Goal: Information Seeking & Learning: Learn about a topic

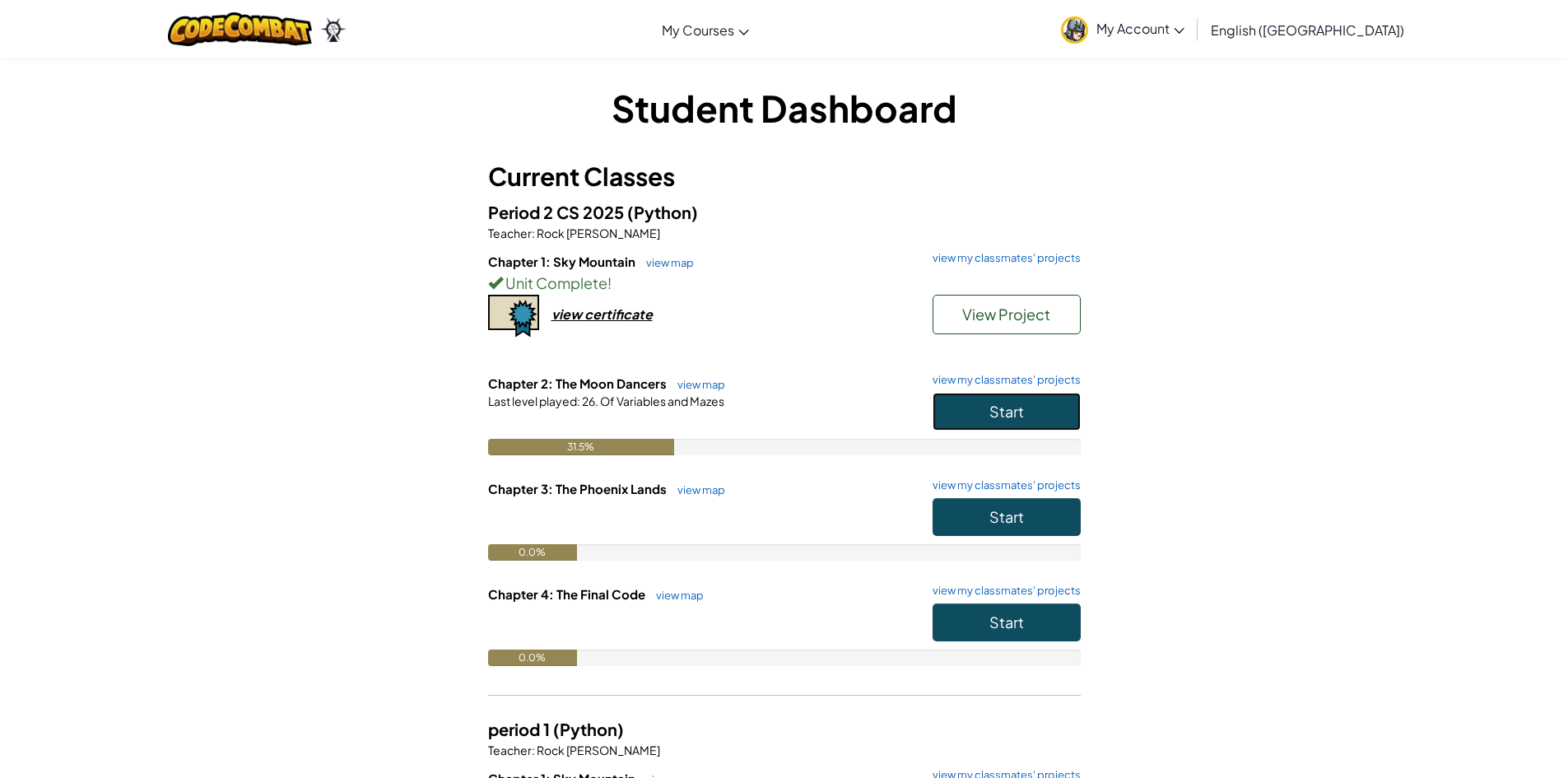
click at [983, 410] on button "Start" at bounding box center [1007, 411] width 148 height 37
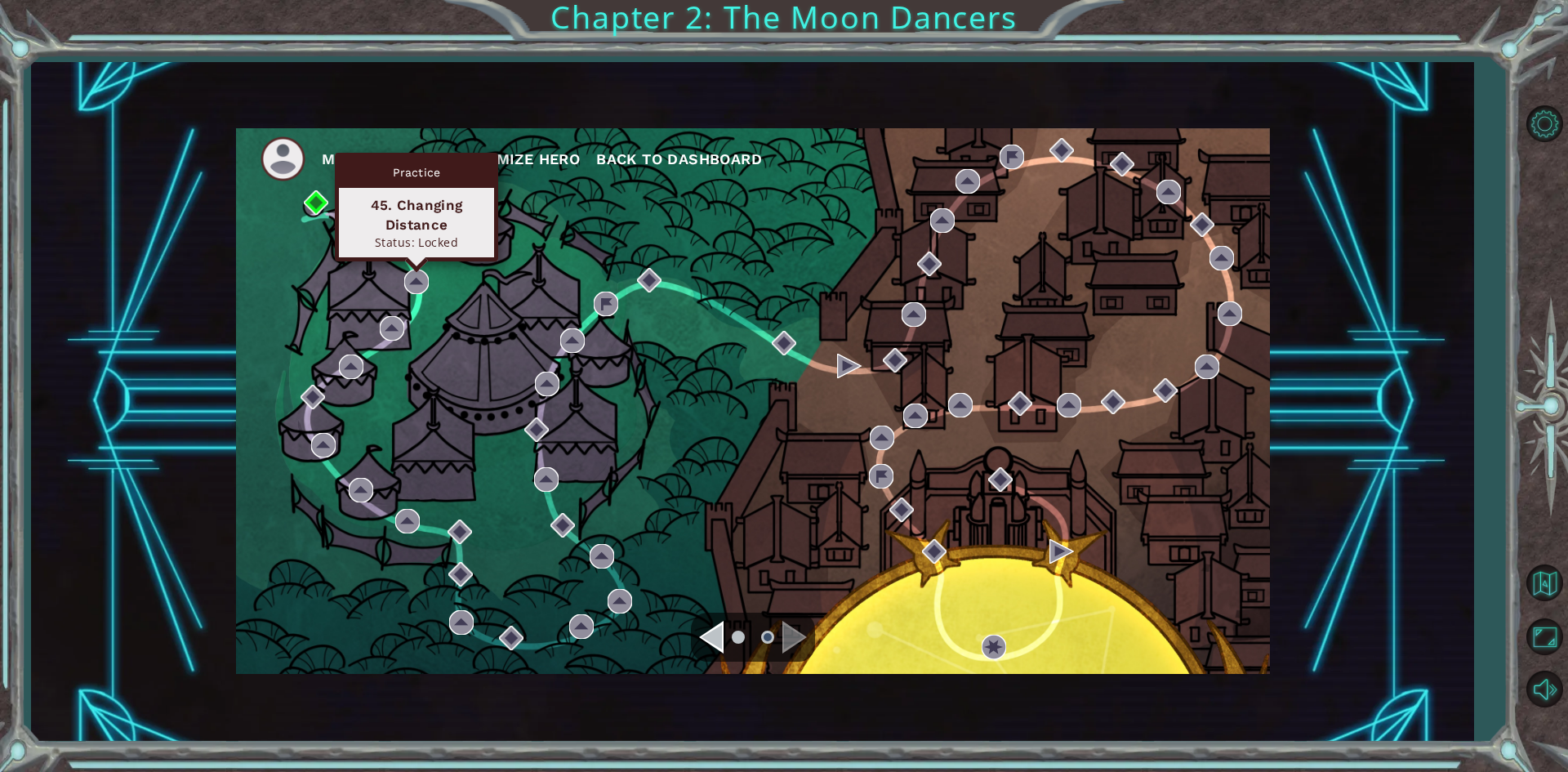
click at [397, 246] on div "Status: Locked" at bounding box center [416, 242] width 140 height 16
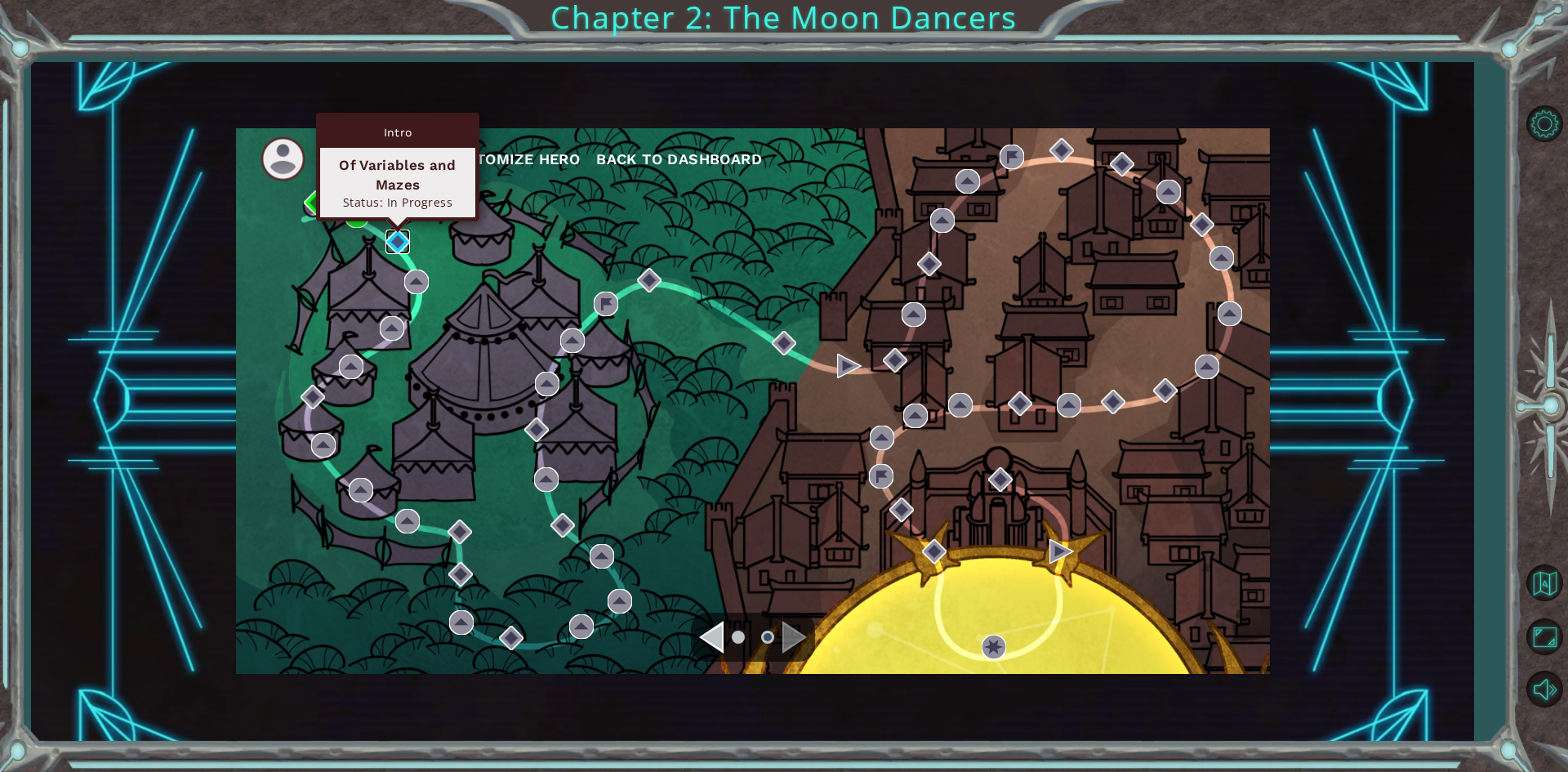
click at [389, 240] on img at bounding box center [398, 242] width 24 height 24
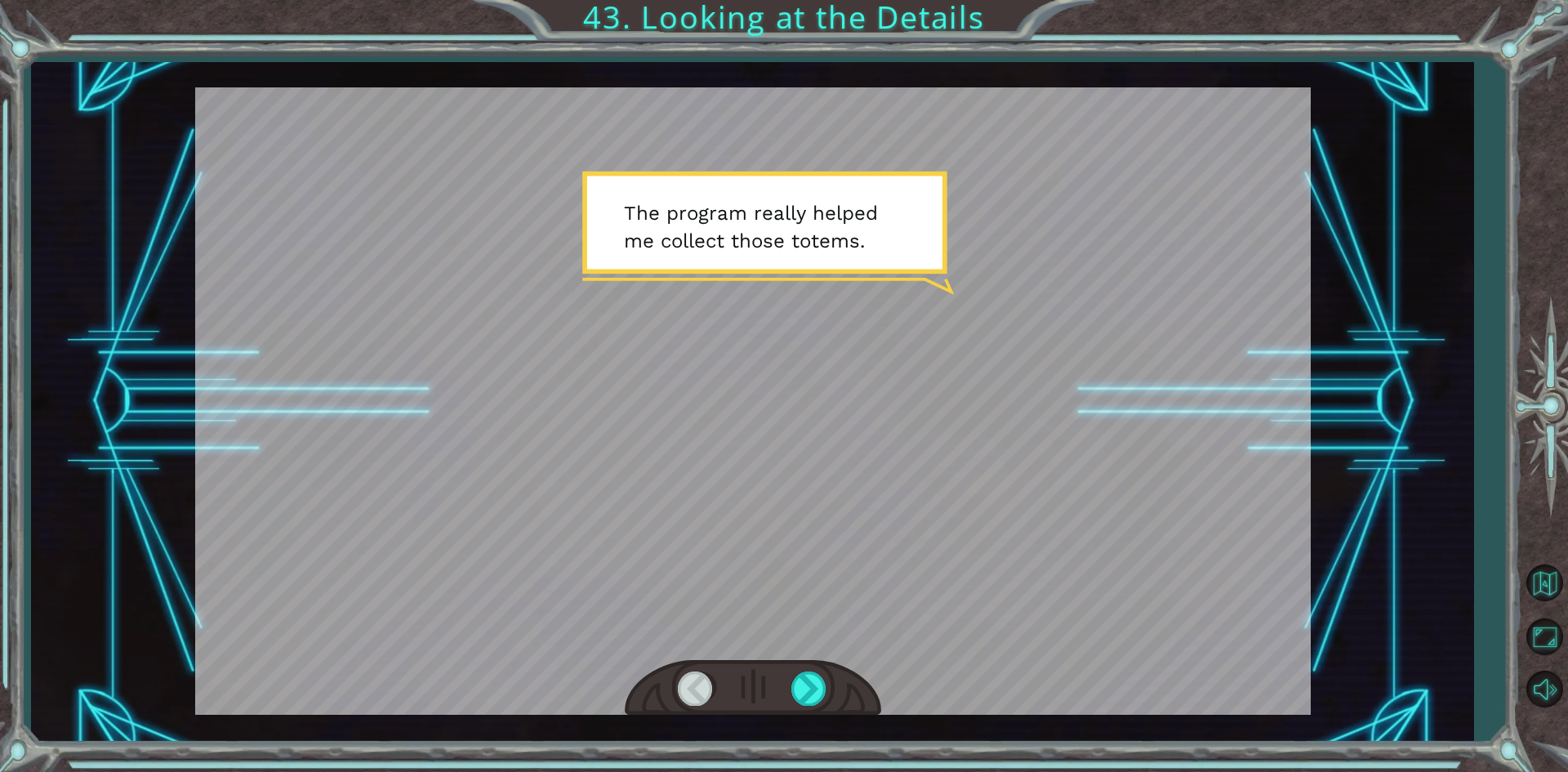
click at [1533, 439] on div at bounding box center [1544, 405] width 47 height 302
click at [441, 494] on div at bounding box center [752, 400] width 1116 height 627
click at [813, 679] on div at bounding box center [810, 688] width 37 height 33
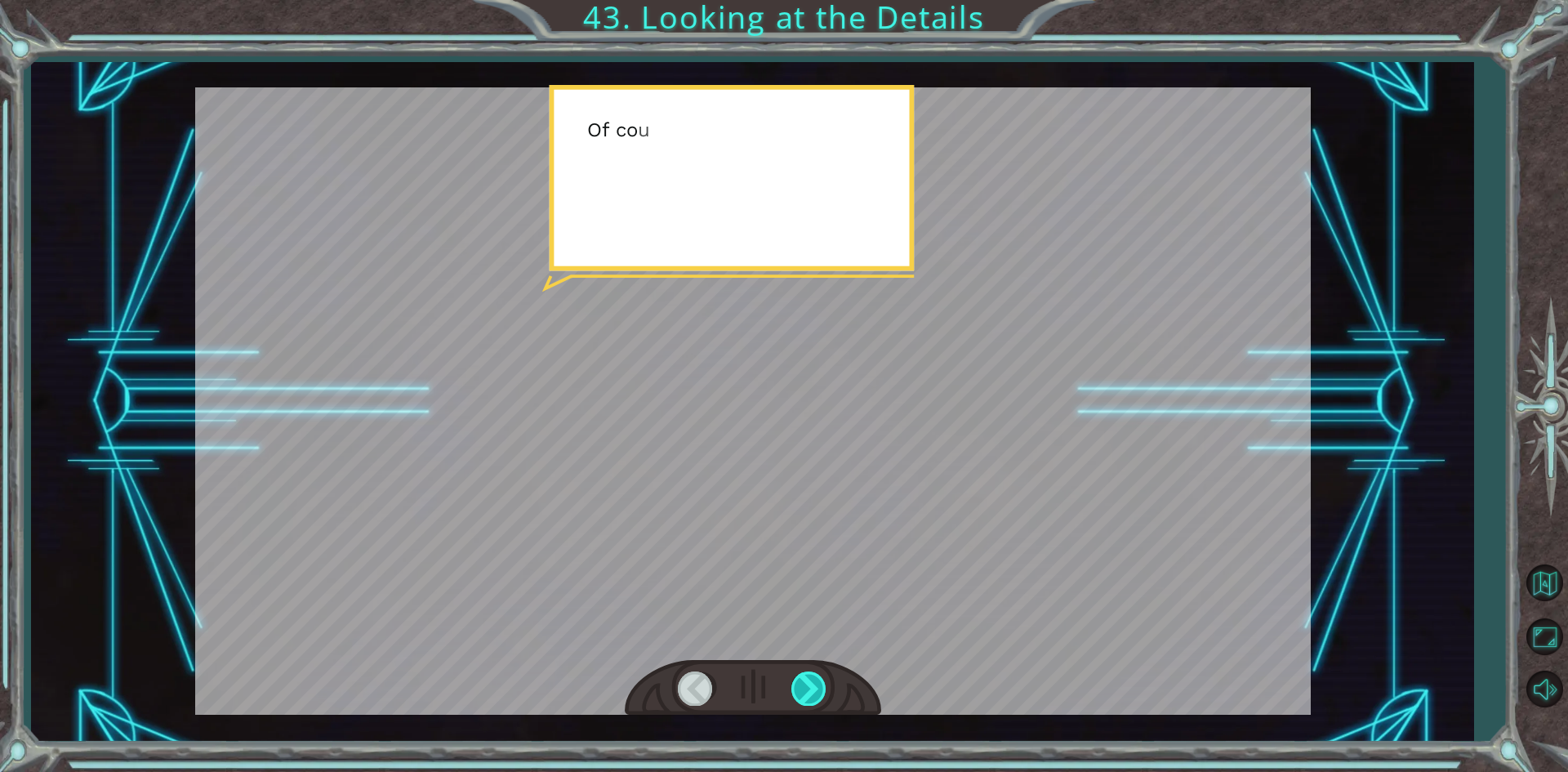
click at [813, 679] on div at bounding box center [810, 688] width 37 height 33
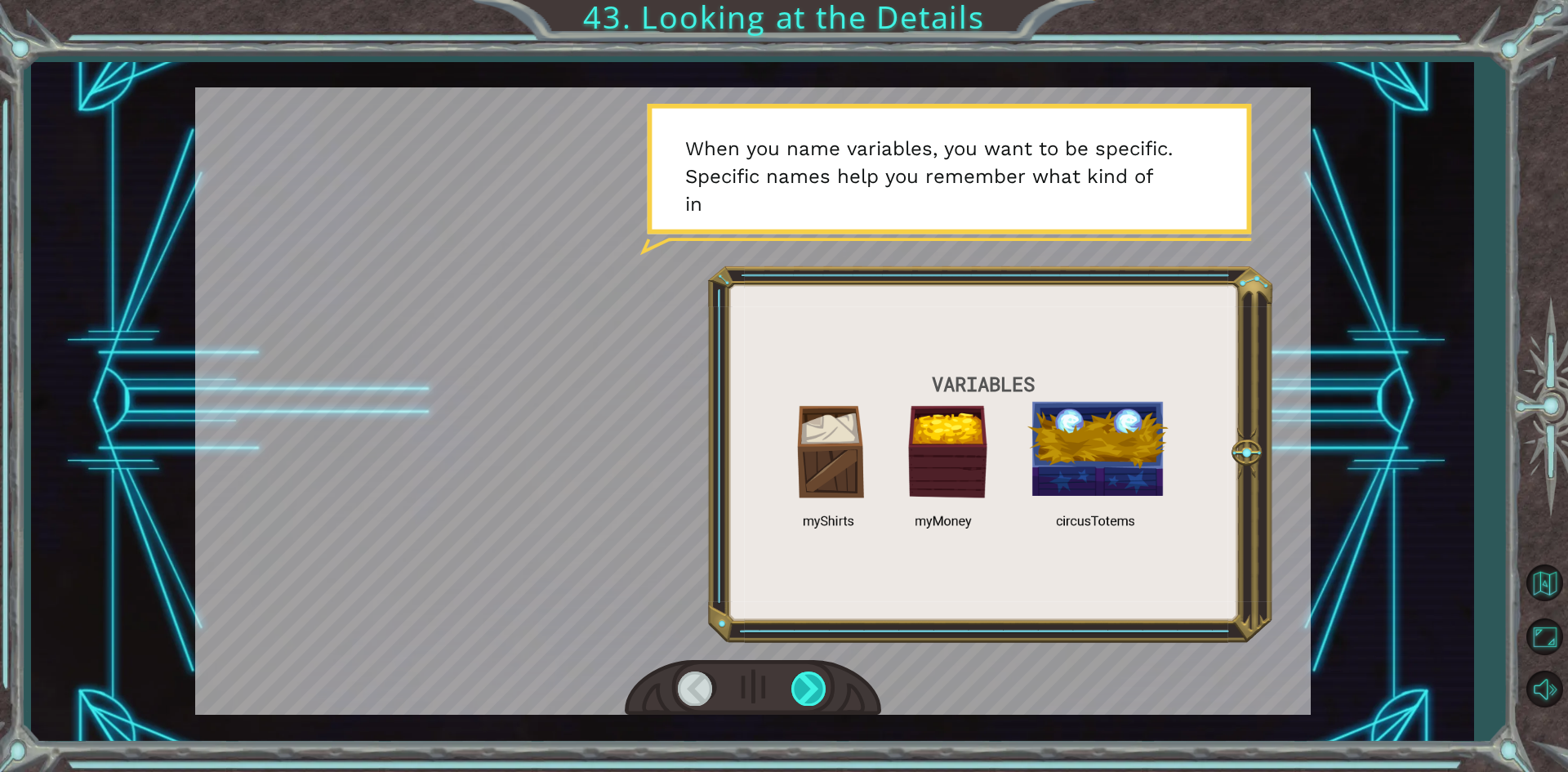
click at [812, 679] on div at bounding box center [810, 688] width 37 height 33
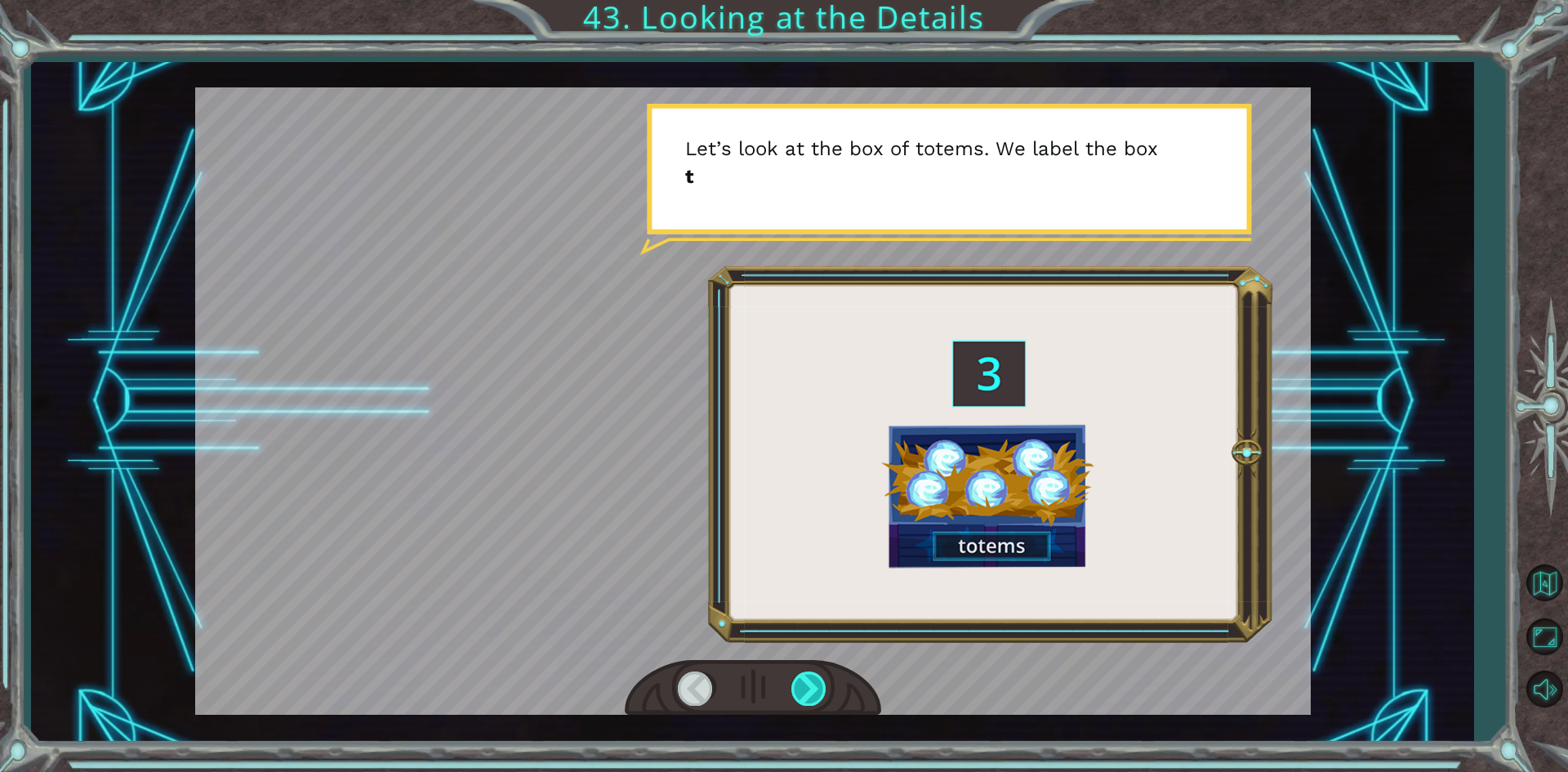
click at [812, 679] on div at bounding box center [810, 688] width 37 height 33
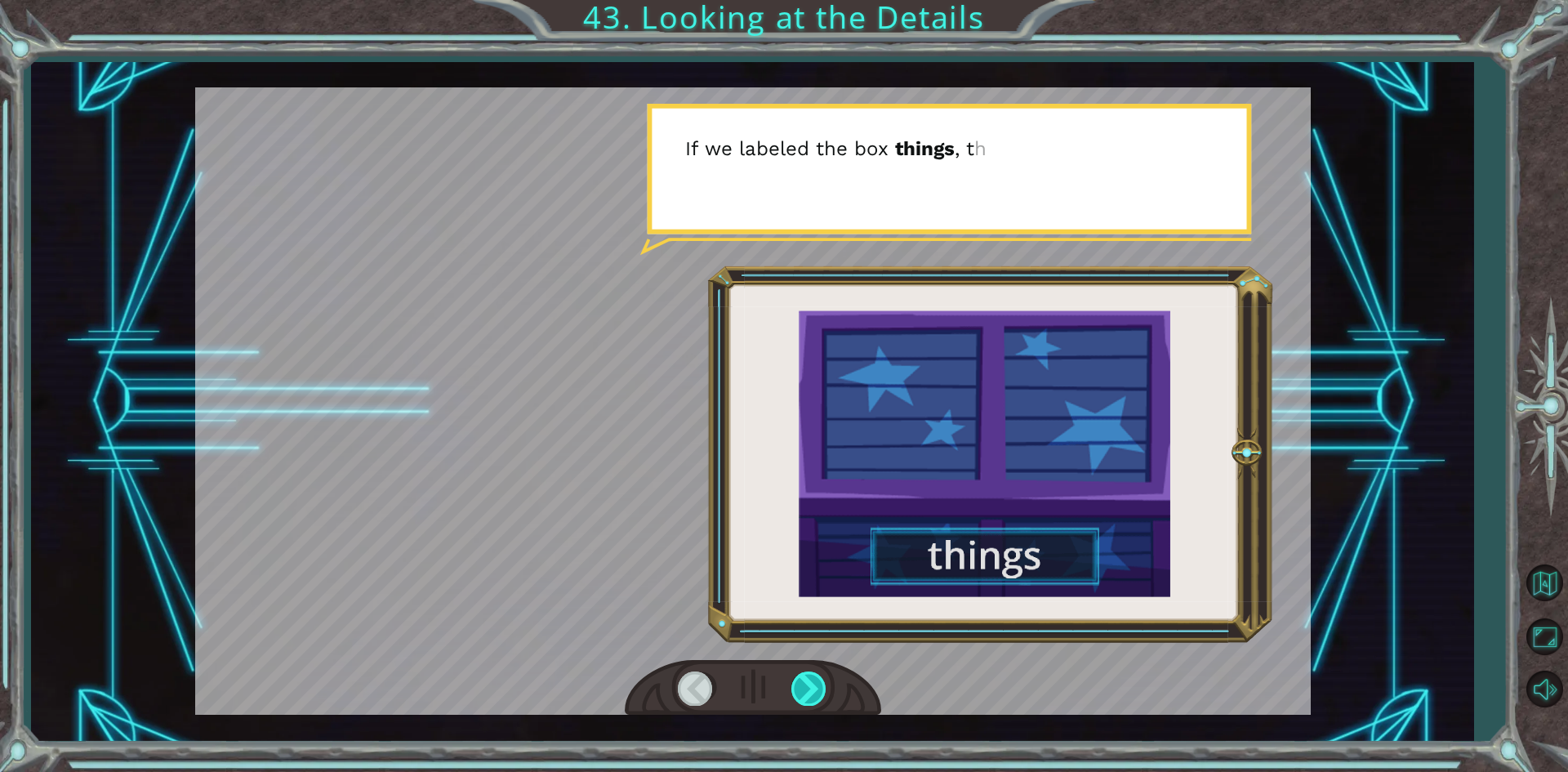
click at [812, 679] on div at bounding box center [810, 688] width 37 height 33
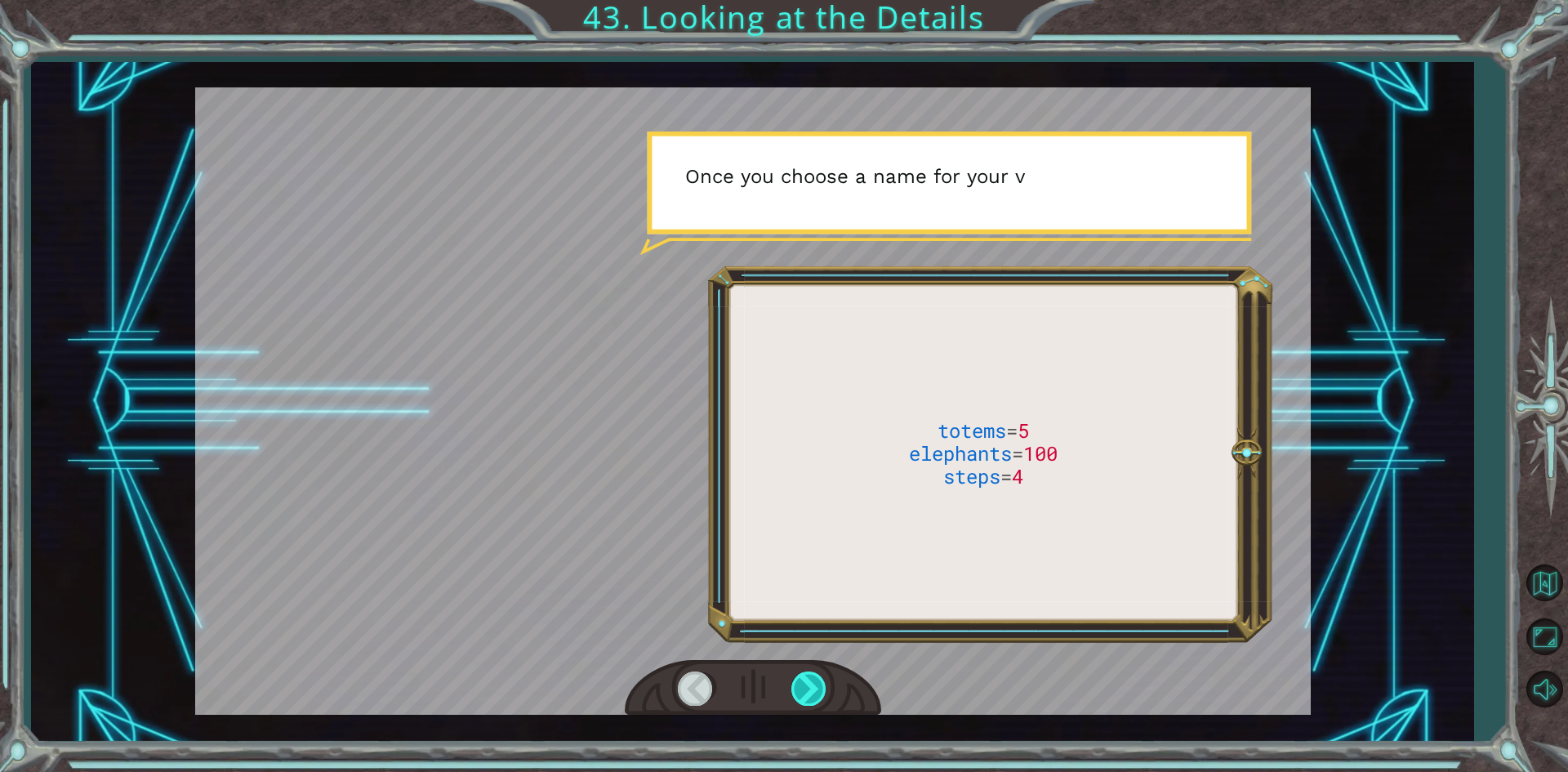
click at [812, 679] on div at bounding box center [810, 688] width 37 height 33
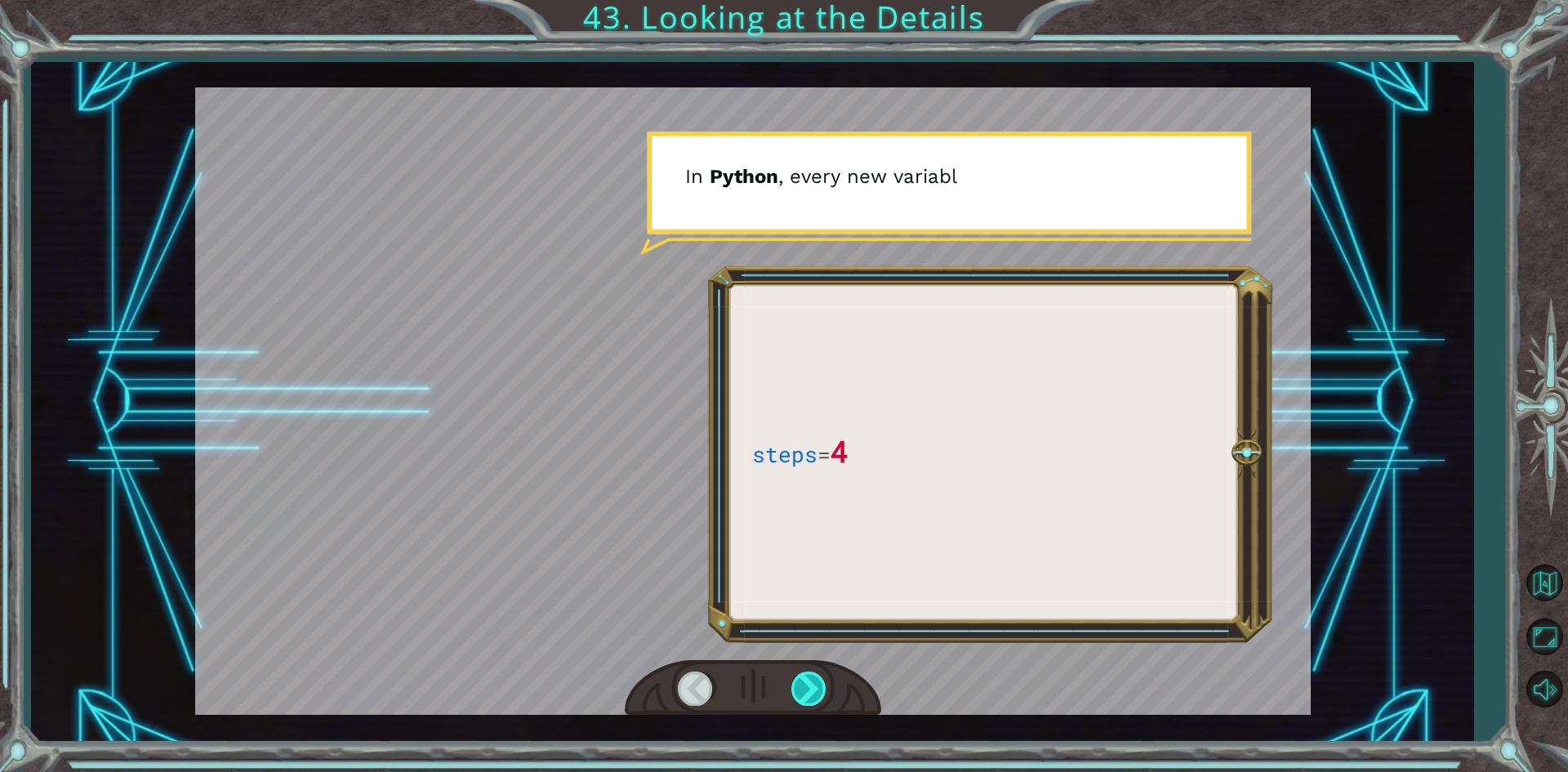
click at [812, 679] on div at bounding box center [810, 688] width 37 height 33
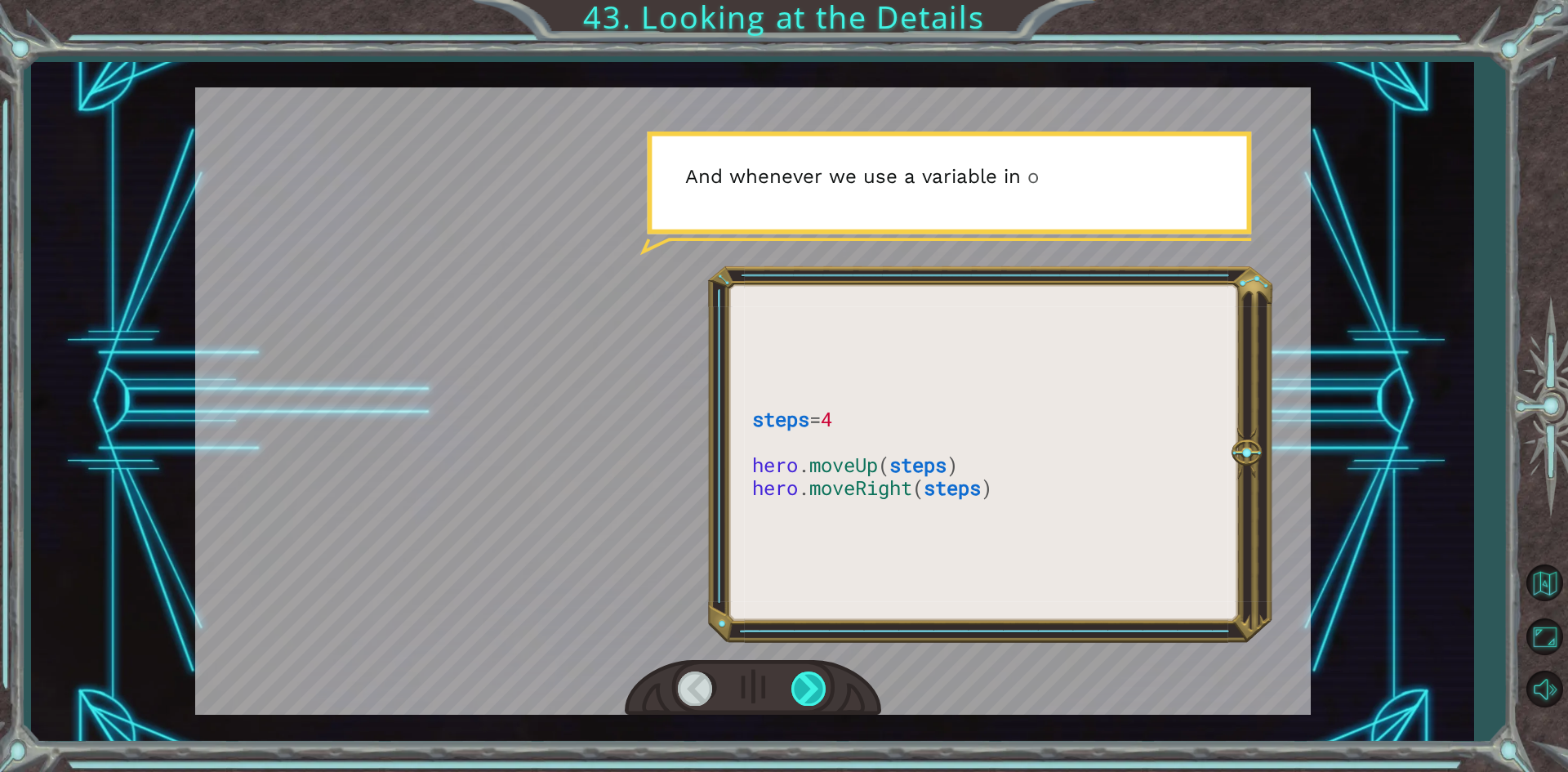
click at [812, 679] on div at bounding box center [810, 688] width 37 height 33
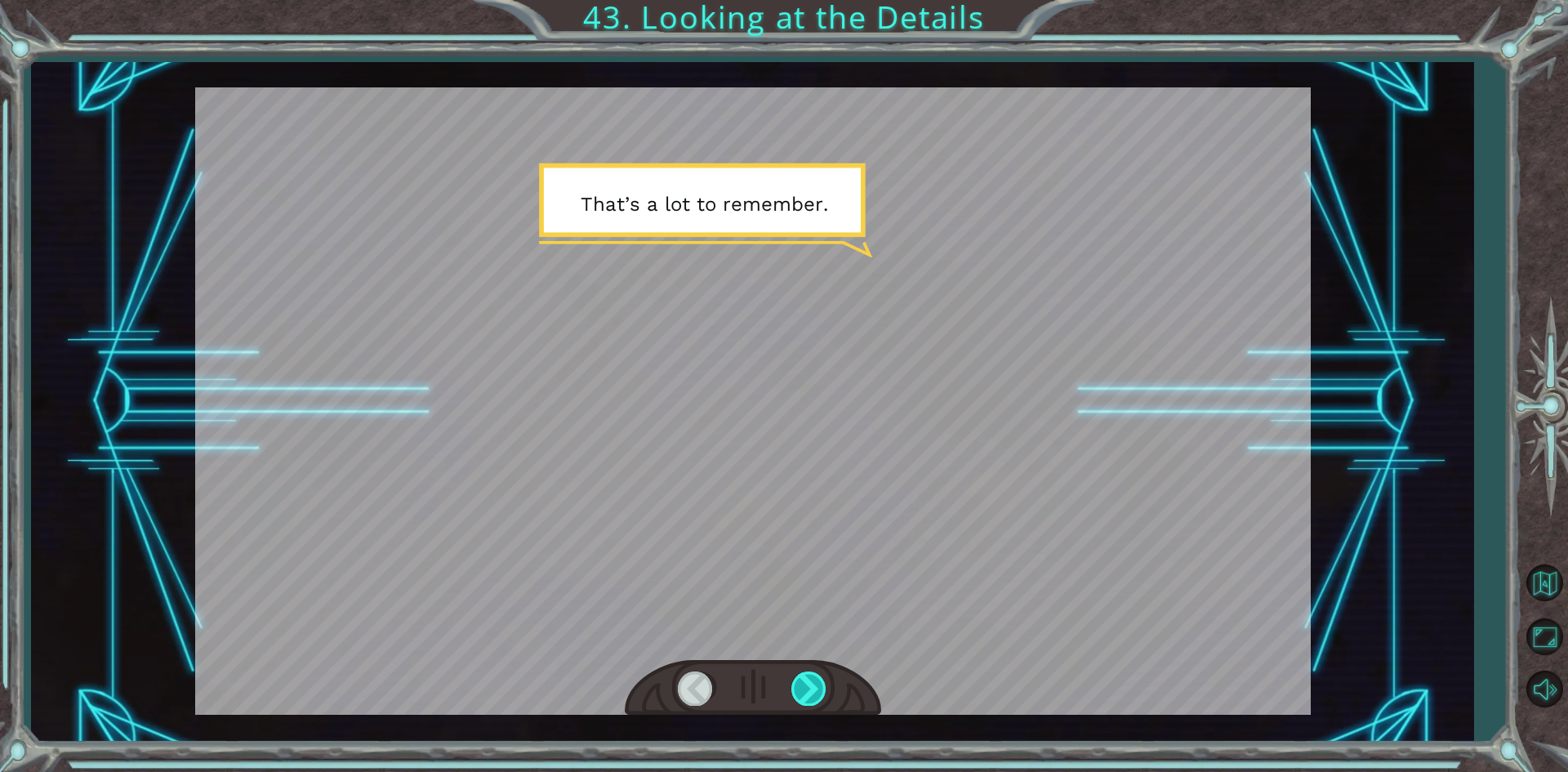
click at [812, 679] on div at bounding box center [810, 688] width 37 height 33
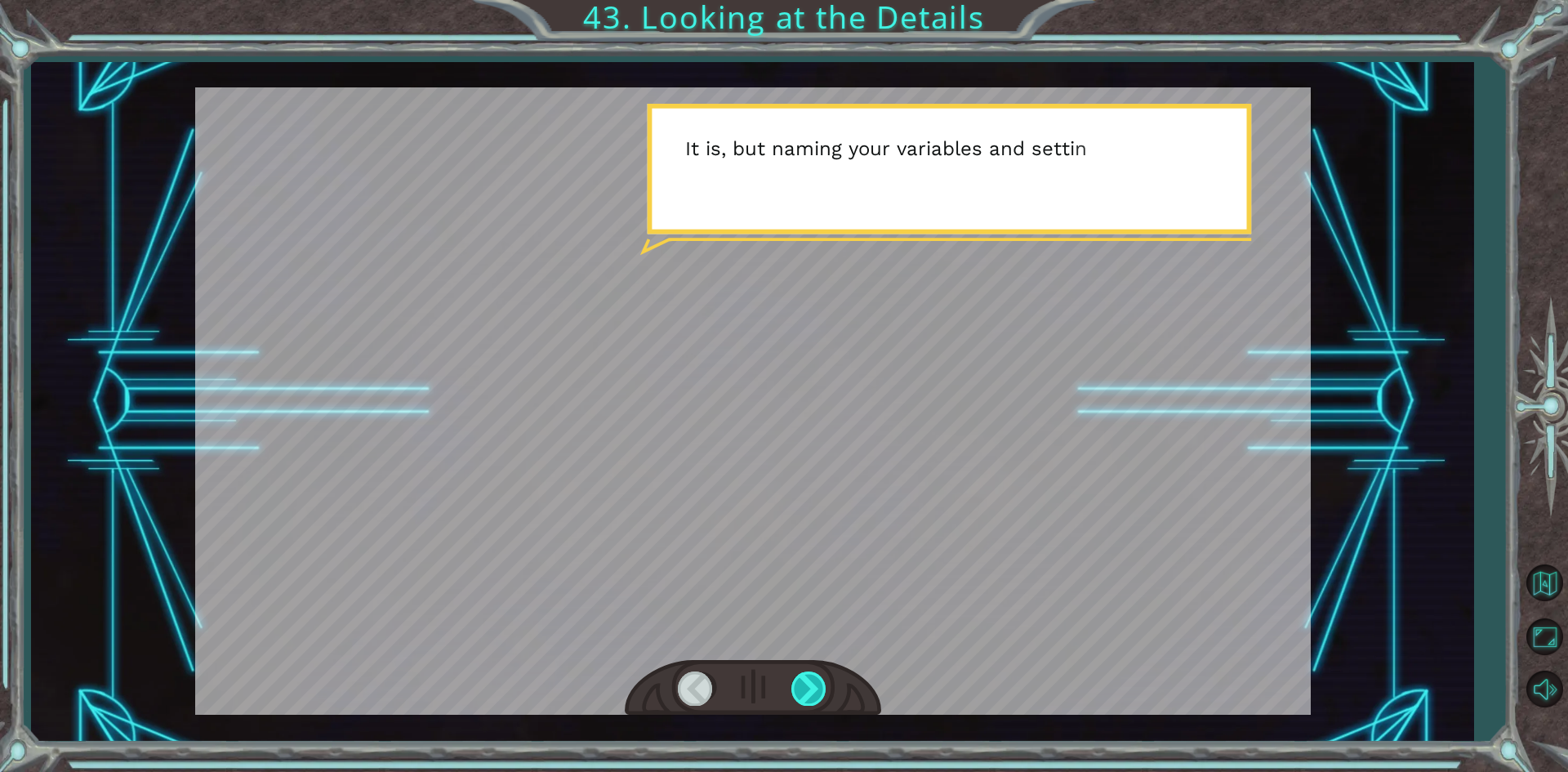
click at [812, 679] on div at bounding box center [810, 688] width 37 height 33
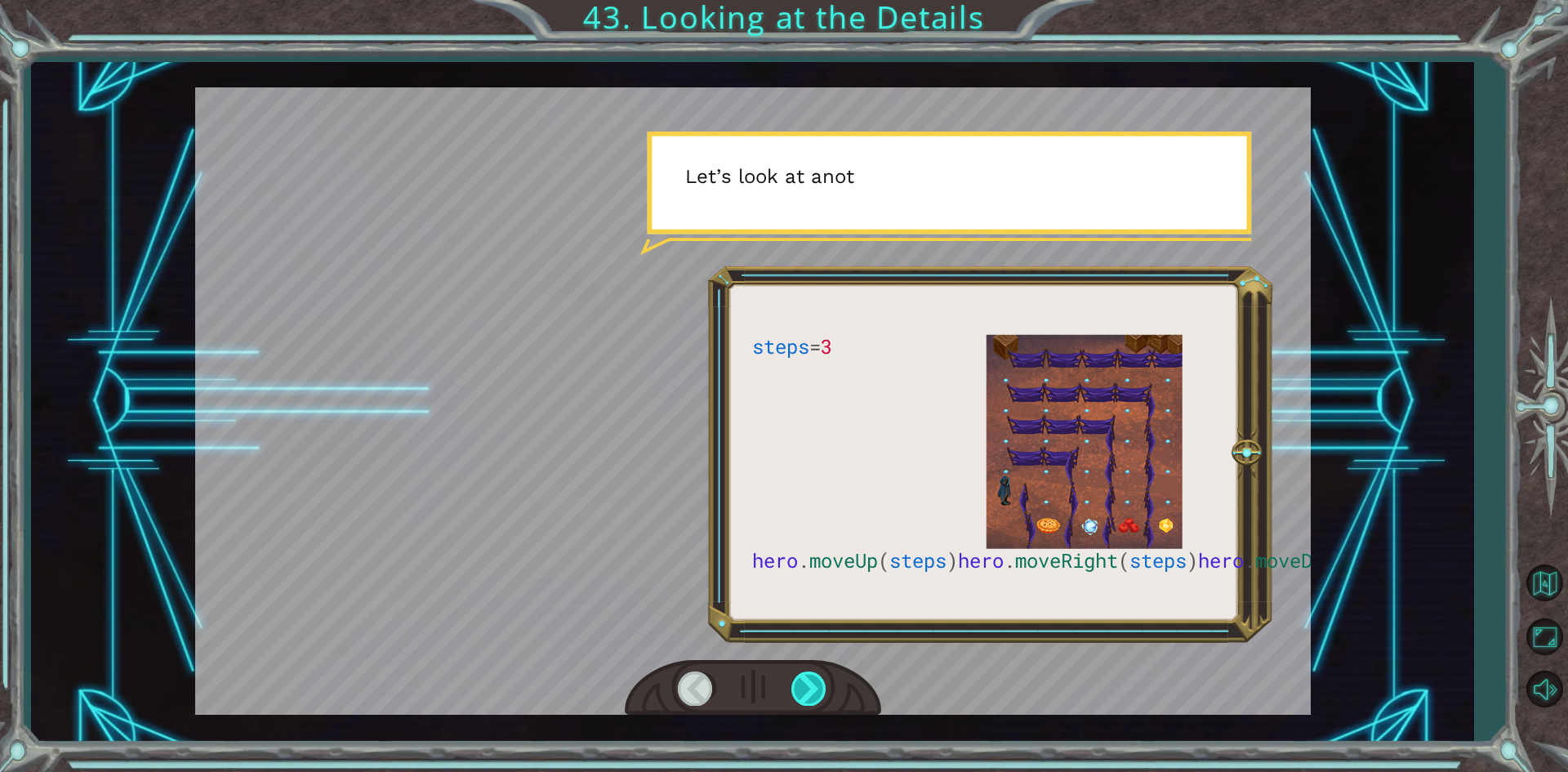
click at [812, 679] on div at bounding box center [810, 688] width 37 height 33
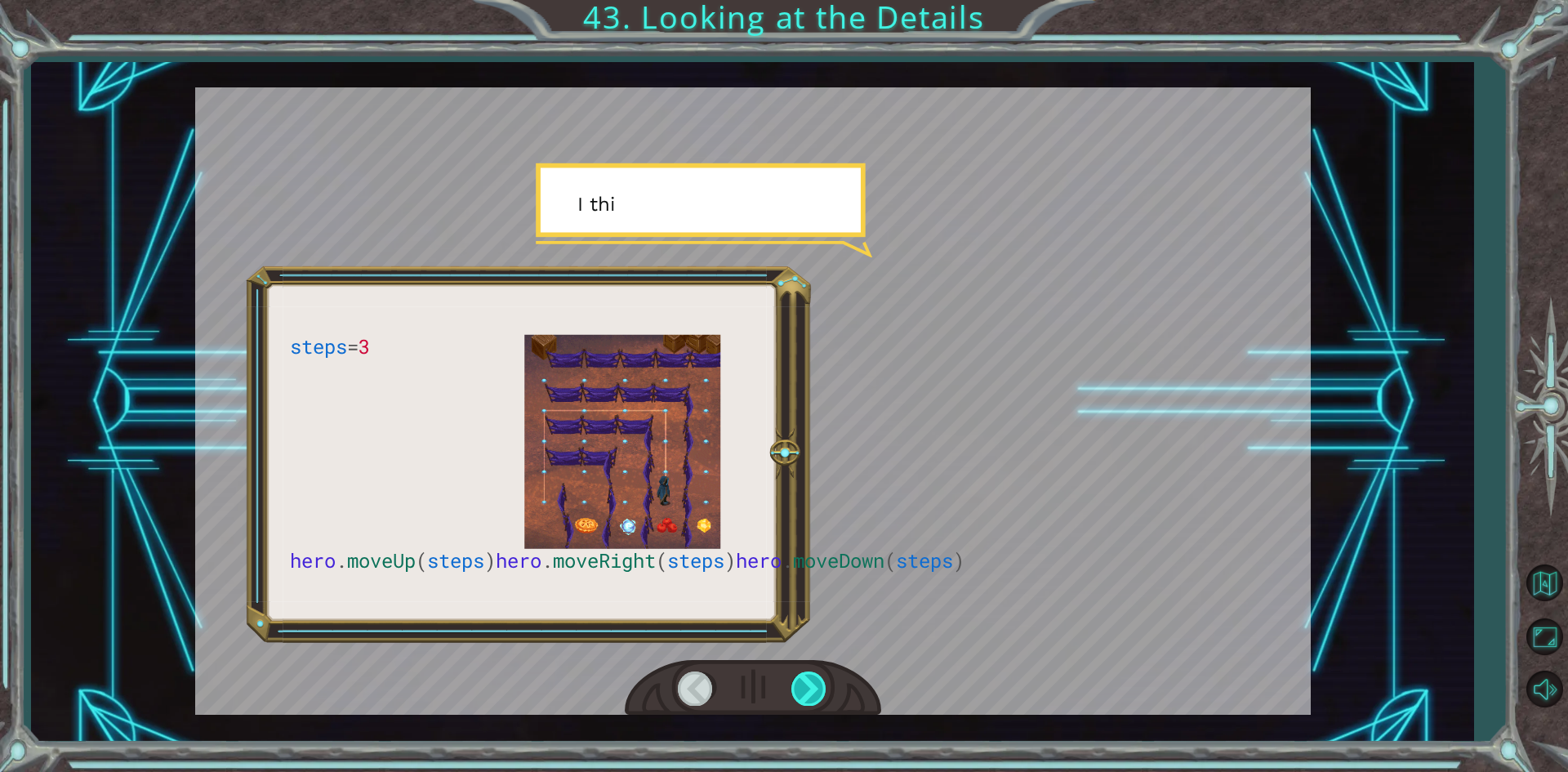
click at [812, 679] on div at bounding box center [810, 688] width 37 height 33
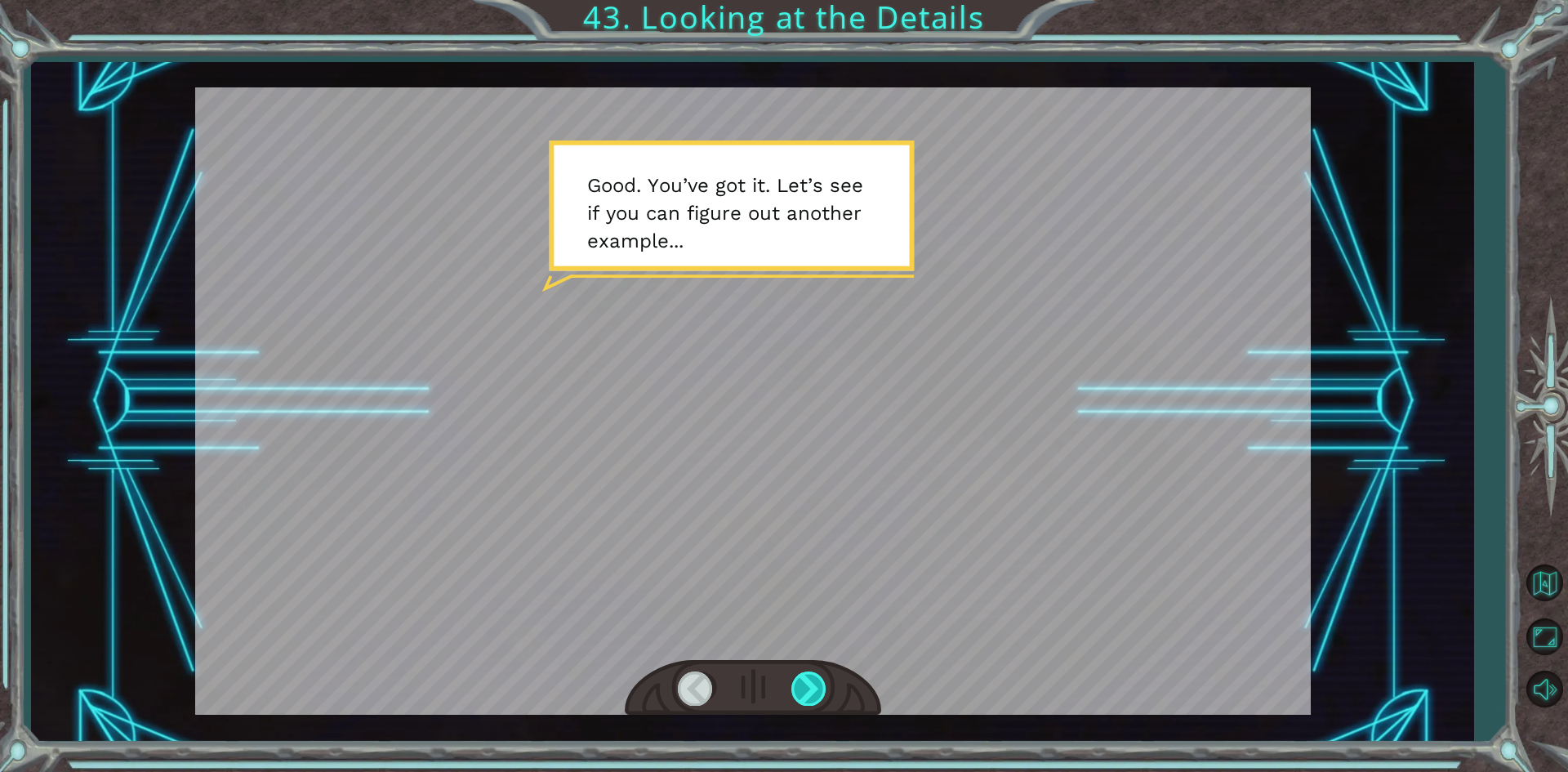
click at [812, 679] on div at bounding box center [810, 688] width 37 height 33
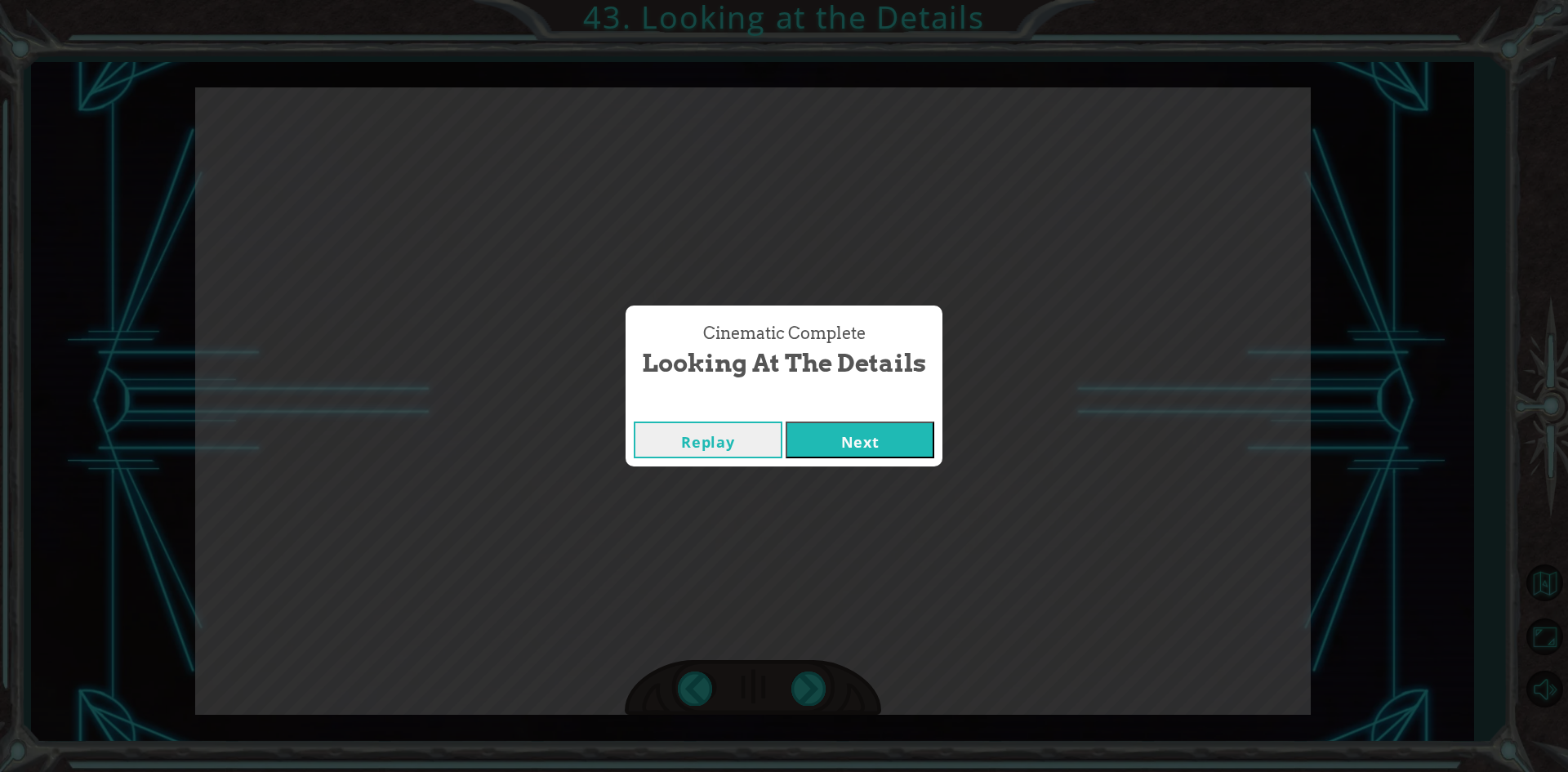
click at [907, 445] on button "Next" at bounding box center [860, 440] width 149 height 37
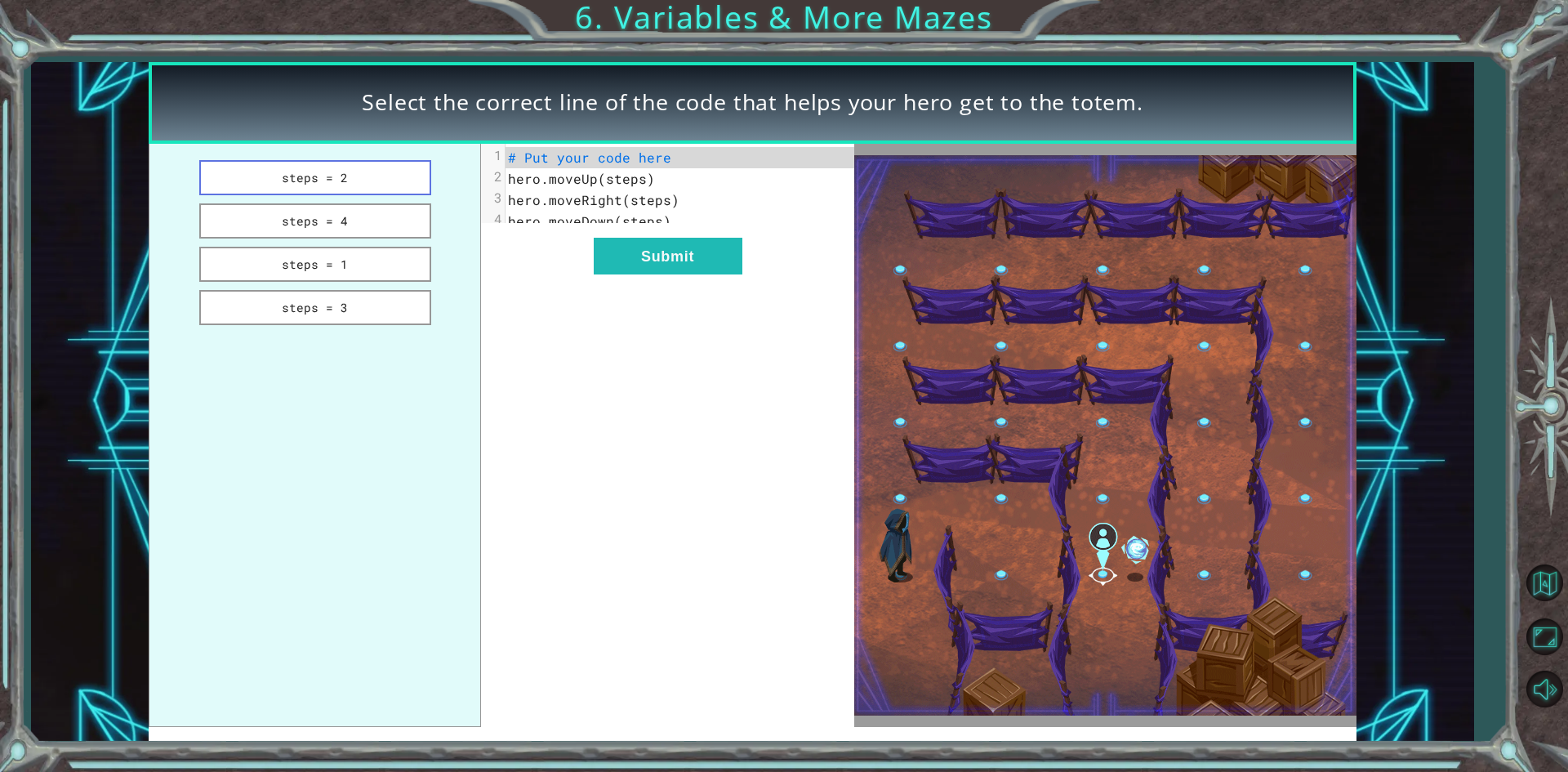
click at [391, 169] on button "steps = 2" at bounding box center [315, 177] width 232 height 35
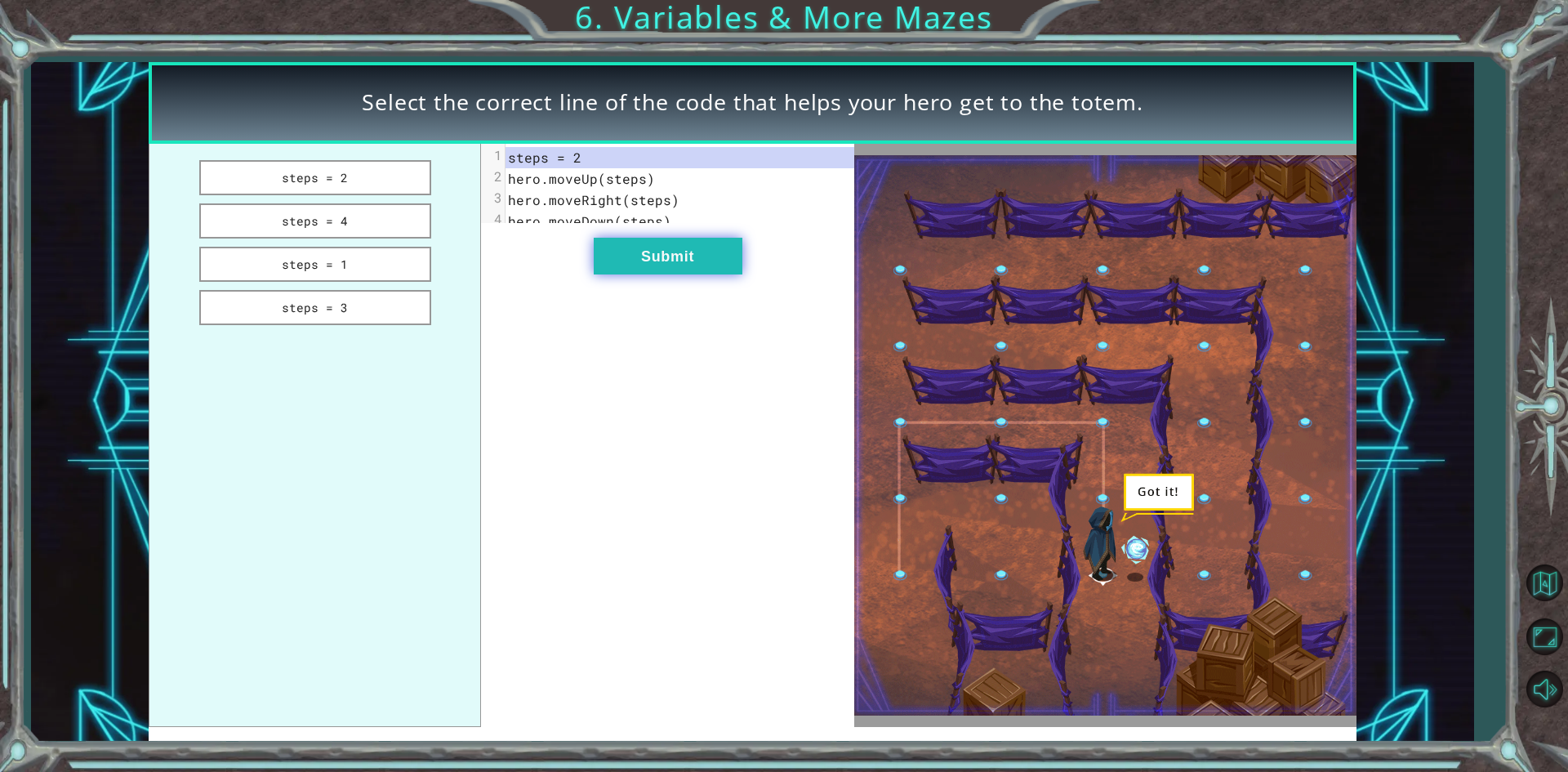
click at [621, 267] on button "Submit" at bounding box center [668, 256] width 149 height 37
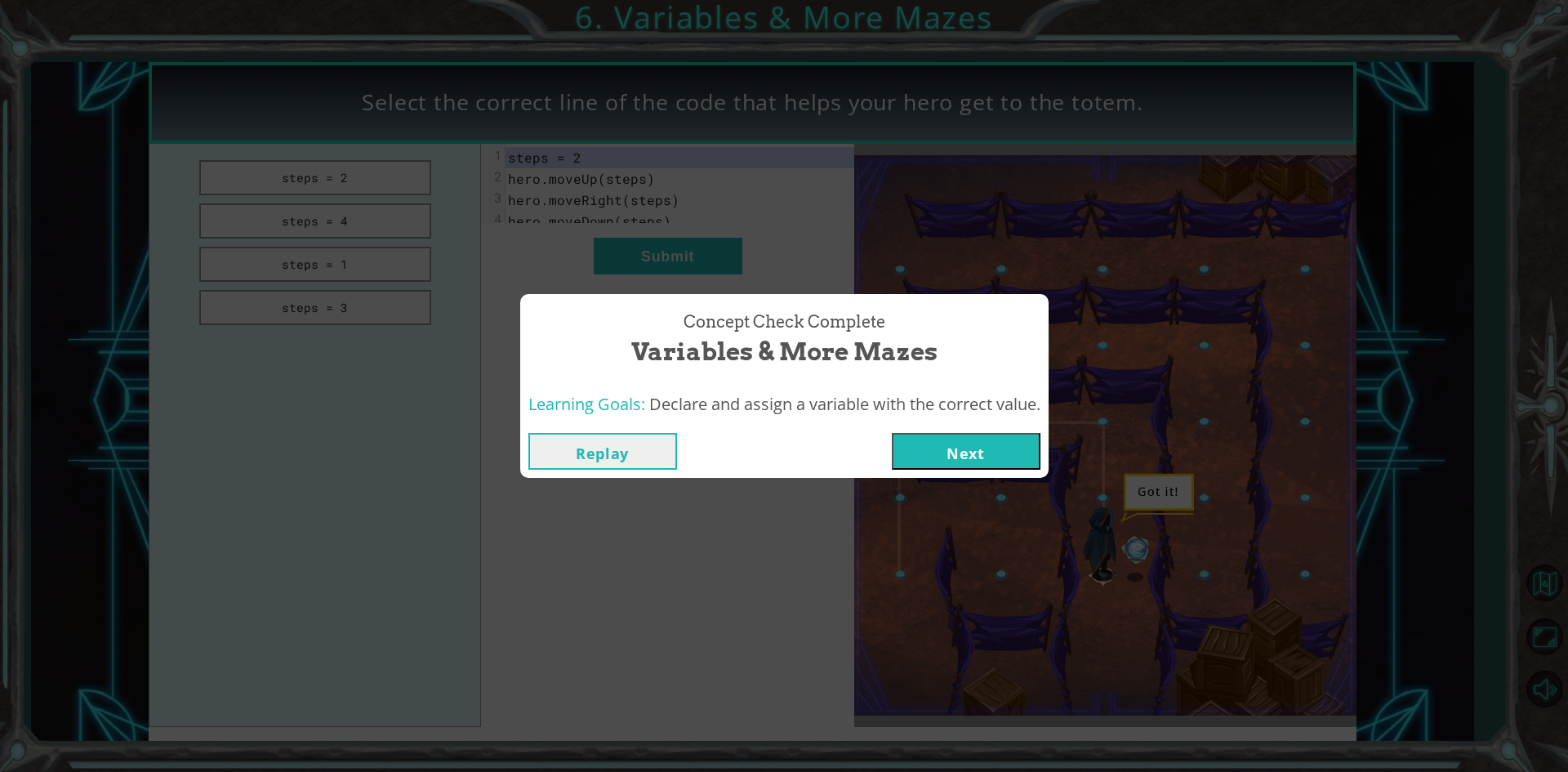
click at [993, 451] on button "Next" at bounding box center [966, 451] width 149 height 37
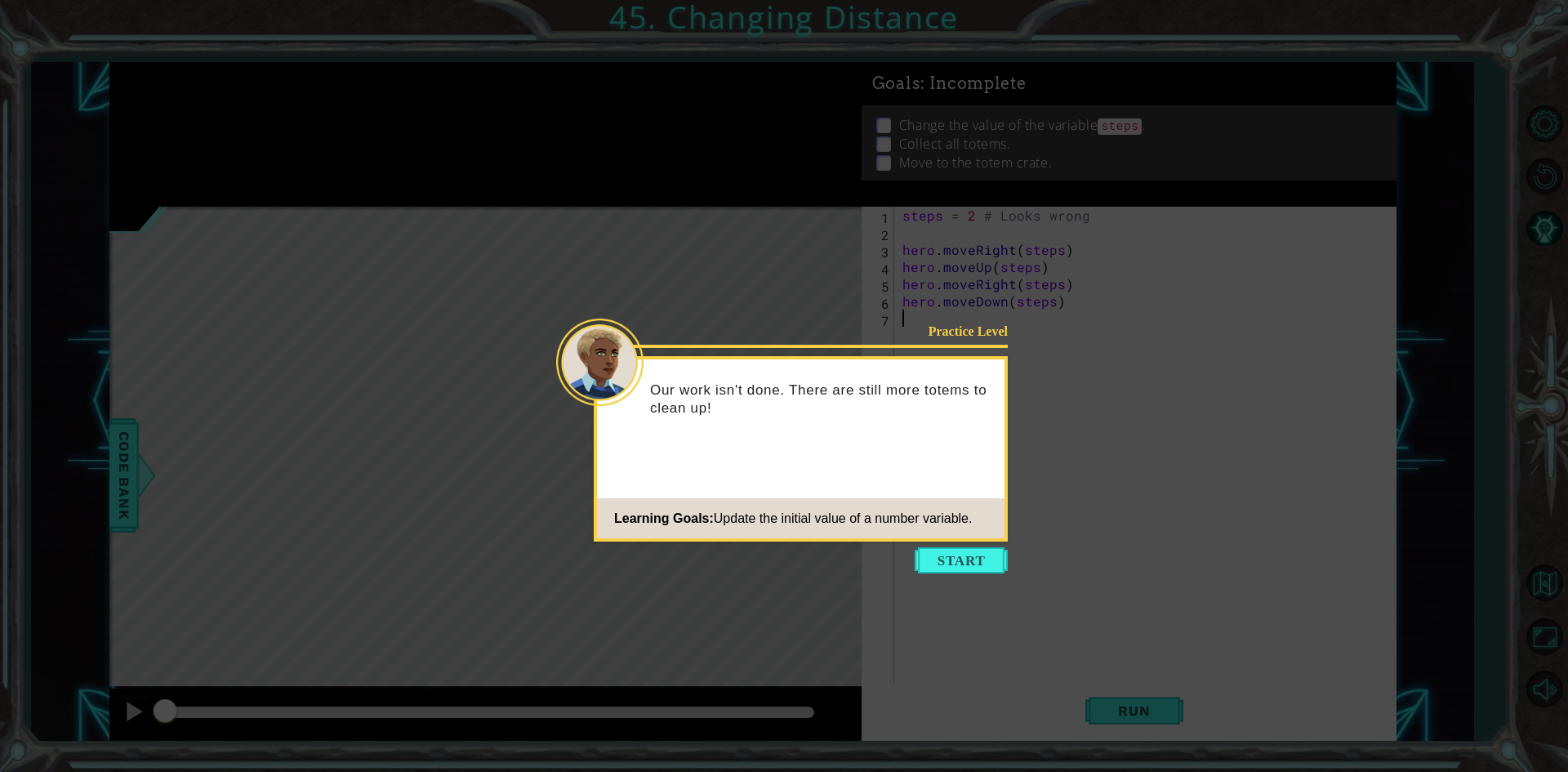
click at [953, 543] on icon at bounding box center [784, 386] width 1568 height 772
click at [956, 555] on button "Start" at bounding box center [960, 560] width 93 height 26
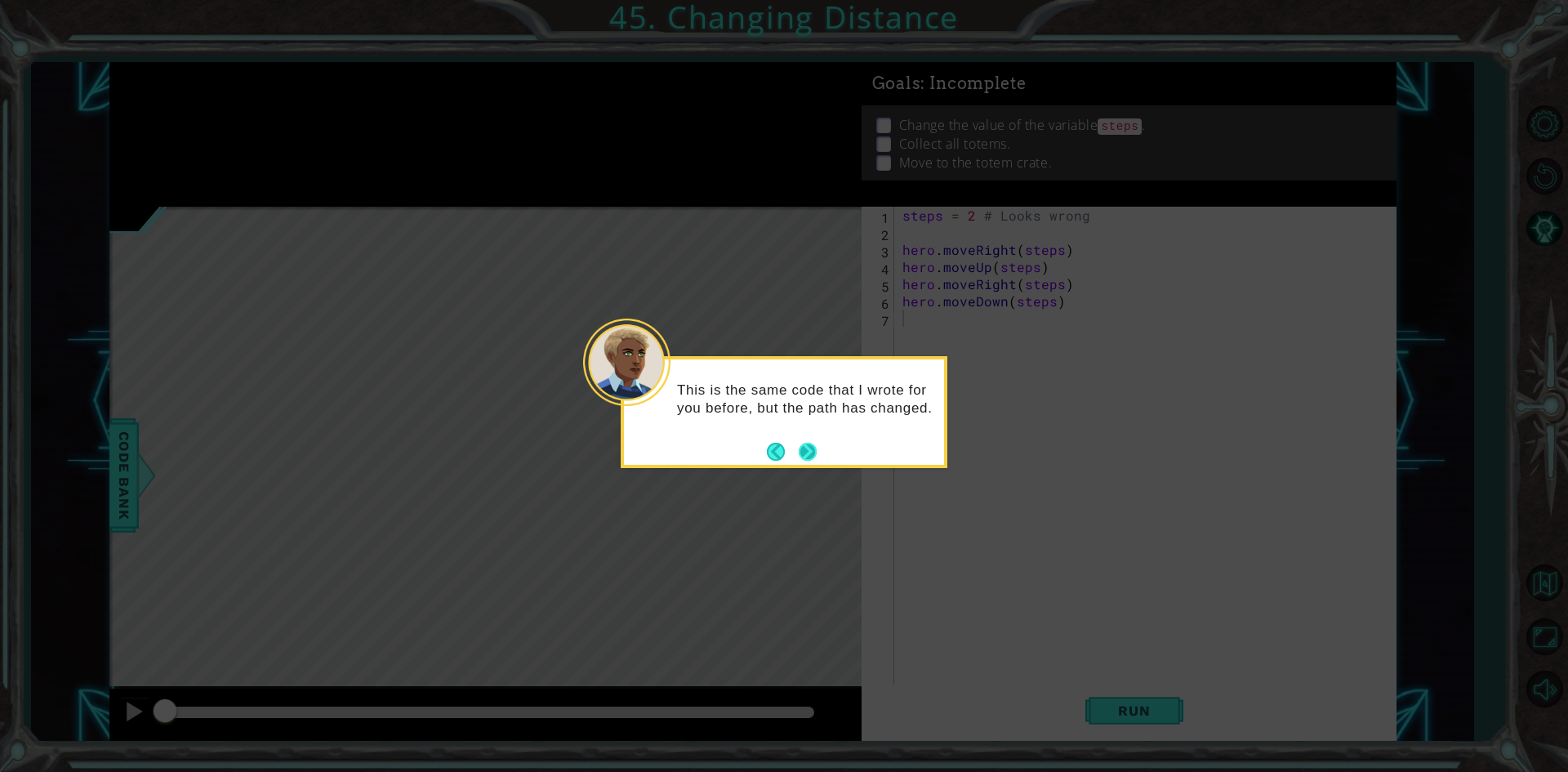
click at [805, 456] on button "Next" at bounding box center [807, 451] width 18 height 18
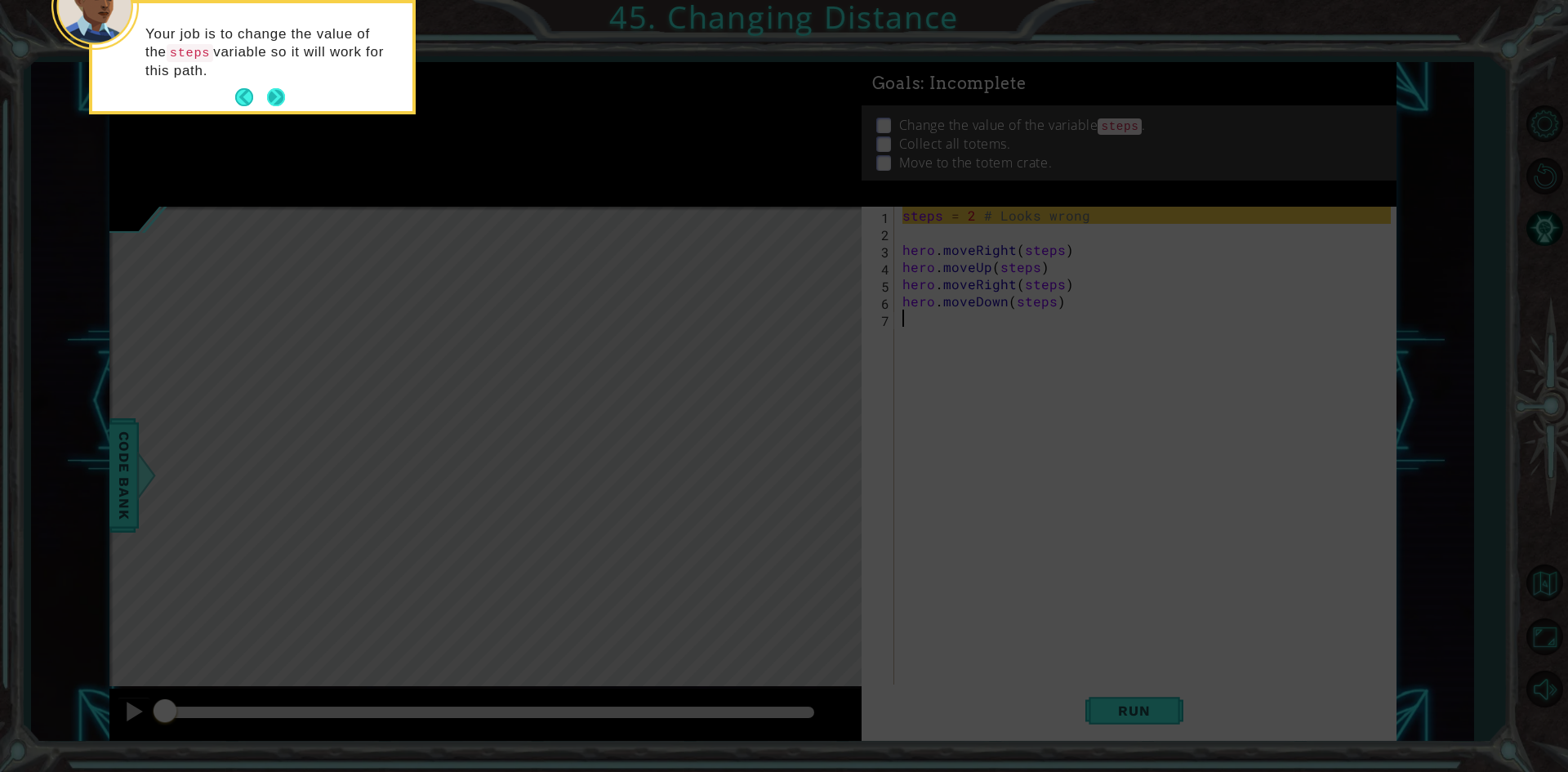
click at [282, 88] on button "Next" at bounding box center [276, 98] width 20 height 20
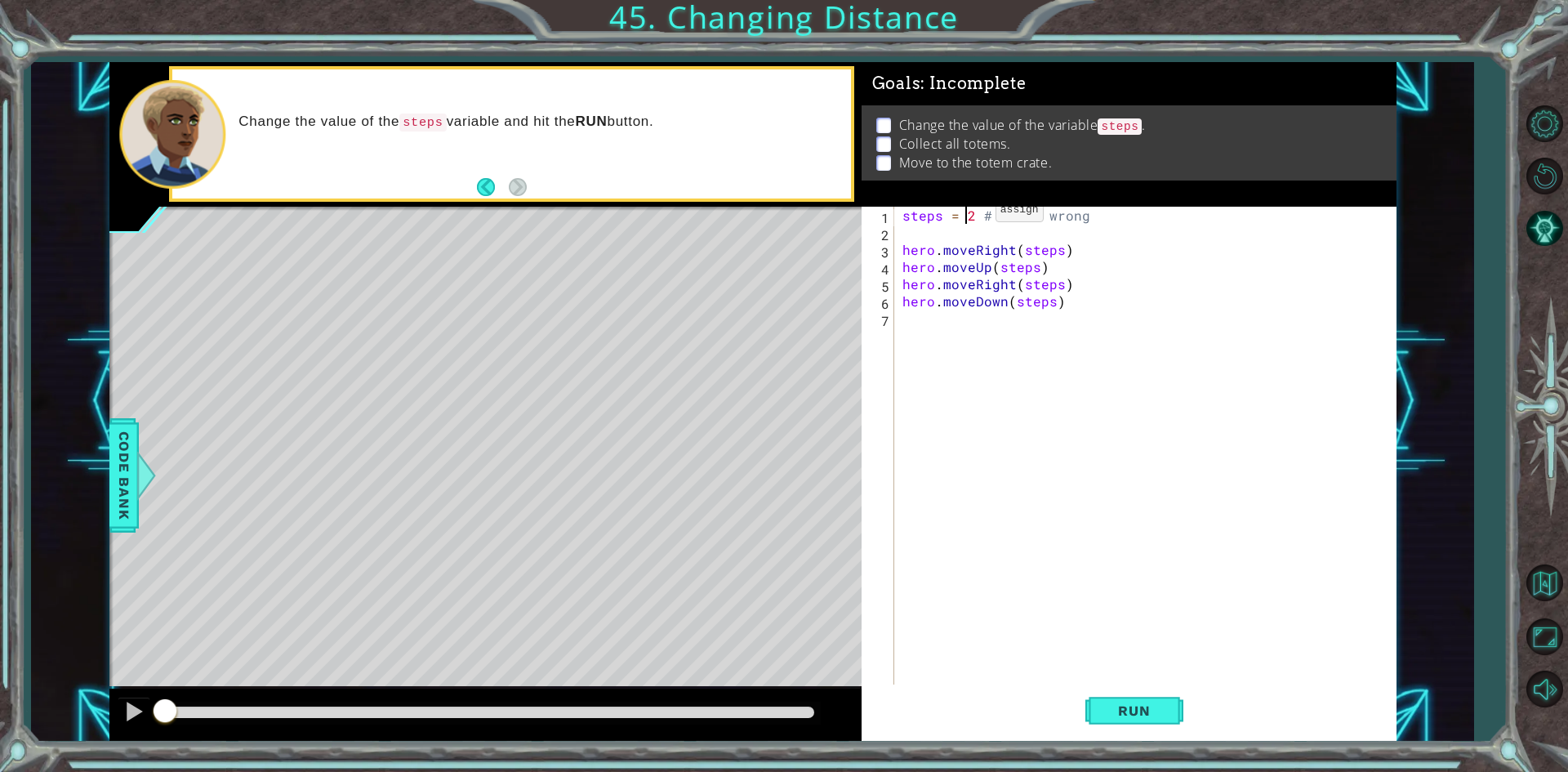
click at [968, 214] on div "steps = 2 # Looks wrong hero . moveRight ( steps ) hero . moveUp ( steps ) hero…" at bounding box center [1149, 464] width 500 height 515
click at [968, 220] on div "steps = 2 # Looks wrong hero . moveRight ( steps ) hero . moveUp ( steps ) hero…" at bounding box center [1149, 464] width 500 height 515
click at [971, 219] on div "steps = 2 # Looks wrong hero . moveRight ( steps ) hero . moveUp ( steps ) hero…" at bounding box center [1149, 464] width 500 height 515
type textarea "steps = 3 # Looks wrong"
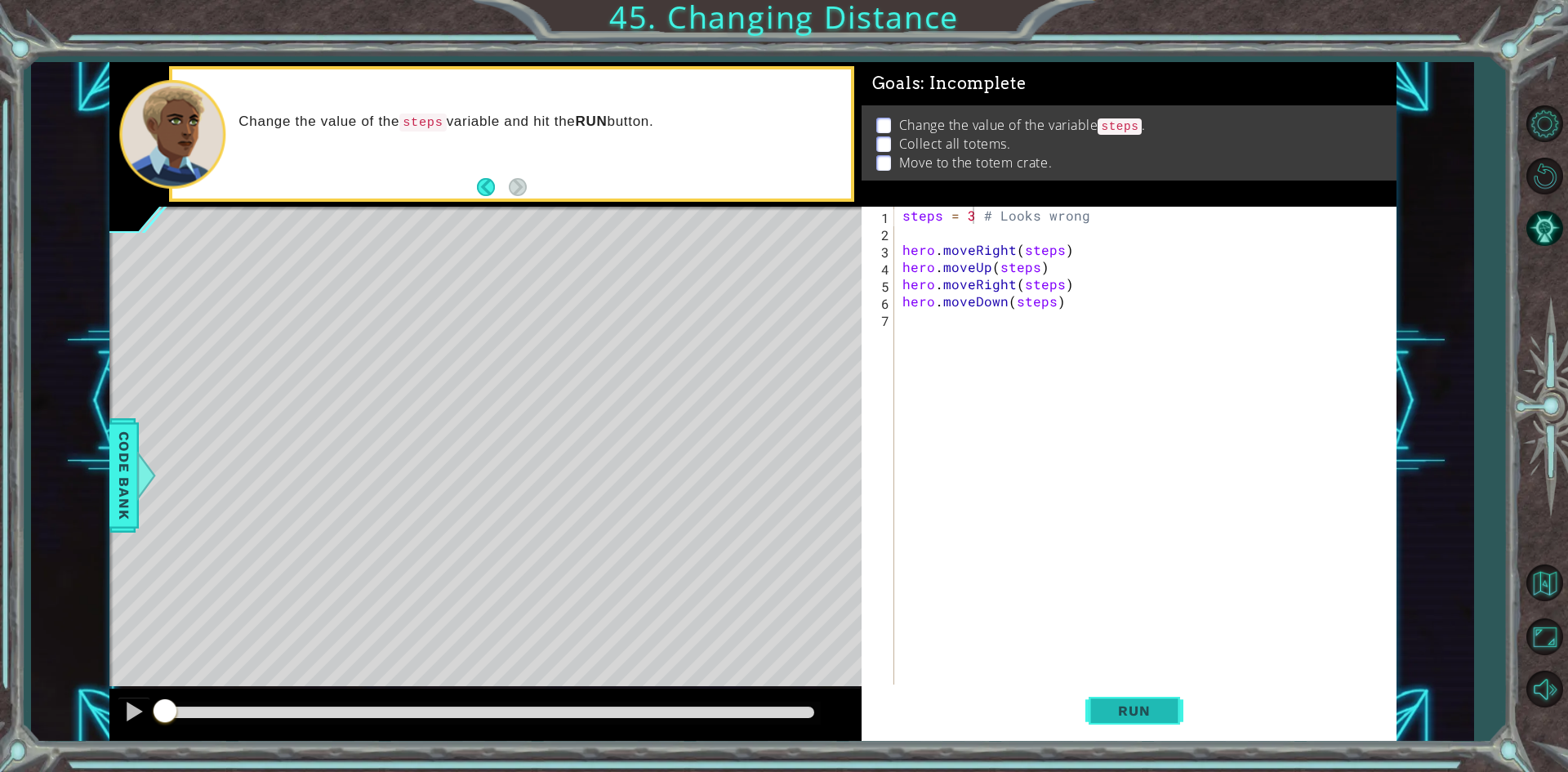
click at [1165, 709] on span "Run" at bounding box center [1133, 711] width 64 height 17
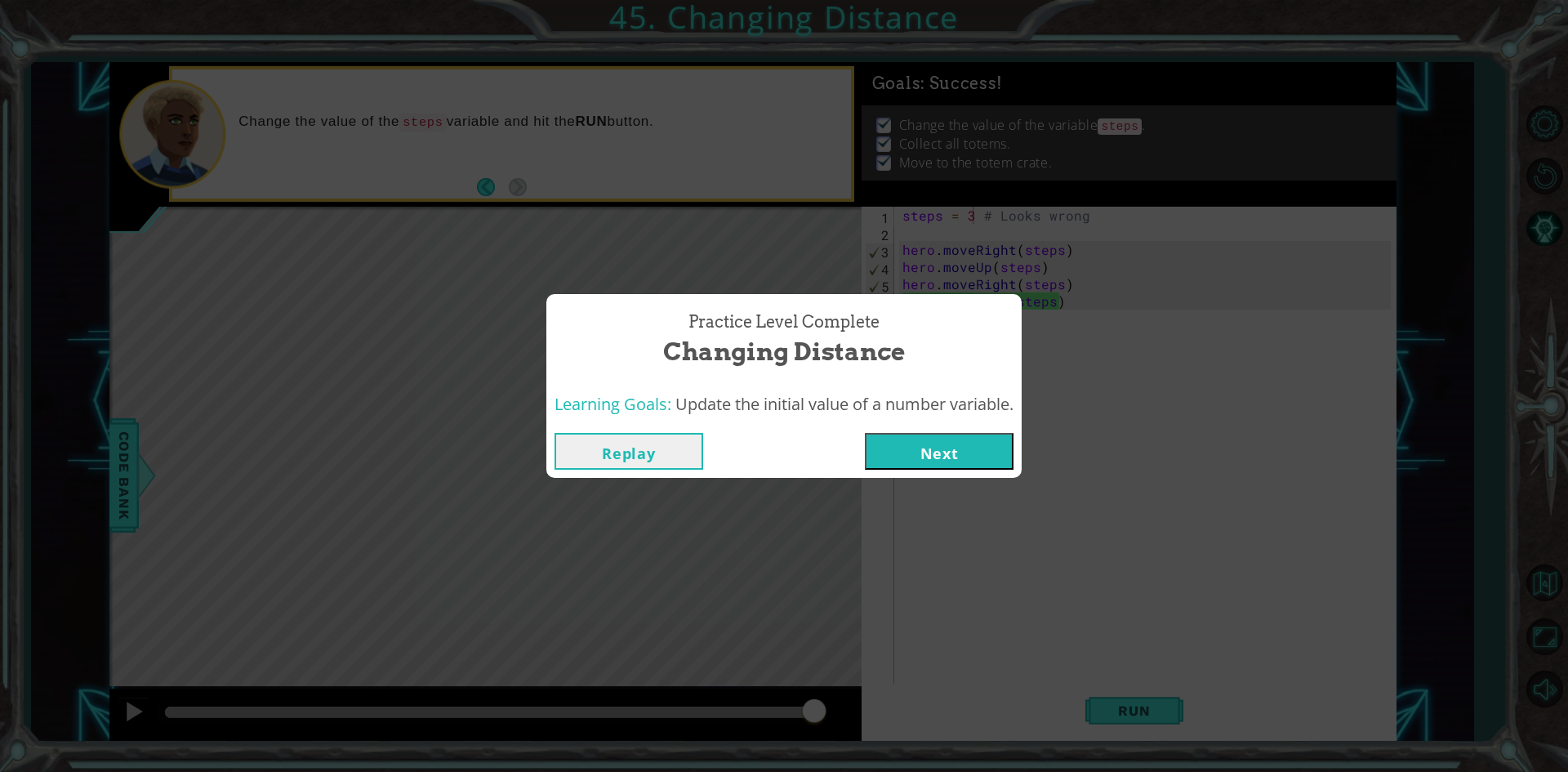
click at [953, 460] on button "Next" at bounding box center [939, 451] width 149 height 37
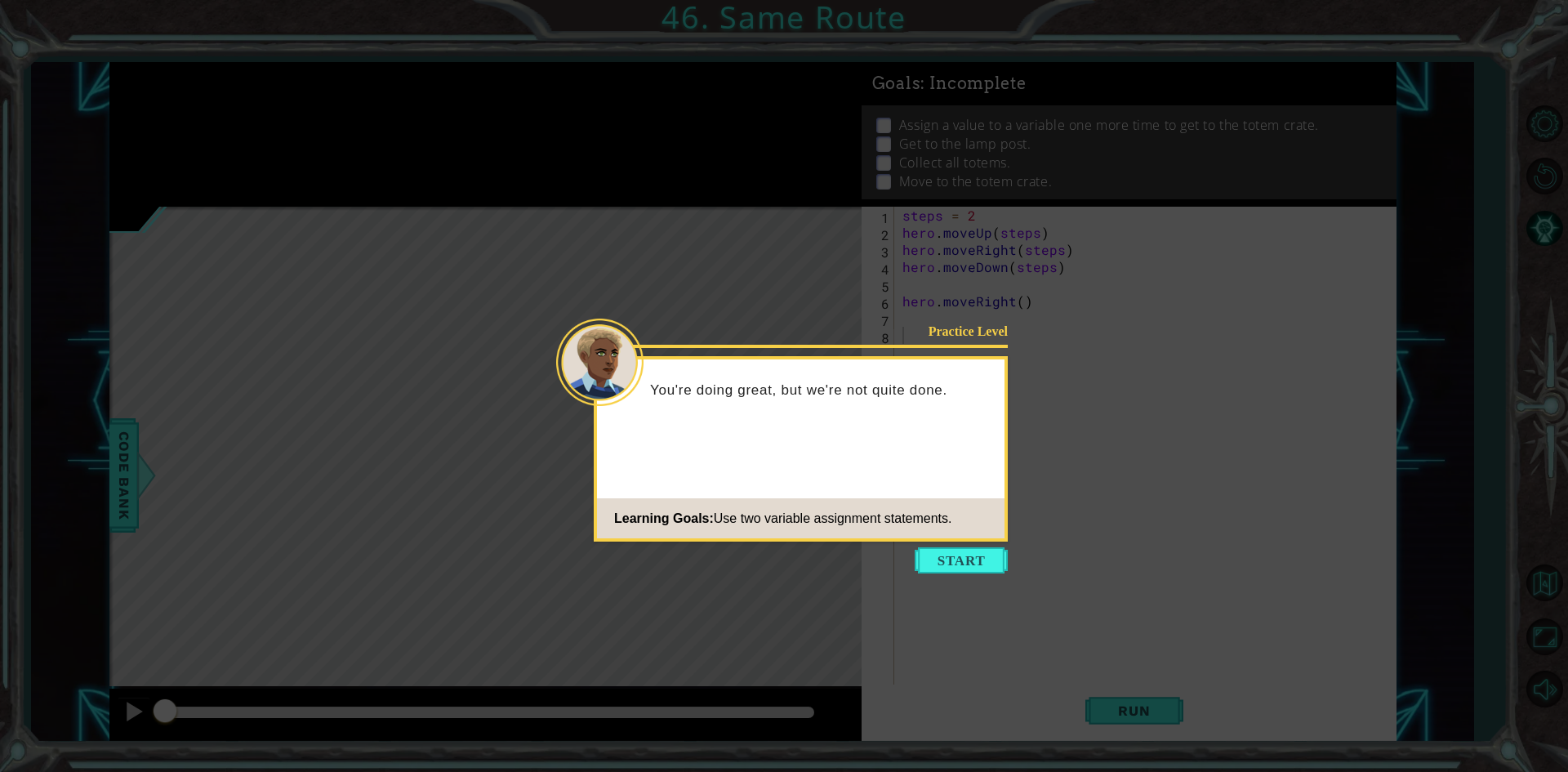
click at [1011, 534] on icon at bounding box center [784, 386] width 1568 height 772
click at [971, 554] on button "Start" at bounding box center [960, 560] width 93 height 26
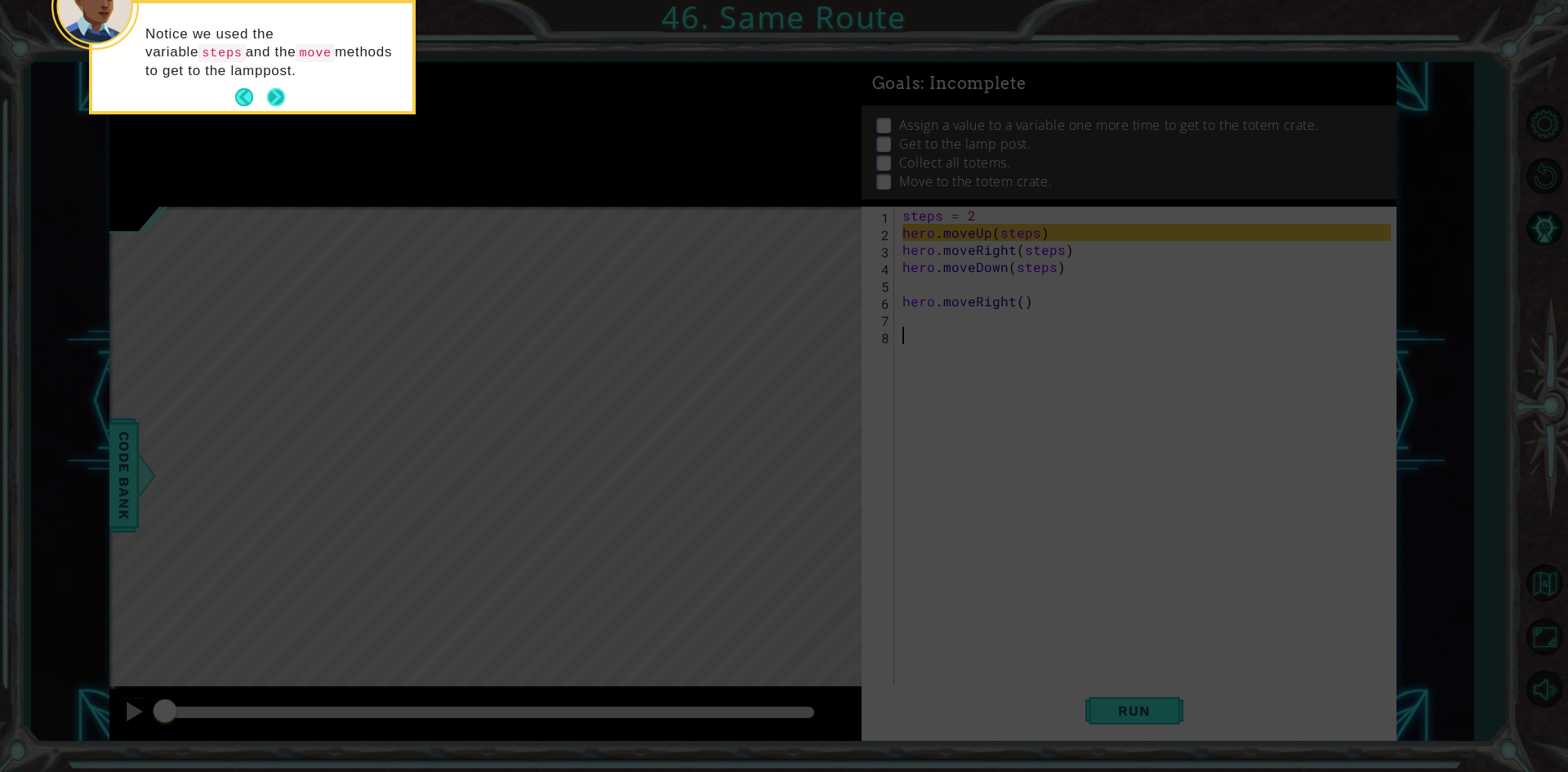
click at [273, 87] on button "Next" at bounding box center [277, 98] width 20 height 20
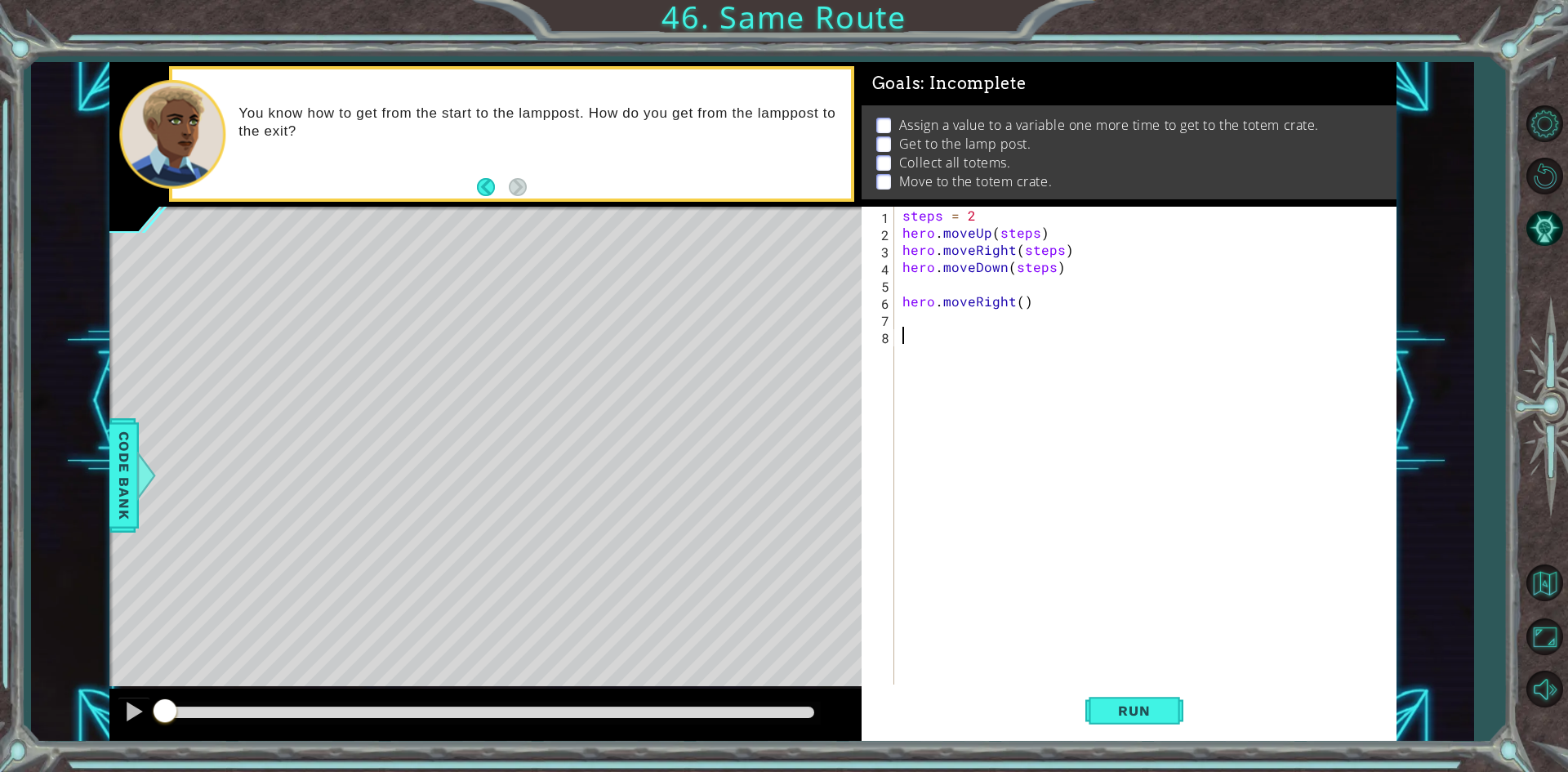
click at [1022, 302] on div "steps = 2 hero . moveUp ( steps ) hero . moveRight ( steps ) hero . moveDown ( …" at bounding box center [1149, 464] width 500 height 515
type textarea "hero.moveRight(1)"
click at [918, 327] on div "steps = 2 hero . moveUp ( steps ) hero . moveRight ( steps ) hero . moveDown ( …" at bounding box center [1149, 464] width 500 height 515
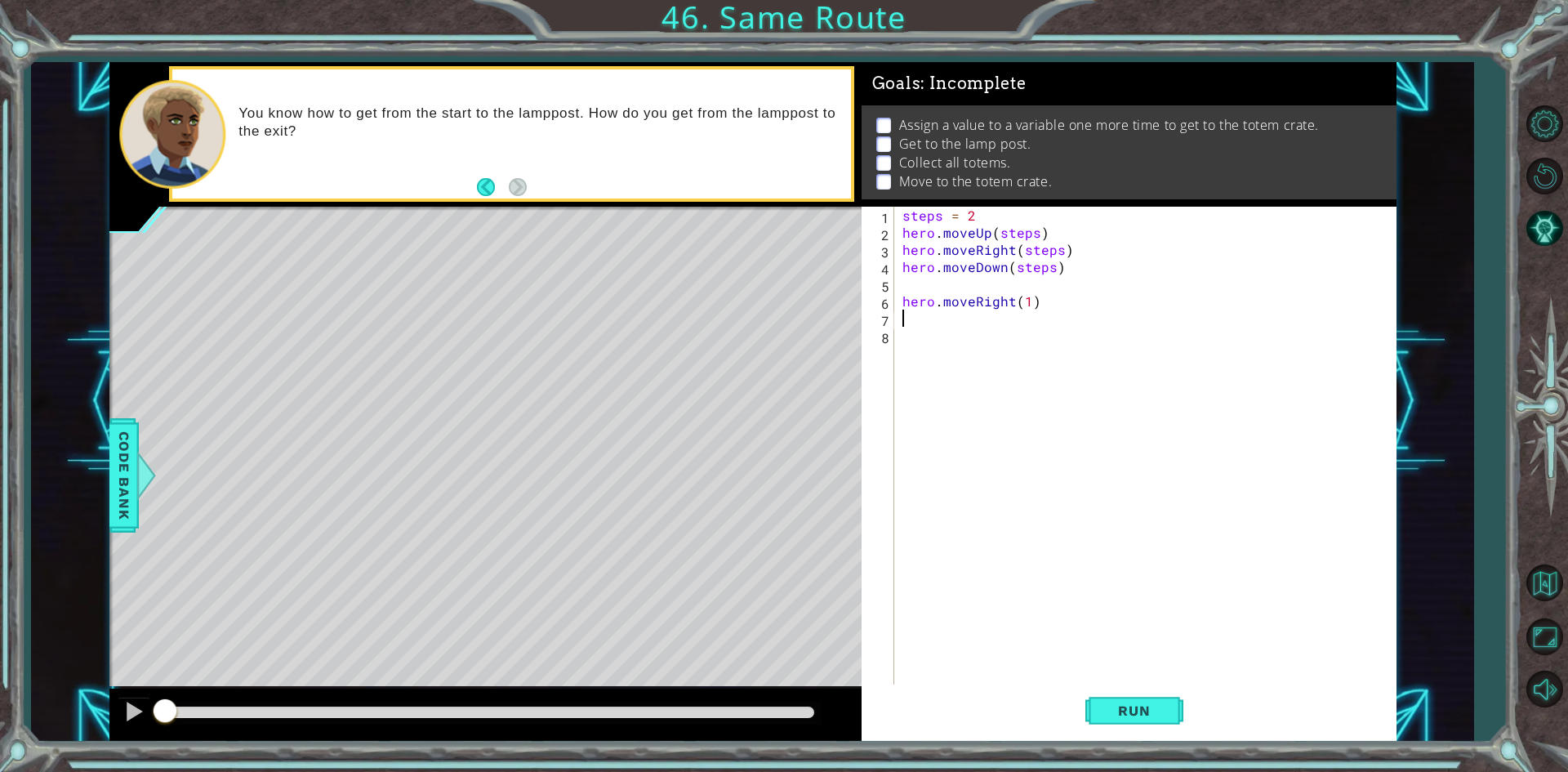
click at [924, 325] on div "steps = 2 hero . moveUp ( steps ) hero . moveRight ( steps ) hero . moveDown ( …" at bounding box center [1149, 464] width 500 height 515
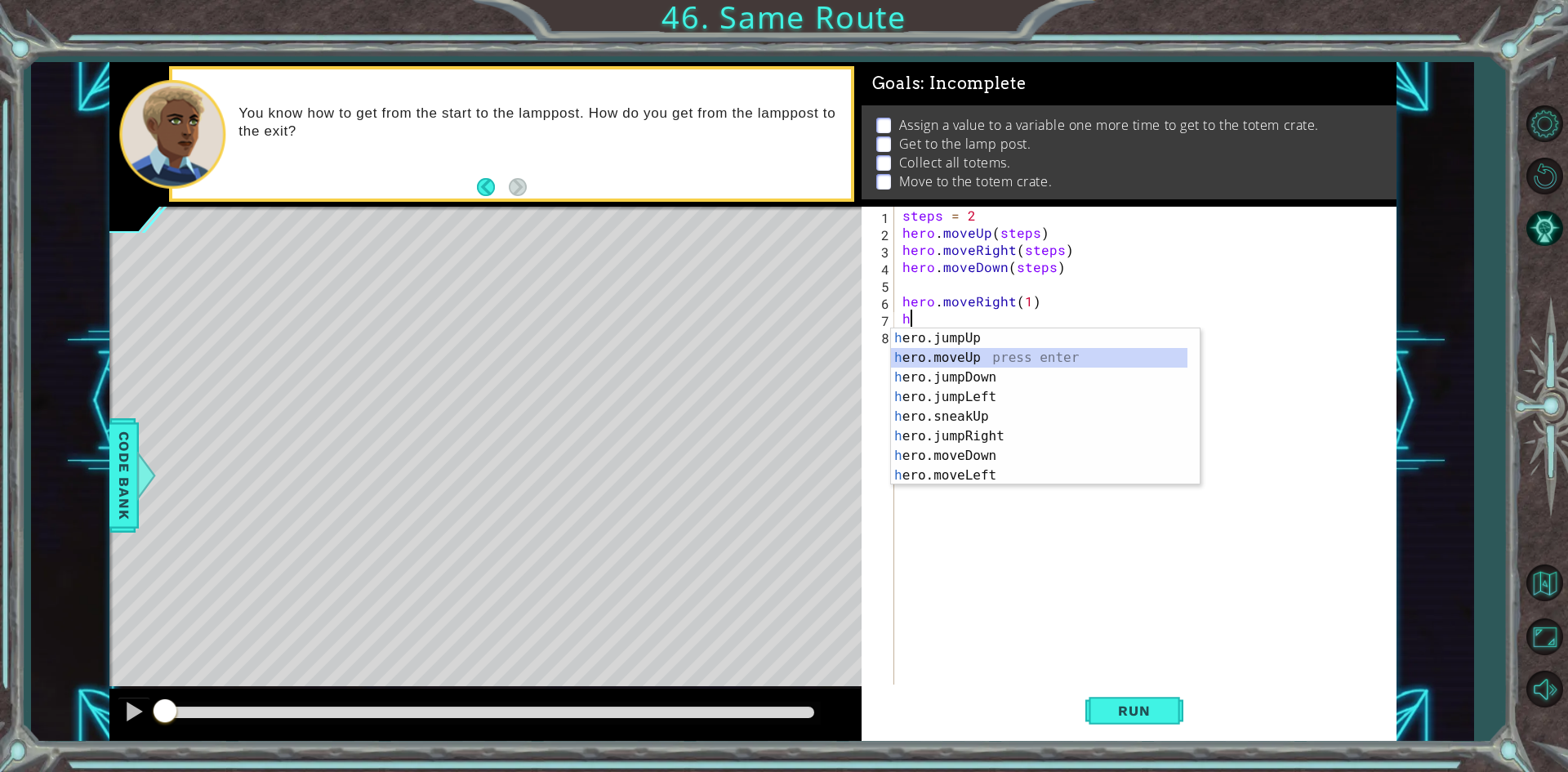
click at [997, 349] on div "h ero.jumpUp press enter h ero.moveUp press enter h ero.jumpDown press enter h …" at bounding box center [1039, 425] width 296 height 196
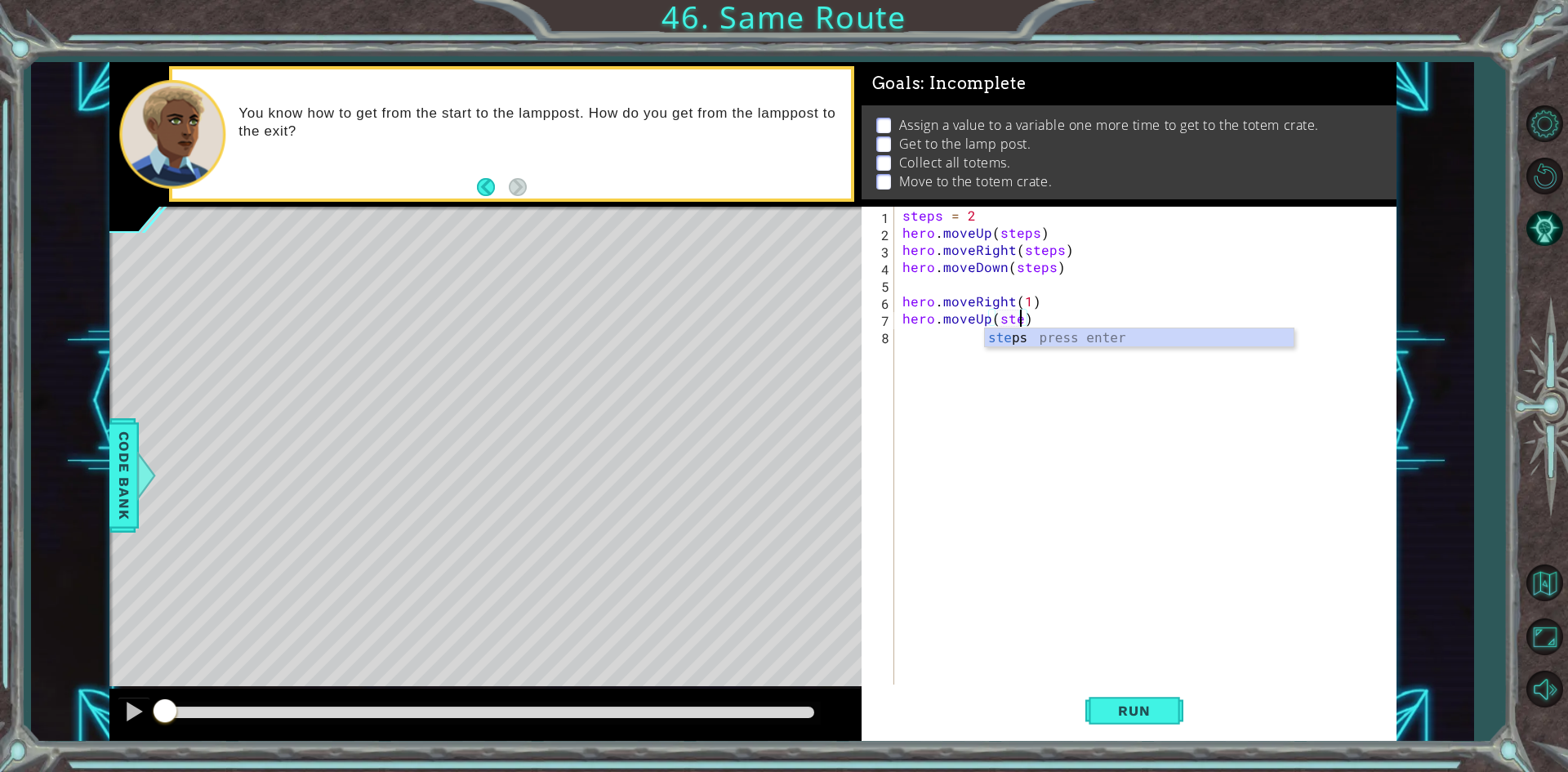
scroll to position [0, 7]
type textarea "hero.moveUp(steps)"
click at [934, 337] on div "steps = 2 hero . moveUp ( steps ) hero . moveRight ( steps ) hero . moveDown ( …" at bounding box center [1149, 464] width 500 height 515
type textarea "h"
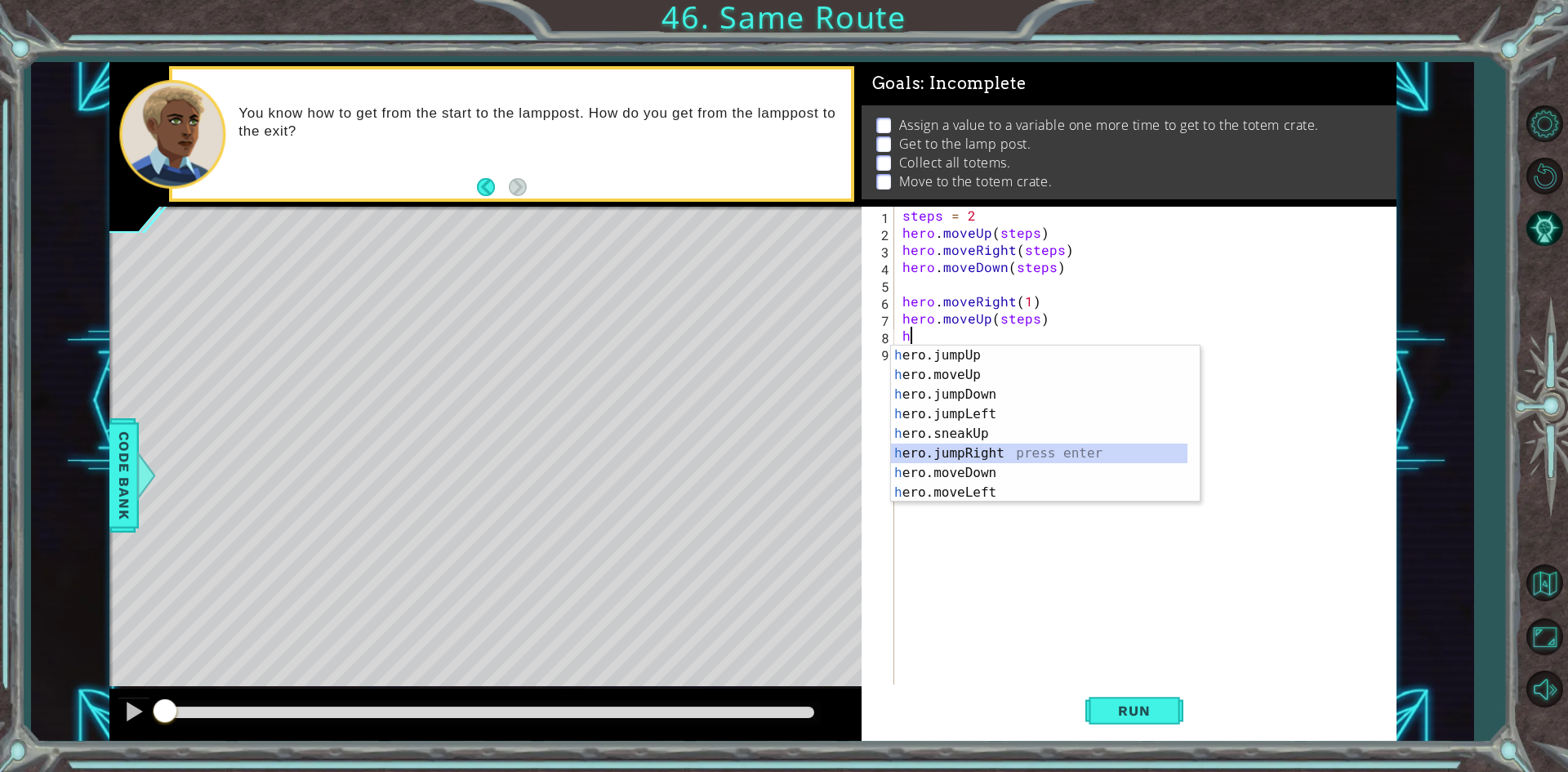
click at [1003, 452] on div "h ero.jumpUp press enter h ero.moveUp press enter h ero.jumpDown press enter h …" at bounding box center [1039, 443] width 296 height 196
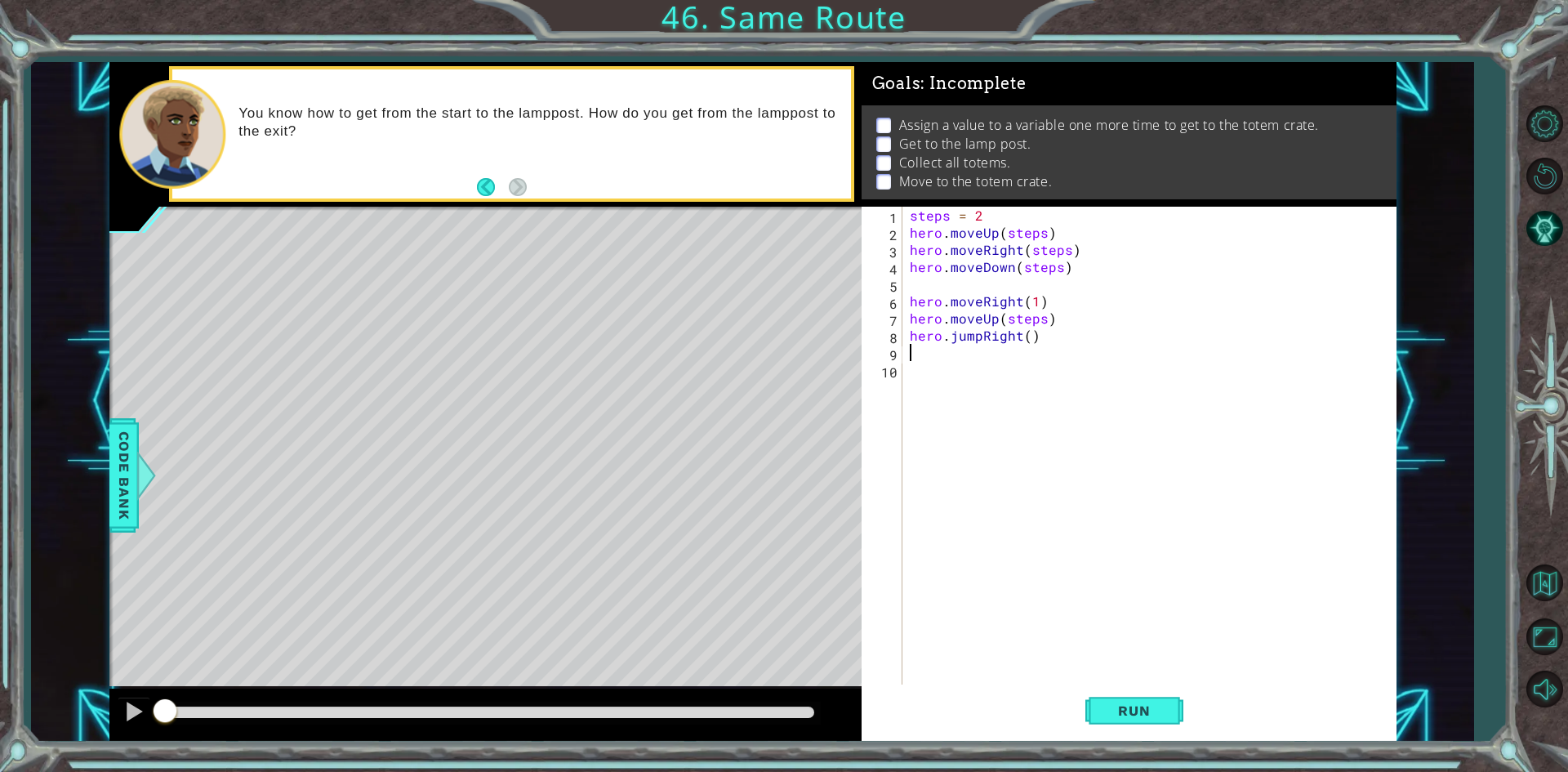
click at [1028, 336] on div "steps = 2 hero . moveUp ( steps ) hero . moveRight ( steps ) hero . moveDown ( …" at bounding box center [1153, 464] width 492 height 515
type textarea "hero.jumpRight(steps)"
click at [964, 360] on div "steps = 2 hero . moveUp ( steps ) hero . moveRight ( steps ) hero . moveDown ( …" at bounding box center [1153, 464] width 492 height 515
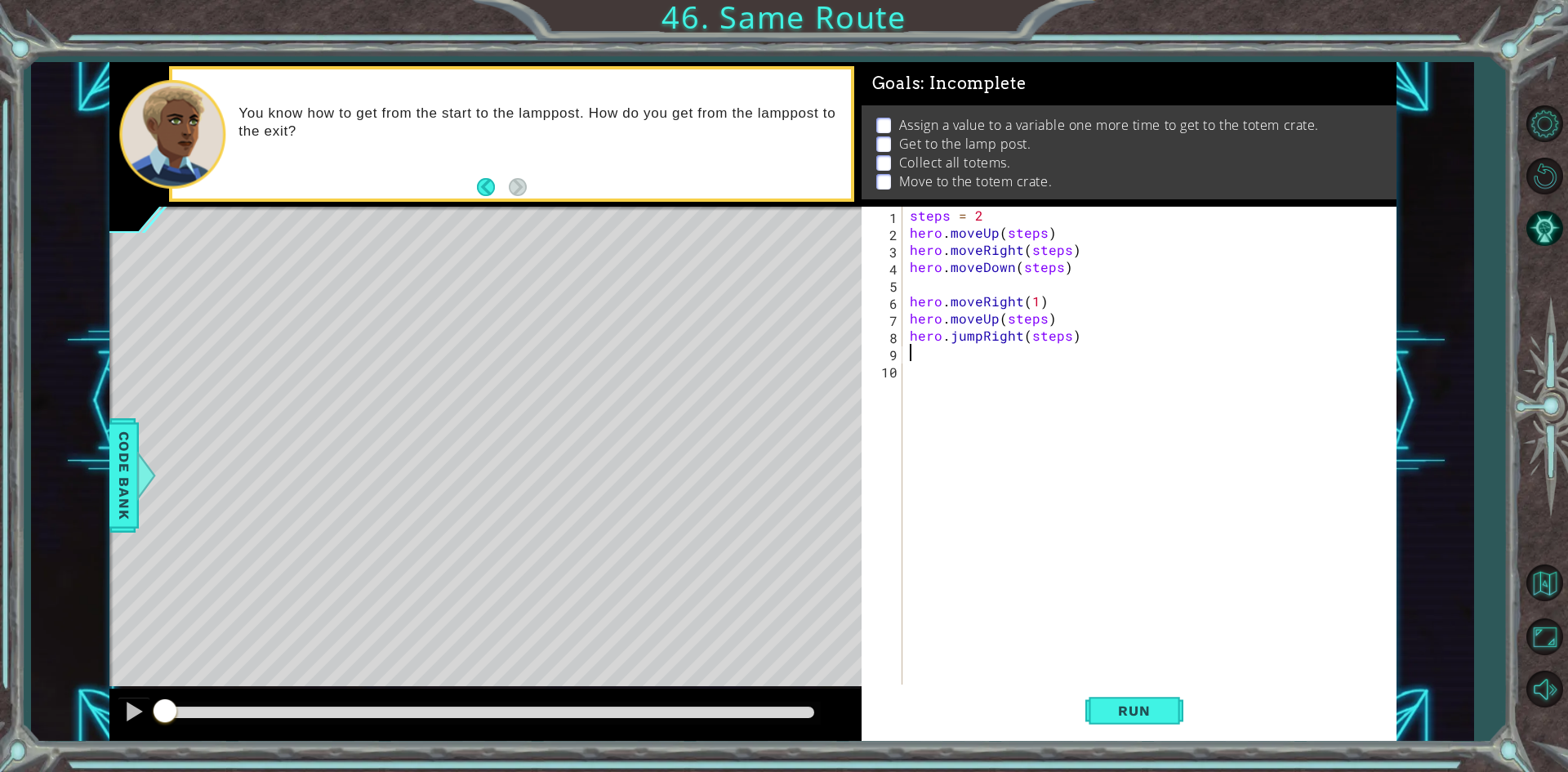
type textarea "h"
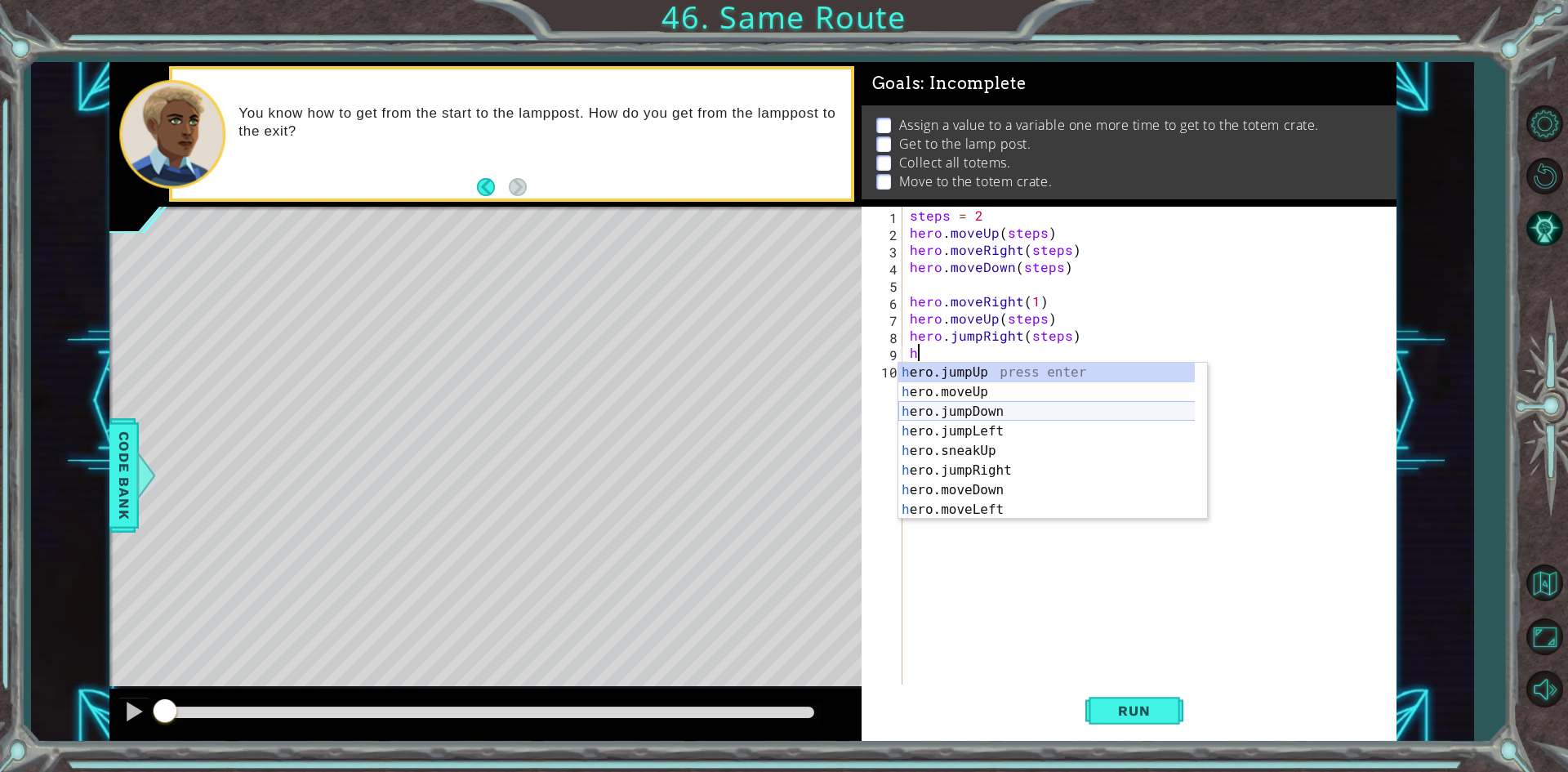
drag, startPoint x: 997, startPoint y: 415, endPoint x: 1017, endPoint y: 384, distance: 36.9
click at [998, 415] on div "h ero.jumpUp press enter h ero.moveUp press enter h ero.jumpDown press enter h …" at bounding box center [1052, 460] width 308 height 196
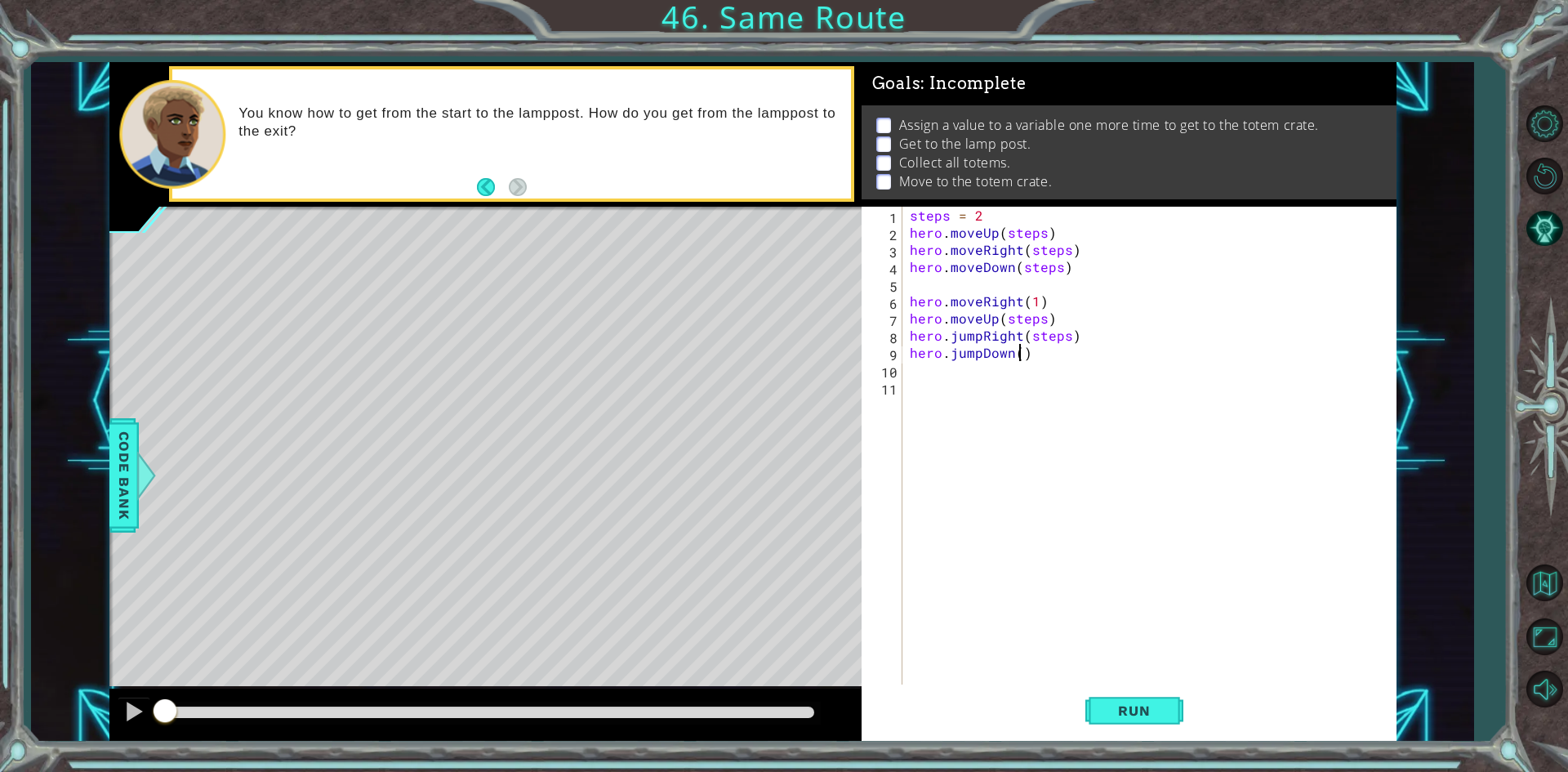
click at [1024, 361] on div "steps = 2 hero . moveUp ( steps ) hero . moveRight ( steps ) hero . moveDown ( …" at bounding box center [1153, 464] width 492 height 515
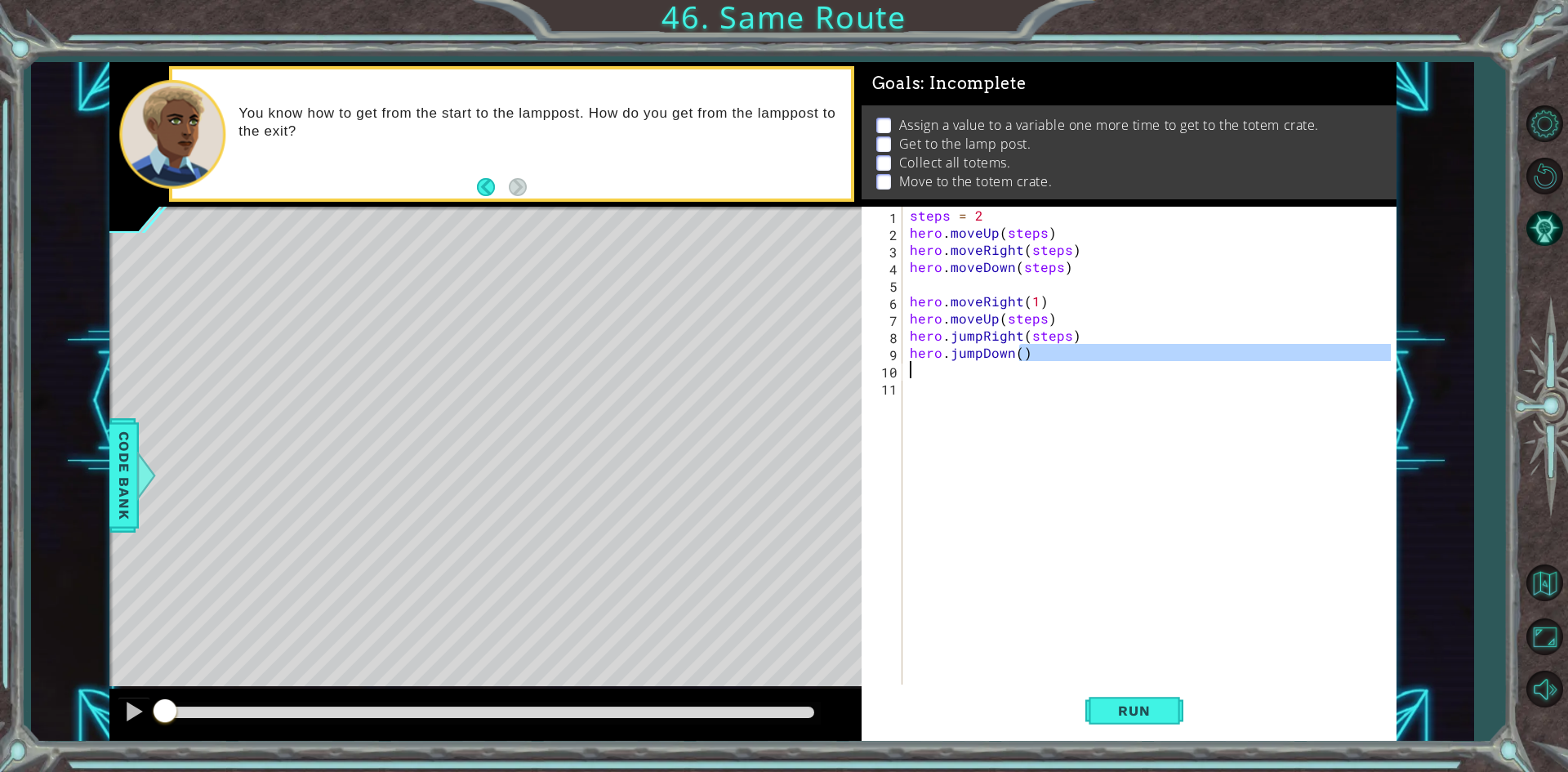
type textarea "hero.jumpDown()"
click at [1011, 364] on div "steps = 2 hero . moveUp ( steps ) hero . moveRight ( steps ) hero . moveDown ( …" at bounding box center [1148, 446] width 484 height 480
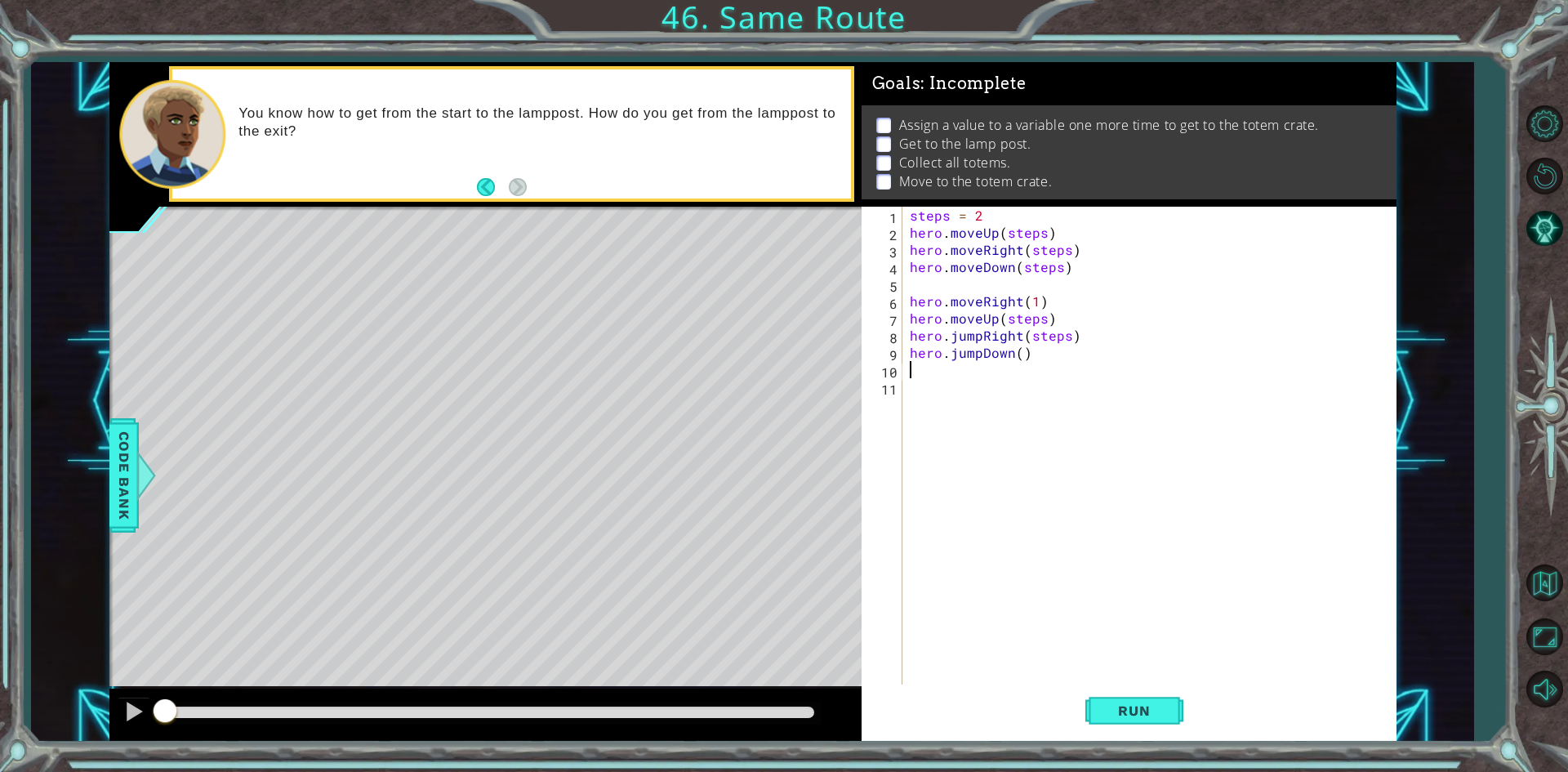
click at [1020, 354] on div "steps = 2 hero . moveUp ( steps ) hero . moveRight ( steps ) hero . moveDown ( …" at bounding box center [1153, 464] width 492 height 515
click at [1034, 354] on div "steps = 2 hero . moveUp ( steps ) hero . moveRight ( steps ) hero . moveDown ( …" at bounding box center [1153, 464] width 492 height 515
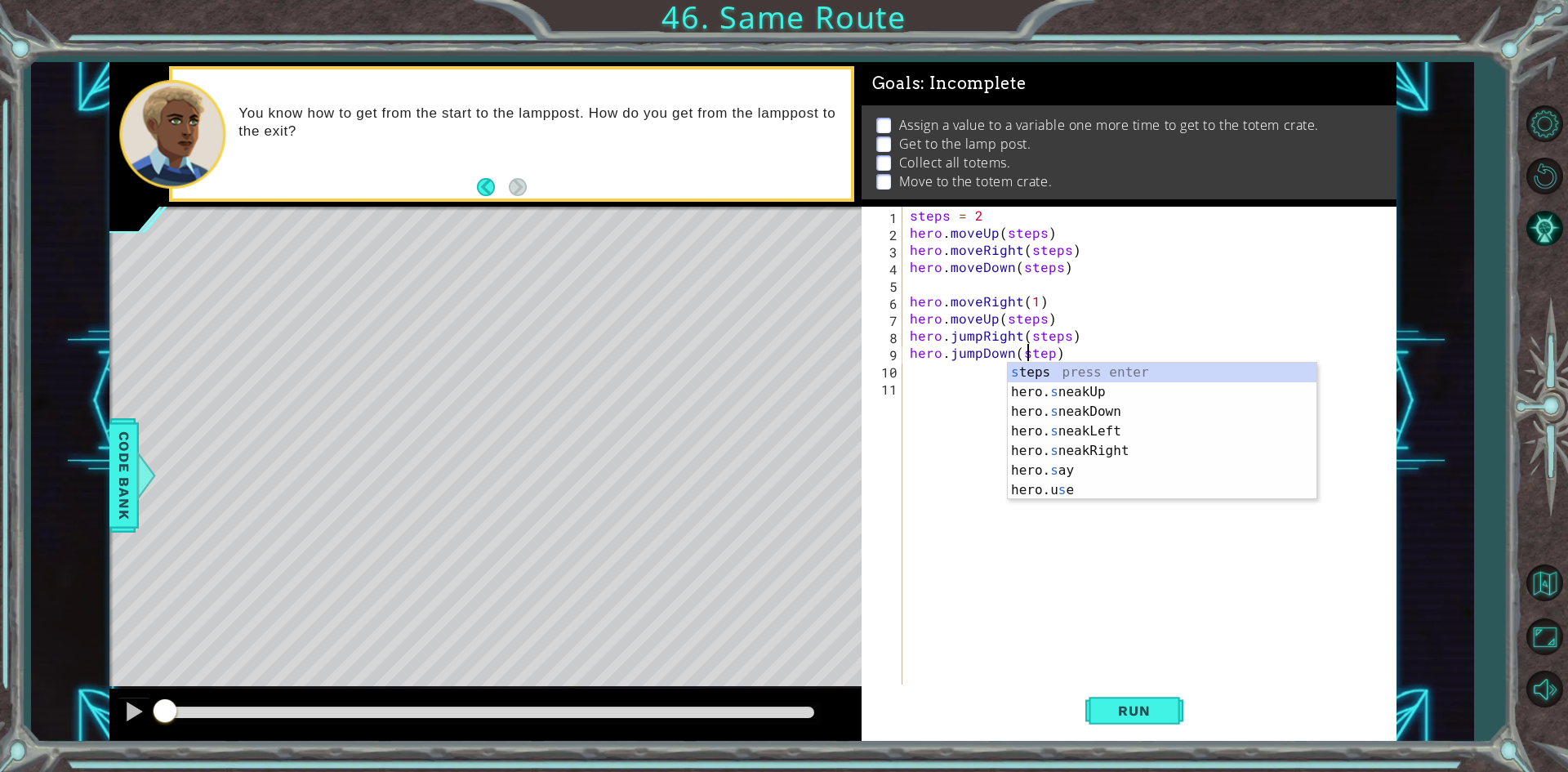
click at [1047, 351] on div "steps = 2 hero . moveUp ( steps ) hero . moveRight ( steps ) hero . moveDown ( …" at bounding box center [1153, 464] width 492 height 515
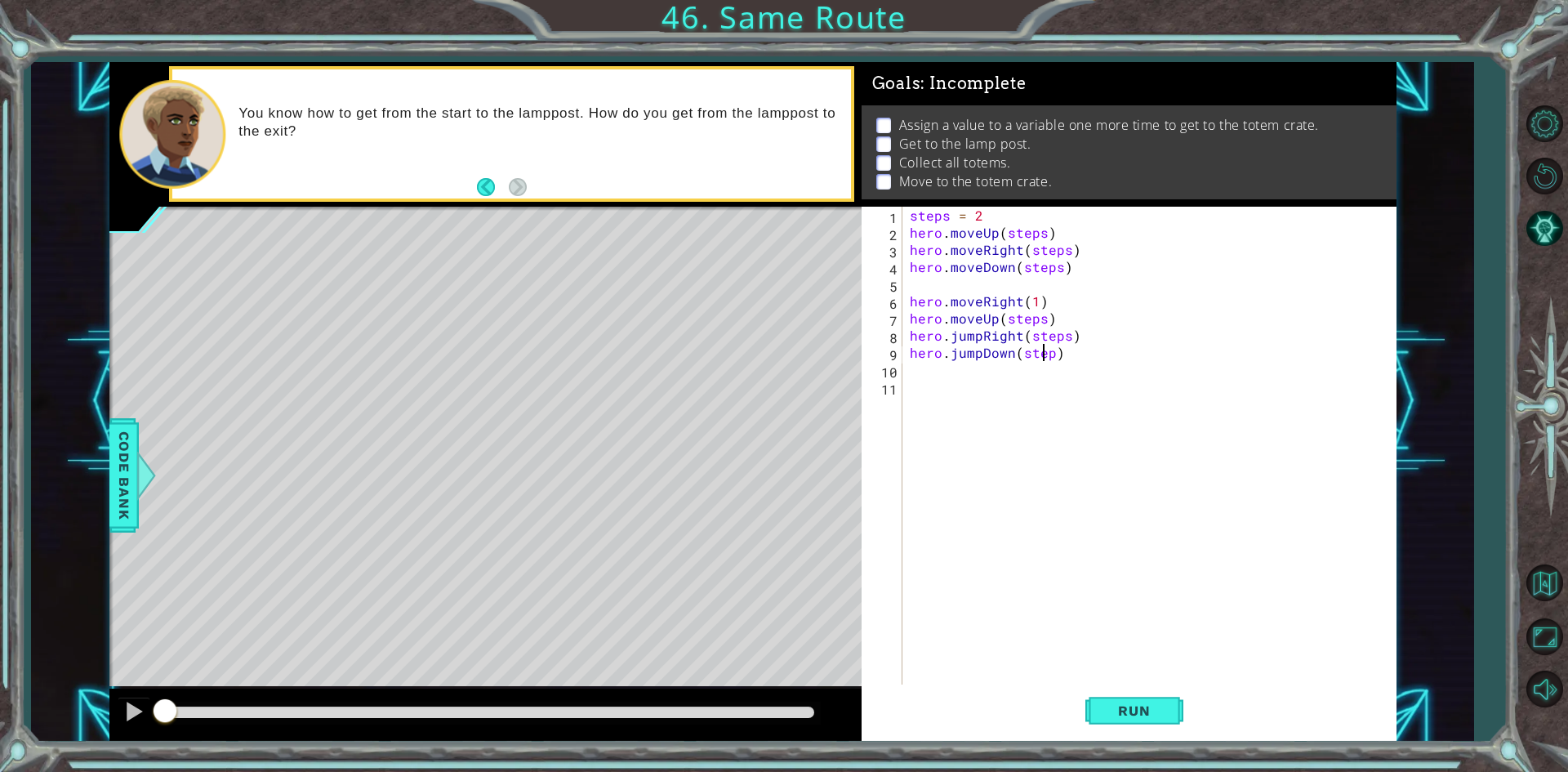
click at [1050, 353] on div "steps = 2 hero . moveUp ( steps ) hero . moveRight ( steps ) hero . moveDown ( …" at bounding box center [1153, 464] width 492 height 515
click at [1050, 353] on div "steps = 2 hero . moveUp ( steps ) hero . moveRight ( steps ) hero . moveDown ( …" at bounding box center [1148, 446] width 484 height 480
click at [1156, 704] on span "Run" at bounding box center [1133, 711] width 64 height 17
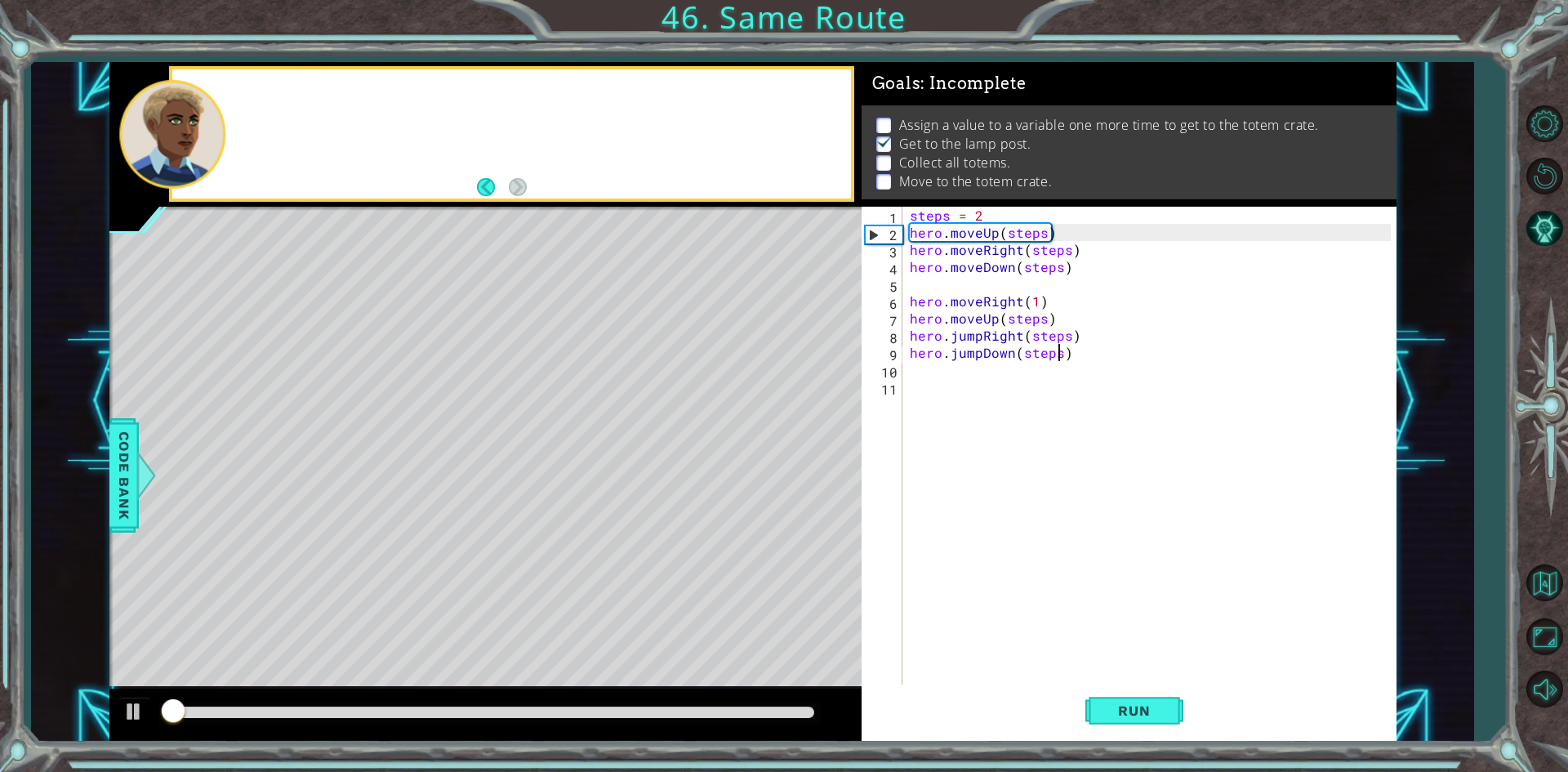
scroll to position [7, 0]
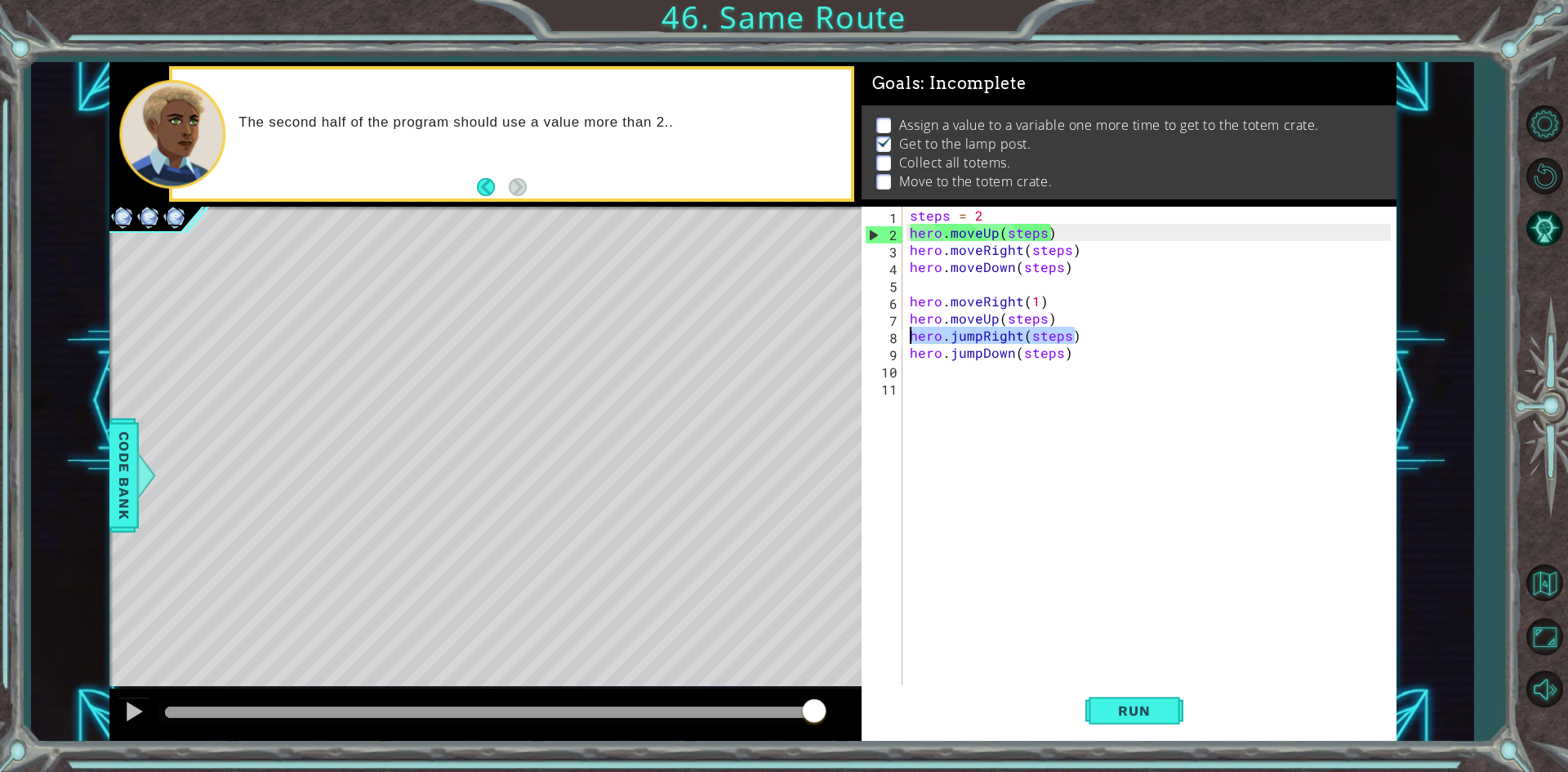
drag, startPoint x: 1078, startPoint y: 335, endPoint x: 898, endPoint y: 340, distance: 180.1
click at [898, 340] on div "hero.jumpDown(steps) 1 2 3 4 5 6 7 8 9 10 11 steps = 2 hero . moveUp ( steps ) …" at bounding box center [1126, 446] width 529 height 480
type textarea "hero.jumpRight(steps)"
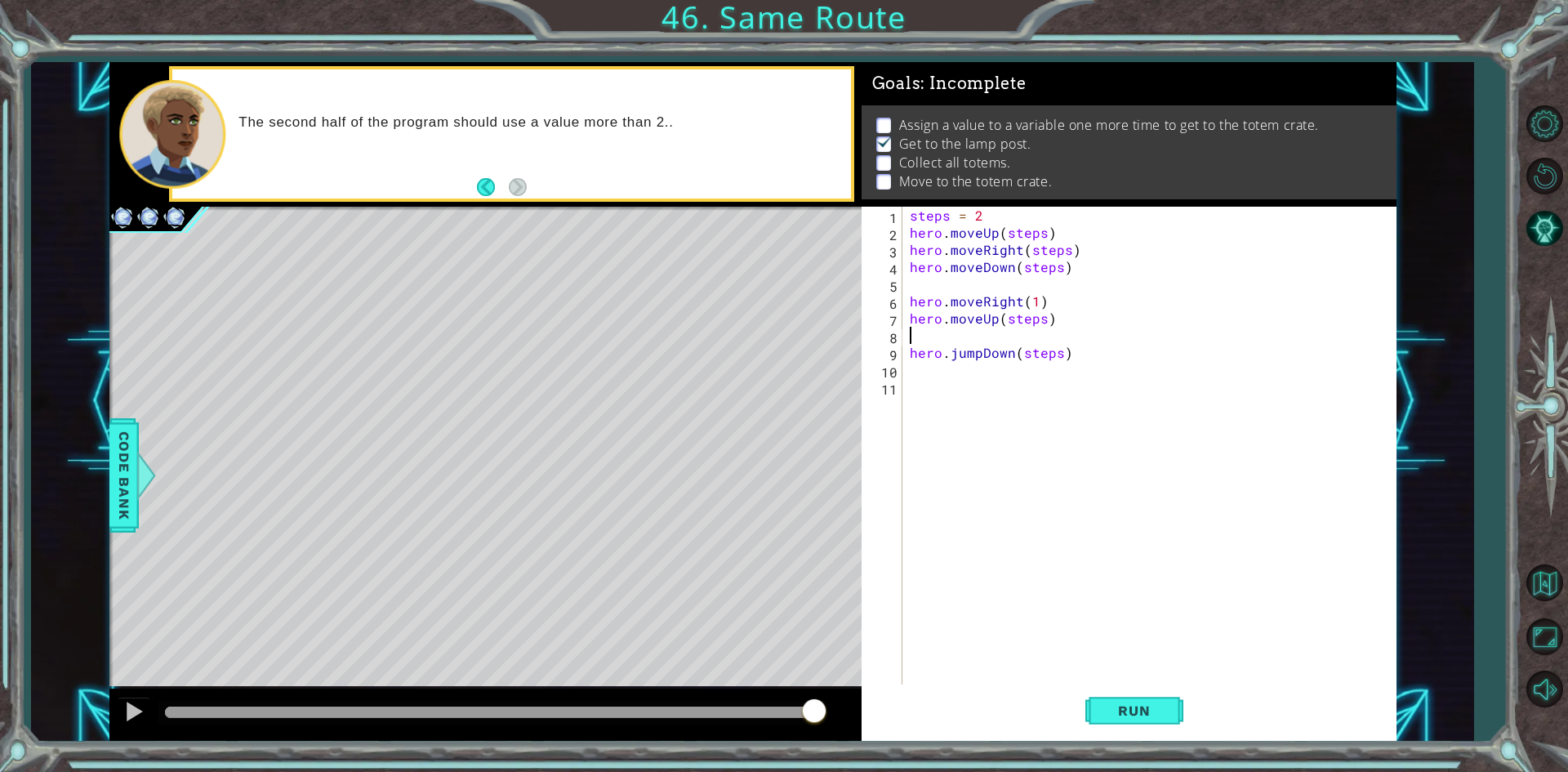
click at [1040, 328] on div "steps = 2 hero . moveUp ( steps ) hero . moveRight ( steps ) hero . moveDown ( …" at bounding box center [1153, 464] width 492 height 515
click at [1040, 321] on div "steps = 2 hero . moveUp ( steps ) hero . moveRight ( steps ) hero . moveDown ( …" at bounding box center [1153, 464] width 492 height 515
type textarea "hero.moveUp(3)"
click at [985, 343] on div "steps = 2 hero . moveUp ( steps ) hero . moveRight ( steps ) hero . moveDown ( …" at bounding box center [1153, 464] width 492 height 515
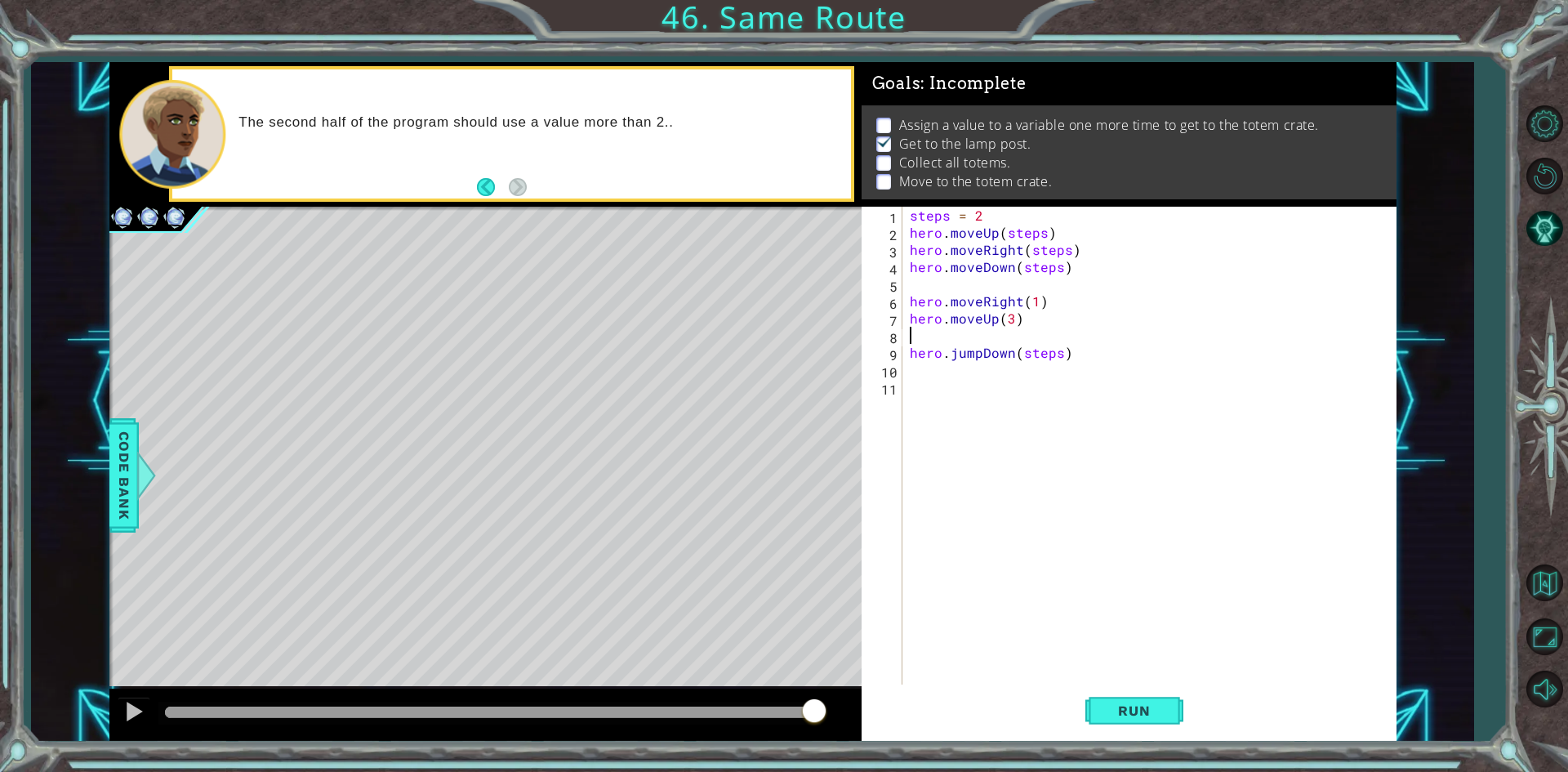
scroll to position [0, 0]
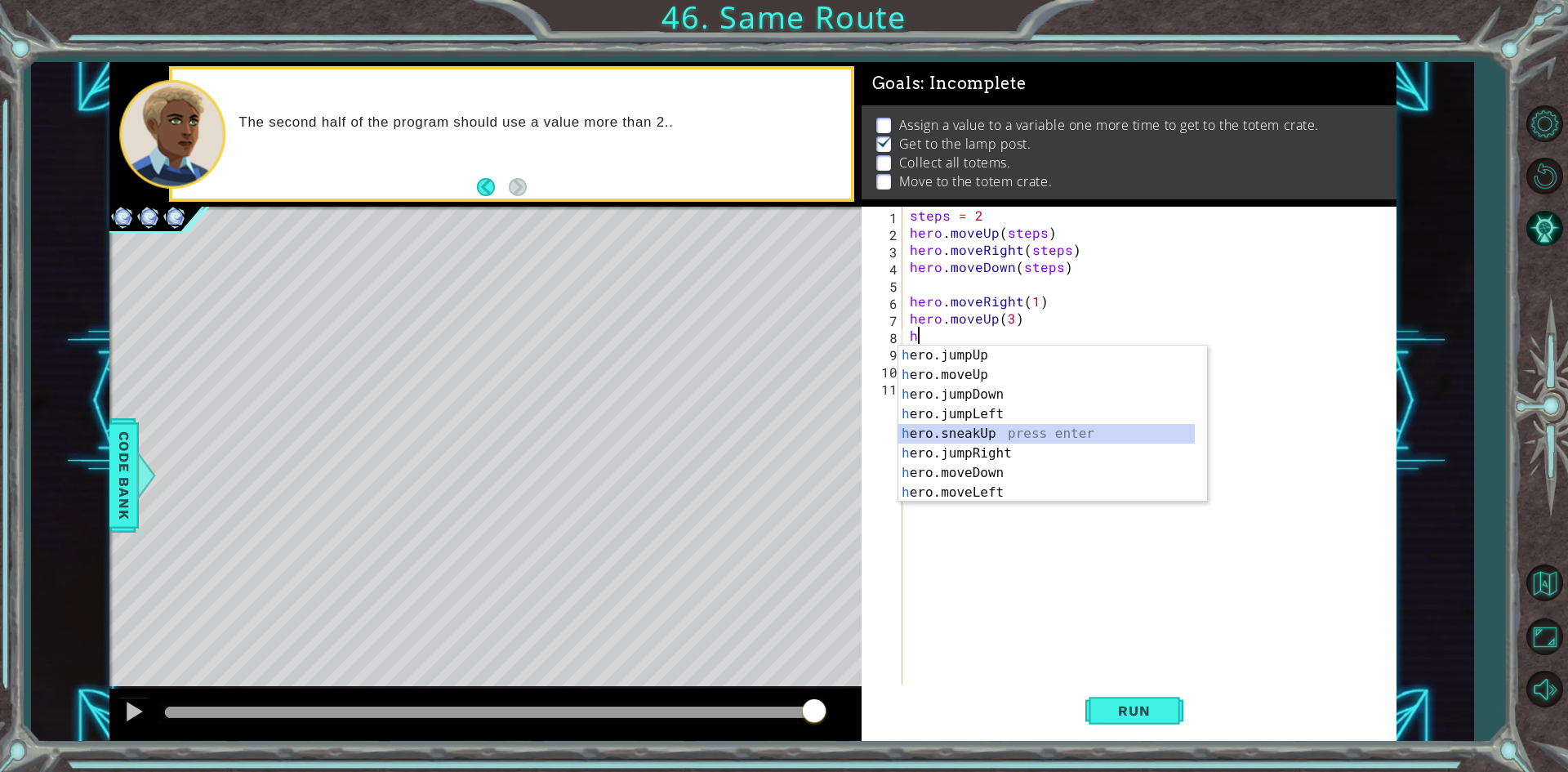
click at [1025, 440] on div "h ero.jumpUp press enter h ero.moveUp press enter h ero.jumpDown press enter h …" at bounding box center [1046, 443] width 296 height 196
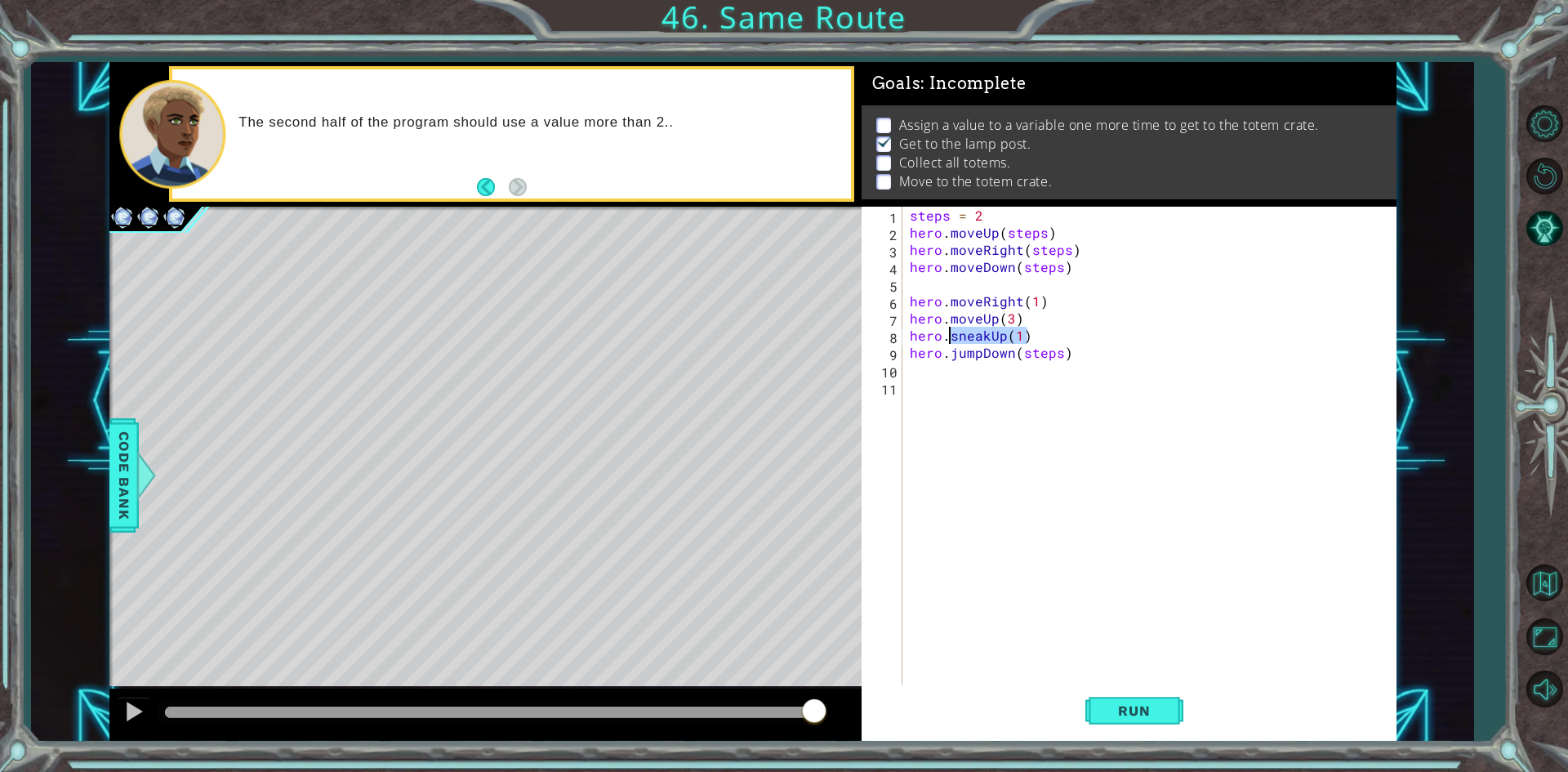
drag, startPoint x: 1038, startPoint y: 330, endPoint x: 949, endPoint y: 335, distance: 89.1
click at [949, 335] on div "steps = 2 hero . moveUp ( steps ) hero . moveRight ( steps ) hero . moveDown ( …" at bounding box center [1153, 464] width 492 height 515
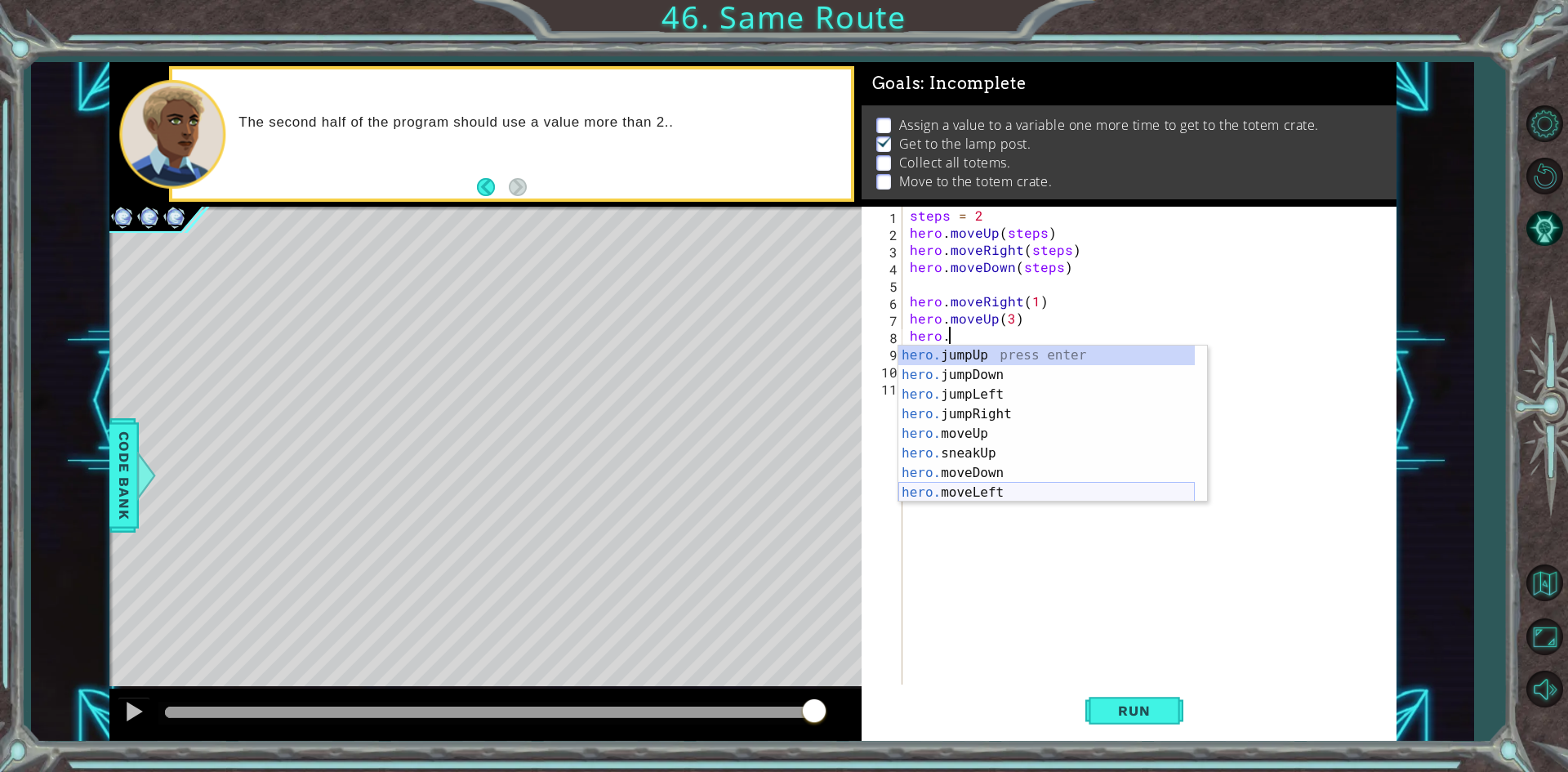
scroll to position [98, 0]
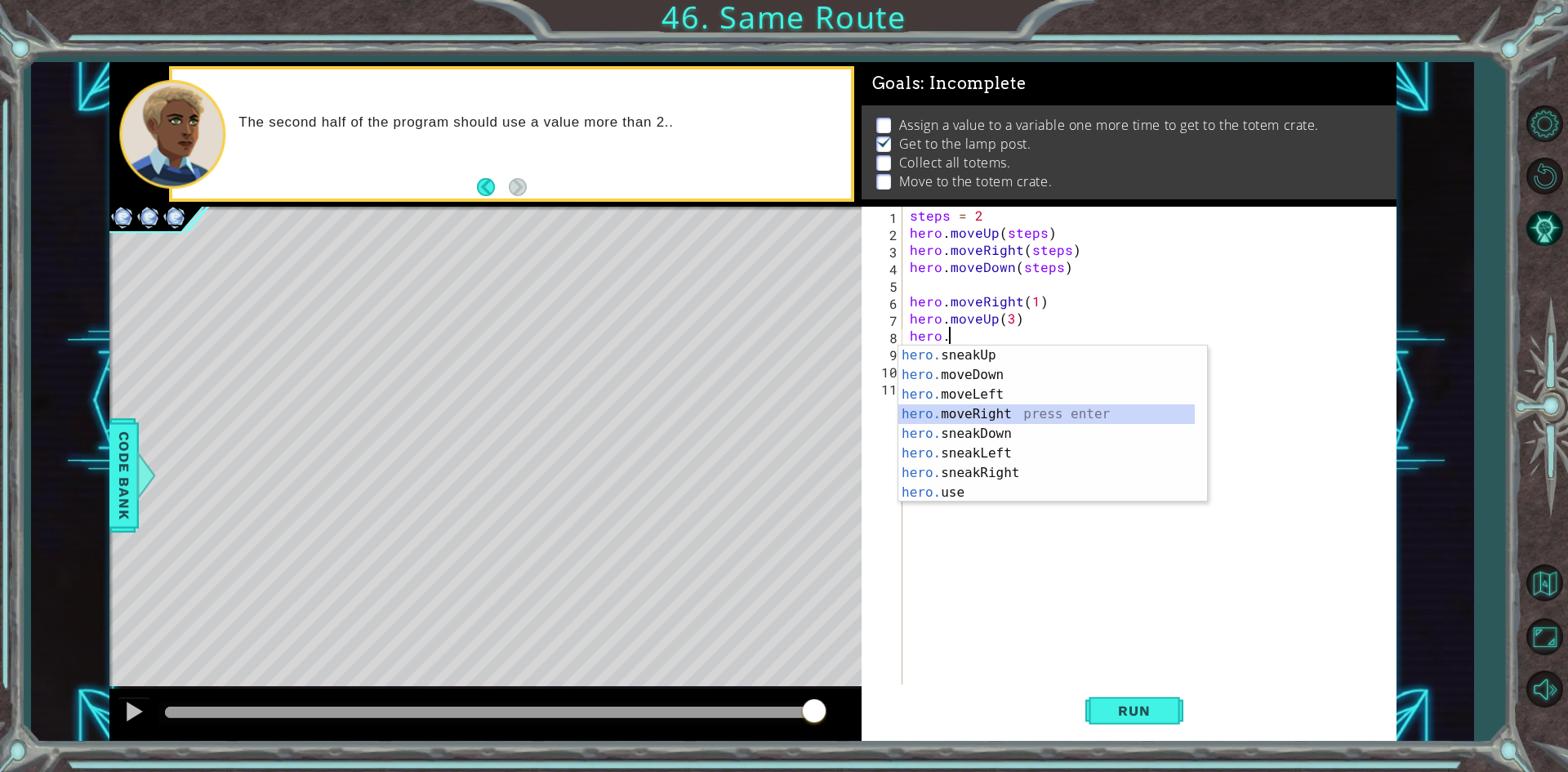
click at [1010, 411] on div "hero. sneakUp press enter hero. moveDown press enter hero. moveLeft press enter…" at bounding box center [1046, 443] width 296 height 196
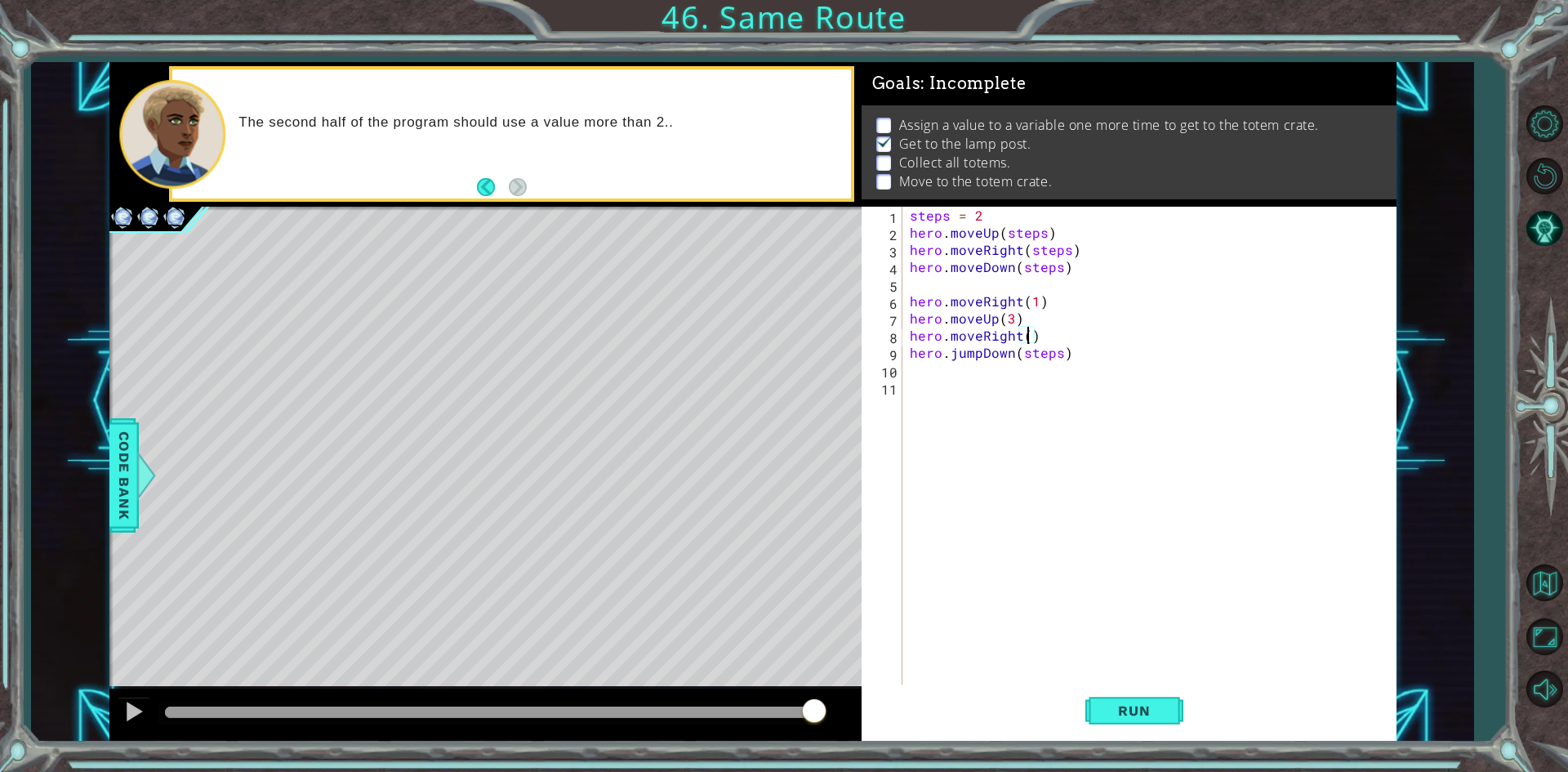
scroll to position [0, 7]
click at [980, 358] on div "steps = 2 hero . moveUp ( steps ) hero . moveRight ( steps ) hero . moveDown ( …" at bounding box center [1153, 464] width 492 height 515
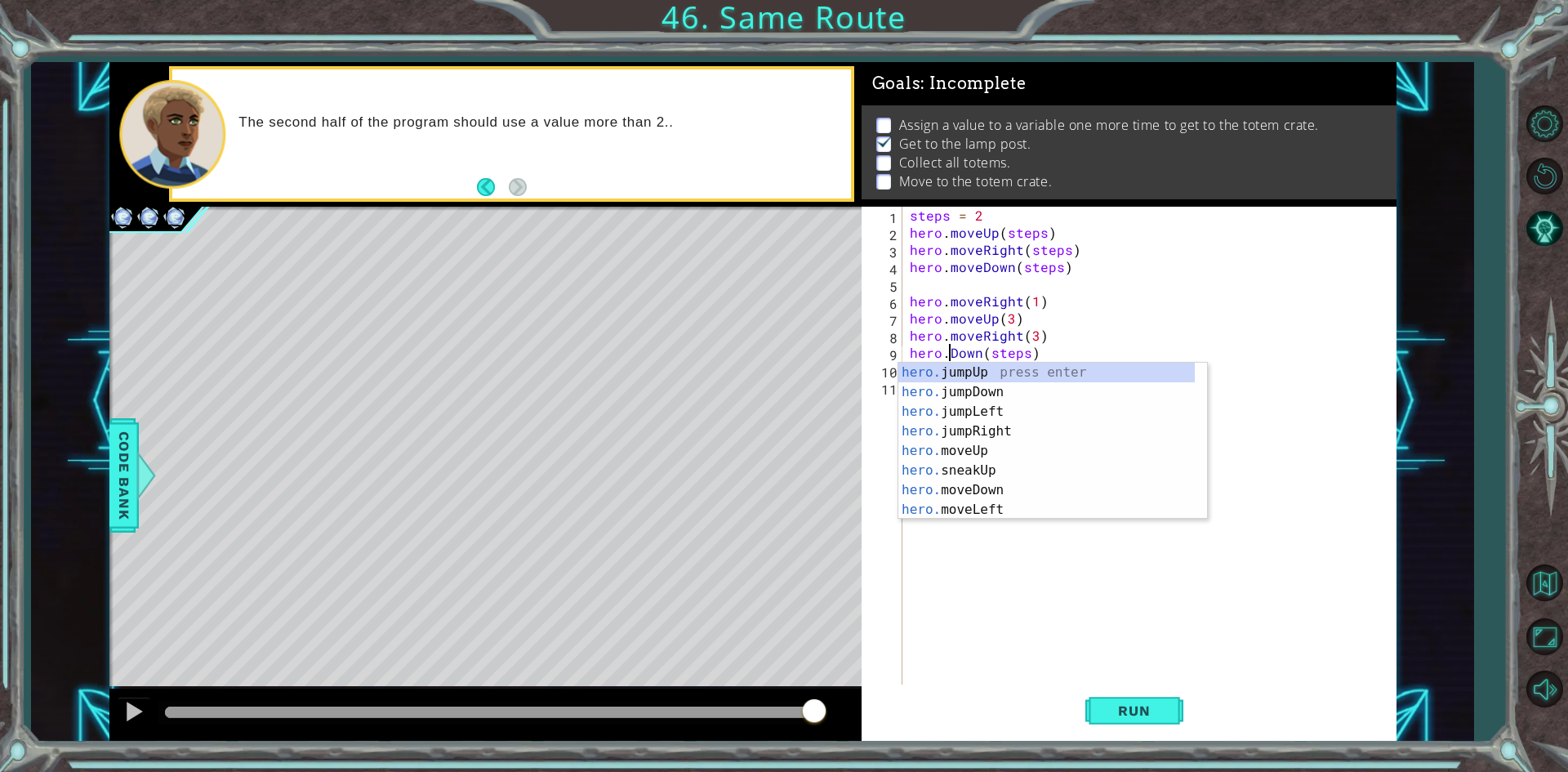
scroll to position [0, 0]
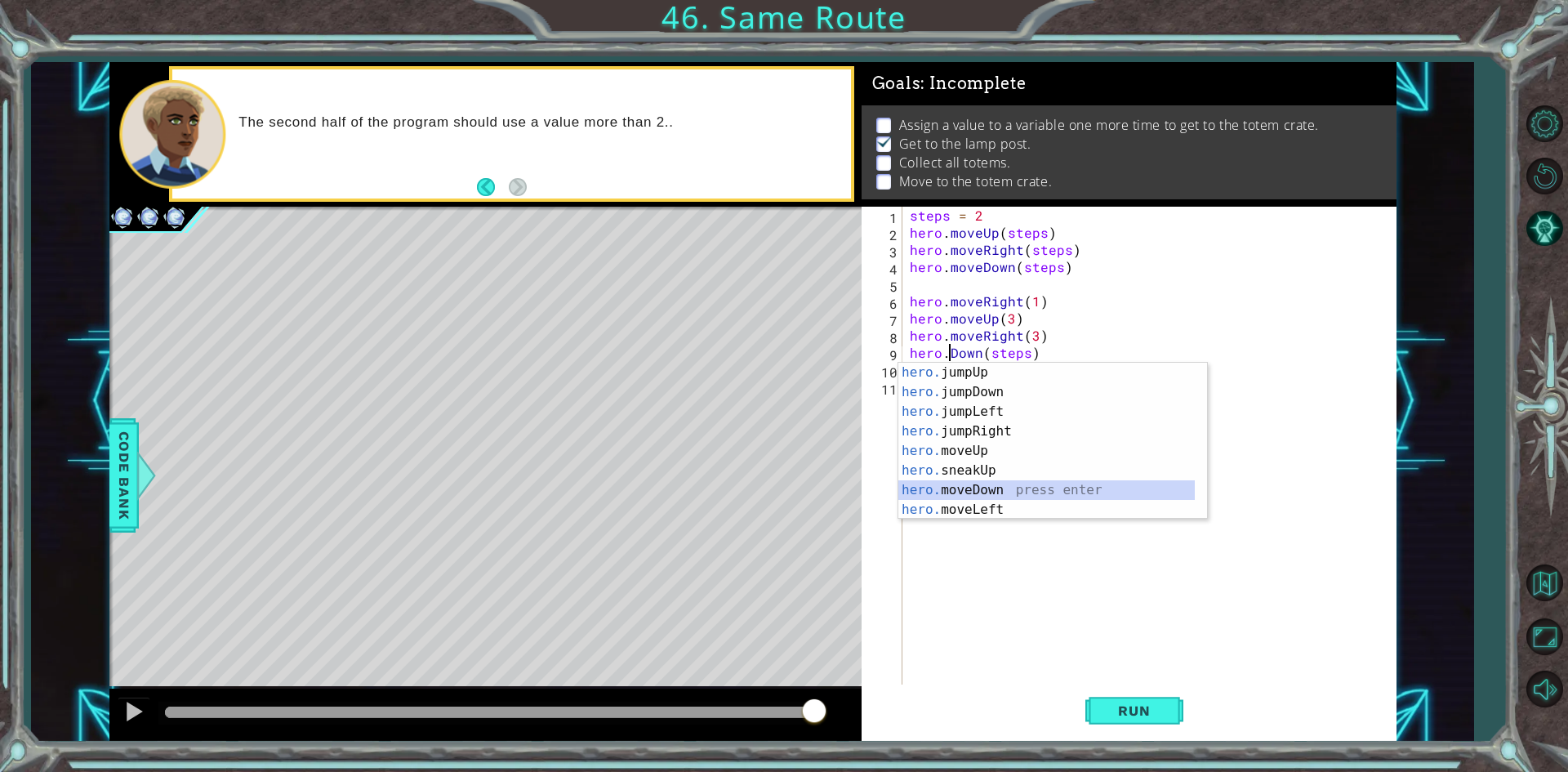
click at [1017, 482] on div "hero. jumpUp press enter hero. jumpDown press enter hero. jumpLeft press enter …" at bounding box center [1046, 460] width 296 height 196
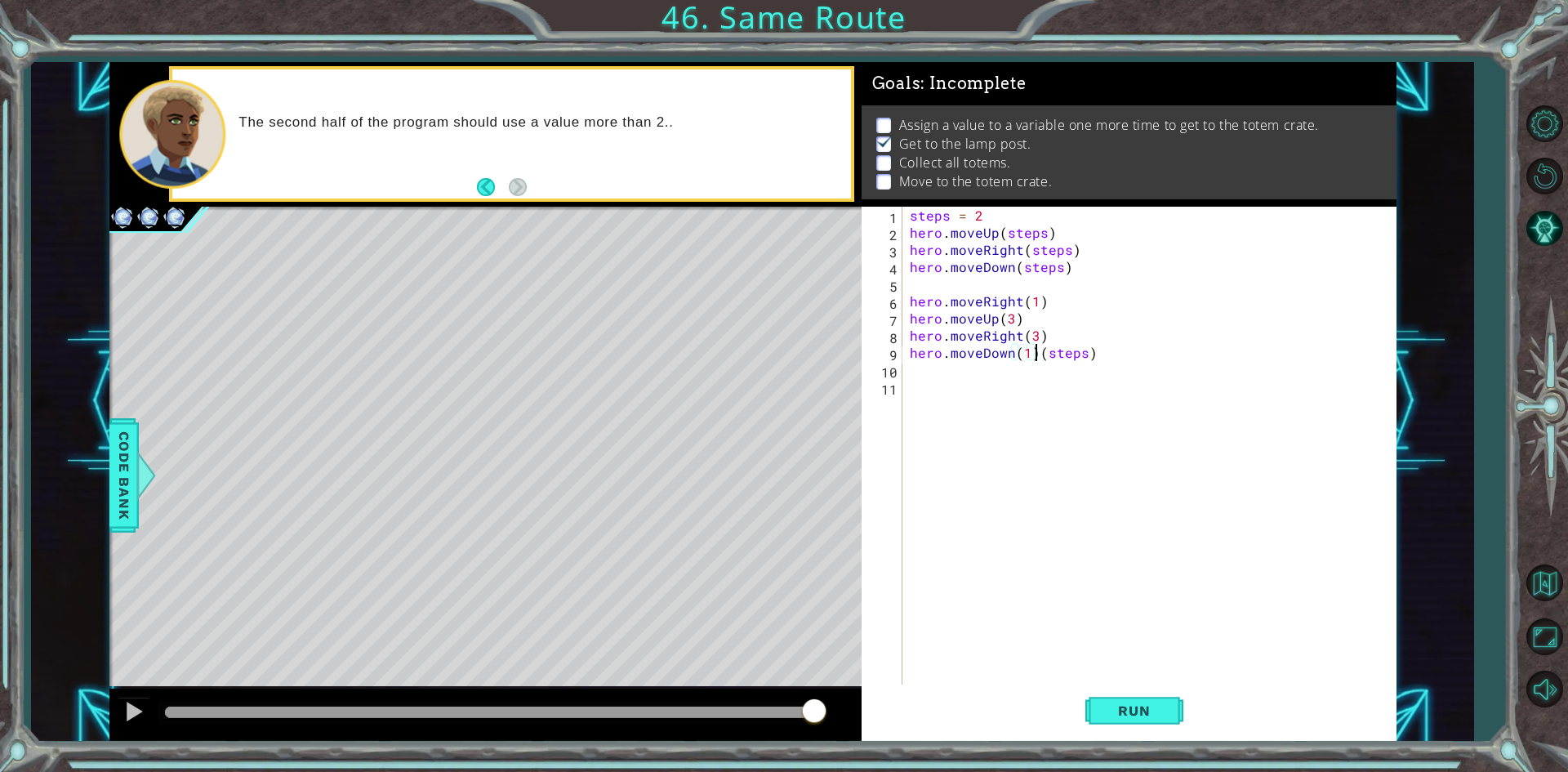
click at [1032, 355] on div "steps = 2 hero . moveUp ( steps ) hero . moveRight ( steps ) hero . moveDown ( …" at bounding box center [1153, 464] width 492 height 515
click at [1056, 354] on div "steps = 2 hero . moveUp ( steps ) hero . moveRight ( steps ) hero . moveDown ( …" at bounding box center [1153, 464] width 492 height 515
drag, startPoint x: 1056, startPoint y: 354, endPoint x: 1030, endPoint y: 358, distance: 26.3
click at [1030, 358] on div "steps = 2 hero . moveUp ( steps ) hero . moveRight ( steps ) hero . moveDown ( …" at bounding box center [1153, 464] width 492 height 515
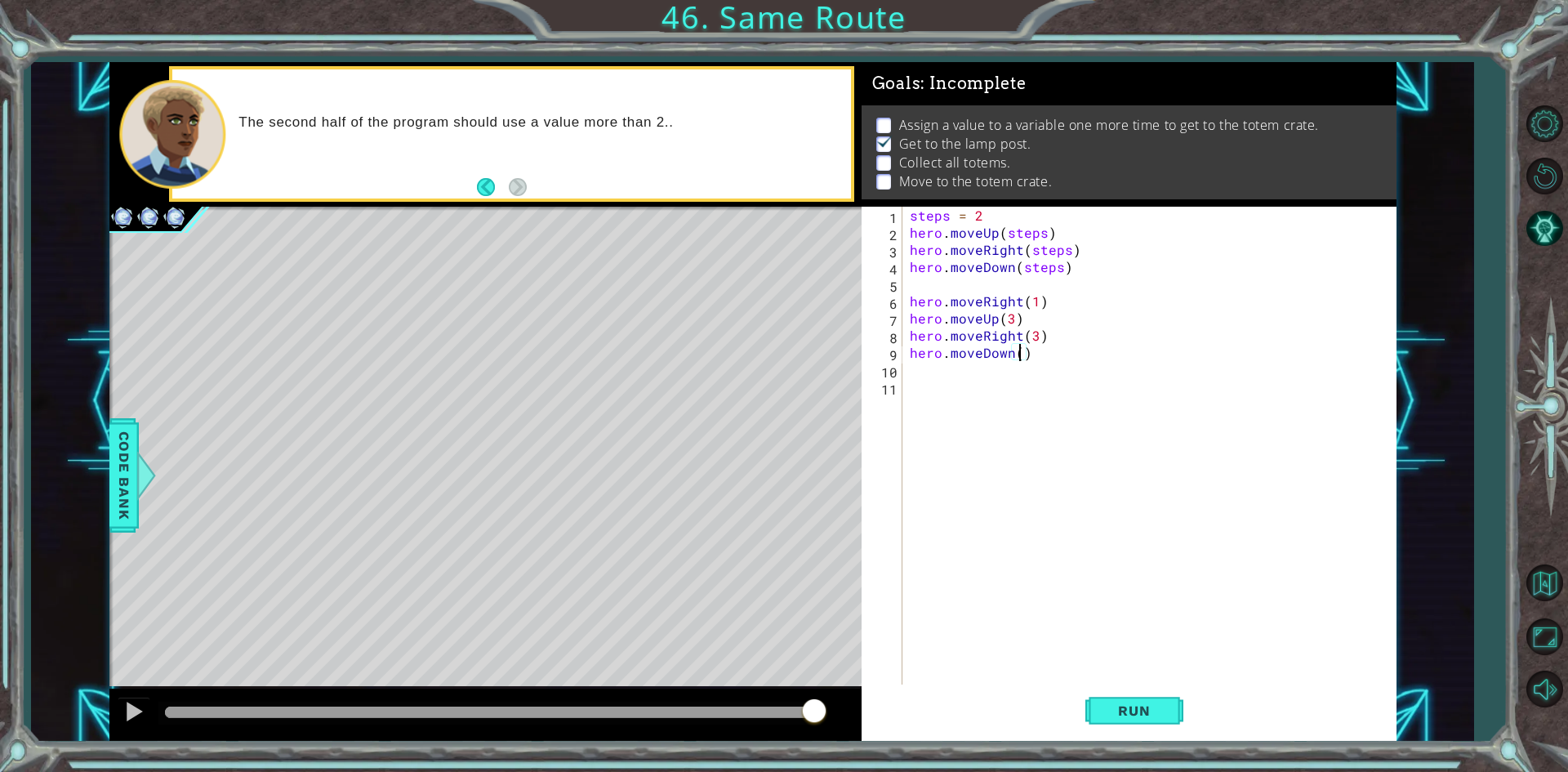
type textarea "hero.moveDown(3)"
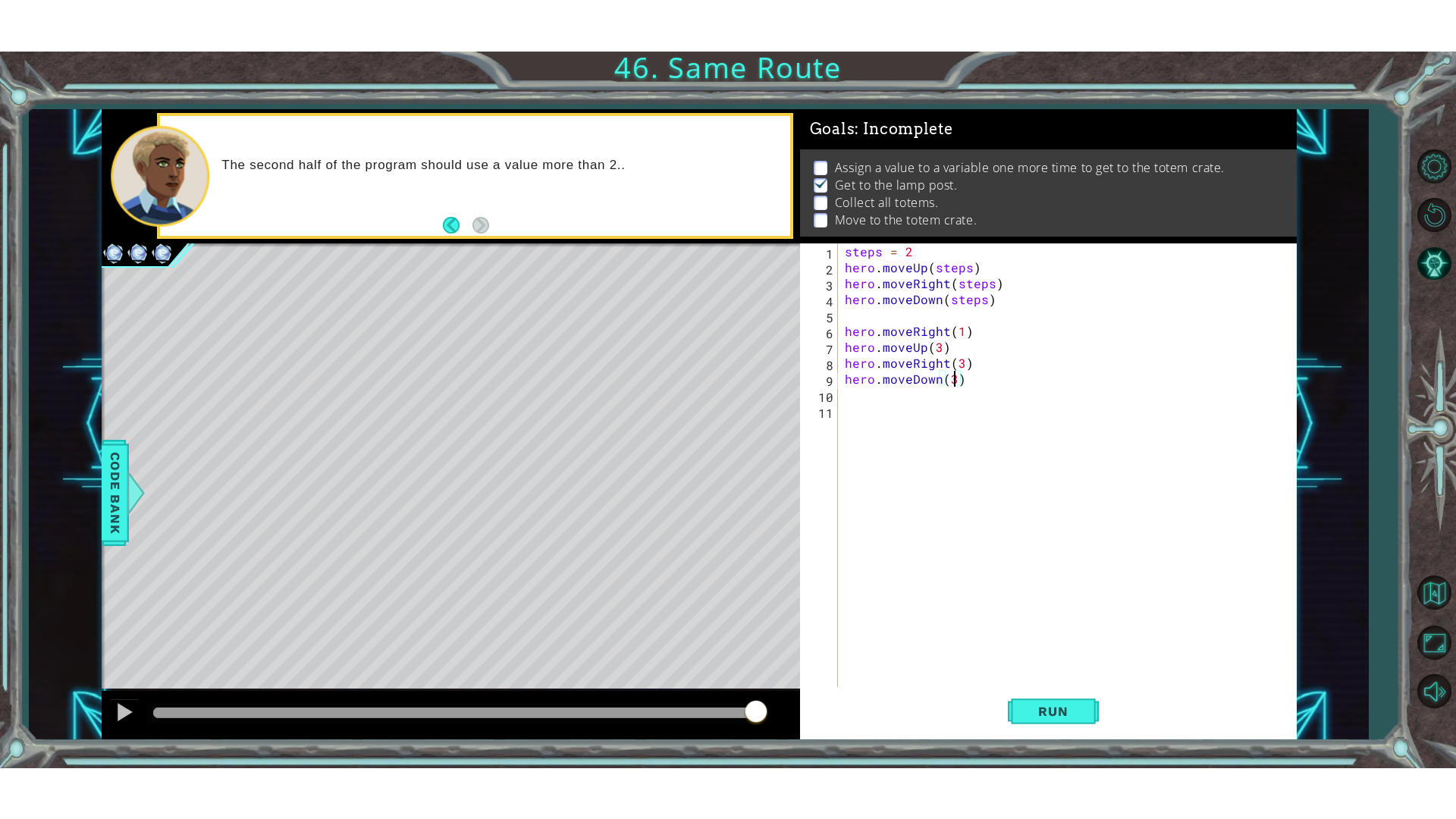
scroll to position [0, 0]
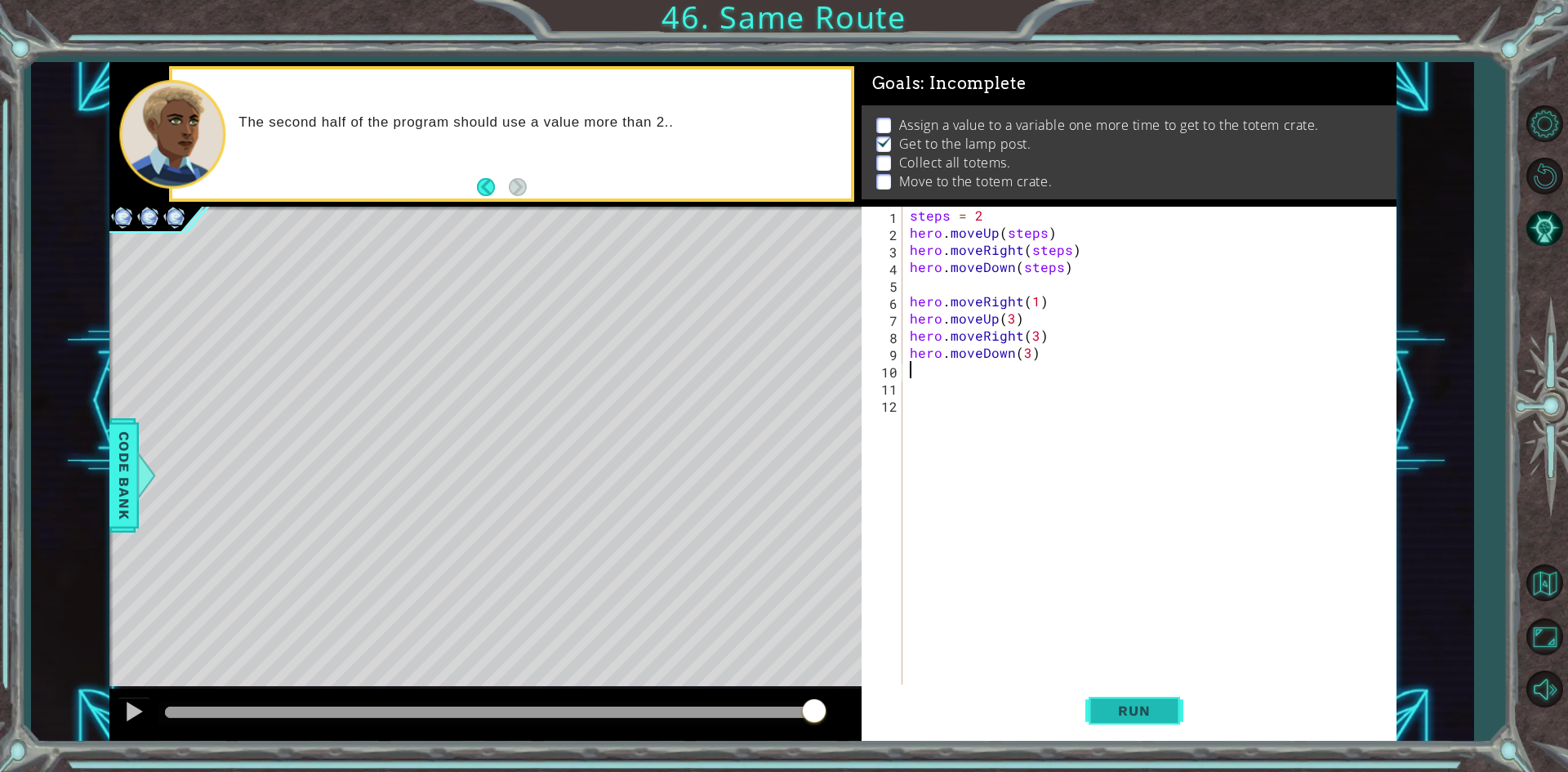
click at [1165, 687] on button "Run" at bounding box center [1133, 711] width 98 height 53
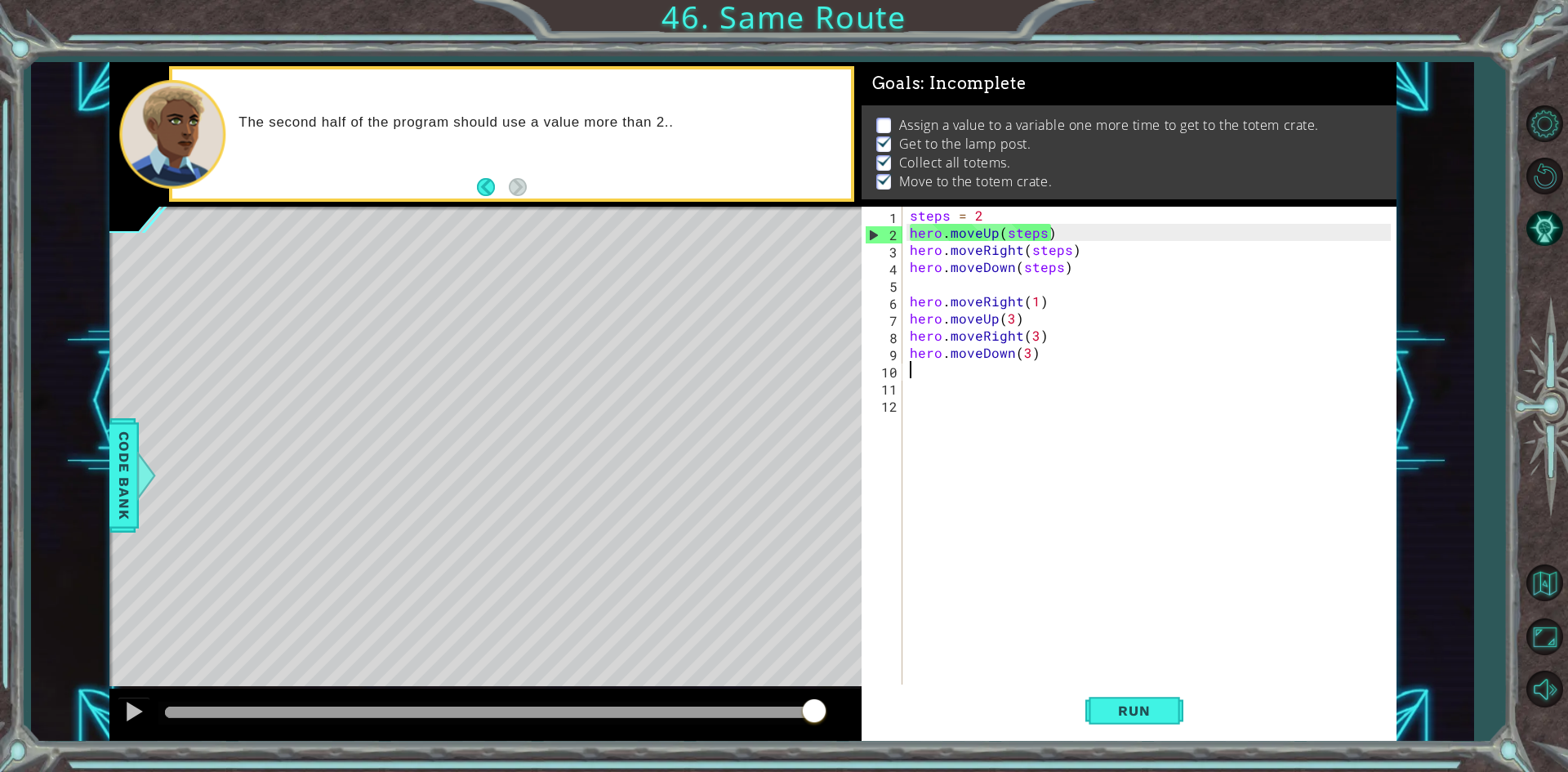
click at [1026, 240] on div "steps = 2 hero . moveUp ( steps ) hero . moveRight ( steps ) hero . moveDown ( …" at bounding box center [1153, 464] width 492 height 515
click at [974, 244] on div "steps = 2 hero . moveUp ( steps ) hero . moveRight ( steps ) hero . moveDown ( …" at bounding box center [1153, 464] width 492 height 515
click at [1090, 232] on div "steps = 2 hero . moveUp ( steps ) hero . moveRight ( steps ) hero . moveDown ( …" at bounding box center [1153, 464] width 492 height 515
click at [869, 221] on div "1" at bounding box center [883, 217] width 37 height 17
click at [913, 239] on div "steps = 2 hero . moveUp ( steps ) hero . moveRight ( steps ) hero . moveDown ( …" at bounding box center [1153, 464] width 492 height 515
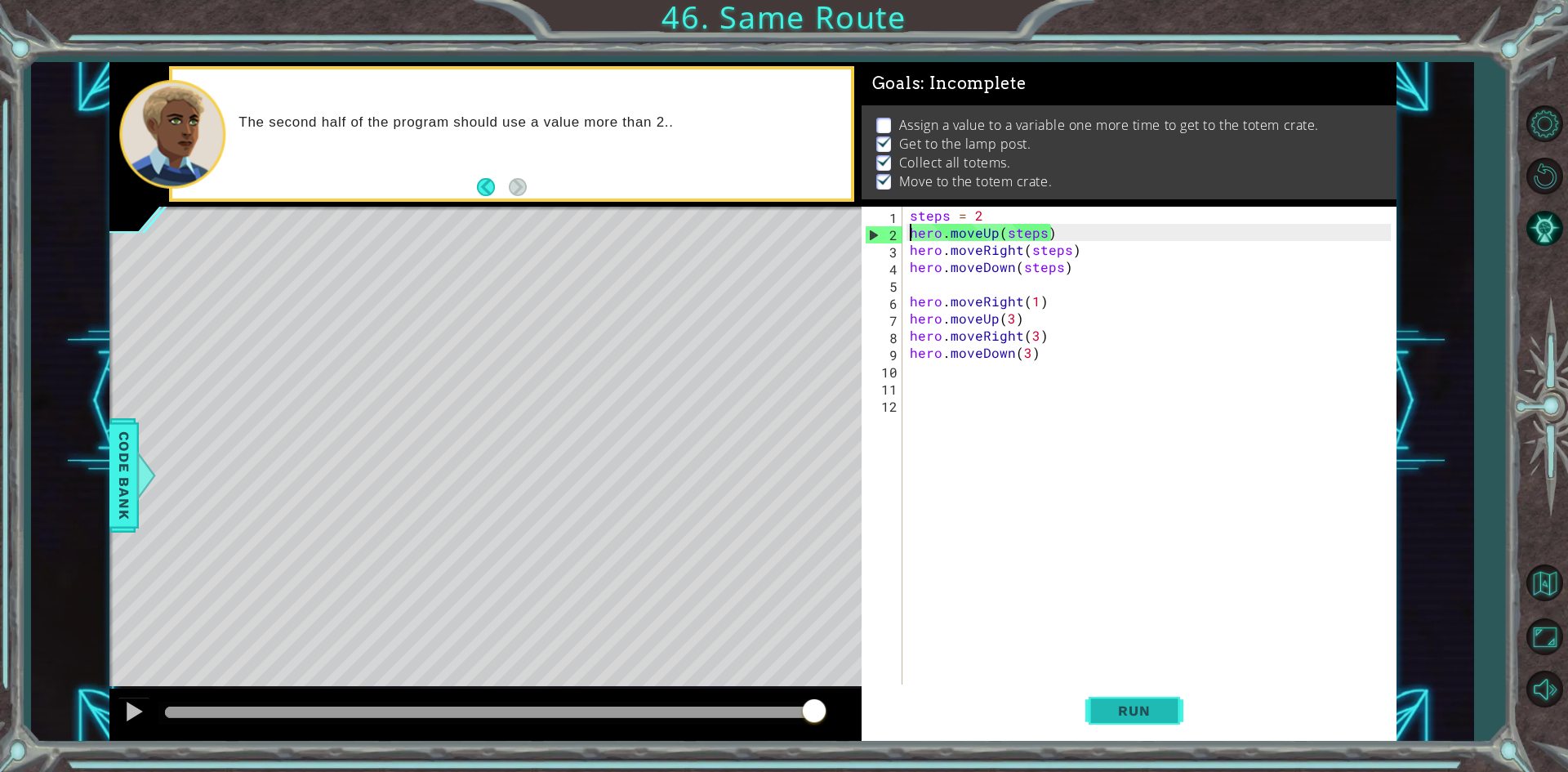
click at [1153, 715] on span "Run" at bounding box center [1133, 711] width 64 height 17
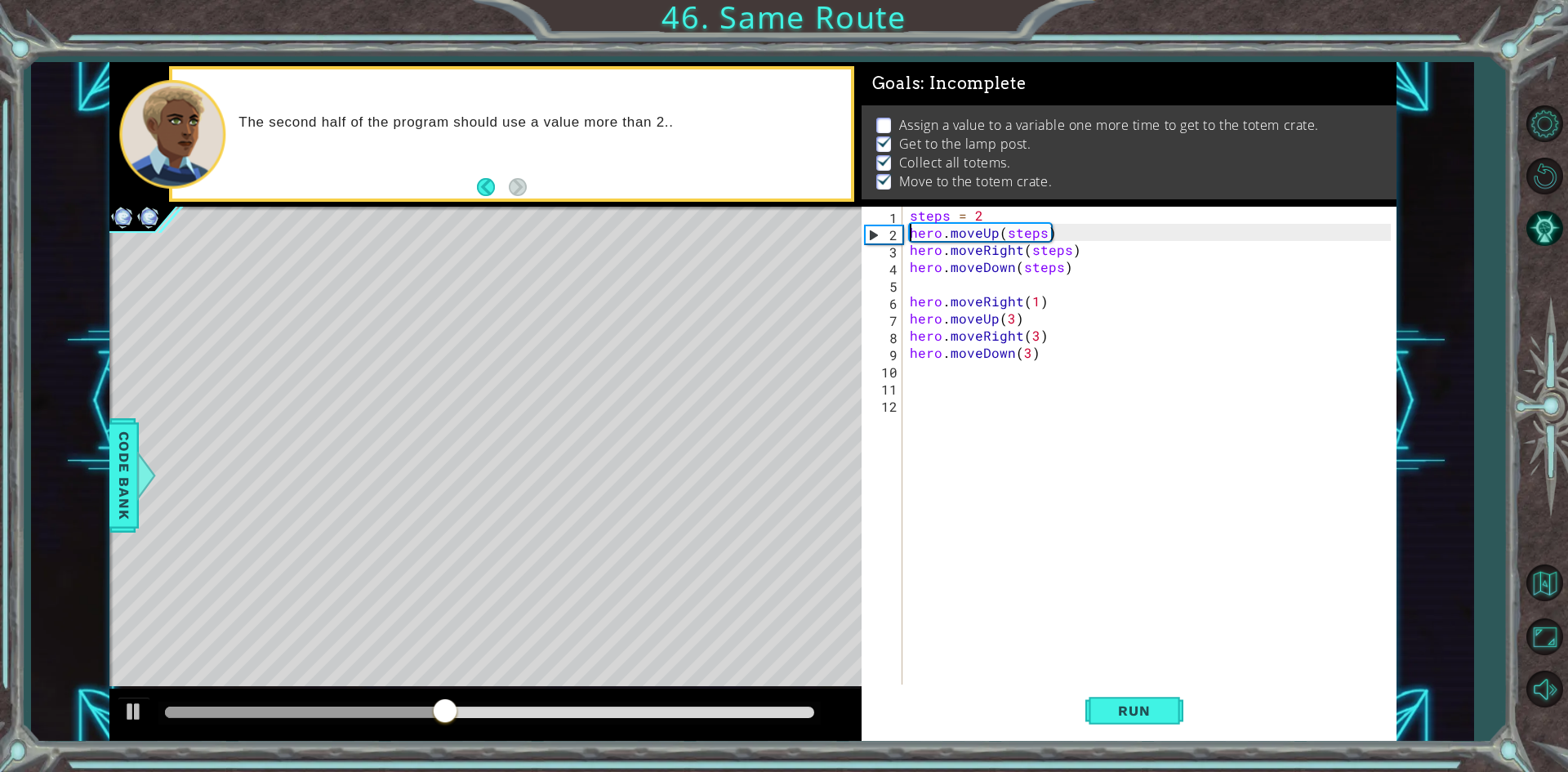
click at [1042, 238] on div "steps = 2 hero . moveUp ( steps ) hero . moveRight ( steps ) hero . moveDown ( …" at bounding box center [1153, 464] width 492 height 515
drag, startPoint x: 1042, startPoint y: 234, endPoint x: 1001, endPoint y: 236, distance: 41.0
click at [1001, 236] on div "steps = 2 hero . moveUp ( steps ) hero . moveRight ( steps ) hero . moveDown ( …" at bounding box center [1153, 464] width 492 height 515
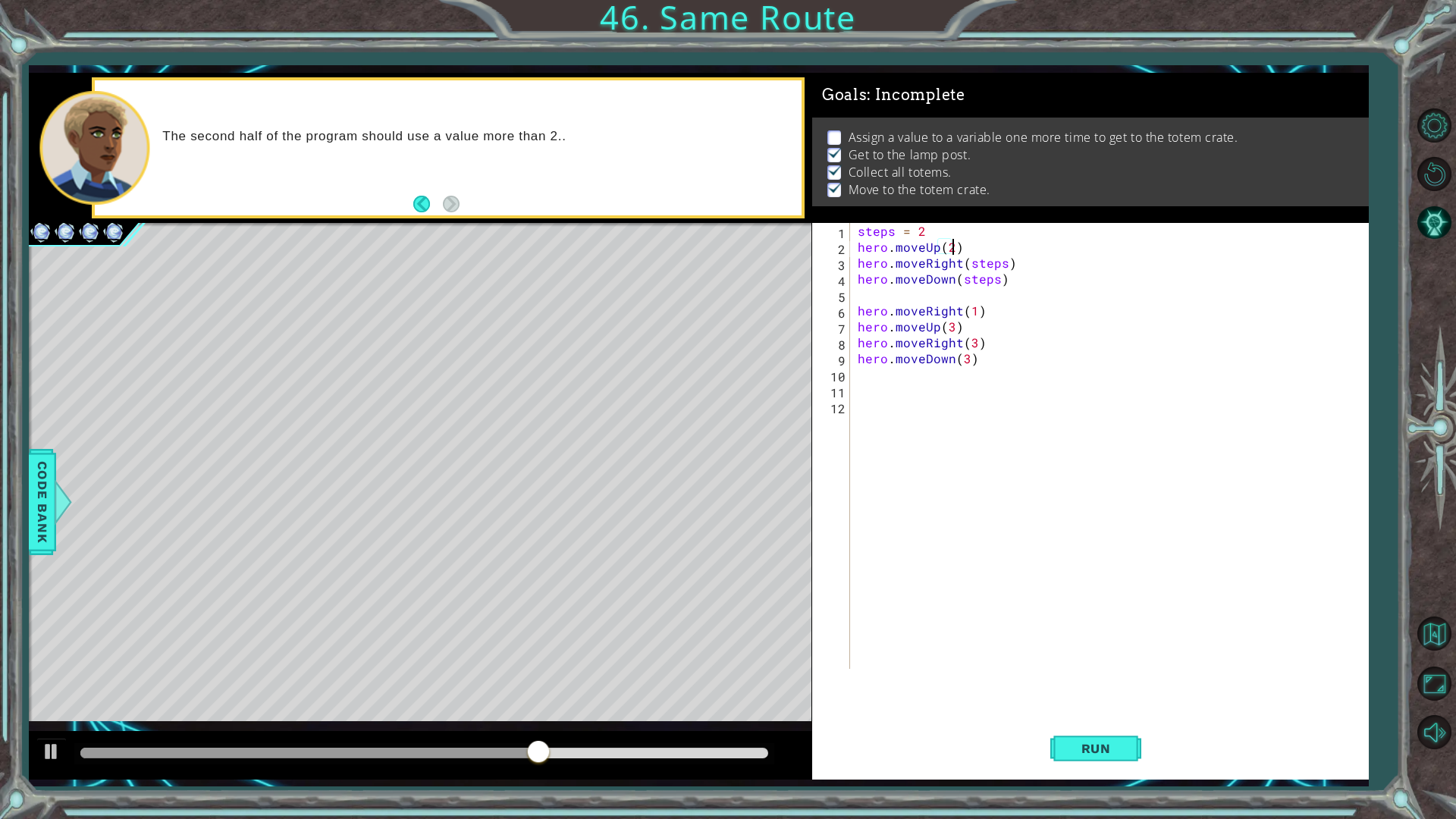
scroll to position [0, 5]
click at [1112, 716] on span "Run" at bounding box center [1095, 749] width 60 height 16
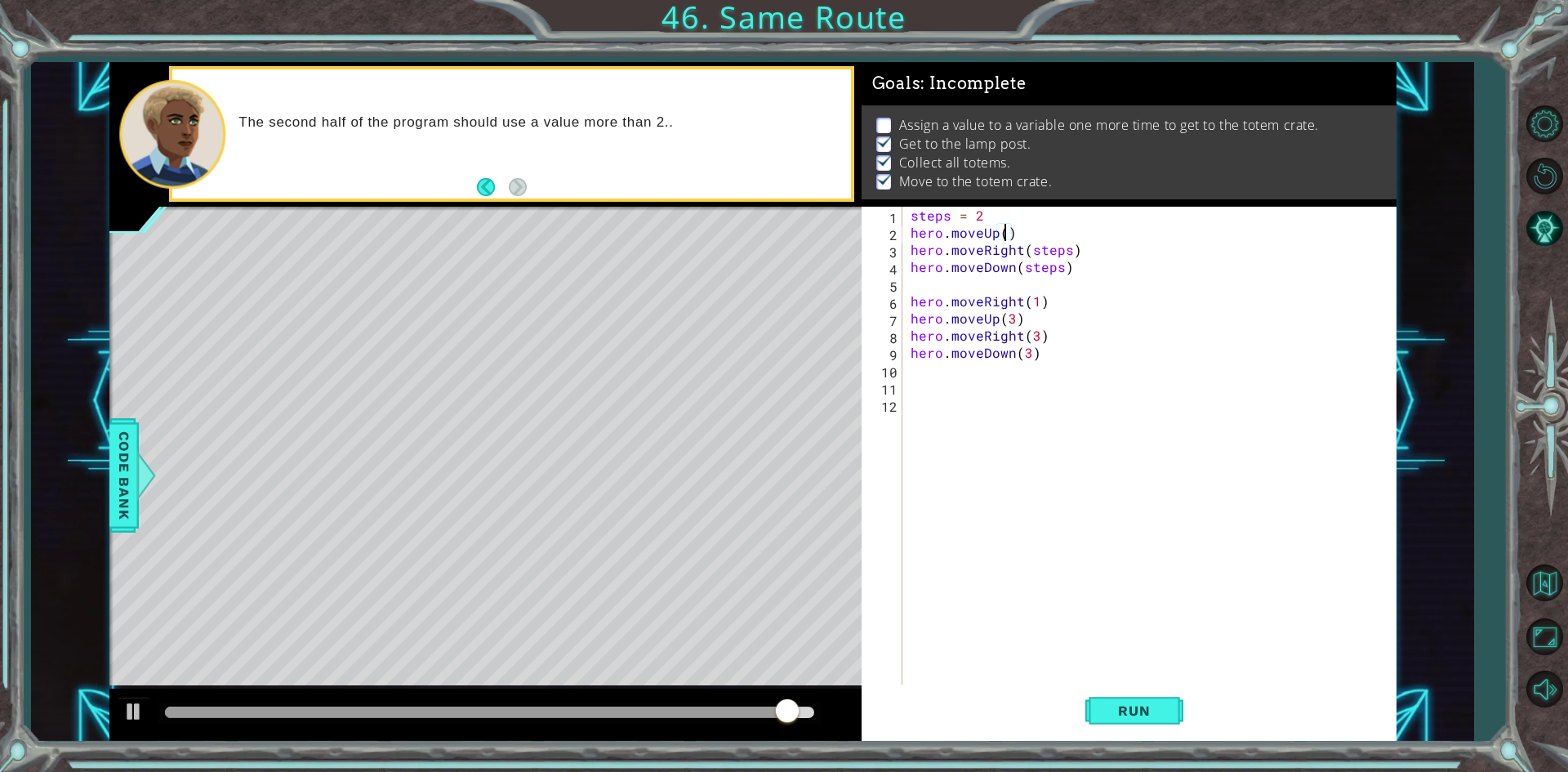
click at [1006, 240] on div "steps = 2 hero . moveUp ( ) hero . moveRight ( steps ) hero . moveDown ( steps …" at bounding box center [1153, 464] width 491 height 515
drag, startPoint x: 1026, startPoint y: 226, endPoint x: 994, endPoint y: 229, distance: 32.1
click at [994, 229] on div "steps = 2 hero . moveUp ( ) hero . moveRight ( steps ) hero . moveDown ( steps …" at bounding box center [1153, 464] width 491 height 515
click at [998, 229] on div "steps = 2 hero . moveUp ( ) hero . moveRight ( steps ) hero . moveDown ( steps …" at bounding box center [1153, 464] width 491 height 515
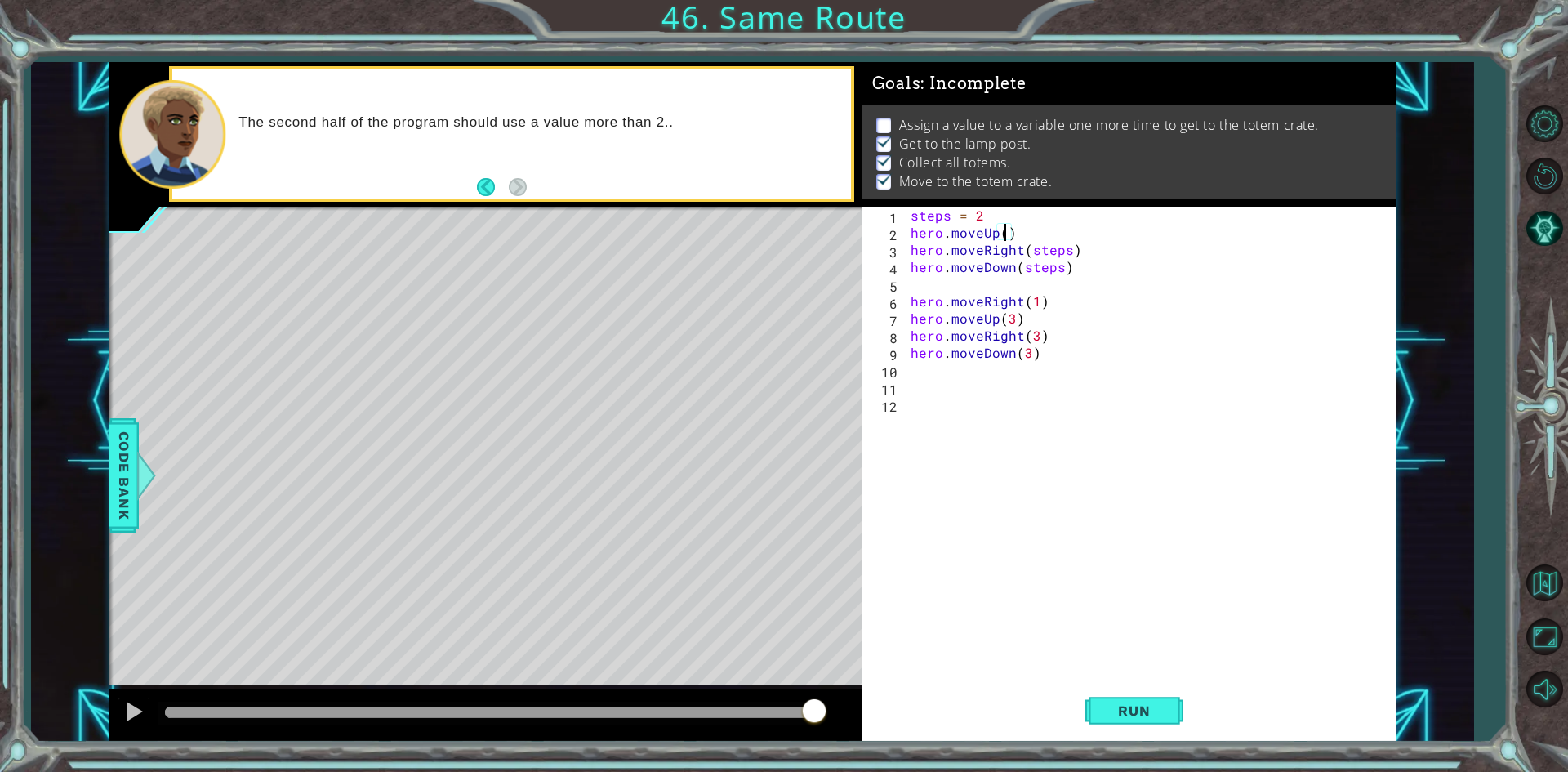
click at [1003, 234] on div "steps = 2 hero . moveUp ( ) hero . moveRight ( steps ) hero . moveDown ( steps …" at bounding box center [1153, 464] width 491 height 515
click at [1156, 726] on button "Run" at bounding box center [1133, 711] width 98 height 53
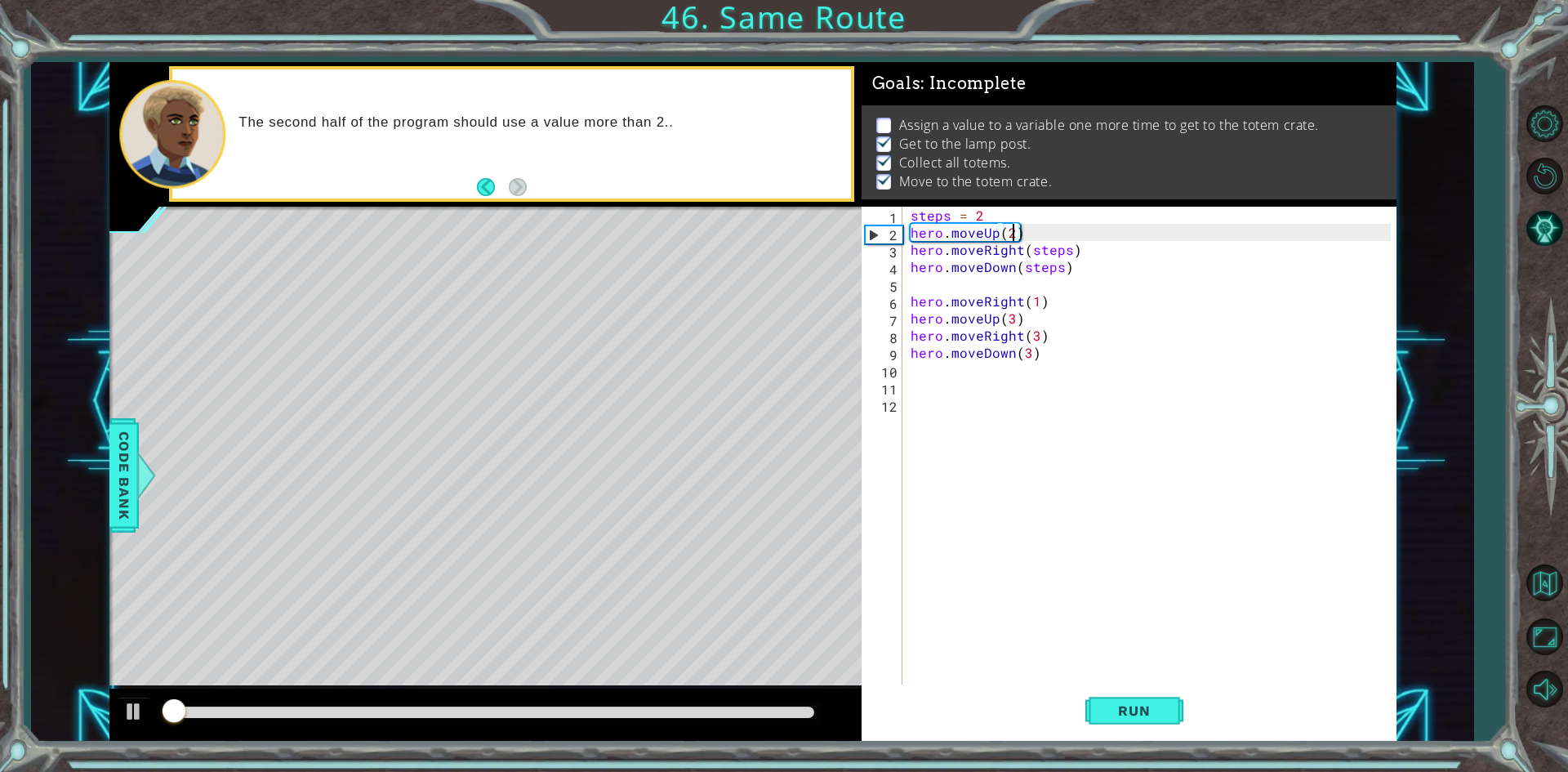
scroll to position [7, 0]
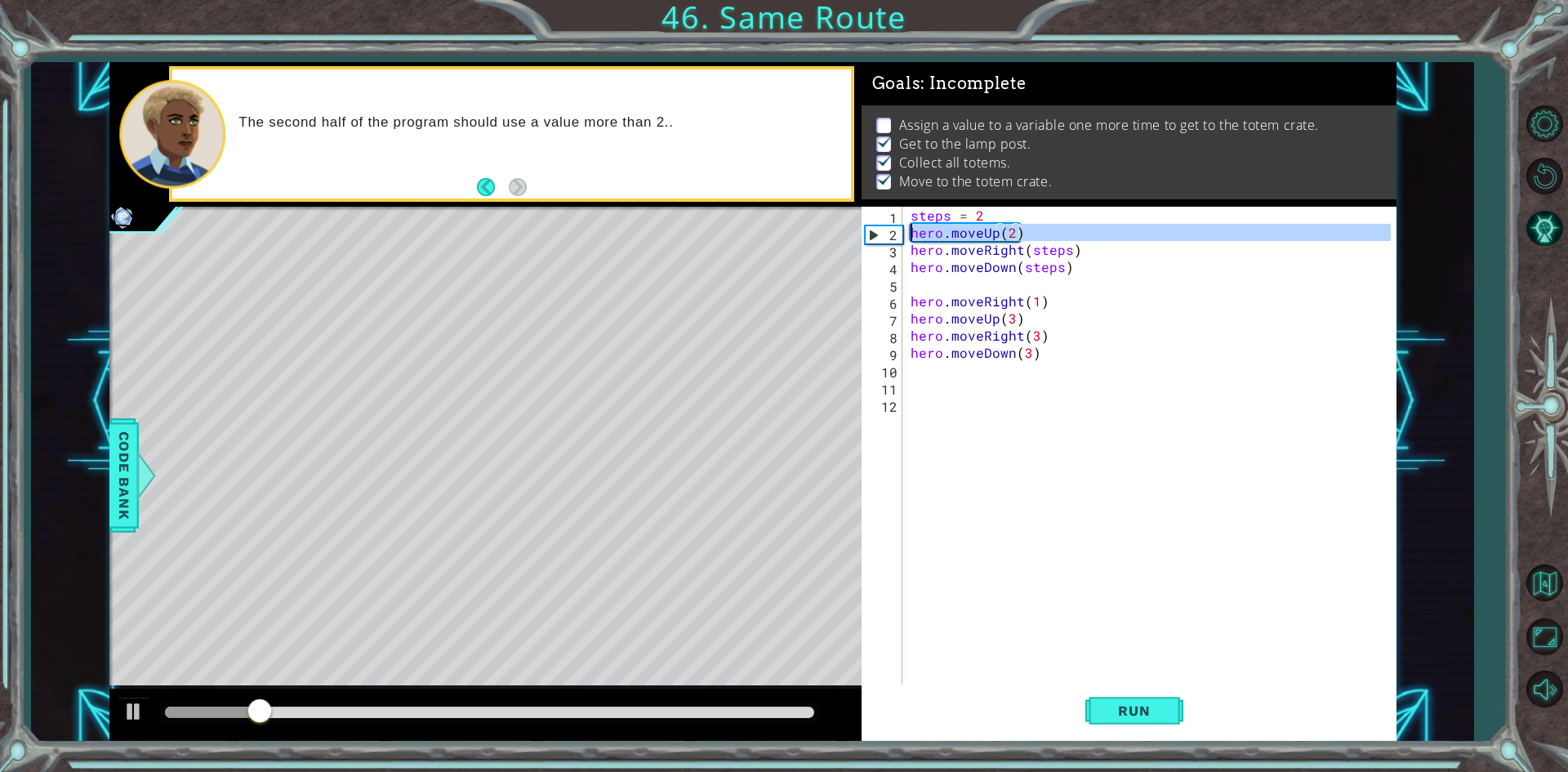
click at [875, 229] on div "2" at bounding box center [884, 234] width 37 height 17
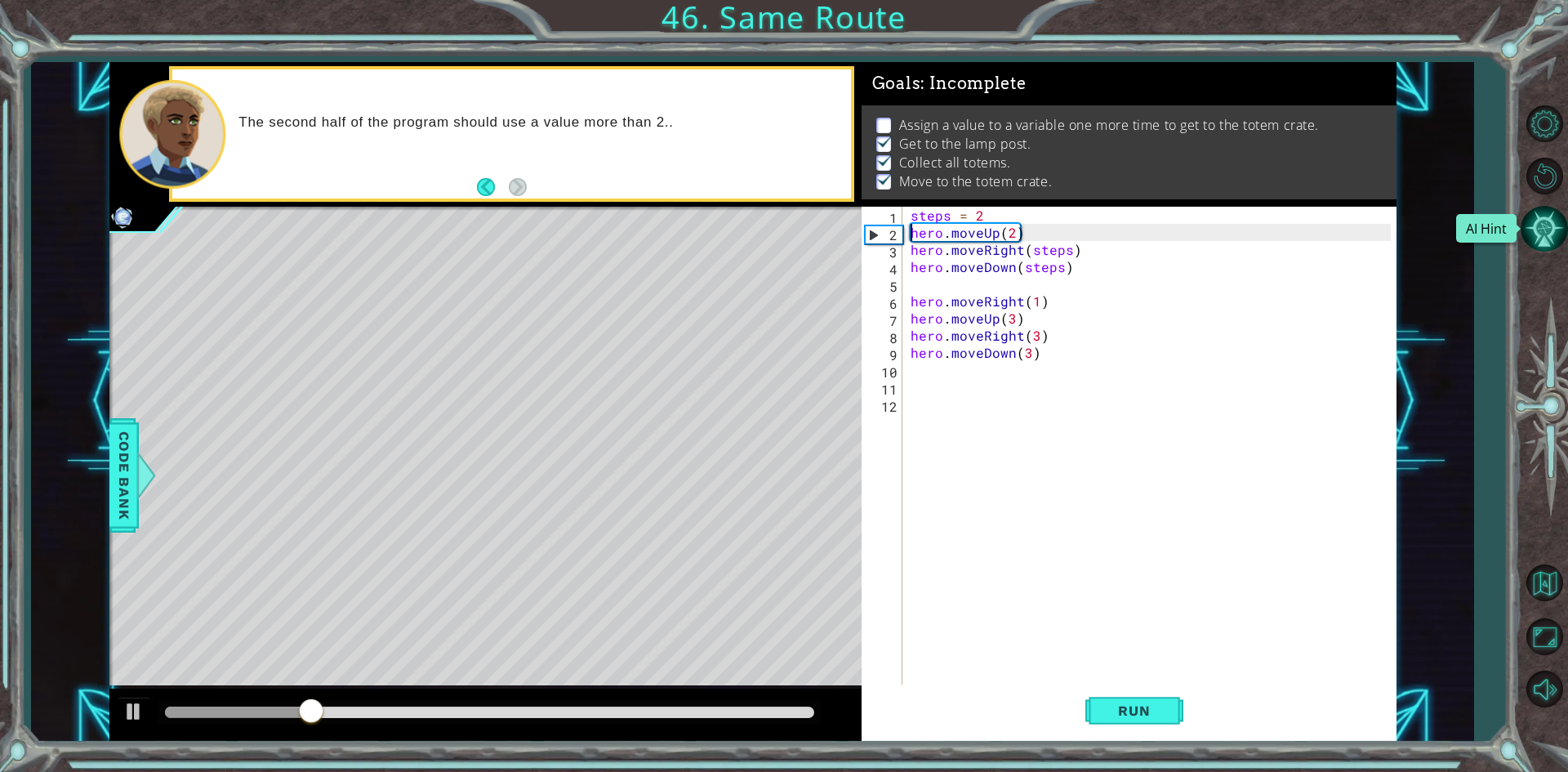
click at [1535, 225] on button "AI Hint" at bounding box center [1544, 229] width 47 height 47
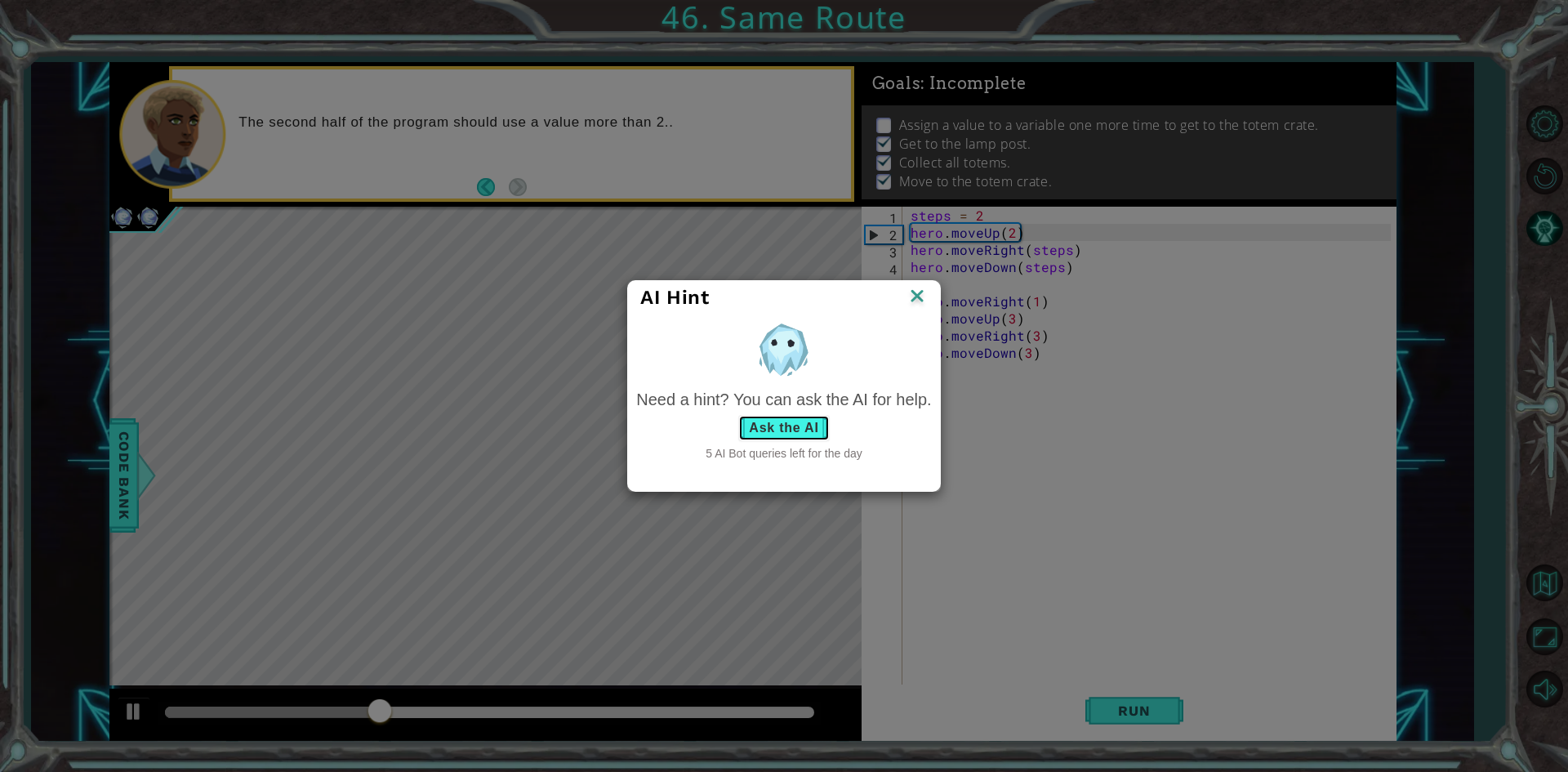
click at [771, 420] on button "Ask the AI" at bounding box center [784, 428] width 91 height 26
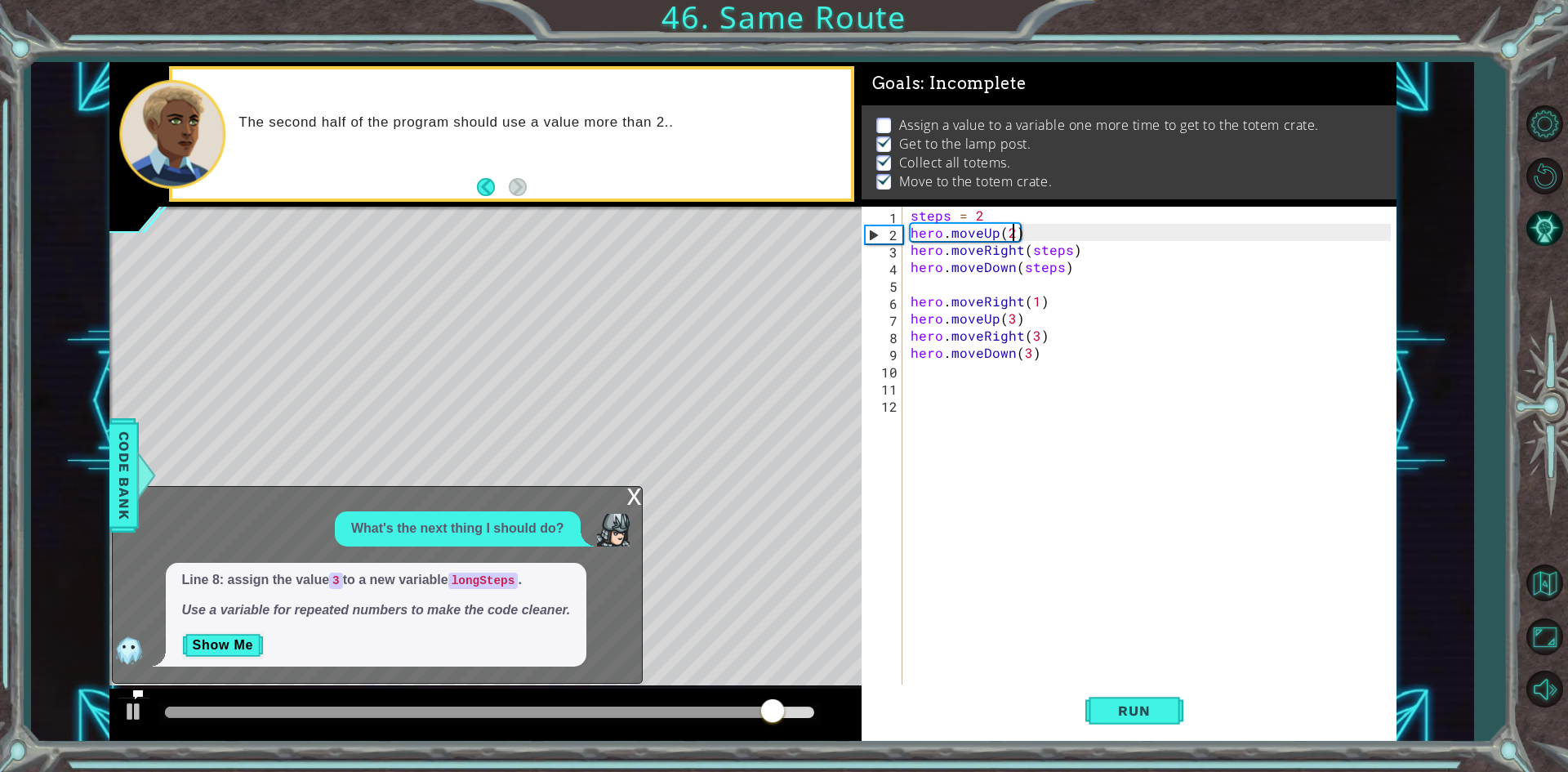
click at [1010, 234] on div "steps = 2 hero . moveUp ( 2 ) hero . moveRight ( steps ) hero . moveDown ( step…" at bounding box center [1153, 464] width 491 height 515
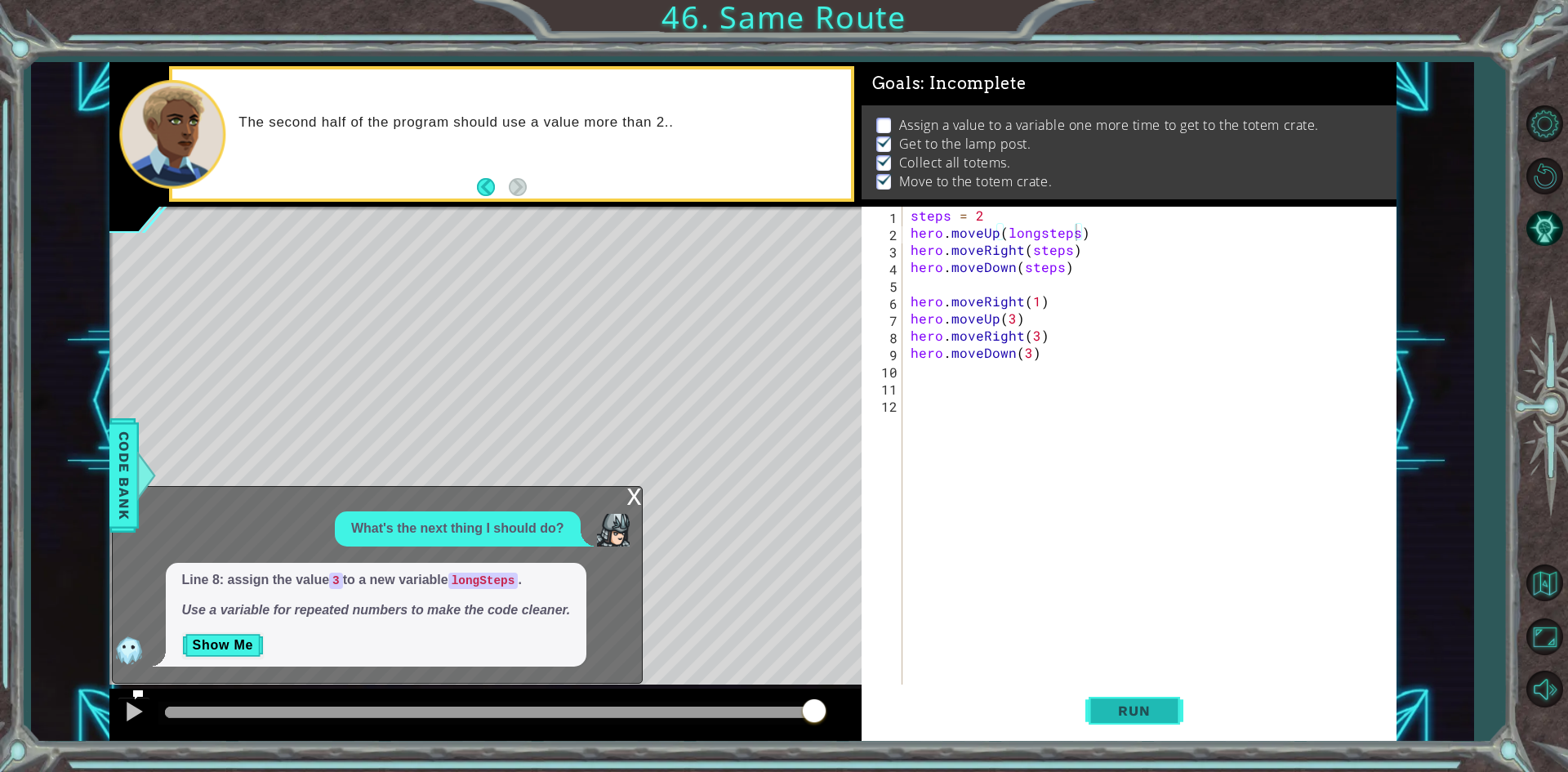
click at [1139, 700] on button "Run" at bounding box center [1133, 711] width 98 height 53
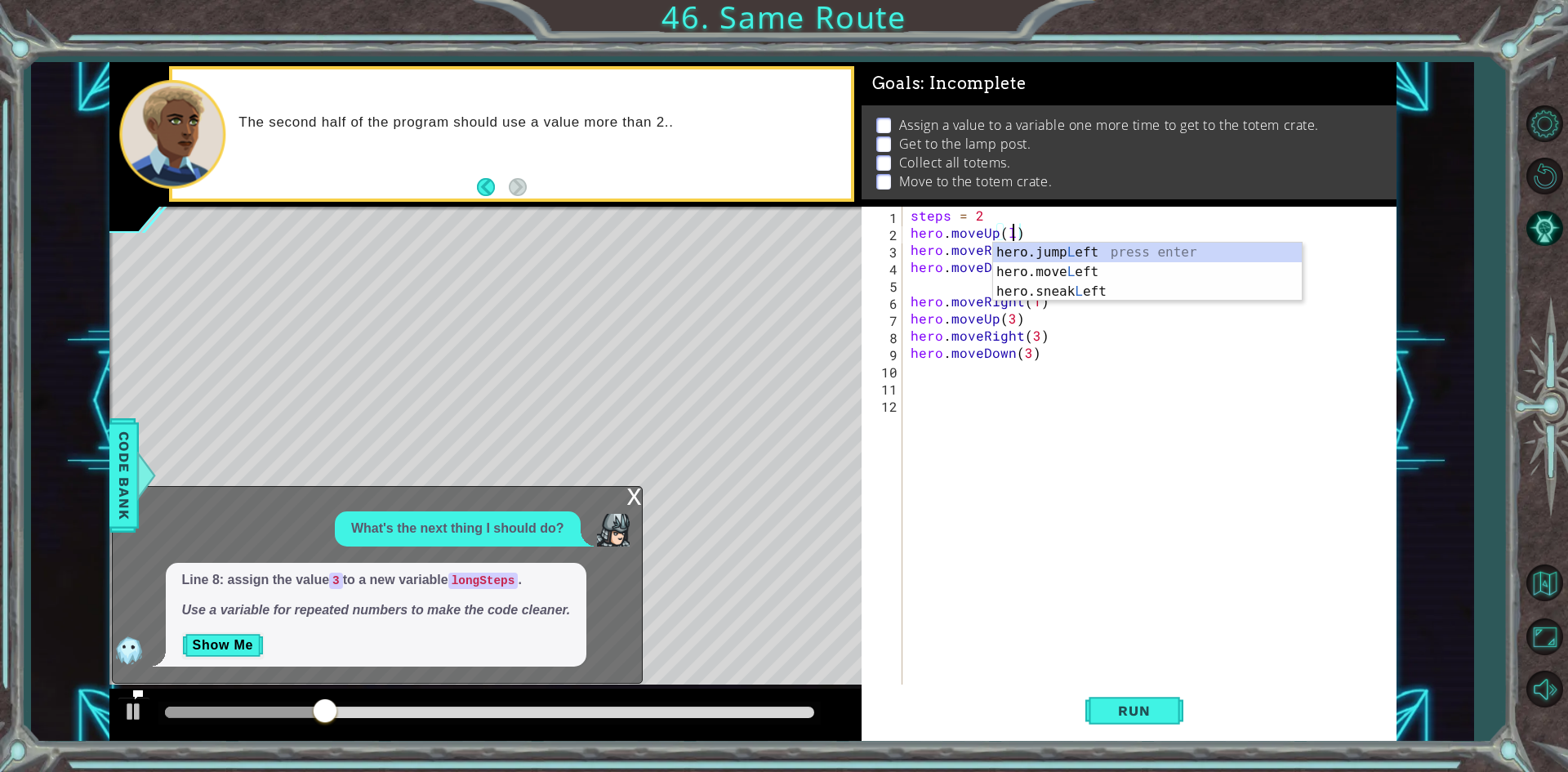
scroll to position [0, 6]
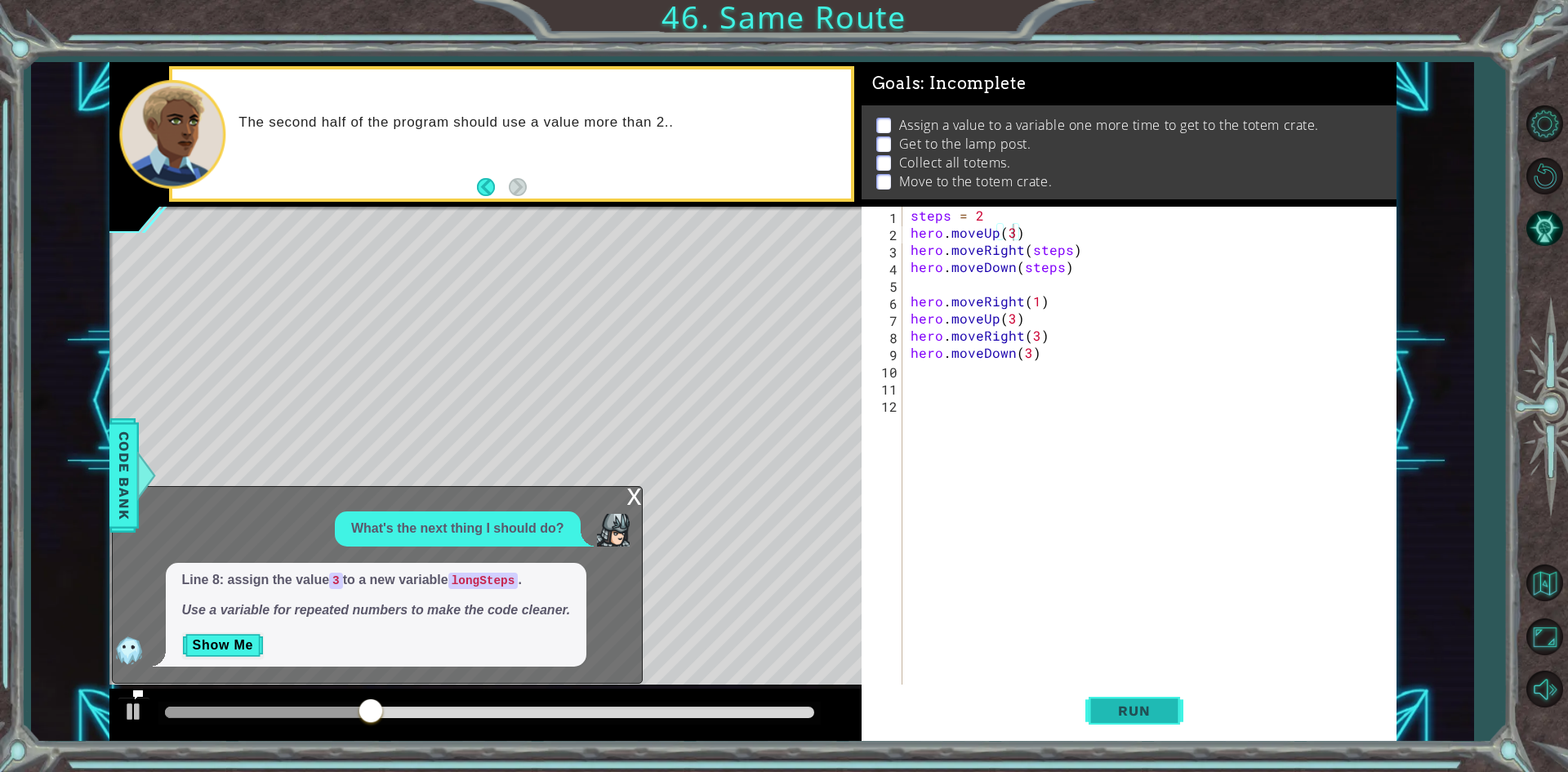
click at [1132, 711] on span "Run" at bounding box center [1133, 711] width 64 height 17
click at [1135, 707] on span "Run" at bounding box center [1133, 711] width 64 height 17
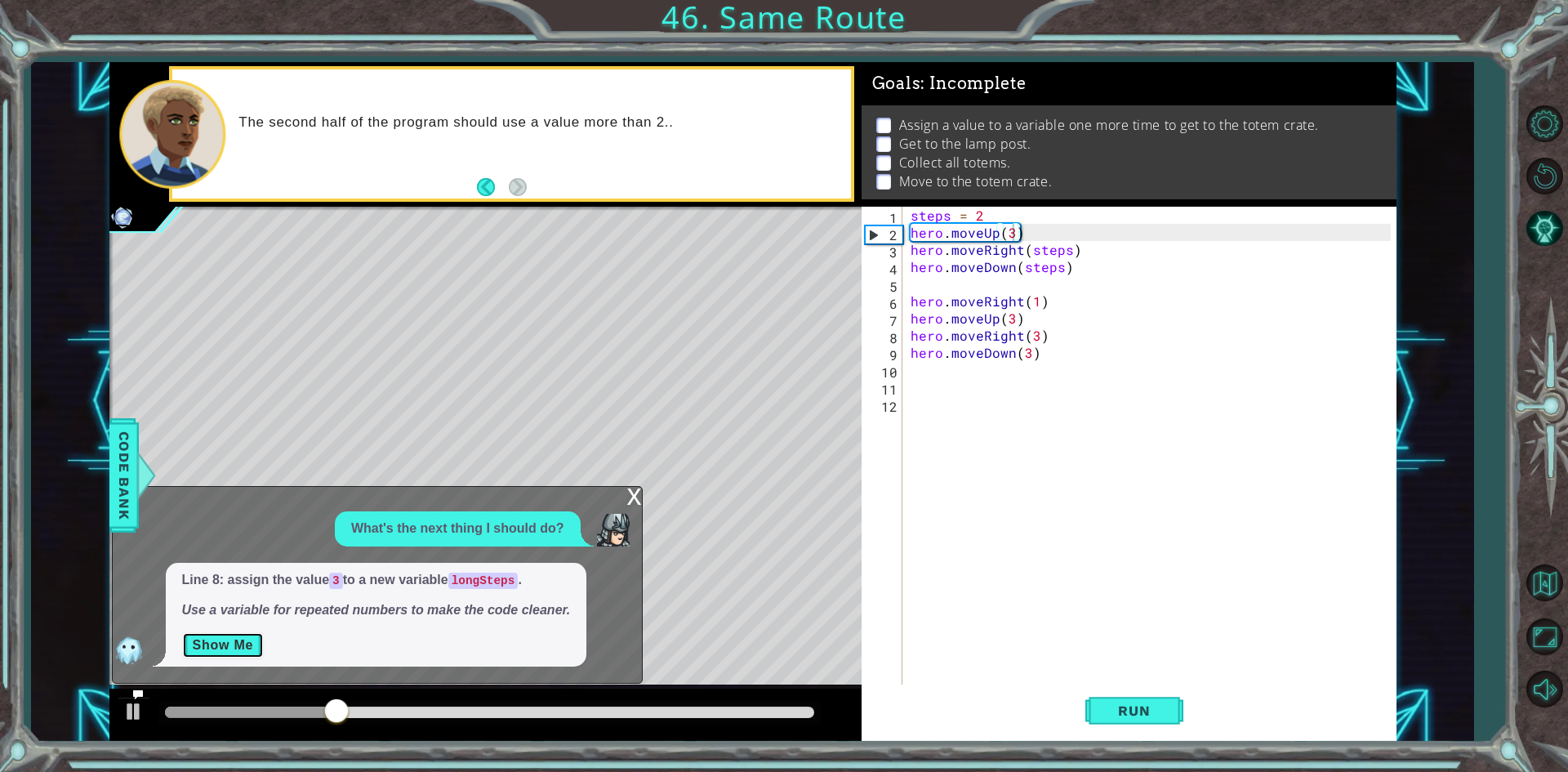
click at [216, 635] on button "Show Me" at bounding box center [223, 645] width 83 height 26
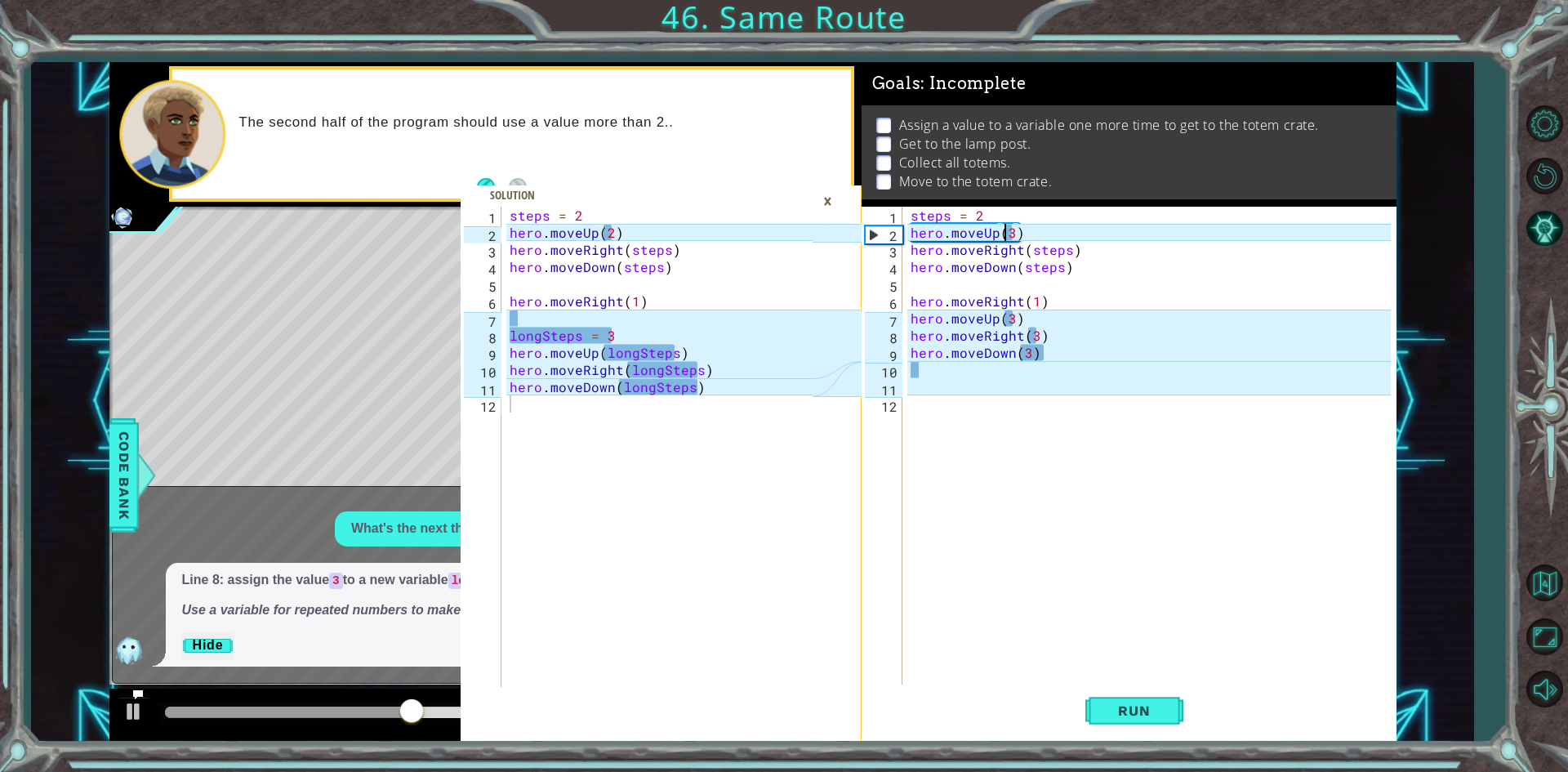
click at [1007, 233] on div "steps = 2 hero . moveUp ( 3 ) hero . moveRight ( steps ) hero . moveDown ( step…" at bounding box center [1153, 464] width 491 height 515
click at [1013, 239] on div "steps = 2 hero . moveUp ( 3 ) hero . moveRight ( steps ) hero . moveDown ( step…" at bounding box center [1153, 464] width 491 height 515
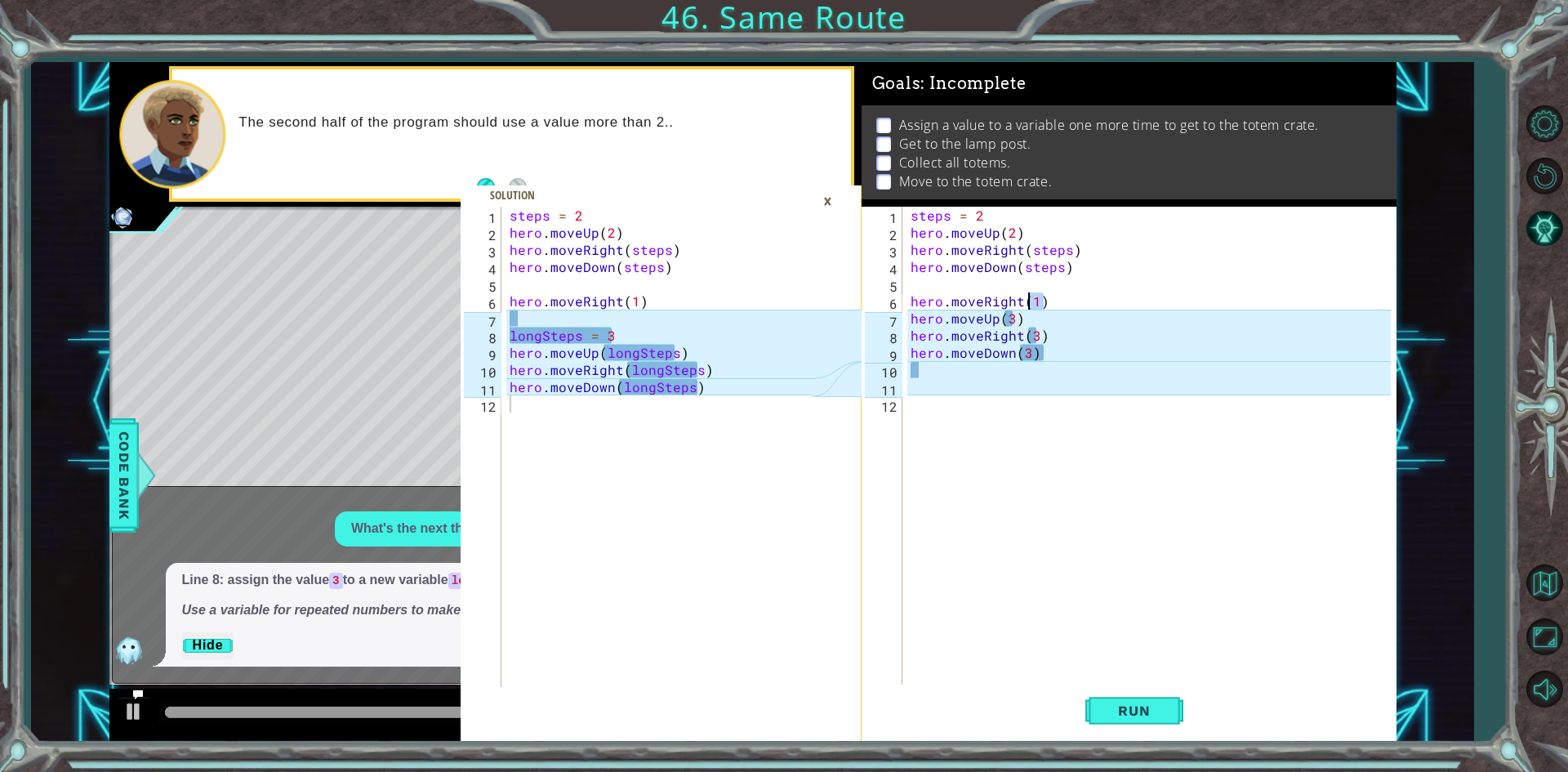
drag, startPoint x: 1015, startPoint y: 303, endPoint x: 1028, endPoint y: 300, distance: 13.3
click at [1034, 300] on div "steps = 2 hero . moveUp ( 2 ) hero . moveRight ( steps ) hero . moveDown ( step…" at bounding box center [1153, 464] width 491 height 515
click at [1044, 313] on div "steps = 2 hero . moveUp ( 2 ) hero . moveRight ( steps ) hero . moveDown ( step…" at bounding box center [1153, 464] width 491 height 515
click at [910, 321] on div "steps = 2 hero . moveUp ( 2 ) hero . moveRight ( steps ) hero . moveDown ( step…" at bounding box center [1153, 464] width 491 height 515
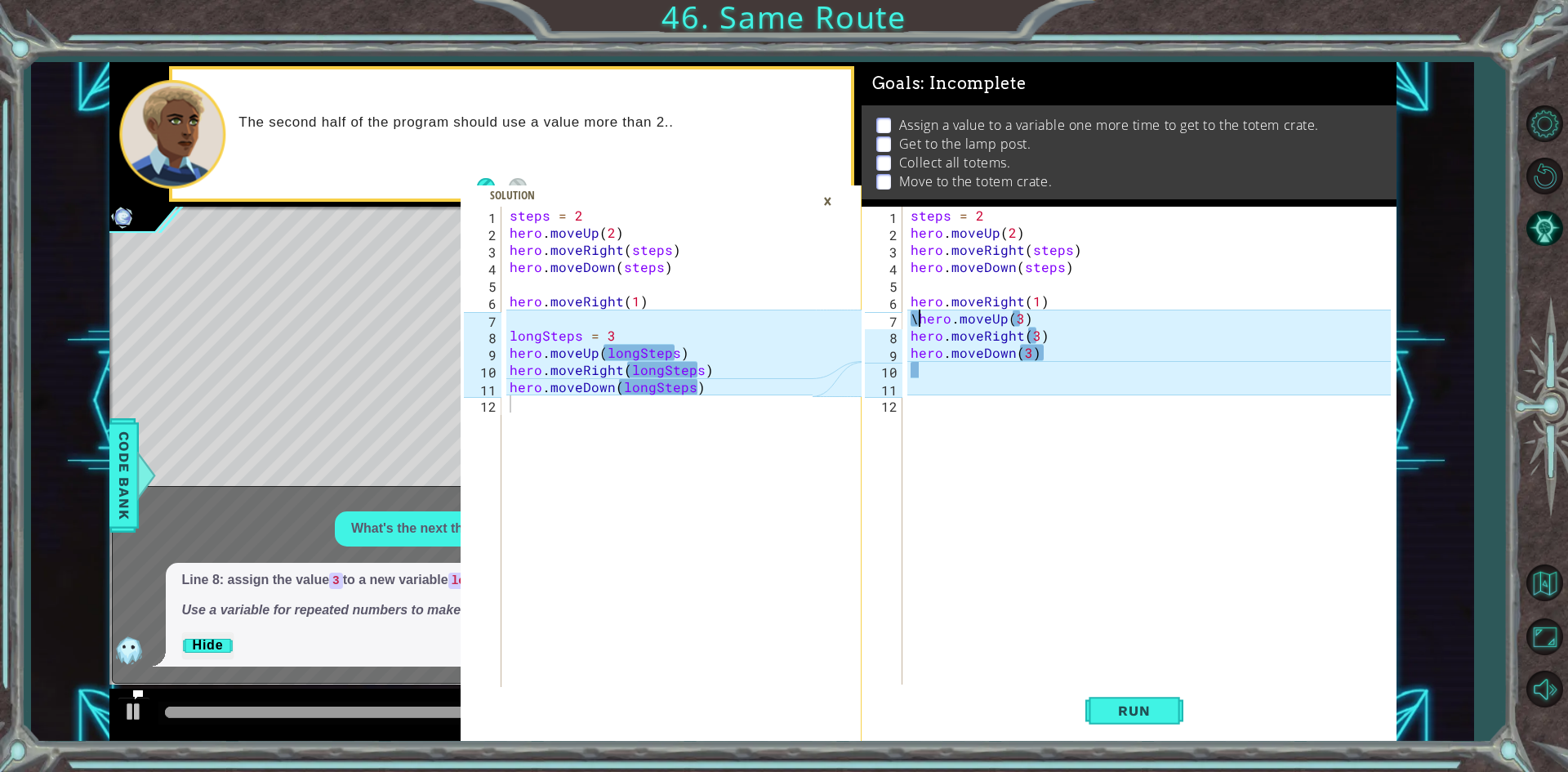
type textarea "hero.moveUp(3)"
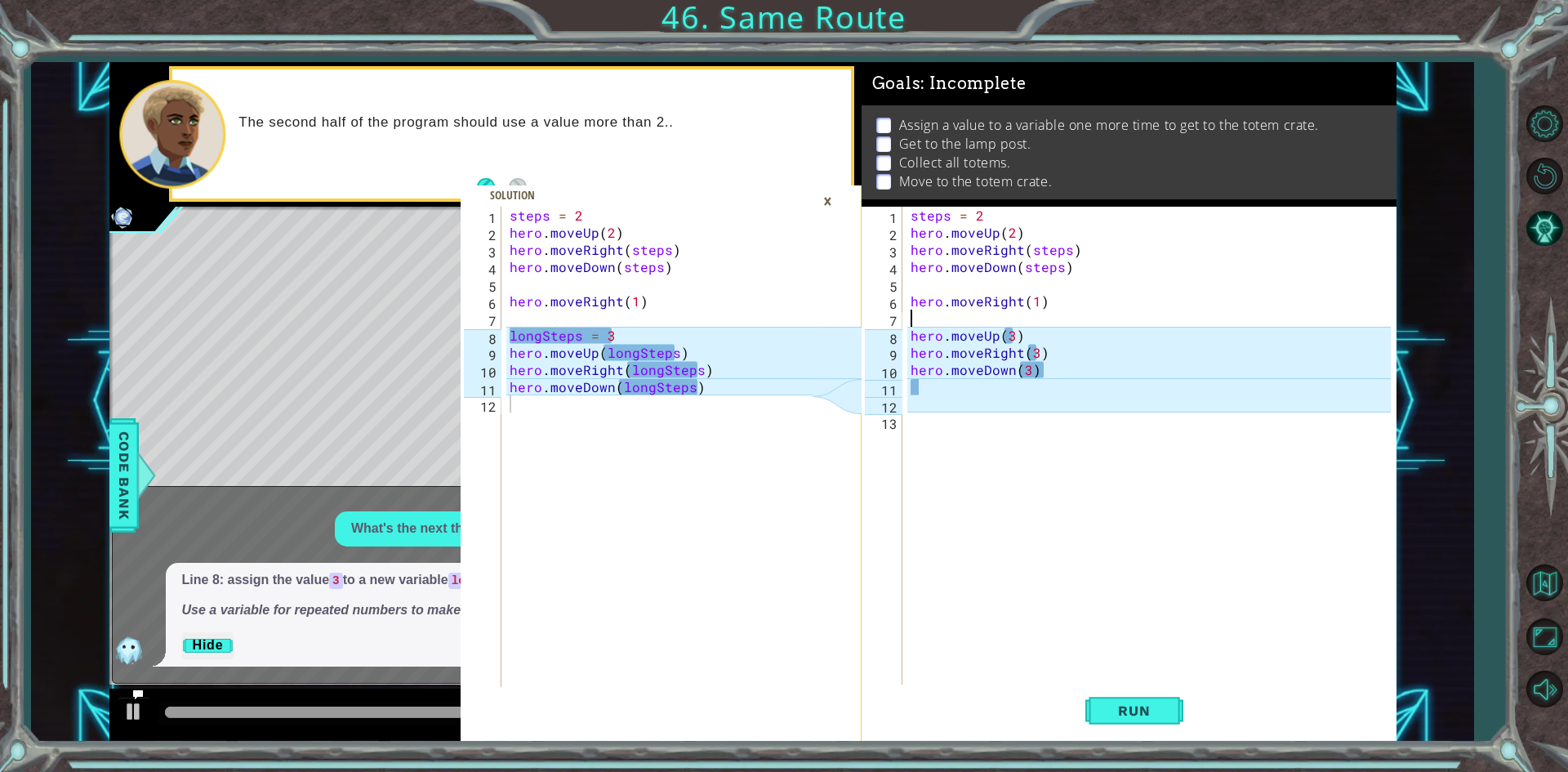
click at [926, 321] on div "steps = 2 hero . moveUp ( 2 ) hero . moveRight ( steps ) hero . moveDown ( step…" at bounding box center [1153, 464] width 491 height 515
drag, startPoint x: 910, startPoint y: 331, endPoint x: 1036, endPoint y: 331, distance: 126.0
click at [1036, 331] on div "steps = 2 hero . moveUp ( 2 ) hero . moveRight ( steps ) hero . moveDown ( step…" at bounding box center [1153, 464] width 491 height 515
type textarea "hero.moveUp(3)"
click at [924, 320] on div "steps = 2 hero . moveUp ( 2 ) hero . moveRight ( steps ) hero . moveDown ( step…" at bounding box center [1153, 464] width 491 height 515
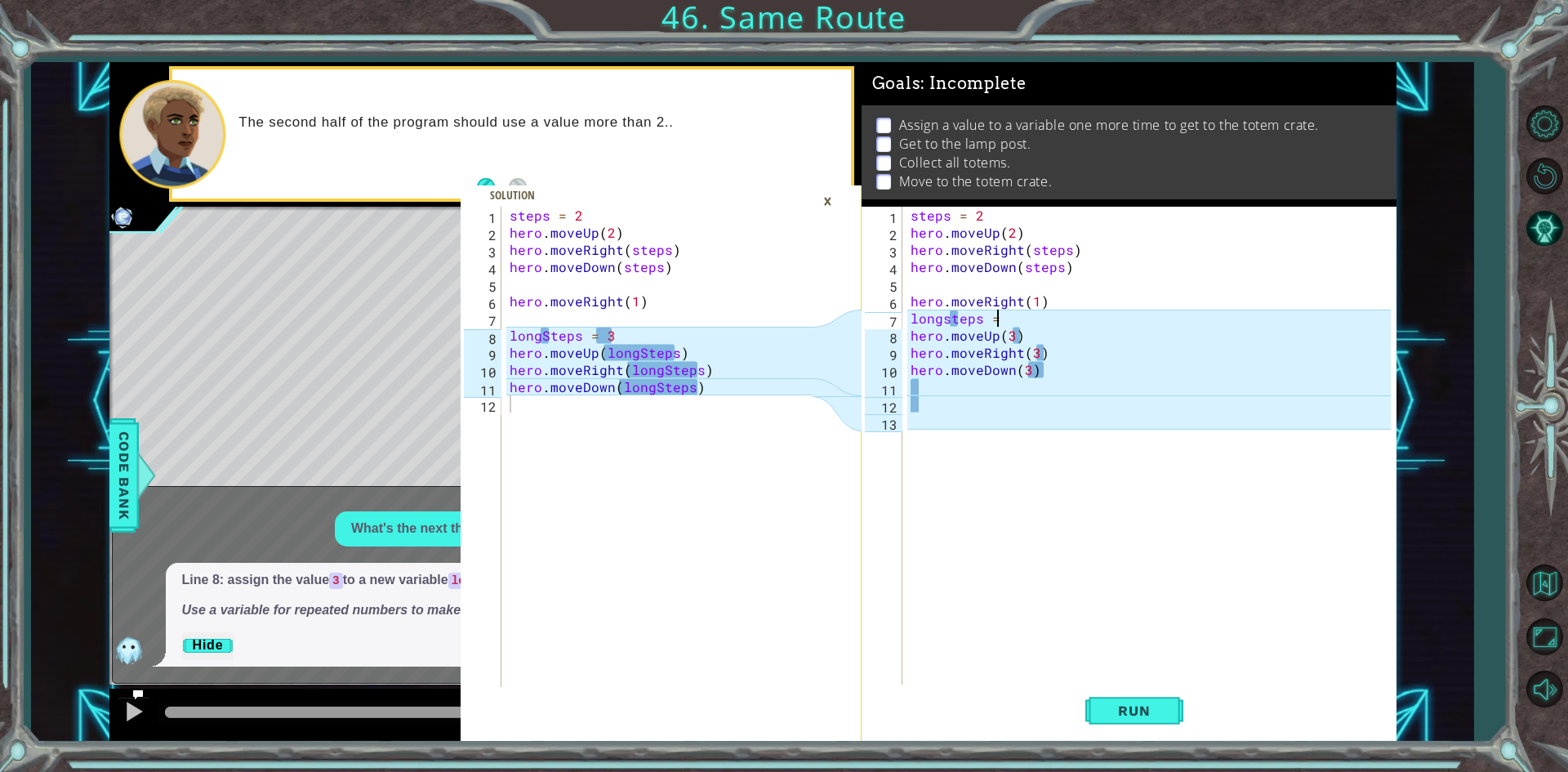
scroll to position [0, 5]
click at [946, 327] on div "steps = 2 hero . moveUp ( 2 ) hero . moveRight ( steps ) hero . moveDown ( step…" at bounding box center [1153, 464] width 491 height 515
click at [947, 321] on div "steps = 2 hero . moveUp ( 2 ) hero . moveRight ( steps ) hero . moveDown ( step…" at bounding box center [1153, 464] width 491 height 515
click at [995, 314] on div "steps = 2 hero . moveUp ( 2 ) hero . moveRight ( steps ) hero . moveDown ( step…" at bounding box center [1153, 464] width 491 height 515
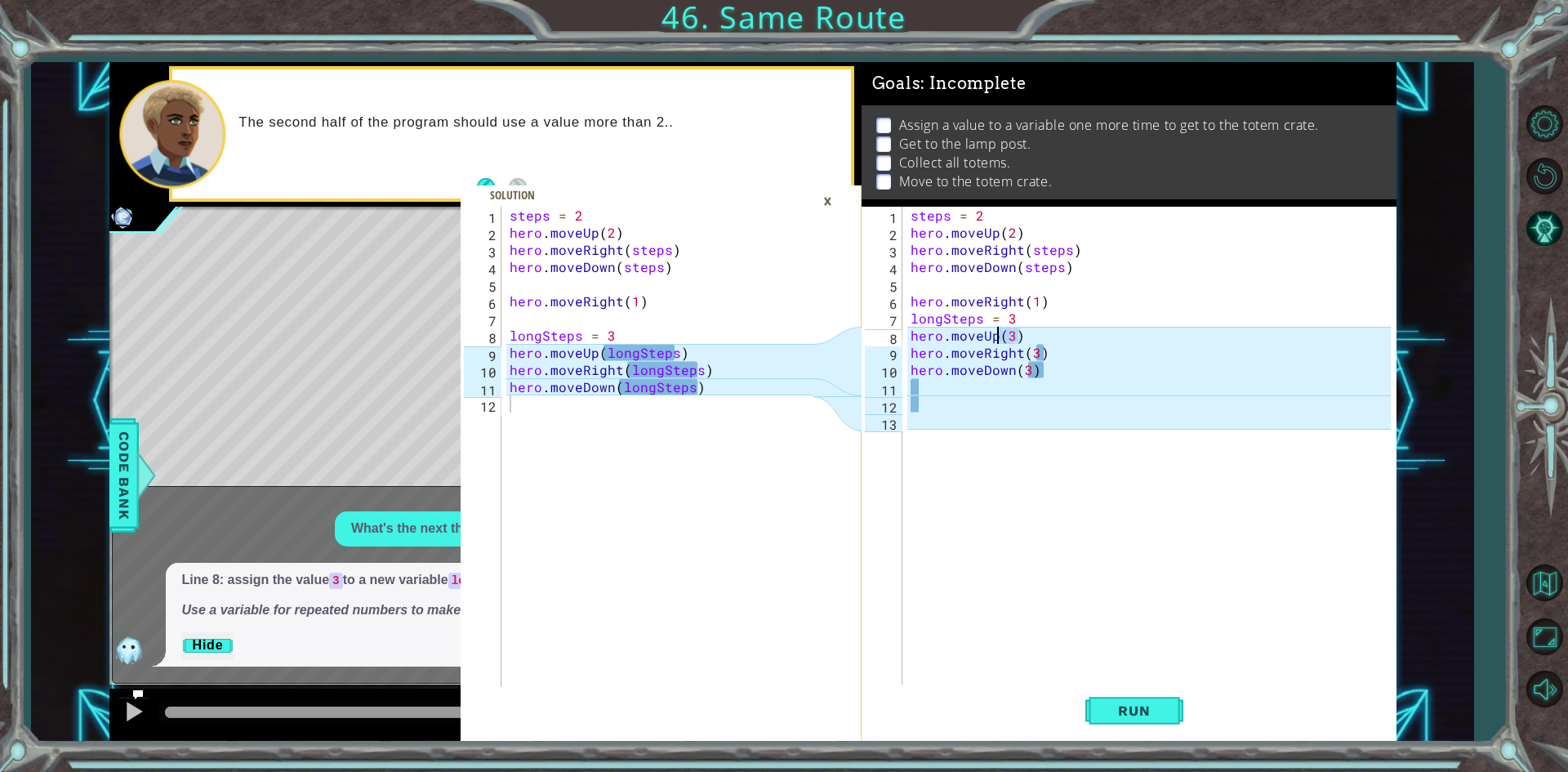
drag, startPoint x: 1040, startPoint y: 340, endPoint x: 1006, endPoint y: 339, distance: 34.0
click at [1006, 339] on div "steps = 2 hero . moveUp ( 2 ) hero . moveRight ( steps ) hero . moveDown ( step…" at bounding box center [1153, 464] width 491 height 515
click at [1009, 335] on div "steps = 2 hero . moveUp ( 2 ) hero . moveRight ( steps ) hero . moveDown ( step…" at bounding box center [1149, 446] width 483 height 480
click at [1039, 338] on div "steps = 2 hero . moveUp ( 2 ) hero . moveRight ( steps ) hero . moveDown ( step…" at bounding box center [1153, 464] width 491 height 515
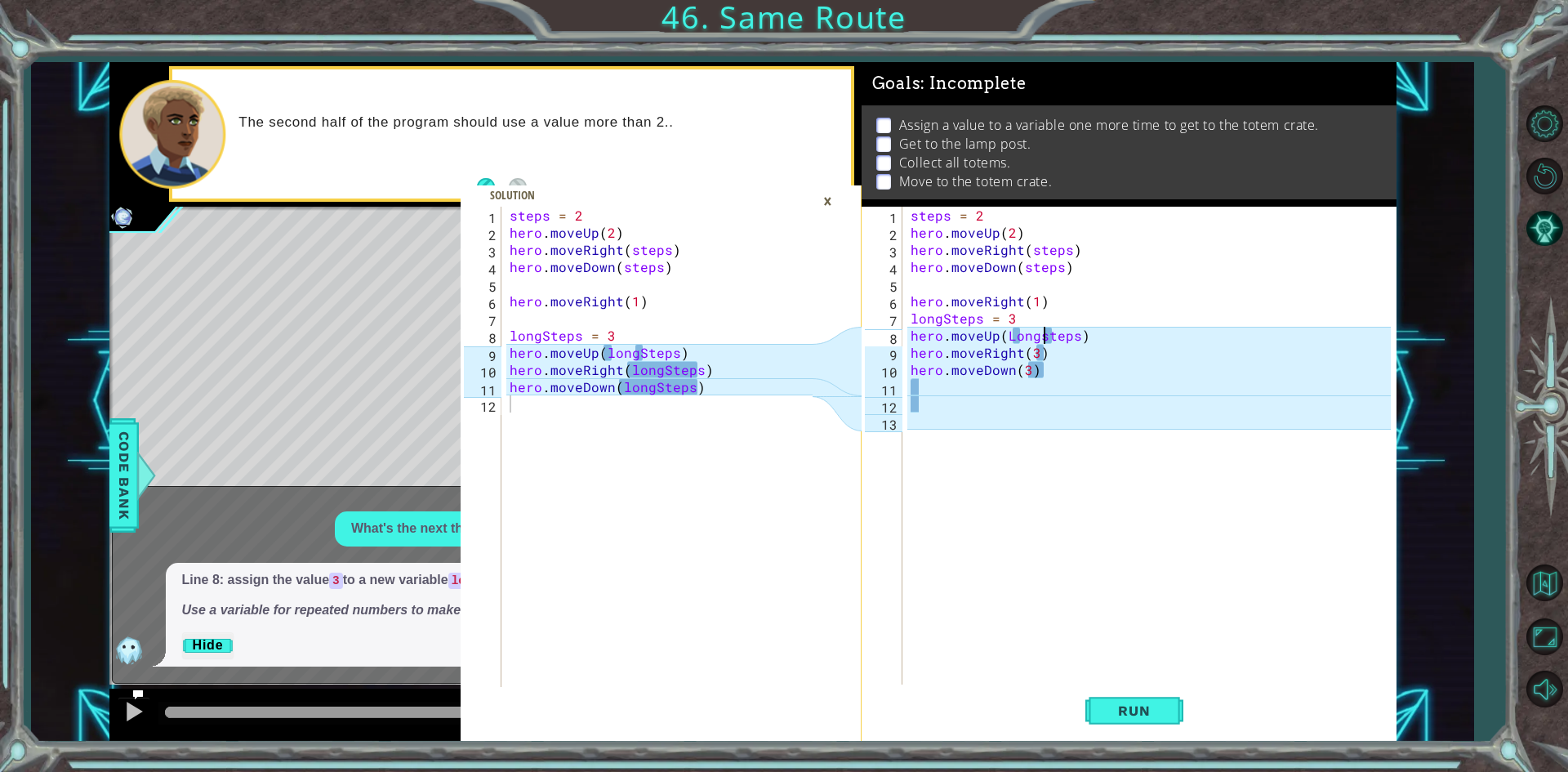
click at [1042, 337] on div "steps = 2 hero . moveUp ( 2 ) hero . moveRight ( steps ) hero . moveDown ( step…" at bounding box center [1153, 464] width 491 height 515
click at [1011, 335] on div "steps = 2 hero . moveUp ( 2 ) hero . moveRight ( steps ) hero . moveDown ( step…" at bounding box center [1153, 464] width 491 height 515
drag, startPoint x: 1003, startPoint y: 334, endPoint x: 1073, endPoint y: 339, distance: 70.2
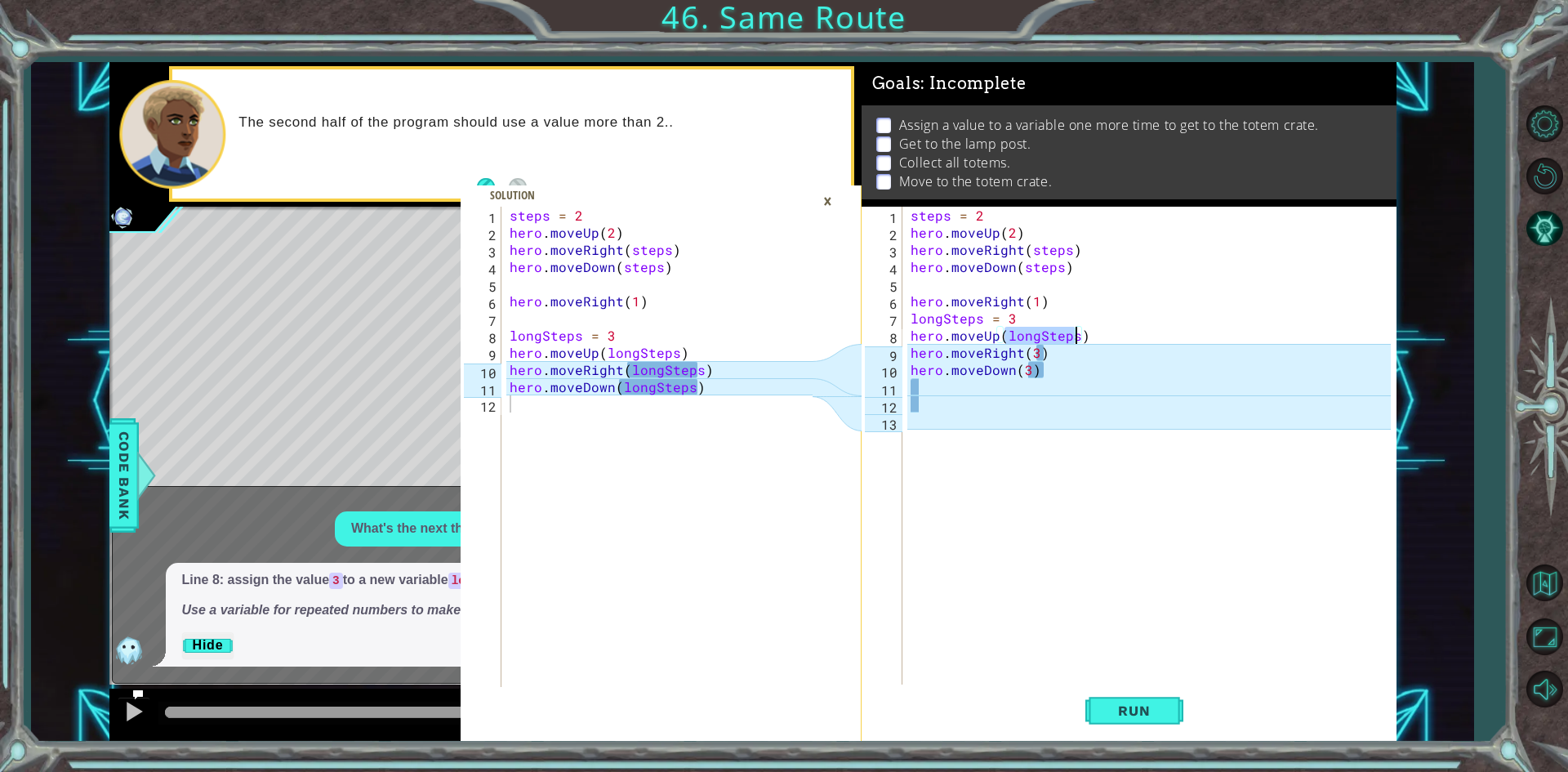
click at [1073, 339] on div "steps = 2 hero . moveUp ( 2 ) hero . moveRight ( steps ) hero . moveDown ( step…" at bounding box center [1153, 464] width 491 height 515
click at [1033, 352] on div "steps = 2 hero . moveUp ( 2 ) hero . moveRight ( steps ) hero . moveDown ( step…" at bounding box center [1153, 464] width 491 height 515
paste textarea "longSteps"
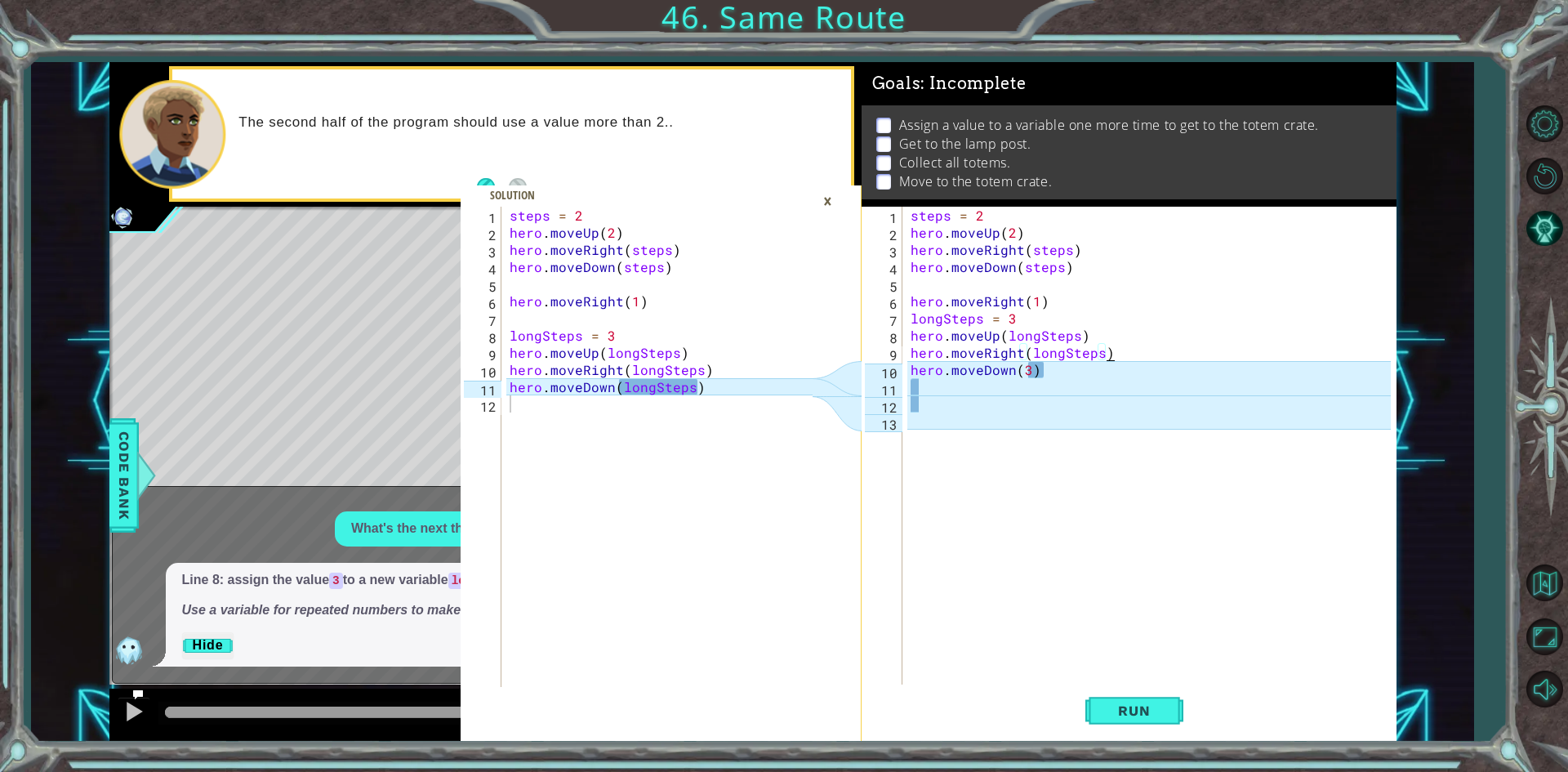
click at [1024, 372] on div "steps = 2 hero . moveUp ( 2 ) hero . moveRight ( steps ) hero . moveDown ( step…" at bounding box center [1153, 464] width 491 height 515
paste textarea "longSteps"
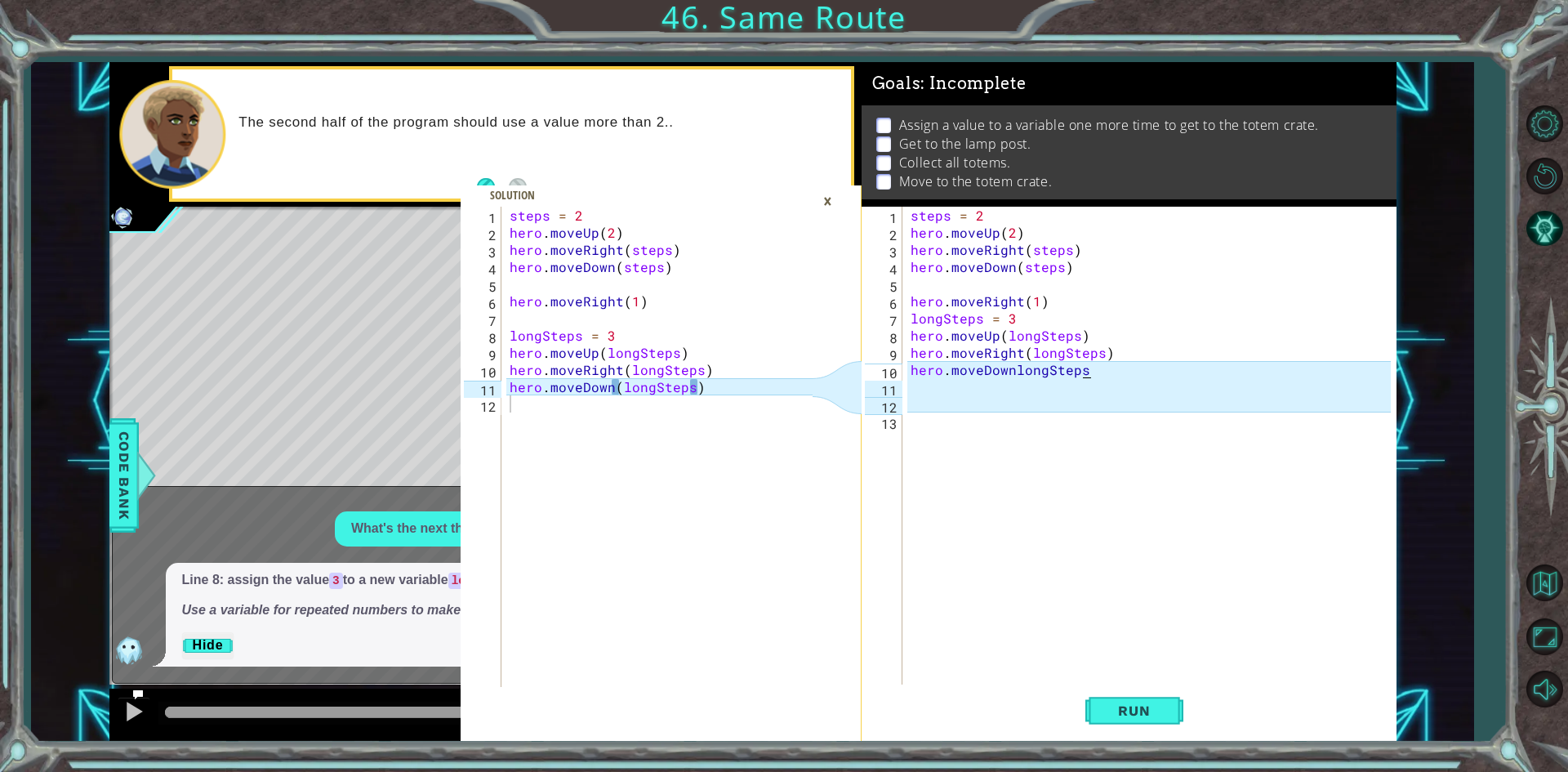
click at [1014, 373] on div "steps = 2 hero . moveUp ( 2 ) hero . moveRight ( steps ) hero . moveDown ( step…" at bounding box center [1153, 464] width 491 height 515
click at [1005, 375] on div "steps = 2 hero . moveUp ( 2 ) hero . moveRight ( steps ) hero . moveDown ( step…" at bounding box center [1153, 464] width 491 height 515
click at [1011, 374] on div "steps = 2 hero . moveUp ( 2 ) hero . moveRight ( steps ) hero . moveDown ( step…" at bounding box center [1153, 464] width 491 height 515
click at [1081, 371] on div "steps = 2 hero . moveUp ( 2 ) hero . moveRight ( steps ) hero . moveDown ( step…" at bounding box center [1153, 464] width 491 height 515
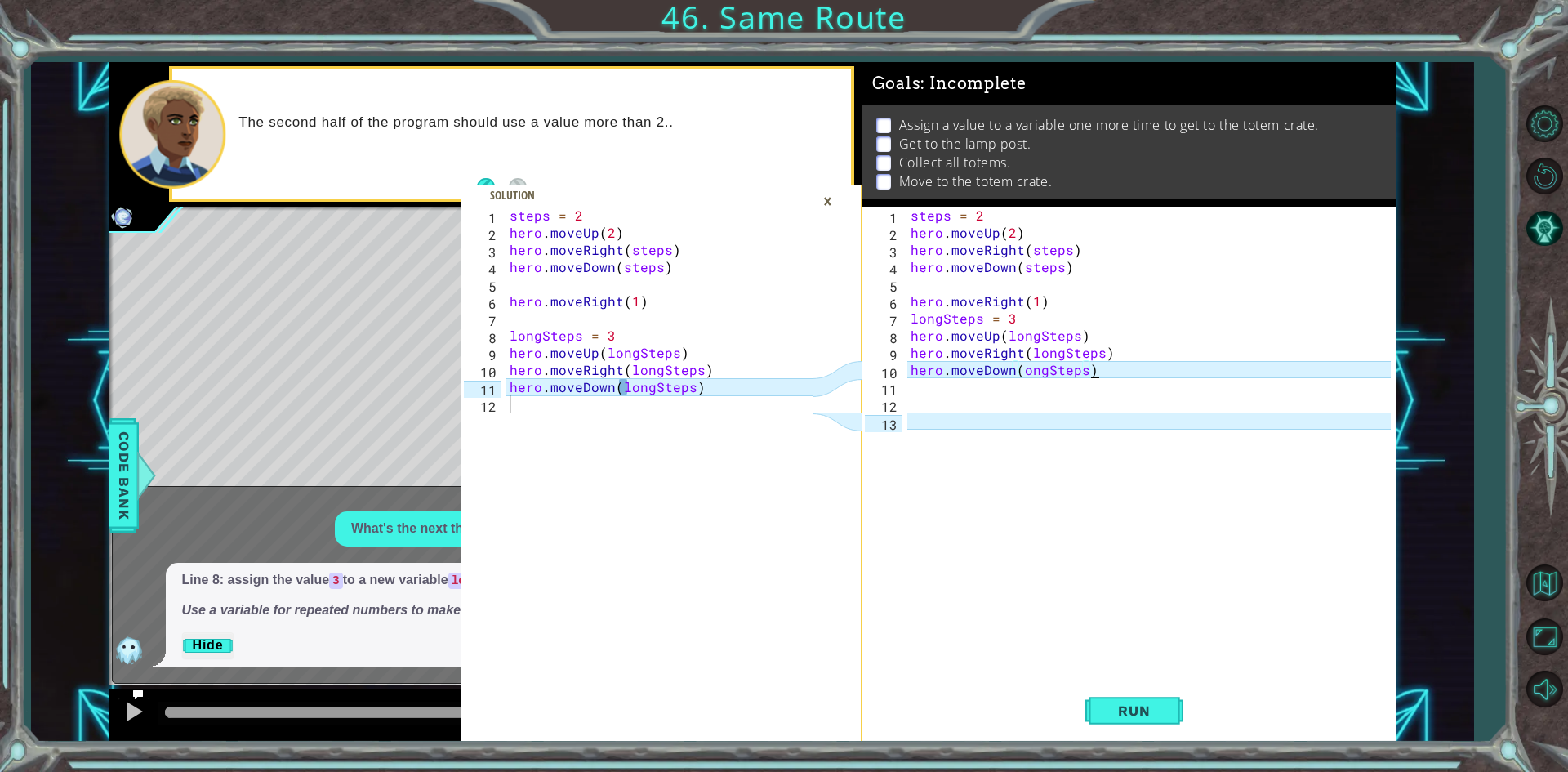
click at [1020, 374] on div "steps = 2 hero . moveUp ( 2 ) hero . moveRight ( steps ) hero . moveDown ( step…" at bounding box center [1153, 464] width 491 height 515
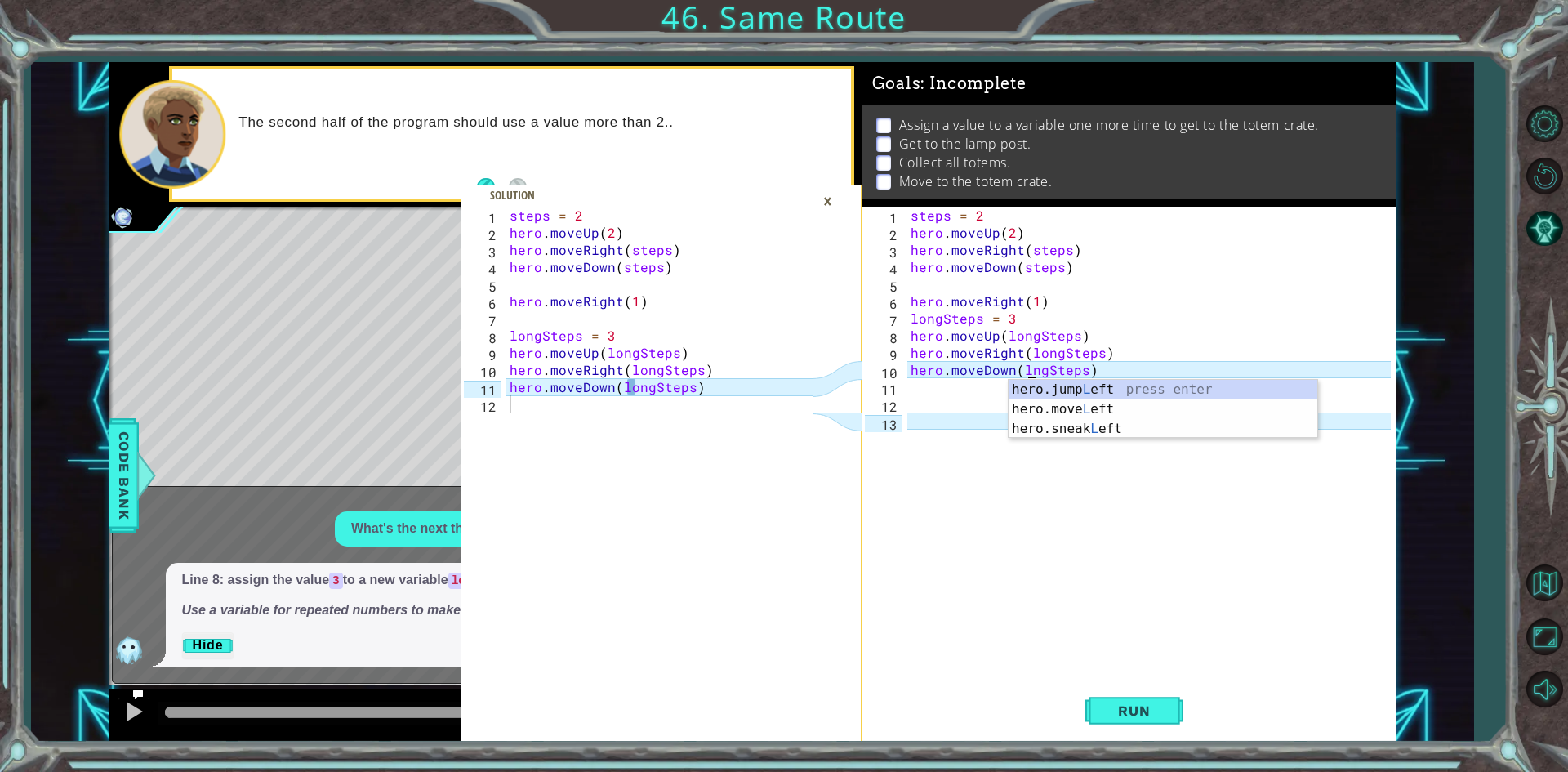
scroll to position [0, 7]
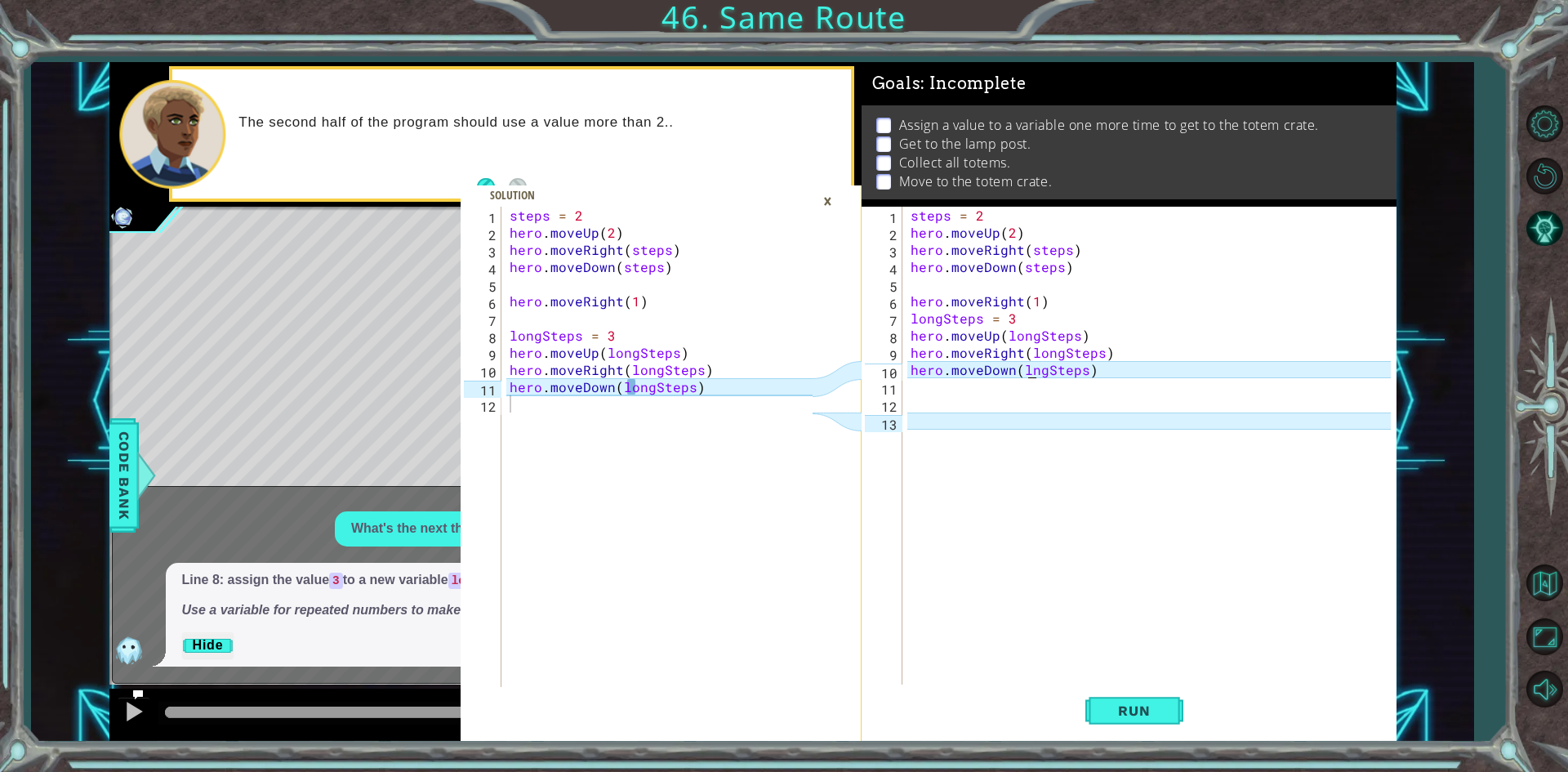
click at [1026, 375] on div "steps = 2 hero . moveUp ( 2 ) hero . moveRight ( steps ) hero . moveDown ( step…" at bounding box center [1153, 464] width 491 height 515
click at [1041, 374] on div "steps = 2 hero . moveUp ( 2 ) hero . moveRight ( steps ) hero . moveDown ( step…" at bounding box center [1153, 464] width 491 height 515
click at [1082, 371] on div "steps = 2 hero . moveUp ( 2 ) hero . moveRight ( steps ) hero . moveDown ( step…" at bounding box center [1153, 464] width 491 height 515
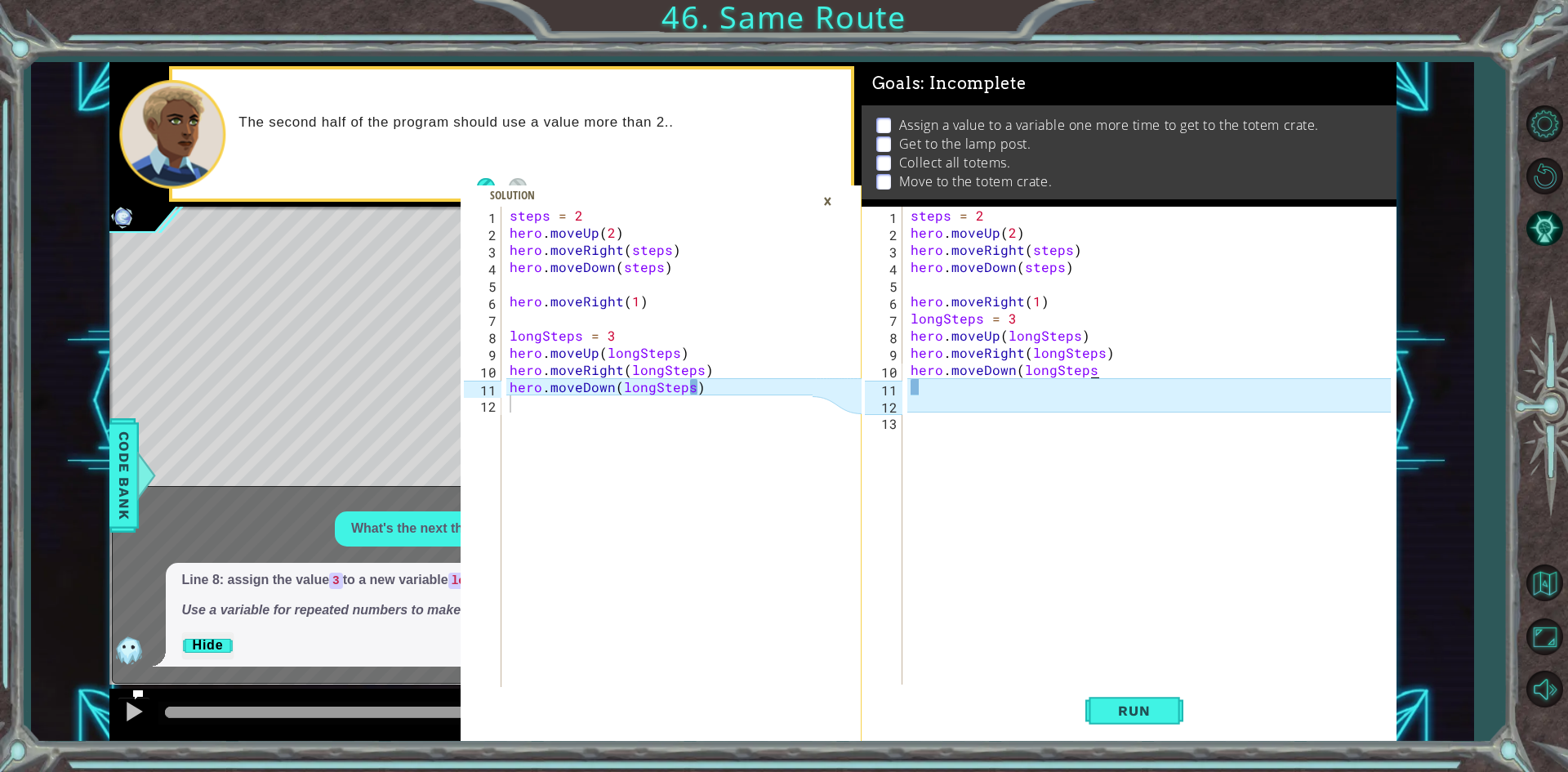
scroll to position [0, 11]
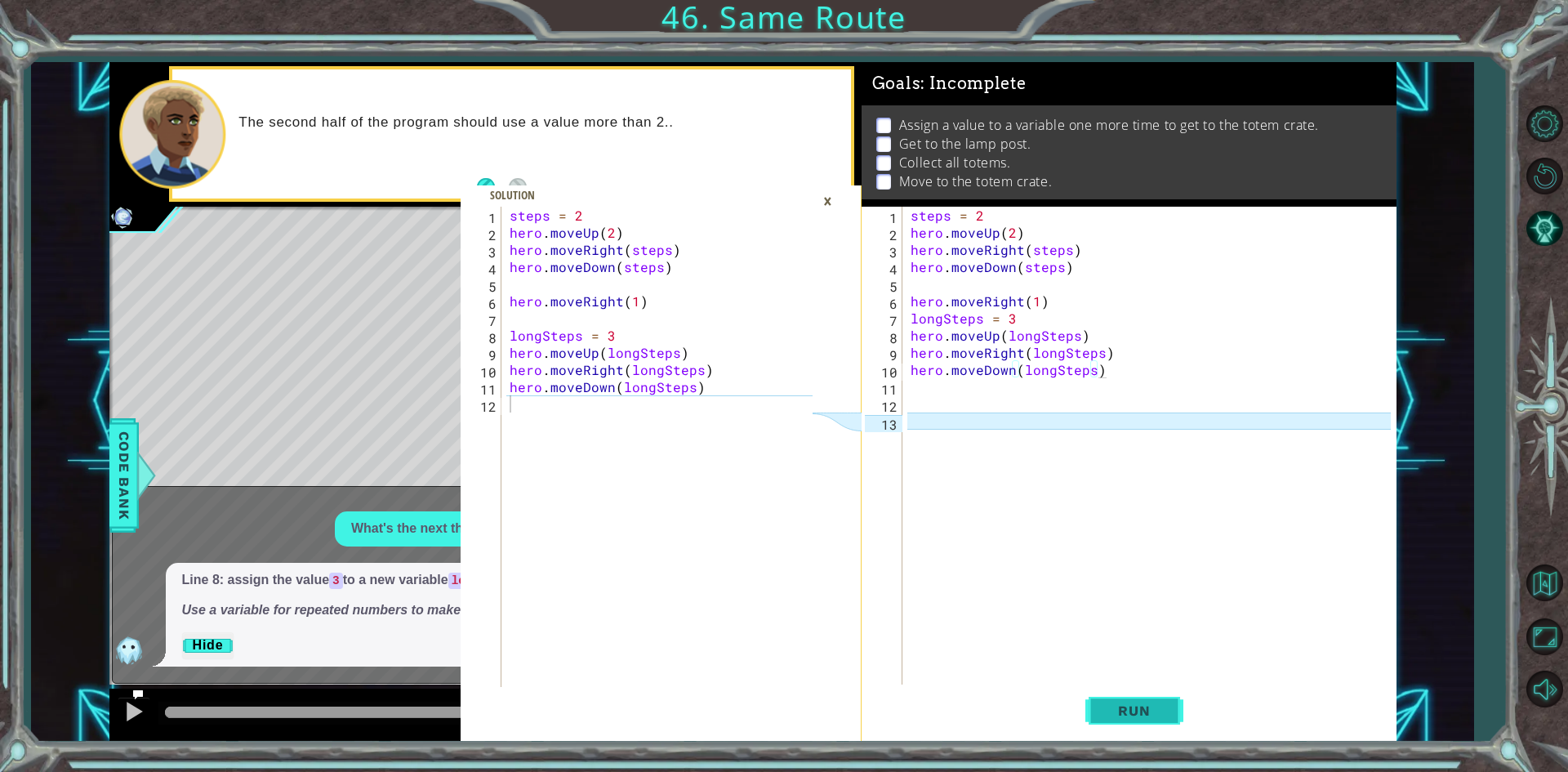
drag, startPoint x: 1117, startPoint y: 703, endPoint x: 1123, endPoint y: 698, distance: 7.8
click at [1117, 703] on span "Run" at bounding box center [1133, 711] width 64 height 17
type textarea "hero.moveDown(longSteps)"
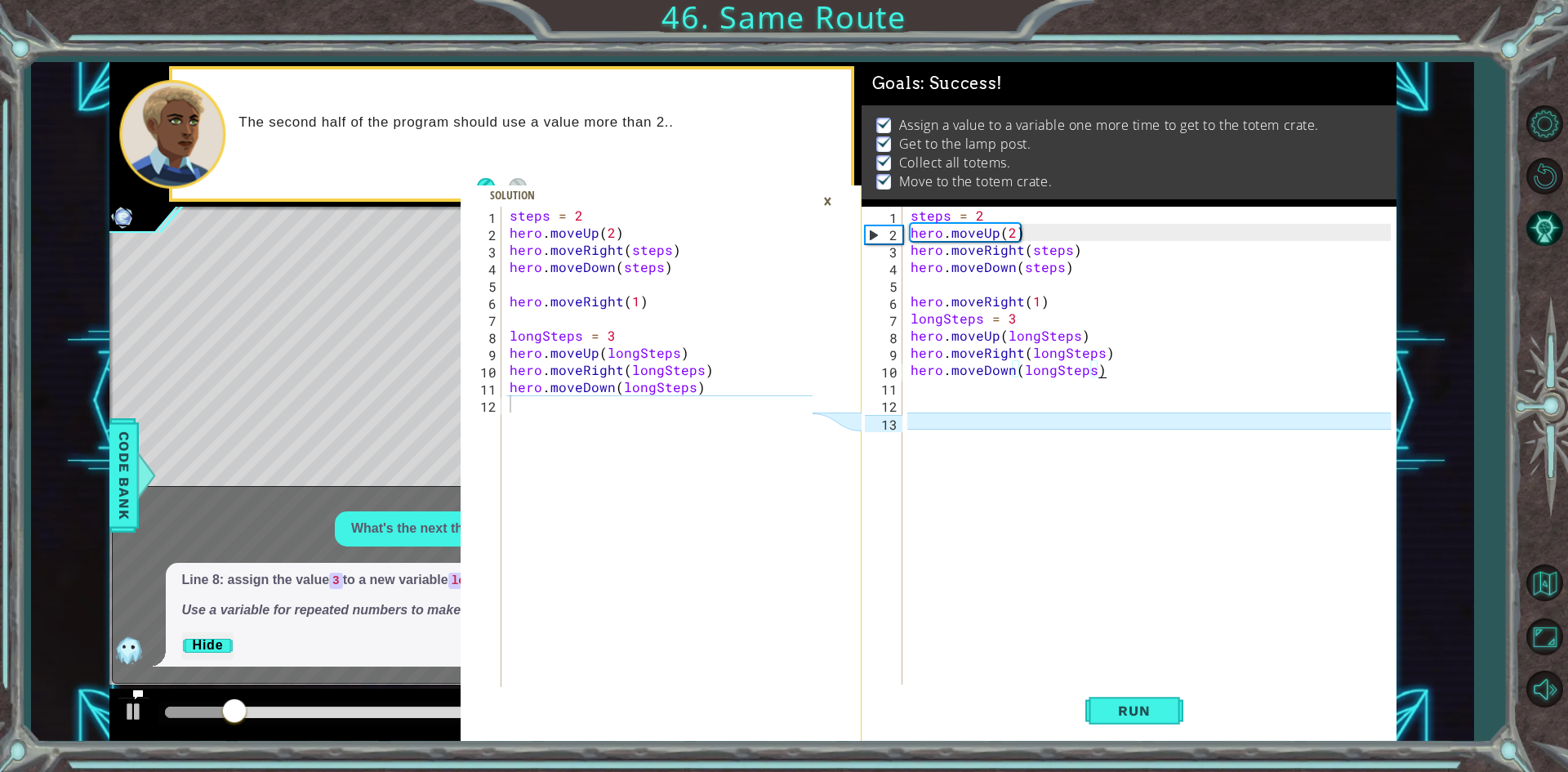
click at [827, 199] on div "×" at bounding box center [827, 201] width 25 height 28
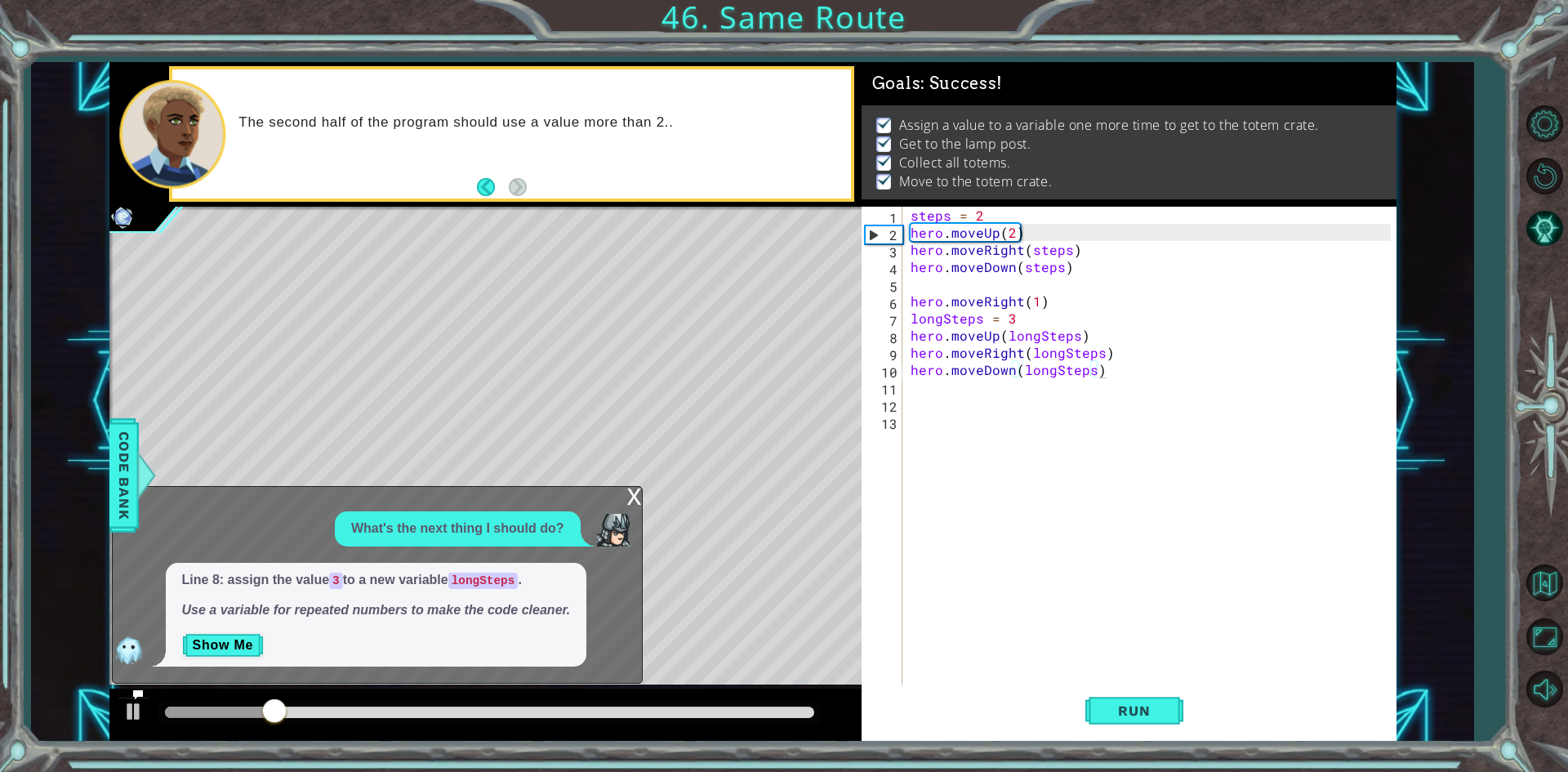
click at [634, 491] on div "x" at bounding box center [634, 495] width 15 height 17
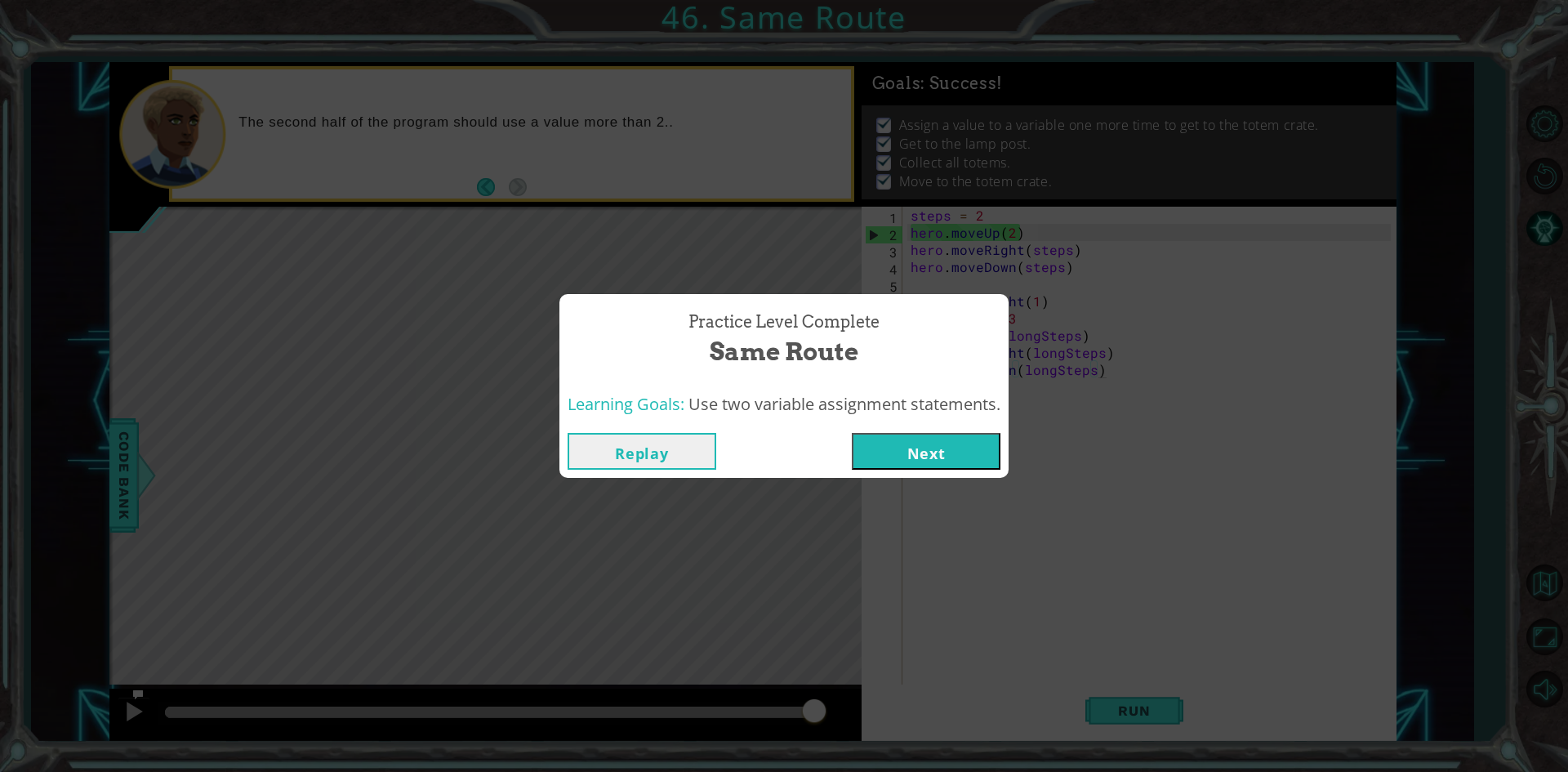
click at [980, 451] on button "Next" at bounding box center [926, 451] width 149 height 37
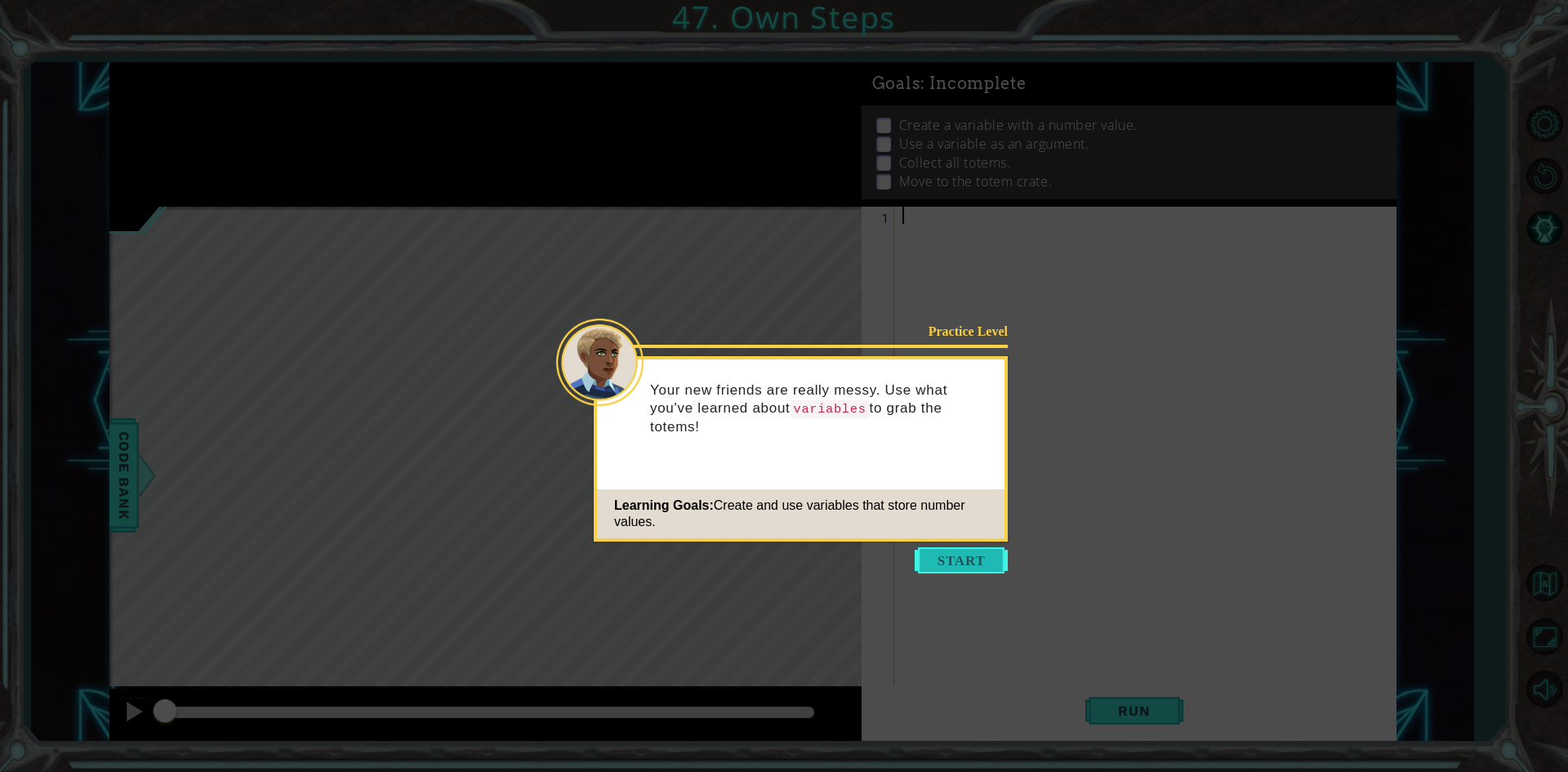
click at [954, 548] on button "Start" at bounding box center [960, 560] width 93 height 26
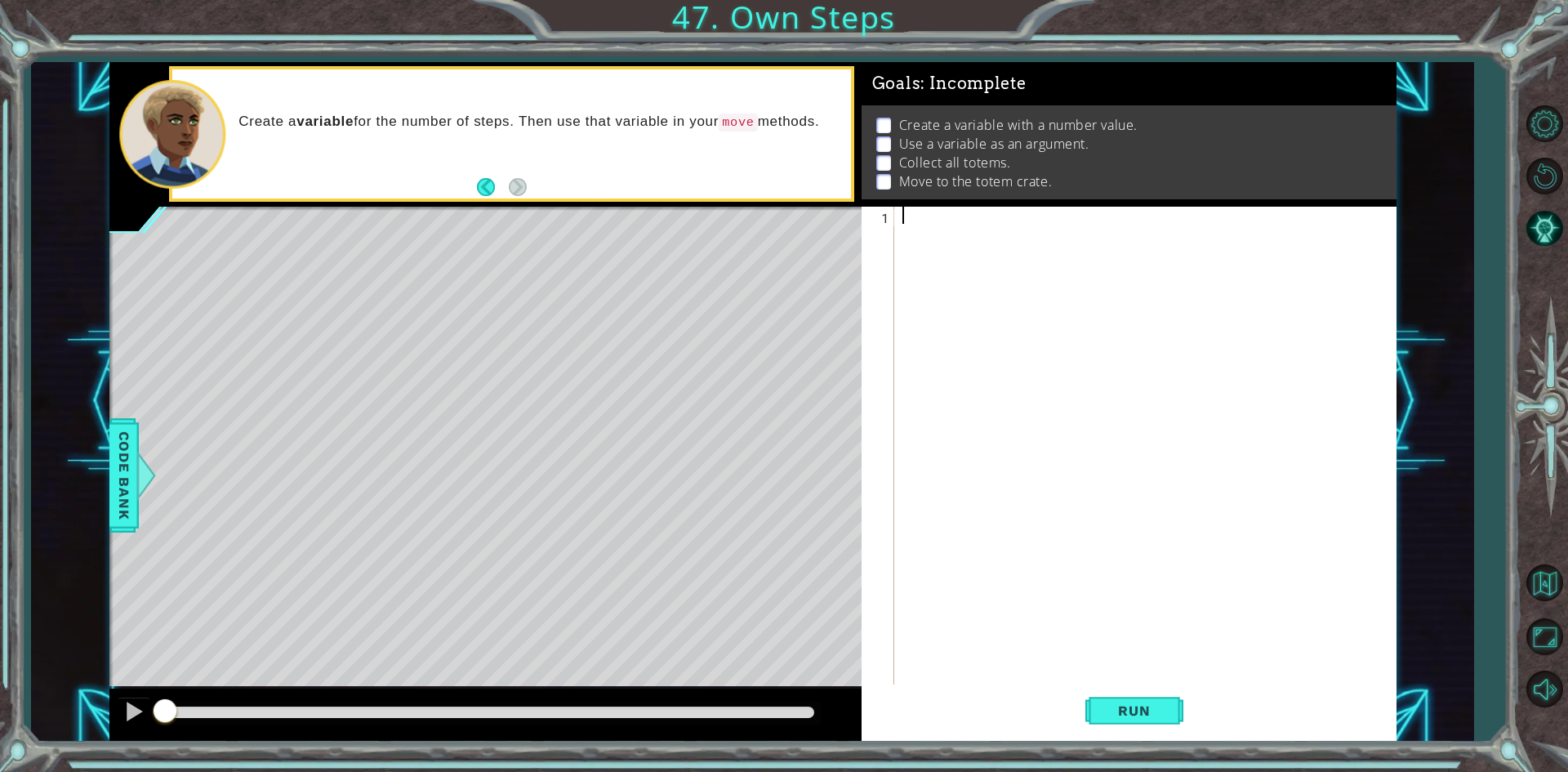
type textarea "g"
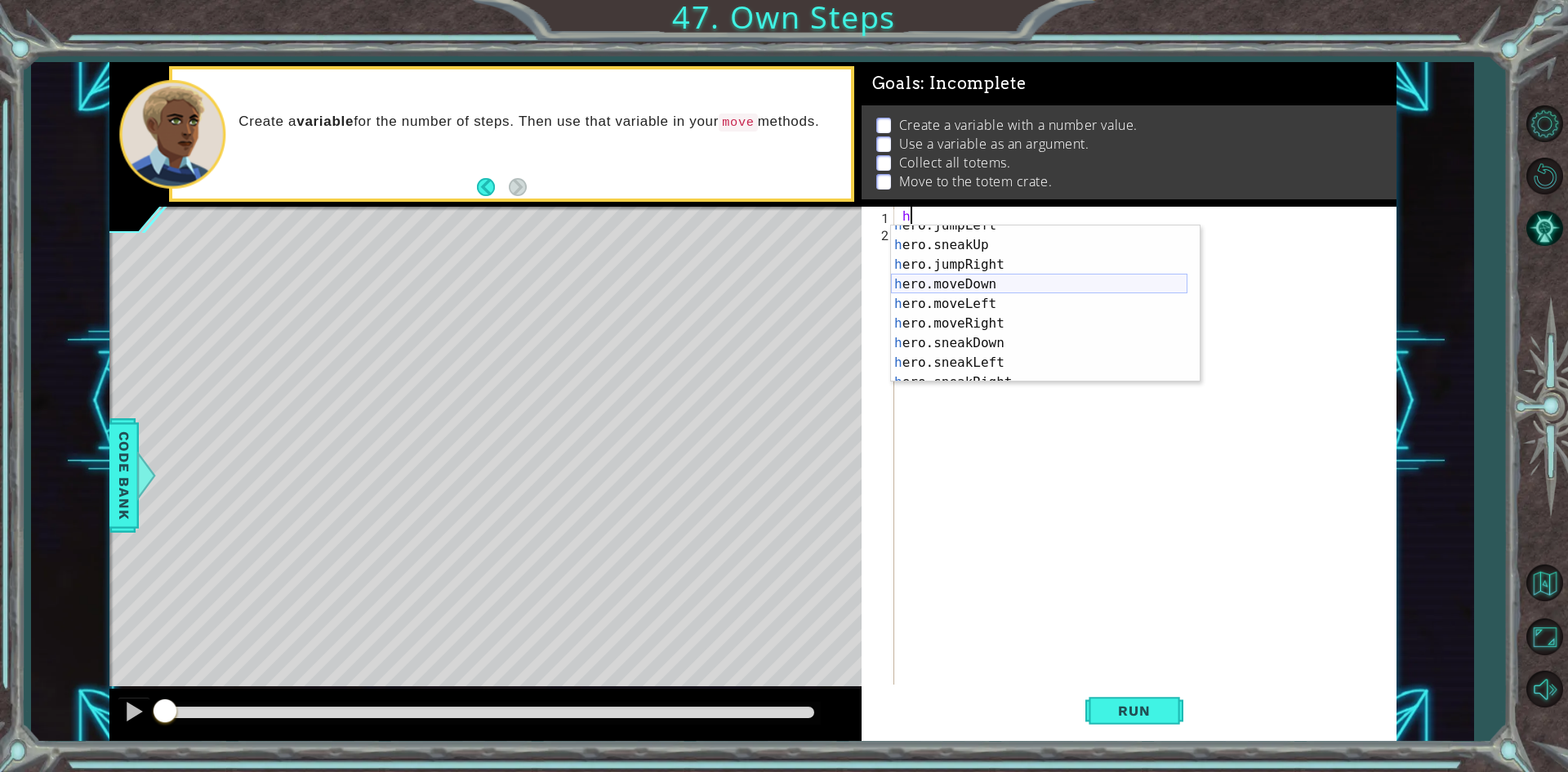
scroll to position [20, 0]
click at [960, 229] on div "h ero.moveUp press enter h ero.jumpDown press enter h ero.jumpLeft press enter …" at bounding box center [1039, 323] width 296 height 196
type textarea "hero.moveUp(1)"
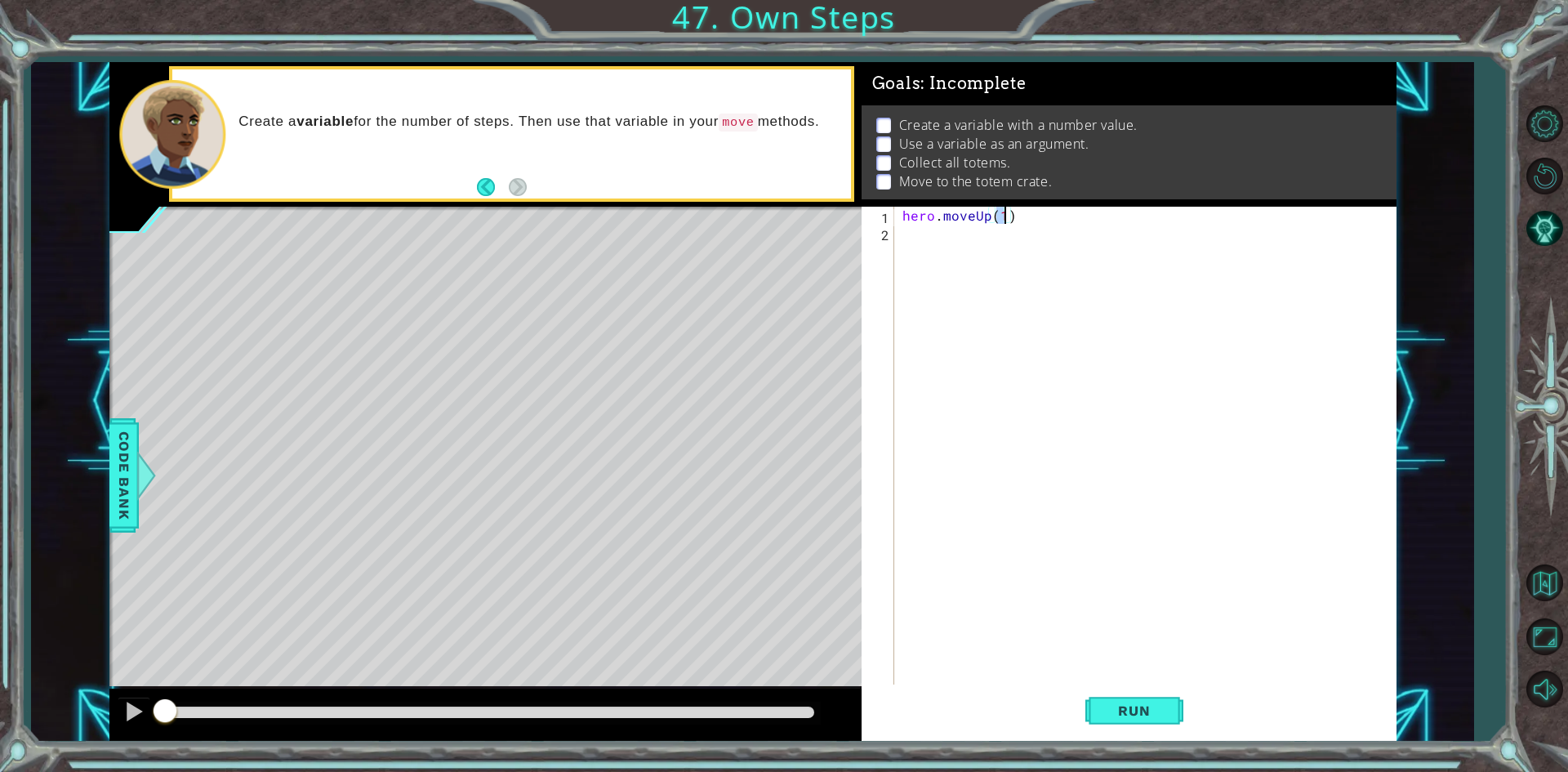
click at [899, 216] on div "hero . moveUp ( 1 )" at bounding box center [1144, 446] width 491 height 480
click at [919, 210] on div "hero . moveUp ( 1 )" at bounding box center [1149, 464] width 500 height 515
type textarea "steps"
drag, startPoint x: 965, startPoint y: 221, endPoint x: 900, endPoint y: 217, distance: 65.1
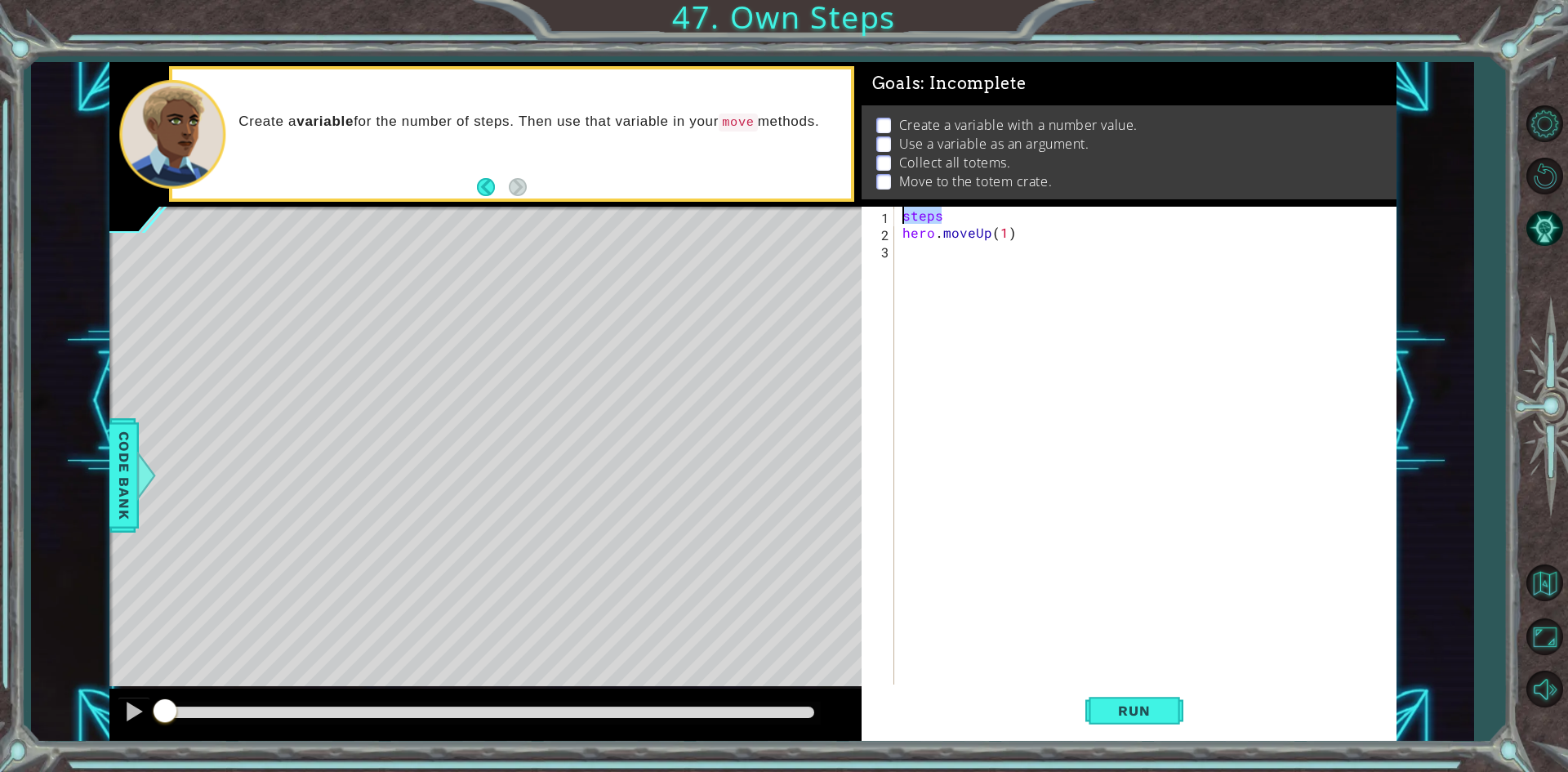
click at [900, 217] on div "steps hero . moveUp ( 1 )" at bounding box center [1149, 464] width 500 height 515
click at [946, 246] on div "hero . moveUp ( 1 )" at bounding box center [1149, 464] width 500 height 515
click at [1000, 238] on div "hero . moveUp ( 1 )" at bounding box center [1149, 464] width 500 height 515
click at [1003, 236] on div "hero . moveUp ( 1 )" at bounding box center [1149, 464] width 500 height 515
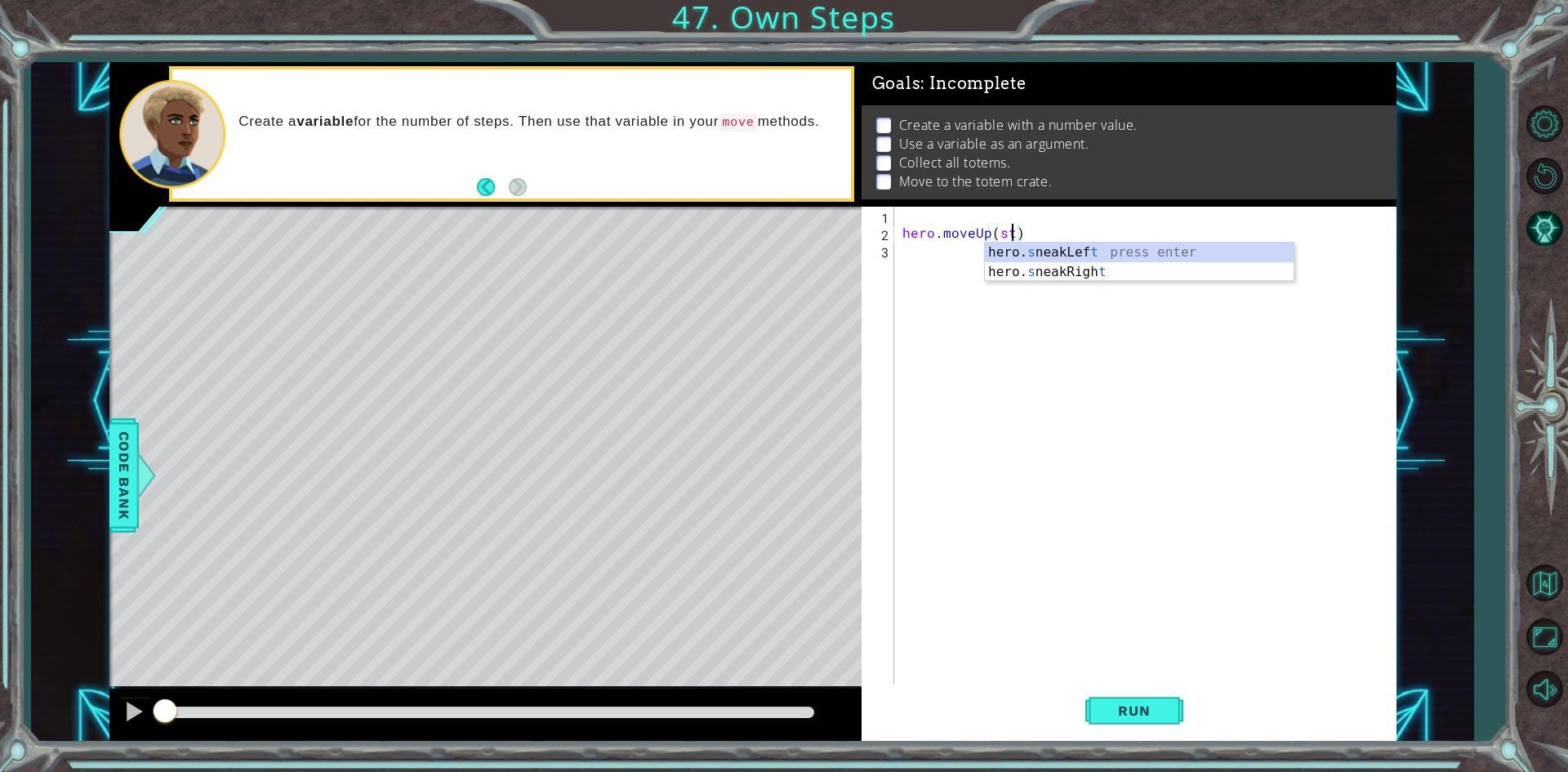
scroll to position [0, 7]
type textarea "hero.moveUp(steps)"
click at [919, 211] on div "hero . moveUp ( steps )" at bounding box center [1149, 464] width 500 height 515
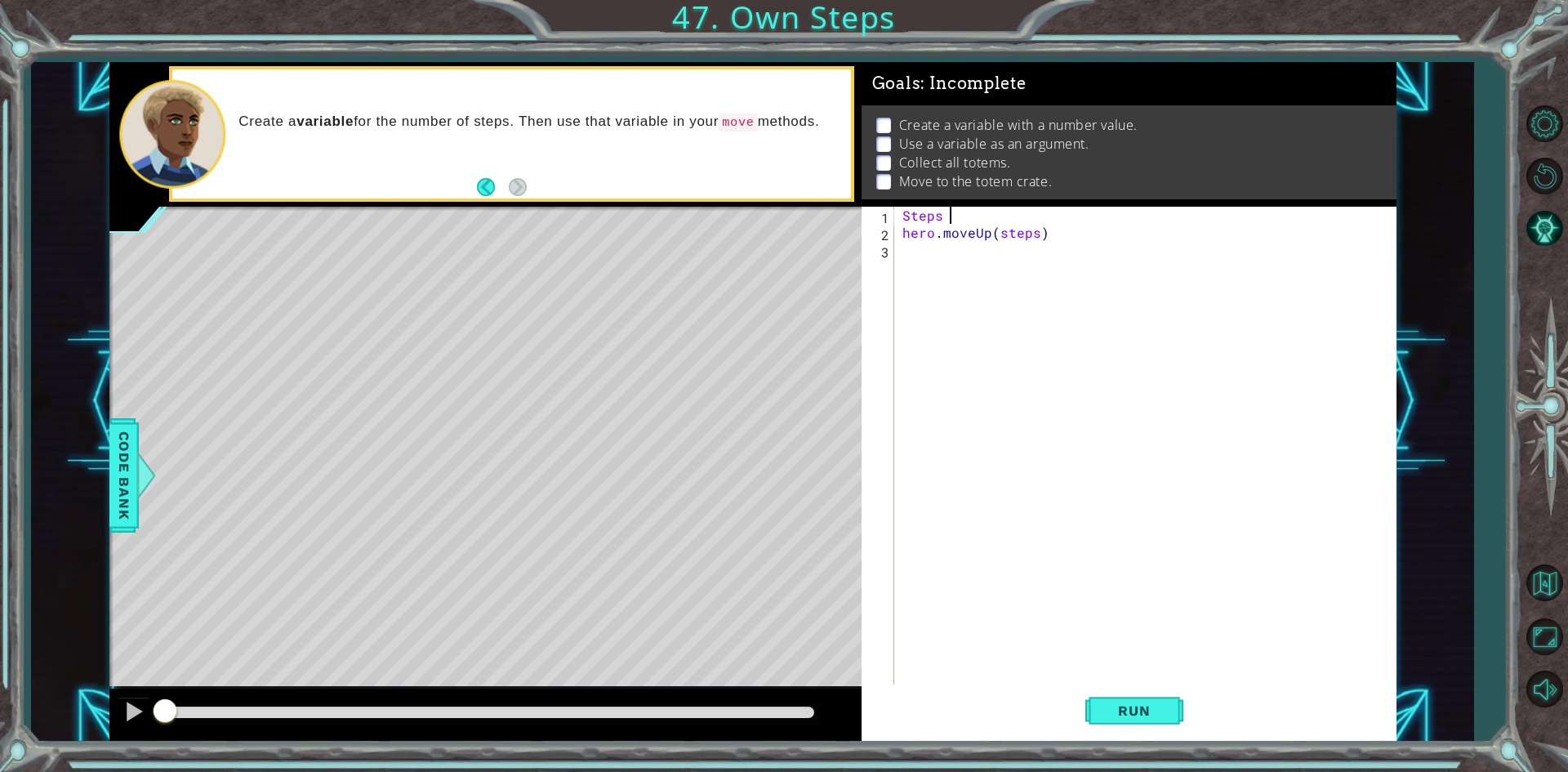
scroll to position [0, 3]
type textarea "Steps = 2"
click at [917, 255] on div "Steps = 2 hero . moveUp ( steps )" at bounding box center [1149, 464] width 500 height 515
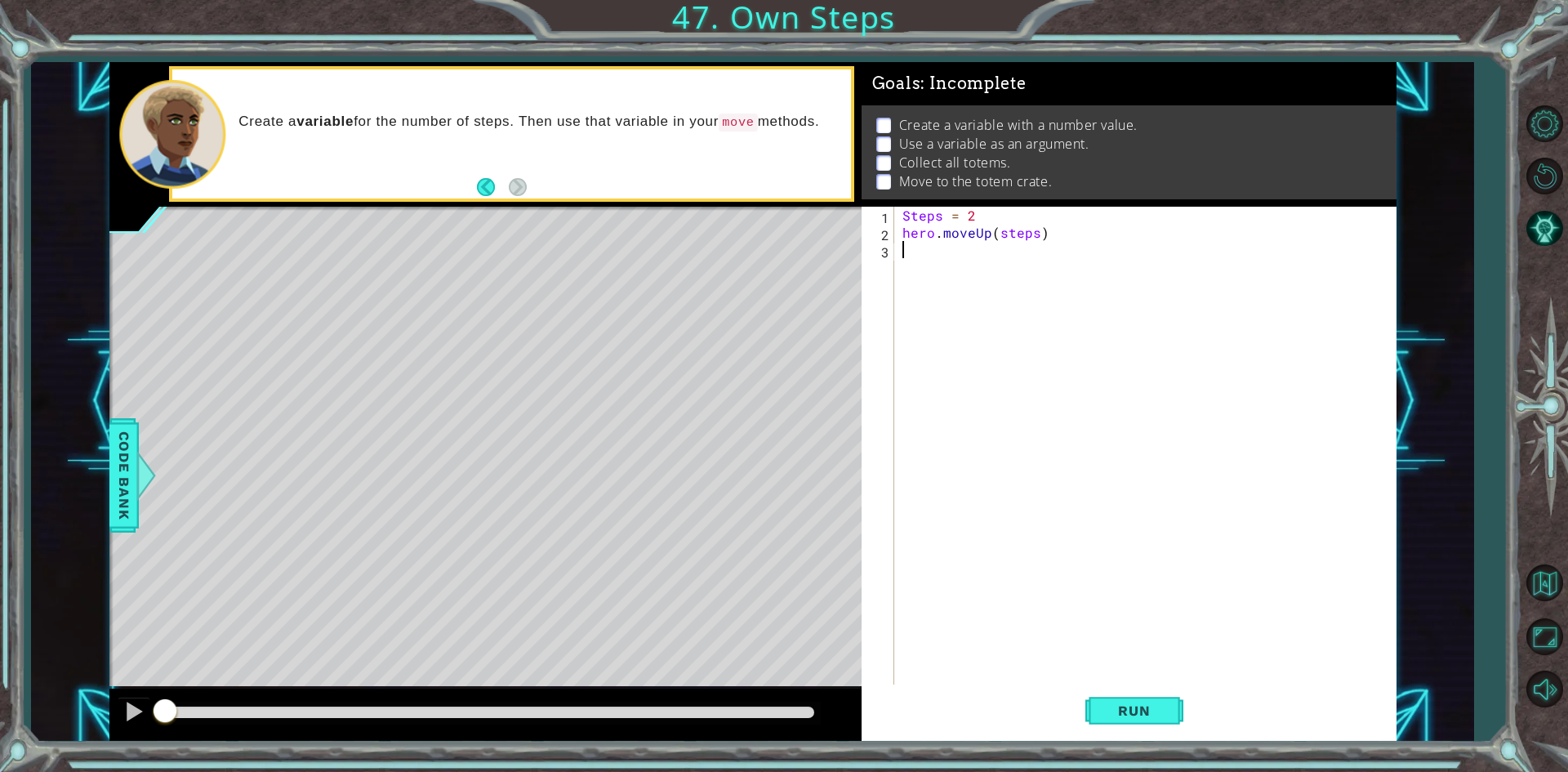
click at [975, 218] on div "Steps = 2 hero . moveUp ( steps )" at bounding box center [1149, 464] width 500 height 515
type textarea "Steps = 3"
click at [923, 257] on div "Steps = 3 hero . moveUp ( steps )" at bounding box center [1149, 464] width 500 height 515
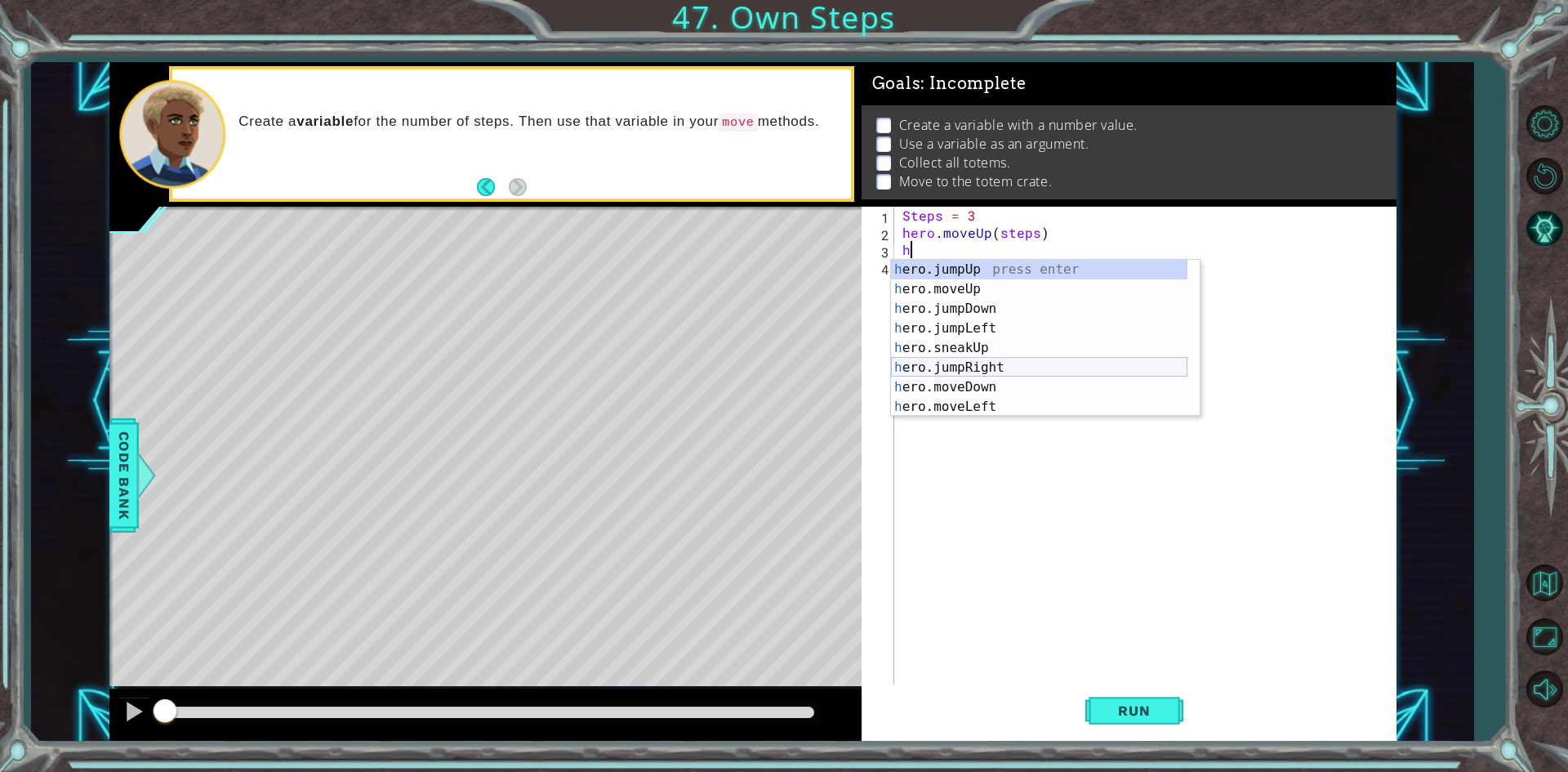
scroll to position [49, 0]
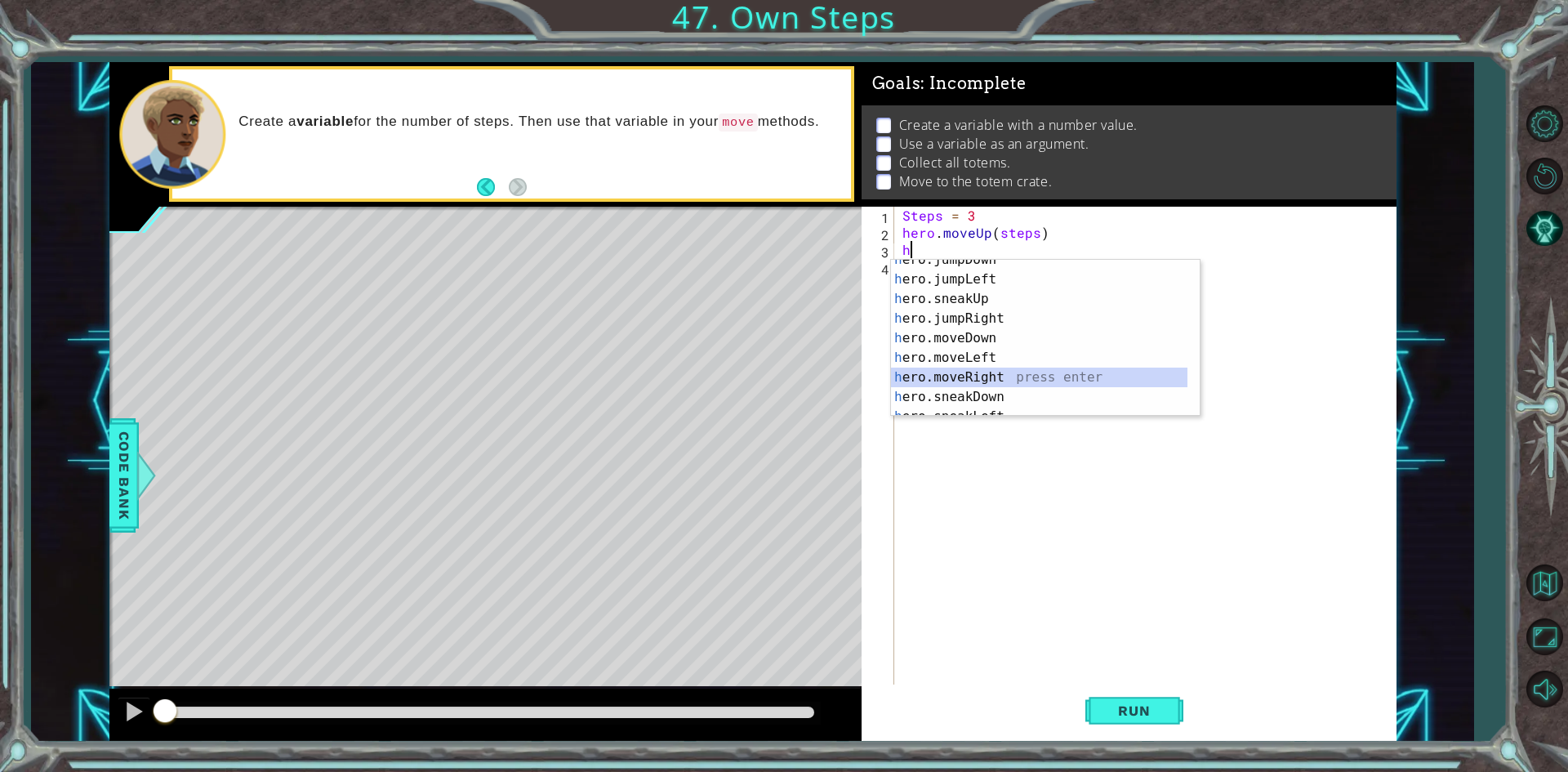
click at [992, 381] on div "h ero.jumpDown press enter h ero.jumpLeft press enter h ero.sneakUp press enter…" at bounding box center [1039, 347] width 296 height 196
type textarea "hero.moveRight(1)"
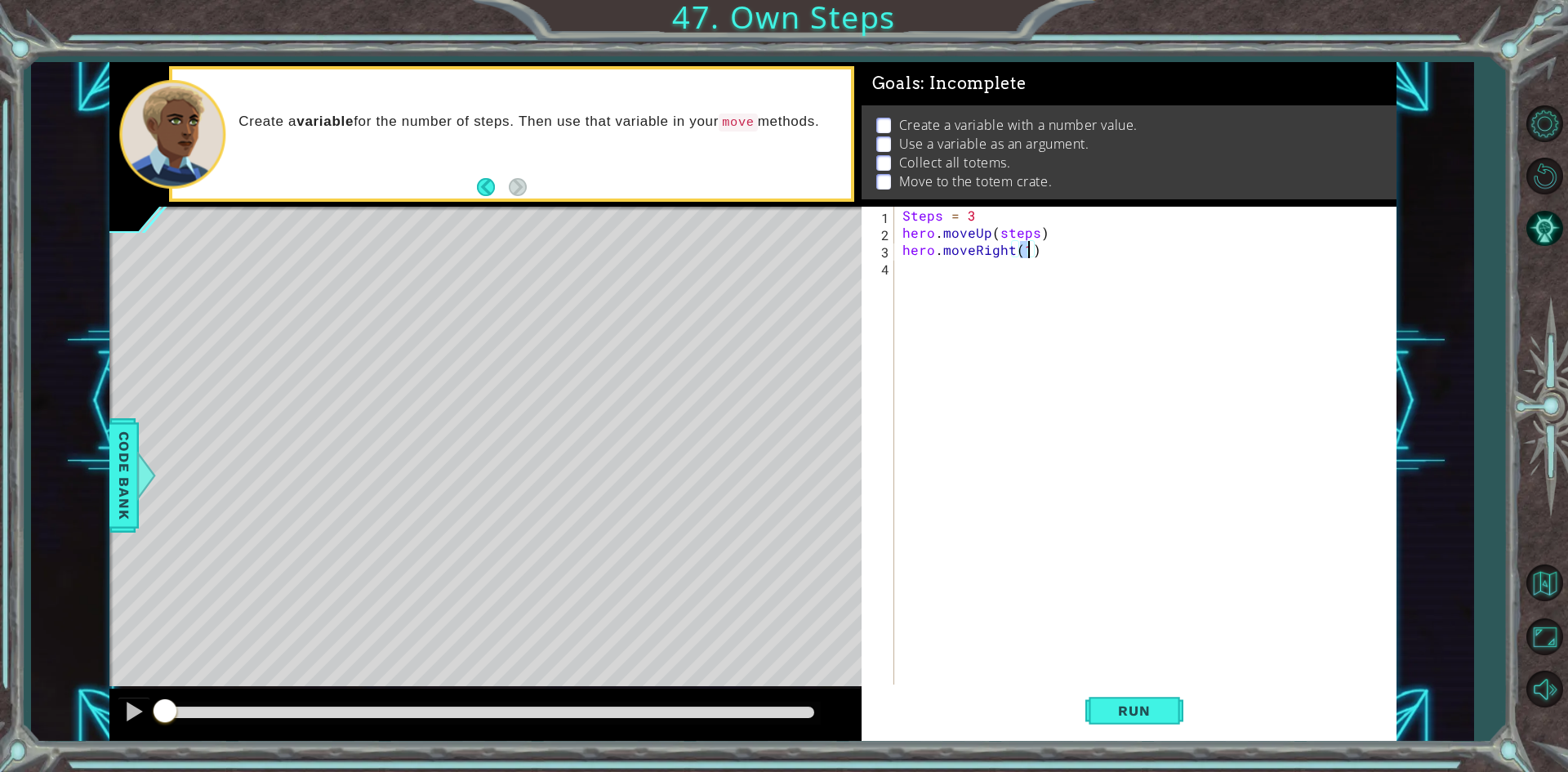
click at [933, 261] on div "Steps = 3 hero . moveUp ( steps ) hero . moveRight ( 1 )" at bounding box center [1149, 464] width 500 height 515
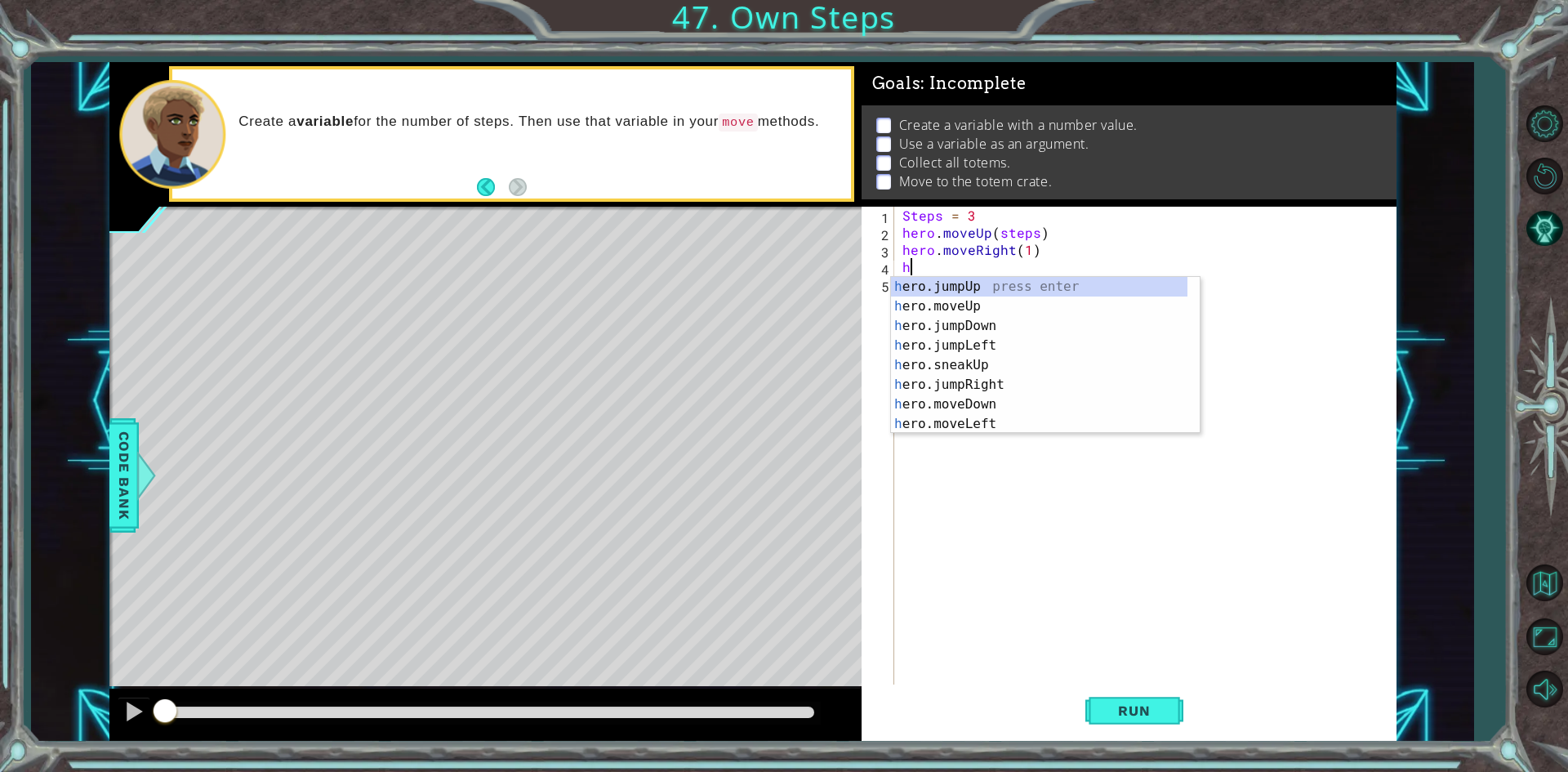
scroll to position [0, 0]
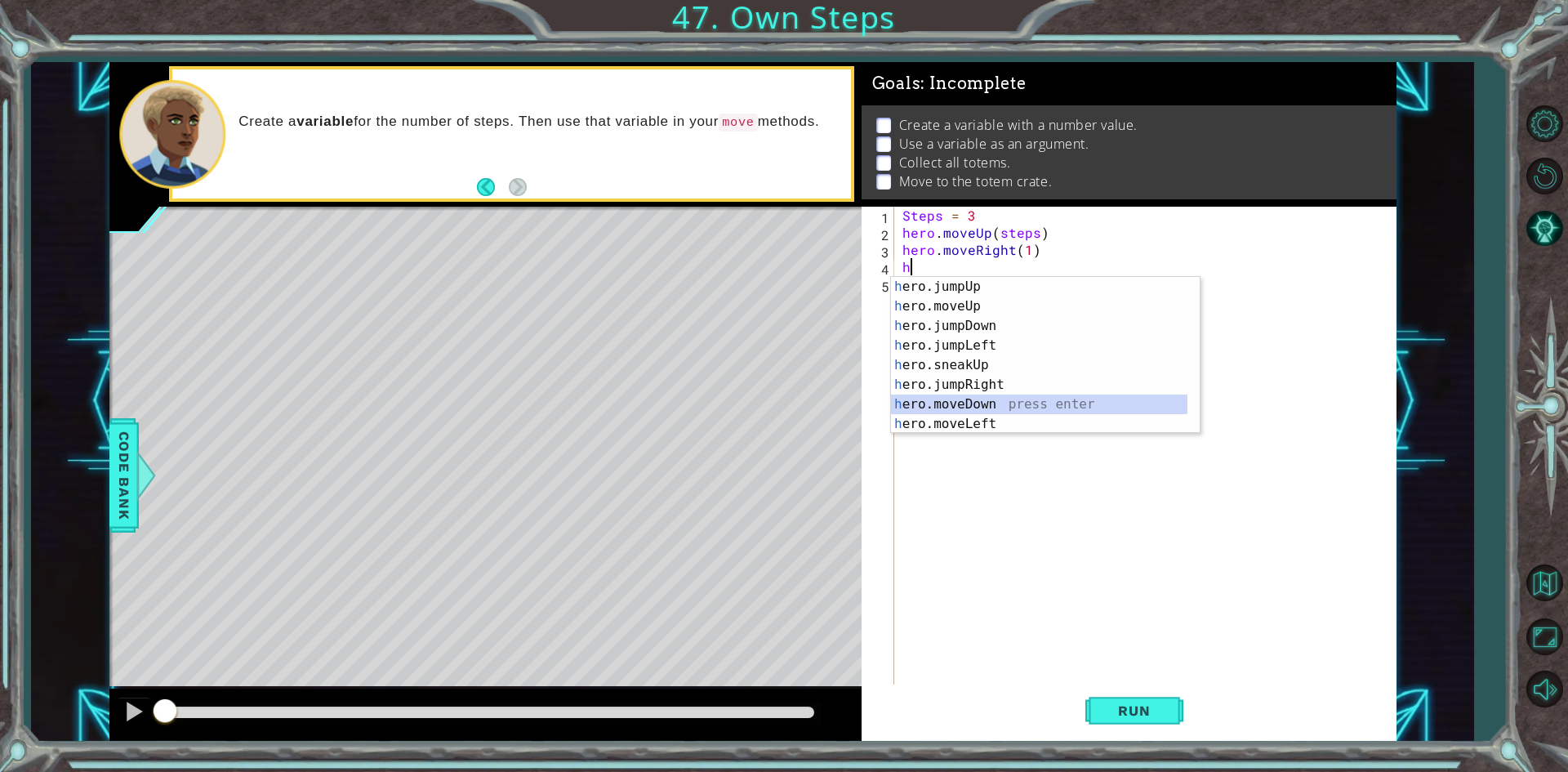
click at [975, 410] on div "h ero.jumpUp press enter h ero.moveUp press enter h ero.jumpDown press enter h …" at bounding box center [1039, 374] width 296 height 196
type textarea "hero.moveDown(1)"
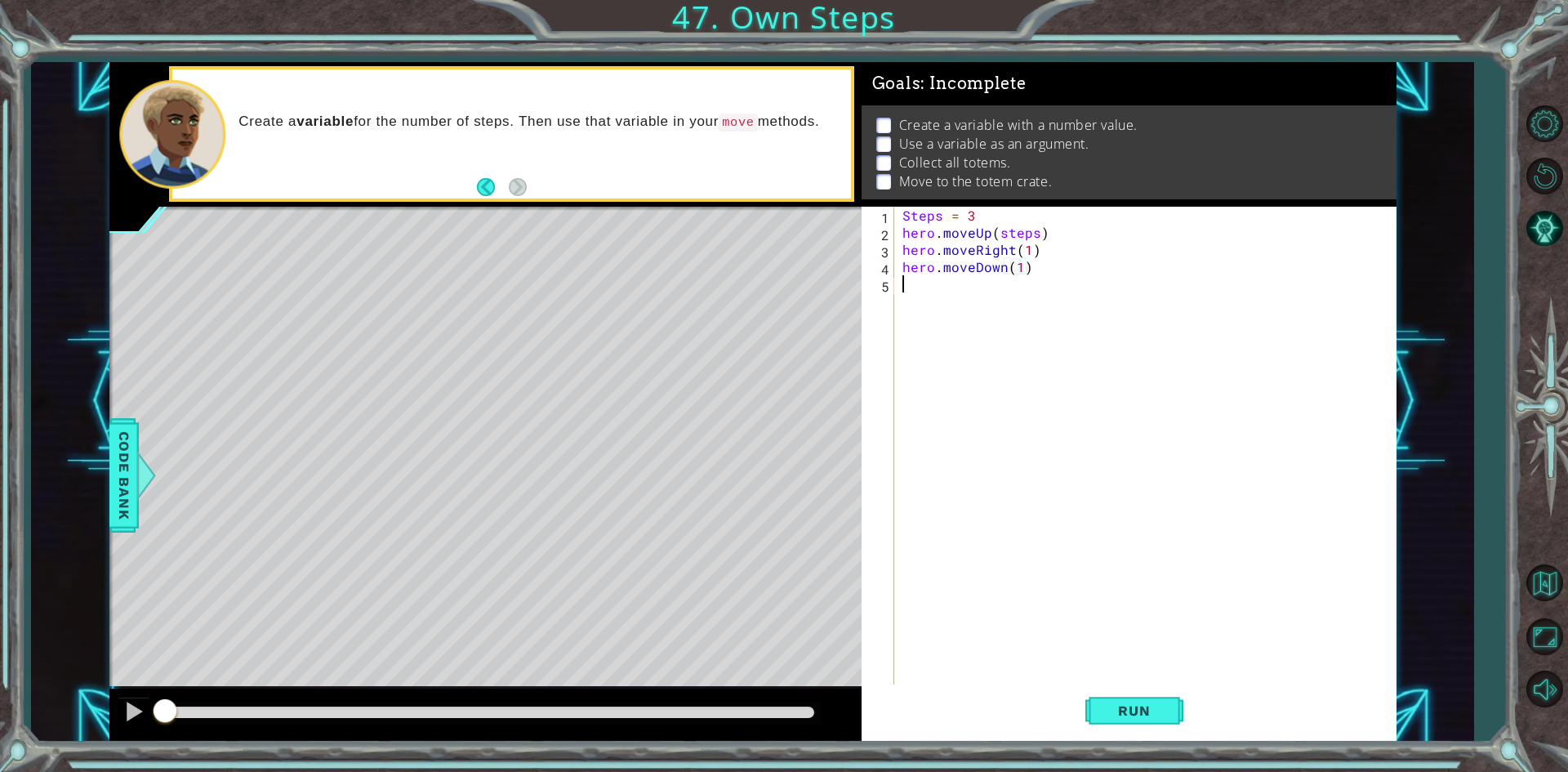
click at [914, 287] on div "Steps = 3 hero . moveUp ( steps ) hero . moveRight ( 1 ) hero . moveDown ( 1 )" at bounding box center [1149, 464] width 500 height 515
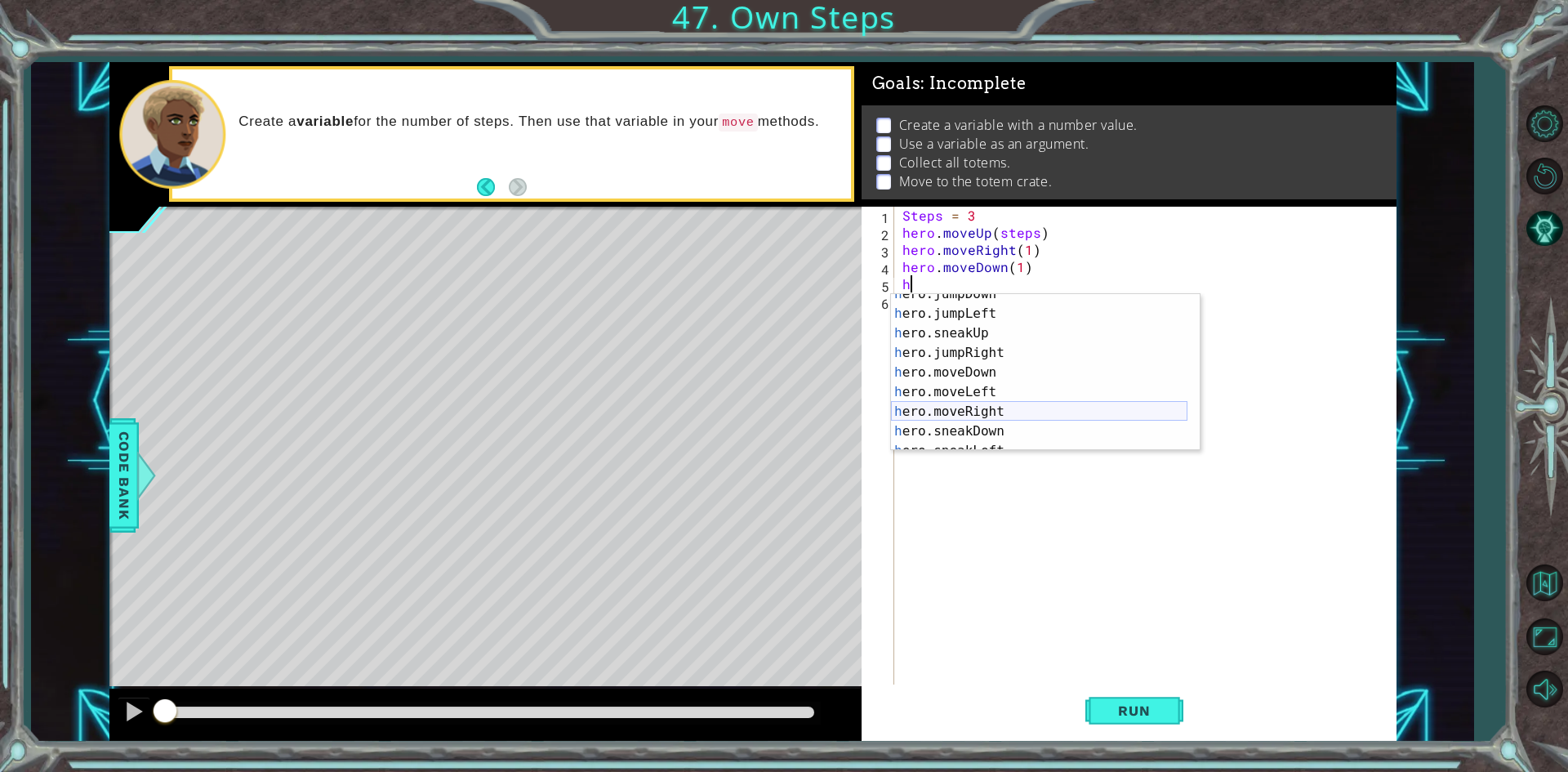
scroll to position [49, 0]
click at [986, 412] on div "h ero.jumpDown press enter h ero.jumpLeft press enter h ero.sneakUp press enter…" at bounding box center [1039, 382] width 296 height 196
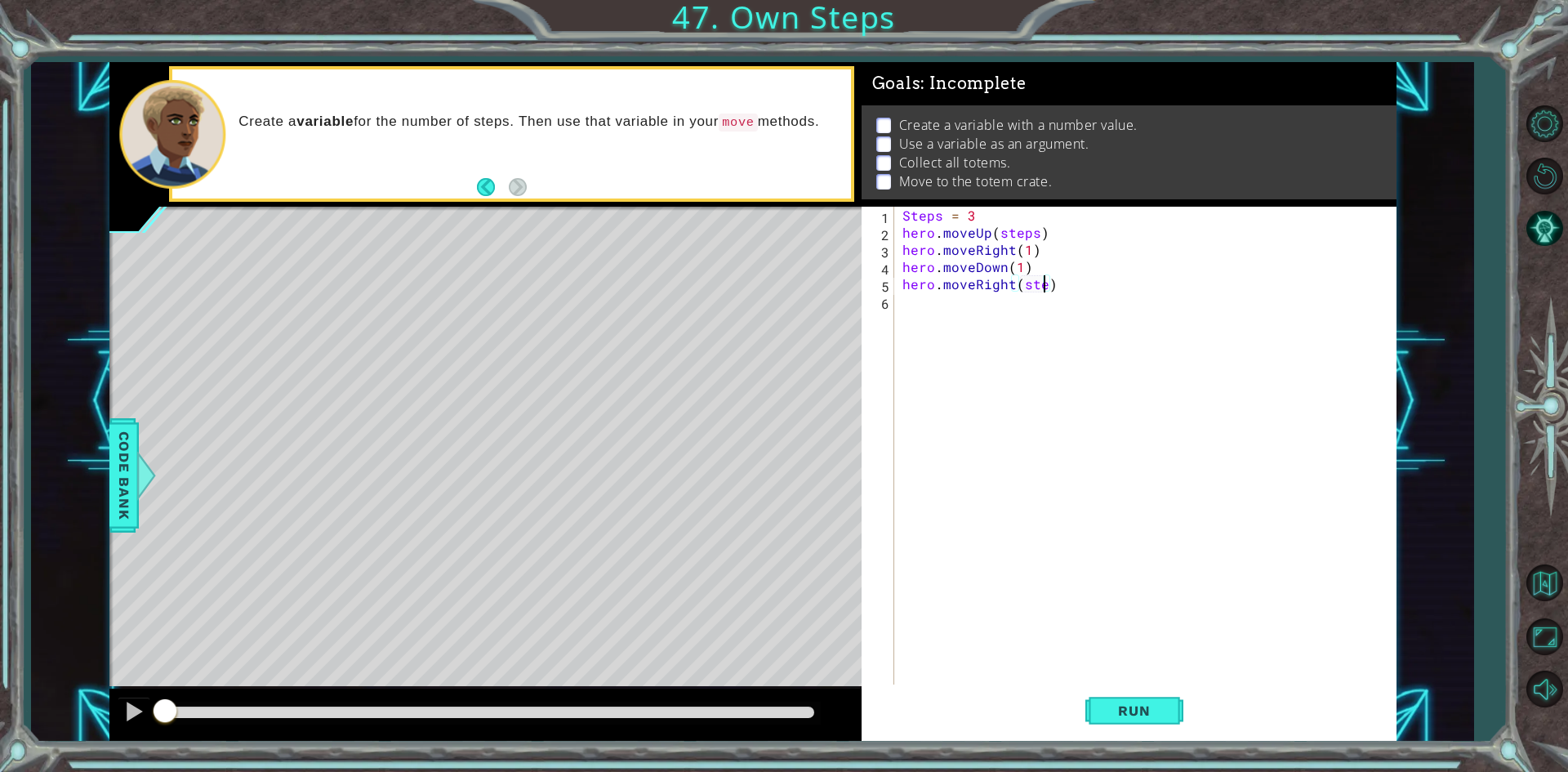
scroll to position [0, 9]
click at [1024, 287] on div "Steps = 3 hero . moveUp ( steps ) hero . moveRight ( 1 ) hero . moveDown ( 1 ) …" at bounding box center [1149, 464] width 500 height 515
click at [1002, 236] on div "Steps = 3 hero . moveUp ( steps ) hero . moveRight ( 1 ) hero . moveDown ( 1 ) …" at bounding box center [1149, 464] width 500 height 515
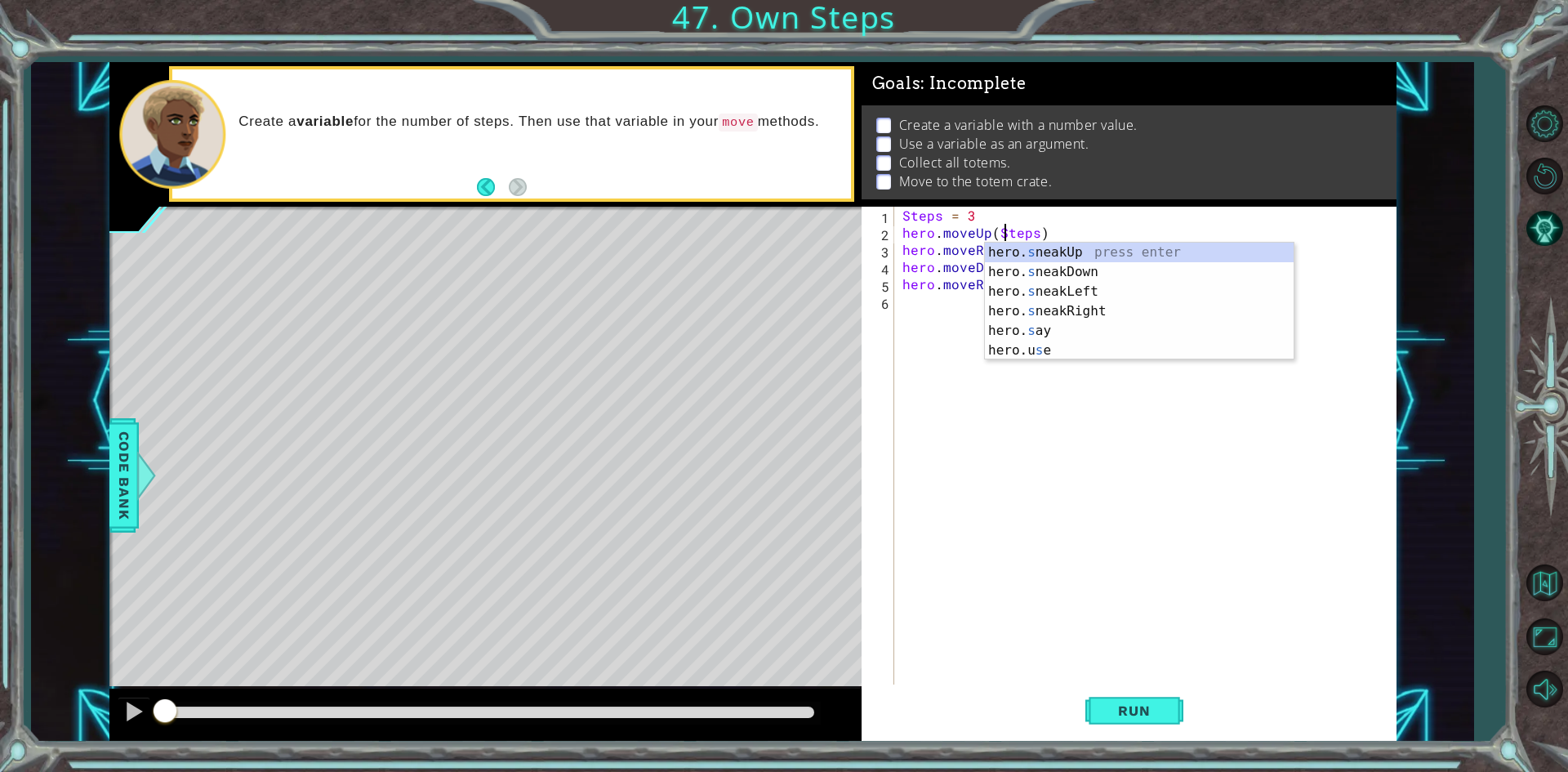
click at [916, 277] on div "Steps = 3 hero . moveUp ( Steps ) hero . moveRight ( 1 ) hero . moveDown ( 1 ) …" at bounding box center [1149, 464] width 500 height 515
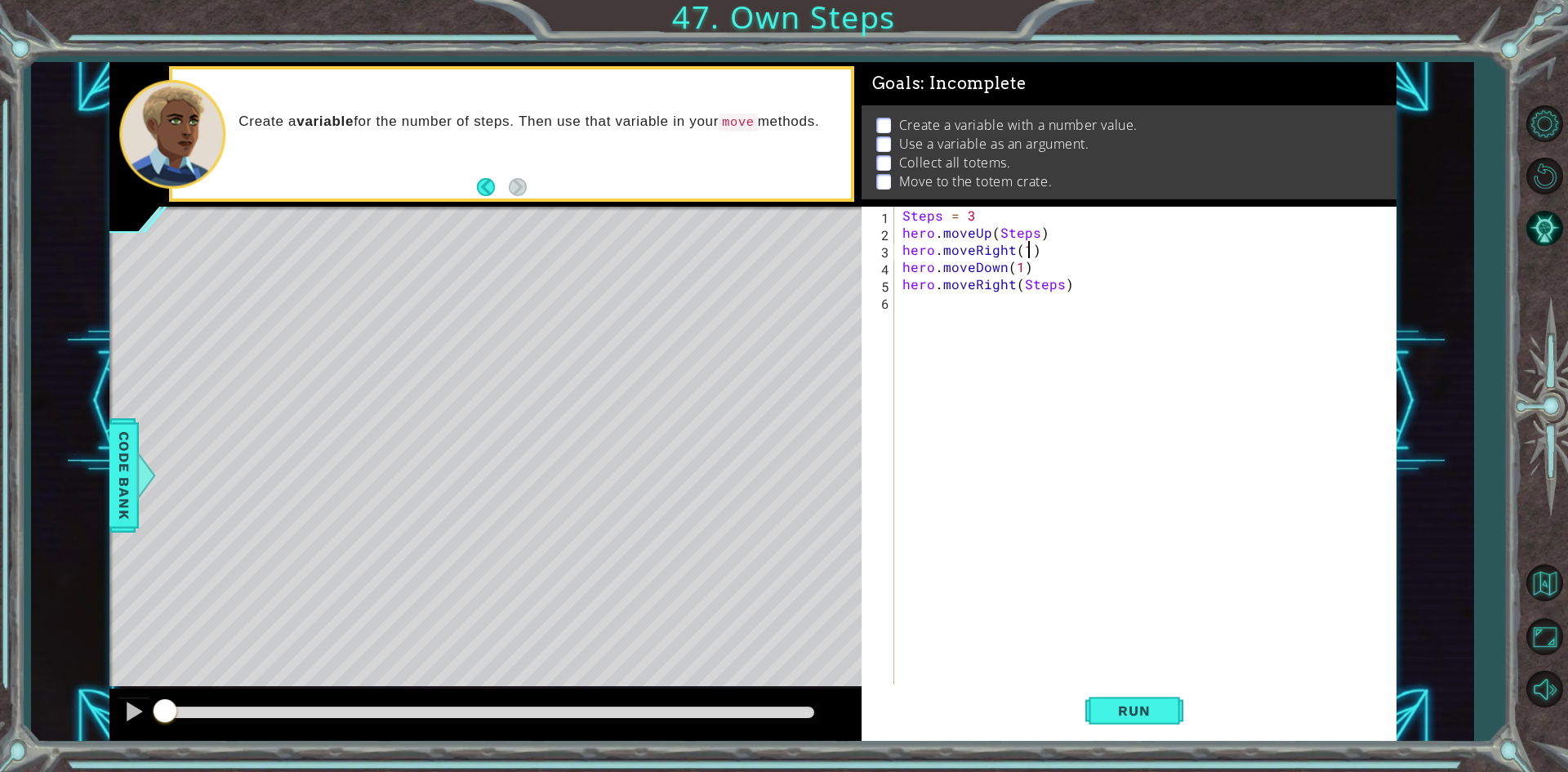
click at [1026, 252] on div "Steps = 3 hero . moveUp ( Steps ) hero . moveRight ( 1 ) hero . moveDown ( 1 ) …" at bounding box center [1149, 464] width 500 height 515
click at [1017, 267] on div "Steps = 3 hero . moveUp ( Steps ) hero . moveRight ( Steps ) hero . moveDown ( …" at bounding box center [1149, 464] width 500 height 515
type textarea "hero.moveDown(Steps)"
click at [1155, 711] on span "Run" at bounding box center [1133, 711] width 64 height 17
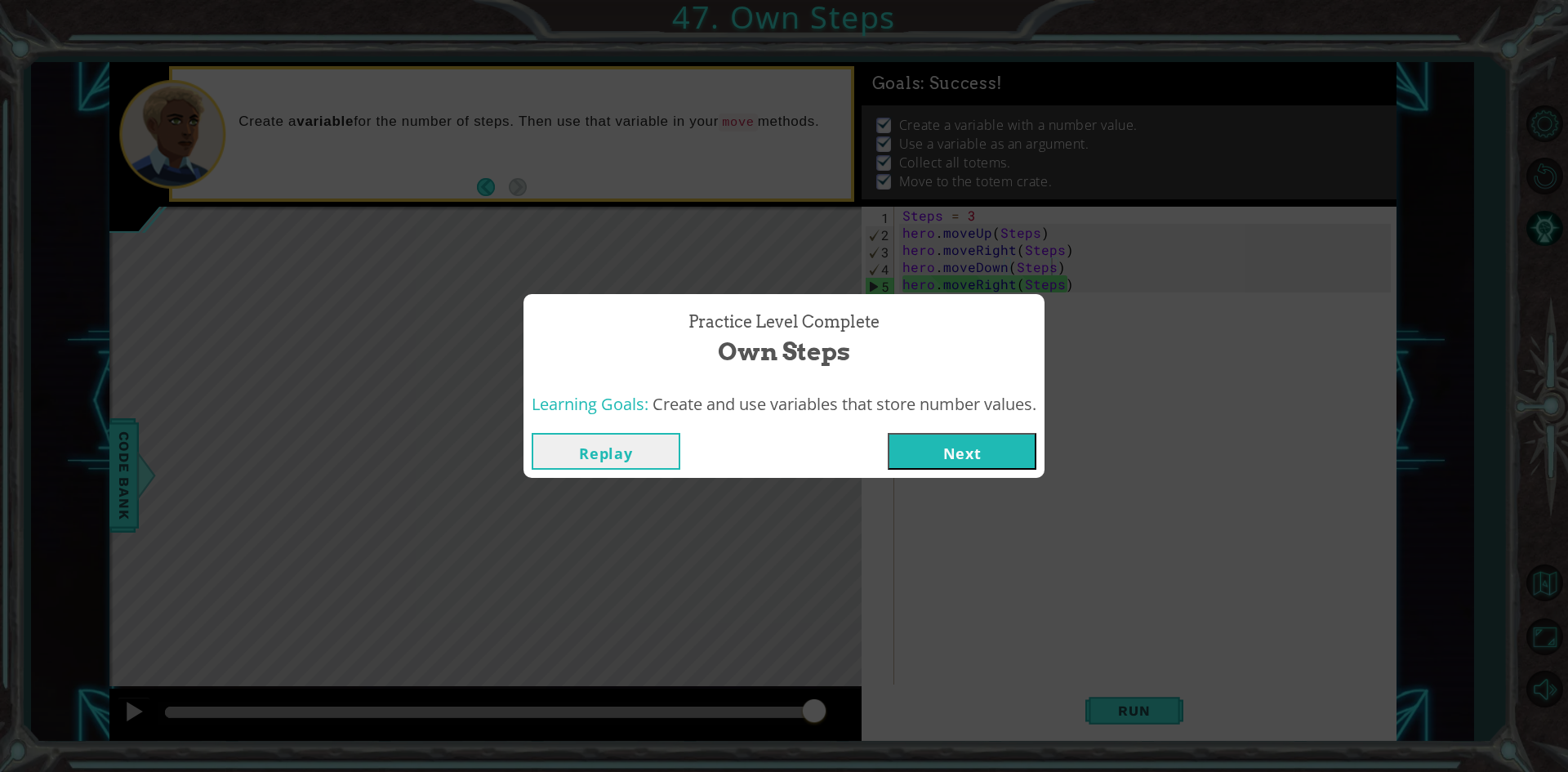
click at [948, 442] on button "Next" at bounding box center [961, 451] width 149 height 37
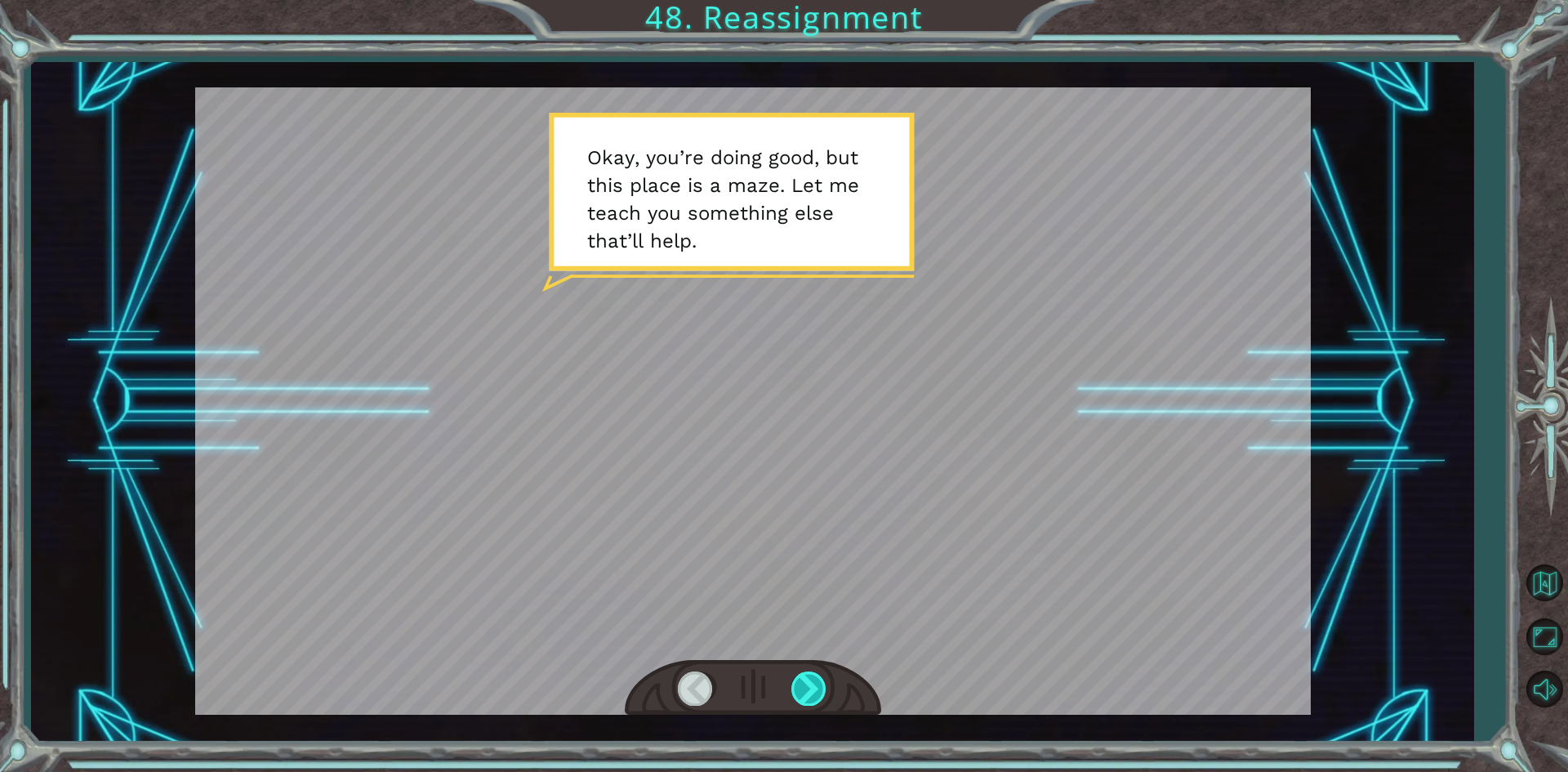
click at [815, 685] on div at bounding box center [810, 688] width 37 height 33
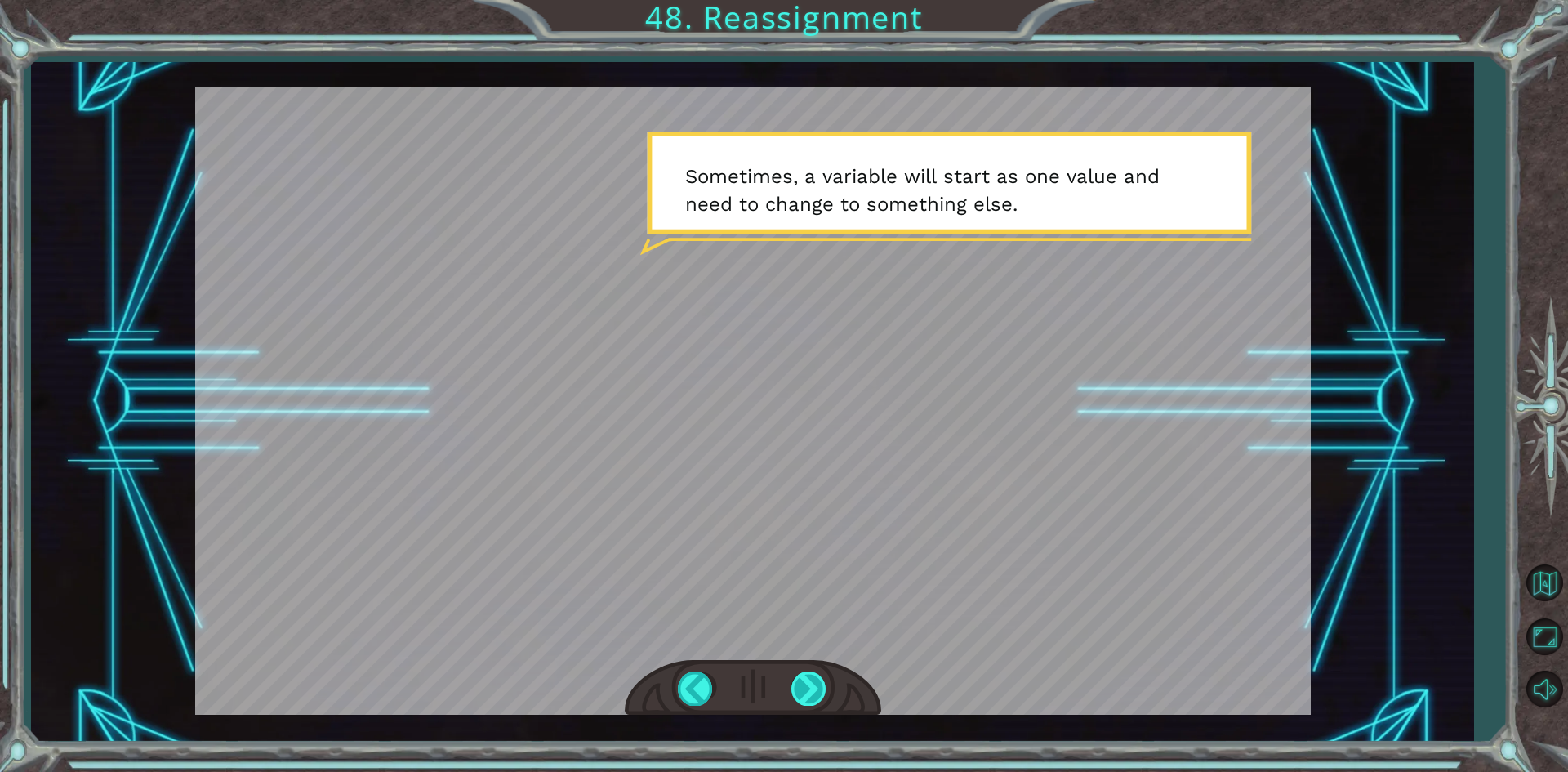
click at [800, 699] on div at bounding box center [810, 688] width 37 height 33
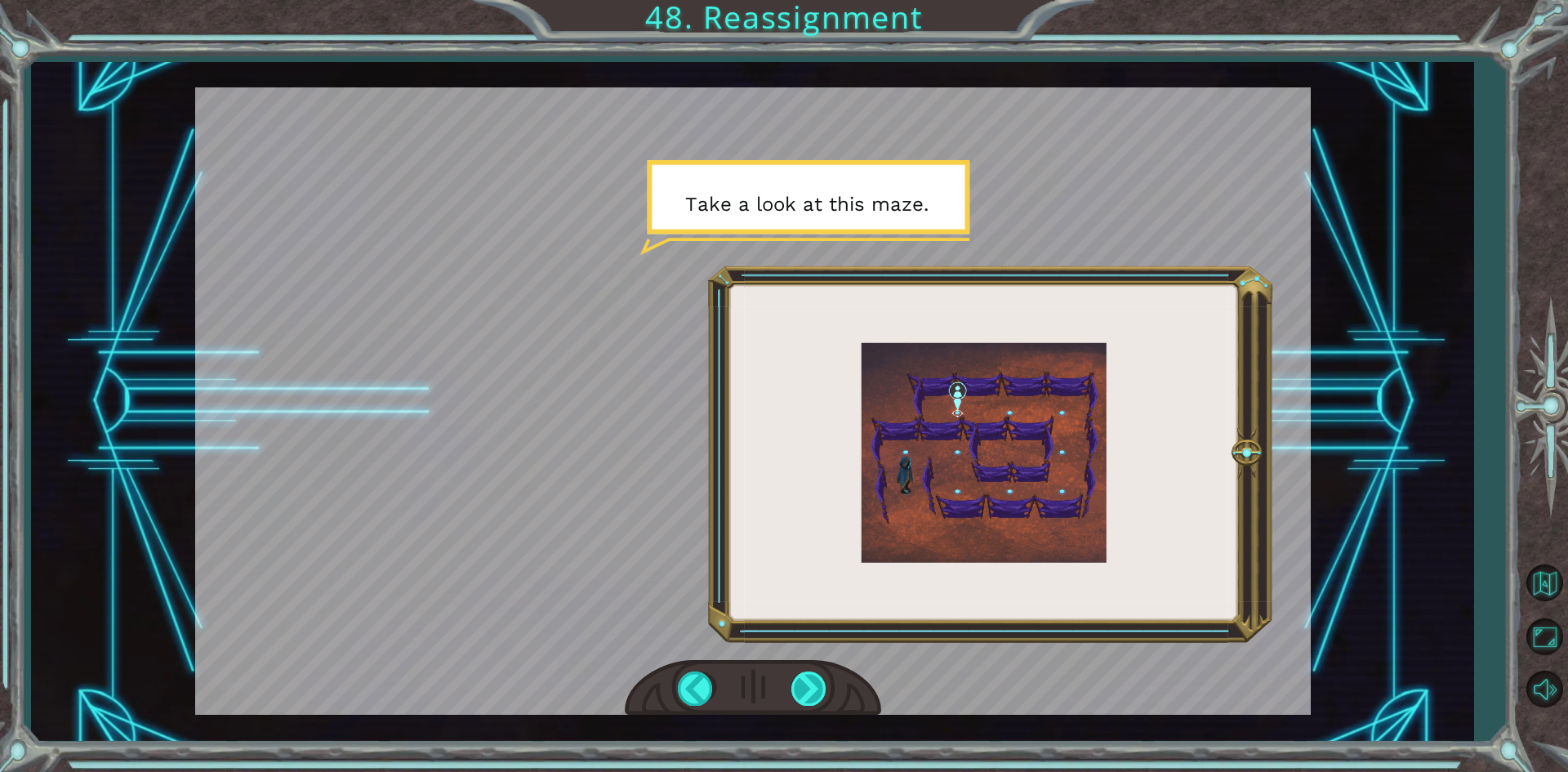
click at [795, 693] on div at bounding box center [810, 688] width 37 height 33
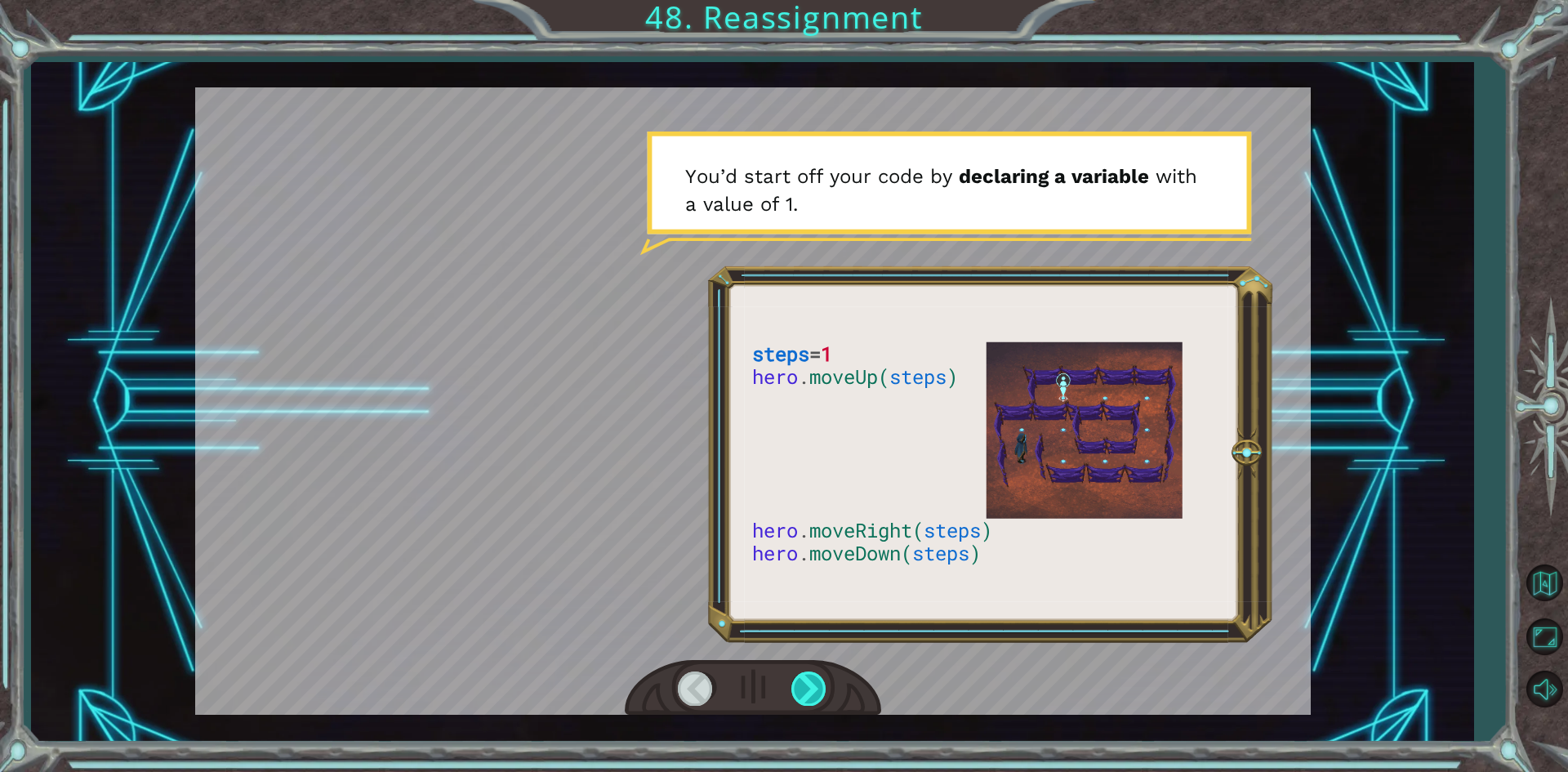
click at [808, 680] on div at bounding box center [810, 688] width 37 height 33
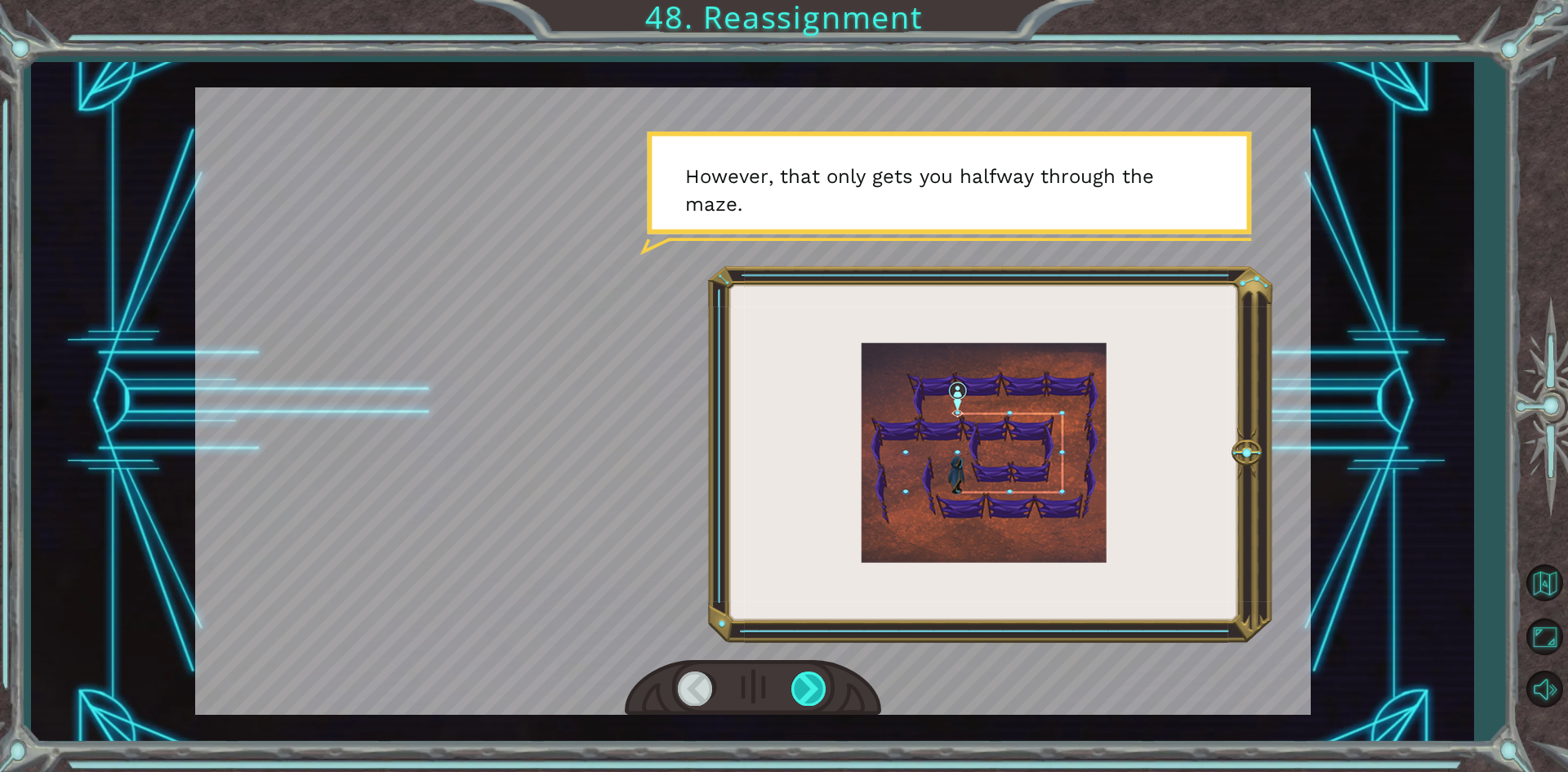
click at [813, 679] on div at bounding box center [810, 688] width 37 height 33
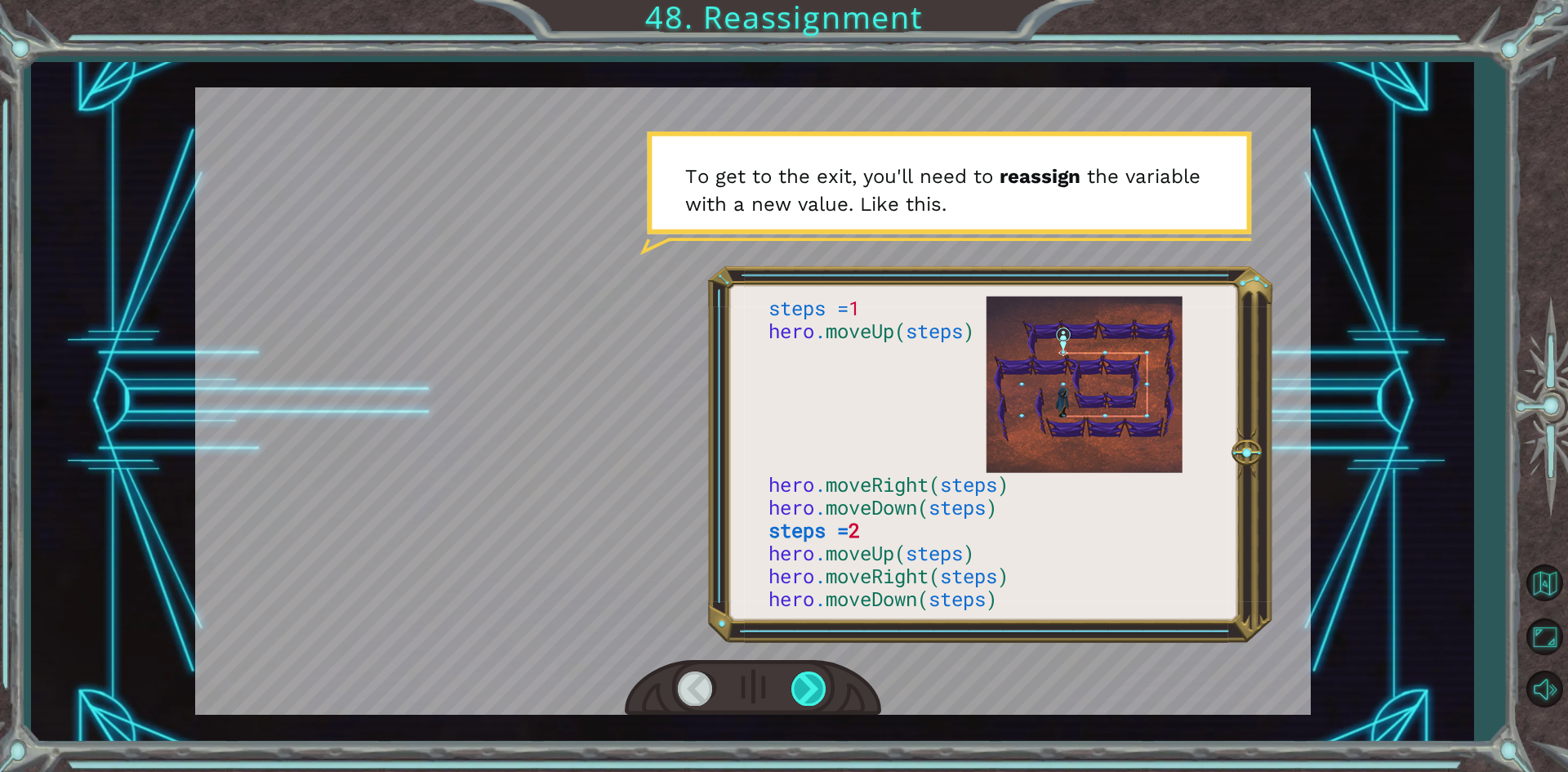
click at [813, 679] on div at bounding box center [810, 688] width 37 height 33
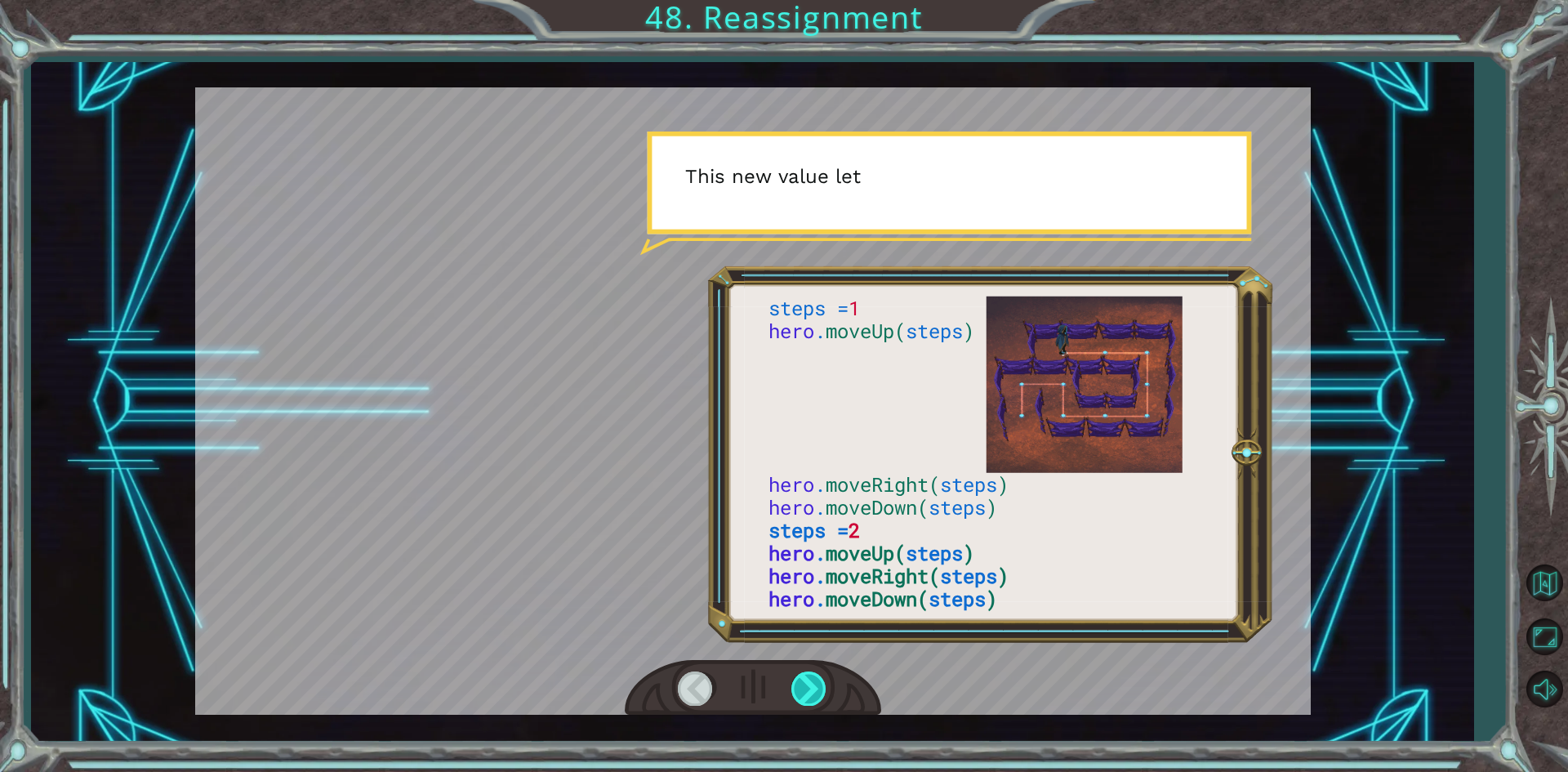
click at [813, 679] on div at bounding box center [810, 688] width 37 height 33
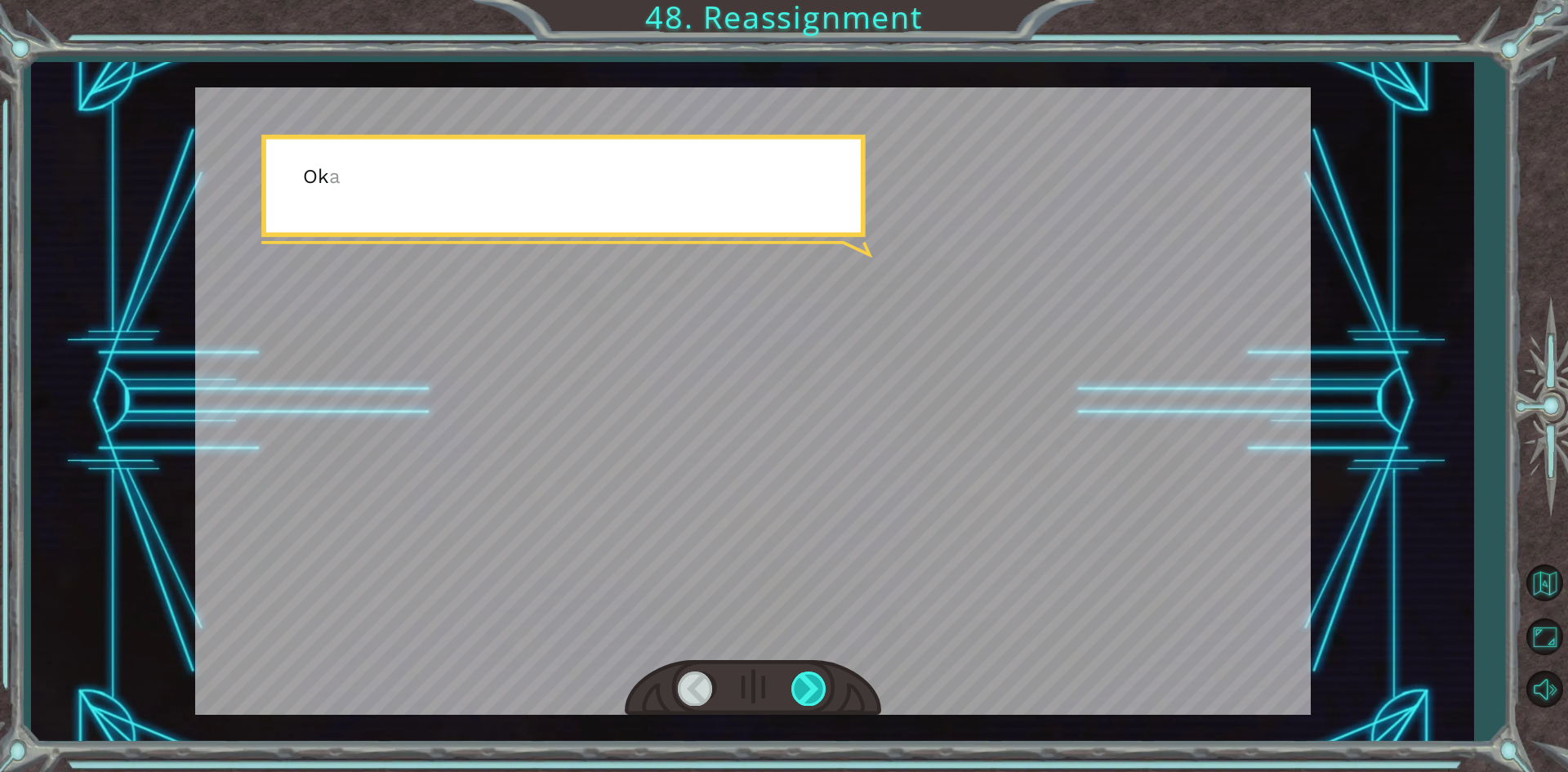
click at [813, 678] on div at bounding box center [810, 688] width 37 height 33
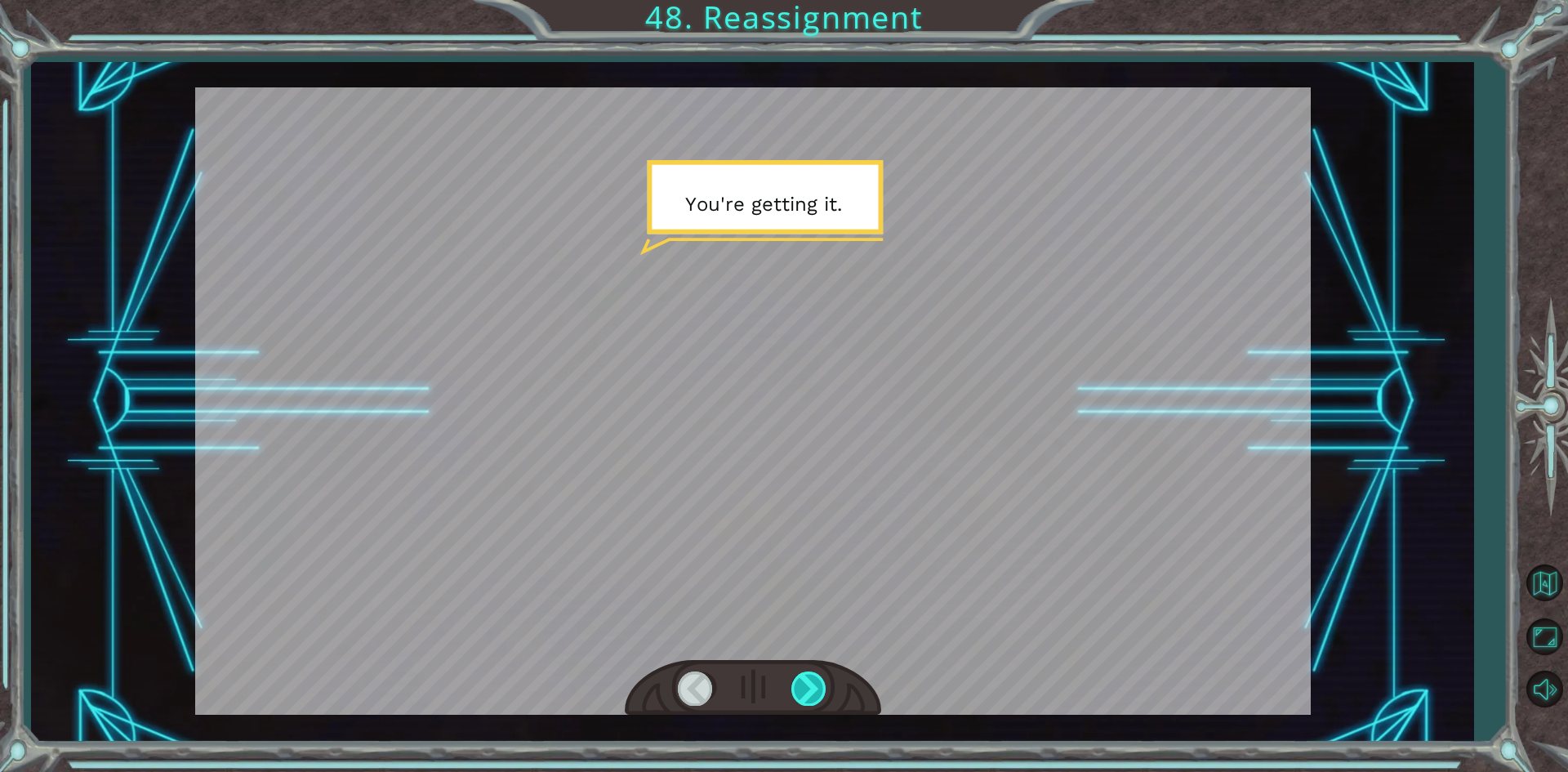
click at [813, 678] on div at bounding box center [810, 688] width 37 height 33
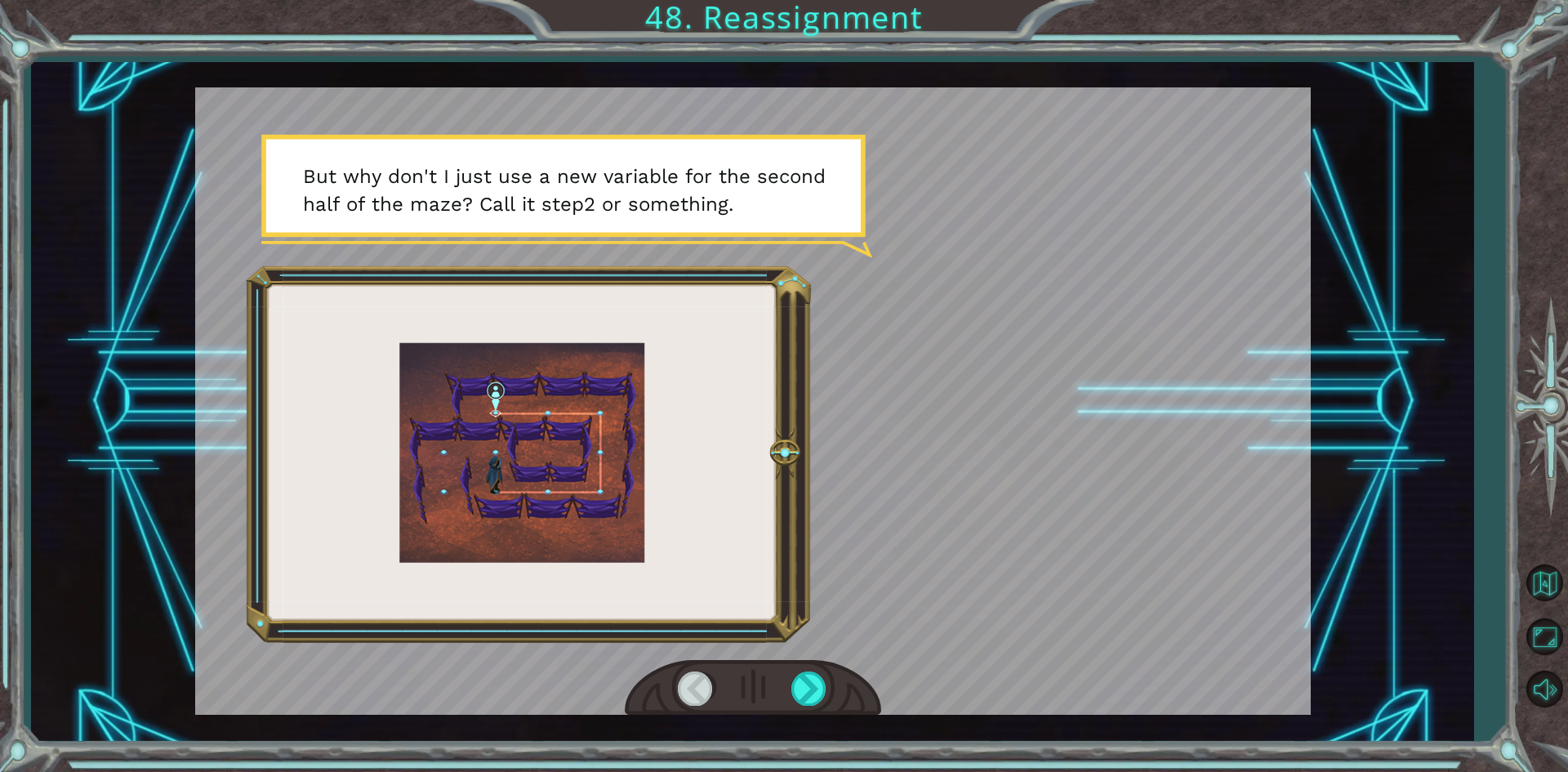
click at [816, 668] on div at bounding box center [752, 687] width 256 height 57
click at [817, 667] on div at bounding box center [752, 687] width 256 height 57
click at [811, 684] on div at bounding box center [810, 688] width 37 height 33
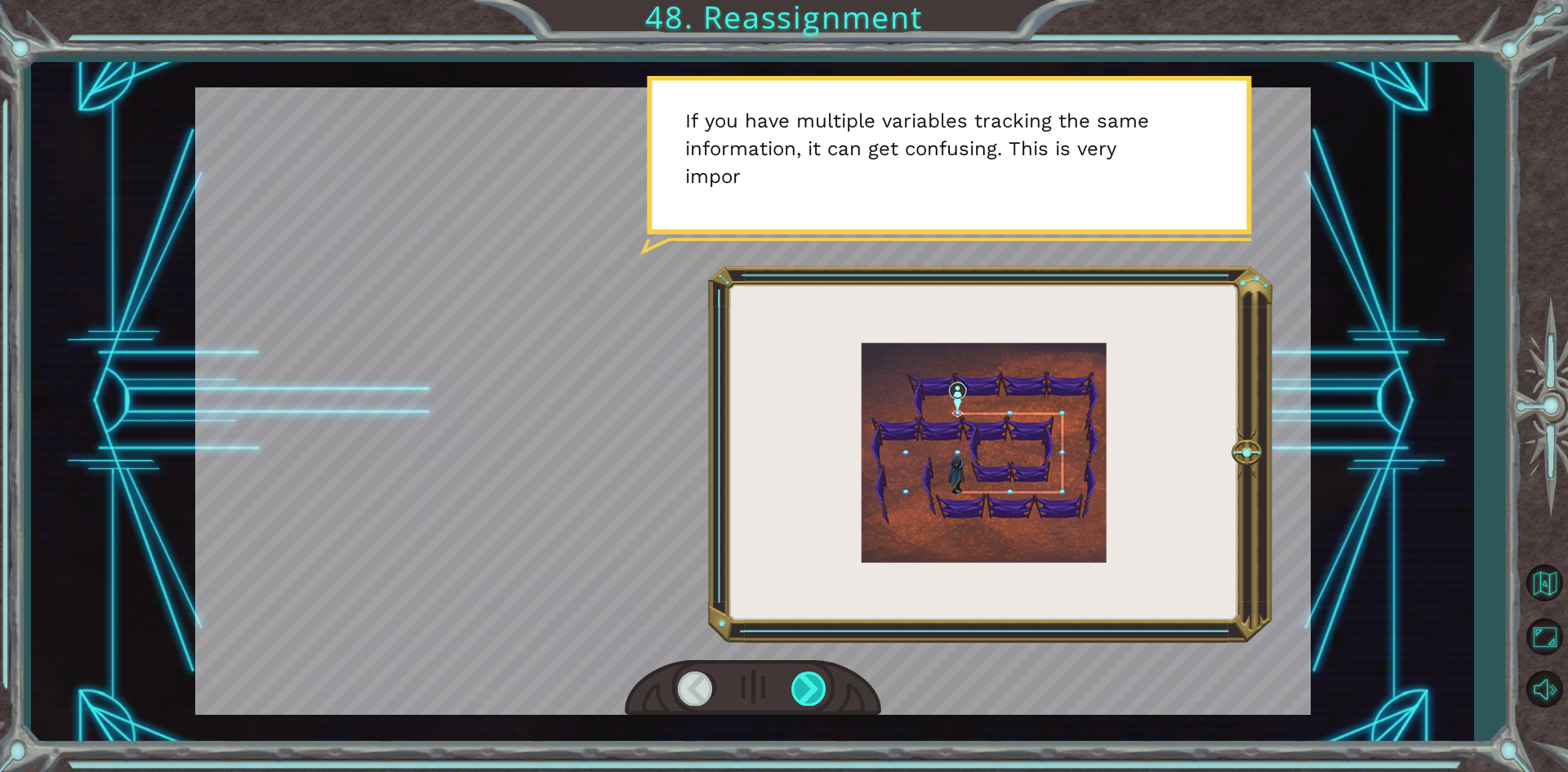
click at [810, 676] on div at bounding box center [810, 688] width 37 height 33
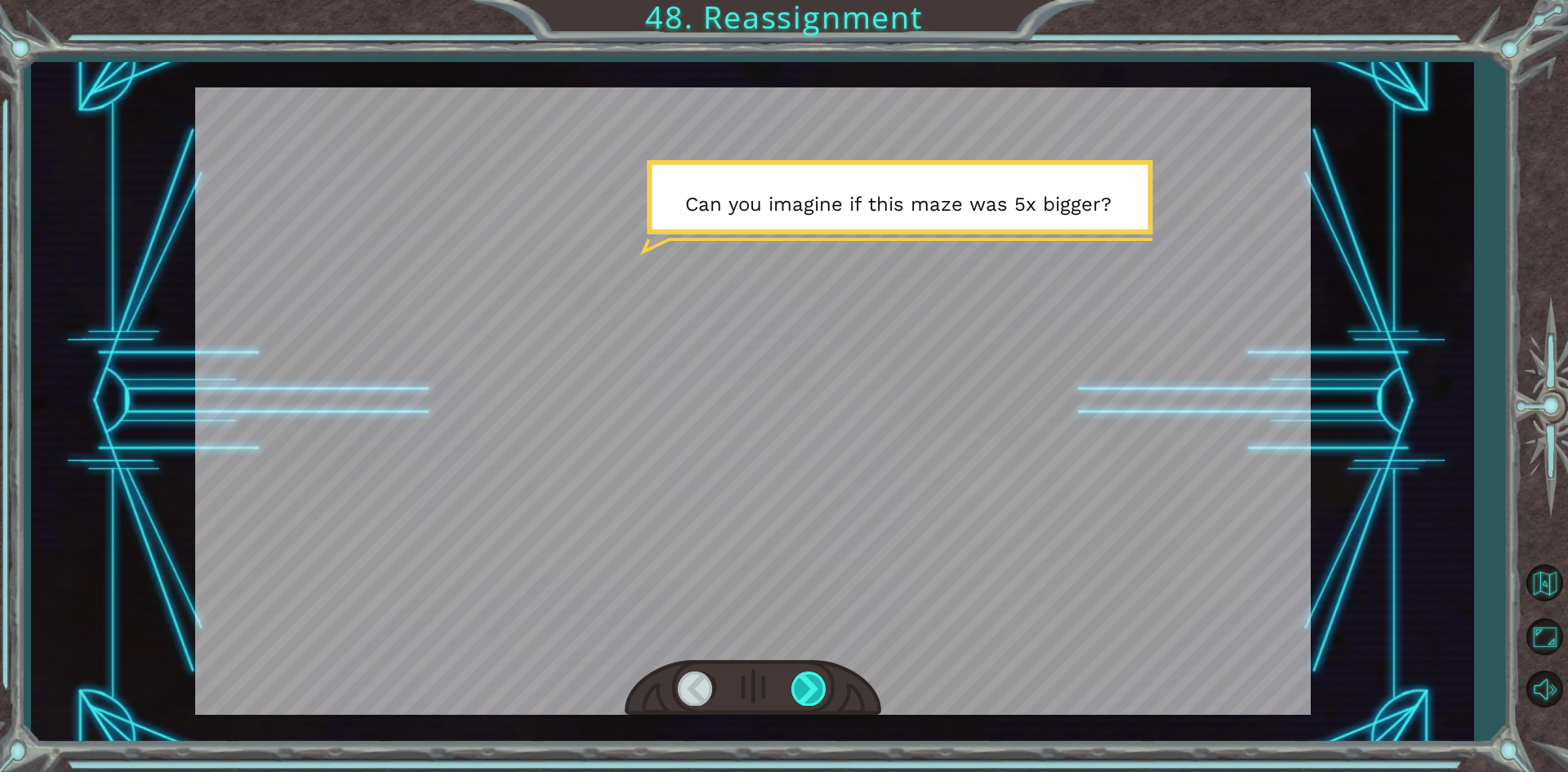
click at [810, 675] on div at bounding box center [810, 688] width 37 height 33
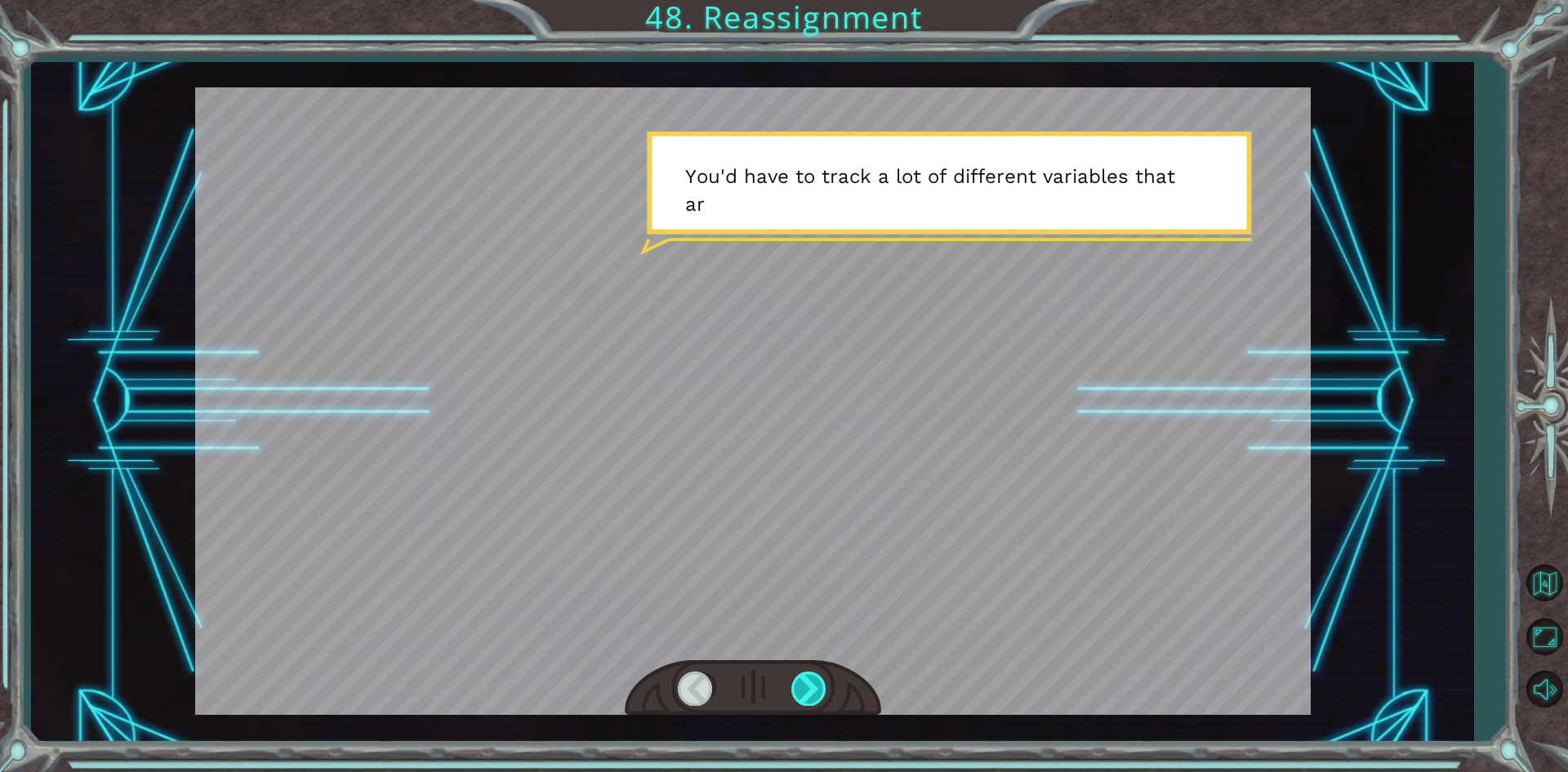
click at [810, 675] on div at bounding box center [810, 688] width 37 height 33
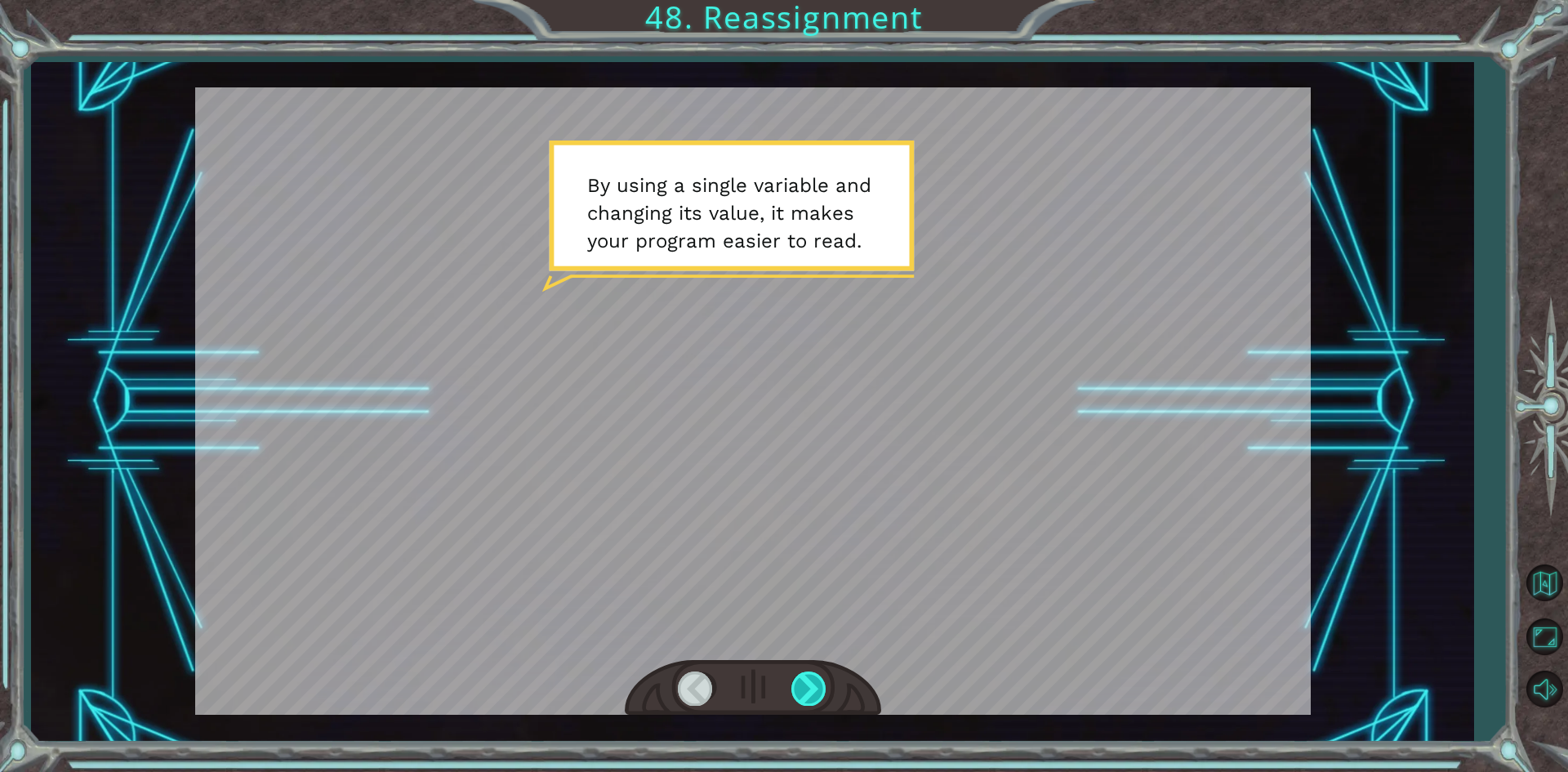
click at [806, 674] on div at bounding box center [810, 688] width 37 height 33
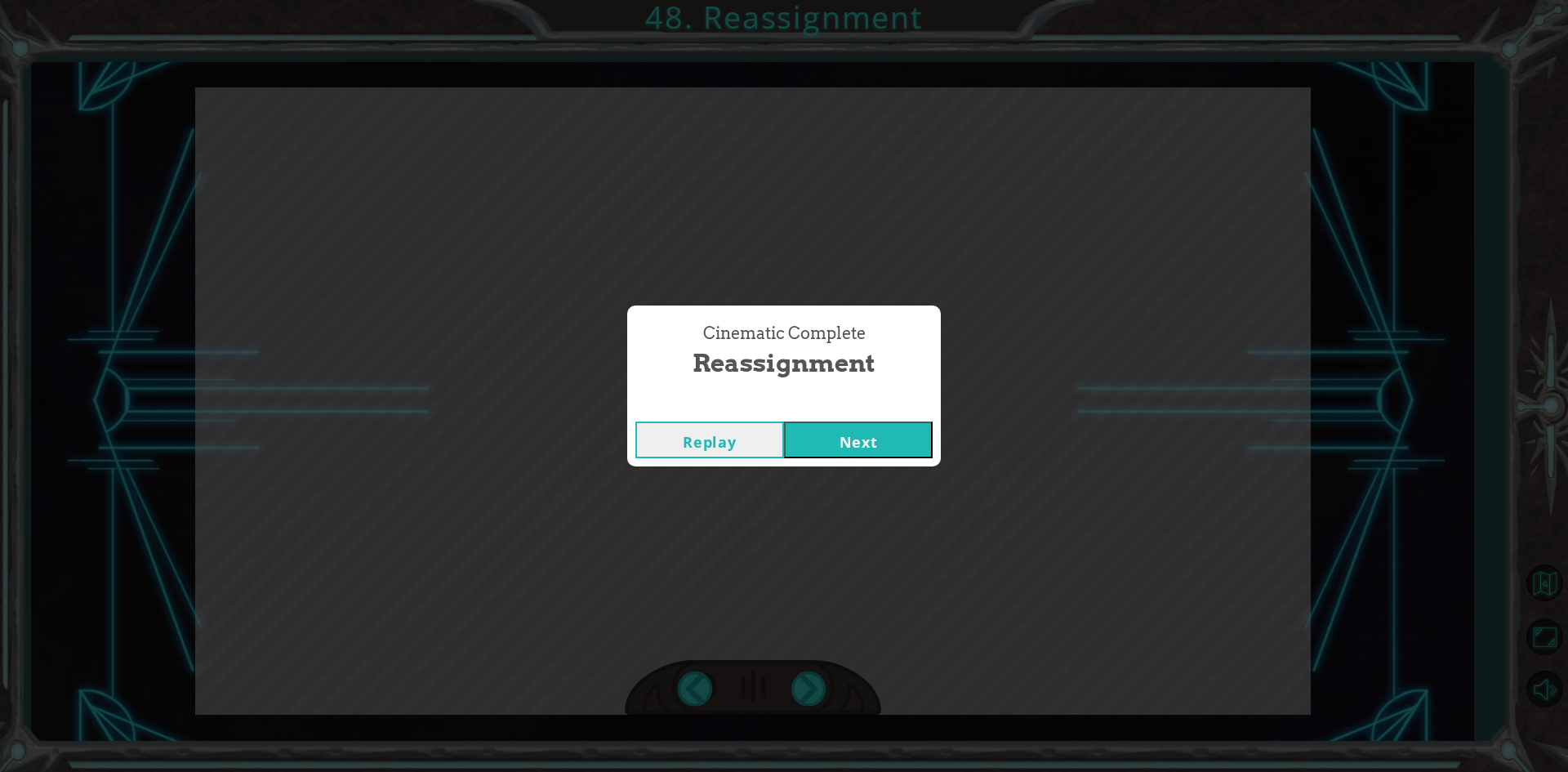
click at [843, 451] on button "Next" at bounding box center [858, 440] width 149 height 37
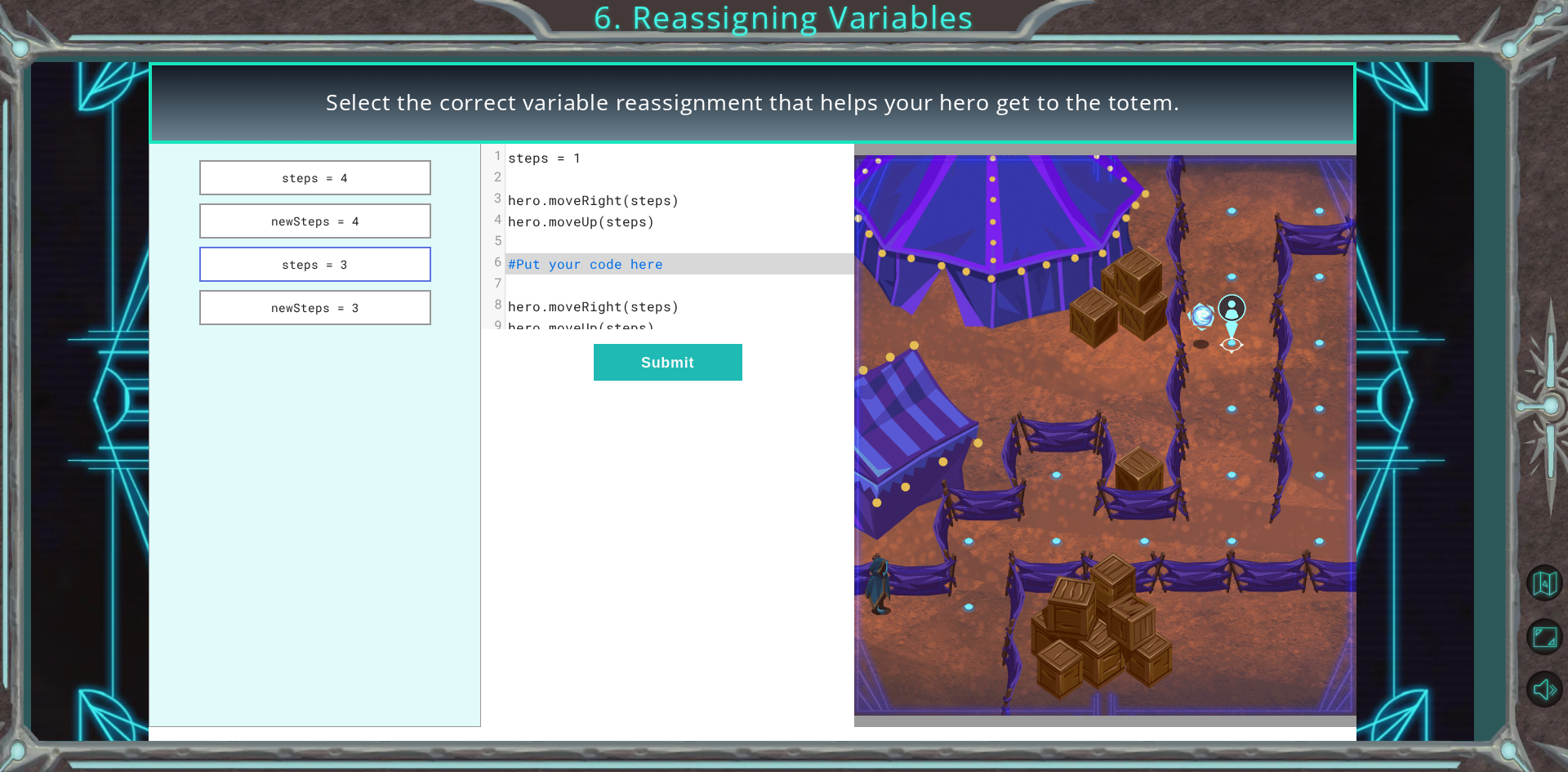
click at [358, 267] on button "steps = 3" at bounding box center [315, 264] width 232 height 35
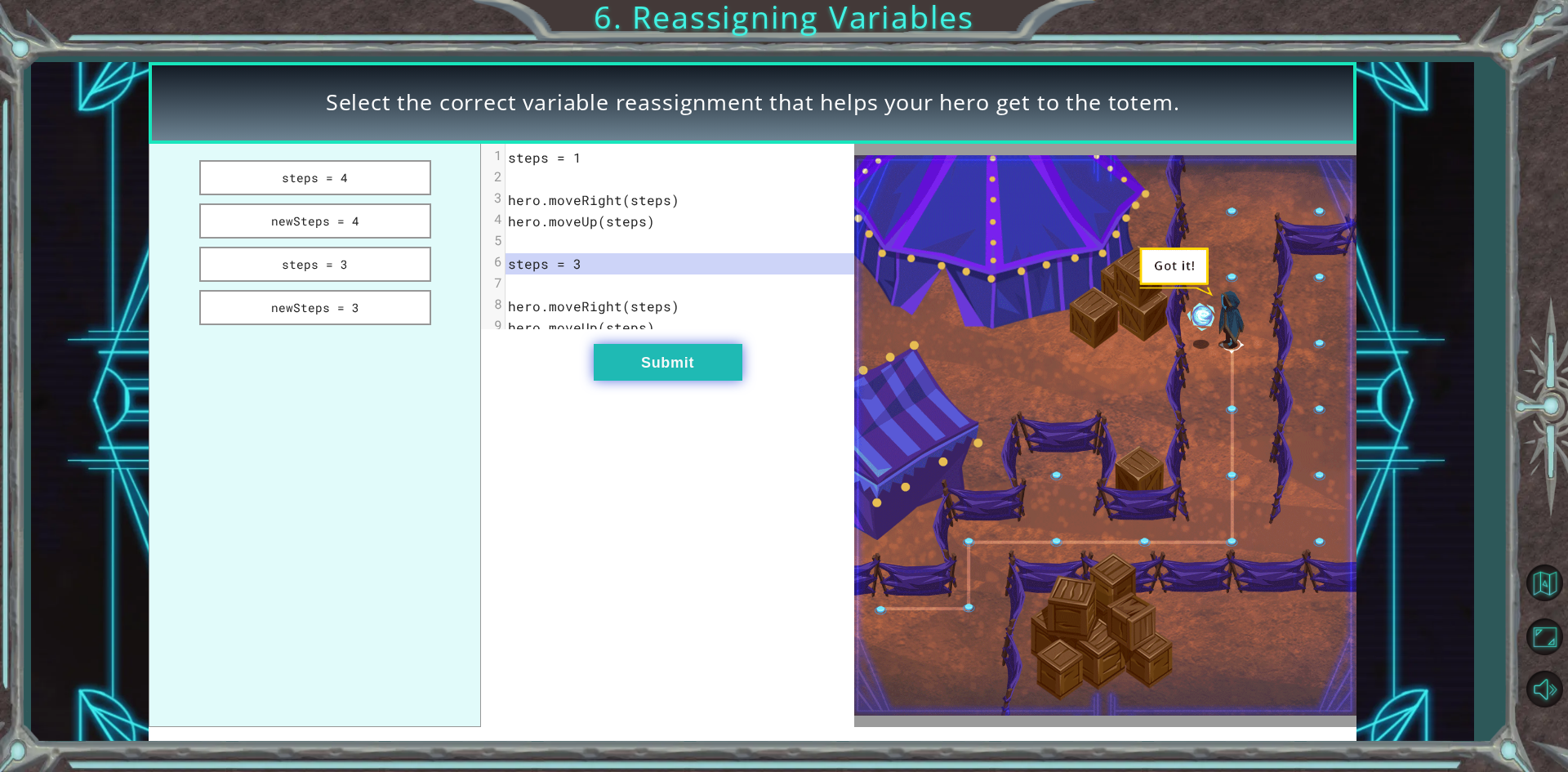
click at [614, 371] on button "Submit" at bounding box center [668, 362] width 149 height 37
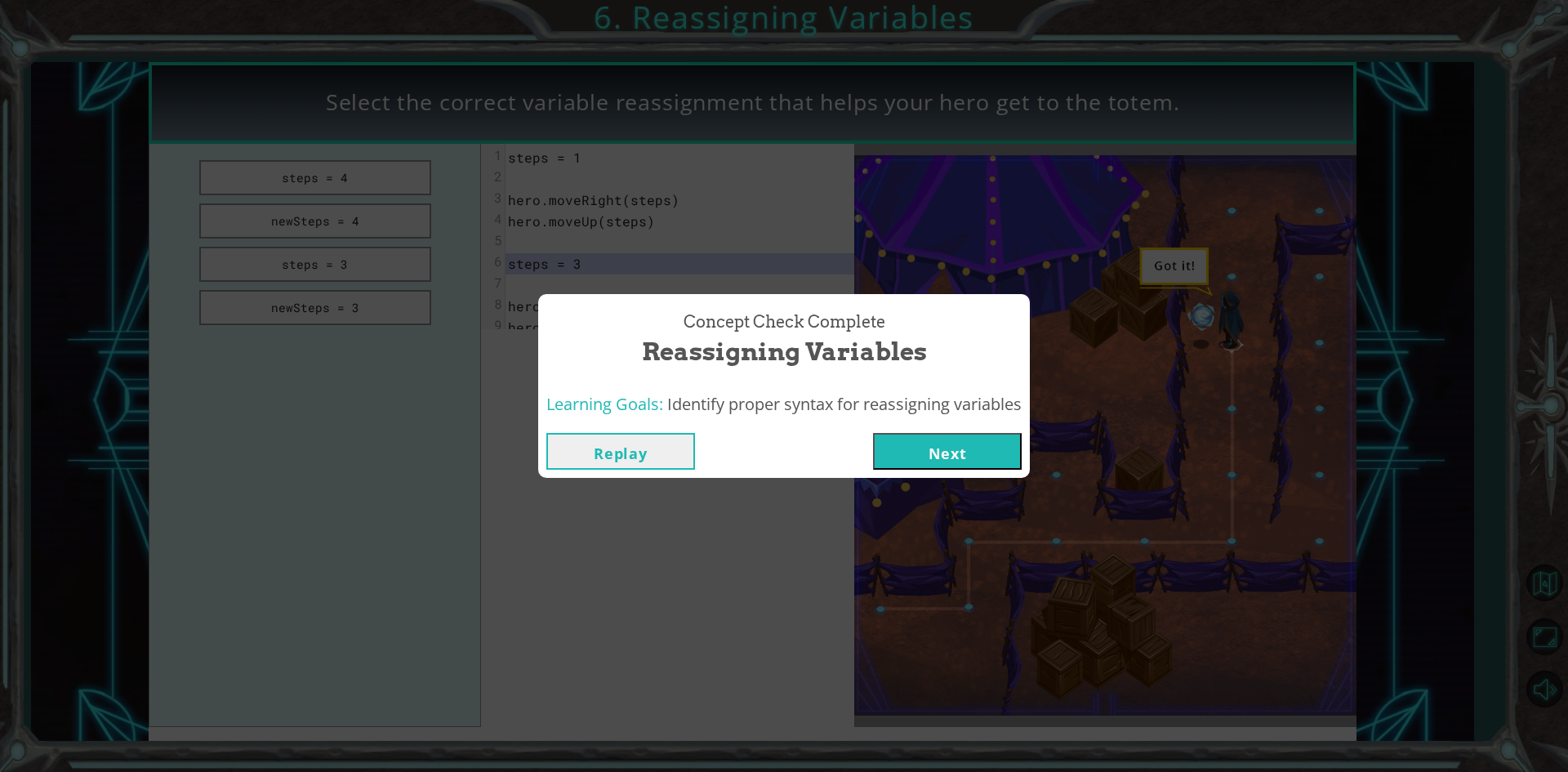
click at [945, 448] on button "Next" at bounding box center [947, 451] width 149 height 37
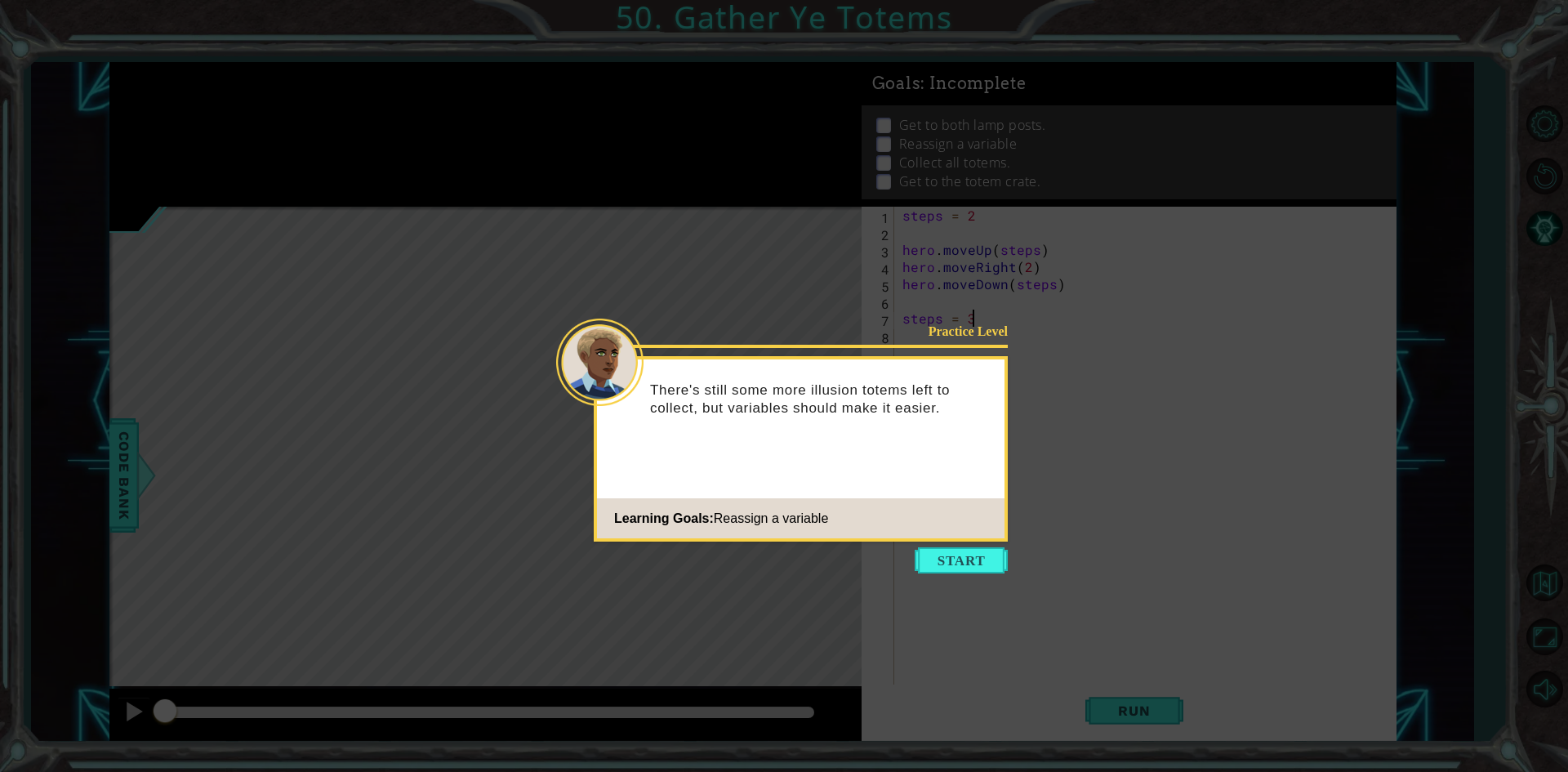
click at [949, 561] on button "Start" at bounding box center [960, 560] width 93 height 26
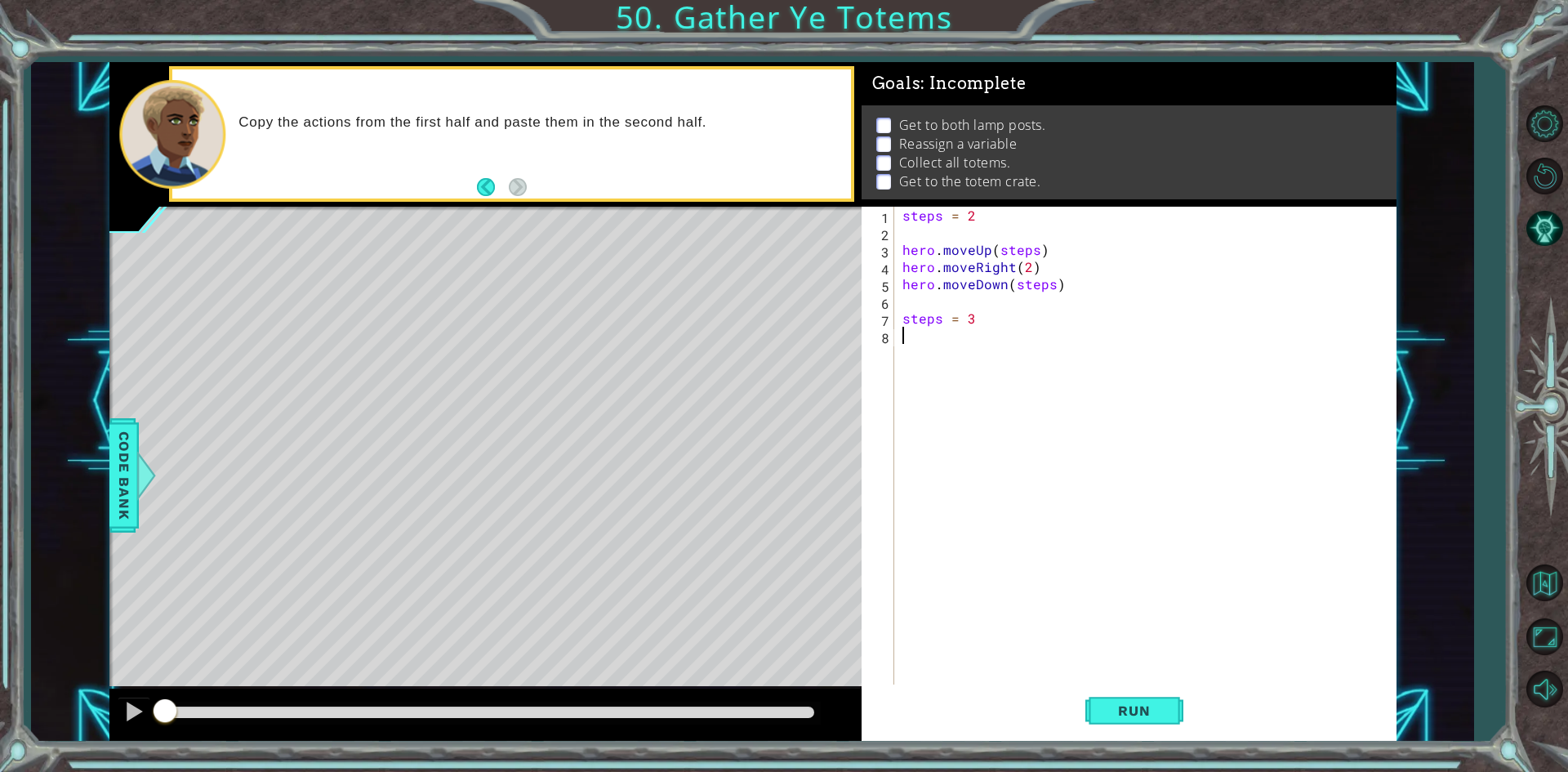
click at [973, 343] on div "steps = 2 hero . moveUp ( steps ) hero . moveRight ( 2 ) hero . moveDown ( step…" at bounding box center [1149, 464] width 500 height 515
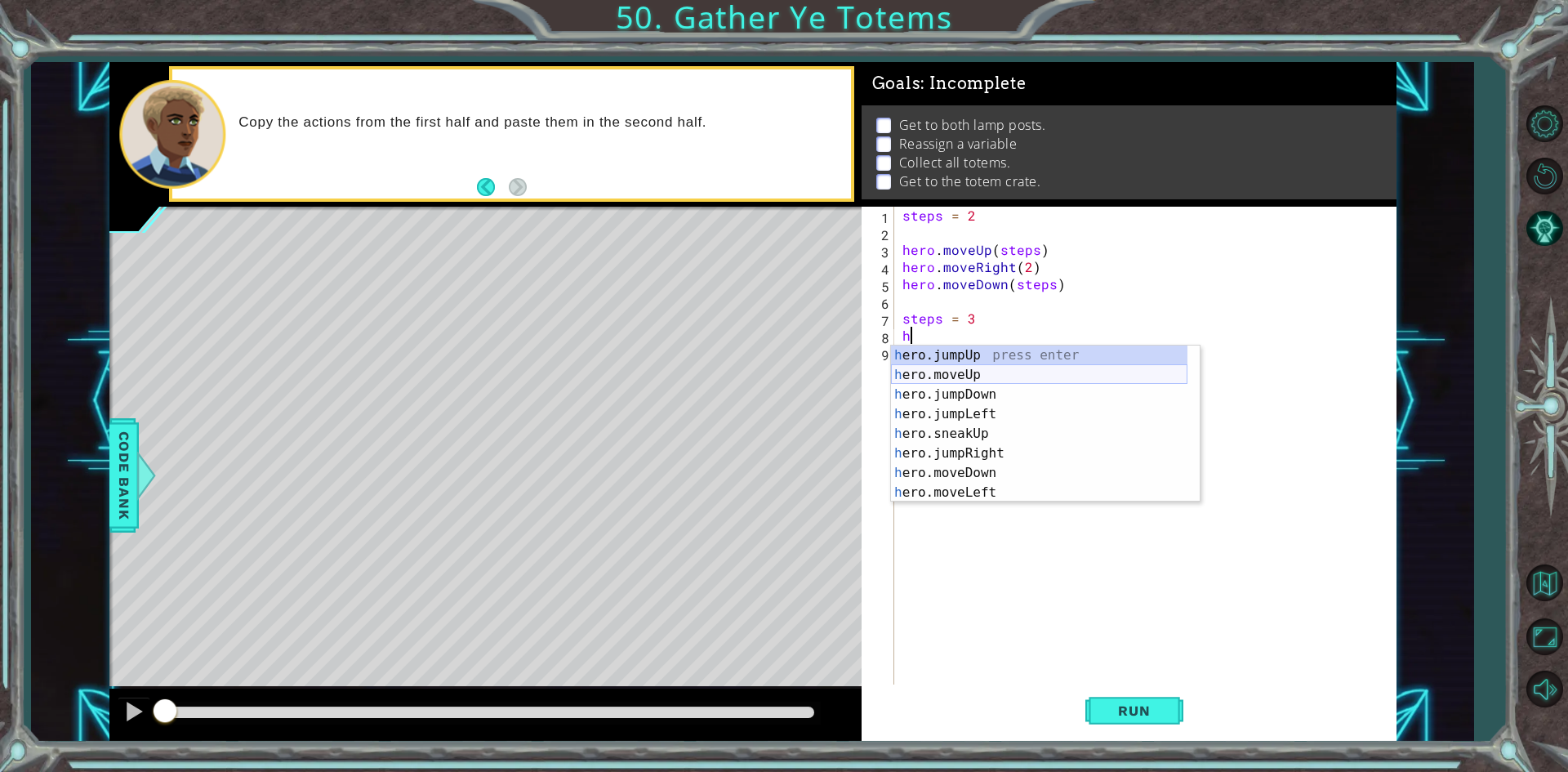
click at [1047, 377] on div "h ero.jumpUp press enter h ero.moveUp press enter h ero.jumpDown press enter h …" at bounding box center [1039, 443] width 296 height 196
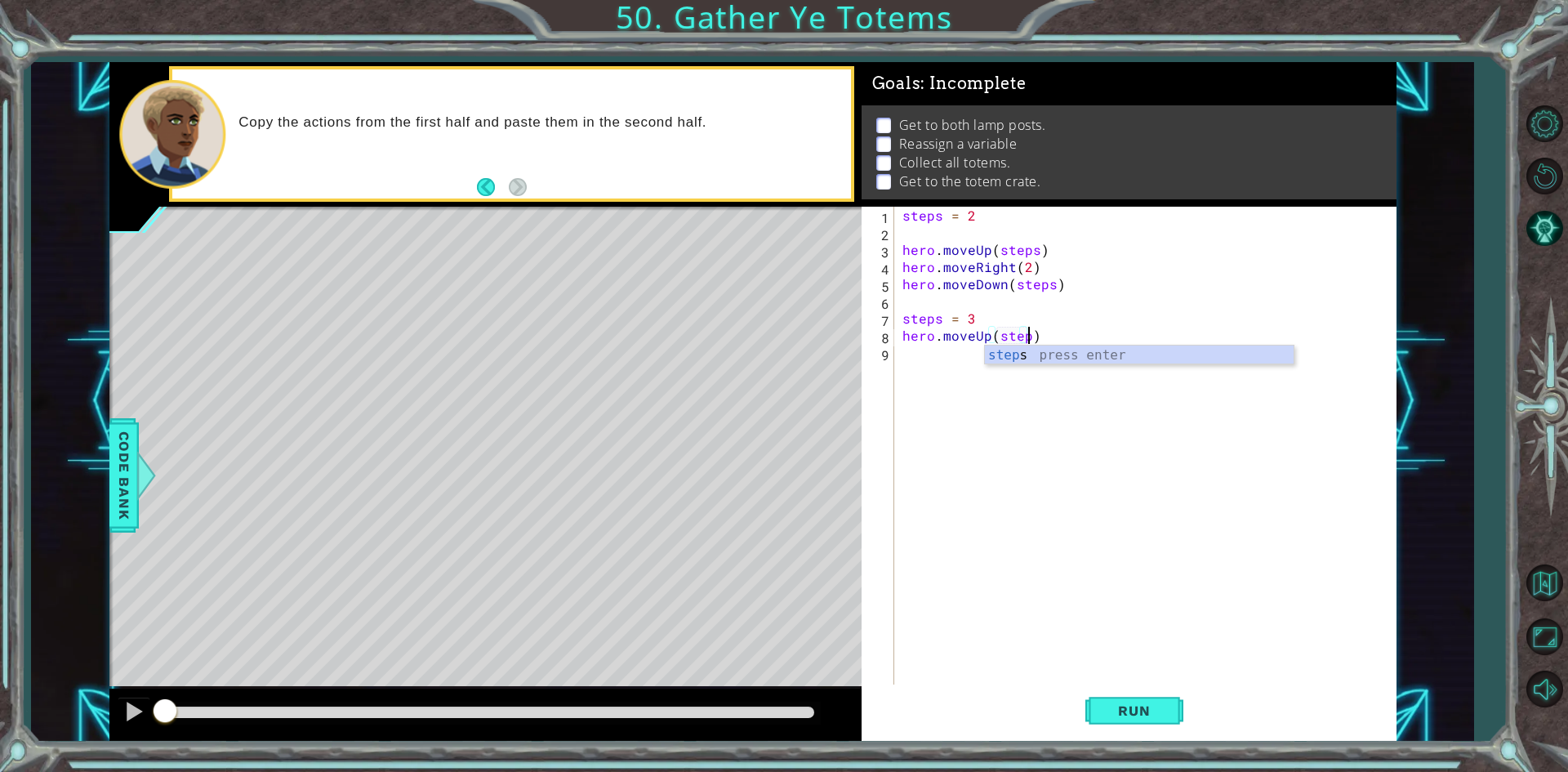
type textarea "hero.moveUp(steps)"
click at [908, 347] on div "steps = 2 hero . moveUp ( steps ) hero . moveRight ( 2 ) hero . moveDown ( step…" at bounding box center [1149, 464] width 500 height 515
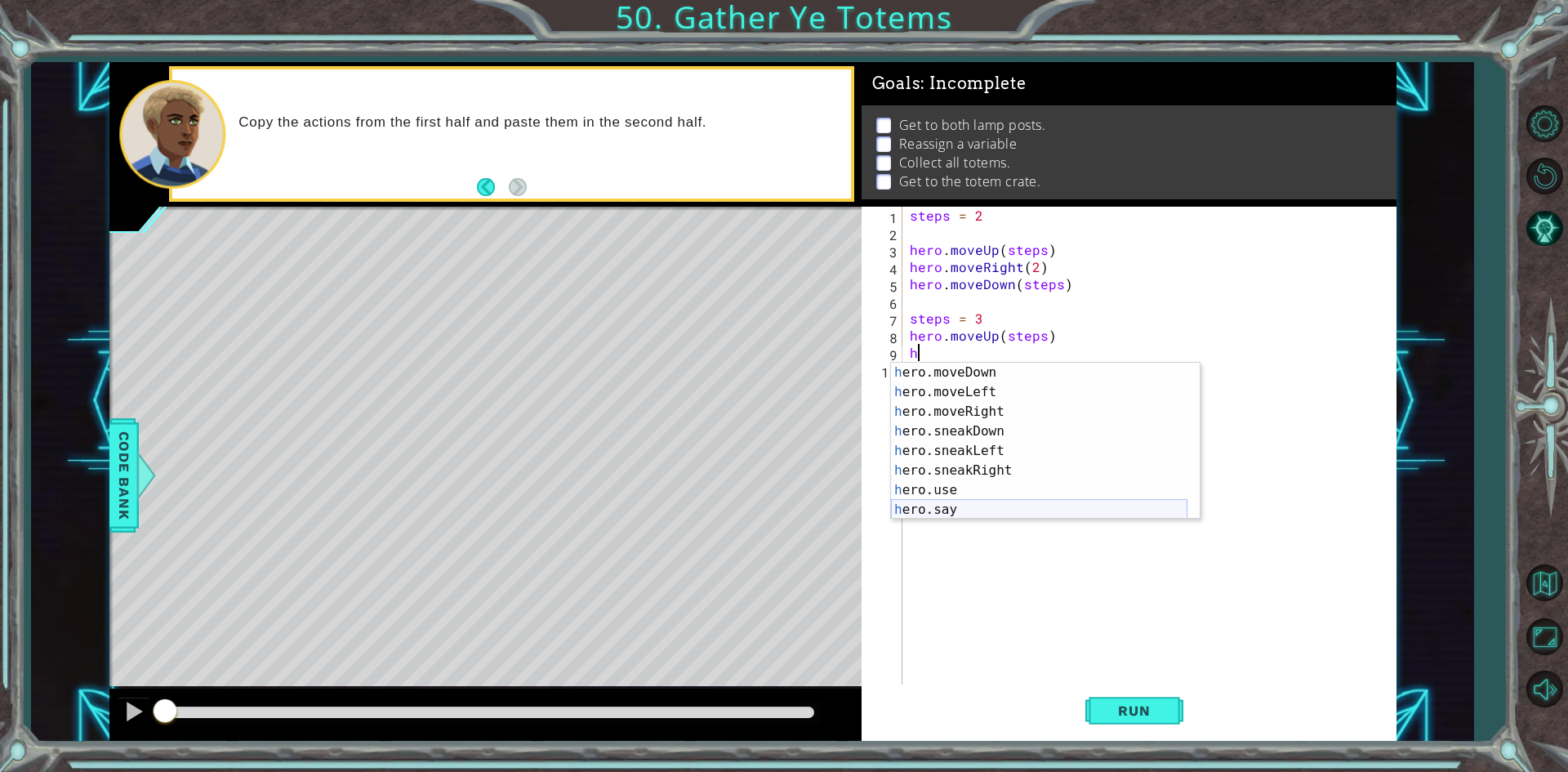
scroll to position [118, 0]
click at [983, 408] on div "h ero.moveDown press enter h ero.moveLeft press enter h ero.moveRight press ent…" at bounding box center [1039, 460] width 296 height 196
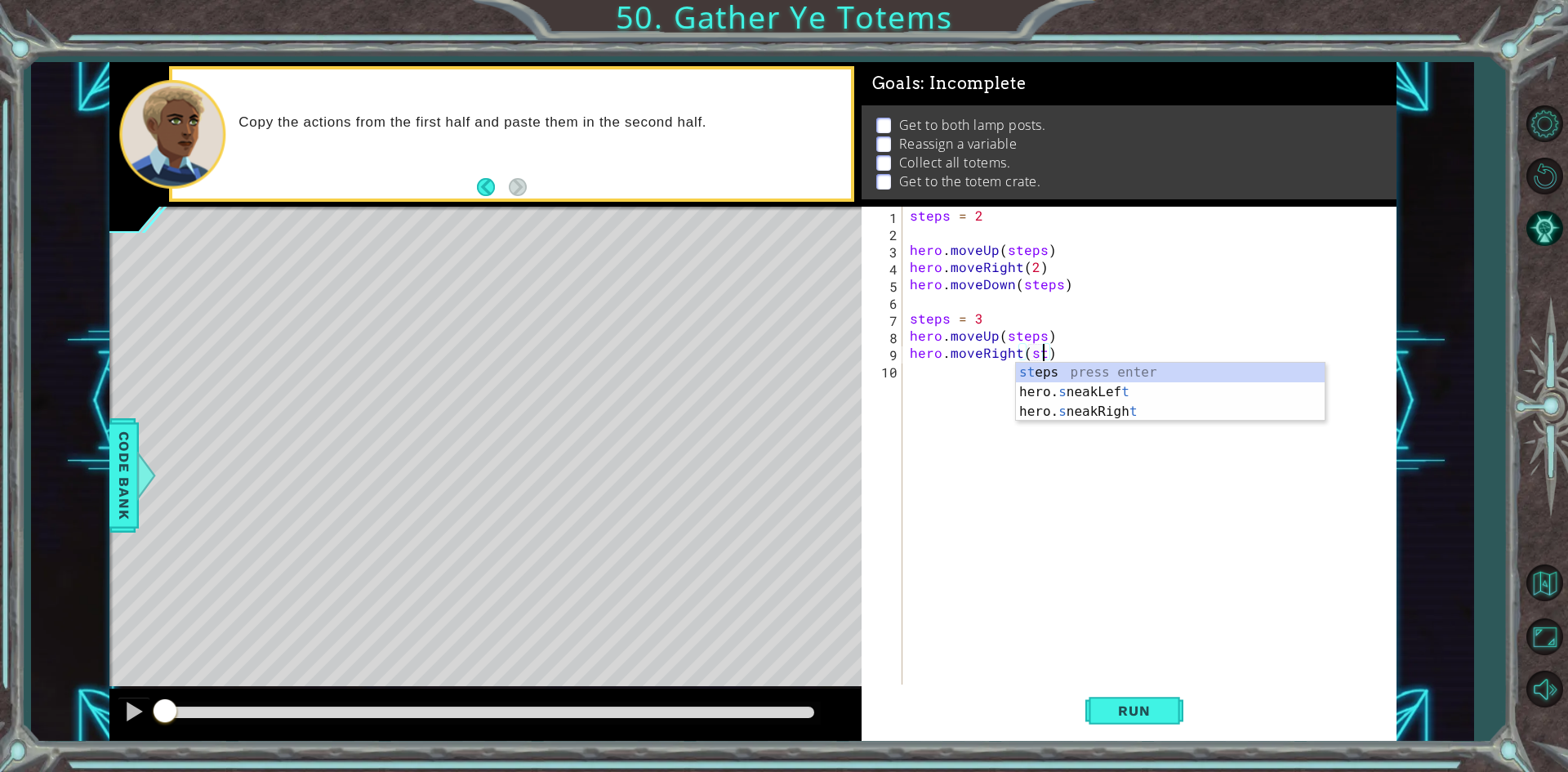
scroll to position [0, 9]
type textarea "hero.moveRight(steps)"
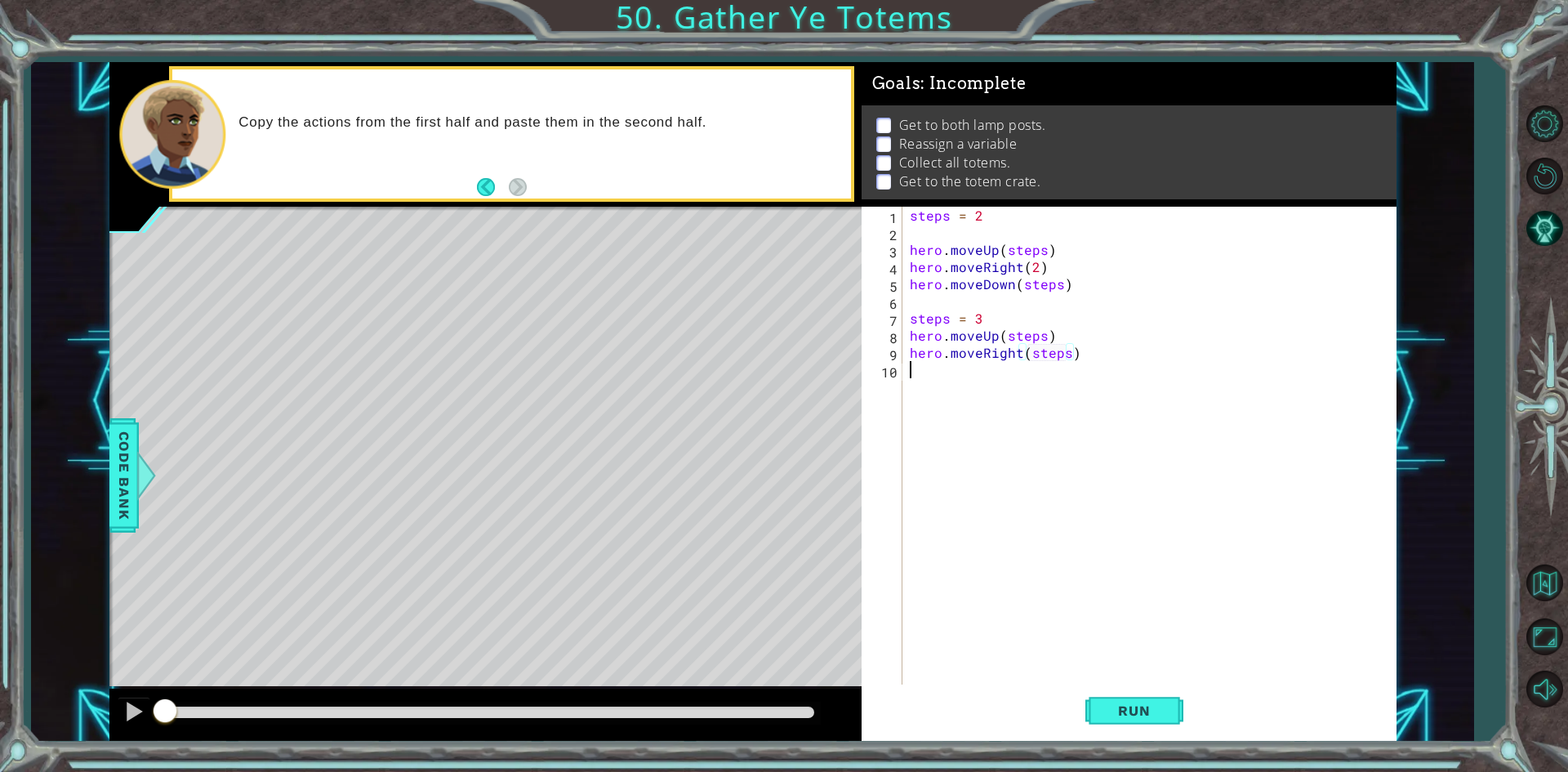
click at [929, 386] on div "steps = 2 hero . moveUp ( steps ) hero . moveRight ( 2 ) hero . moveDown ( step…" at bounding box center [1153, 464] width 492 height 515
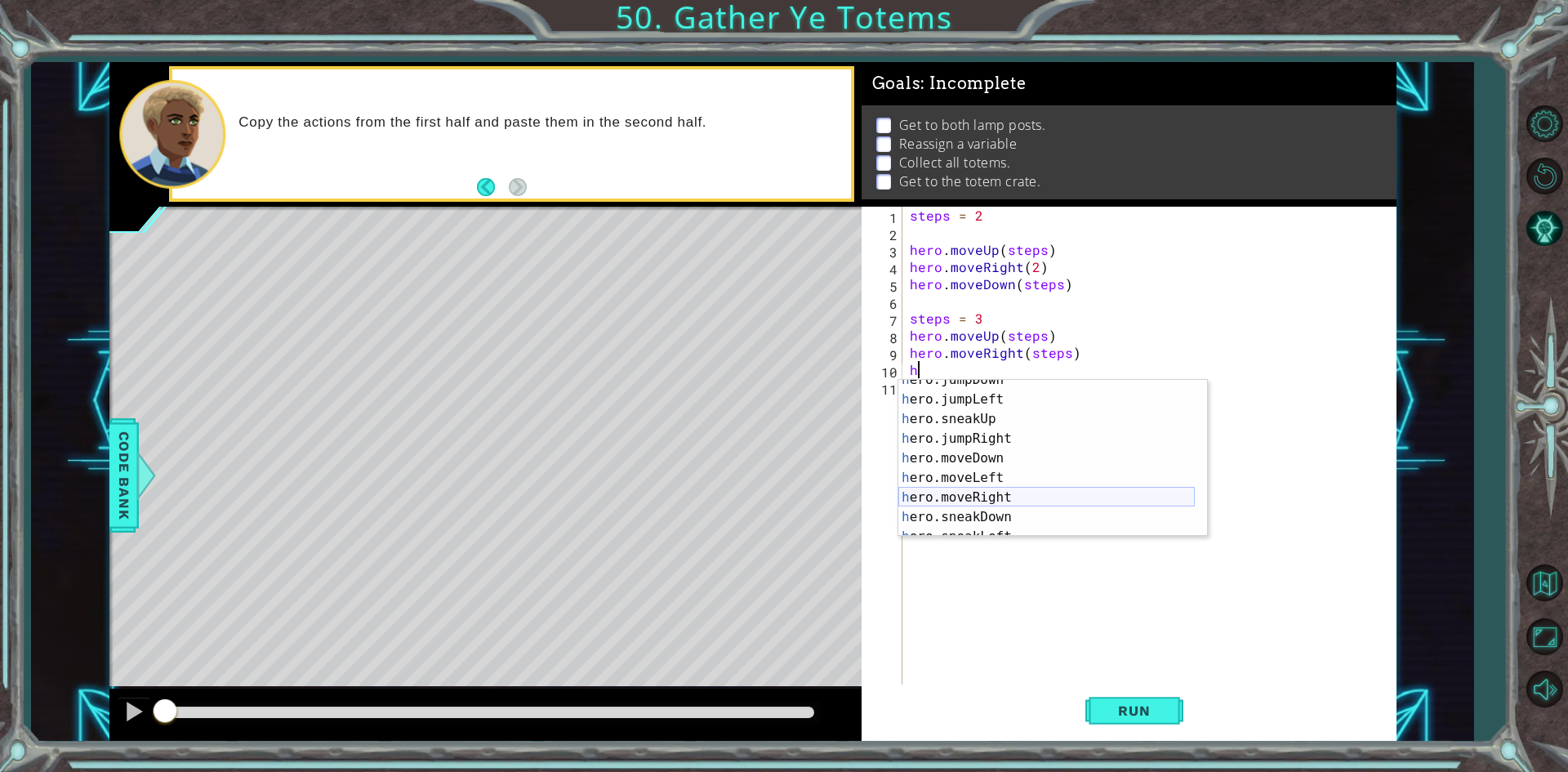
scroll to position [98, 0]
click at [987, 410] on div "h ero.jumpRight press enter h ero.moveDown press enter h ero.moveLeft press ent…" at bounding box center [1046, 478] width 296 height 196
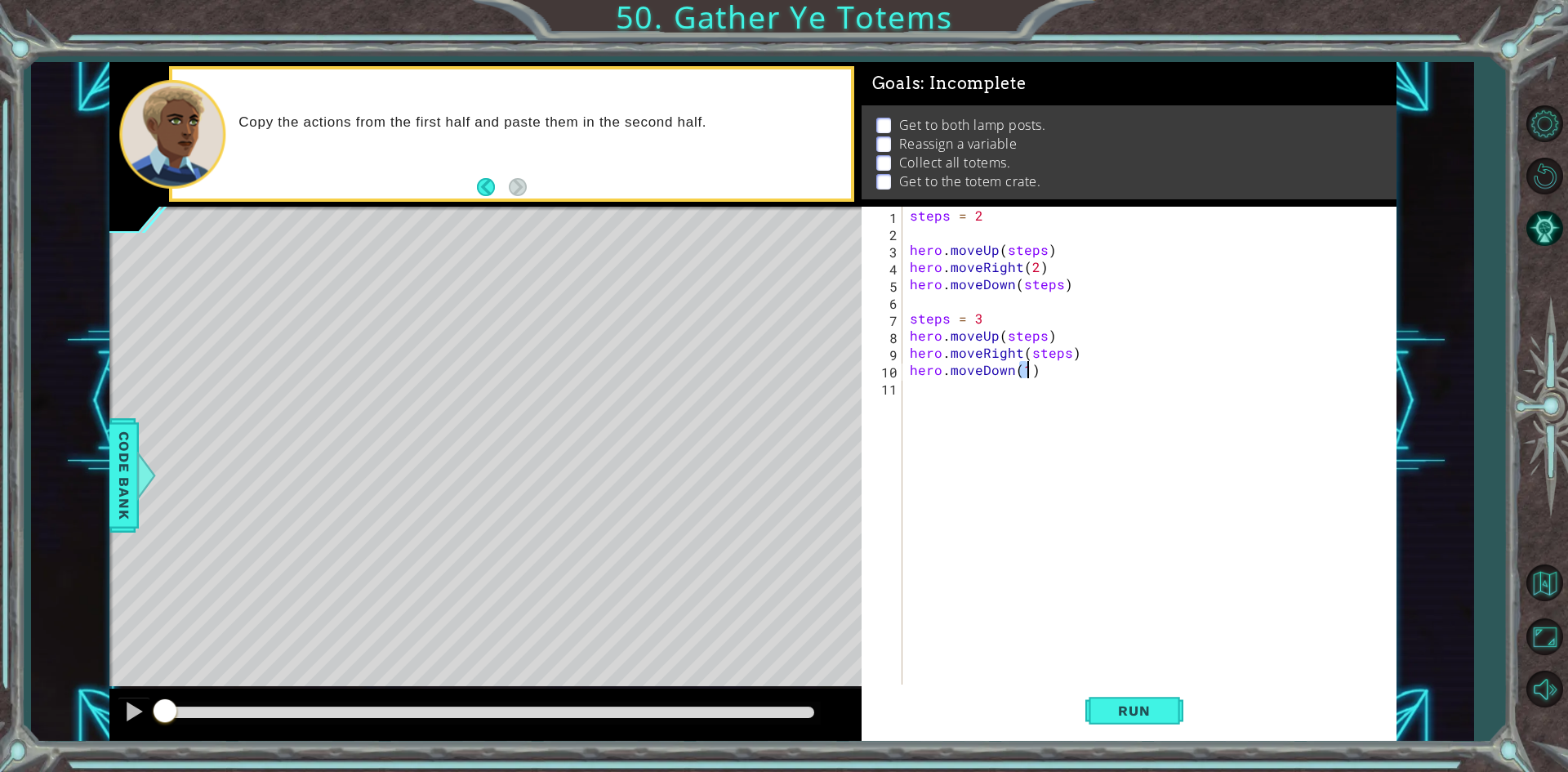
type textarea "hero.moveDown(1)"
click at [908, 381] on div "steps = 2 hero . moveUp ( steps ) hero . moveRight ( 2 ) hero . moveDown ( step…" at bounding box center [1153, 464] width 492 height 515
click at [907, 380] on div "steps = 2 hero . moveUp ( steps ) hero . moveRight ( 2 ) hero . moveDown ( step…" at bounding box center [1148, 446] width 484 height 480
click at [907, 373] on div "steps = 2 hero . moveUp ( steps ) hero . moveRight ( 2 ) hero . moveDown ( step…" at bounding box center [1148, 446] width 484 height 480
type textarea "hero.moveDown(1)"
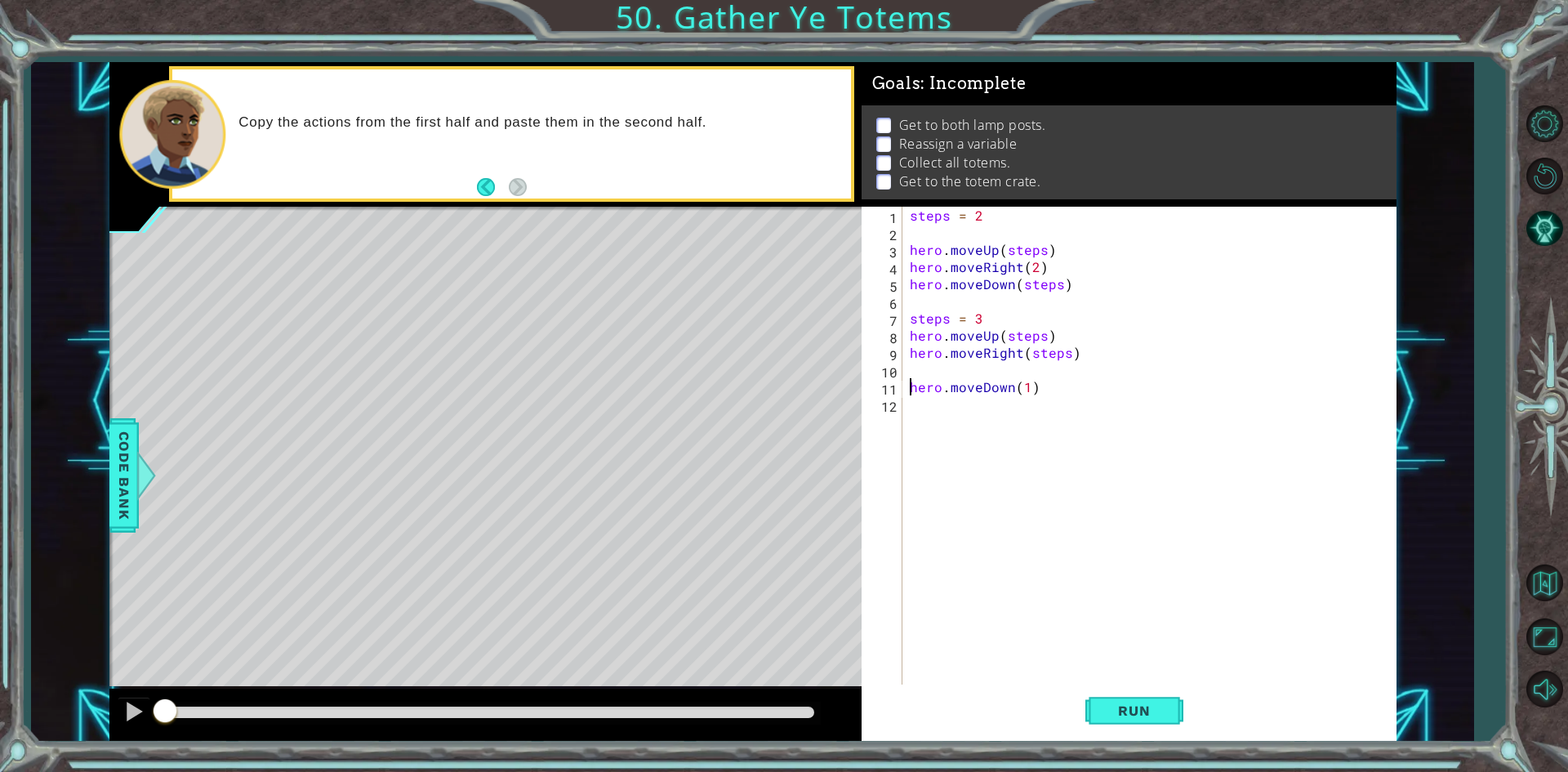
click at [919, 372] on div "steps = 2 hero . moveUp ( steps ) hero . moveRight ( 2 ) hero . moveDown ( step…" at bounding box center [1153, 464] width 492 height 515
click at [1026, 388] on div "steps = 2 hero . moveUp ( steps ) hero . moveRight ( 2 ) hero . moveDown ( step…" at bounding box center [1153, 464] width 492 height 515
click at [946, 368] on div "steps = 2 hero . moveUp ( steps ) hero . moveRight ( 2 ) hero . moveDown ( step…" at bounding box center [1153, 464] width 492 height 515
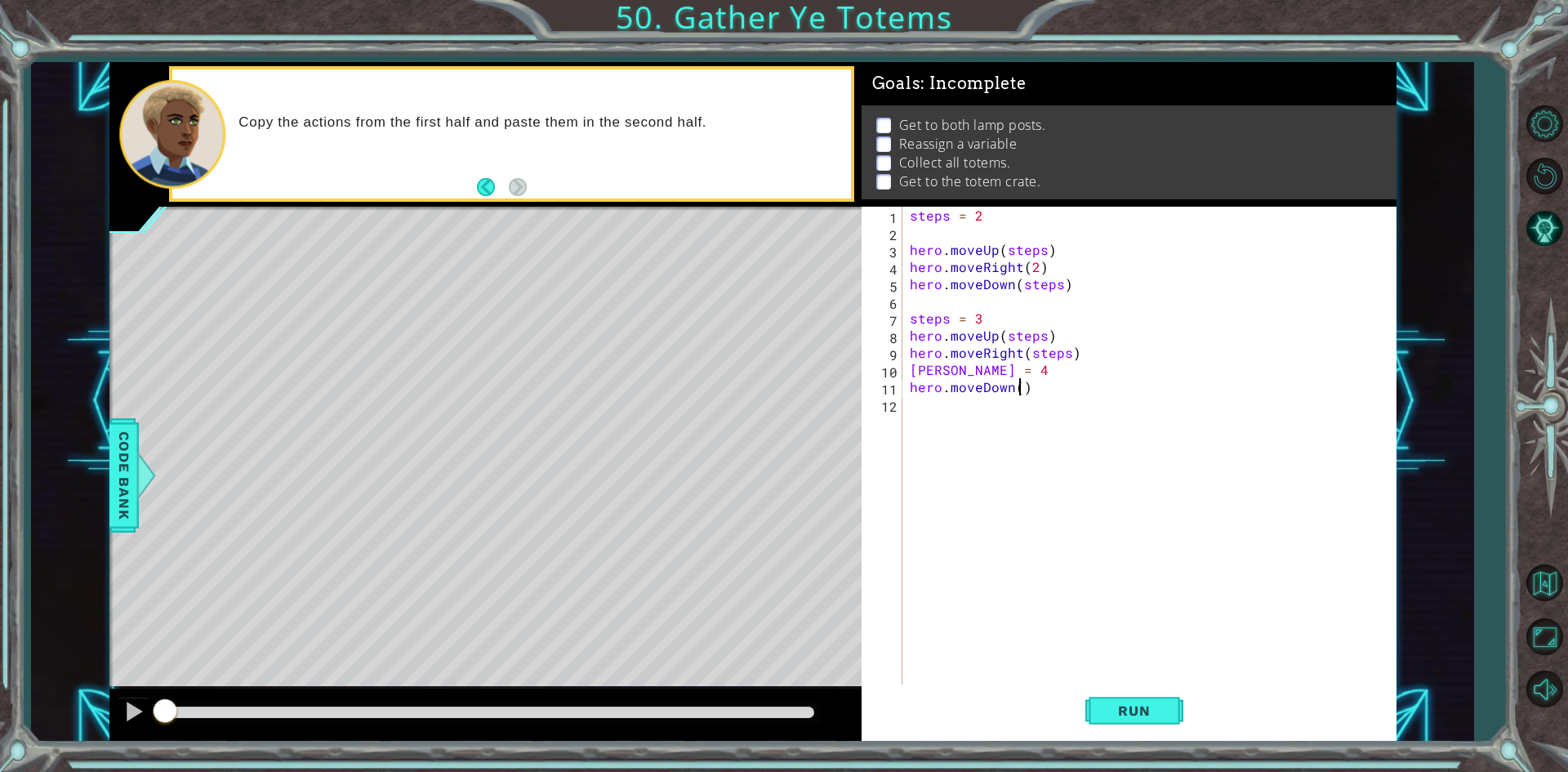
click at [1021, 393] on div "steps = 2 hero . moveUp ( steps ) hero . moveRight ( 2 ) hero . moveDown ( step…" at bounding box center [1153, 464] width 492 height 515
click at [1125, 718] on span "Run" at bounding box center [1133, 711] width 64 height 17
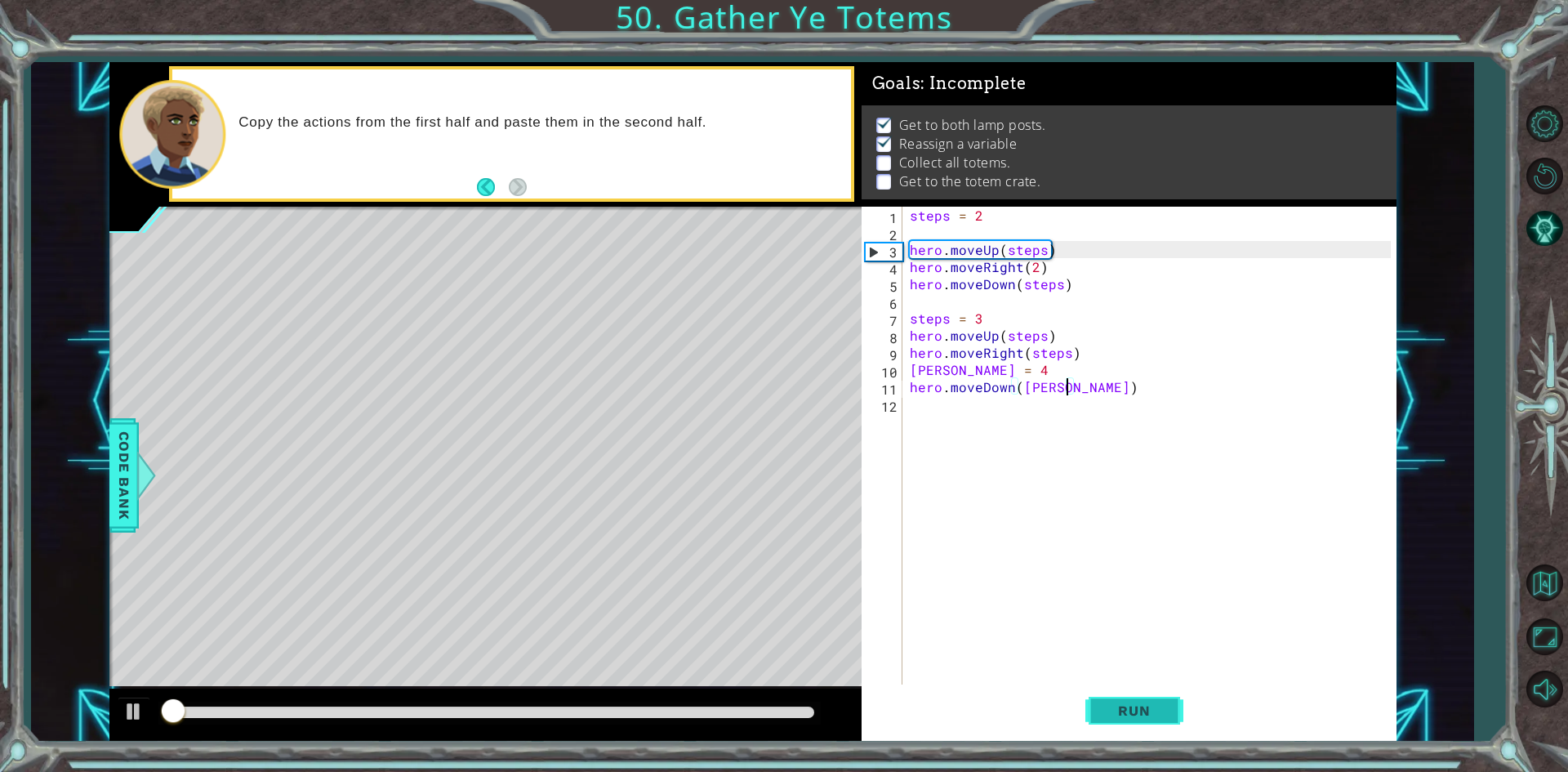
scroll to position [7, 0]
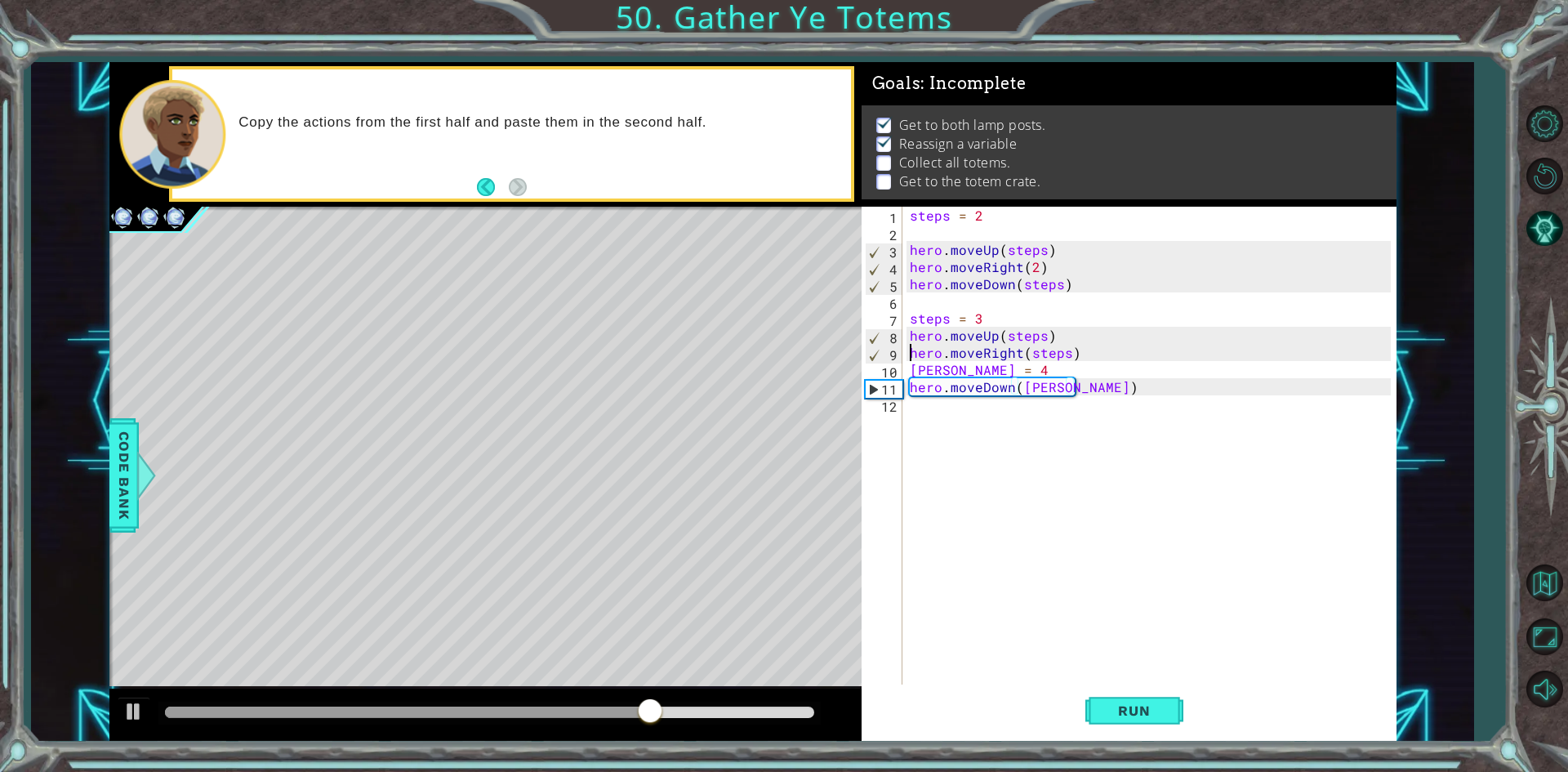
click at [911, 354] on div "steps = 2 hero . moveUp ( steps ) hero . moveRight ( 2 ) hero . moveDown ( step…" at bounding box center [1153, 464] width 492 height 515
type textarea "hero.moveRight(steps)"
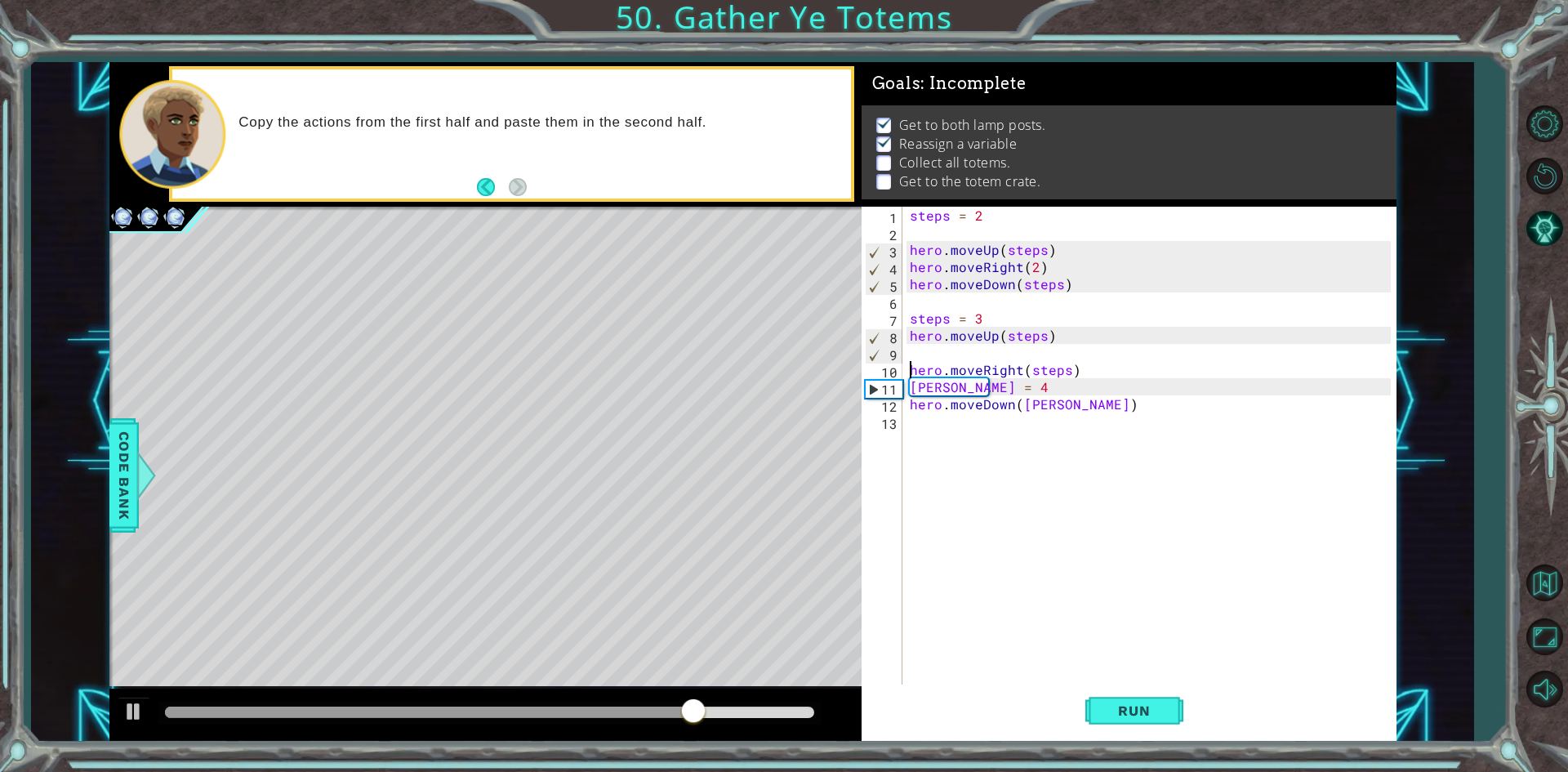
drag, startPoint x: 910, startPoint y: 355, endPoint x: 919, endPoint y: 352, distance: 9.5
click at [919, 352] on div "steps = 2 hero . moveUp ( steps ) hero . moveRight ( 2 ) hero . moveDown ( step…" at bounding box center [1153, 464] width 492 height 515
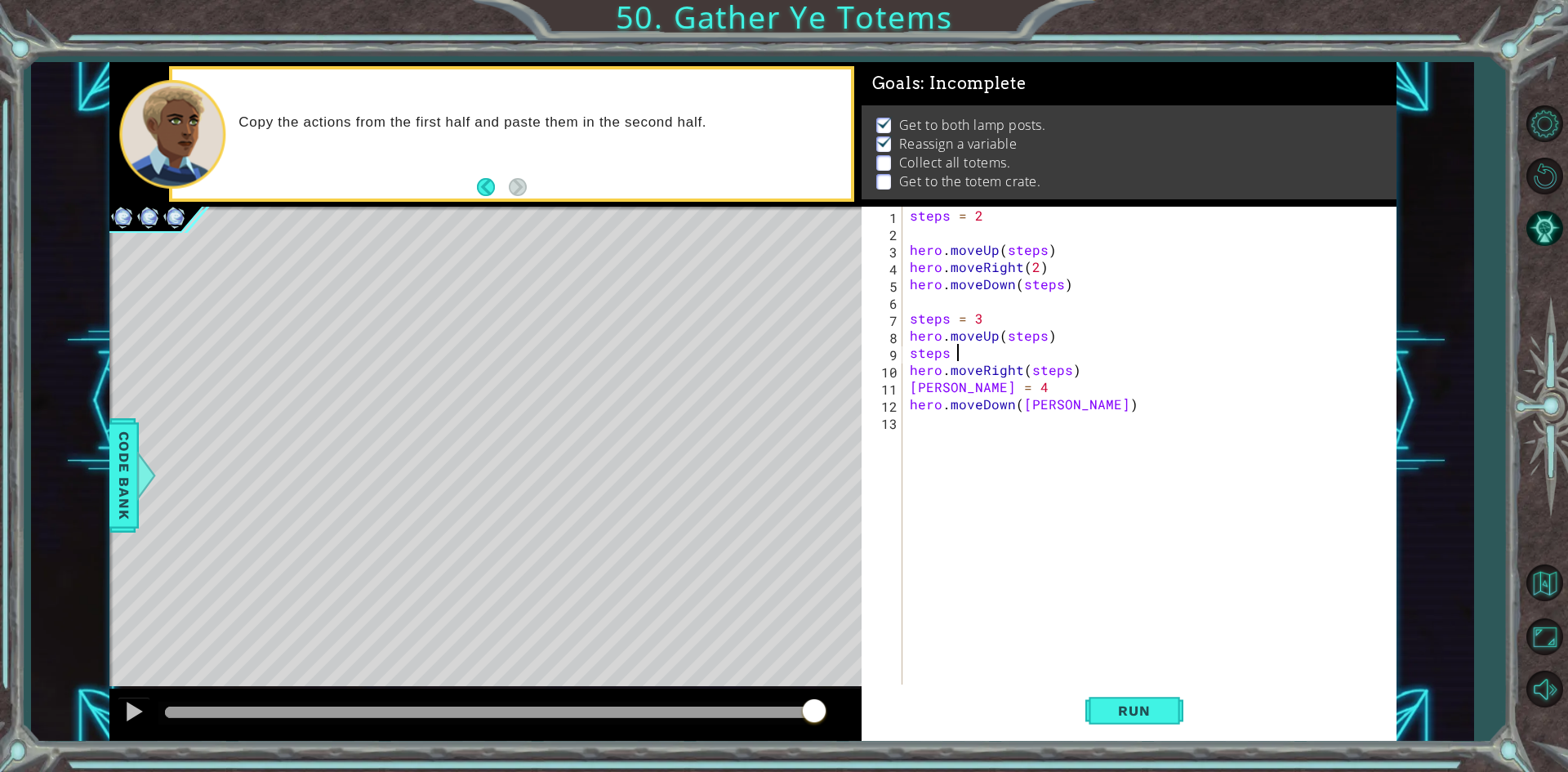
scroll to position [0, 3]
type textarea "steps = 2"
click at [946, 424] on div "steps = 2 hero . moveUp ( steps ) hero . moveRight ( 2 ) hero . moveDown ( step…" at bounding box center [1153, 464] width 492 height 515
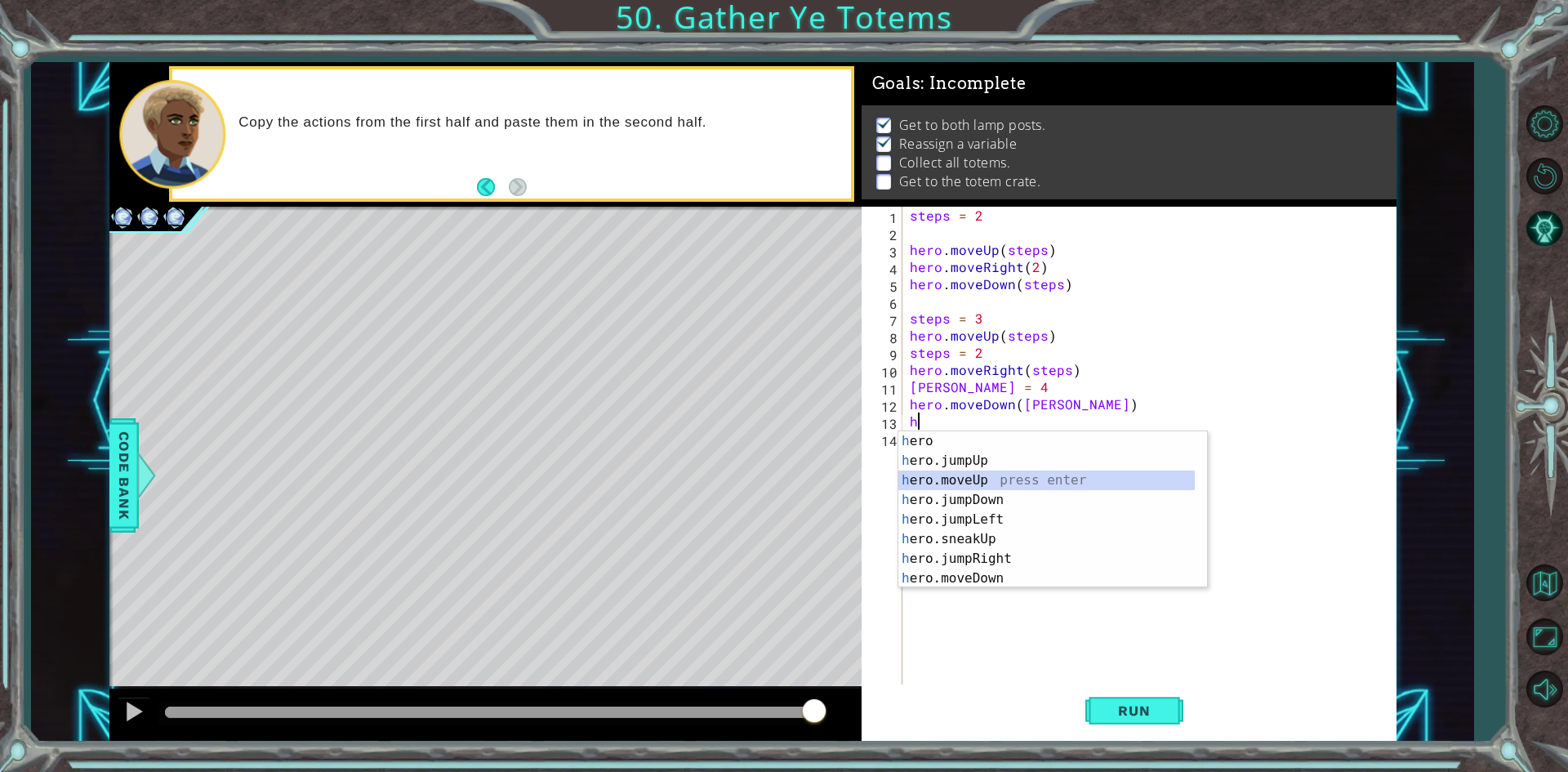
click at [1000, 475] on div "h ero press enter h ero.jumpUp press enter h ero.moveUp press enter h ero.jumpD…" at bounding box center [1046, 529] width 296 height 196
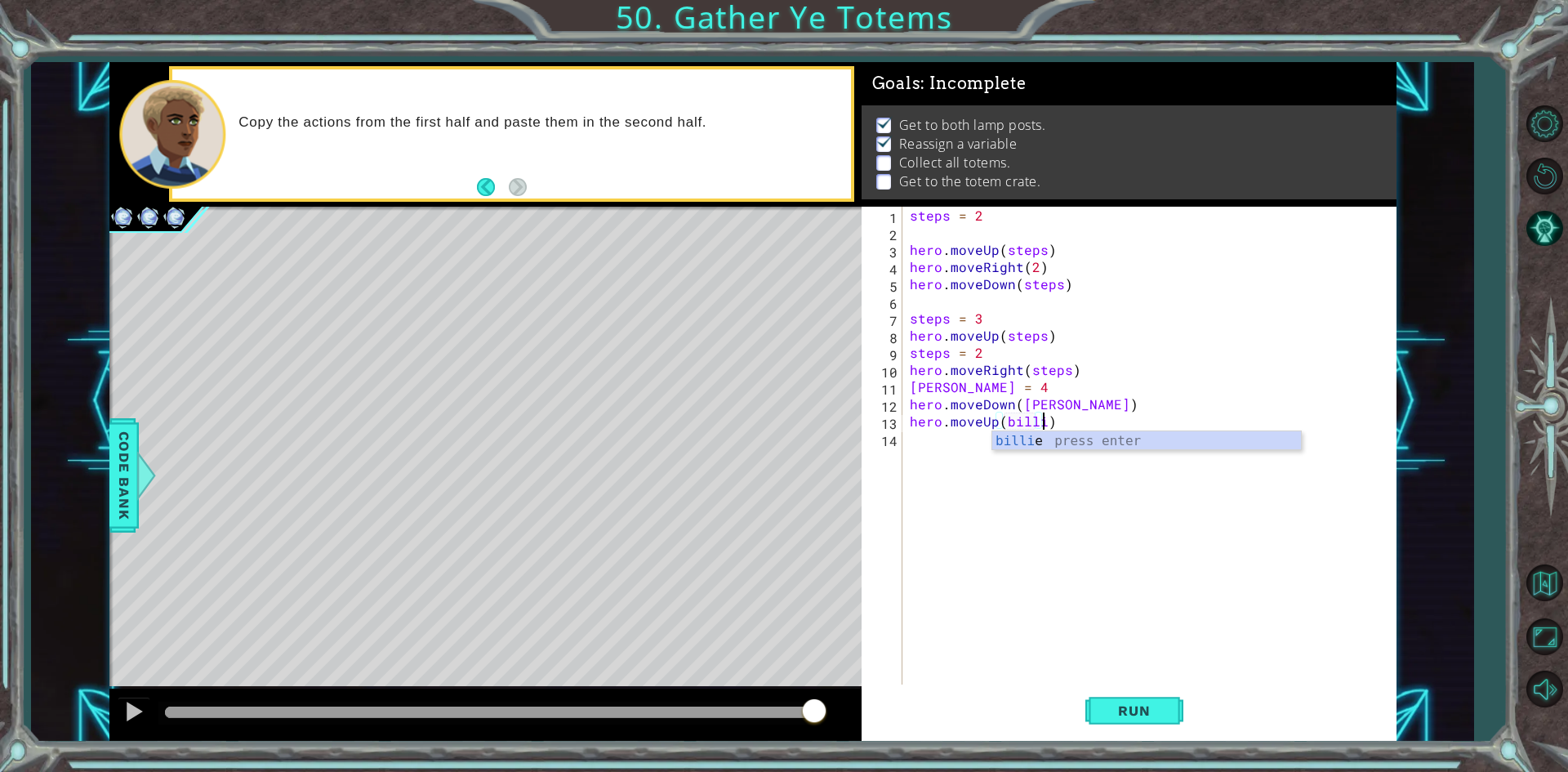
type textarea "hero.moveUp(billie)"
click at [929, 444] on div "steps = 2 hero . moveUp ( steps ) hero . moveRight ( 2 ) hero . moveDown ( step…" at bounding box center [1153, 464] width 492 height 515
type textarea "h"
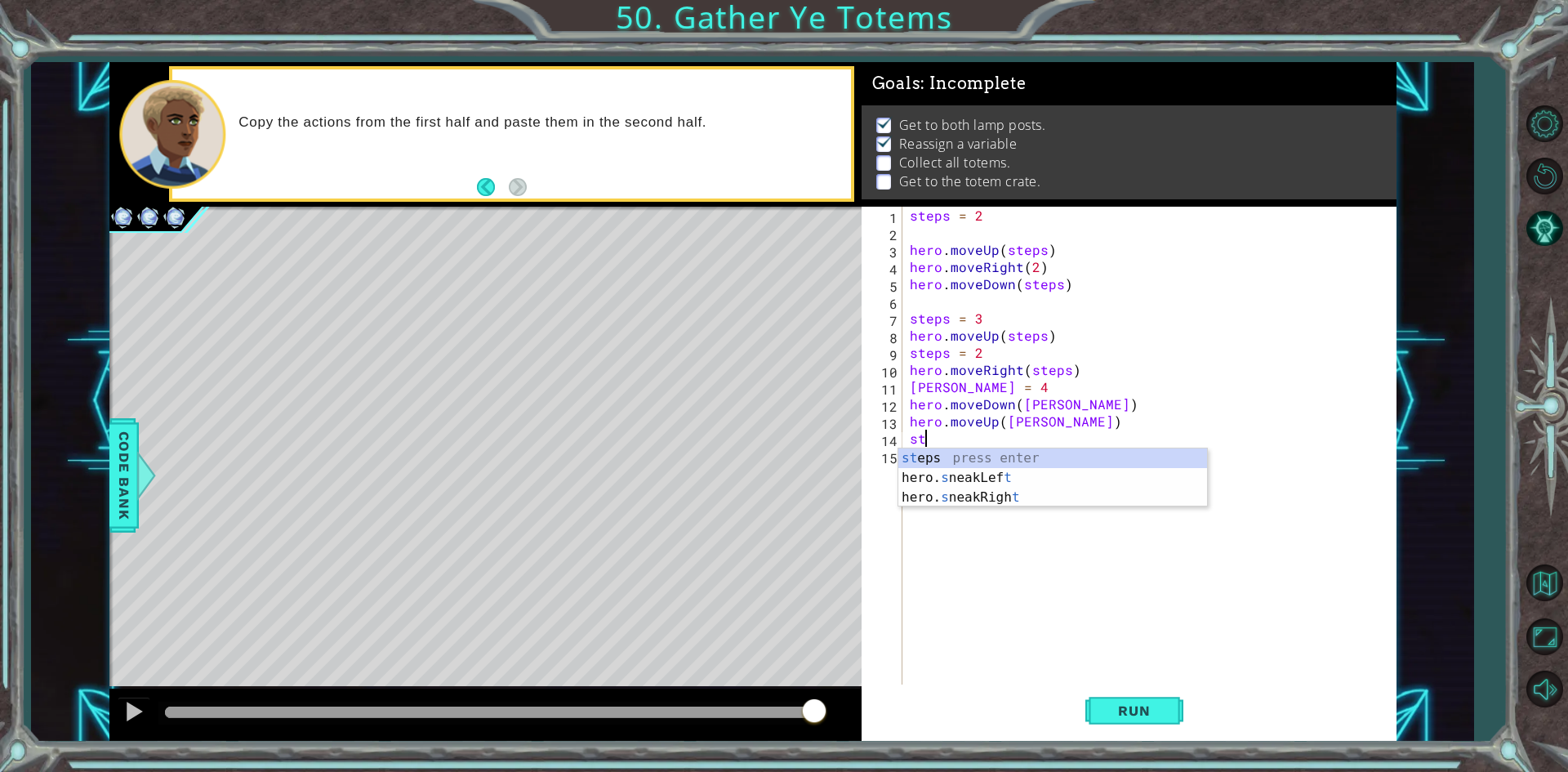
type textarea "s"
type textarea "ivan = 2"
click at [934, 457] on div "steps = 2 hero . moveUp ( steps ) hero . moveRight ( 2 ) hero . moveDown ( step…" at bounding box center [1153, 464] width 492 height 515
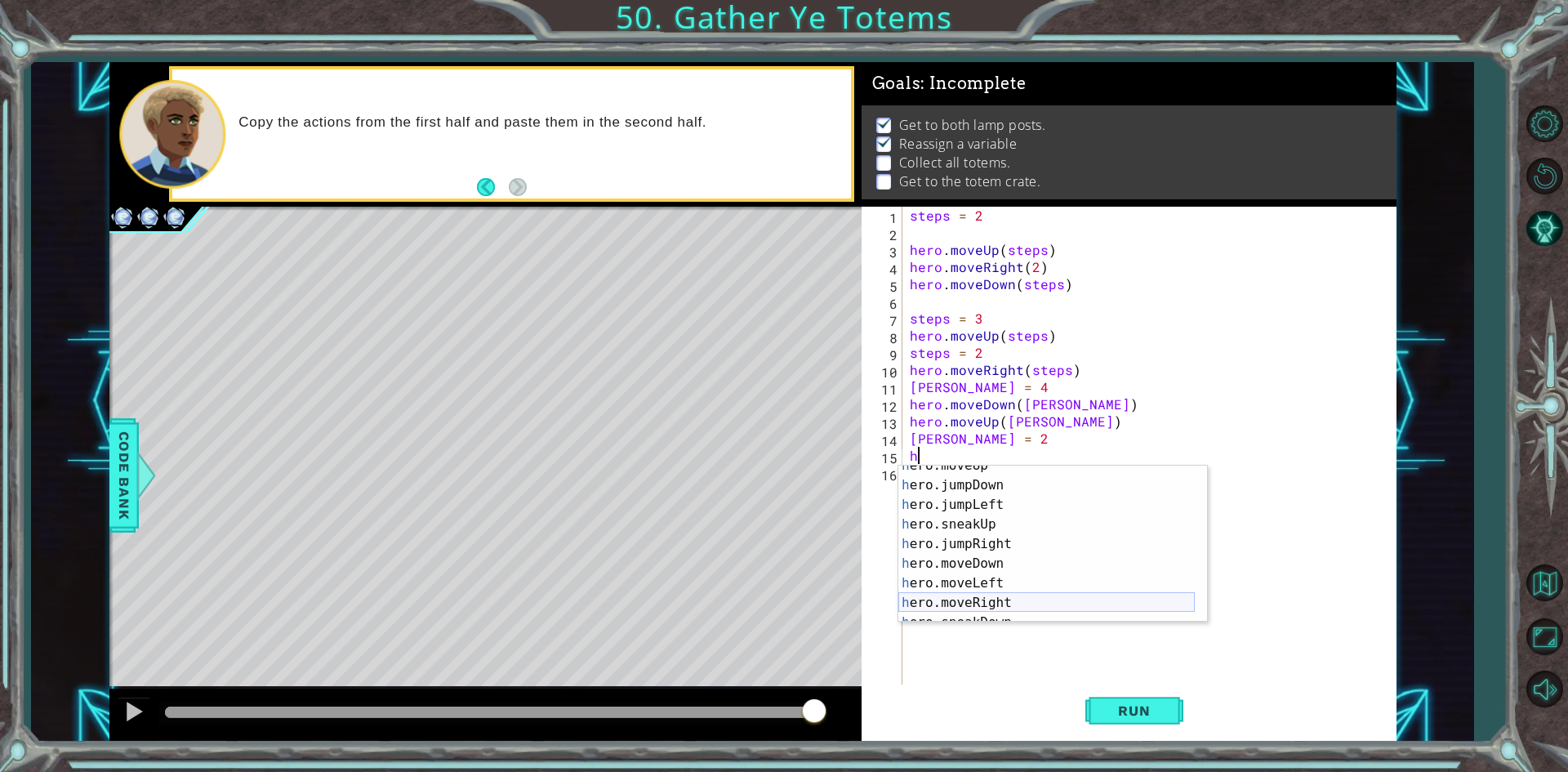
scroll to position [49, 0]
click at [1009, 595] on div "h ero.moveUp press enter h ero.jumpDown press enter h ero.jumpLeft press enter …" at bounding box center [1046, 553] width 296 height 196
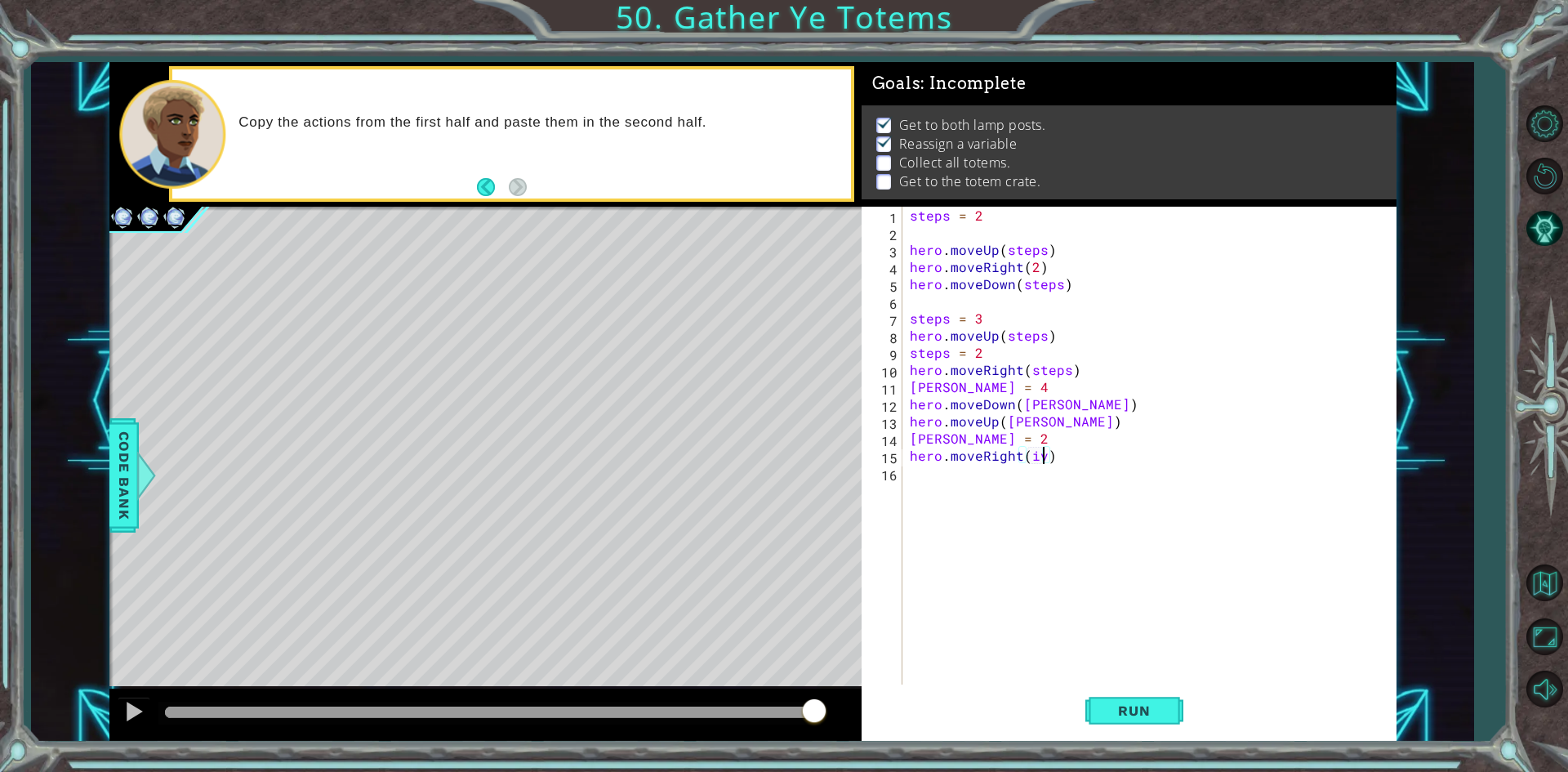
type textarea "hero.moveRight(ivan)"
click at [934, 471] on div "steps = 2 hero . moveUp ( steps ) hero . moveRight ( 2 ) hero . moveDown ( step…" at bounding box center [1153, 464] width 492 height 515
type textarea "eilish = 4"
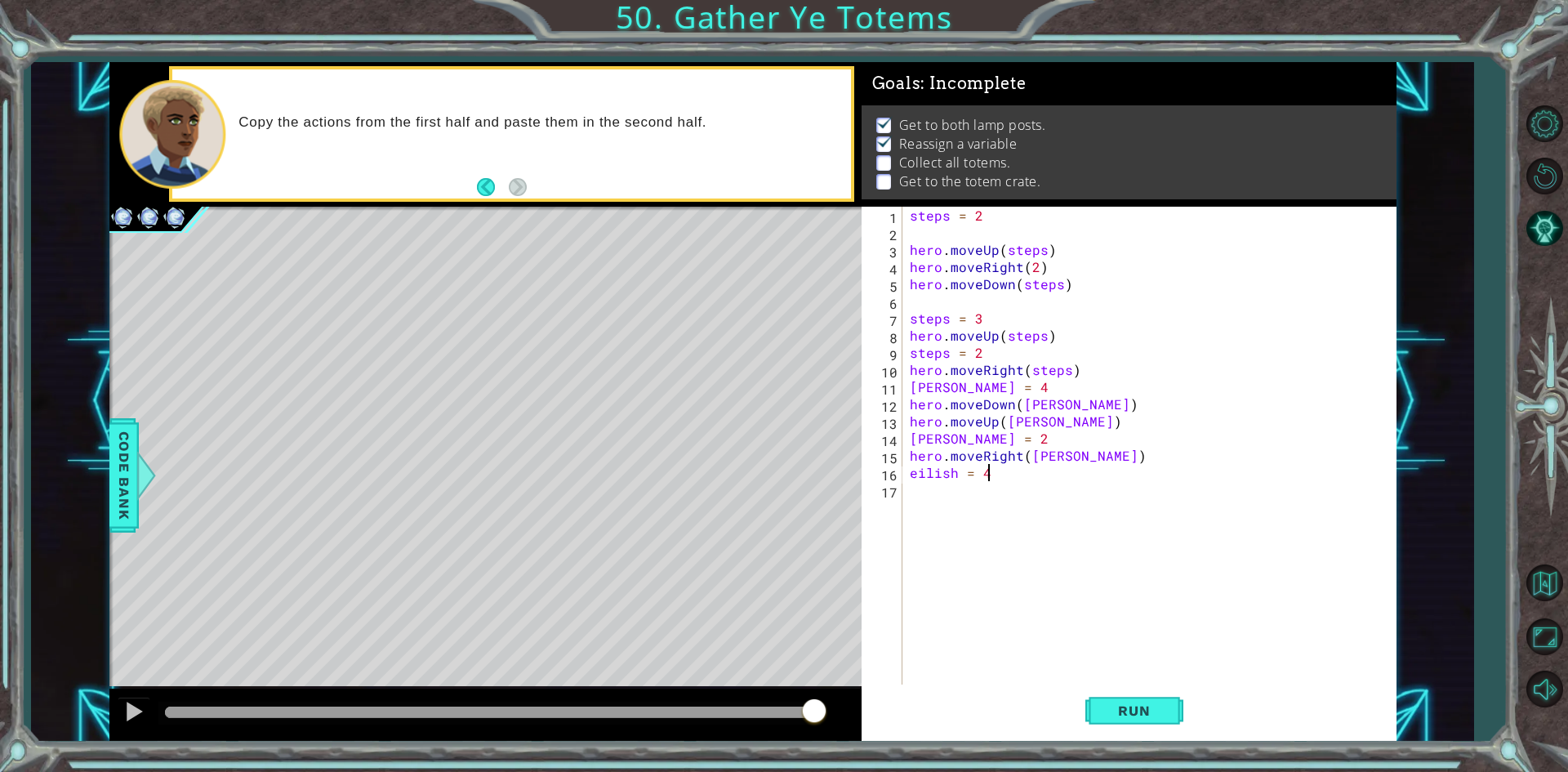
scroll to position [0, 0]
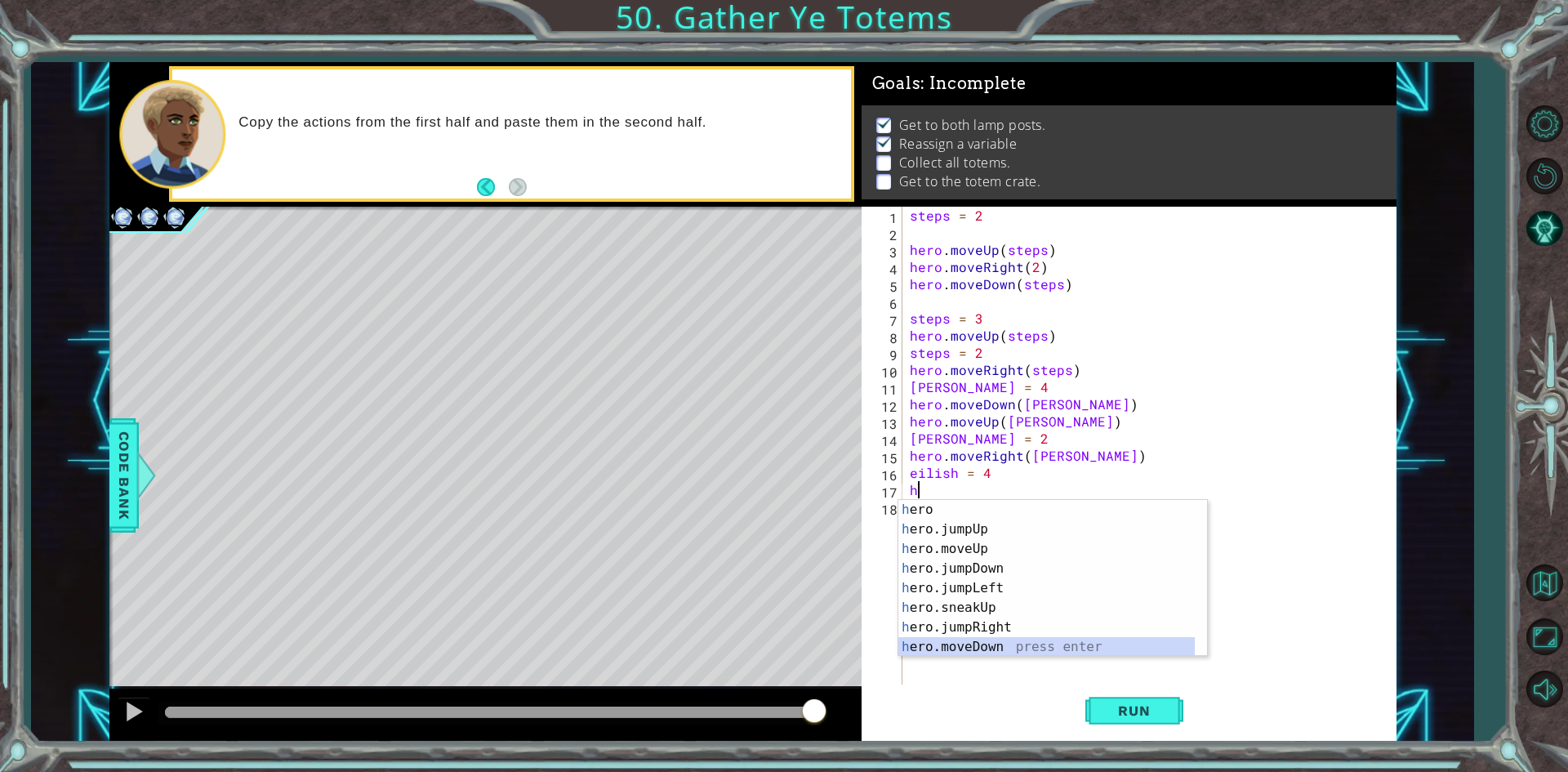
click at [1015, 648] on div "h ero press enter h ero.jumpUp press enter h ero.moveUp press enter h ero.jumpD…" at bounding box center [1046, 597] width 296 height 196
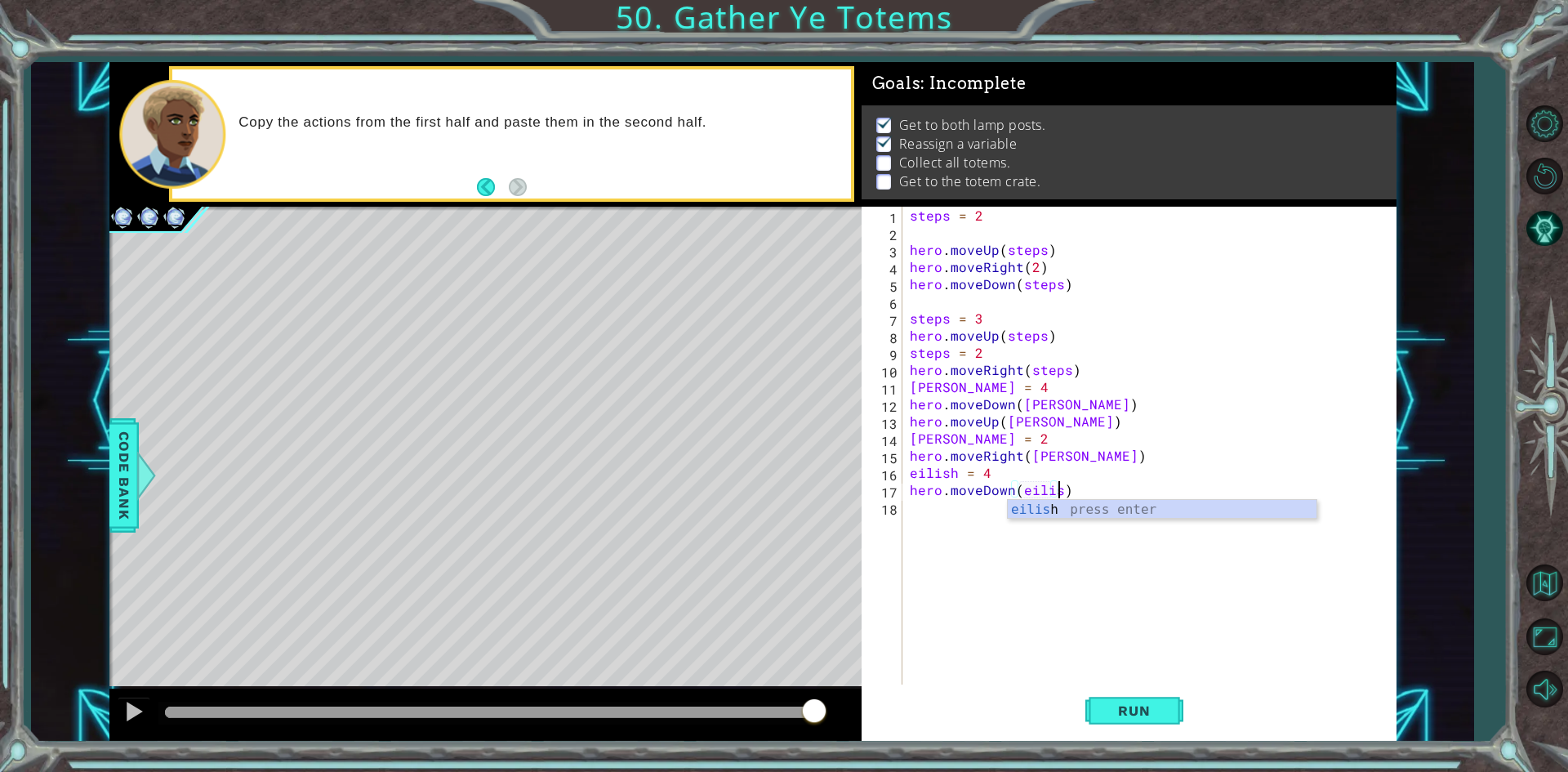
scroll to position [0, 9]
click at [1135, 738] on button "Run" at bounding box center [1133, 711] width 98 height 53
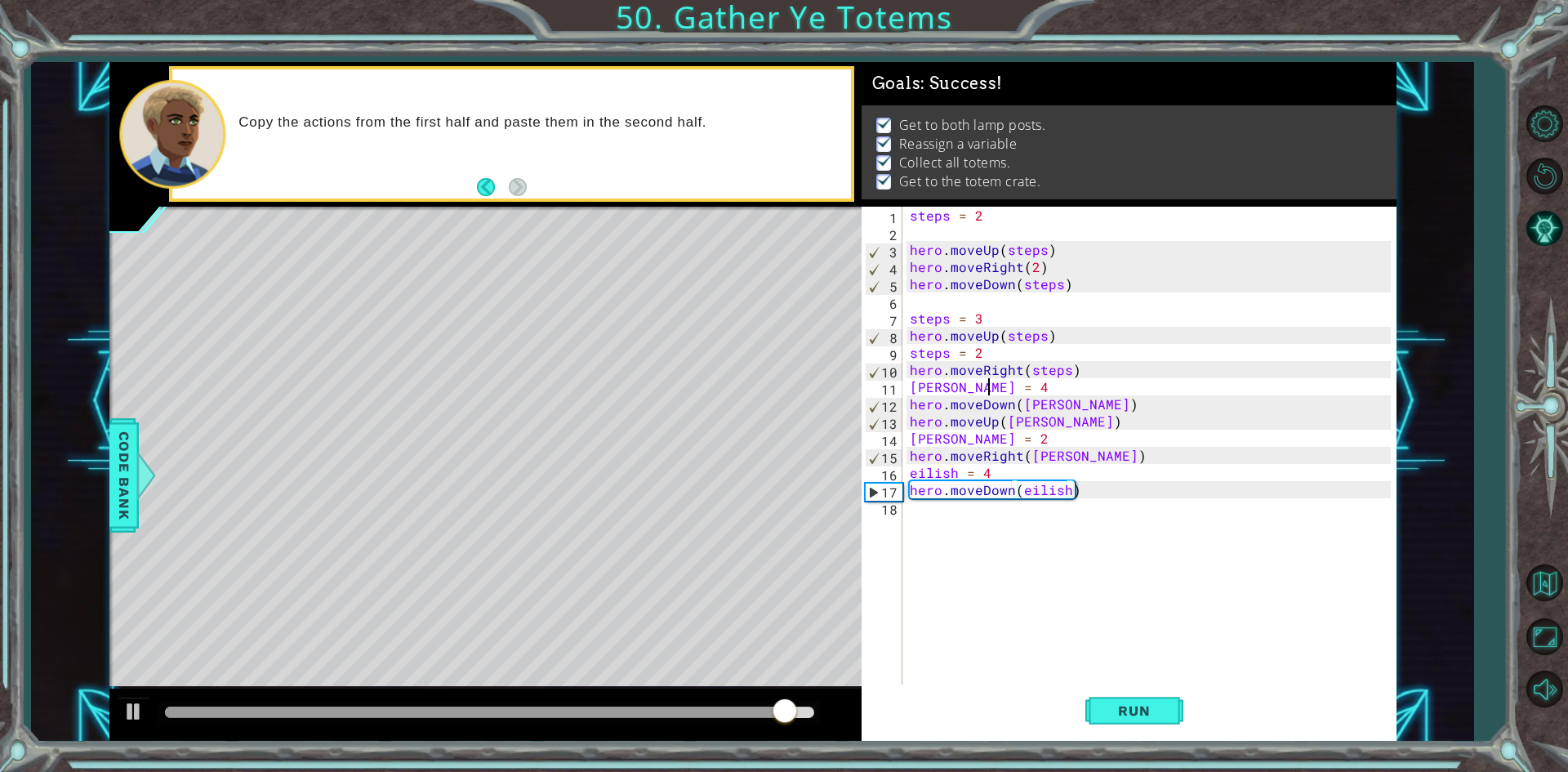
click at [987, 388] on div "steps = 2 hero . moveUp ( steps ) hero . moveRight ( 2 ) hero . moveDown ( step…" at bounding box center [1153, 464] width 492 height 515
type textarea "billie = 4"
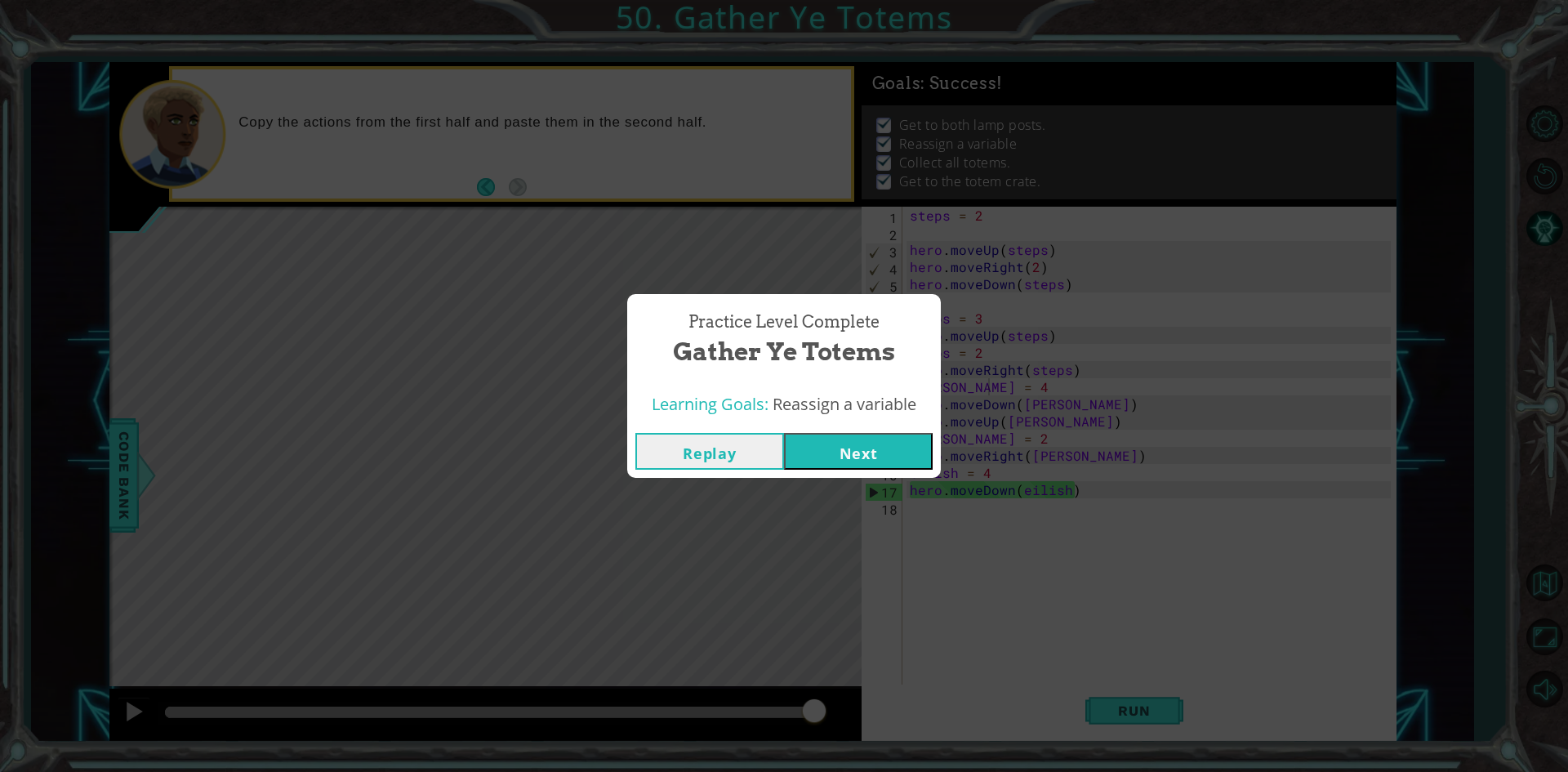
click at [889, 449] on button "Next" at bounding box center [858, 451] width 149 height 37
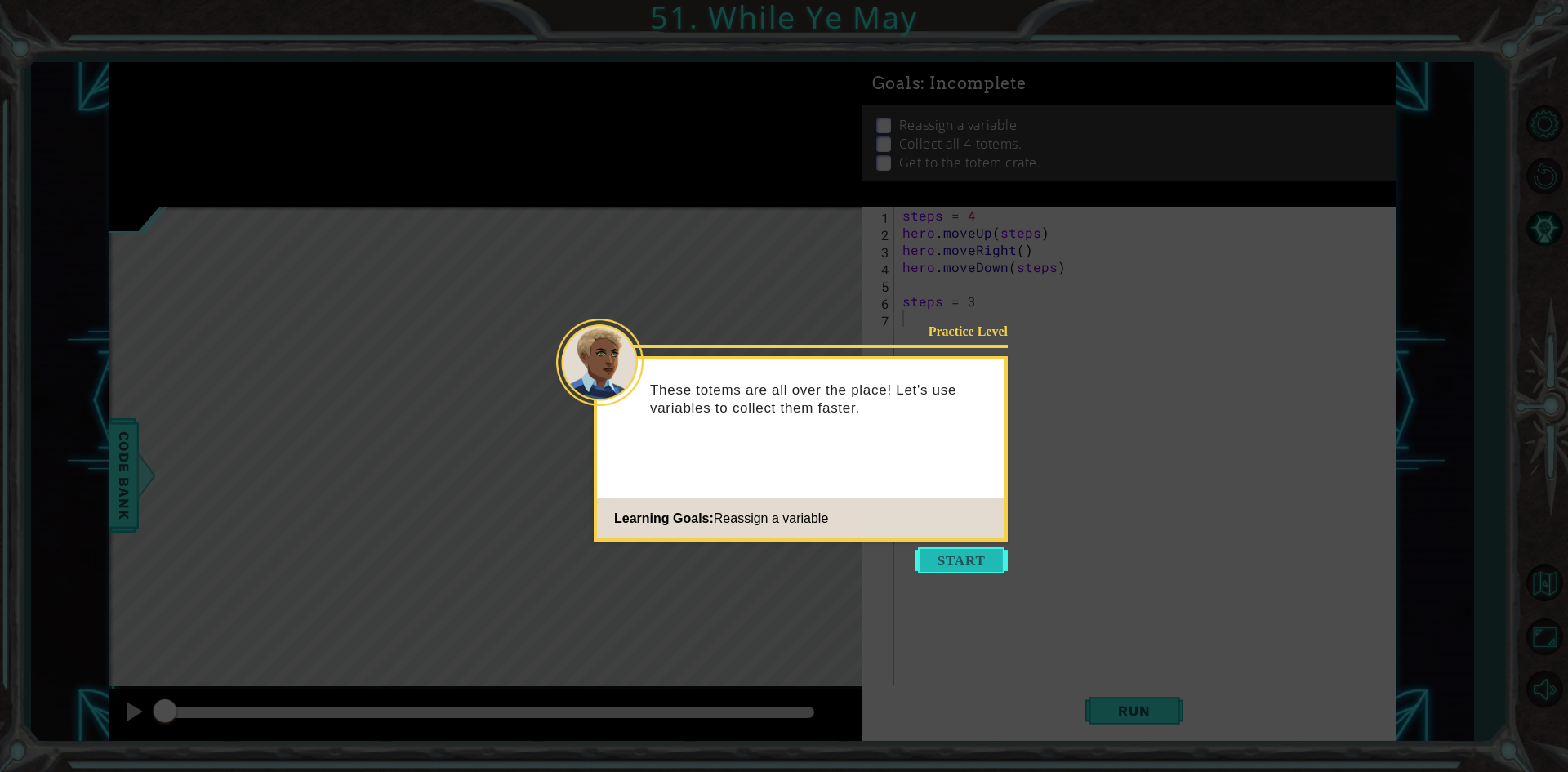
click at [973, 548] on button "Start" at bounding box center [960, 560] width 93 height 26
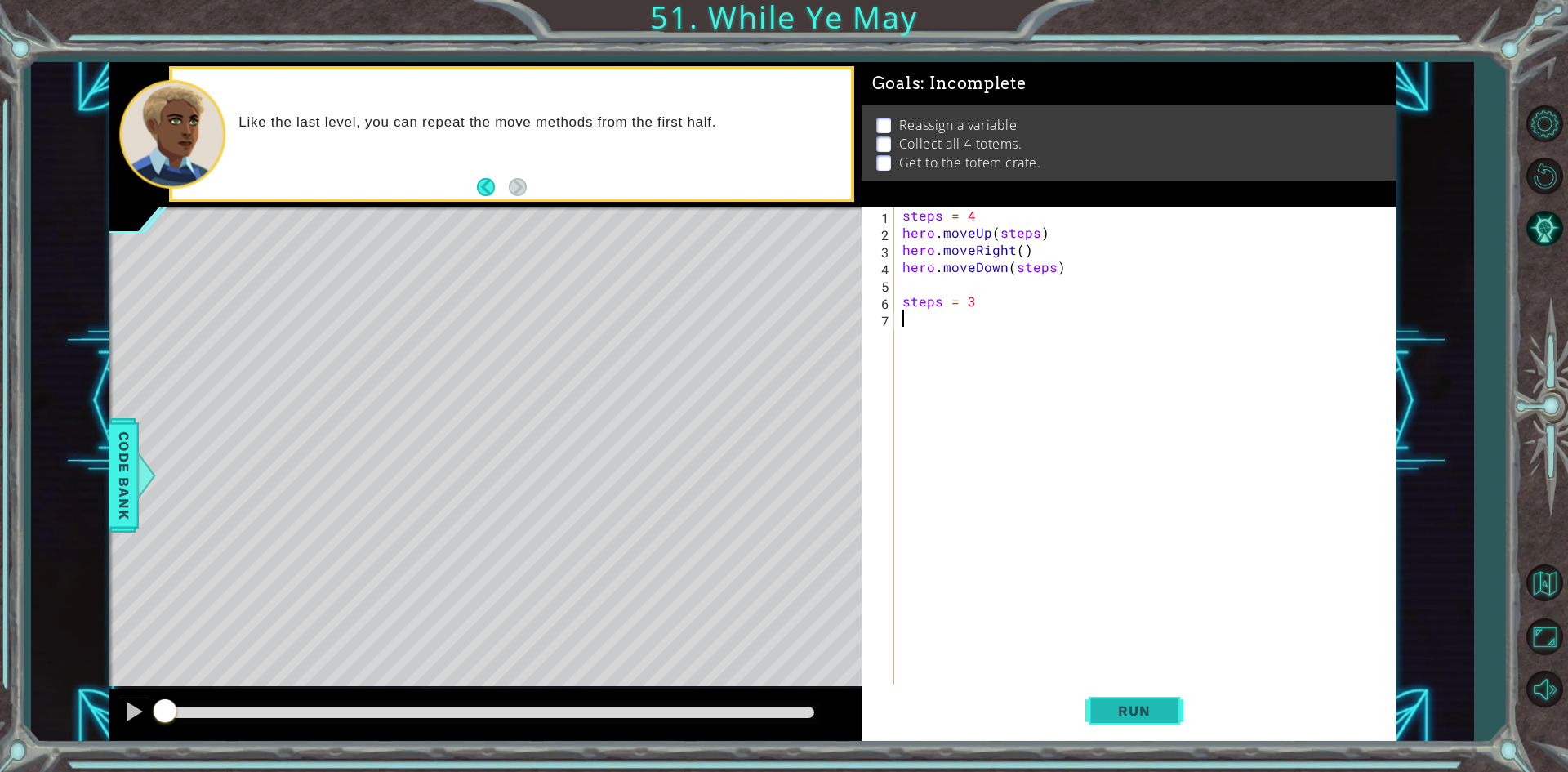
click at [1154, 705] on span "Run" at bounding box center [1133, 711] width 64 height 17
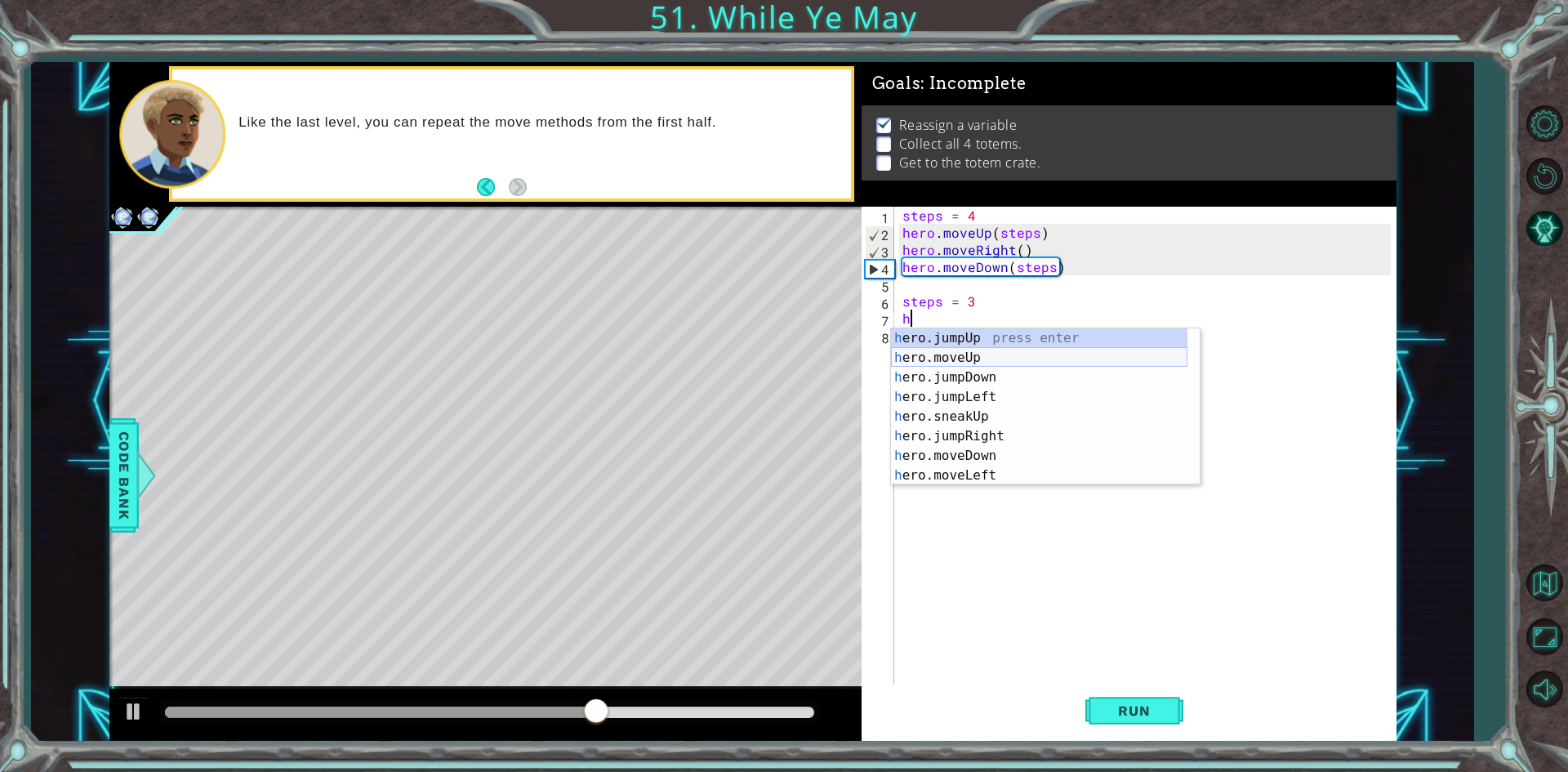
click at [986, 358] on div "h ero.jumpUp press enter h ero.moveUp press enter h ero.jumpDown press enter h …" at bounding box center [1039, 425] width 296 height 196
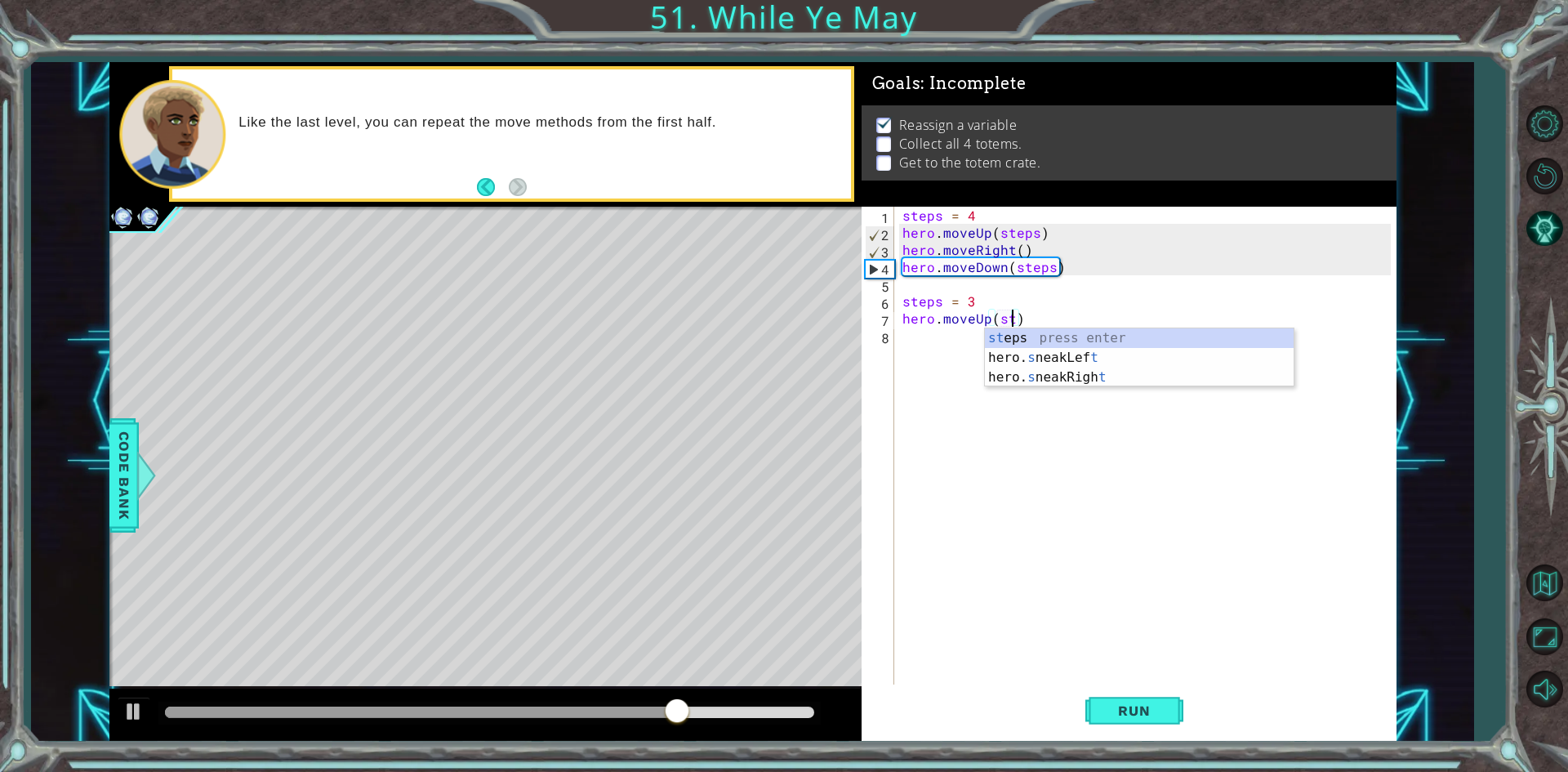
scroll to position [0, 7]
type textarea "hero.moveUp(steps)"
click at [934, 341] on div "steps = 4 hero . moveUp ( steps ) hero . moveRight ( ) hero . moveDown ( steps …" at bounding box center [1149, 464] width 500 height 515
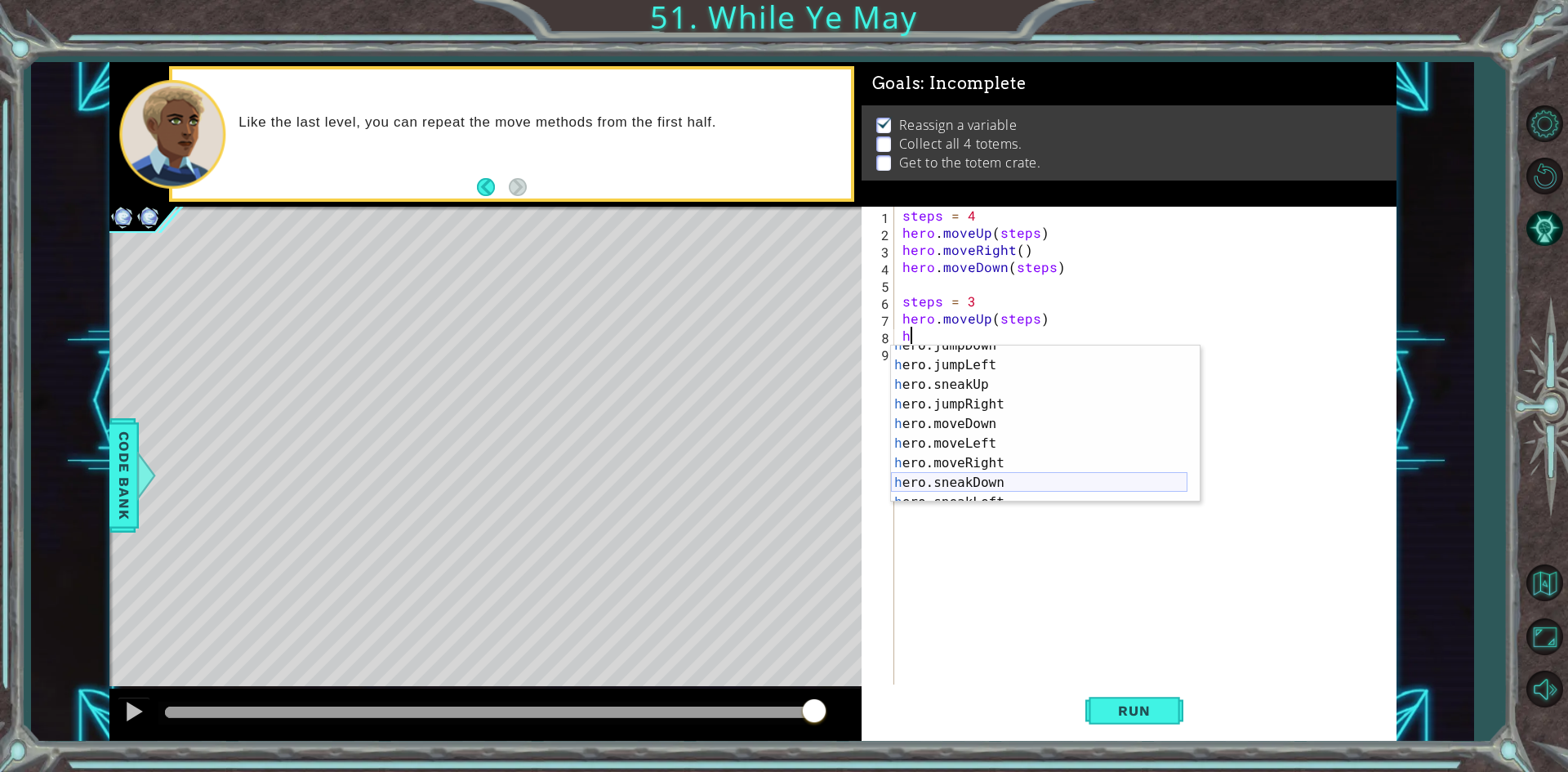
scroll to position [49, 0]
click at [997, 461] on div "h ero.jumpDown press enter h ero.jumpLeft press enter h ero.sneakUp press enter…" at bounding box center [1039, 433] width 296 height 196
type textarea "hero.moveRight(1)"
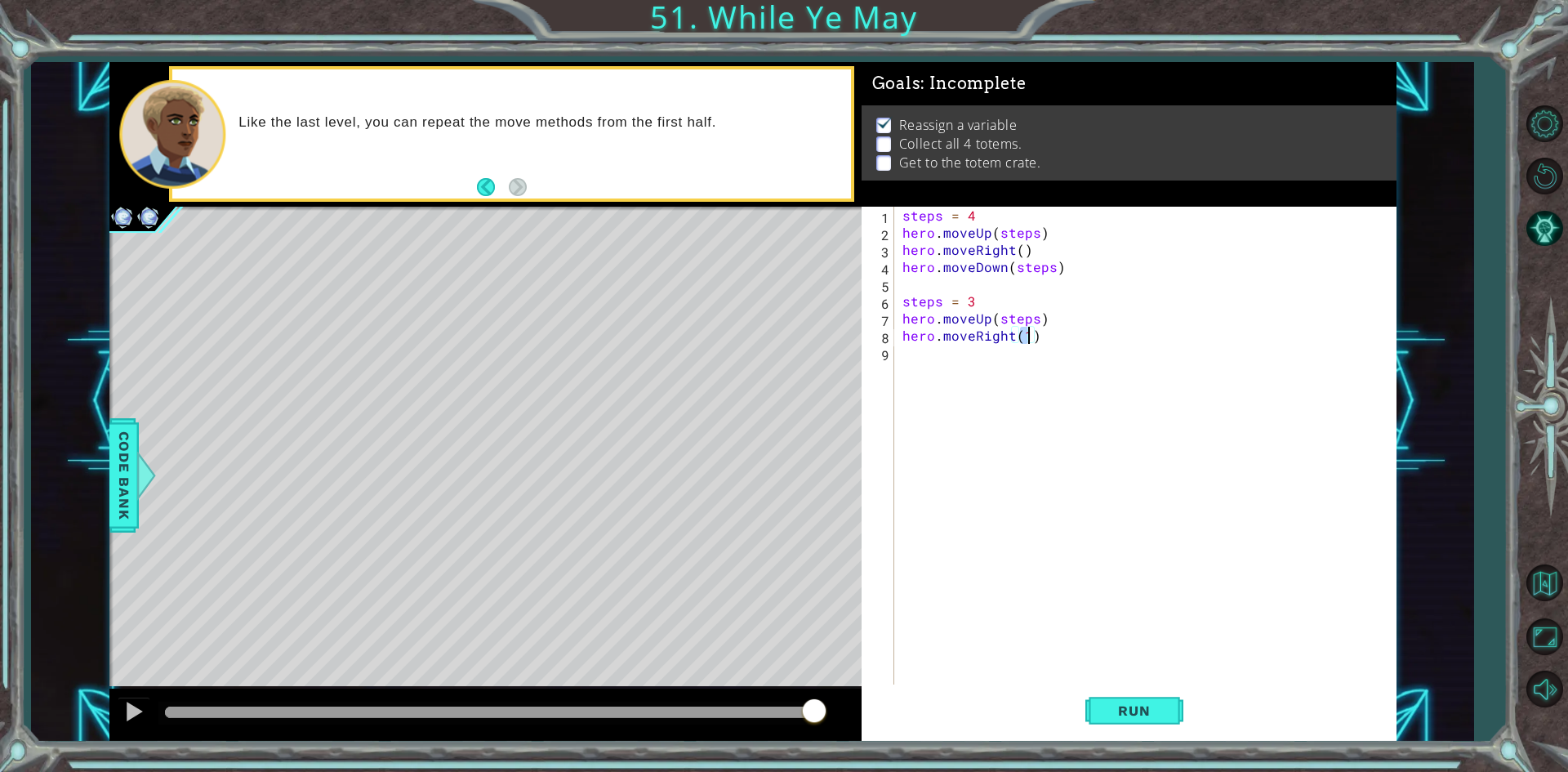
click at [960, 348] on div "steps = 4 hero . moveUp ( steps ) hero . moveRight ( ) hero . moveDown ( steps …" at bounding box center [1149, 464] width 500 height 515
type textarea "h"
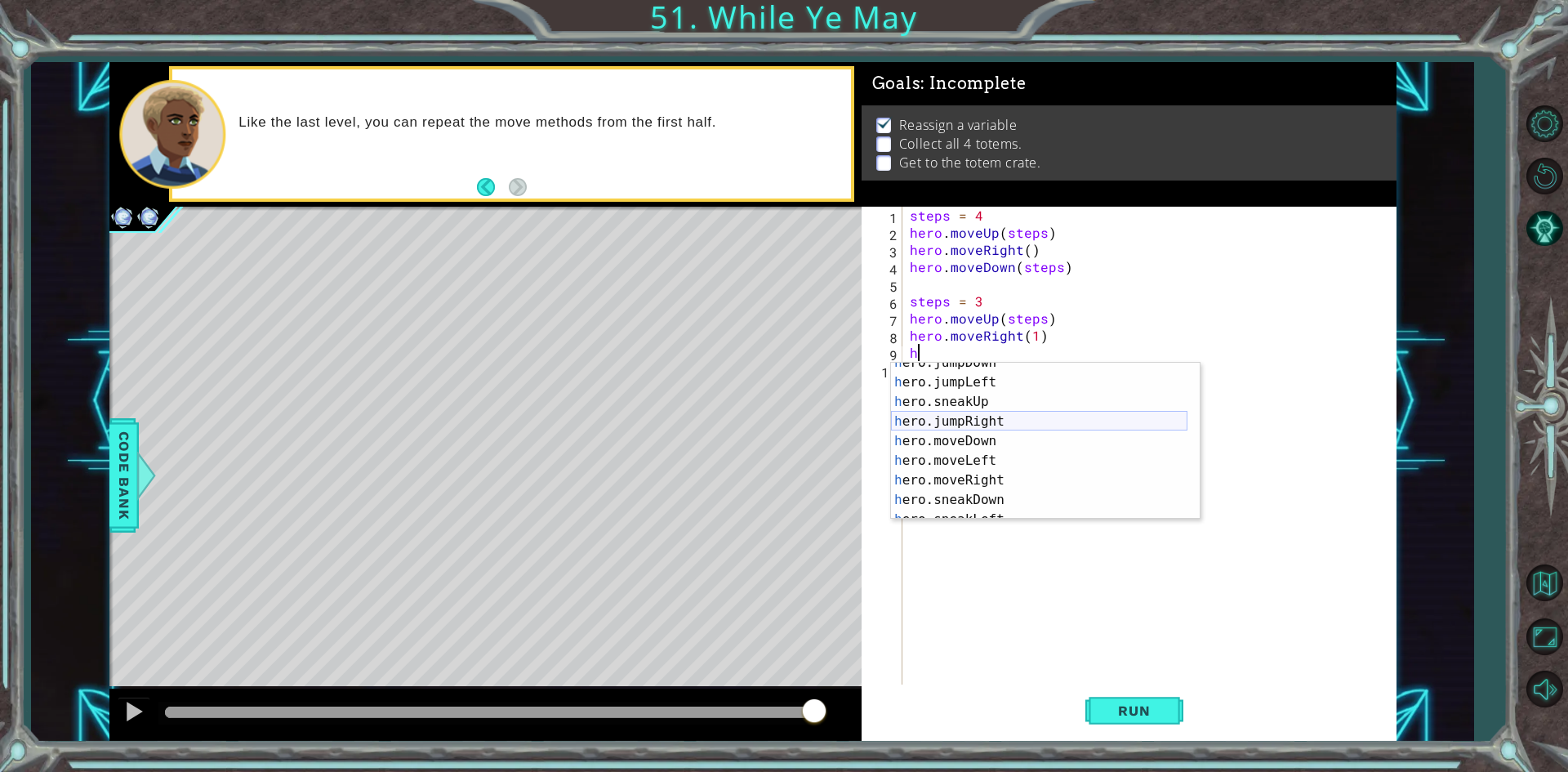
click at [988, 430] on div "h ero.jumpDown press enter h ero.jumpLeft press enter h ero.sneakUp press enter…" at bounding box center [1039, 451] width 296 height 196
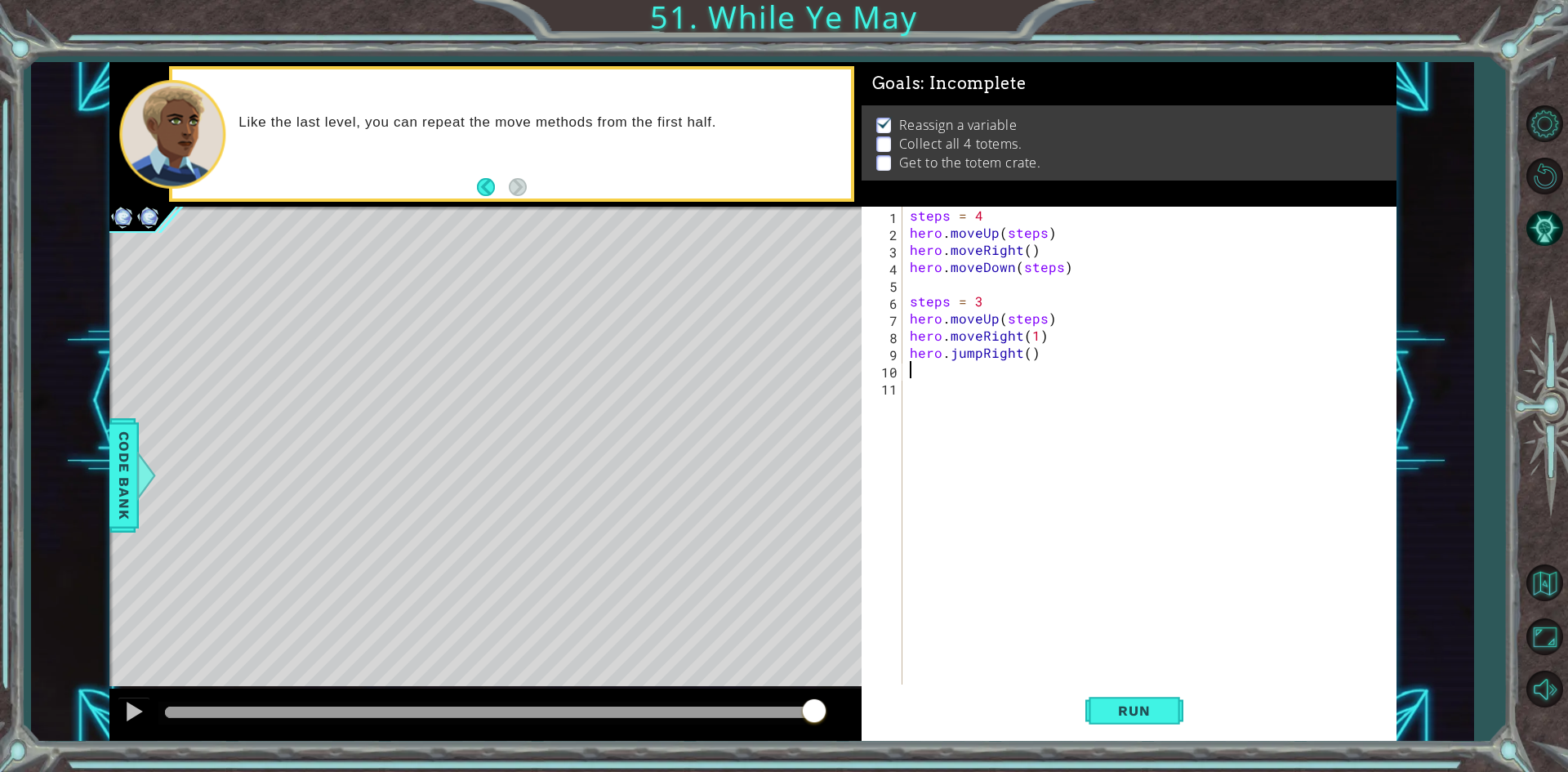
click at [1026, 353] on div "steps = 4 hero . moveUp ( steps ) hero . moveRight ( ) hero . moveDown ( steps …" at bounding box center [1153, 464] width 492 height 515
type textarea "hero.jumpRight(steps)"
click at [985, 371] on div "steps = 4 hero . moveUp ( steps ) hero . moveRight ( ) hero . moveDown ( steps …" at bounding box center [1153, 464] width 492 height 515
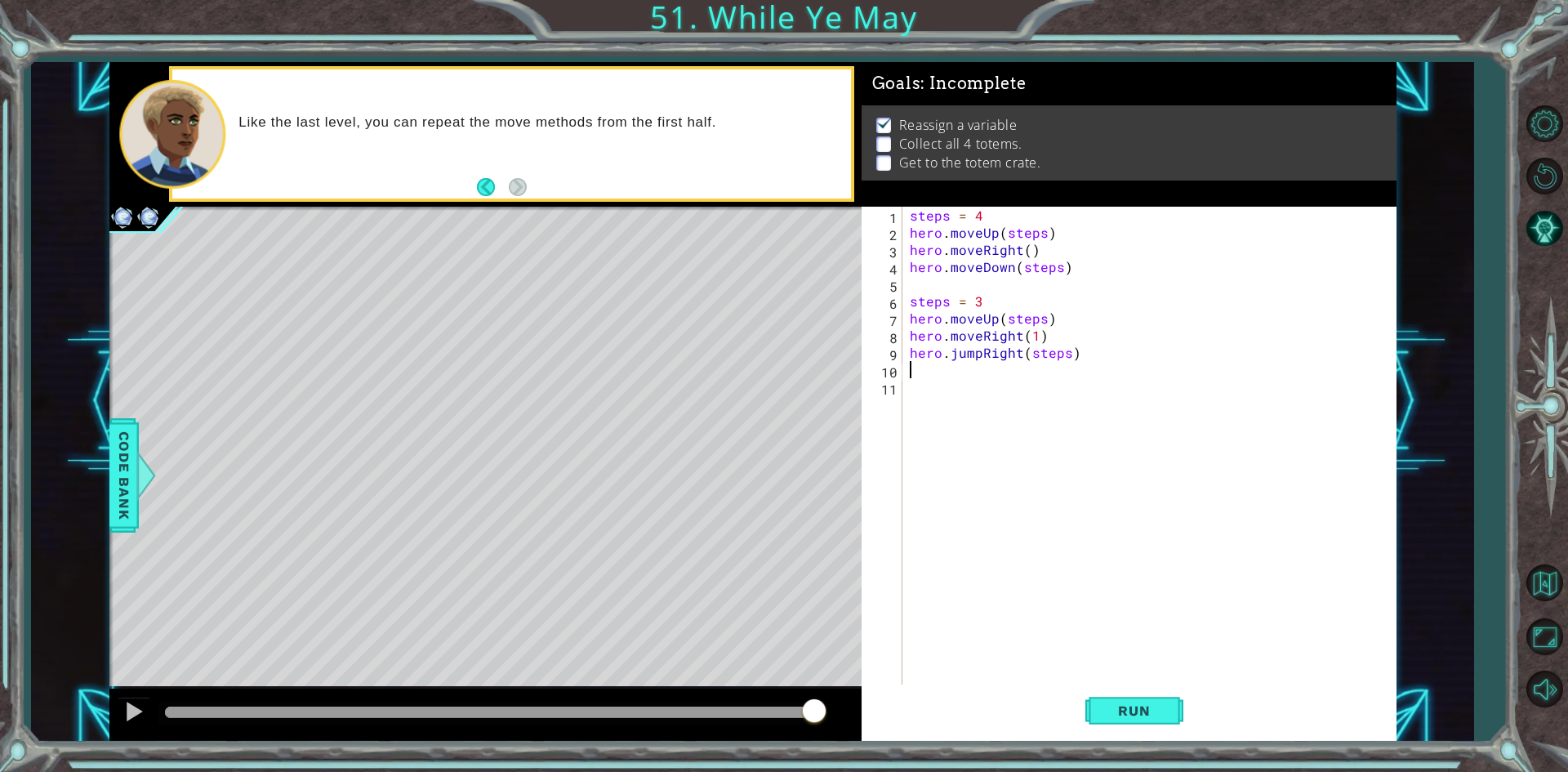
click at [979, 352] on div "steps = 4 hero . moveUp ( steps ) hero . moveRight ( ) hero . moveDown ( steps …" at bounding box center [1153, 464] width 492 height 515
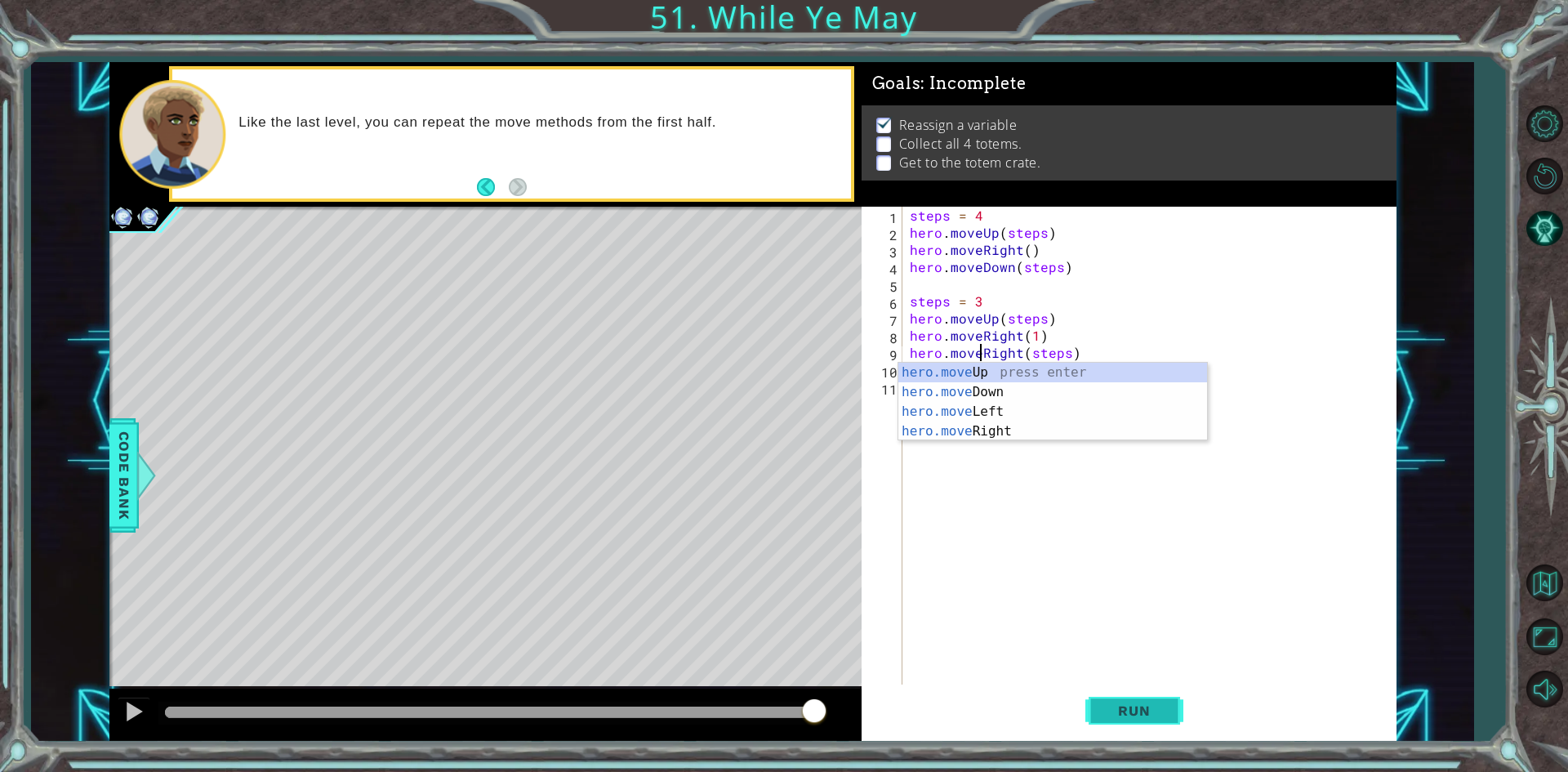
click at [1107, 705] on span "Run" at bounding box center [1133, 711] width 64 height 17
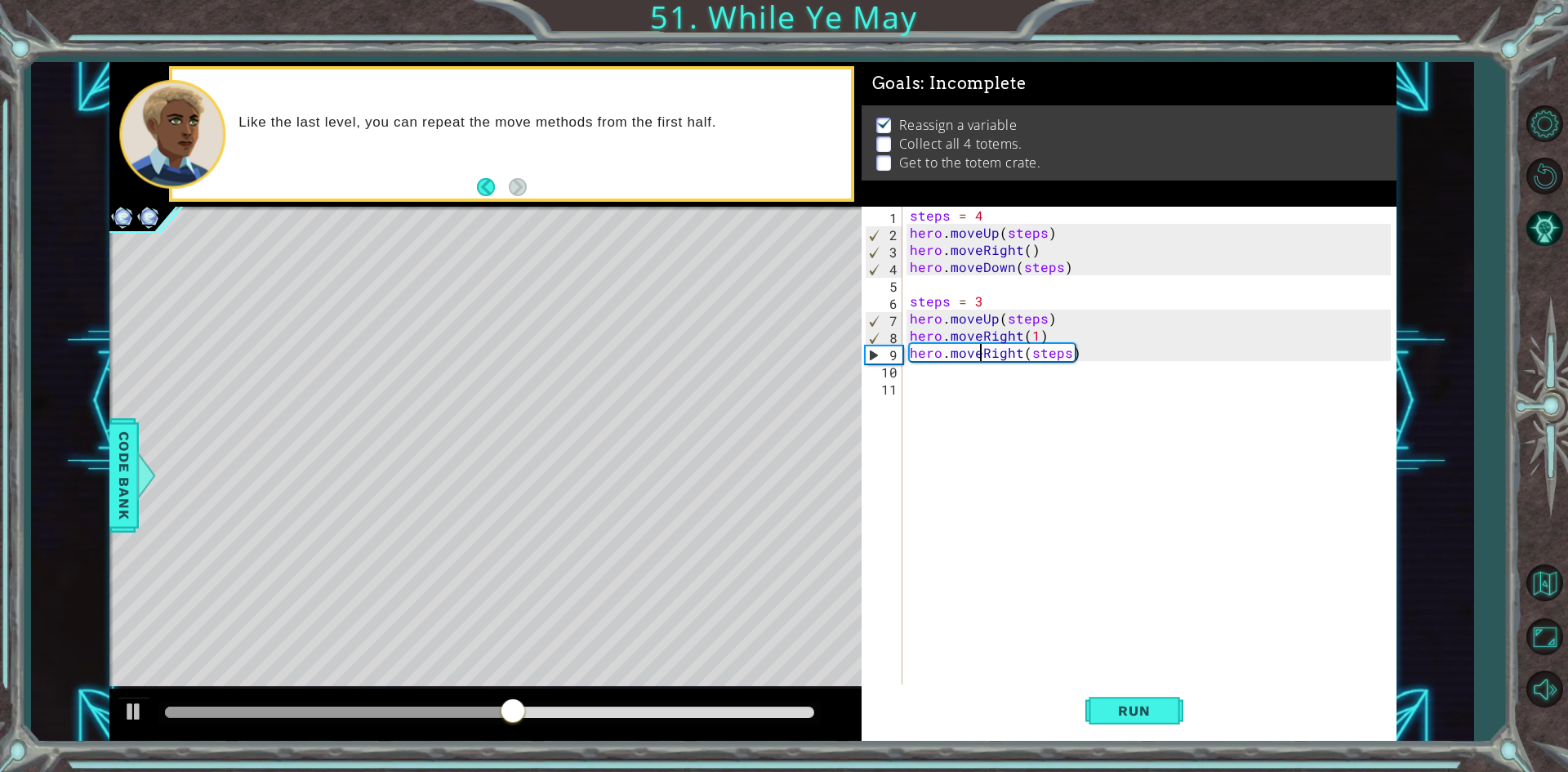
click at [1017, 357] on div "steps = 4 hero . moveUp ( steps ) hero . moveRight ( ) hero . moveDown ( steps …" at bounding box center [1153, 464] width 492 height 515
type textarea "hero.moveDown(steps)"
click at [976, 388] on div "steps = 4 hero . moveUp ( steps ) hero . moveRight ( ) hero . moveDown ( steps …" at bounding box center [1153, 464] width 492 height 515
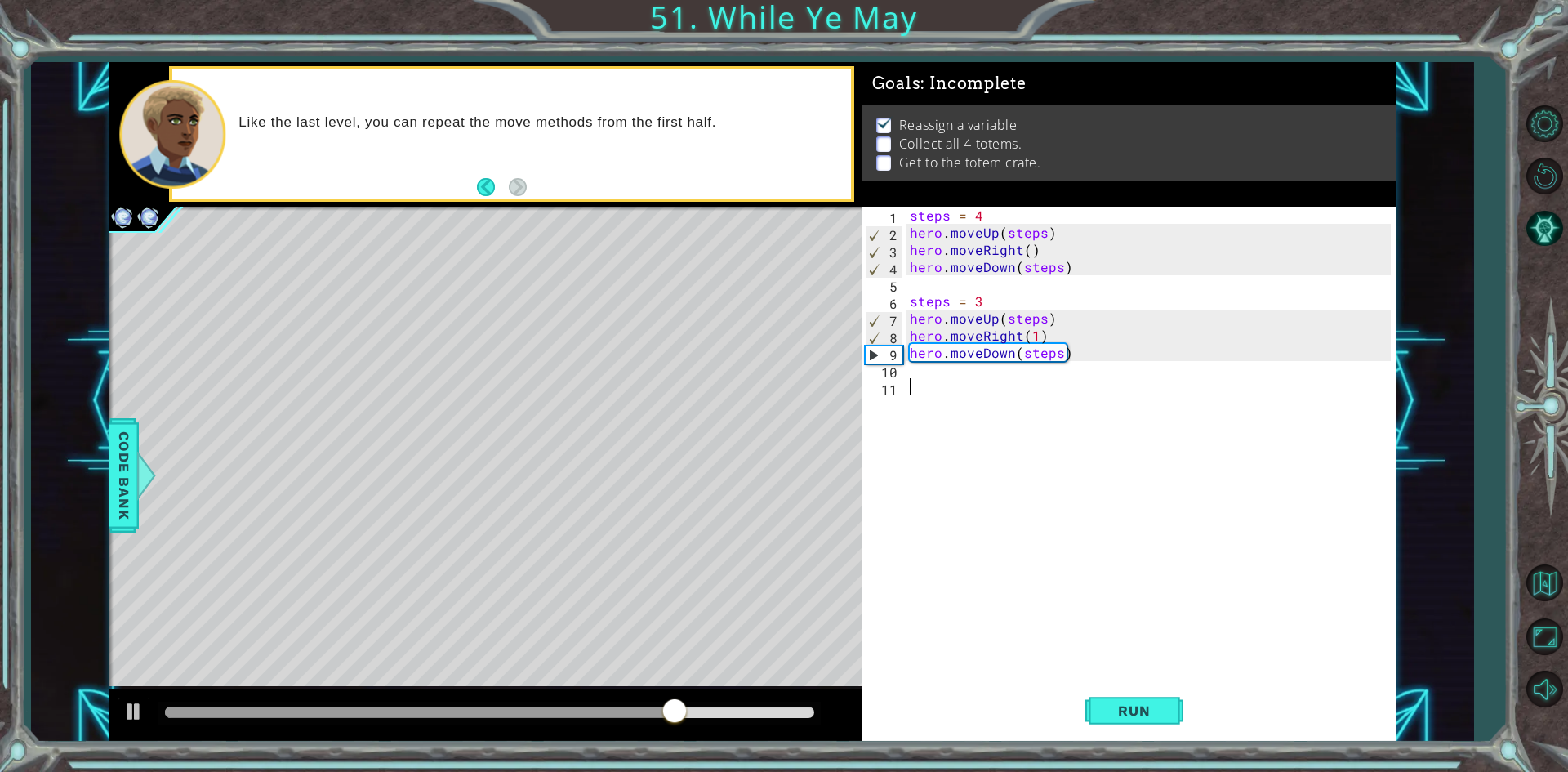
click at [957, 383] on div "steps = 4 hero . moveUp ( steps ) hero . moveRight ( ) hero . moveDown ( steps …" at bounding box center [1153, 464] width 492 height 515
click at [951, 381] on div "steps = 4 hero . moveUp ( steps ) hero . moveRight ( ) hero . moveDown ( steps …" at bounding box center [1153, 464] width 492 height 515
click at [942, 370] on div "steps = 4 hero . moveUp ( steps ) hero . moveRight ( ) hero . moveDown ( steps …" at bounding box center [1153, 464] width 492 height 515
type textarea "a"
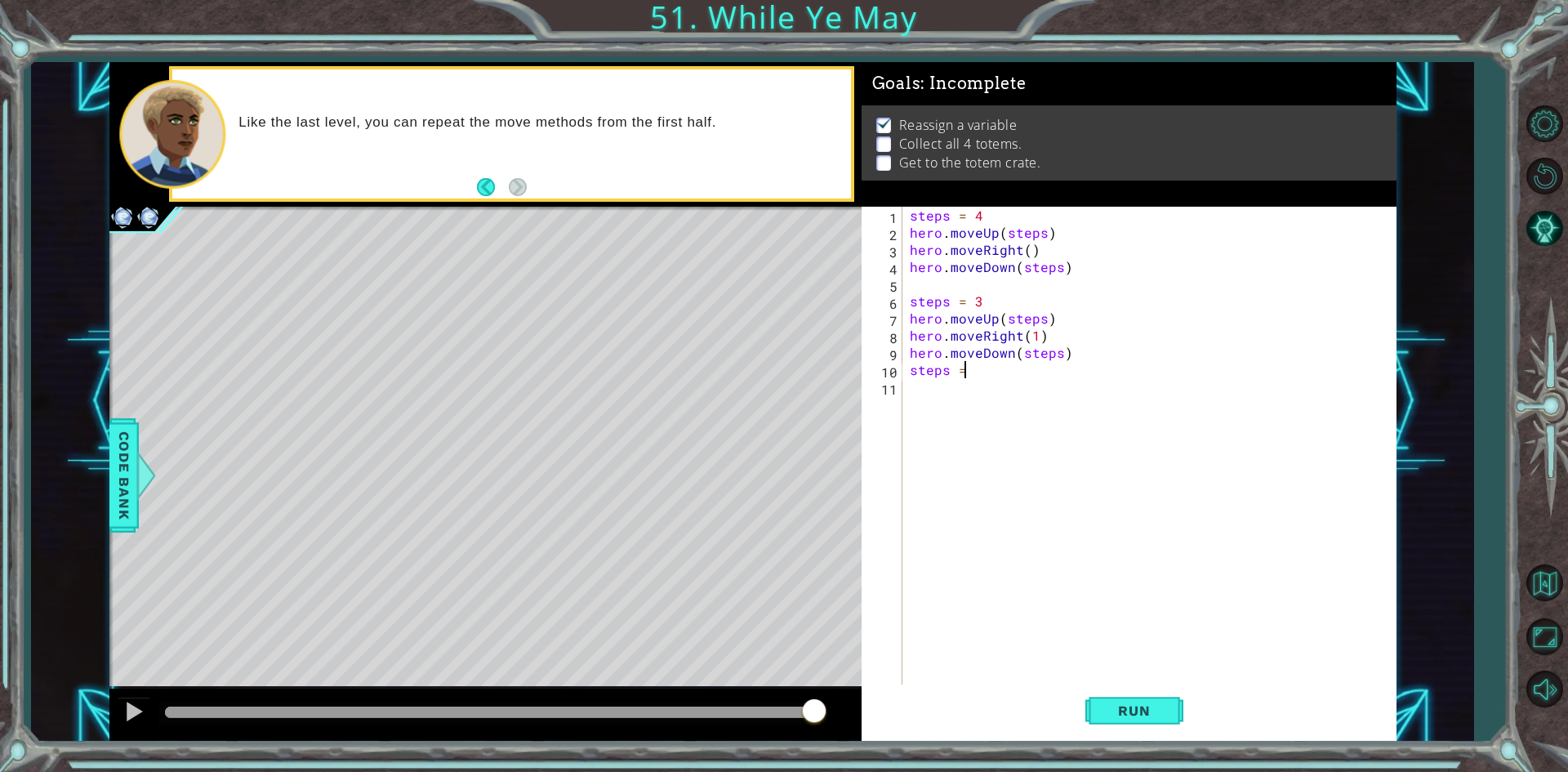
scroll to position [0, 3]
type textarea "steps = 2"
click at [944, 399] on div "steps = 4 hero . moveUp ( steps ) hero . moveRight ( ) hero . moveDown ( steps …" at bounding box center [1153, 464] width 492 height 515
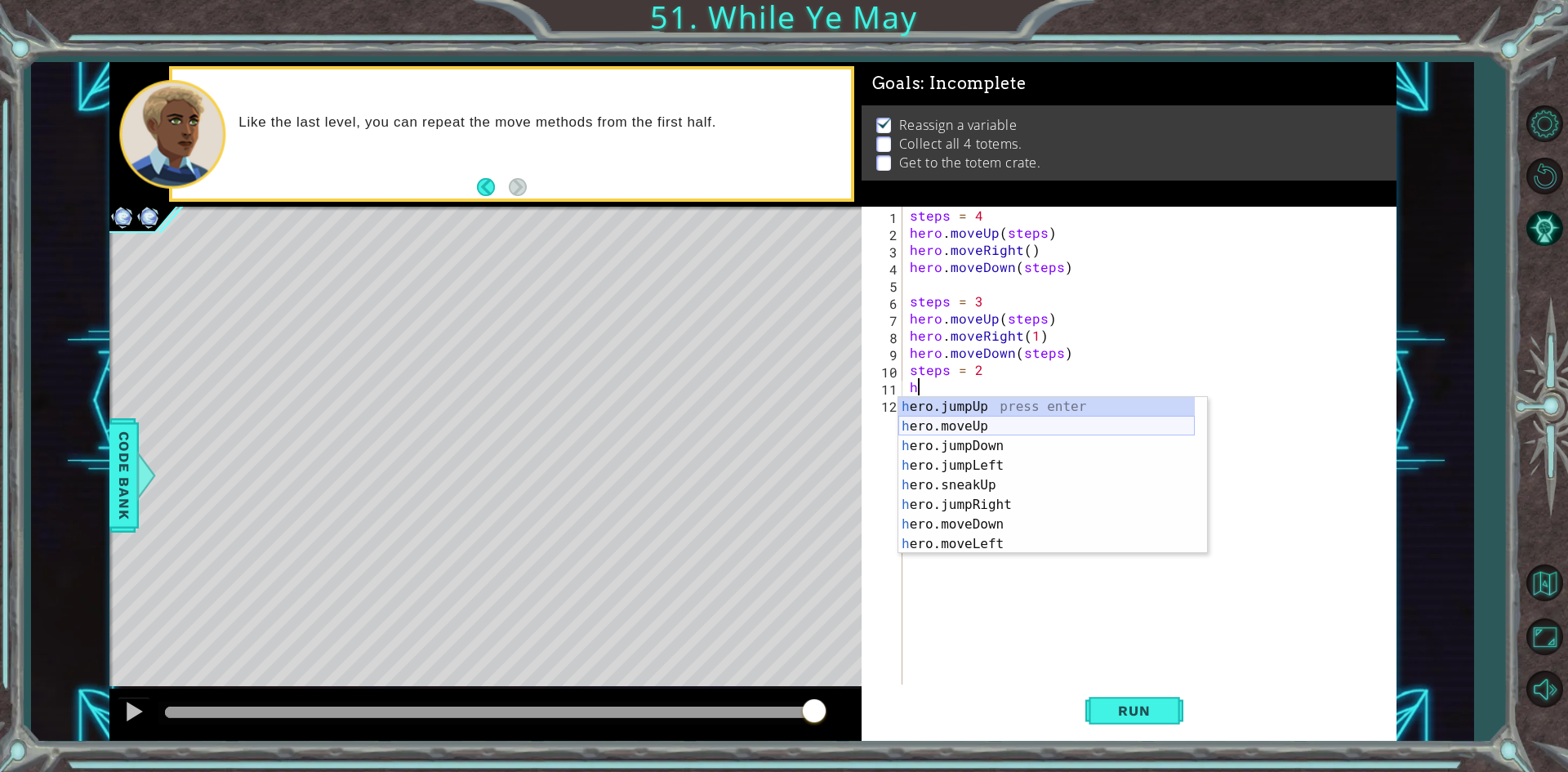
click at [1015, 428] on div "h ero.jumpUp press enter h ero.moveUp press enter h ero.jumpDown press enter h …" at bounding box center [1046, 494] width 296 height 196
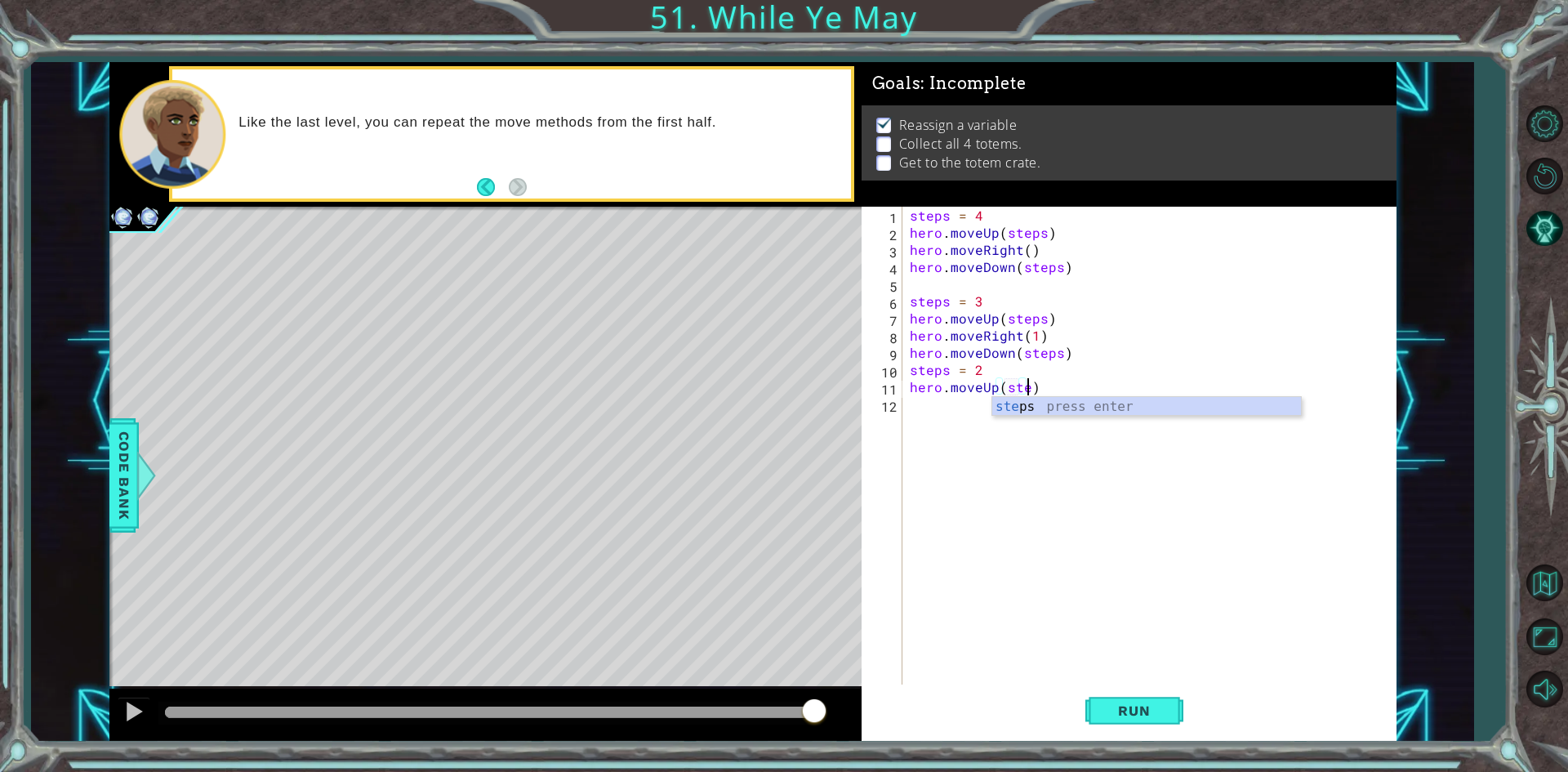
scroll to position [0, 7]
type textarea "hero.moveUp(steps)"
click at [976, 413] on div "steps = 4 hero . moveUp ( steps ) hero . moveRight ( ) hero . moveDown ( steps …" at bounding box center [1153, 464] width 492 height 515
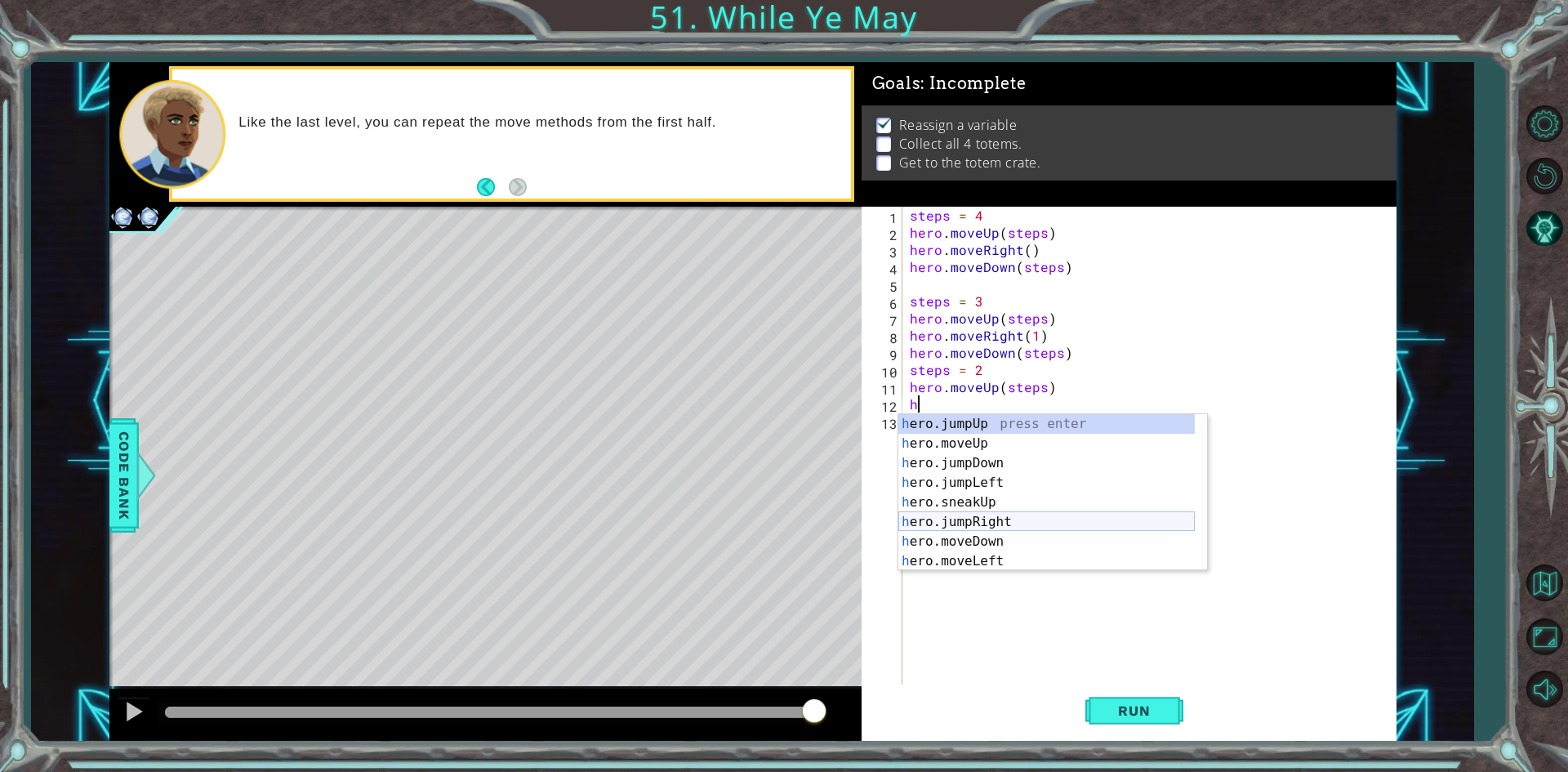
scroll to position [98, 0]
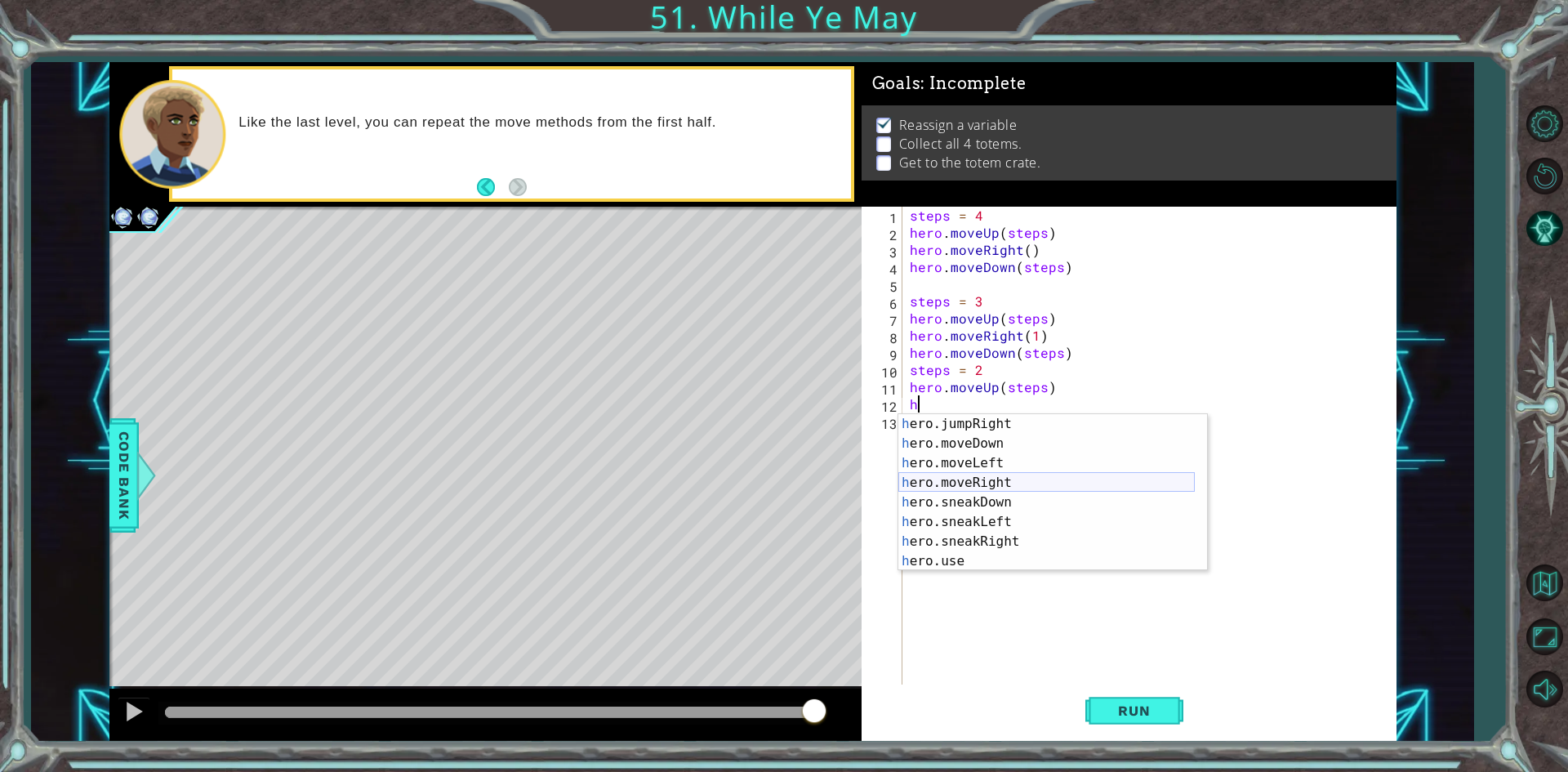
click at [1013, 477] on div "h ero.jumpRight press enter h ero.moveDown press enter h ero.moveLeft press ent…" at bounding box center [1046, 512] width 296 height 196
type textarea "hero.moveRight(1)"
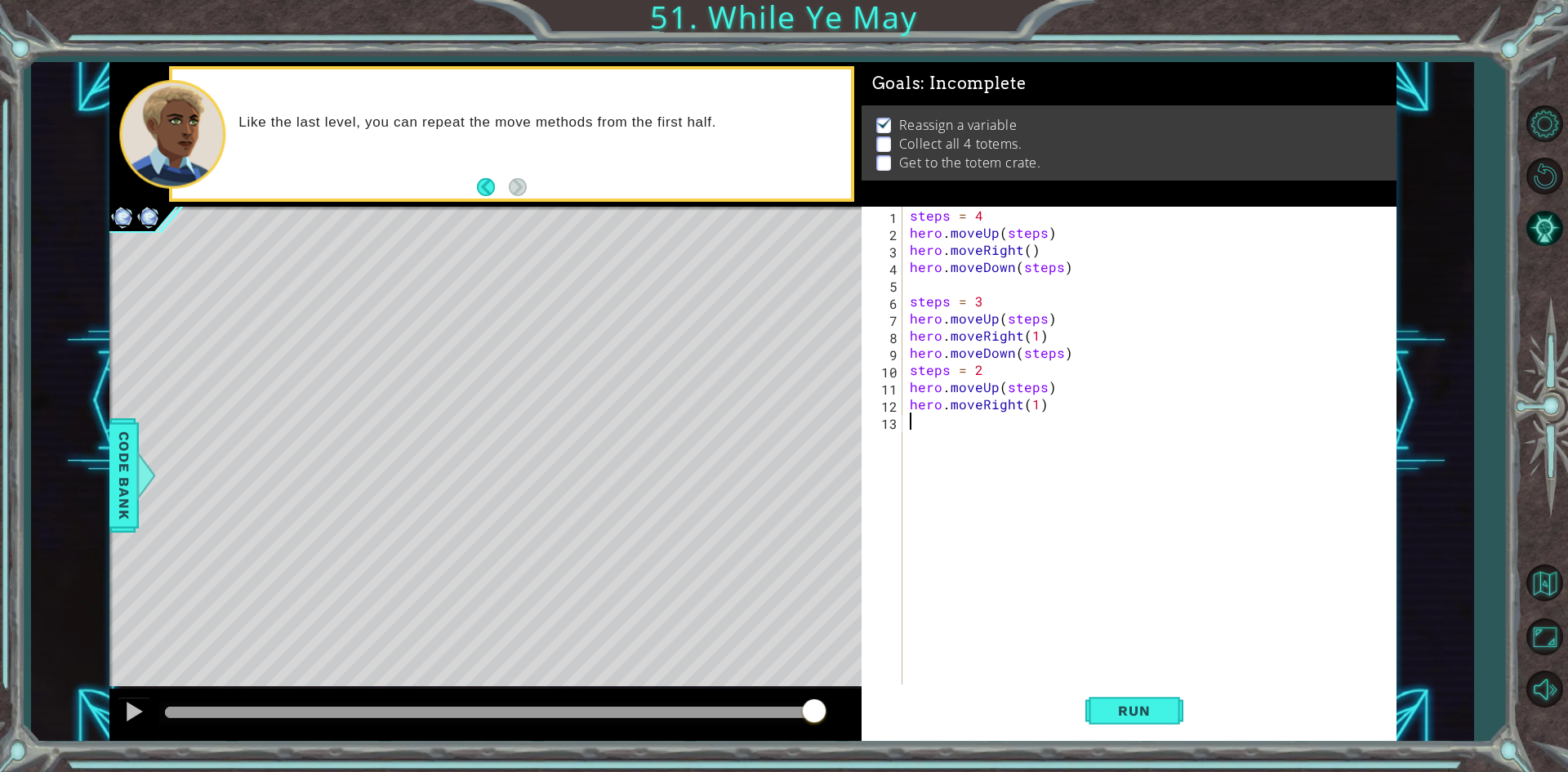
click at [988, 437] on div "steps = 4 hero . moveUp ( steps ) hero . moveRight ( ) hero . moveDown ( steps …" at bounding box center [1153, 464] width 492 height 515
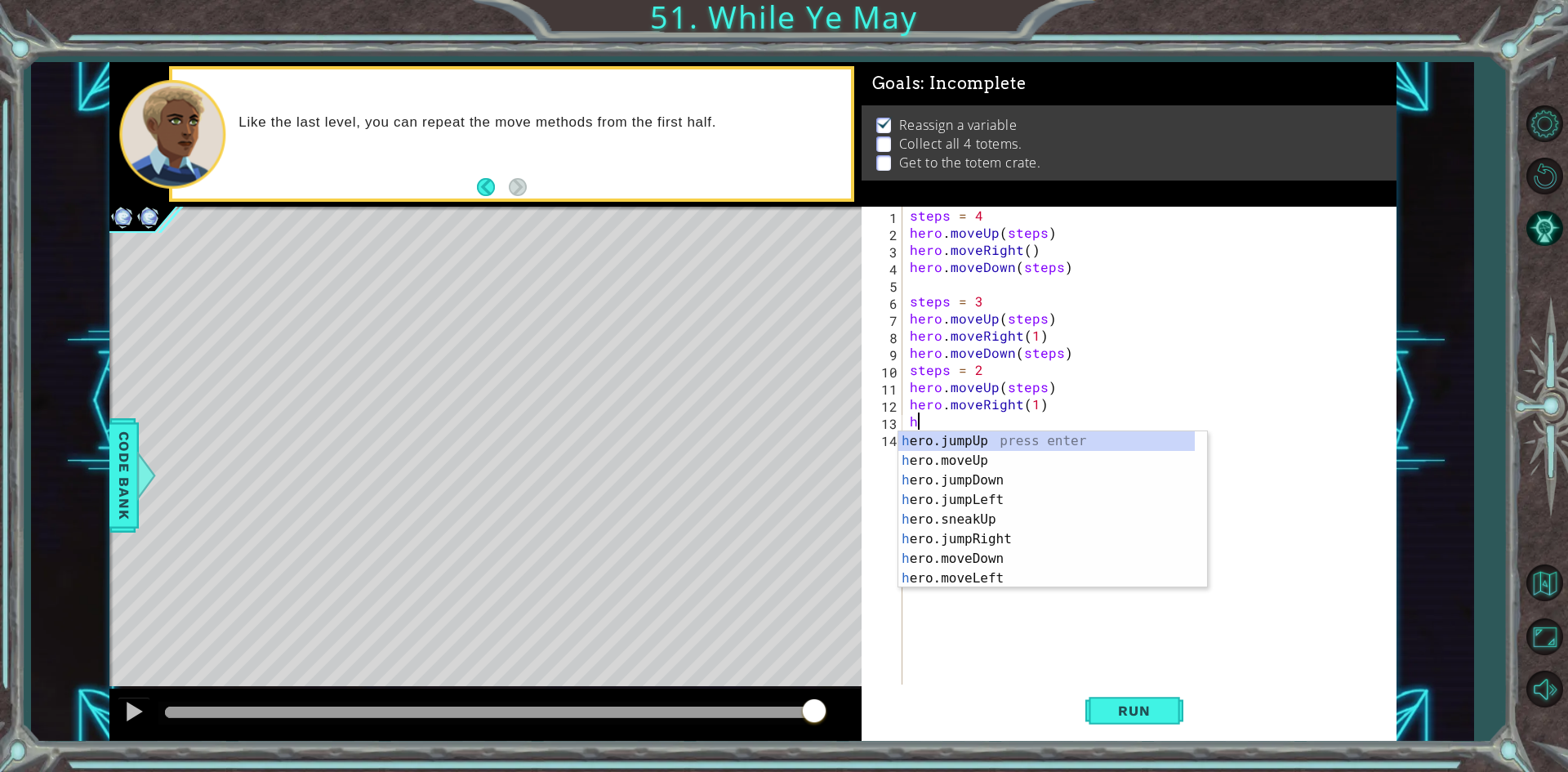
scroll to position [0, 0]
click at [1022, 561] on div "h ero.jumpUp press enter h ero.moveUp press enter h ero.jumpDown press enter h …" at bounding box center [1046, 529] width 296 height 196
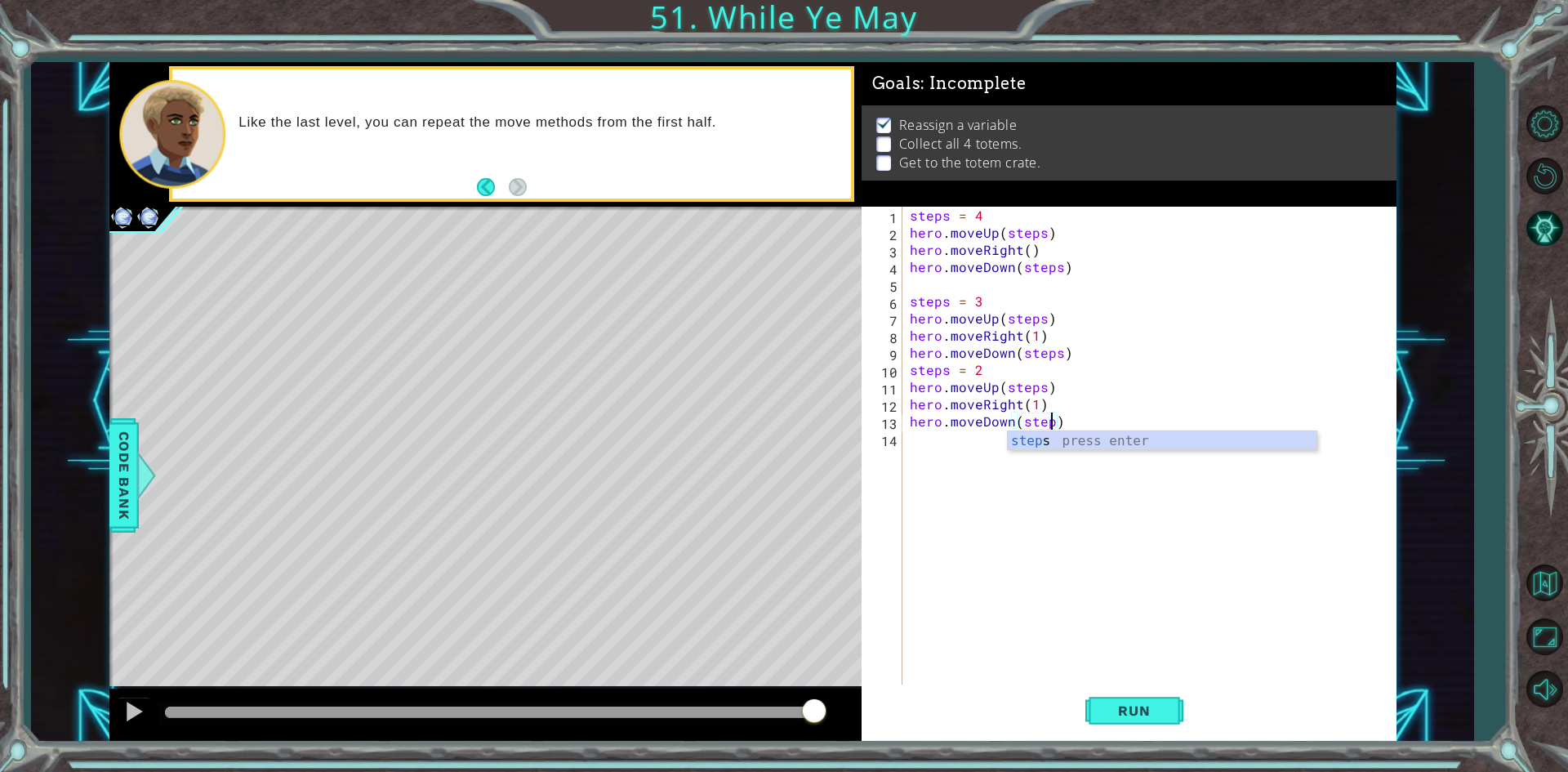
type textarea "hero.moveDown(steps)"
click at [965, 449] on div "steps = 4 hero . moveUp ( steps ) hero . moveRight ( ) hero . moveDown ( steps …" at bounding box center [1153, 464] width 492 height 515
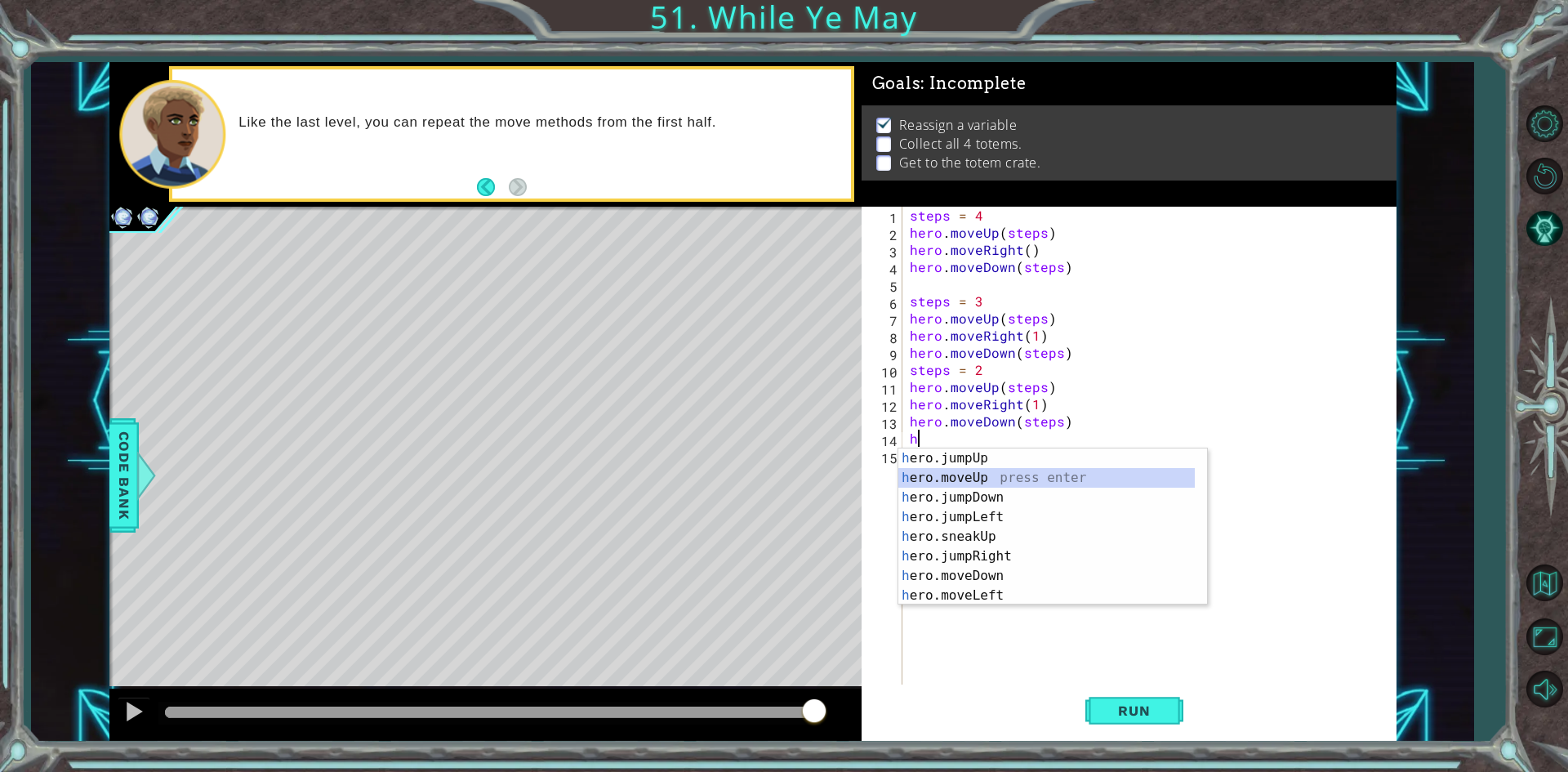
click at [998, 479] on div "h ero.jumpUp press enter h ero.moveUp press enter h ero.jumpDown press enter h …" at bounding box center [1046, 546] width 296 height 196
type textarea "hero.moveUp(1)"
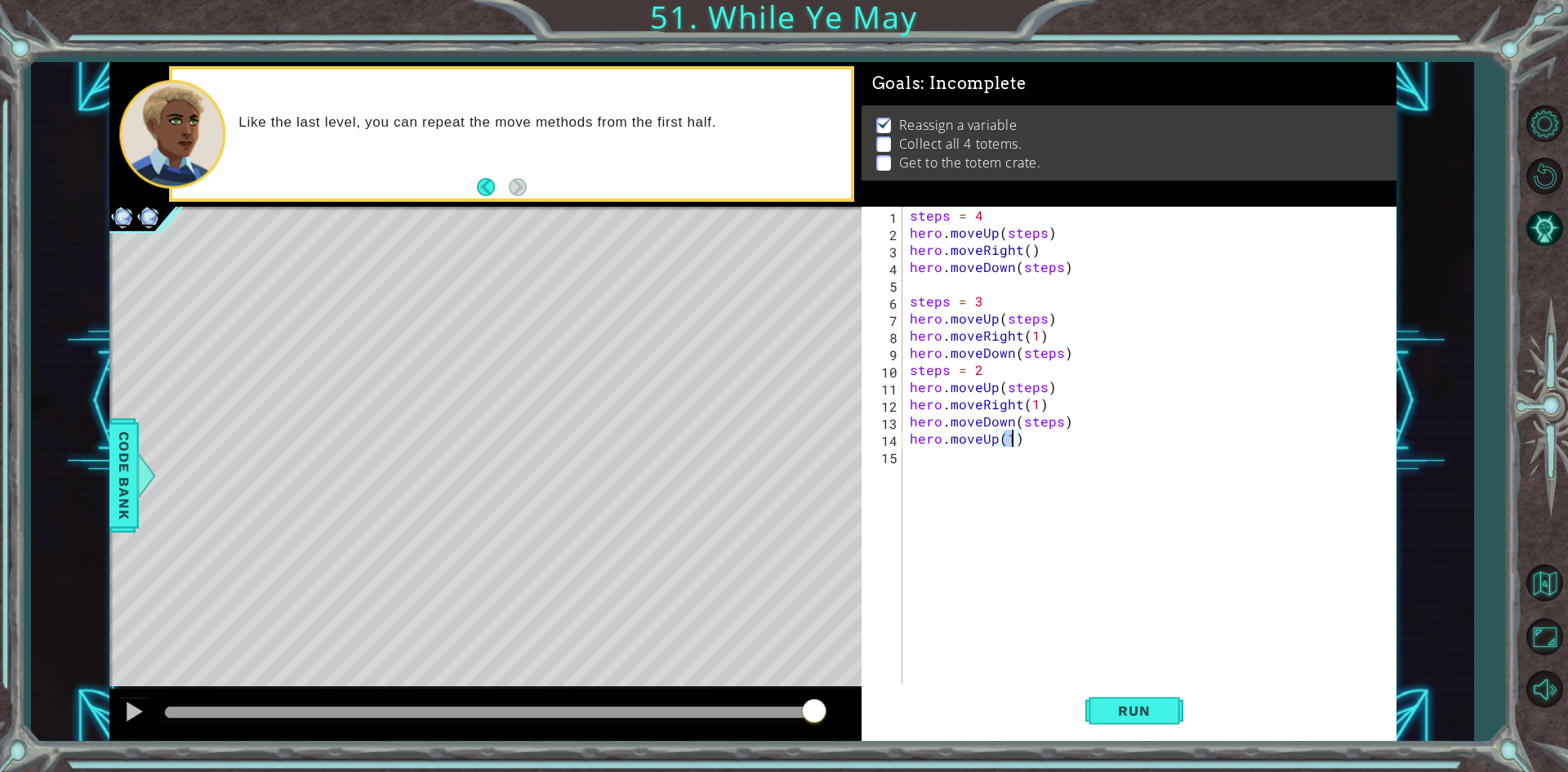
click at [940, 460] on div "steps = 4 hero . moveUp ( steps ) hero . moveRight ( ) hero . moveDown ( steps …" at bounding box center [1153, 464] width 492 height 515
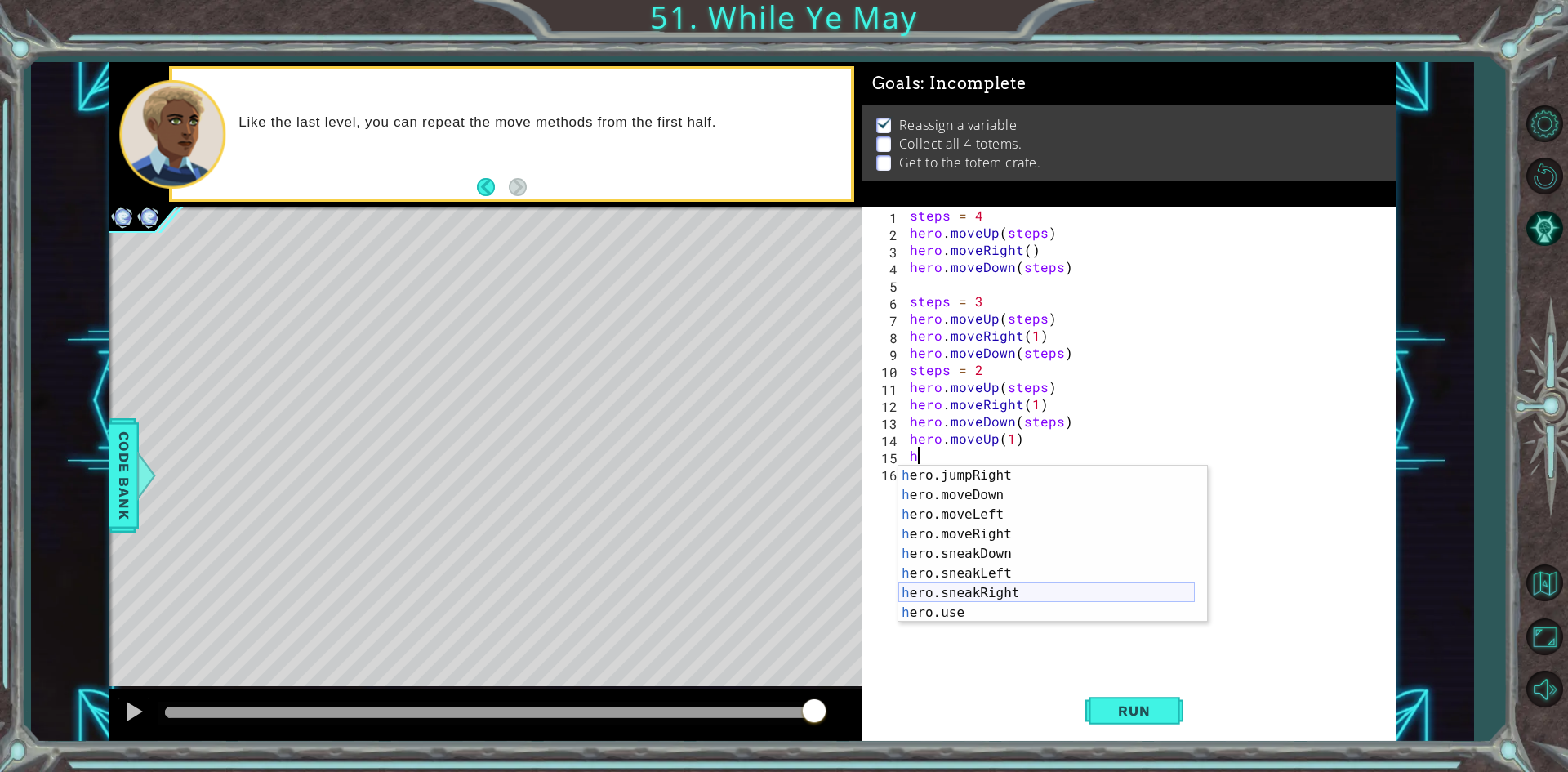
scroll to position [98, 0]
click at [1009, 532] on div "h ero.jumpRight press enter h ero.moveDown press enter h ero.moveLeft press ent…" at bounding box center [1046, 563] width 296 height 196
type textarea "hero.moveRight(1)"
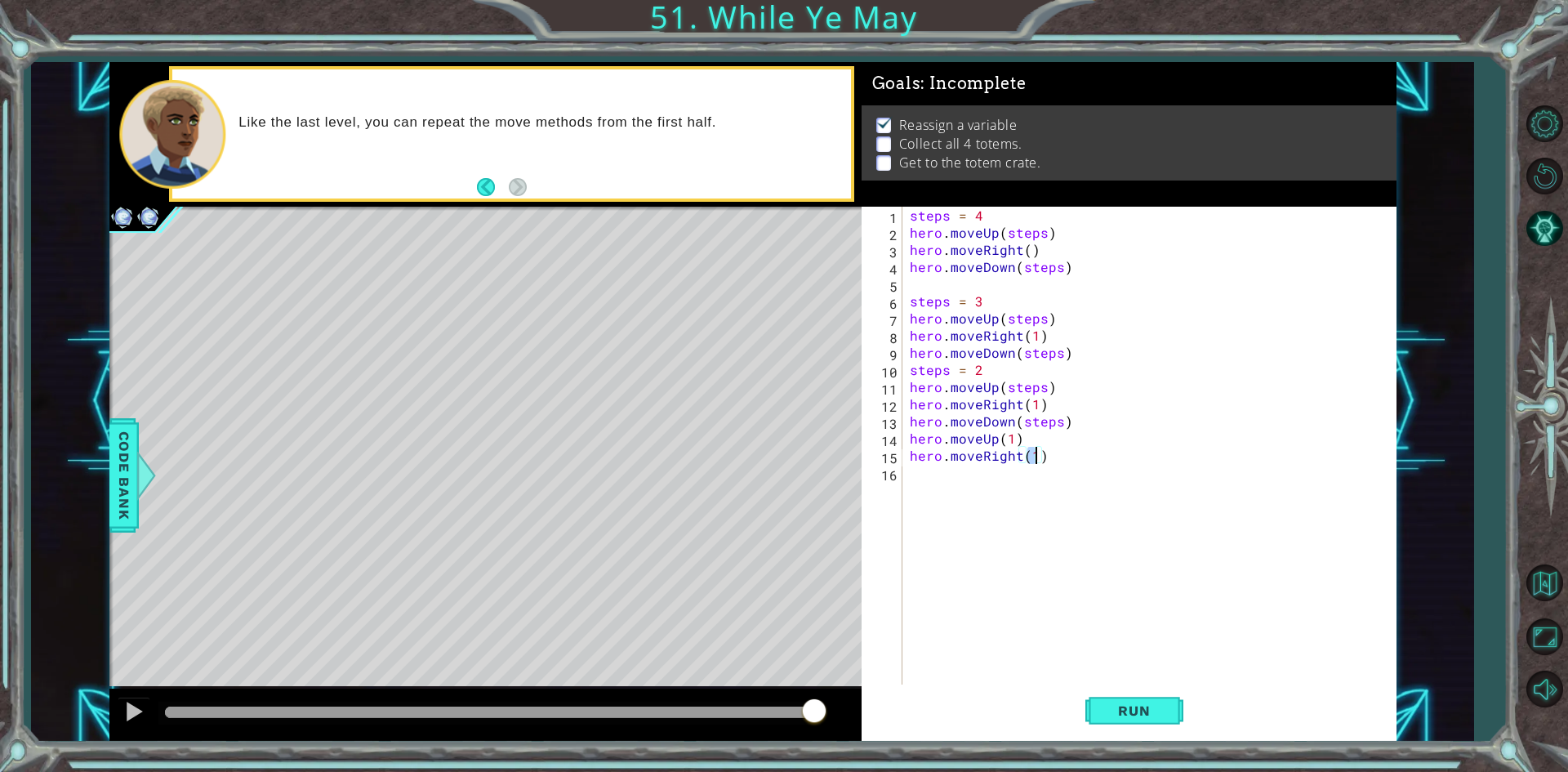
click at [967, 480] on div "steps = 4 hero . moveUp ( steps ) hero . moveRight ( ) hero . moveDown ( steps …" at bounding box center [1153, 464] width 492 height 515
type textarea "h"
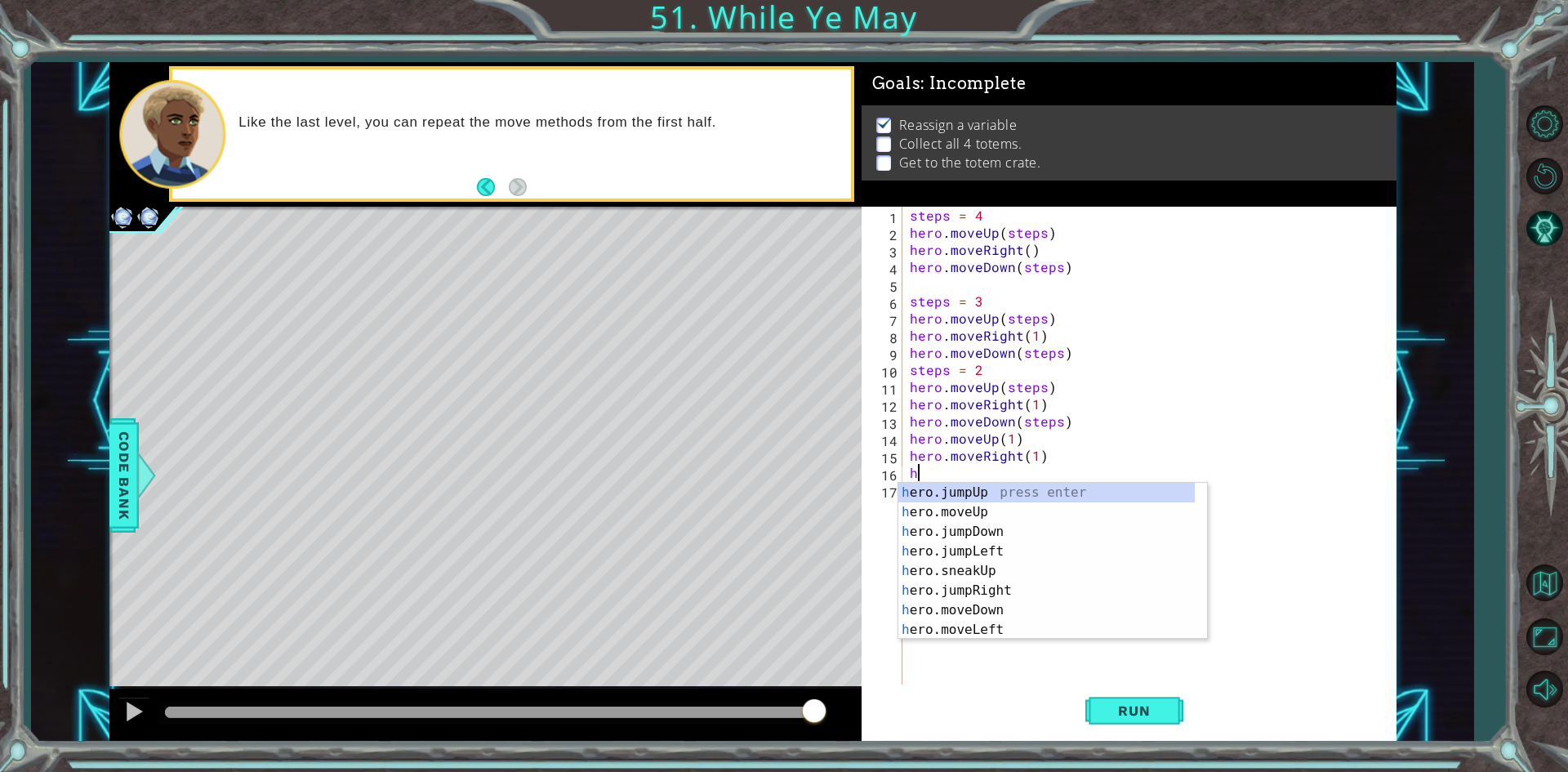
scroll to position [0, 0]
click at [1000, 524] on div "h ero.jumpUp press enter h ero.moveUp press enter h ero.jumpDown press enter h …" at bounding box center [1046, 580] width 296 height 196
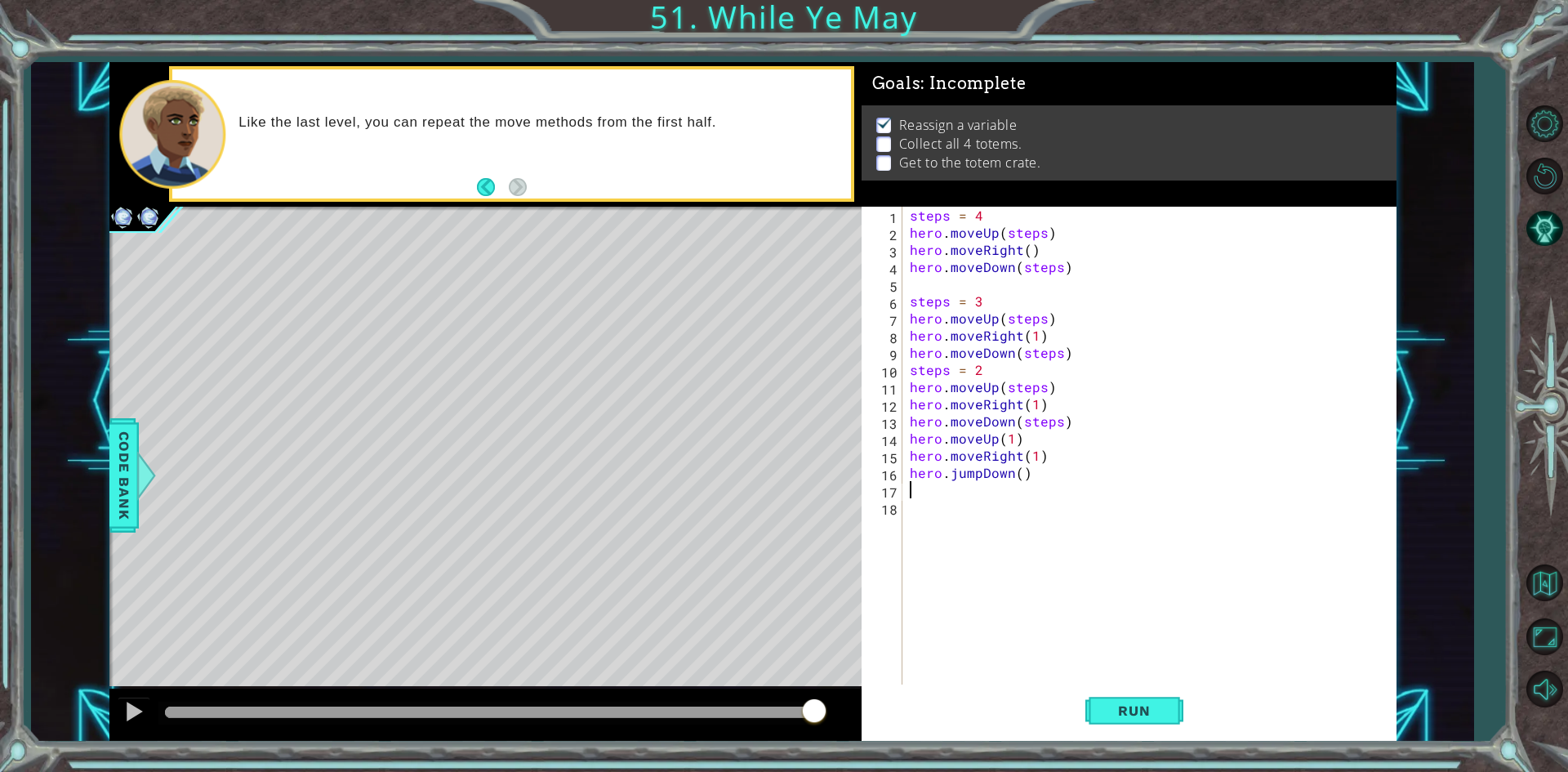
click at [974, 473] on div "steps = 4 hero . moveUp ( steps ) hero . moveRight ( ) hero . moveDown ( steps …" at bounding box center [1153, 464] width 492 height 515
click at [978, 475] on div "steps = 4 hero . moveUp ( steps ) hero . moveRight ( ) hero . moveDown ( steps …" at bounding box center [1153, 464] width 492 height 515
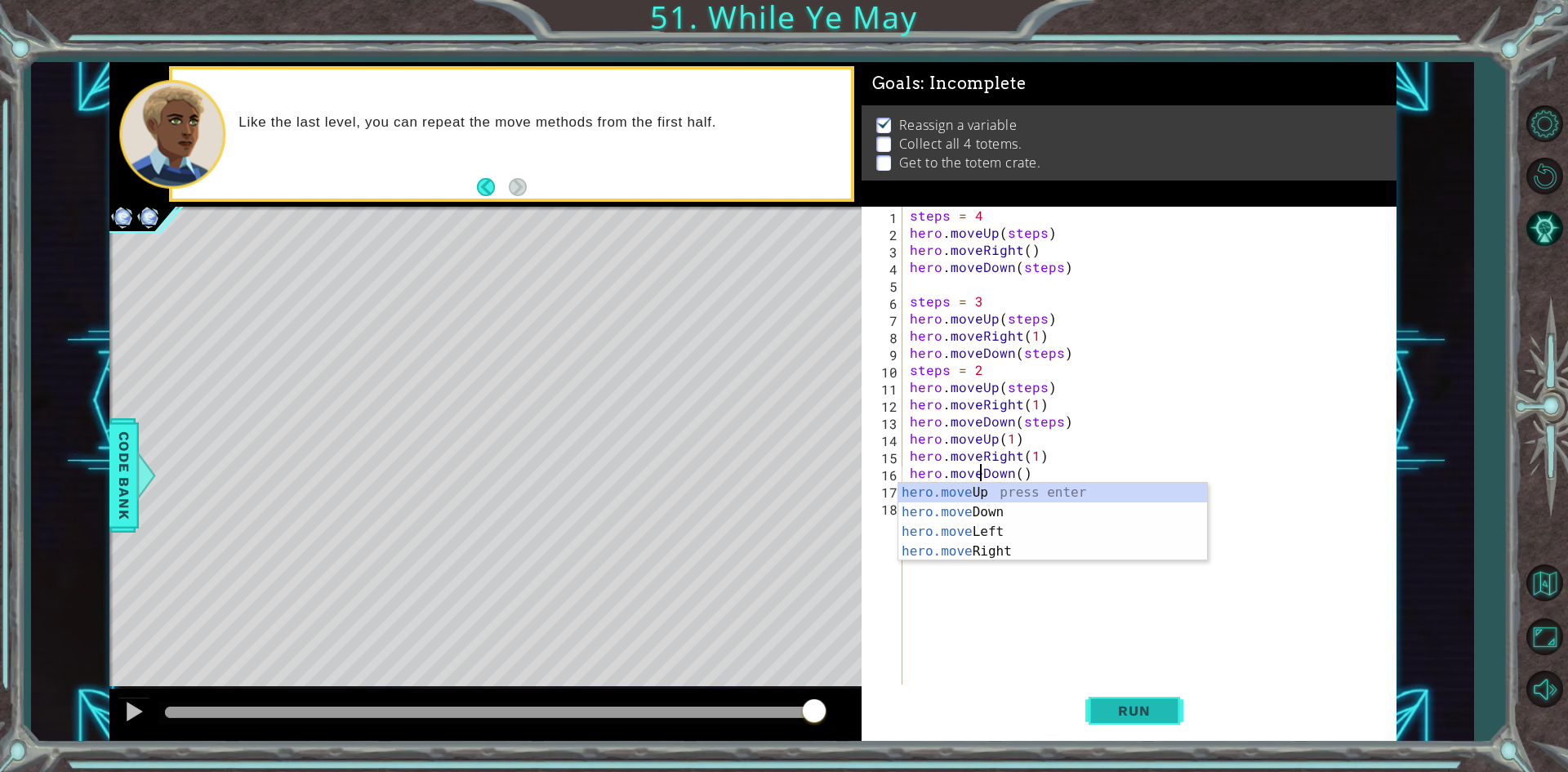
type textarea "hero.moveDown()"
click at [1132, 692] on button "Run" at bounding box center [1133, 711] width 98 height 53
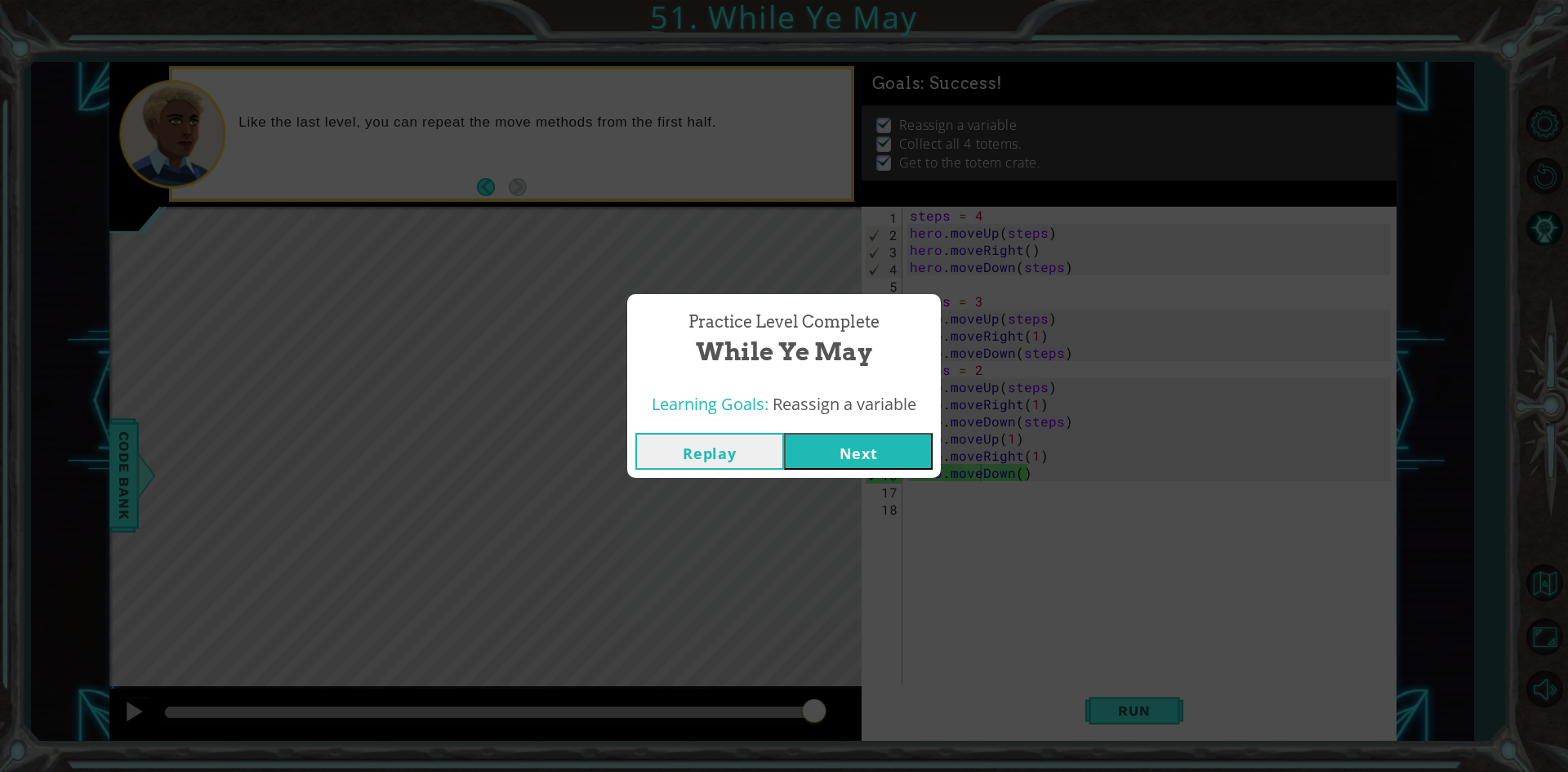
click at [875, 425] on div "Replay Next" at bounding box center [784, 451] width 314 height 53
click at [876, 451] on button "Next" at bounding box center [858, 451] width 149 height 37
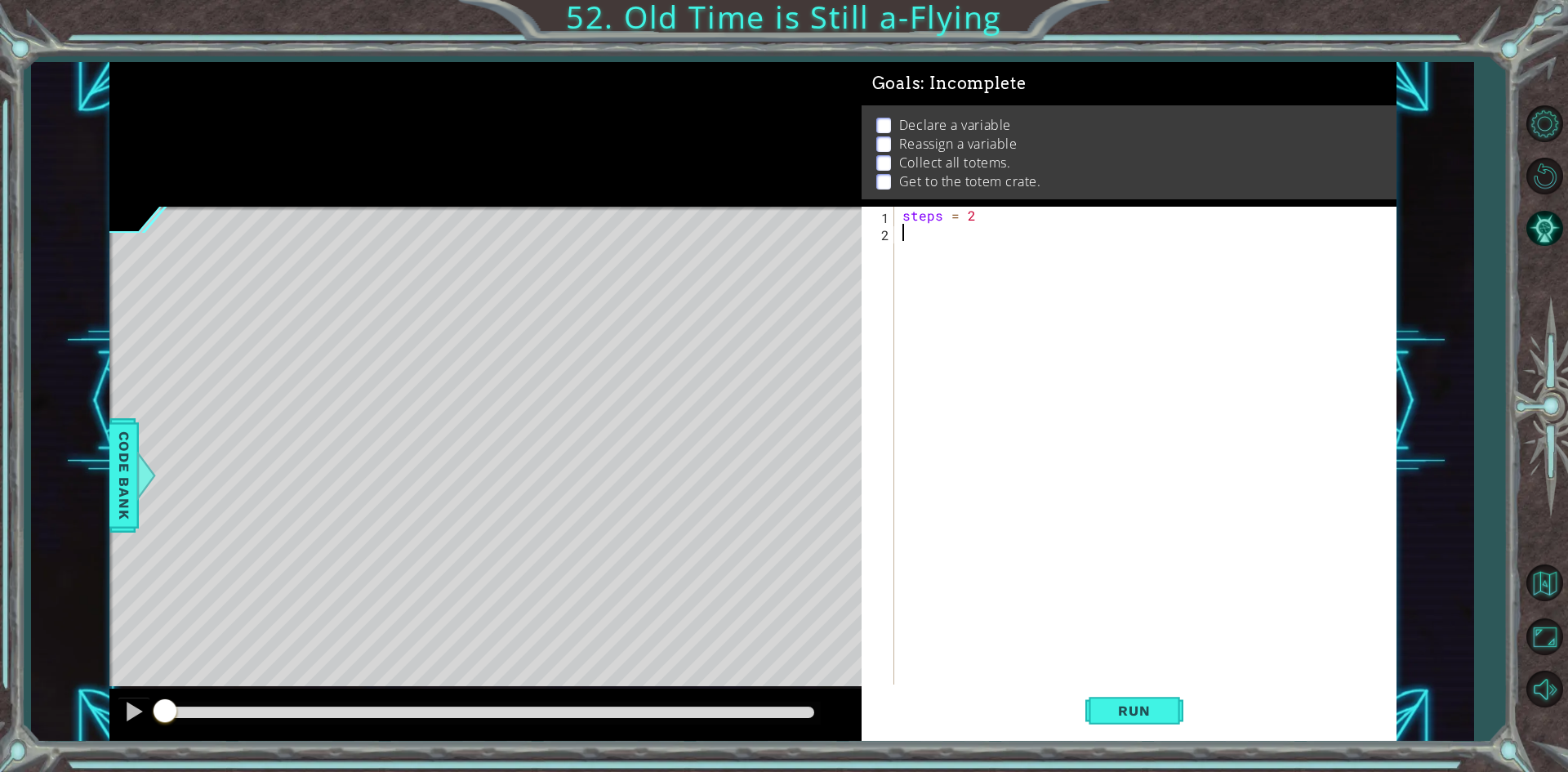
click at [947, 241] on div "steps = 2" at bounding box center [1149, 464] width 500 height 515
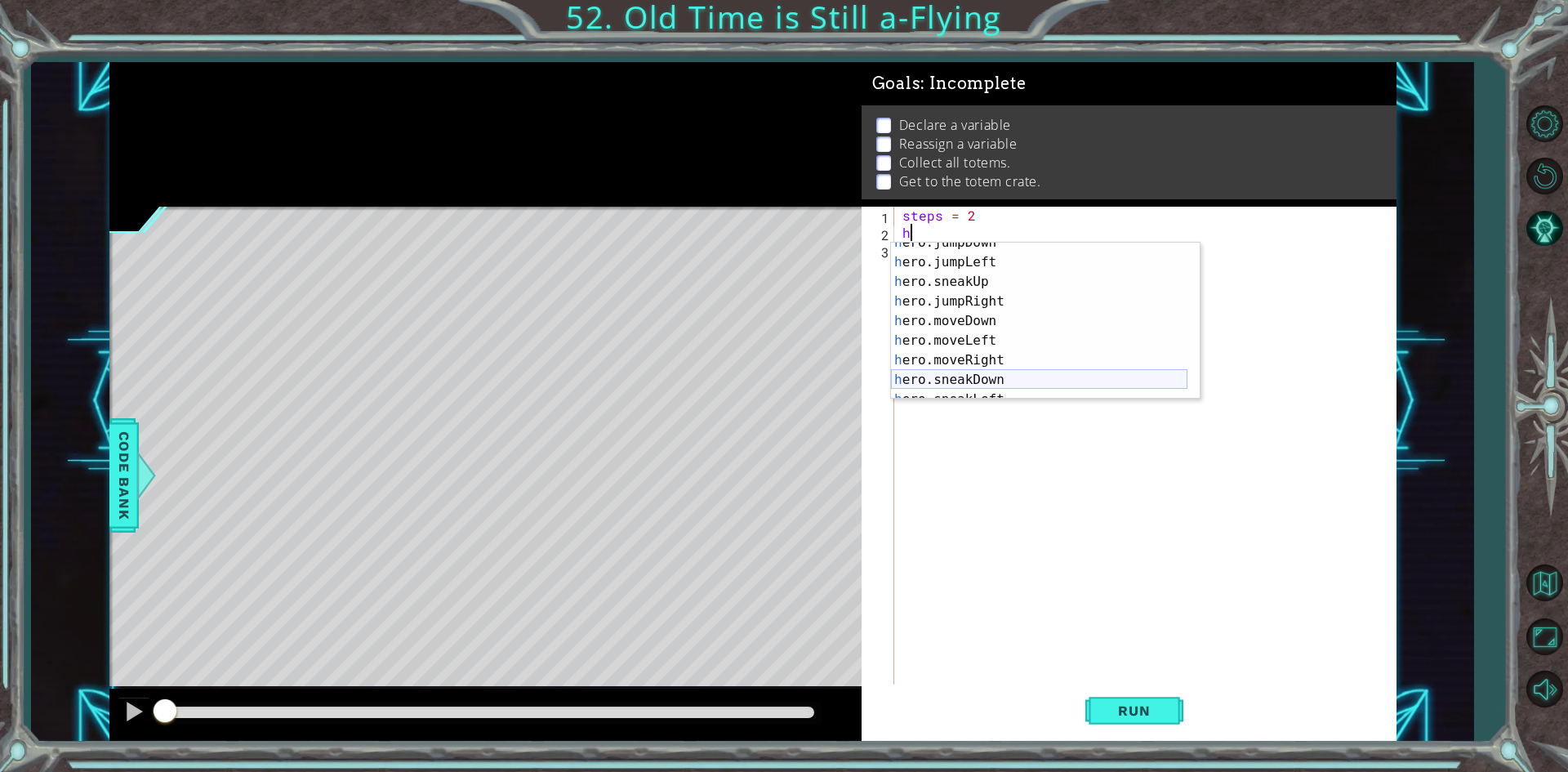
scroll to position [49, 0]
click at [1009, 362] on div "h ero.jumpDown press enter h ero.jumpLeft press enter h ero.sneakUp press enter…" at bounding box center [1039, 331] width 296 height 196
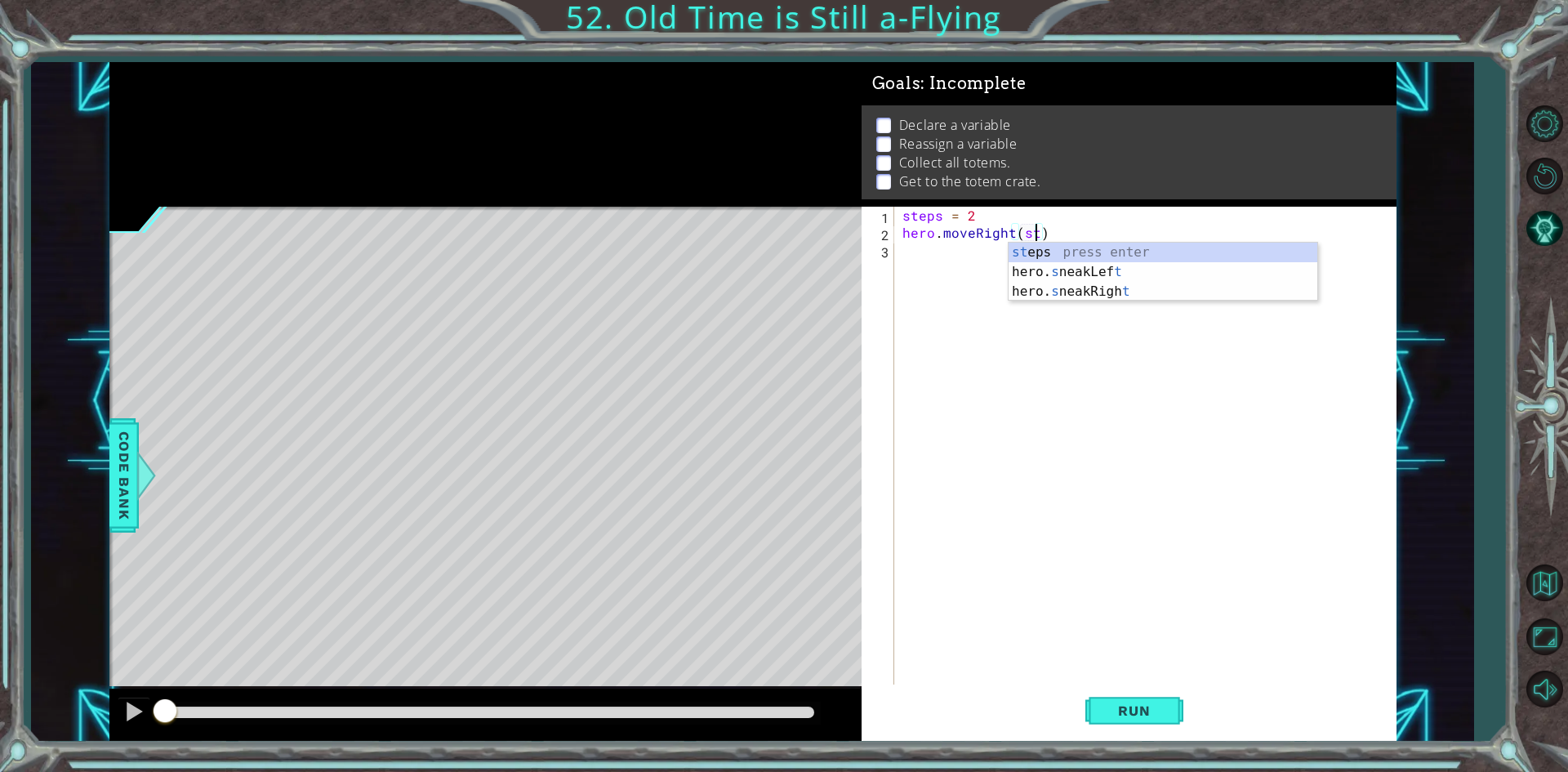
scroll to position [0, 9]
type textarea "hero.moveRight(steps)"
click at [950, 254] on div "steps = 2 hero . moveRight ( steps )" at bounding box center [1149, 464] width 500 height 515
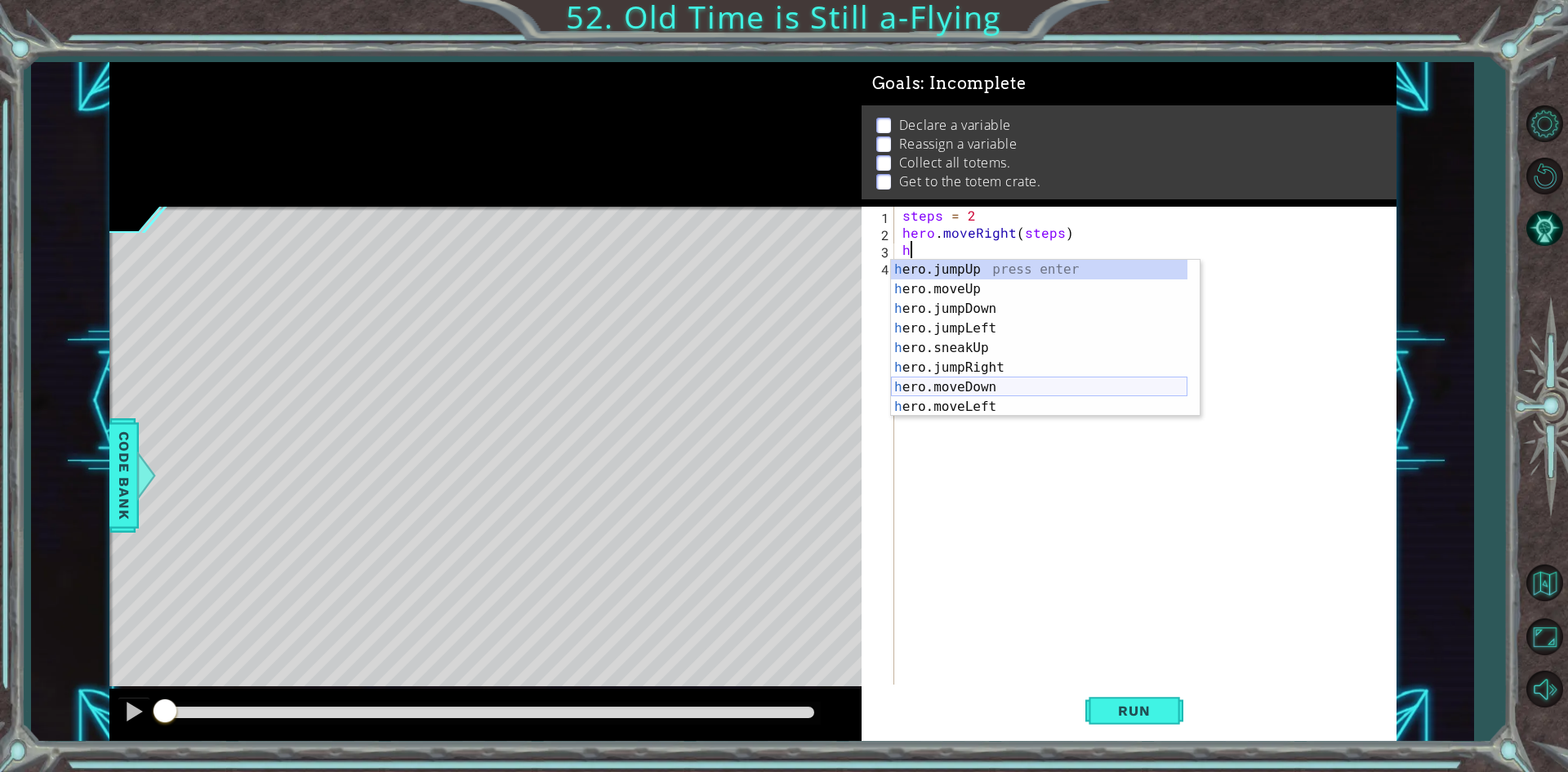
click at [1001, 388] on div "h ero.jumpUp press enter h ero.moveUp press enter h ero.jumpDown press enter h …" at bounding box center [1039, 358] width 296 height 196
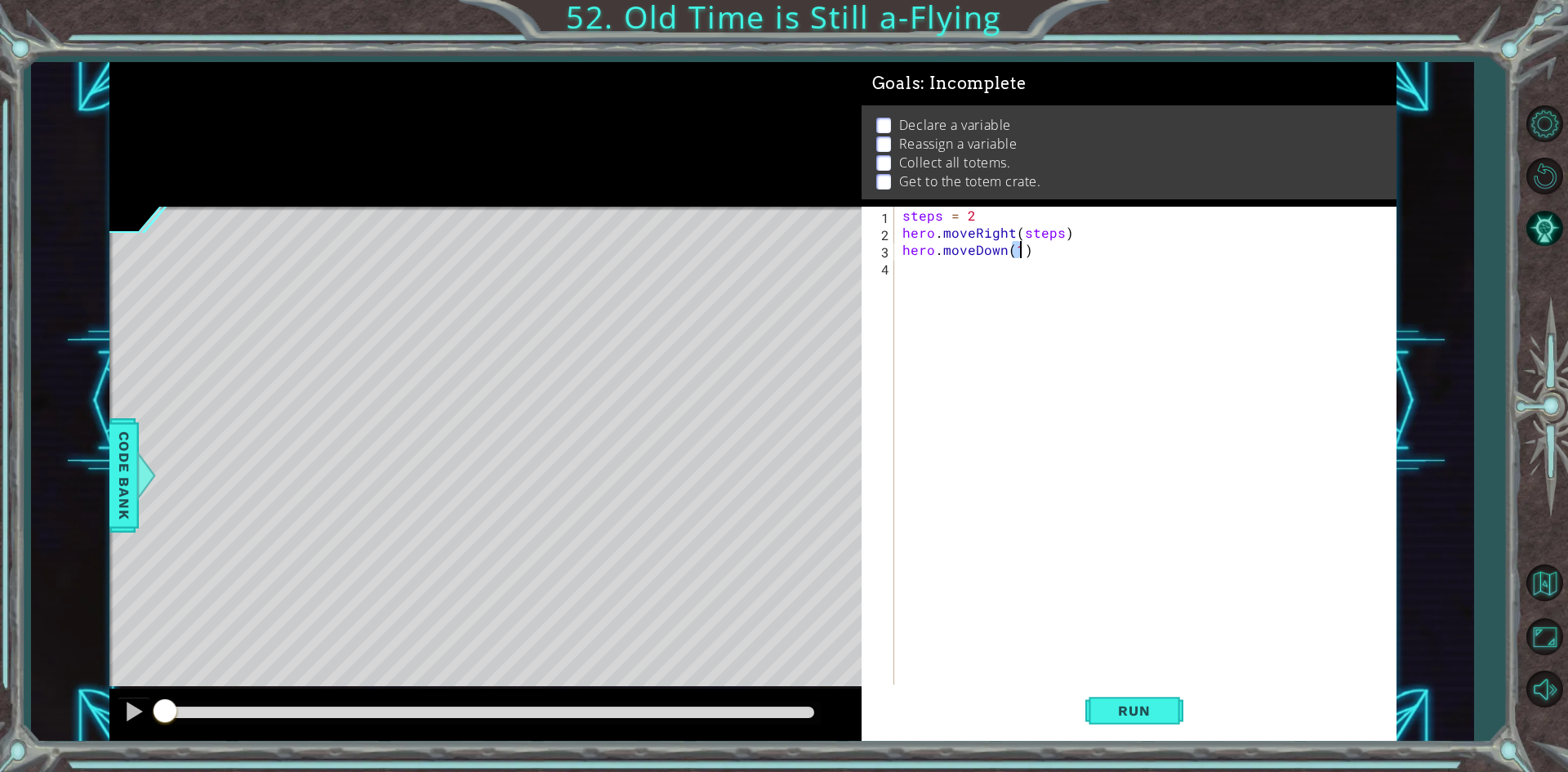
type textarea "hero.moveDown(1)"
click at [954, 277] on div "steps = 2 hero . moveRight ( steps ) hero . moveDown ( 1 )" at bounding box center [1149, 464] width 500 height 515
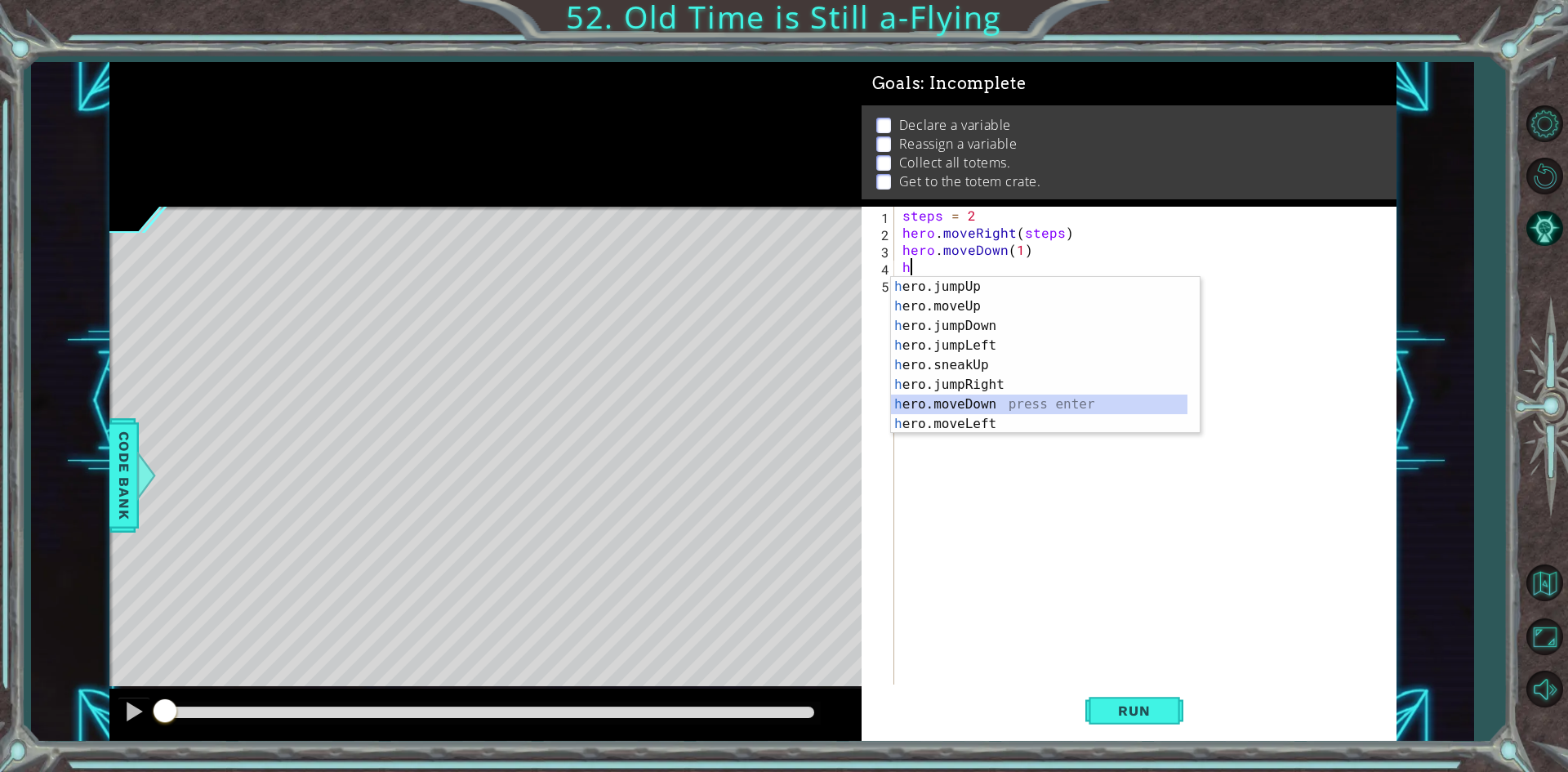
click at [992, 413] on div "h ero.jumpUp press enter h ero.moveUp press enter h ero.jumpDown press enter h …" at bounding box center [1039, 374] width 296 height 196
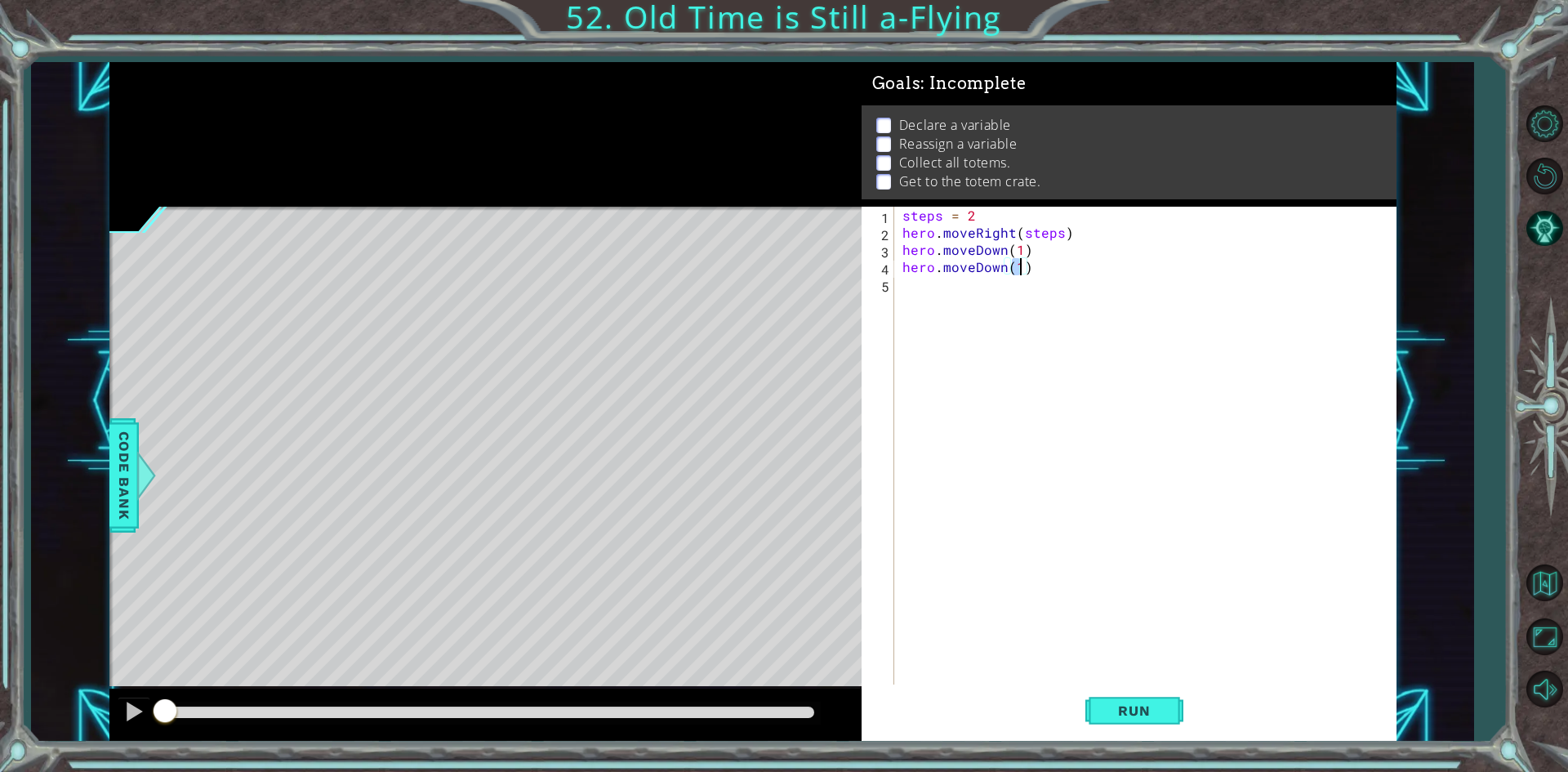
click at [999, 268] on div "steps = 2 hero . moveRight ( steps ) hero . moveDown ( 1 ) hero . moveDown ( 1 )" at bounding box center [1149, 464] width 500 height 515
click at [1004, 267] on div "steps = 2 hero . moveRight ( steps ) hero . moveDown ( 1 ) hero . moveDown ( 1 )" at bounding box center [1149, 464] width 500 height 515
click at [1019, 274] on div "steps = 2 hero . moveRight ( steps ) hero . moveDown ( 1 ) hero . moveLeft ( 1 )" at bounding box center [1149, 464] width 500 height 515
type textarea "hero.moveLeft(steps)"
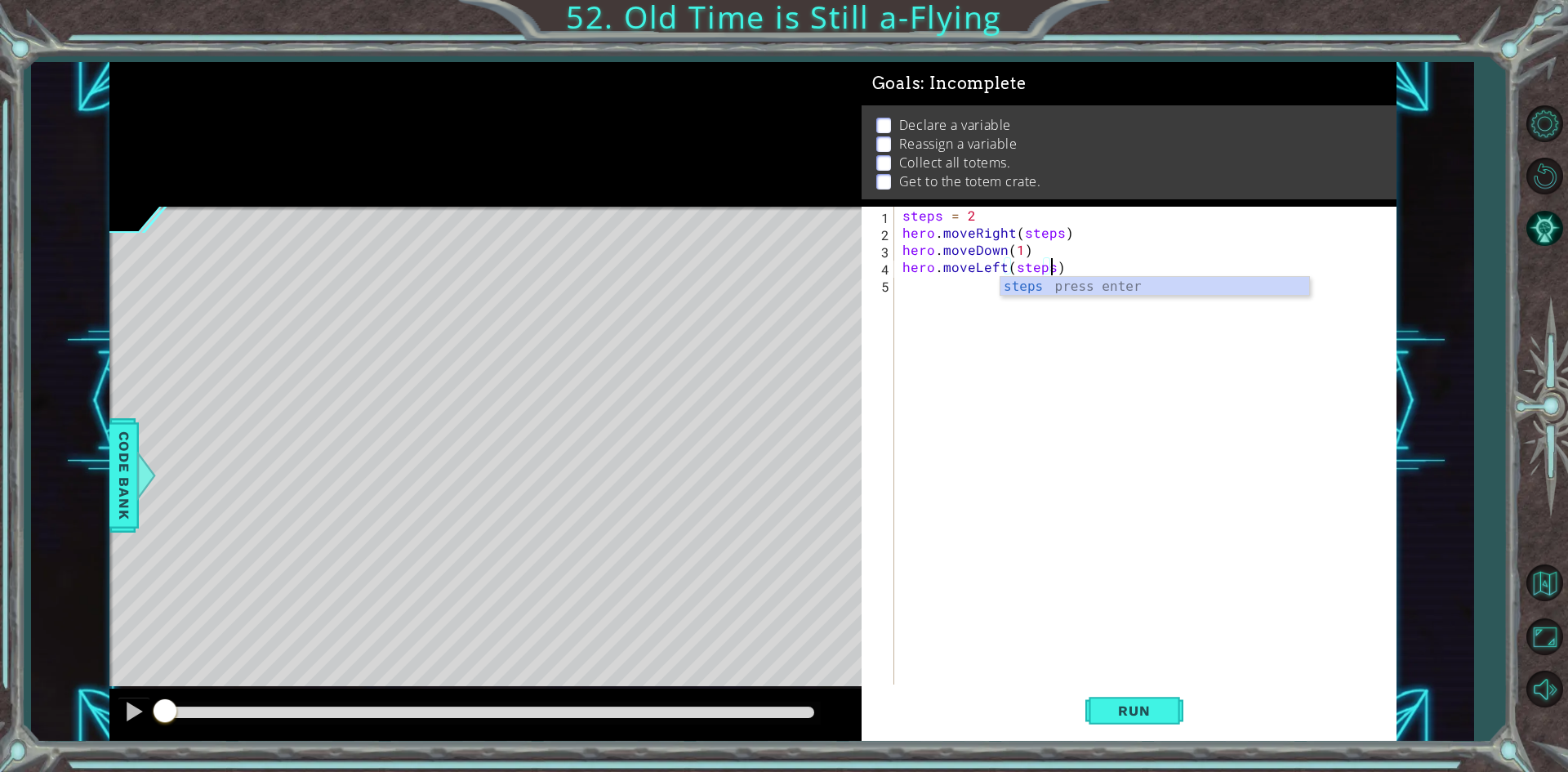
scroll to position [0, 9]
click at [946, 288] on div "steps = 2 hero . moveRight ( steps ) hero . moveDown ( 1 ) hero . moveLeft ( st…" at bounding box center [1149, 464] width 500 height 515
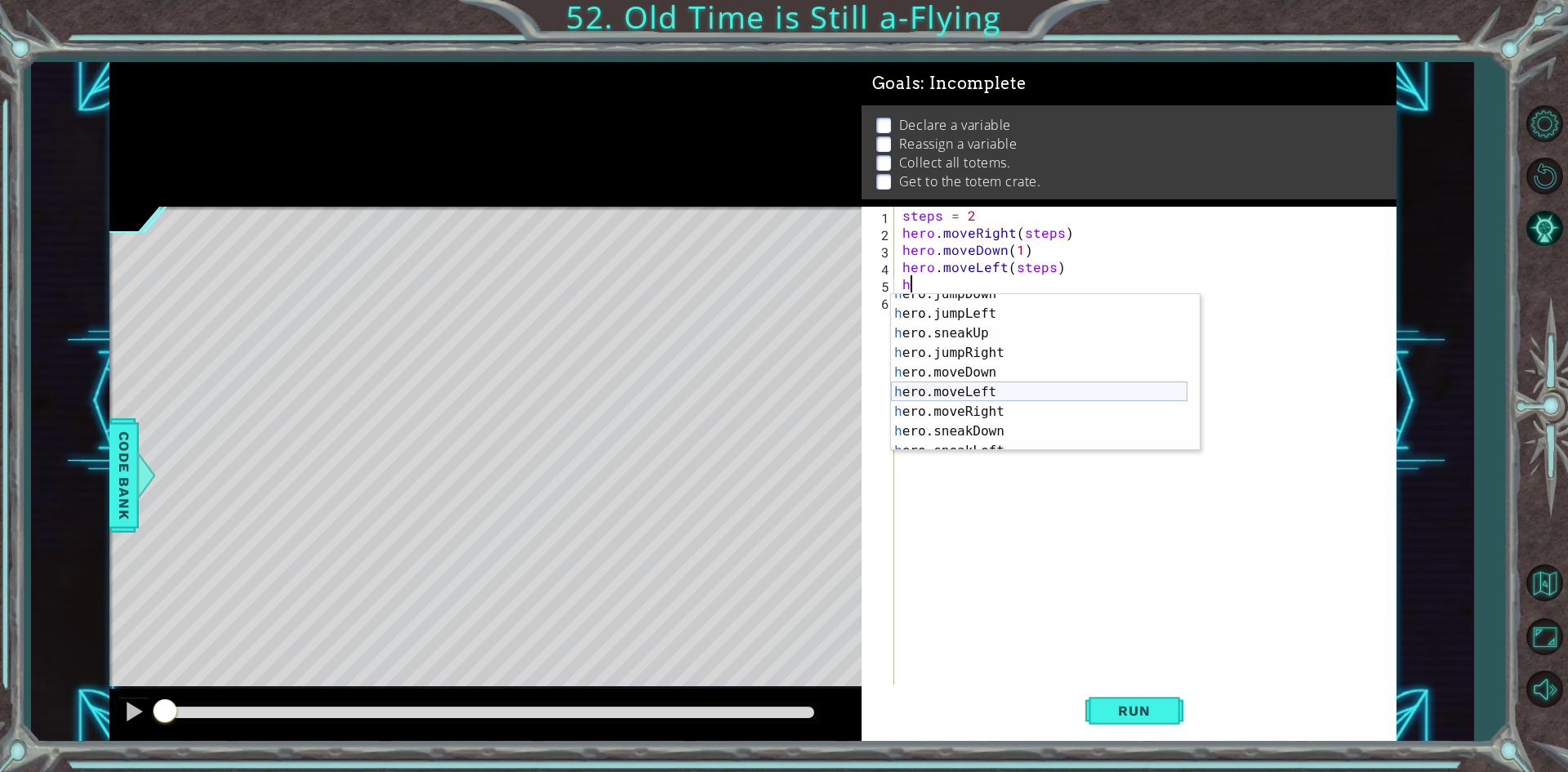
scroll to position [49, 0]
click at [1008, 409] on div "h ero.jumpDown press enter h ero.jumpLeft press enter h ero.sneakUp press enter…" at bounding box center [1039, 382] width 296 height 196
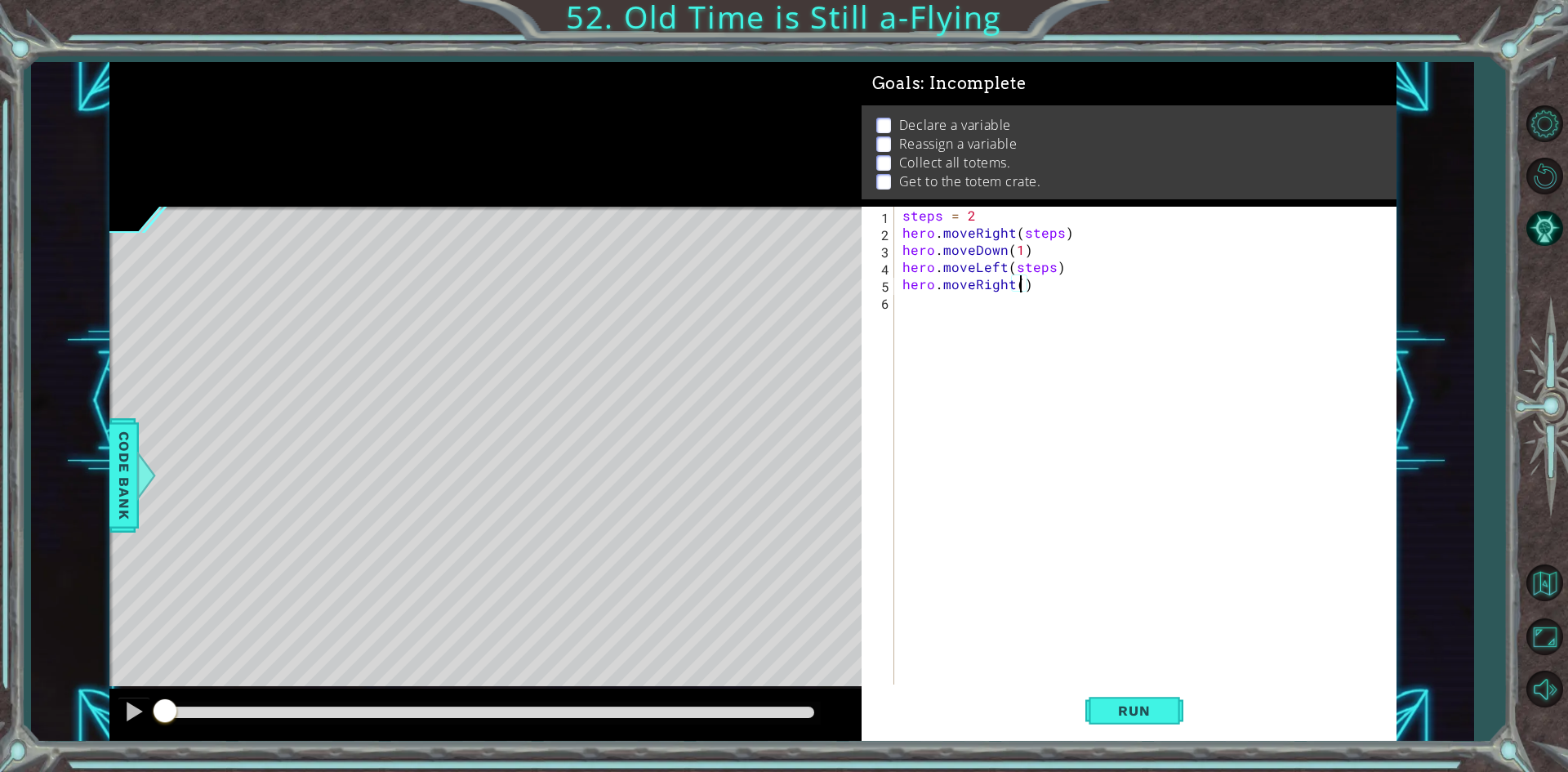
type textarea "hero.moveRight(4)"
click at [944, 307] on div "steps = 2 hero . moveRight ( steps ) hero . moveDown ( 1 ) hero . moveLeft ( st…" at bounding box center [1149, 464] width 500 height 515
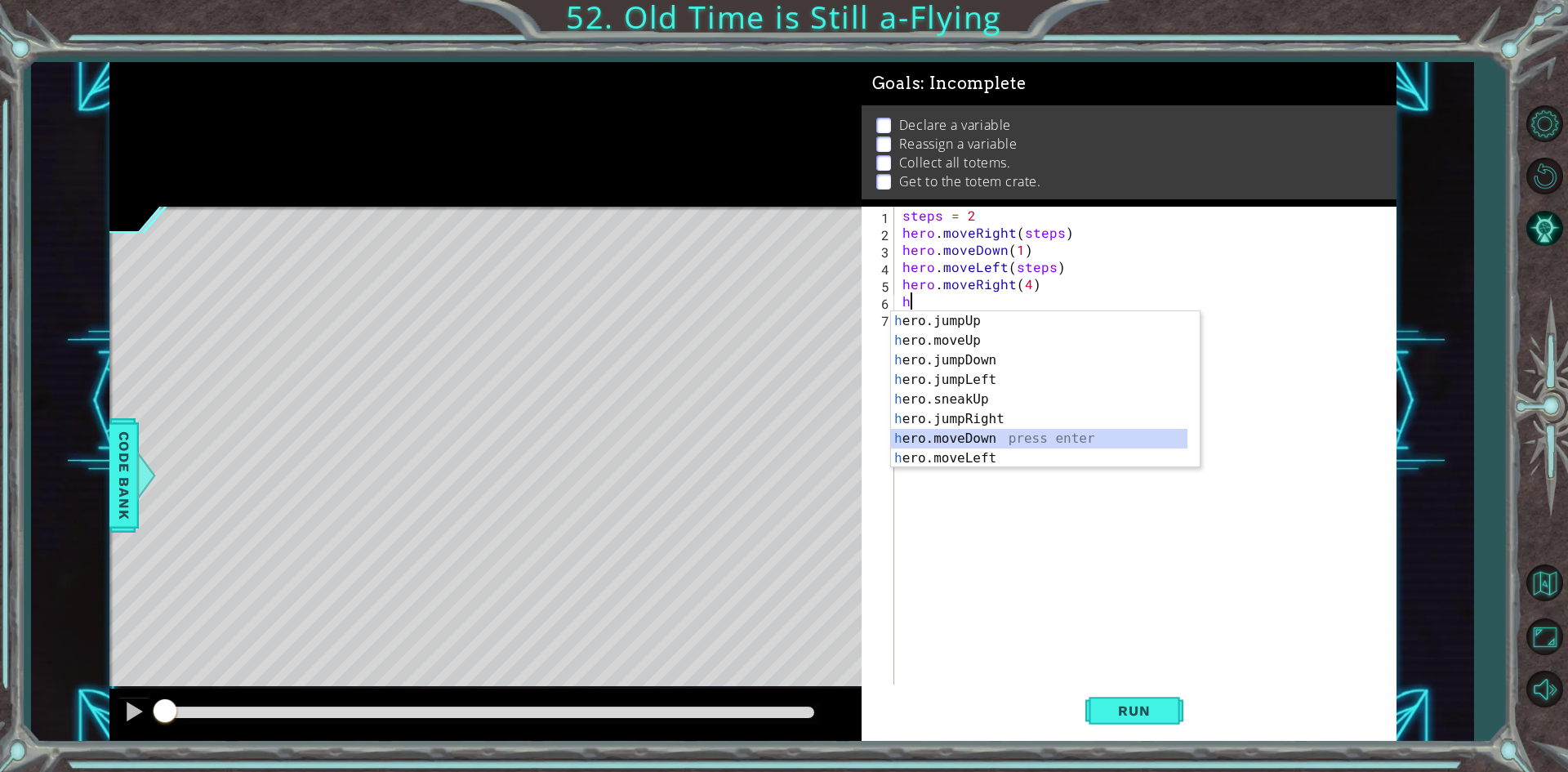
click at [1010, 442] on div "h ero.jumpUp press enter h ero.moveUp press enter h ero.jumpDown press enter h …" at bounding box center [1039, 409] width 296 height 196
type textarea "hero.moveDown(1)"
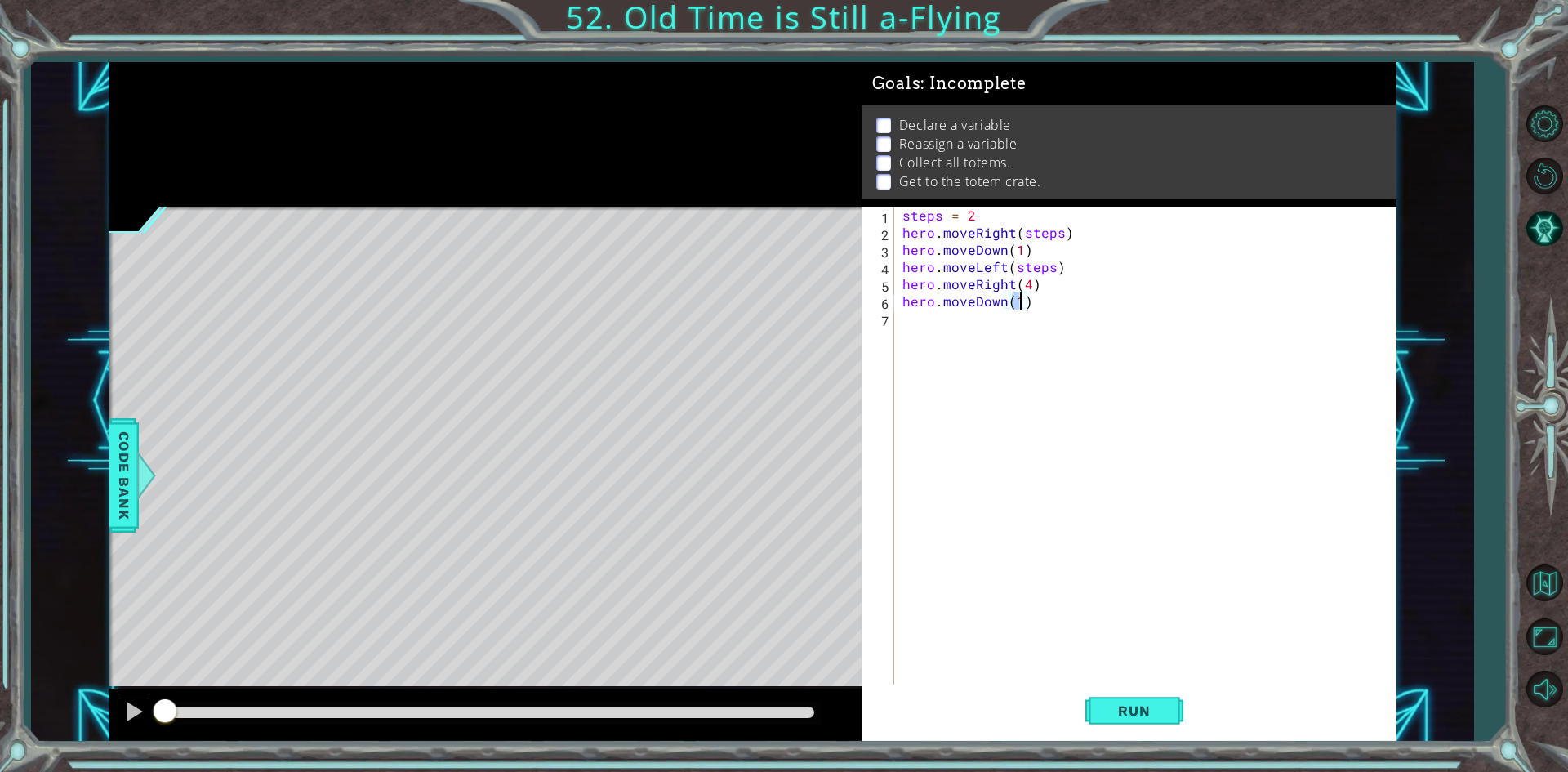
click at [923, 315] on div "steps = 2 hero . moveRight ( steps ) hero . moveDown ( 1 ) hero . moveLeft ( st…" at bounding box center [1149, 464] width 500 height 515
click at [900, 282] on div "steps = 2 hero . moveRight ( steps ) hero . moveDown ( 1 ) hero . moveLeft ( st…" at bounding box center [1149, 464] width 500 height 515
type textarea "hero.moveRight(4)"
click at [902, 281] on div "steps = 2 hero . moveRight ( steps ) hero . moveDown ( 1 ) hero . moveLeft ( st…" at bounding box center [1149, 464] width 500 height 515
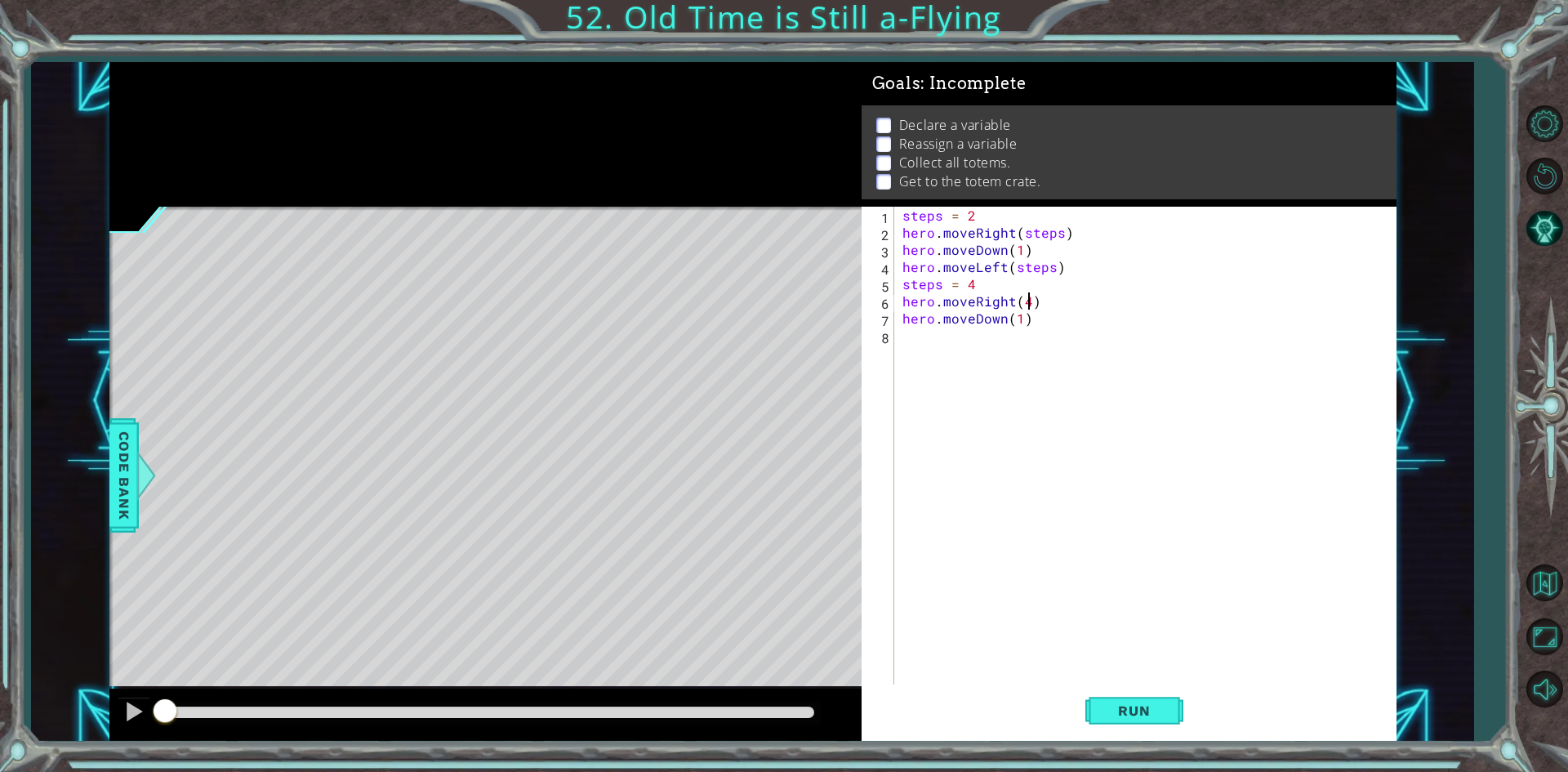
click at [1026, 301] on div "steps = 2 hero . moveRight ( steps ) hero . moveDown ( 1 ) hero . moveLeft ( st…" at bounding box center [1149, 464] width 500 height 515
type textarea "hero.moveRight(steps)"
click at [1000, 346] on div "steps = 2 hero . moveRight ( steps ) hero . moveDown ( 1 ) hero . moveLeft ( st…" at bounding box center [1149, 464] width 500 height 515
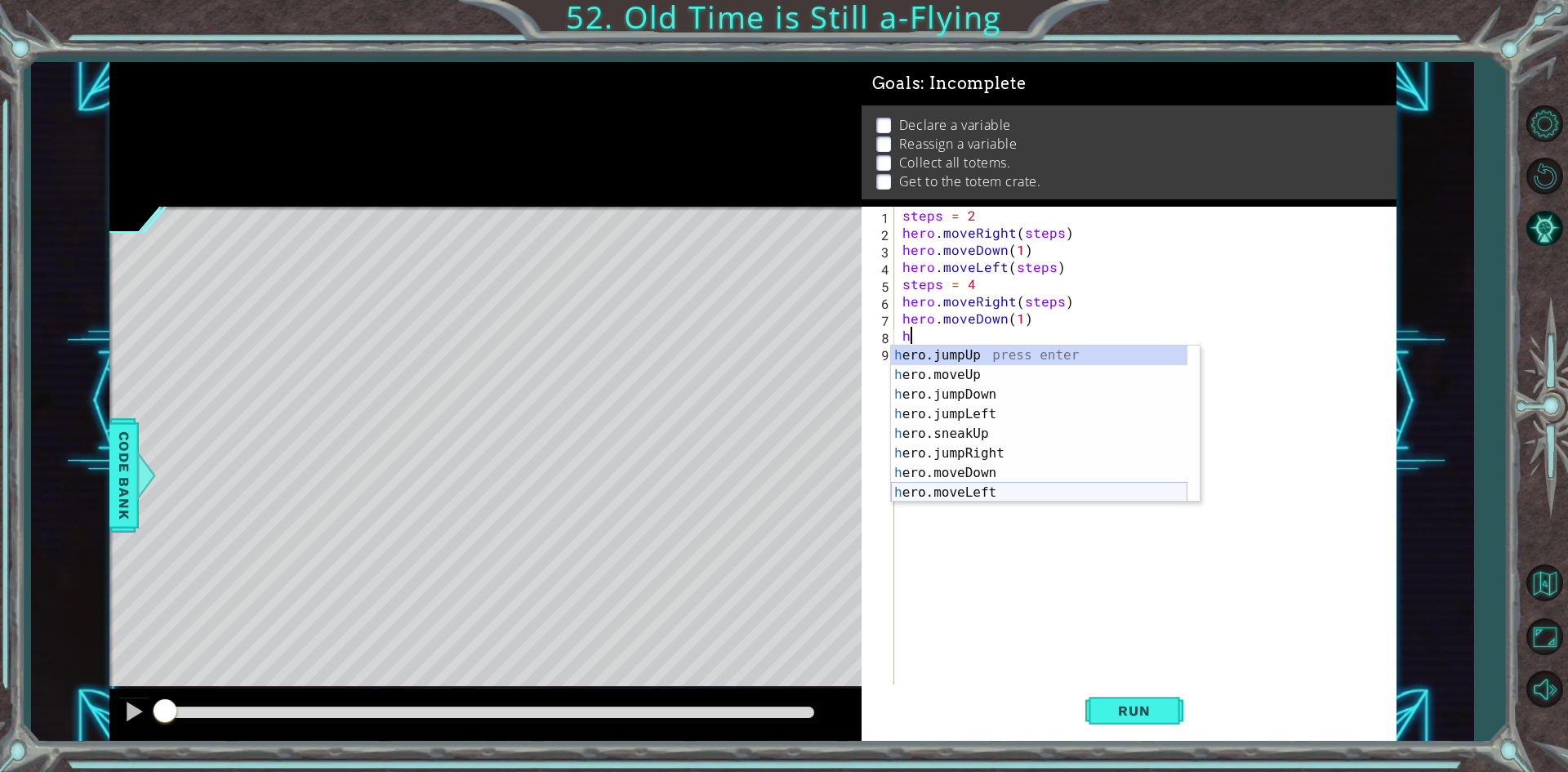
click at [1002, 490] on div "h ero.jumpUp press enter h ero.moveUp press enter h ero.jumpDown press enter h …" at bounding box center [1039, 443] width 296 height 196
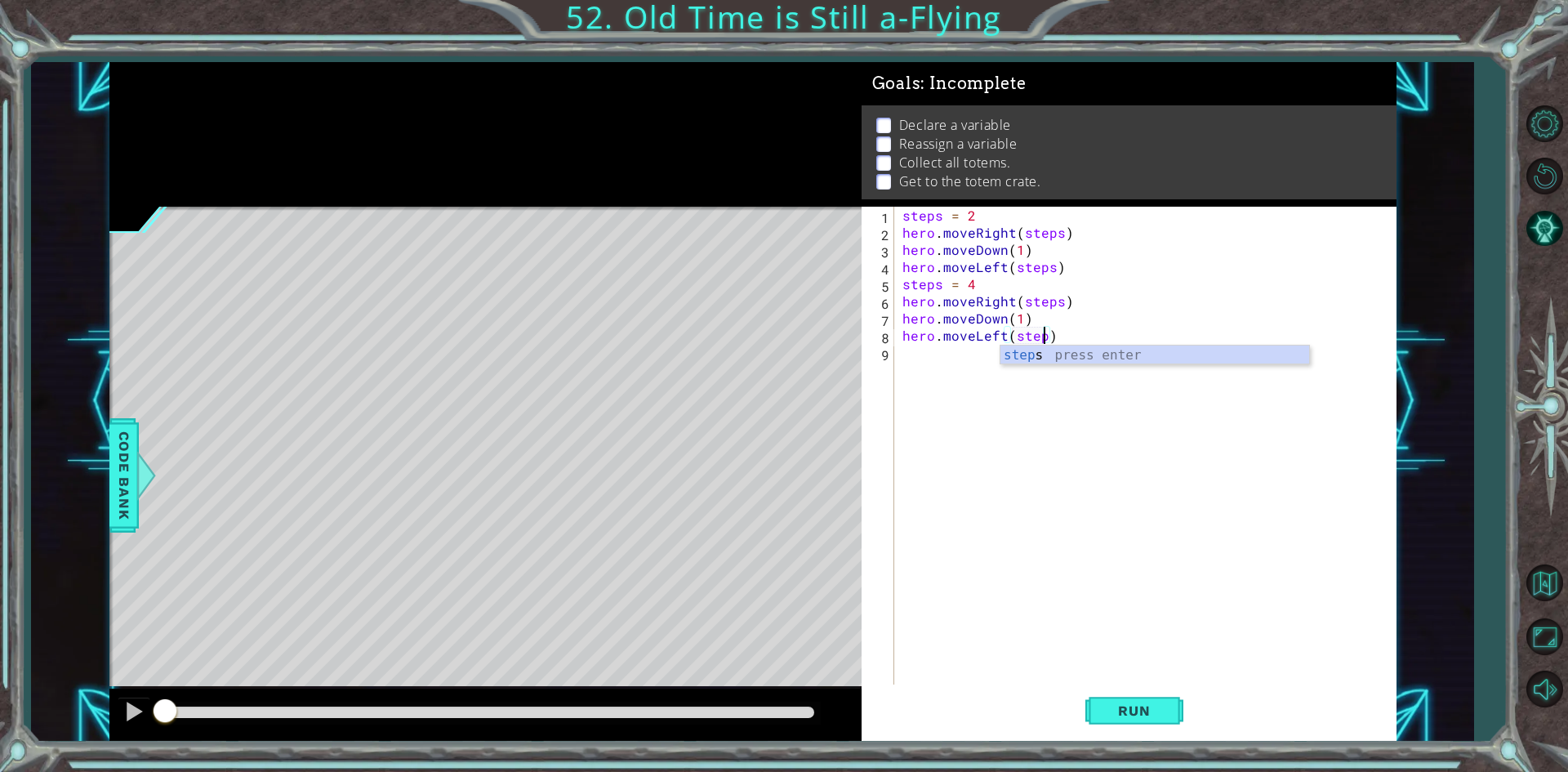
type textarea "hero.moveLeft(steps)"
click at [958, 360] on div "steps = 2 hero . moveRight ( steps ) hero . moveDown ( 1 ) hero . moveLeft ( st…" at bounding box center [1149, 464] width 500 height 515
type textarea "steps = 6"
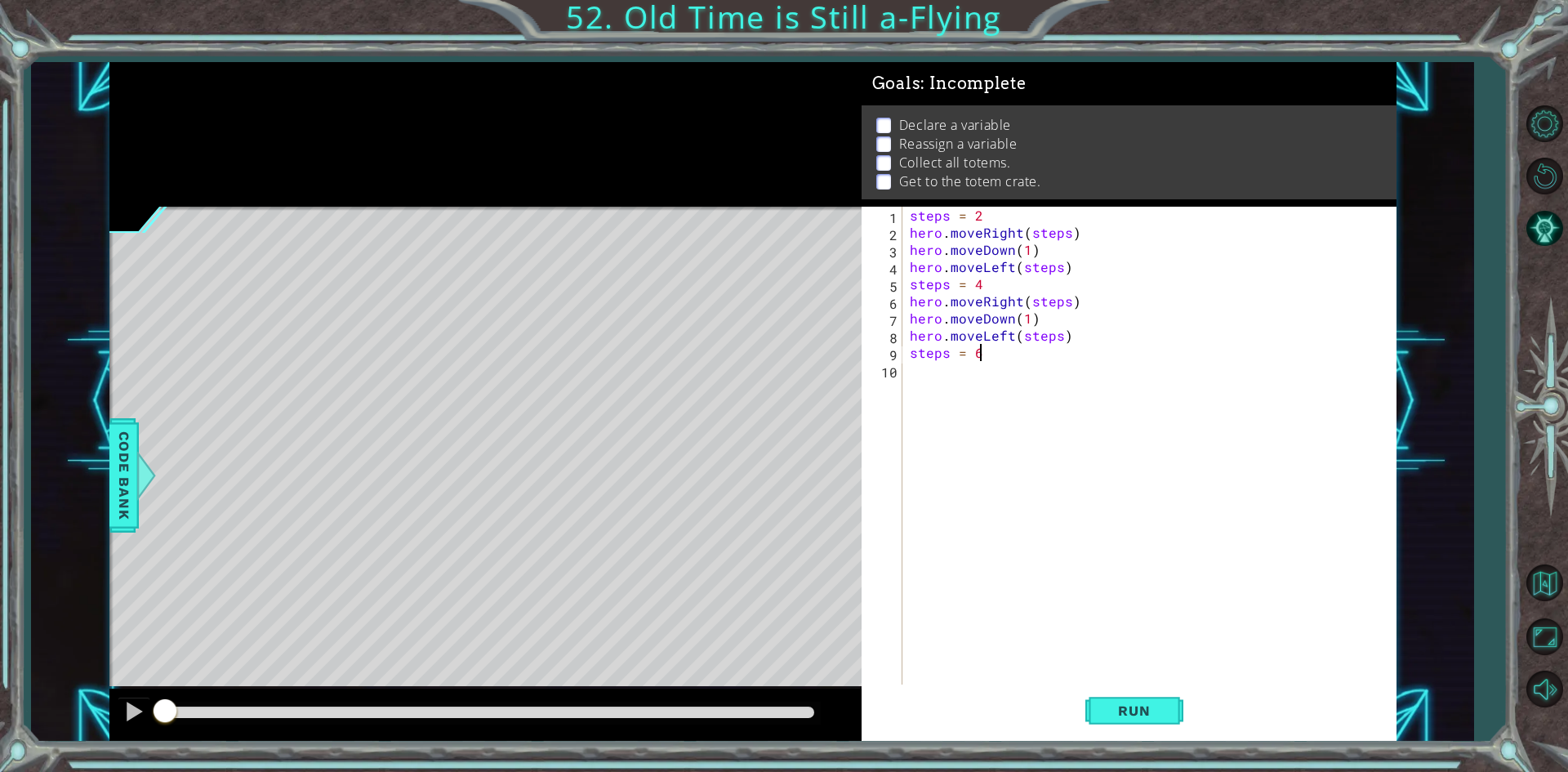
scroll to position [0, 4]
click at [931, 381] on div "steps = 2 hero . moveRight ( steps ) hero . moveDown ( 1 ) hero . moveLeft ( st…" at bounding box center [1153, 464] width 492 height 515
click at [903, 350] on div "1 2 3 4 5 6 7 8 9 10 steps = 2 hero . moveRight ( steps ) hero . moveDown ( 1 )…" at bounding box center [1126, 446] width 529 height 480
click at [908, 349] on div "steps = 2 hero . moveRight ( steps ) hero . moveDown ( 1 ) hero . moveLeft ( st…" at bounding box center [1153, 464] width 492 height 515
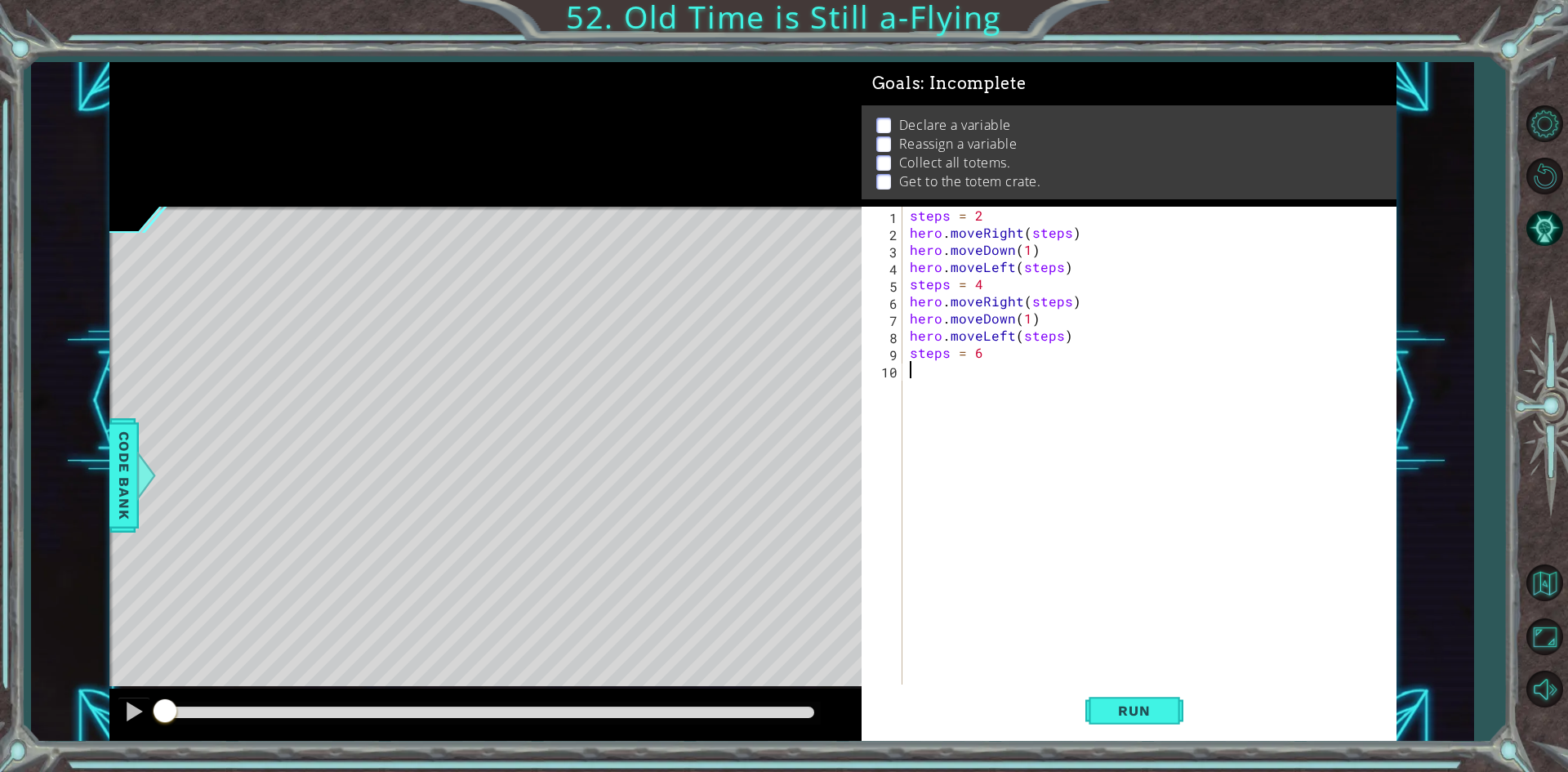
type textarea "steps = 6"
click at [909, 348] on div "steps = 2 hero . moveRight ( steps ) hero . moveDown ( 1 ) hero . moveLeft ( st…" at bounding box center [1153, 464] width 492 height 515
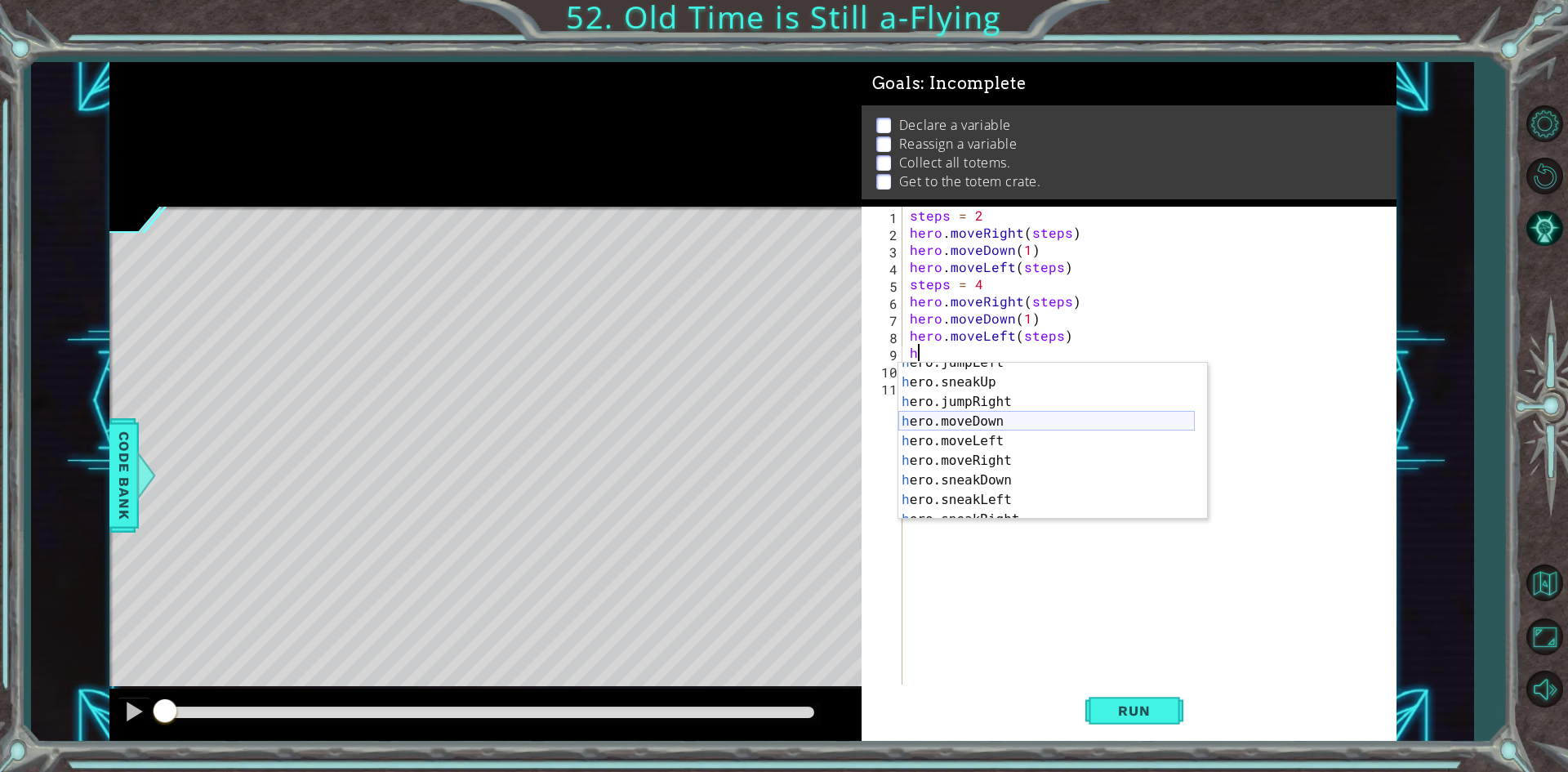
scroll to position [88, 0]
click at [993, 415] on div "h ero.jumpLeft press enter h ero.sneakUp press enter h ero.jumpRight press ente…" at bounding box center [1046, 451] width 296 height 196
type textarea "hero.moveDown(1)"
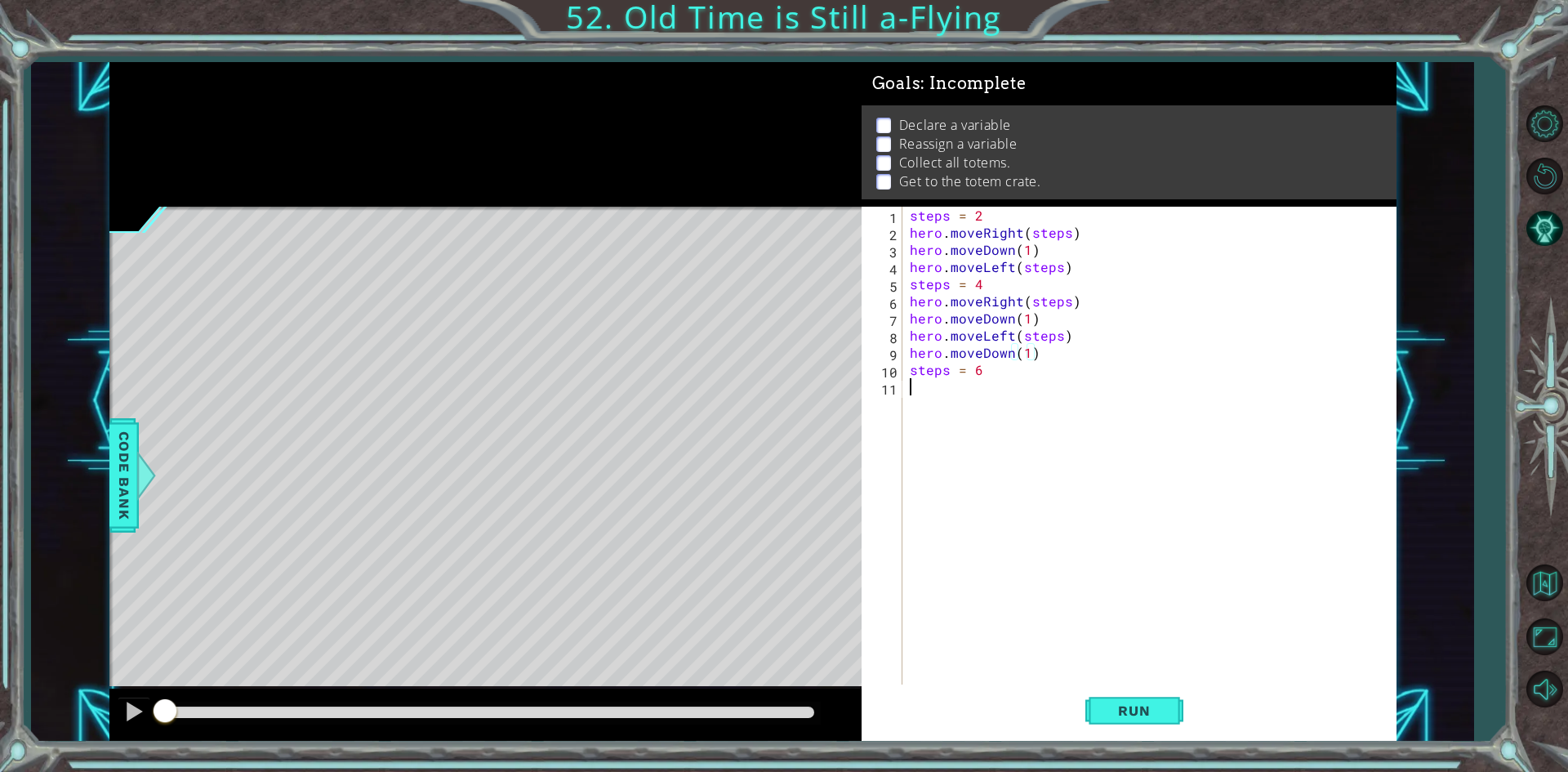
click at [956, 393] on div "steps = 2 hero . moveRight ( steps ) hero . moveDown ( 1 ) hero . moveLeft ( st…" at bounding box center [1153, 464] width 492 height 515
type textarea "s"
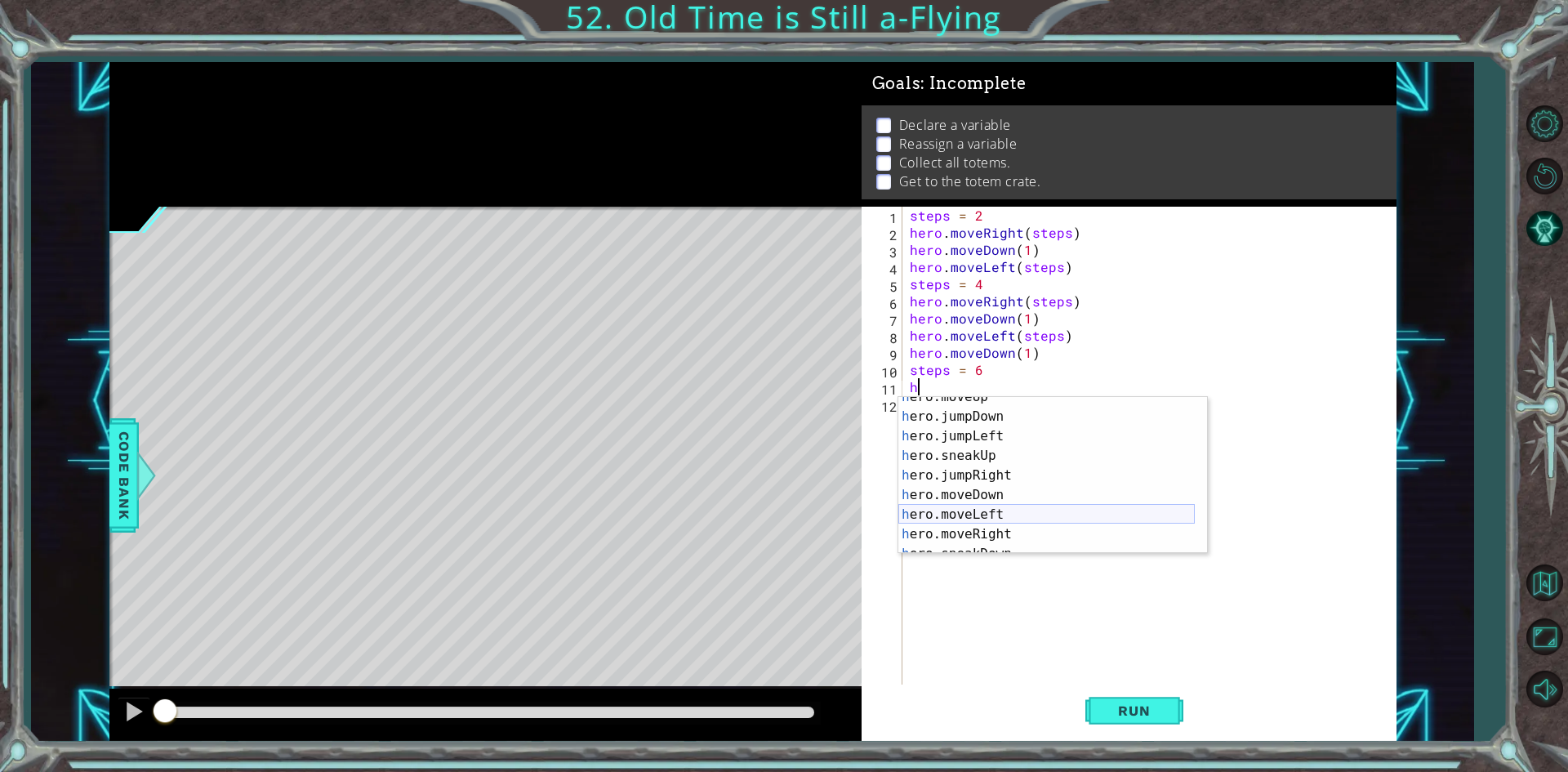
scroll to position [49, 0]
click at [1031, 515] on div "h ero.moveUp press enter h ero.jumpDown press enter h ero.jumpLeft press enter …" at bounding box center [1046, 485] width 296 height 196
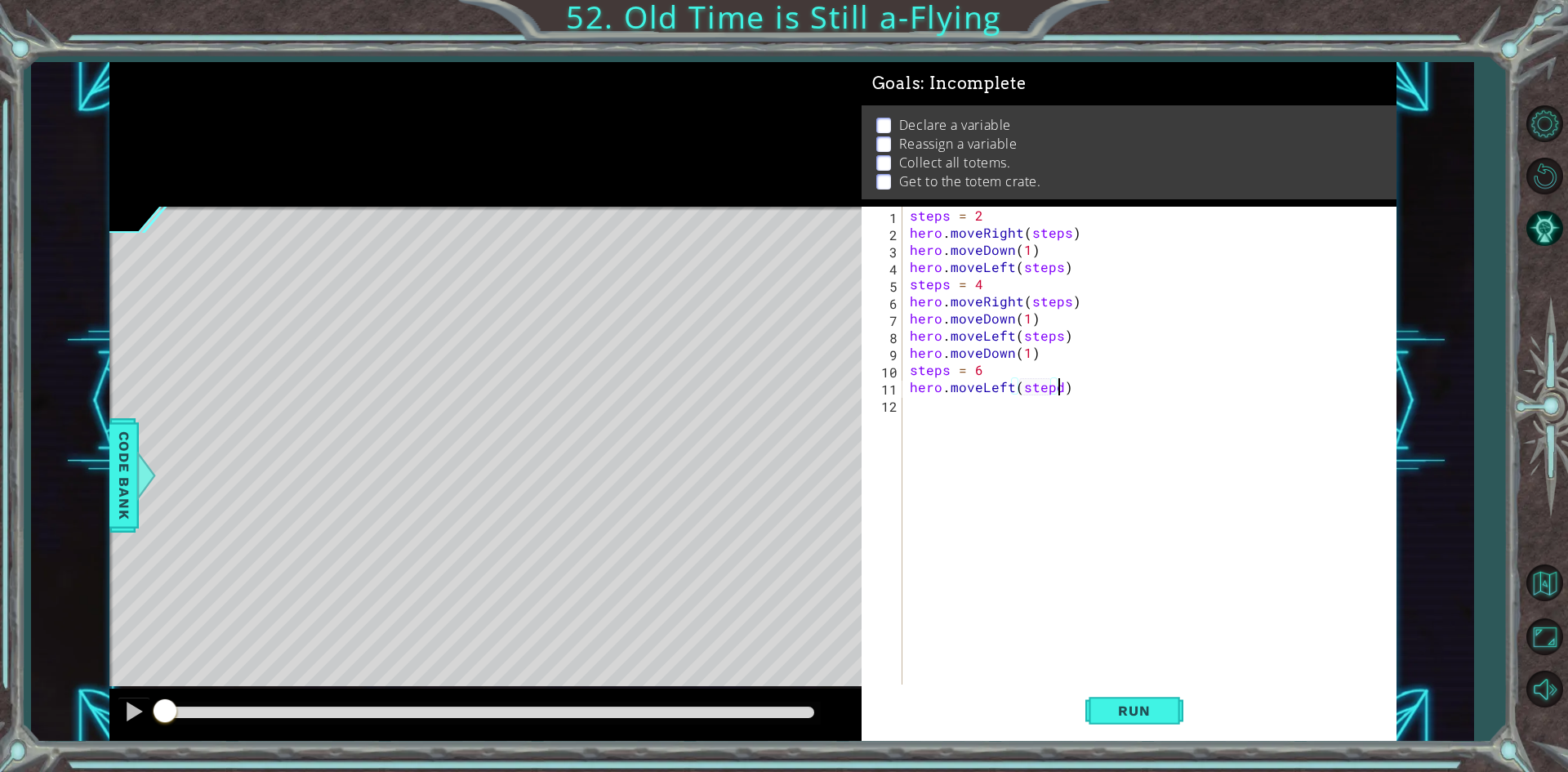
scroll to position [0, 9]
type textarea "hero.moveLeft(steps)"
click at [962, 409] on div "steps = 2 hero . moveRight ( steps ) hero . moveDown ( 1 ) hero . moveLeft ( st…" at bounding box center [1153, 464] width 492 height 515
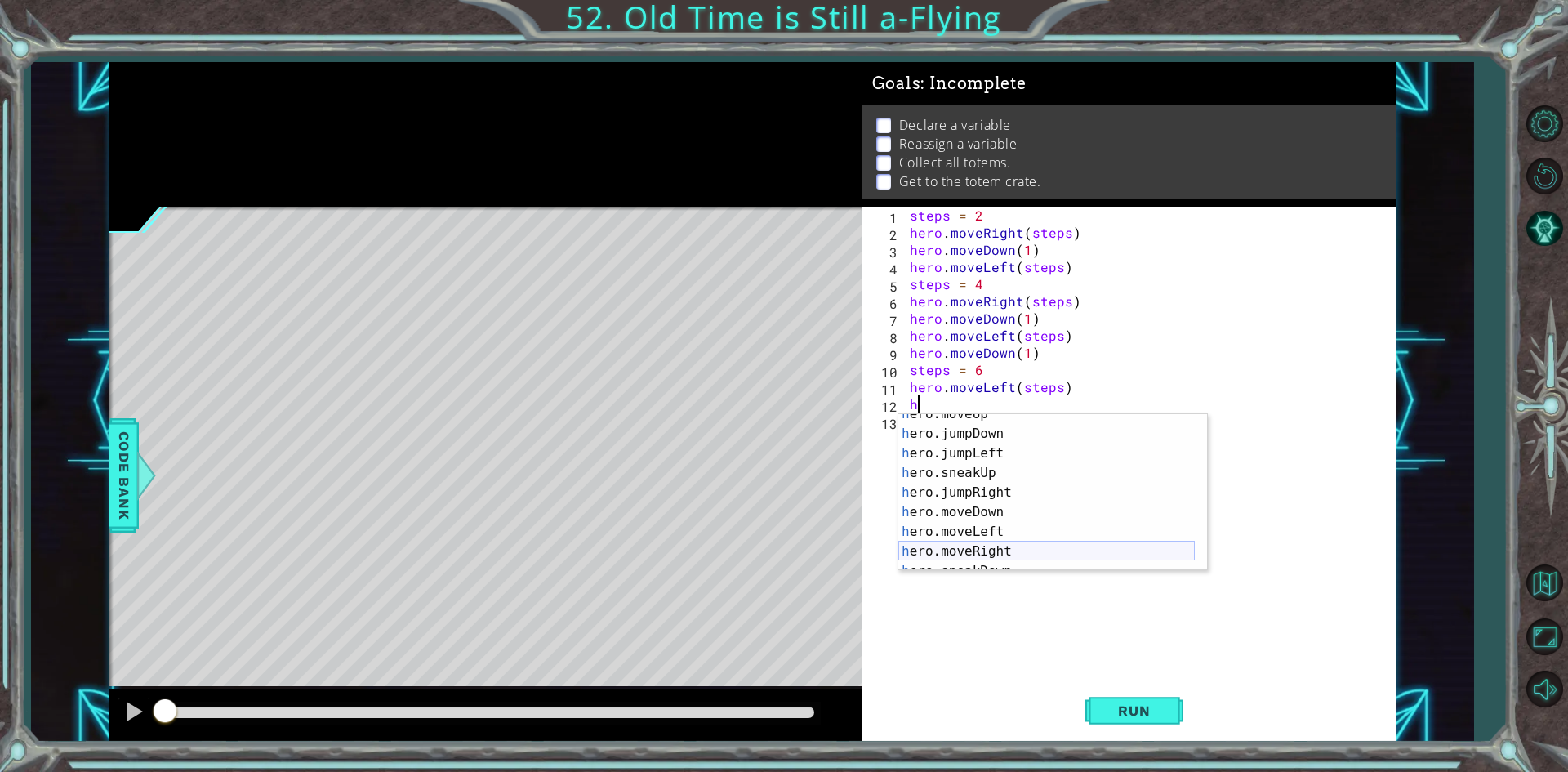
scroll to position [49, 0]
click at [1029, 549] on div "h ero.moveUp press enter h ero.jumpDown press enter h ero.jumpLeft press enter …" at bounding box center [1046, 502] width 296 height 196
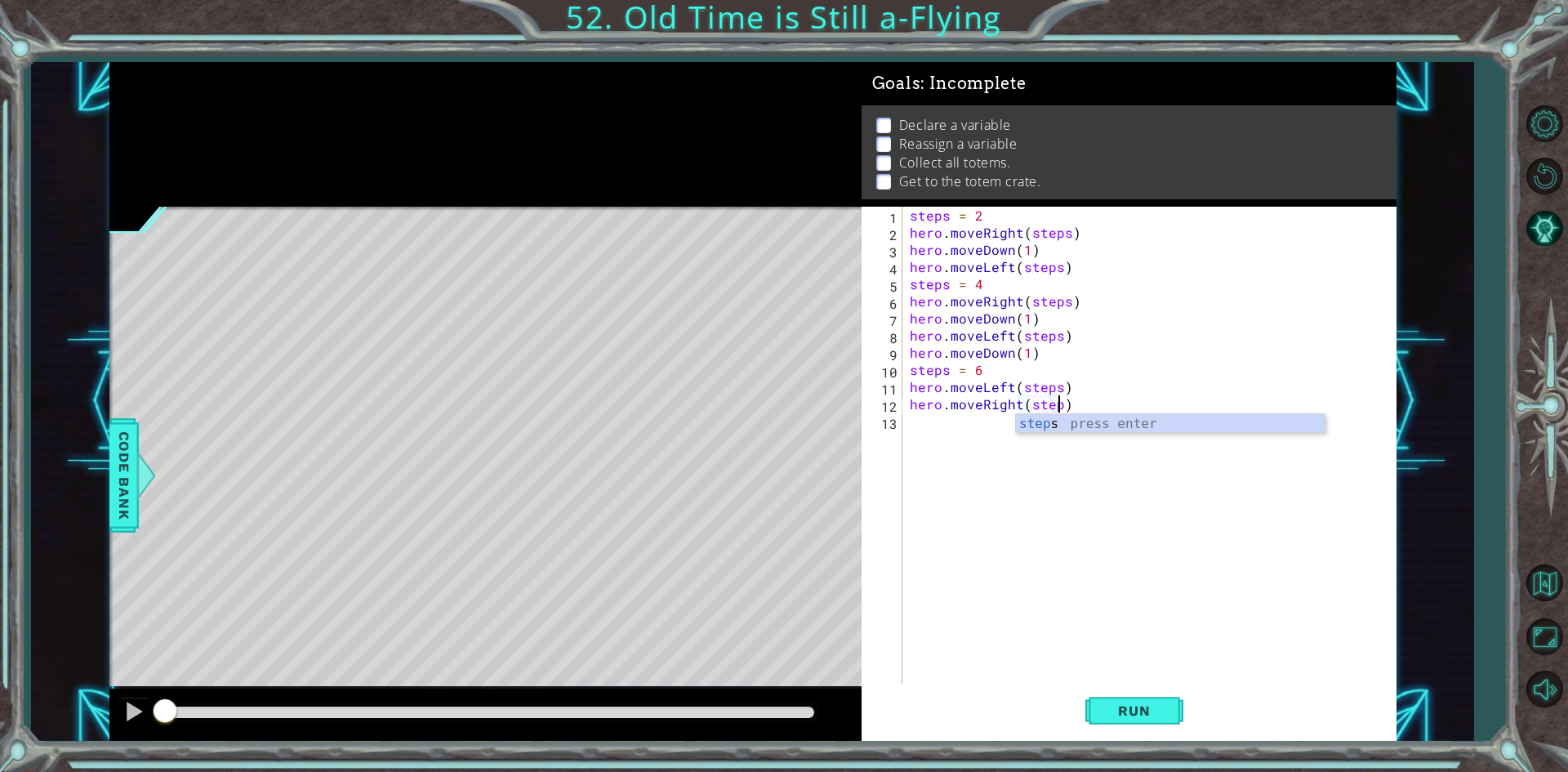
scroll to position [0, 9]
type textarea "hero.moveRight(steps)"
drag, startPoint x: 972, startPoint y: 428, endPoint x: 944, endPoint y: 423, distance: 28.4
click at [944, 423] on div "steps = 2 hero . moveRight ( steps ) hero . moveDown ( 1 ) hero . moveLeft ( st…" at bounding box center [1153, 464] width 492 height 515
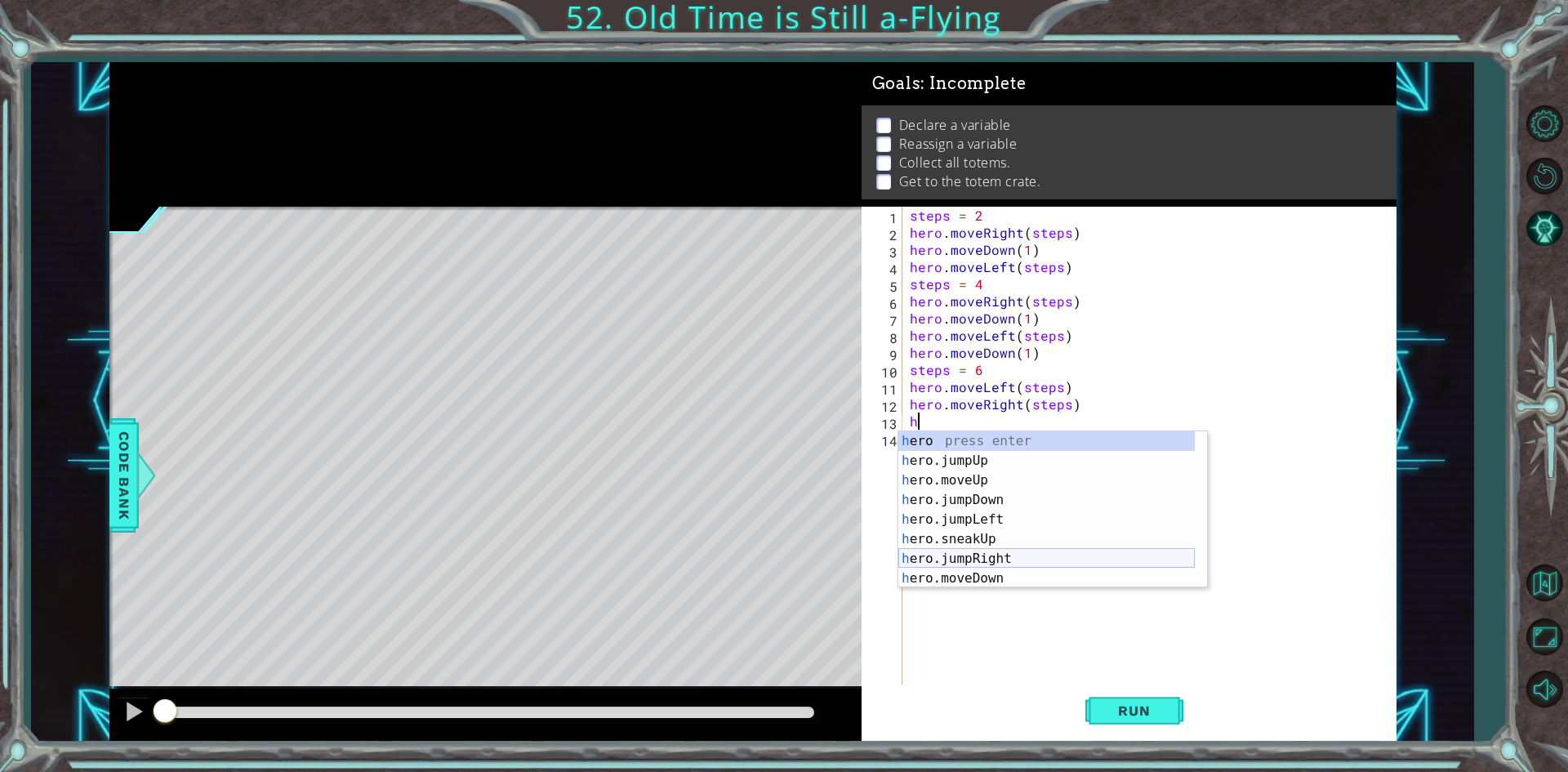
click at [1009, 572] on div "h ero press enter h ero.jumpUp press enter h ero.moveUp press enter h ero.jumpD…" at bounding box center [1046, 529] width 296 height 196
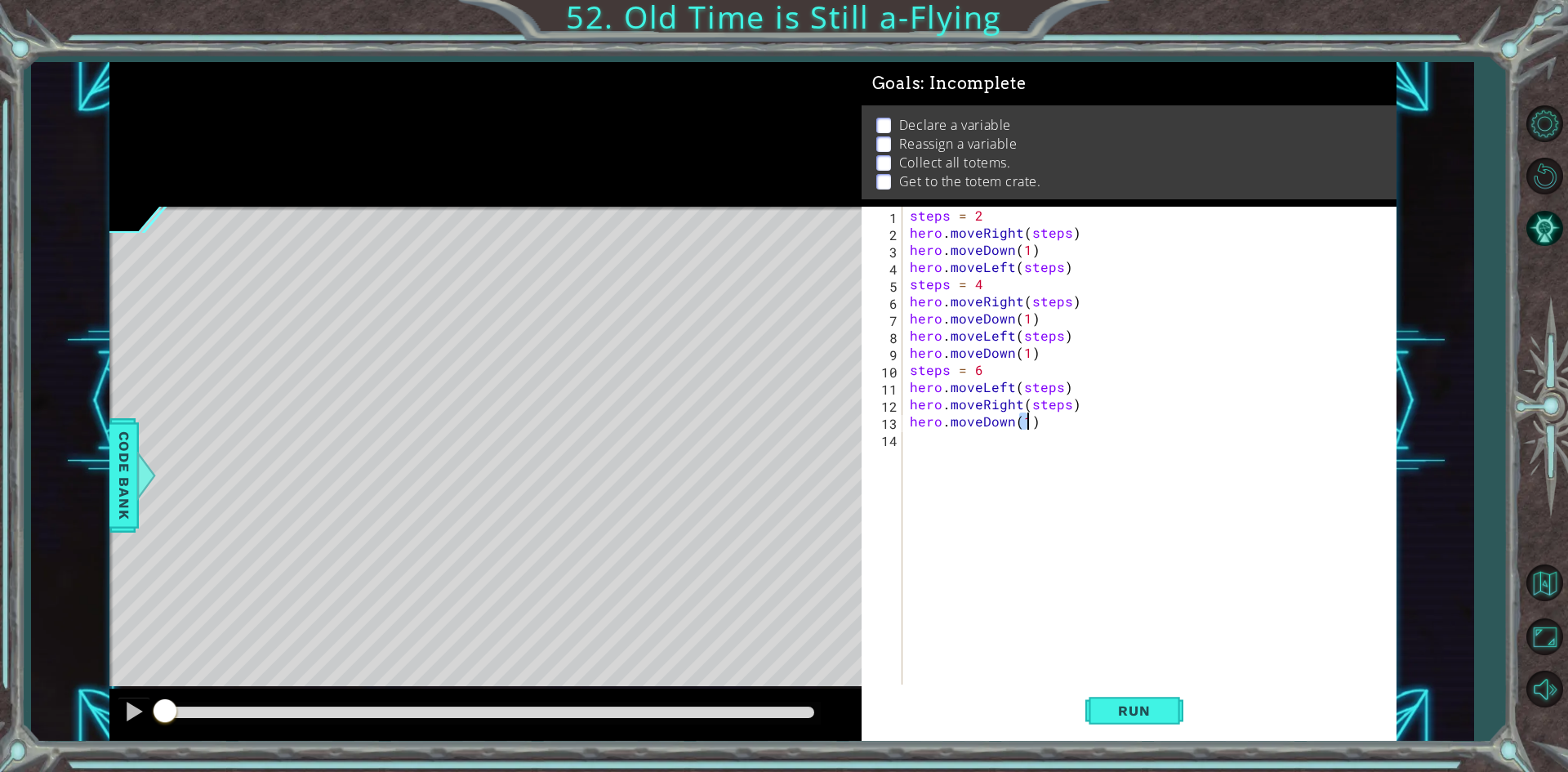
type textarea "hero.moveDown(1)"
click at [947, 449] on div "steps = 2 hero . moveRight ( steps ) hero . moveDown ( 1 ) hero . moveLeft ( st…" at bounding box center [1153, 464] width 492 height 515
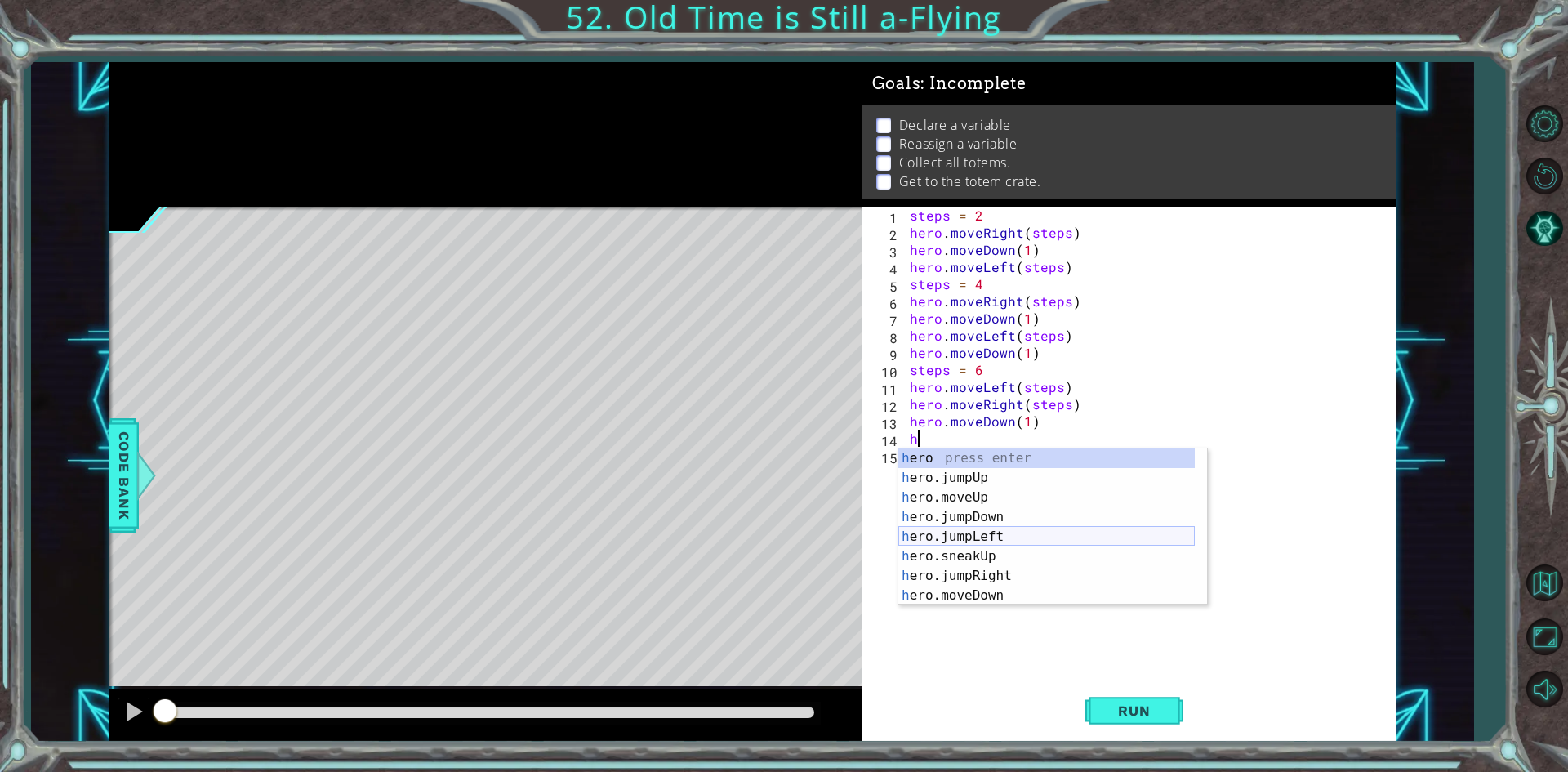
scroll to position [98, 0]
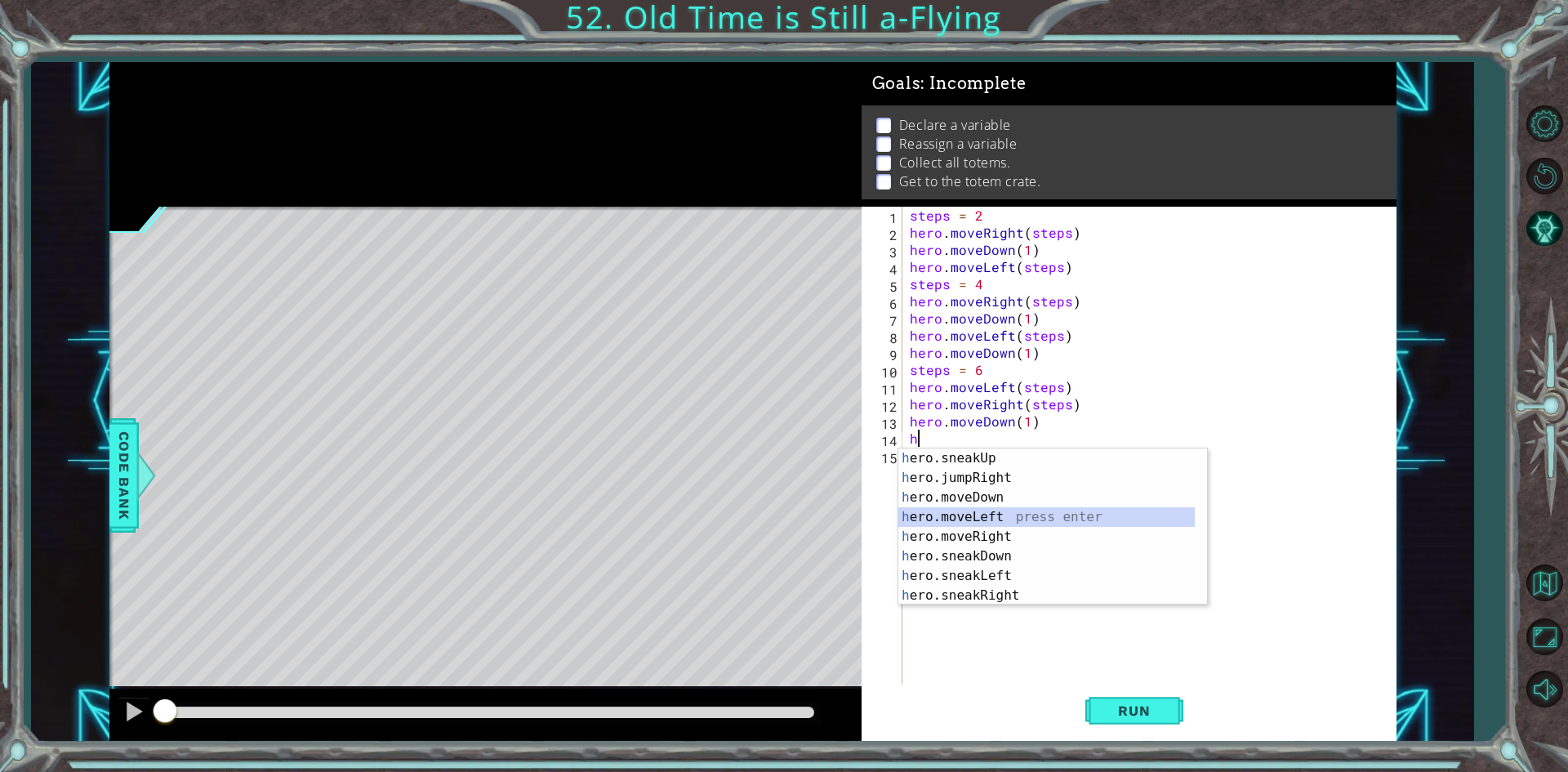
click at [1017, 519] on div "h ero.sneakUp press enter h ero.jumpRight press enter h ero.moveDown press ente…" at bounding box center [1046, 546] width 296 height 196
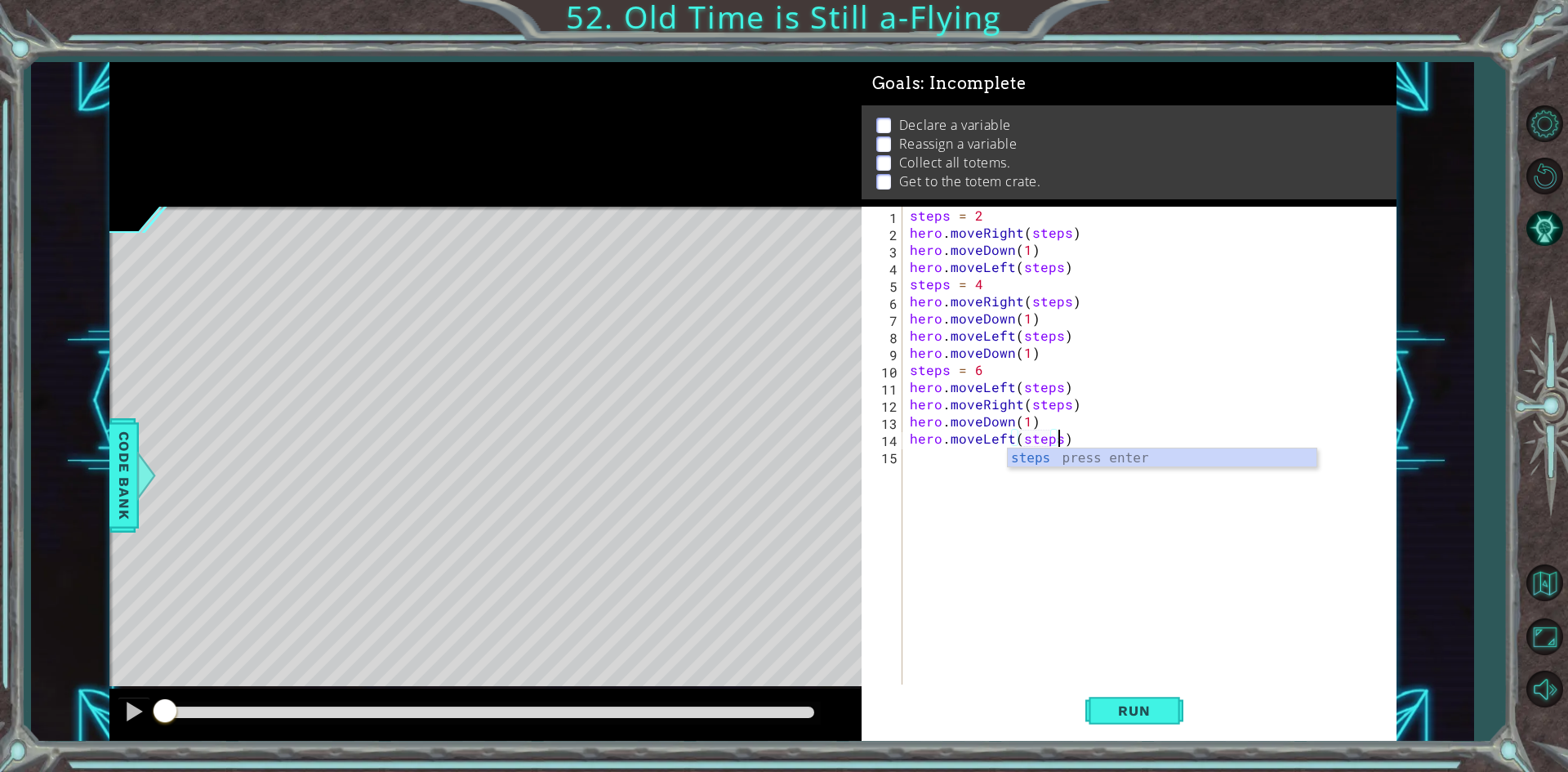
scroll to position [0, 9]
type textarea "hero.moveLeft(steps)"
click at [1166, 727] on button "Run" at bounding box center [1133, 711] width 98 height 53
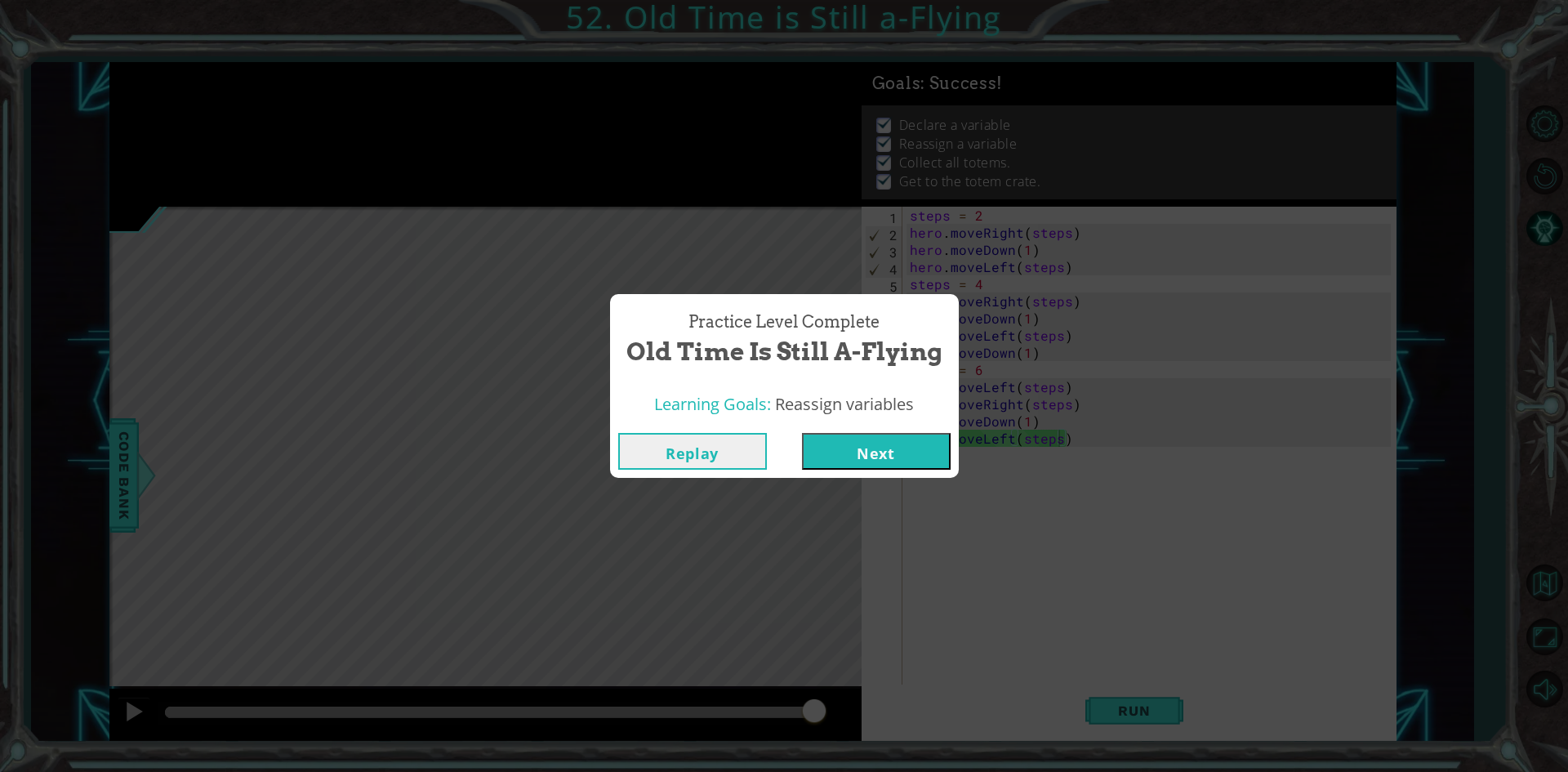
click at [907, 434] on button "Next" at bounding box center [876, 451] width 149 height 37
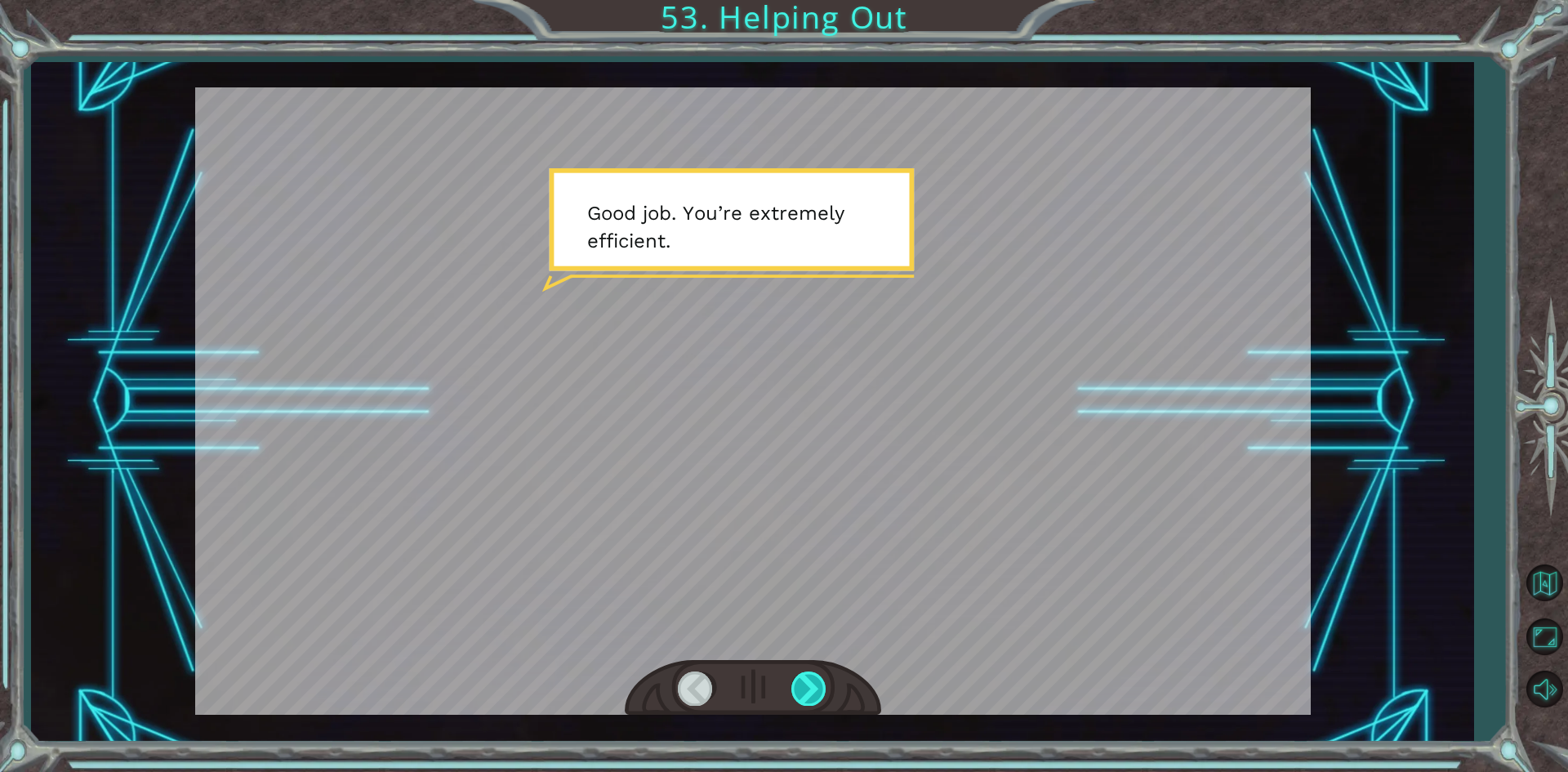
click at [811, 688] on div at bounding box center [810, 688] width 37 height 33
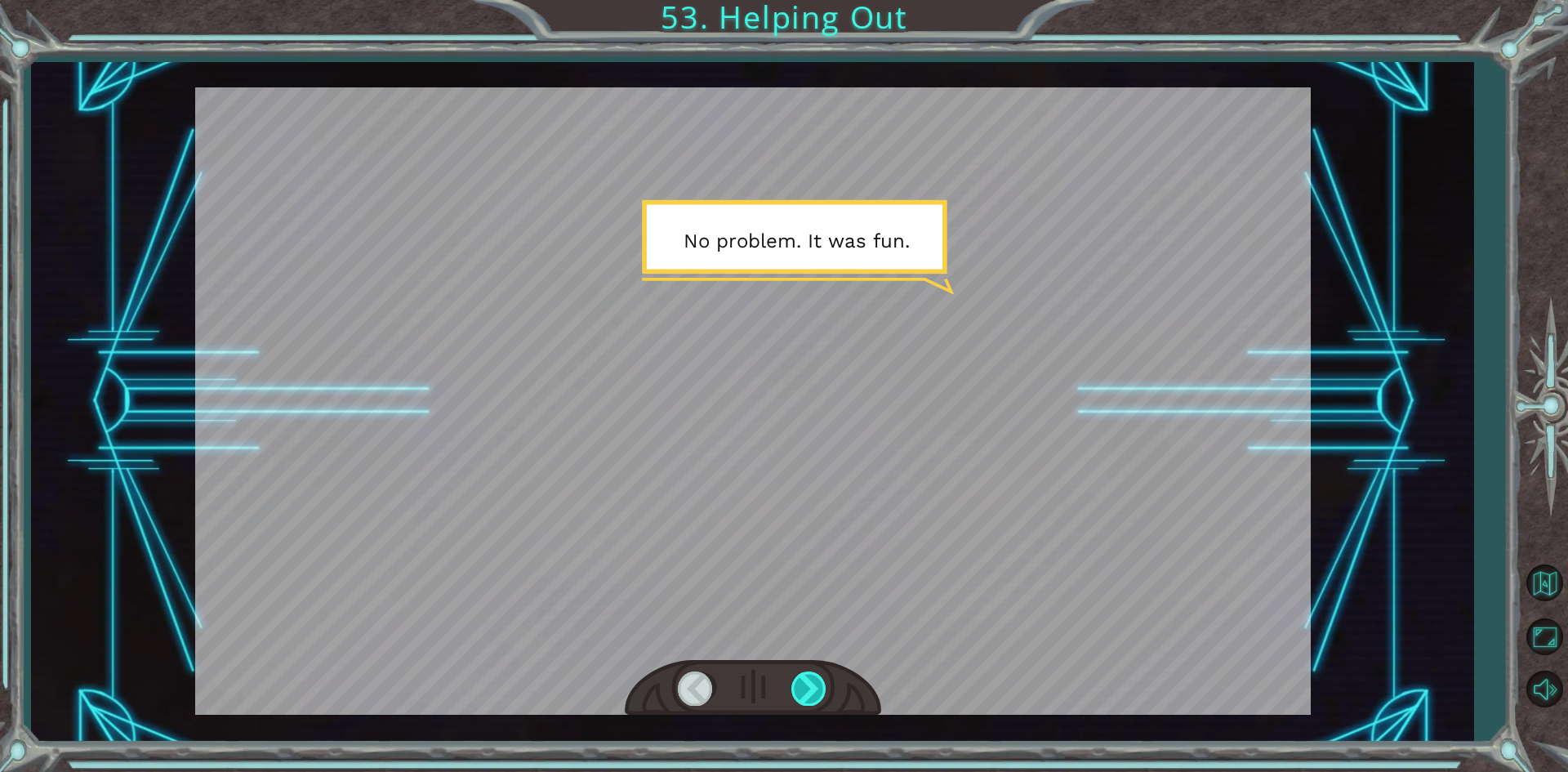
click at [809, 691] on div at bounding box center [810, 688] width 37 height 33
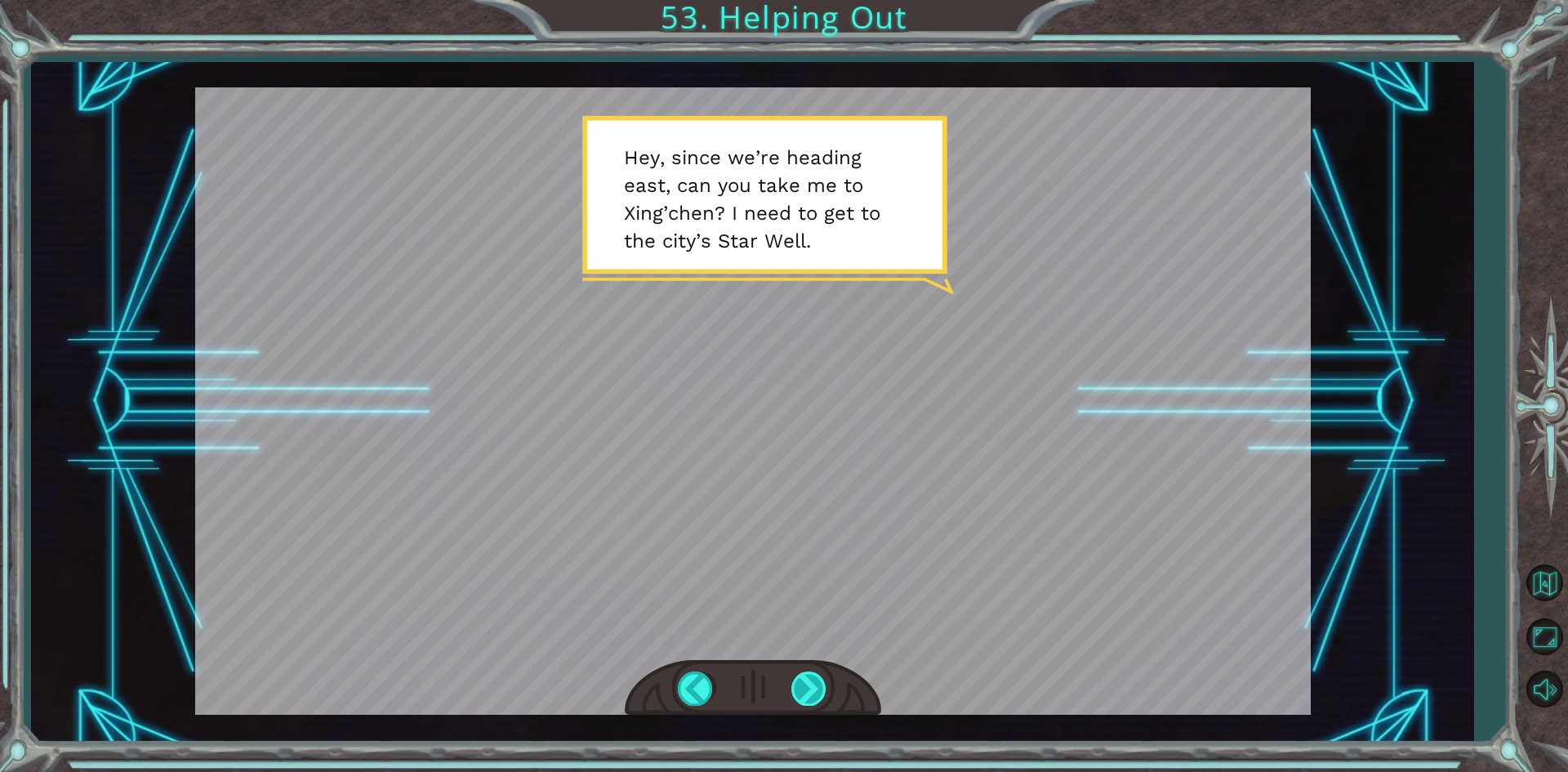
click at [797, 683] on div at bounding box center [810, 688] width 37 height 33
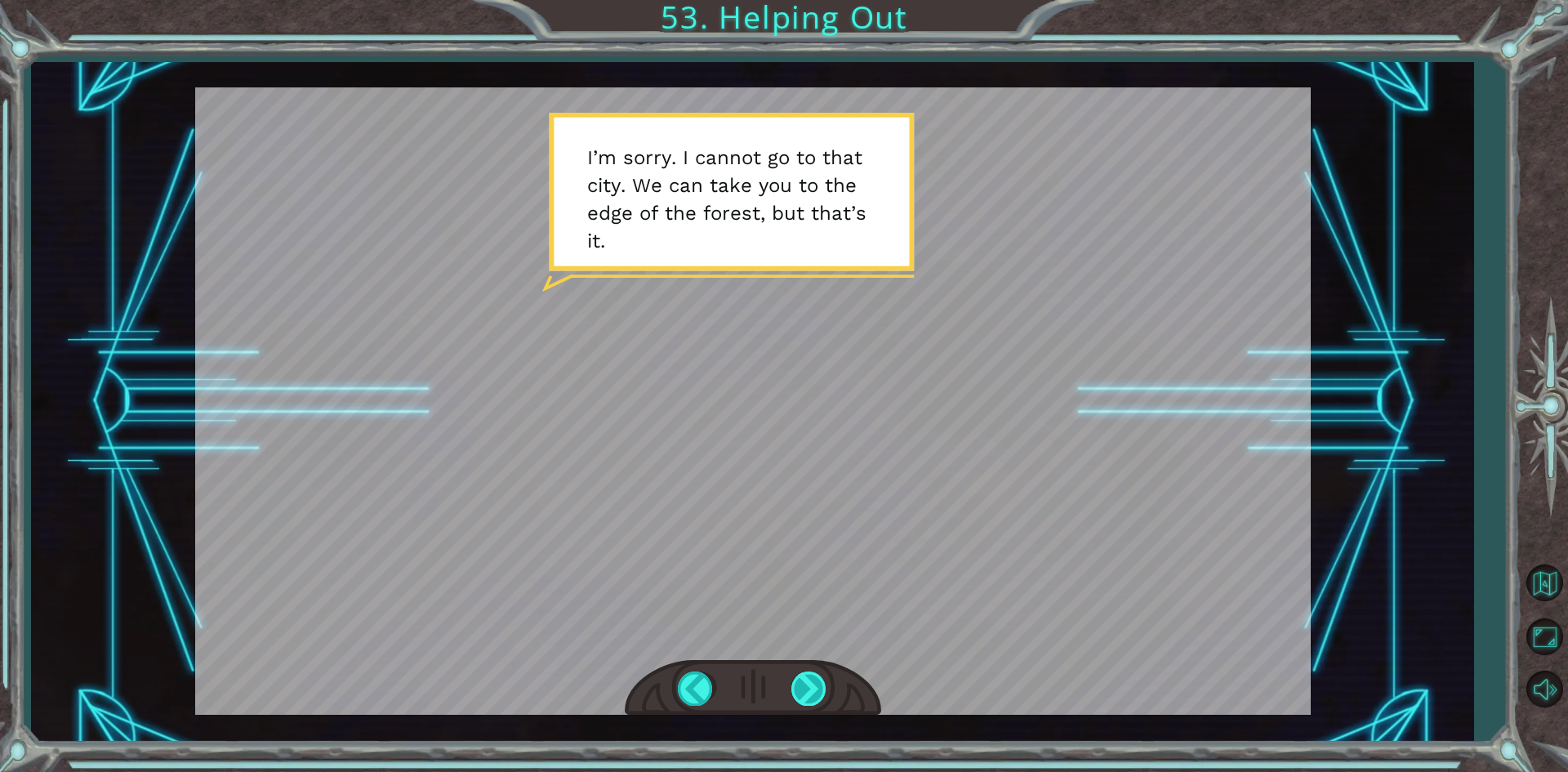
click at [807, 687] on div at bounding box center [810, 688] width 37 height 33
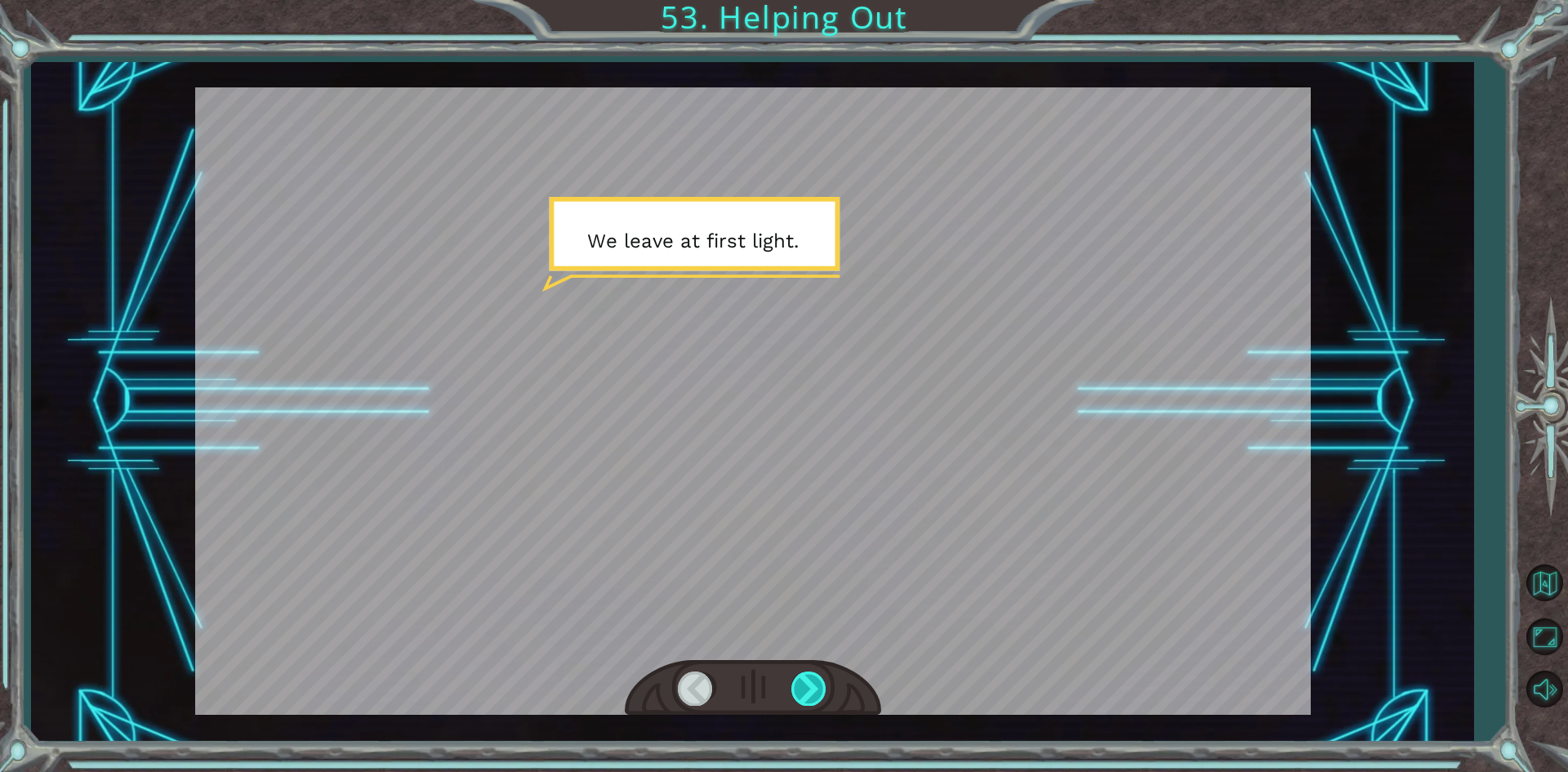
click at [813, 687] on div at bounding box center [810, 688] width 37 height 33
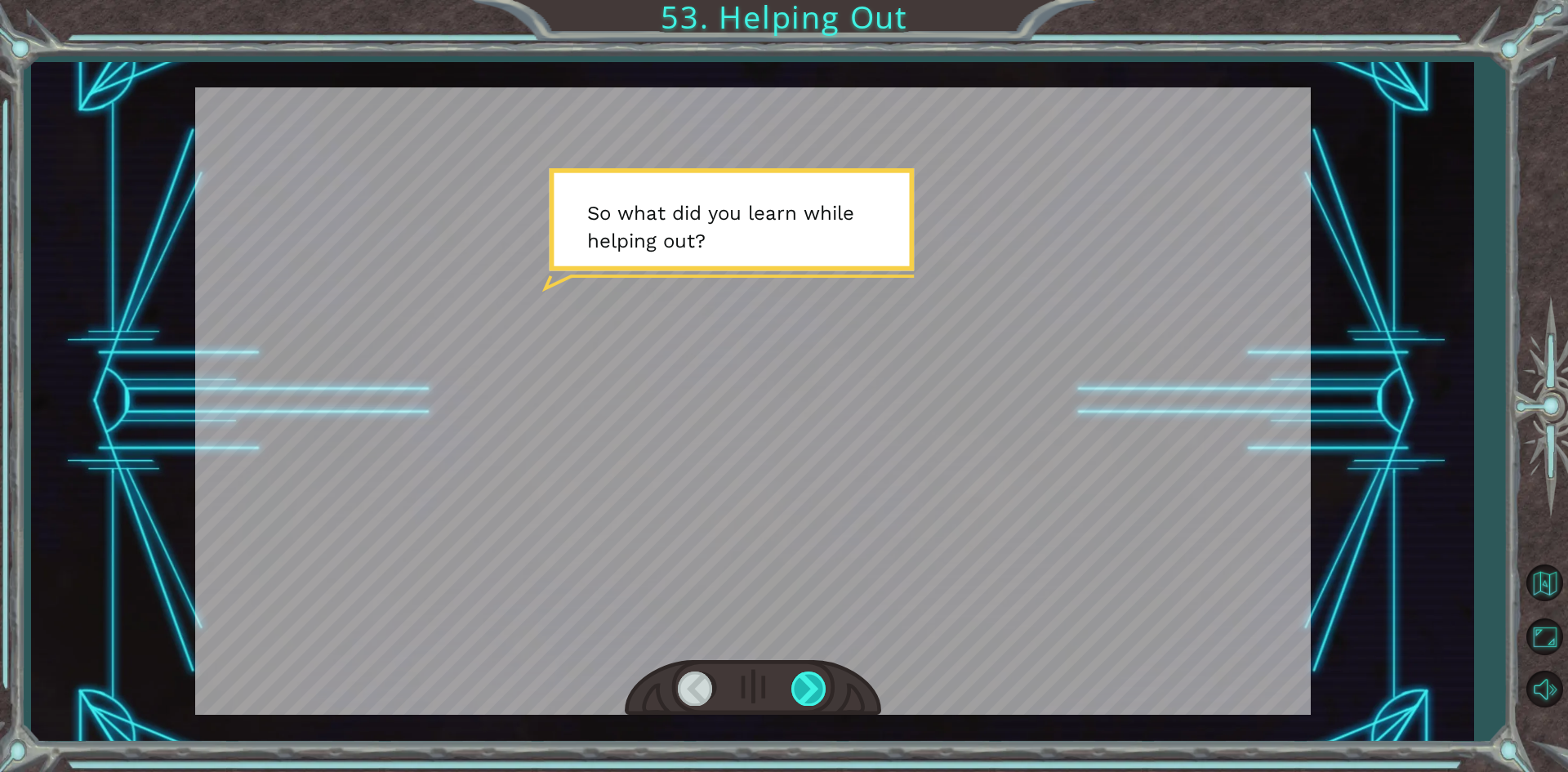
click at [813, 687] on div at bounding box center [810, 688] width 37 height 33
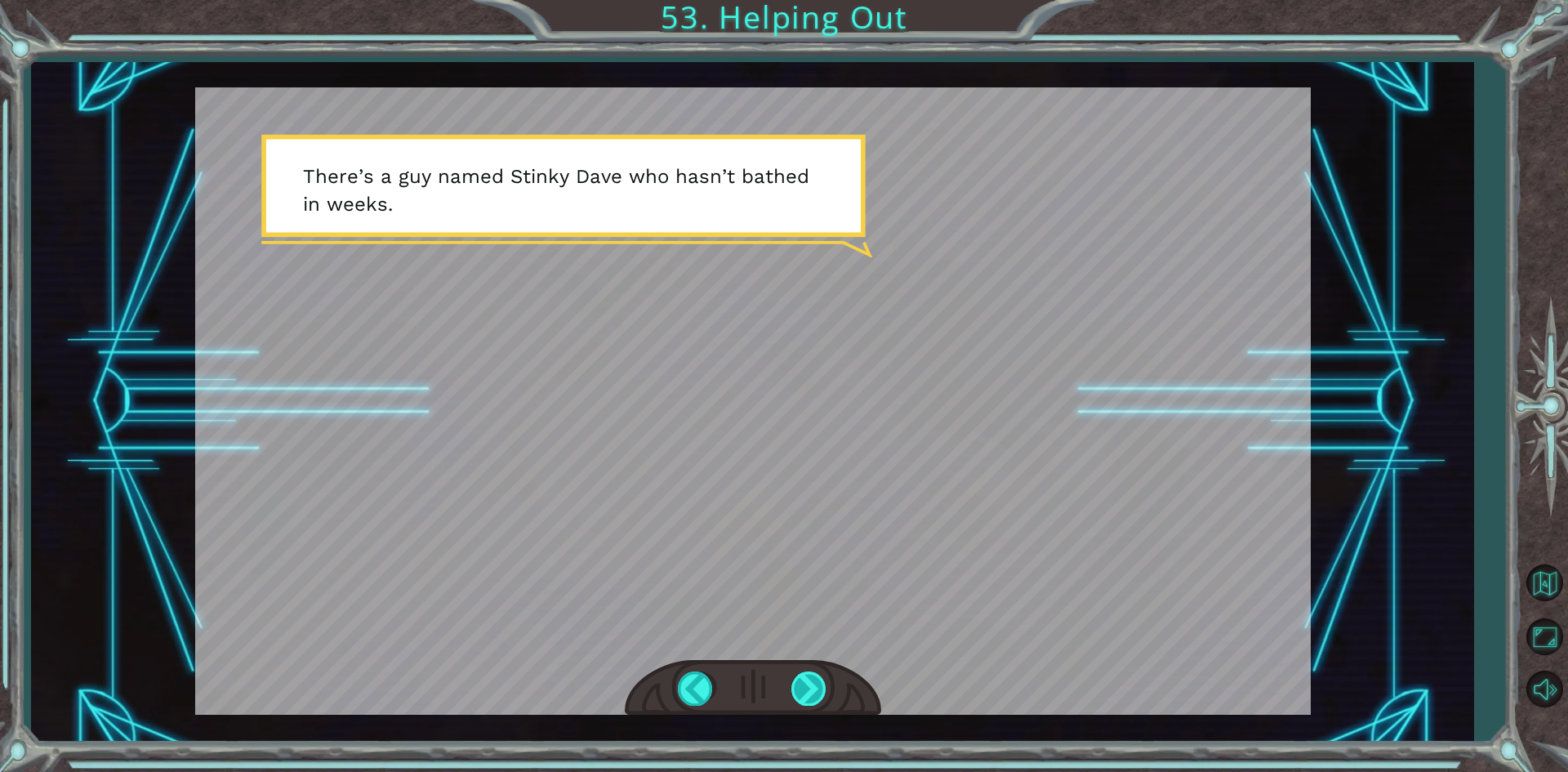
click at [804, 688] on div at bounding box center [810, 688] width 37 height 33
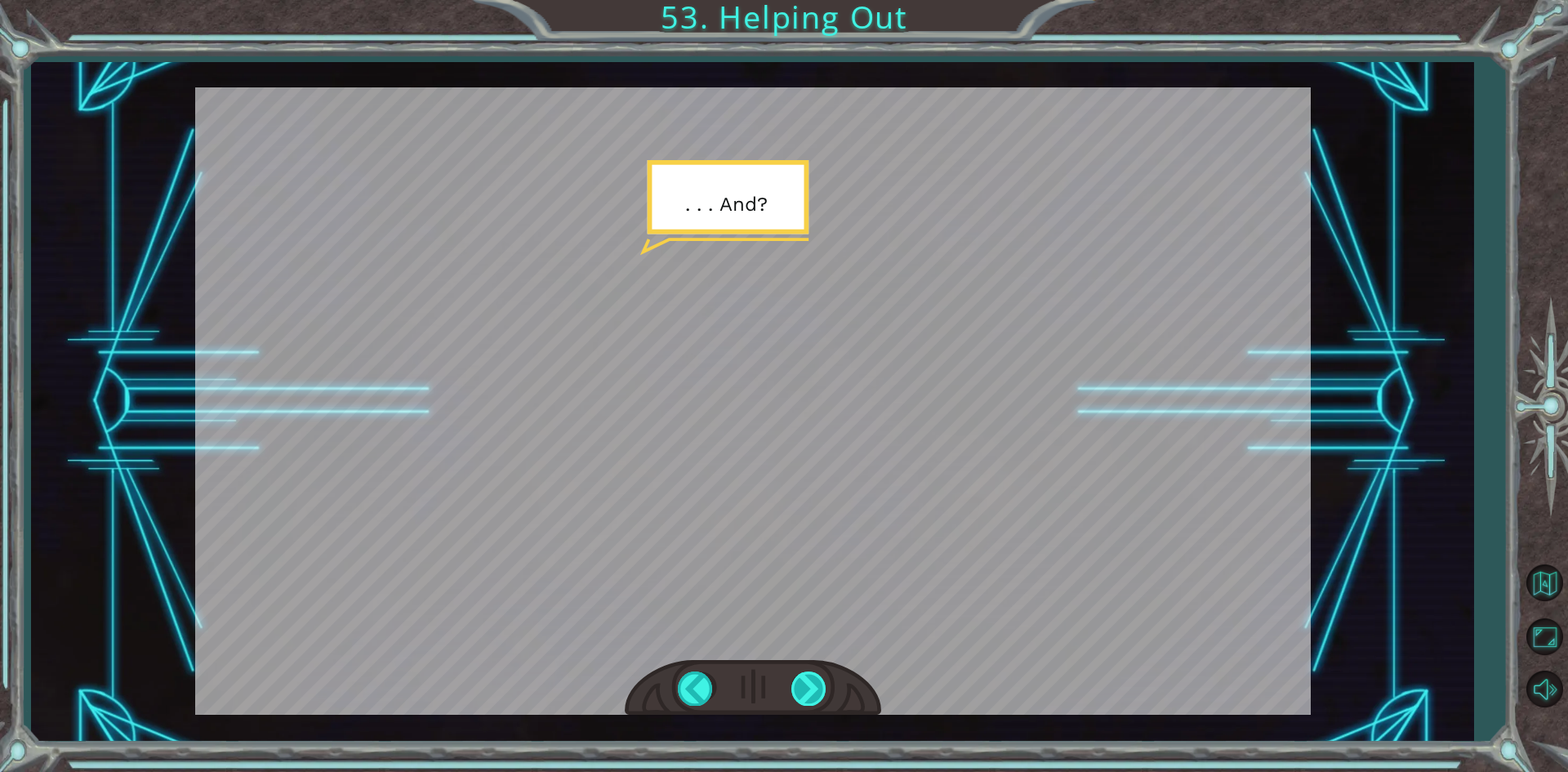
click at [804, 688] on div at bounding box center [810, 688] width 37 height 33
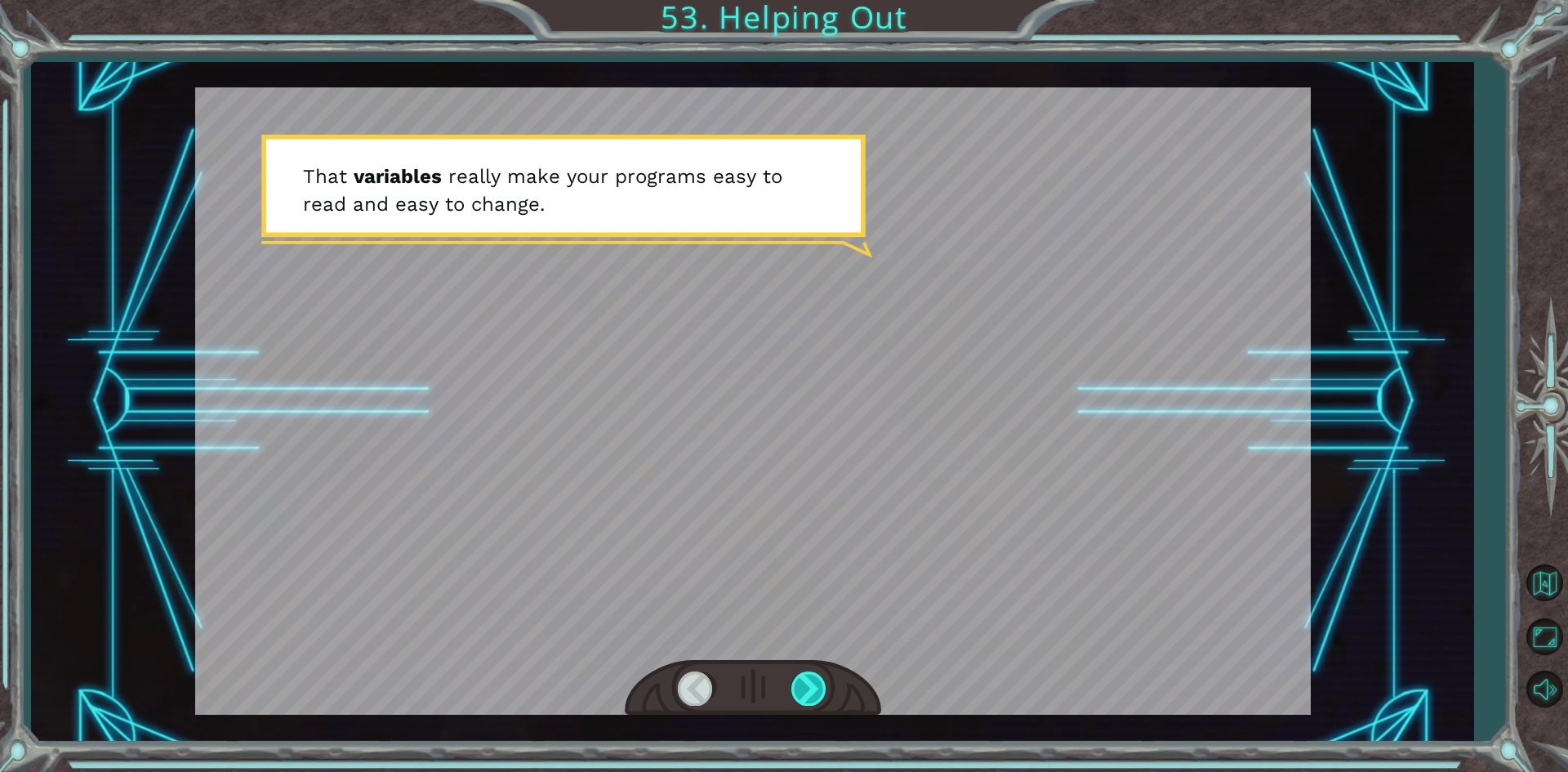
click at [804, 688] on div at bounding box center [810, 688] width 37 height 33
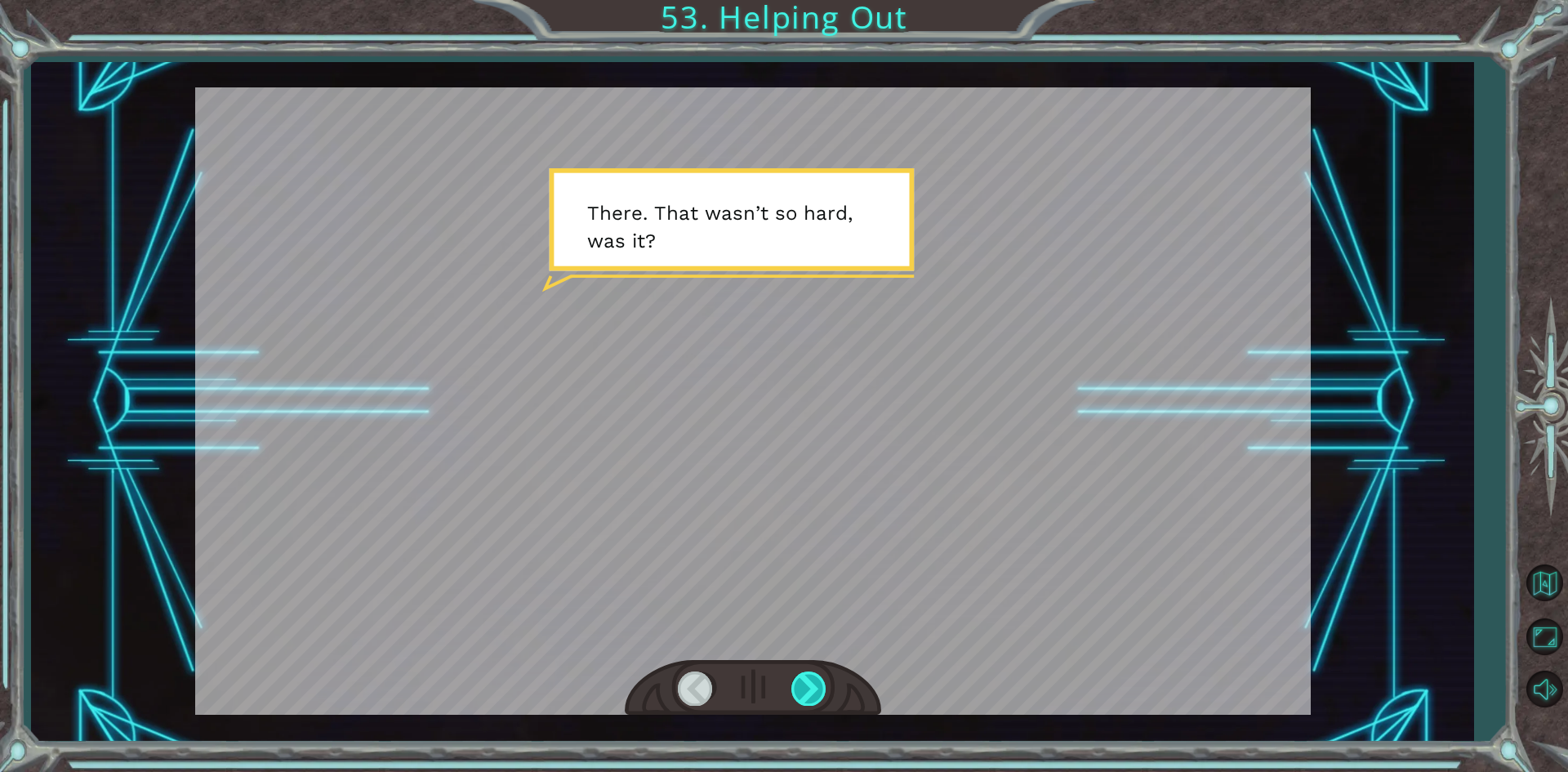
click at [804, 688] on div at bounding box center [810, 688] width 37 height 33
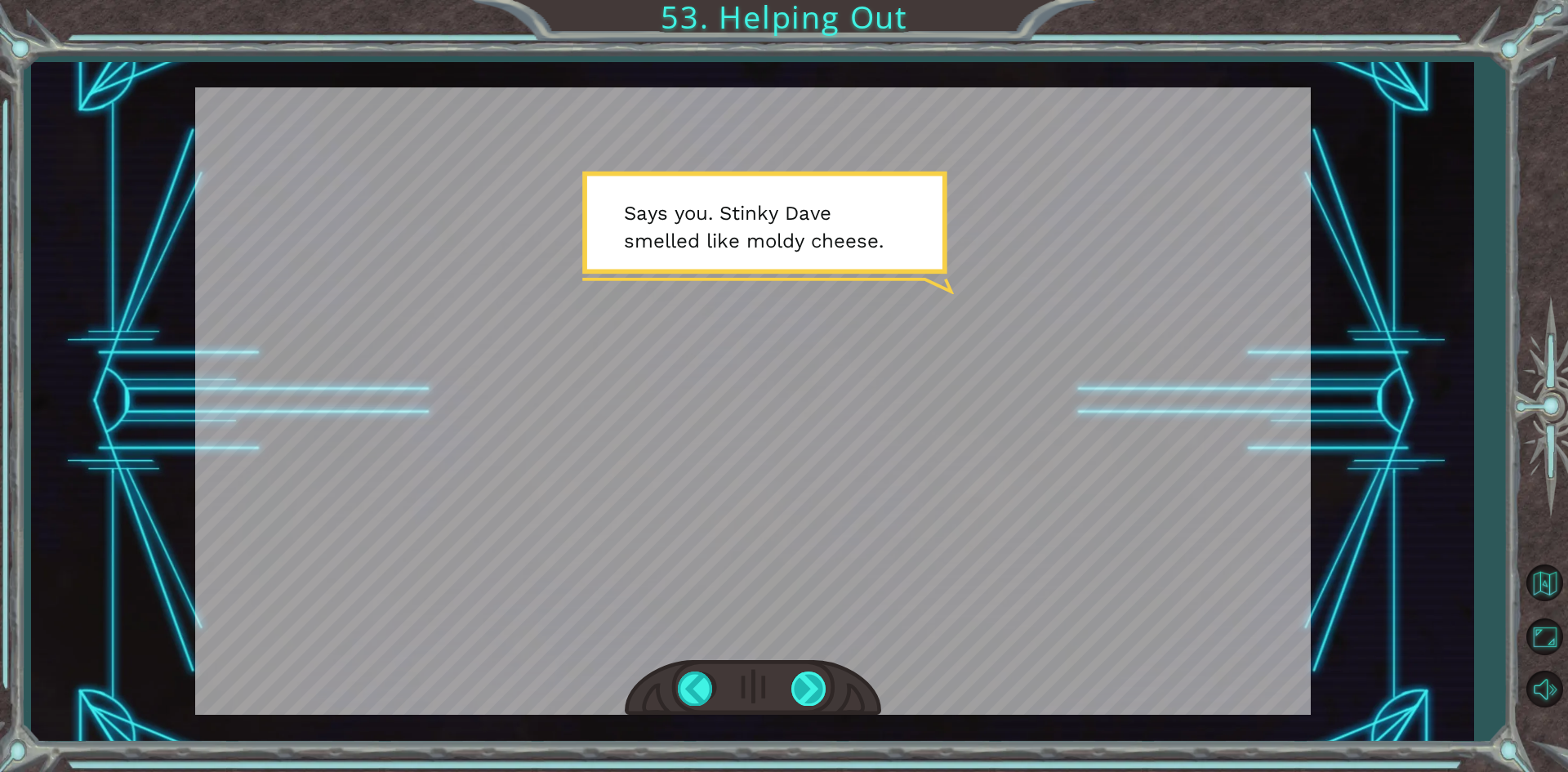
click at [804, 688] on div at bounding box center [810, 688] width 37 height 33
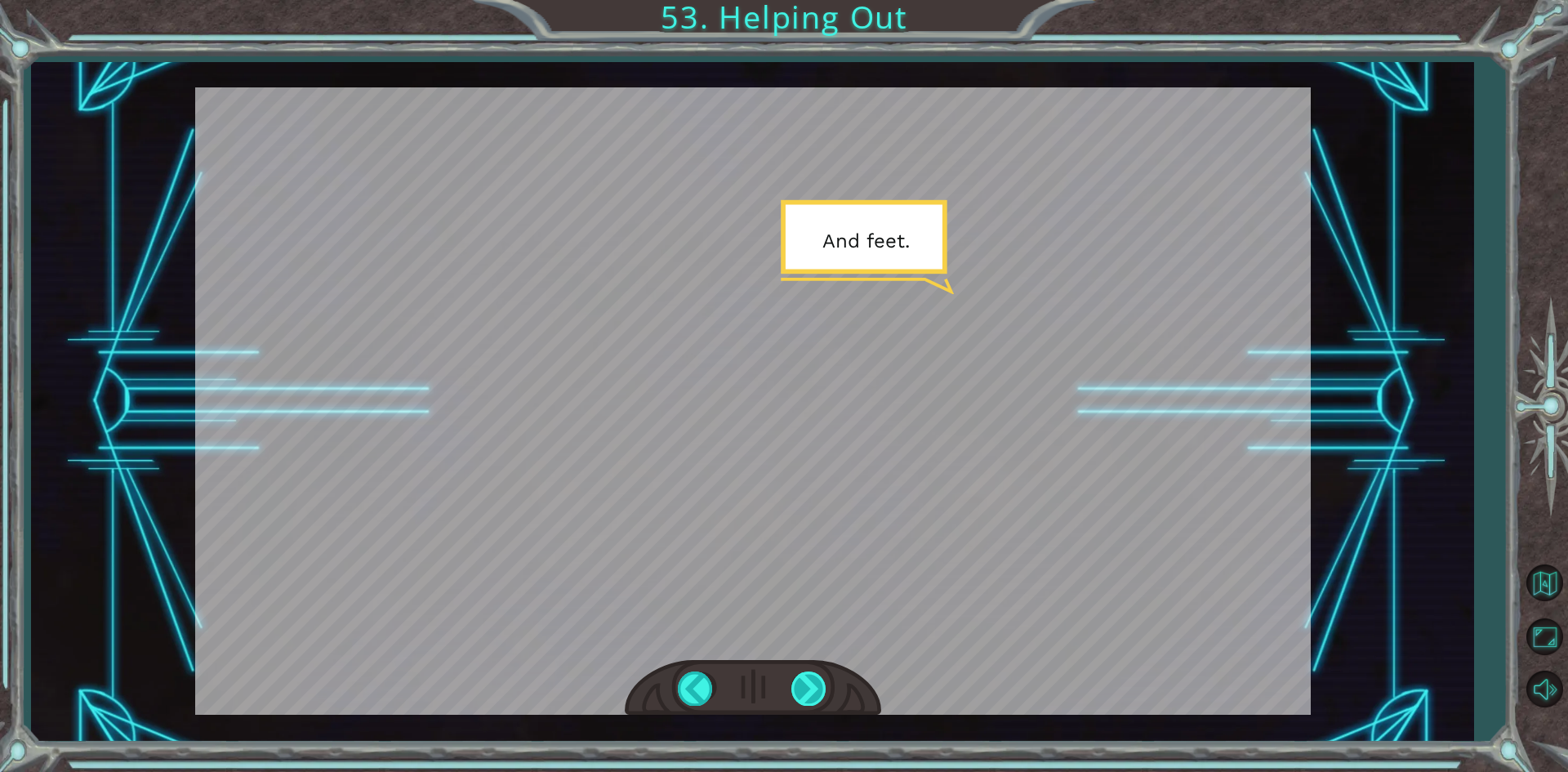
click at [804, 688] on div at bounding box center [810, 688] width 37 height 33
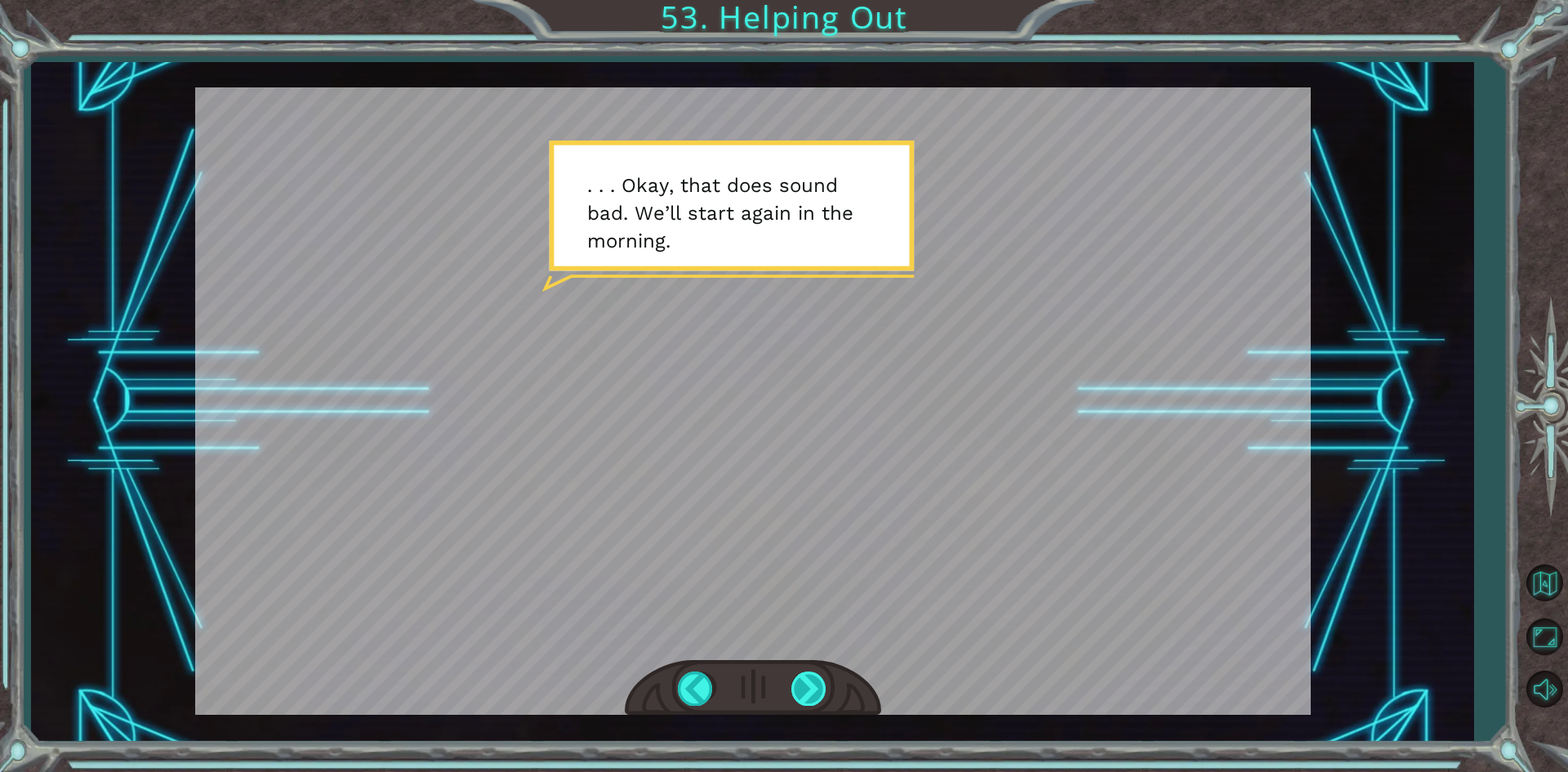
click at [804, 685] on div at bounding box center [810, 688] width 37 height 33
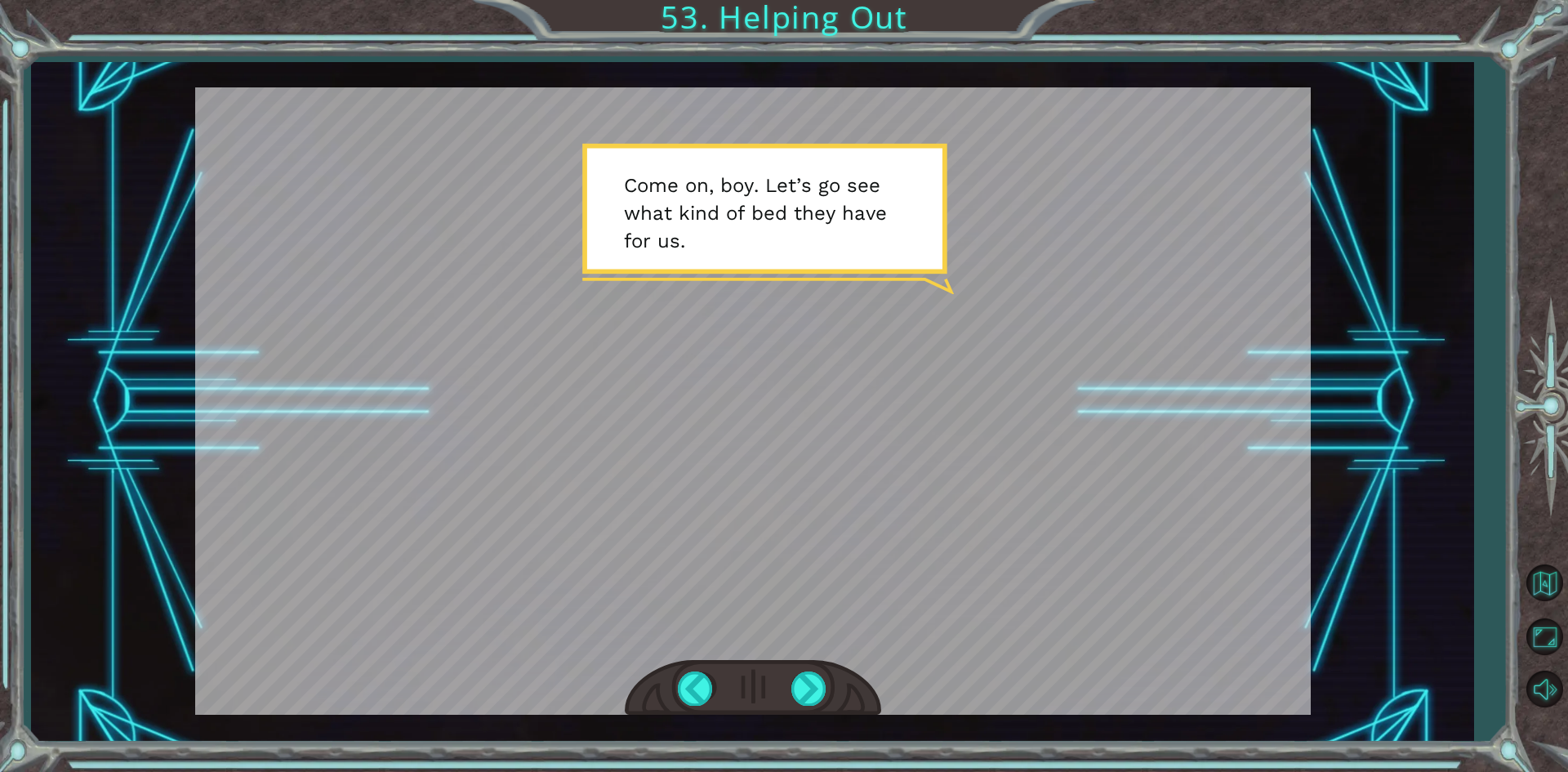
click at [786, 527] on div at bounding box center [752, 400] width 1116 height 627
click at [813, 687] on div at bounding box center [810, 688] width 37 height 33
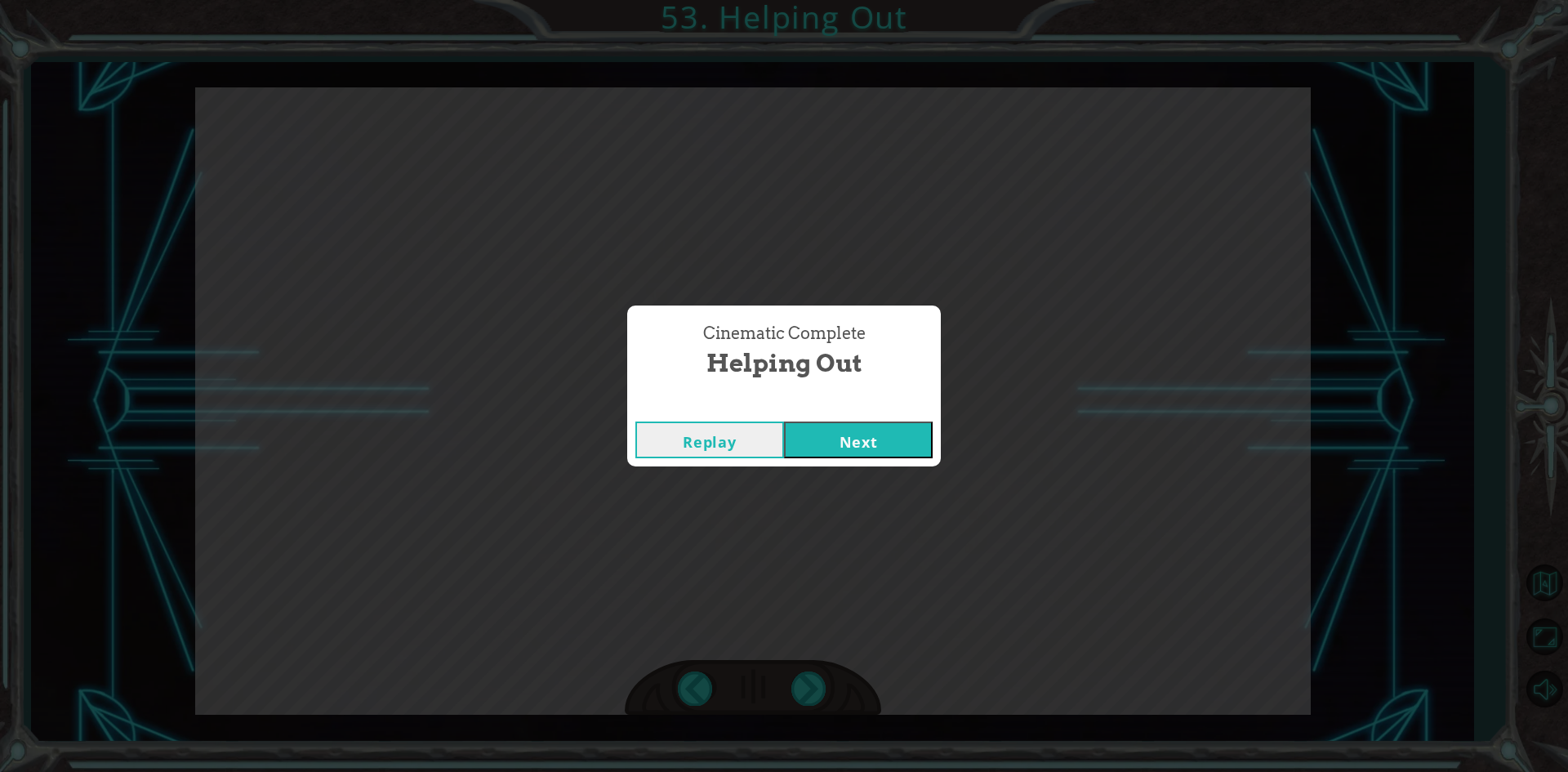
click at [895, 445] on button "Next" at bounding box center [858, 440] width 149 height 37
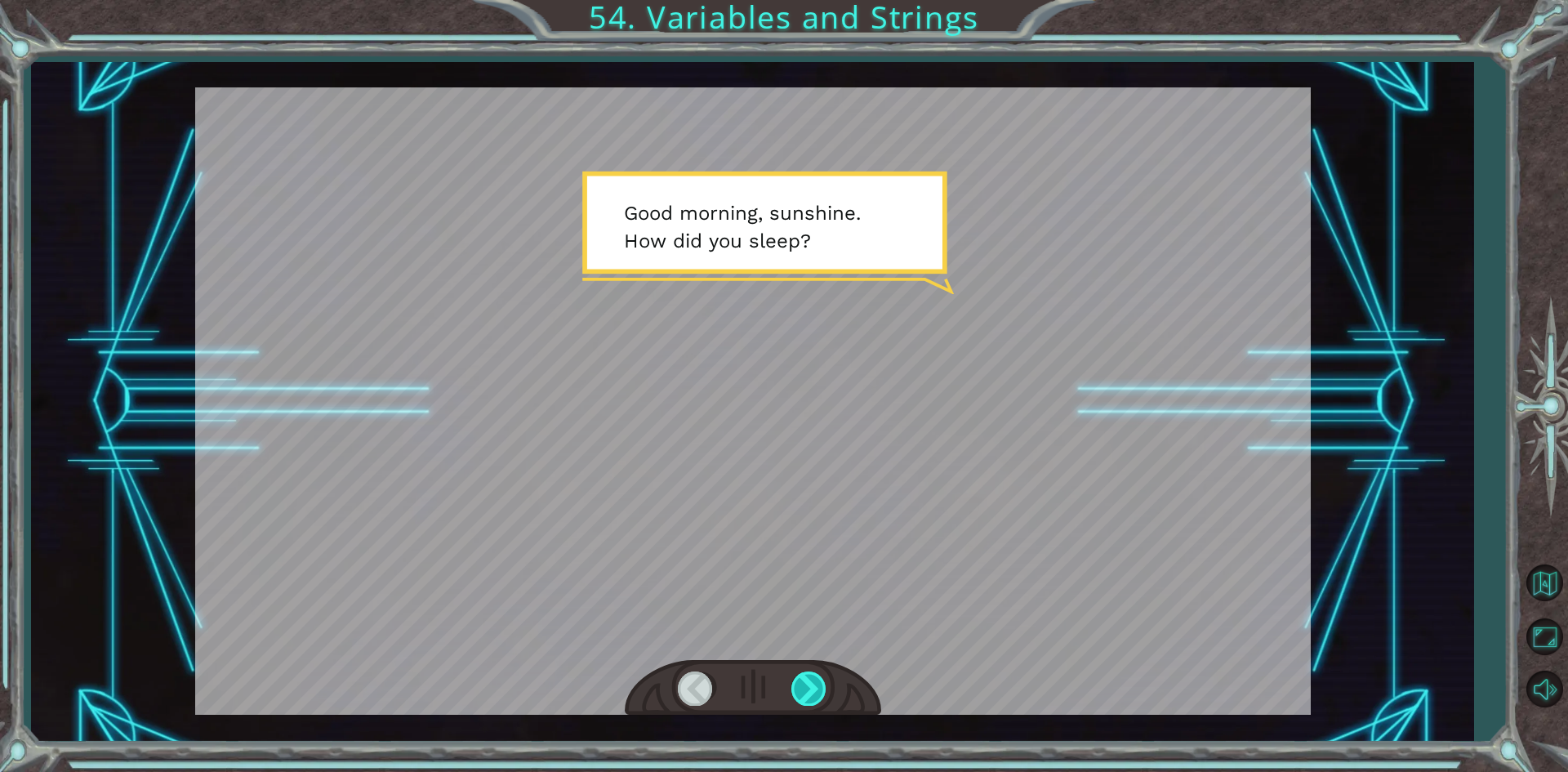
click at [804, 682] on div at bounding box center [810, 688] width 37 height 33
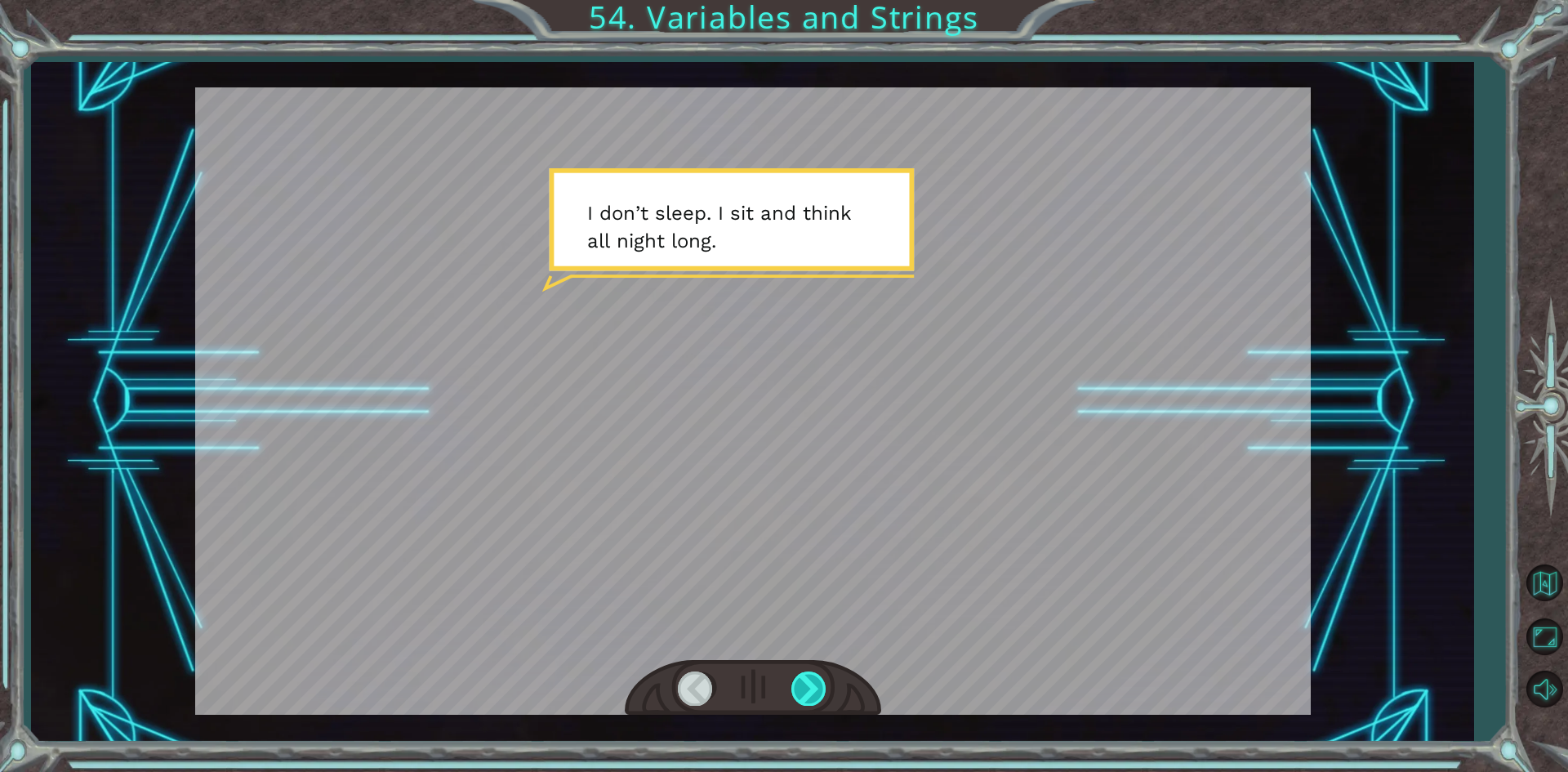
click at [804, 682] on div at bounding box center [810, 688] width 37 height 33
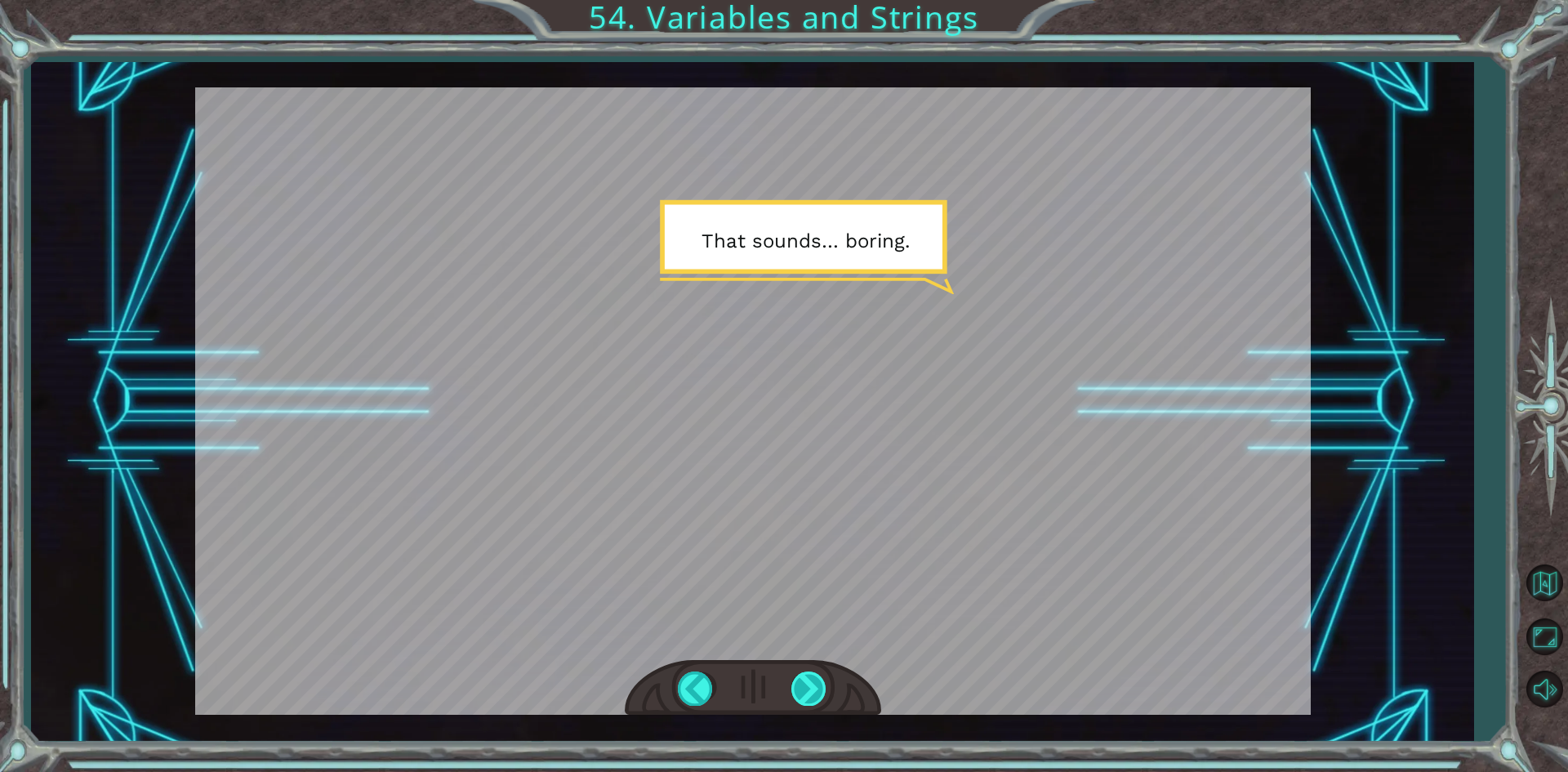
click at [804, 682] on div at bounding box center [810, 688] width 37 height 33
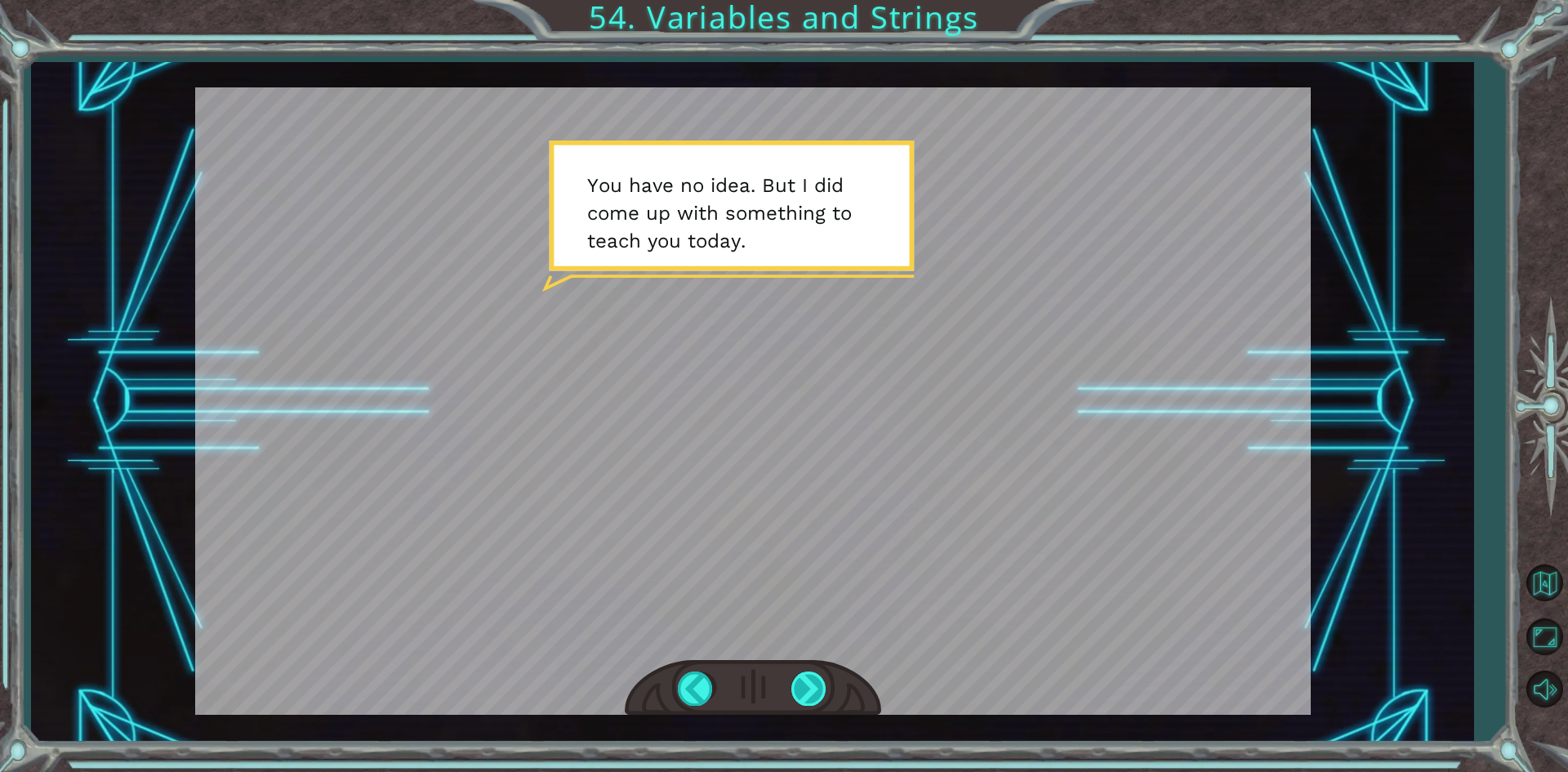
click at [814, 700] on div at bounding box center [810, 688] width 37 height 33
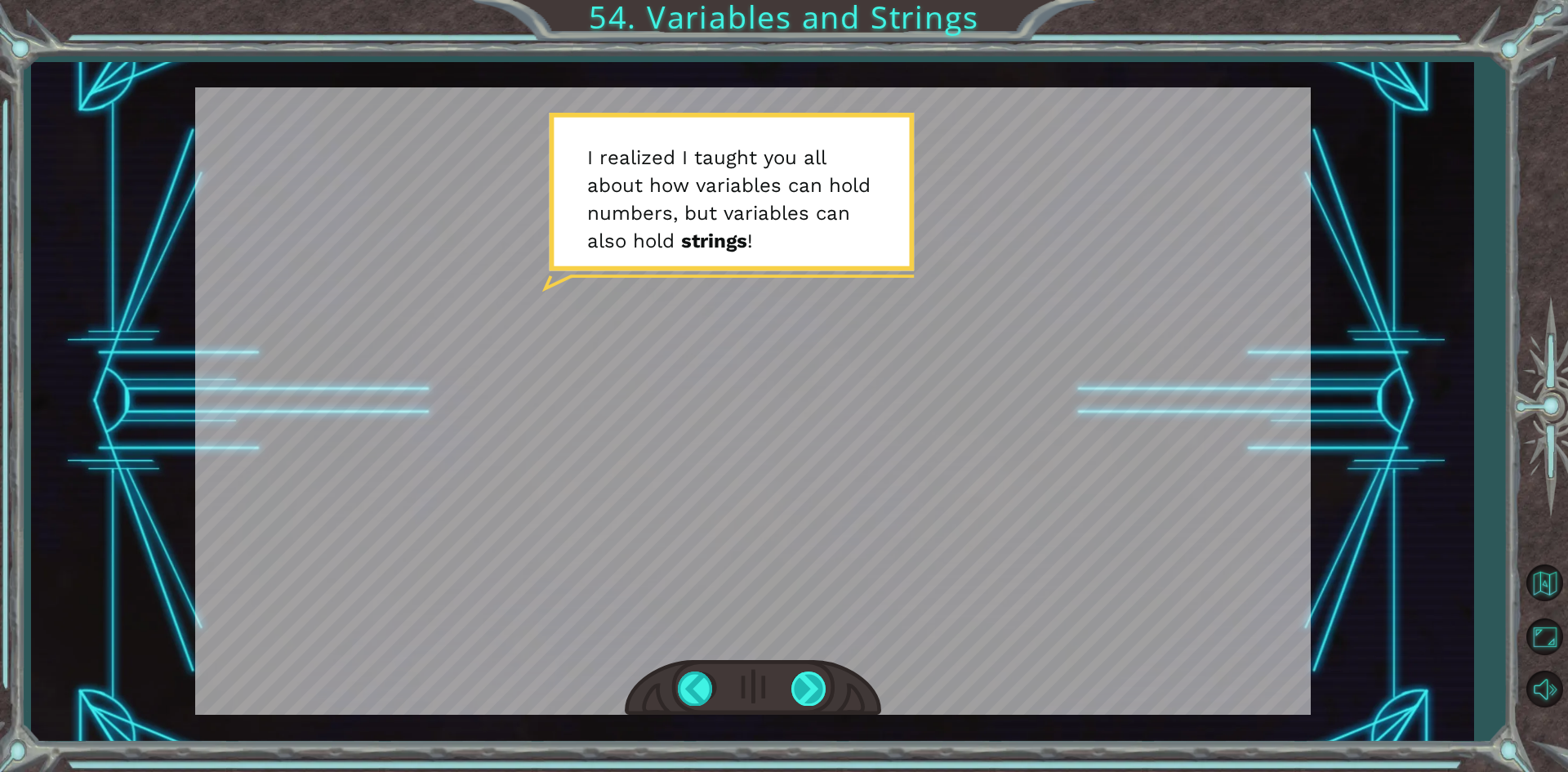
click at [814, 700] on div at bounding box center [810, 688] width 37 height 33
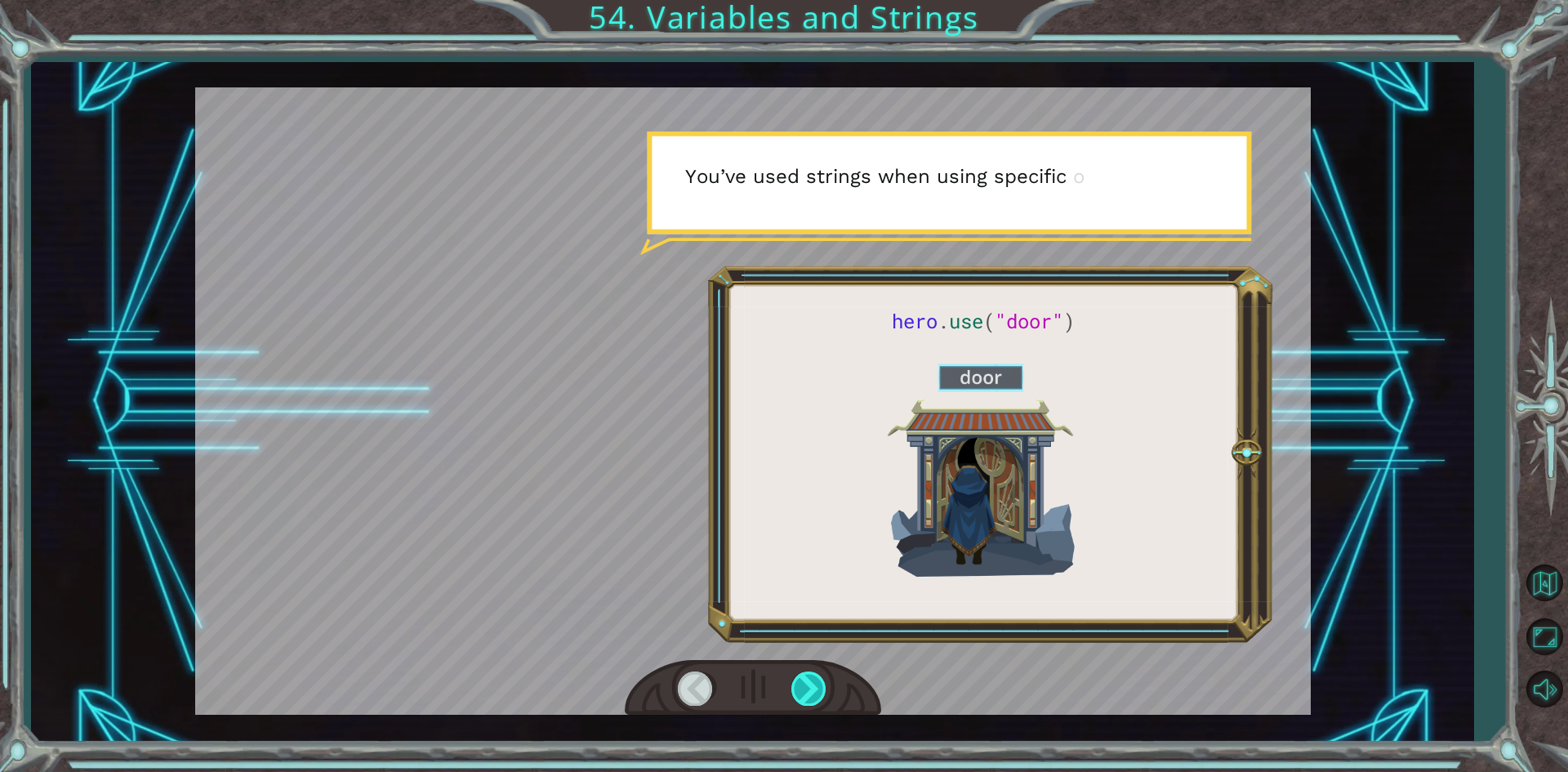
click at [814, 690] on div at bounding box center [810, 688] width 37 height 33
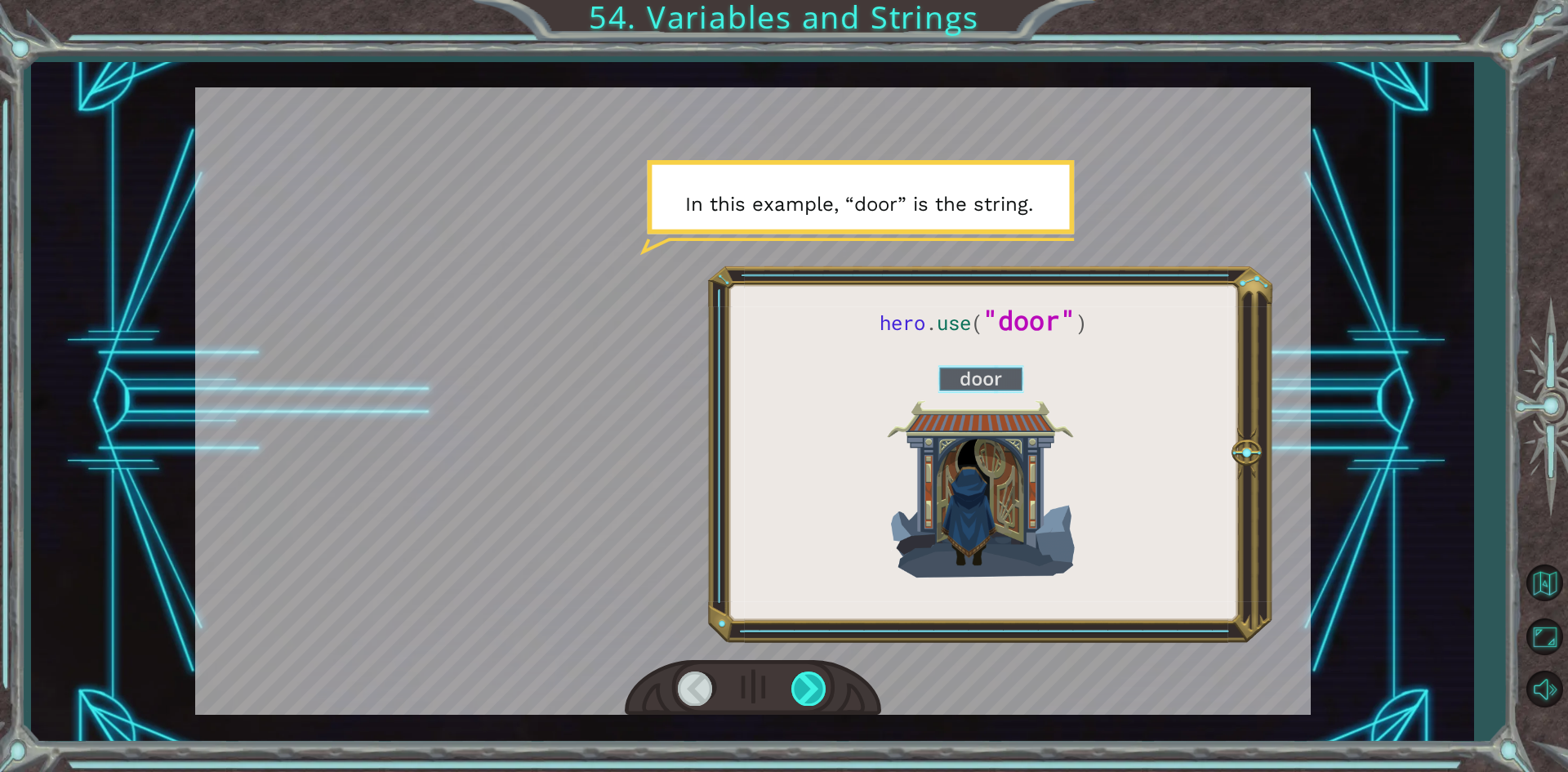
click at [814, 690] on div at bounding box center [810, 688] width 37 height 33
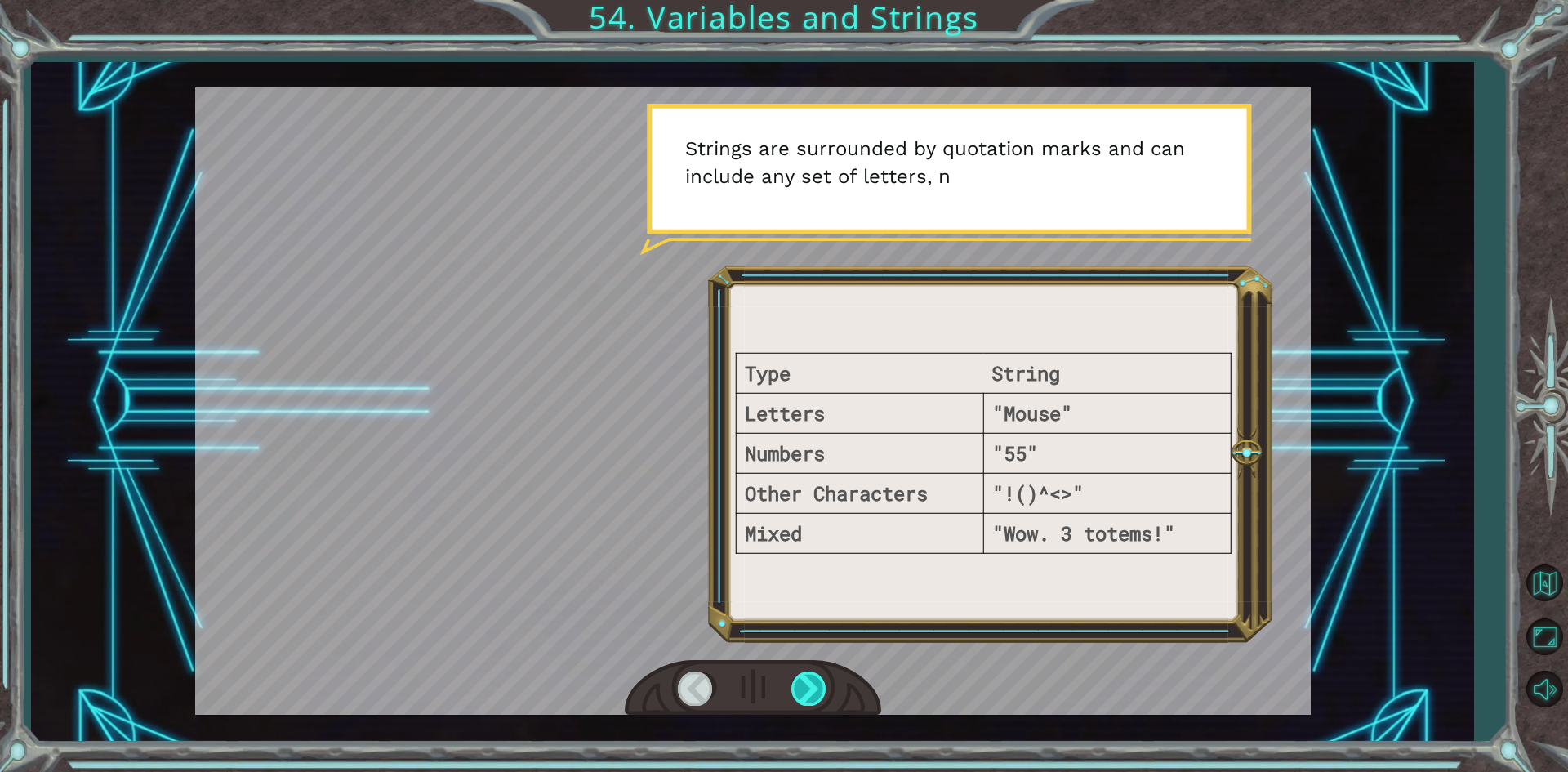
click at [814, 690] on div at bounding box center [810, 688] width 37 height 33
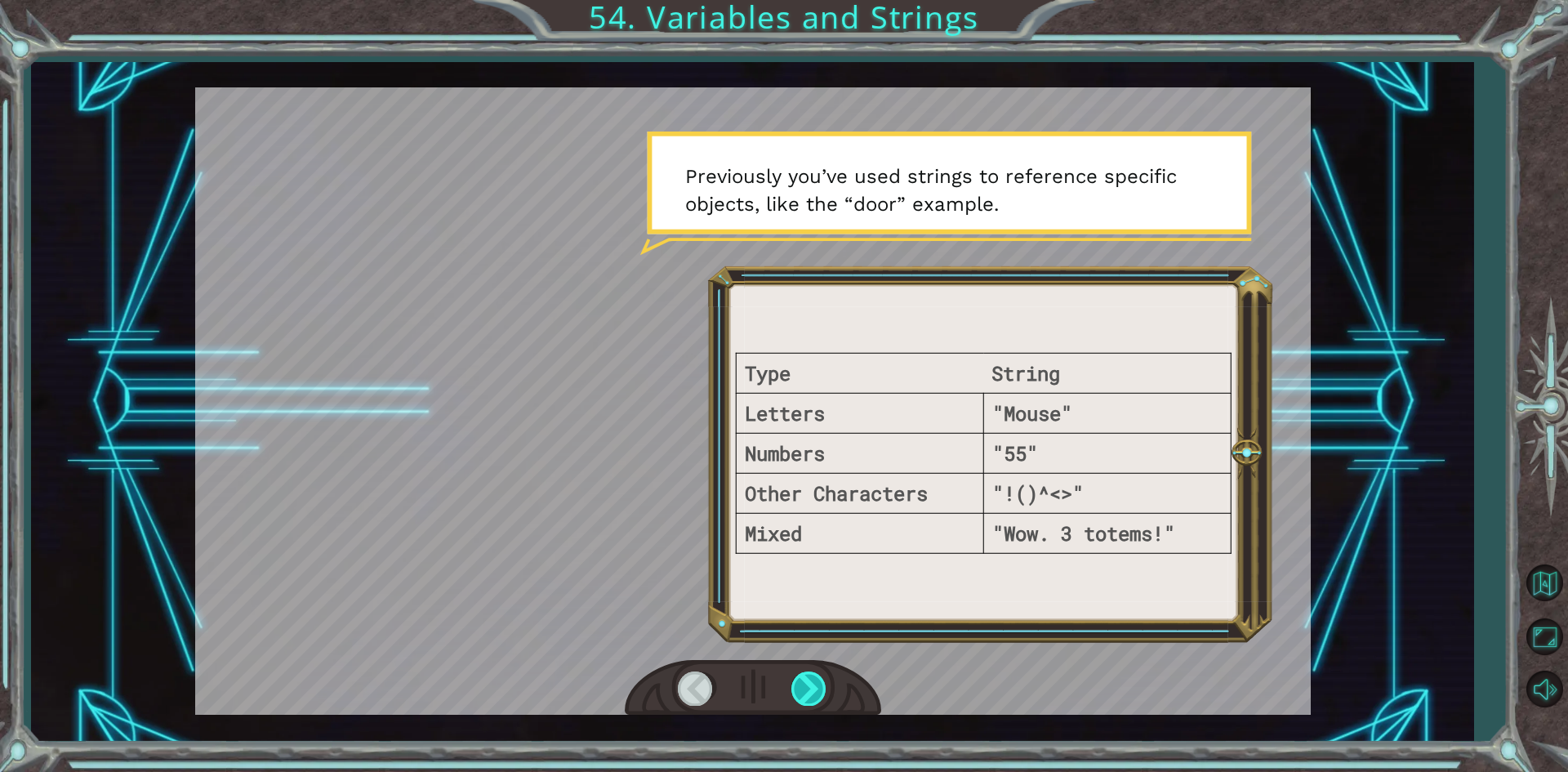
click at [814, 690] on div at bounding box center [810, 688] width 37 height 33
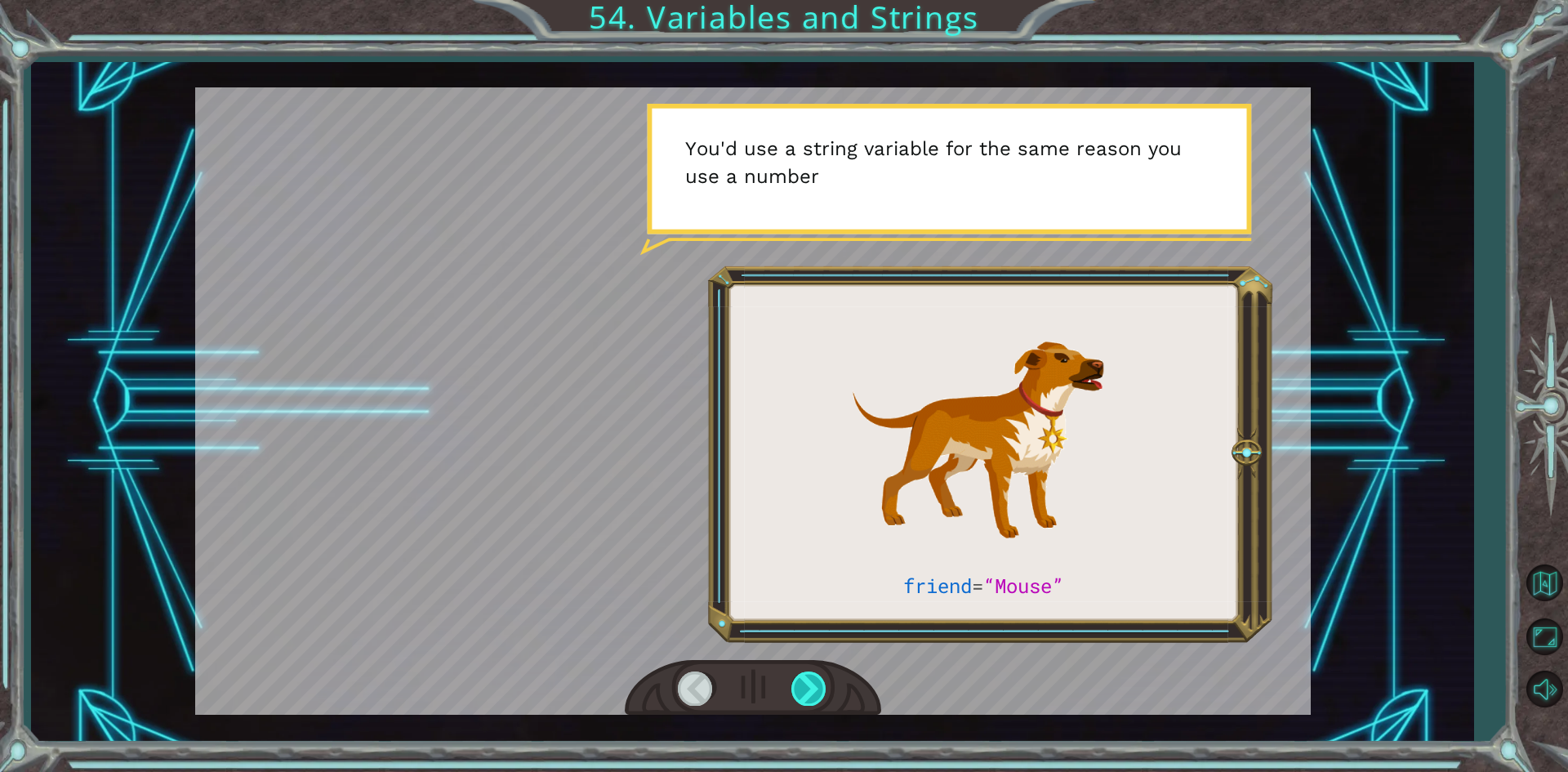
click at [814, 690] on div at bounding box center [810, 688] width 37 height 33
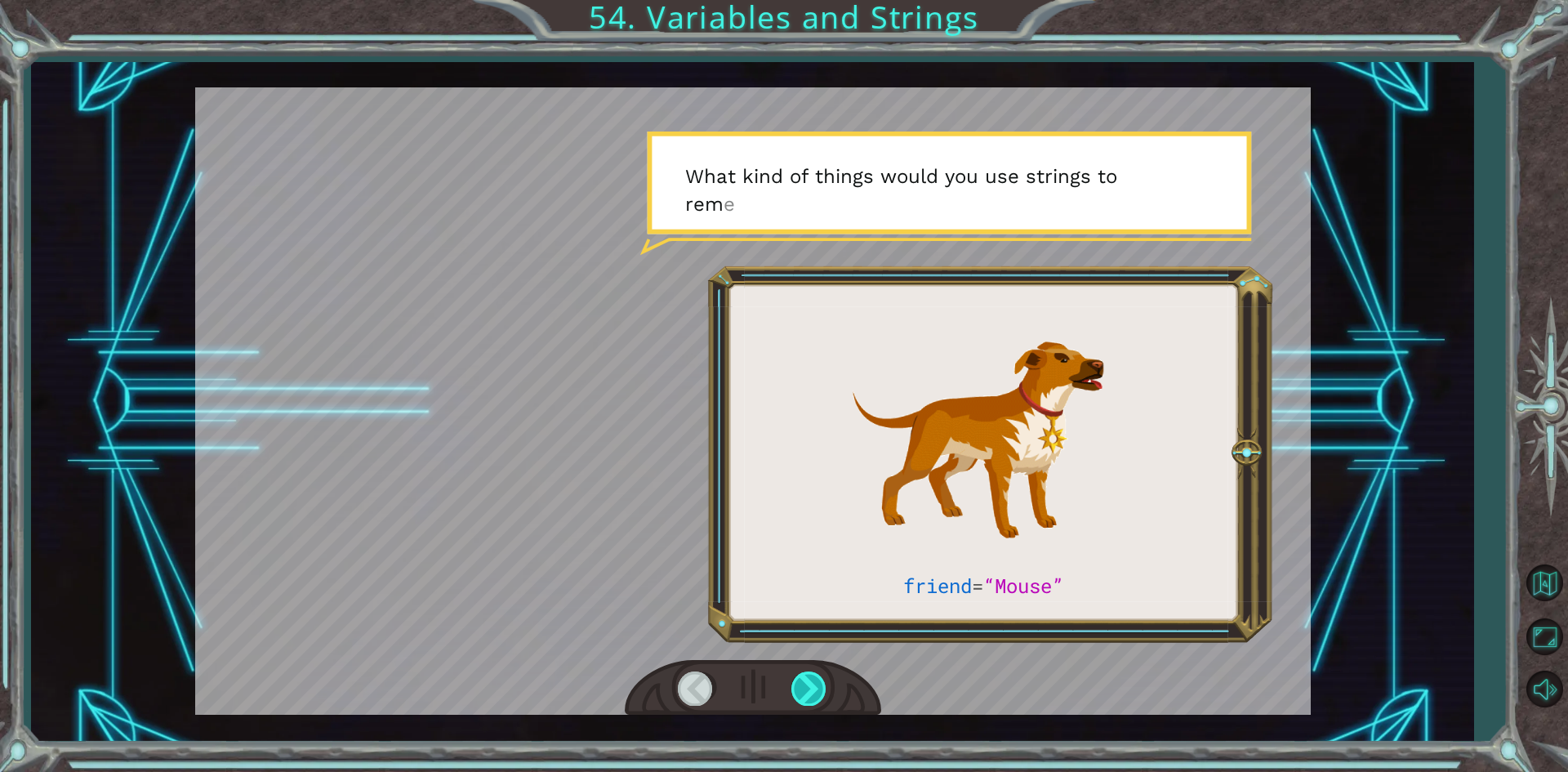
click at [814, 690] on div at bounding box center [810, 688] width 37 height 33
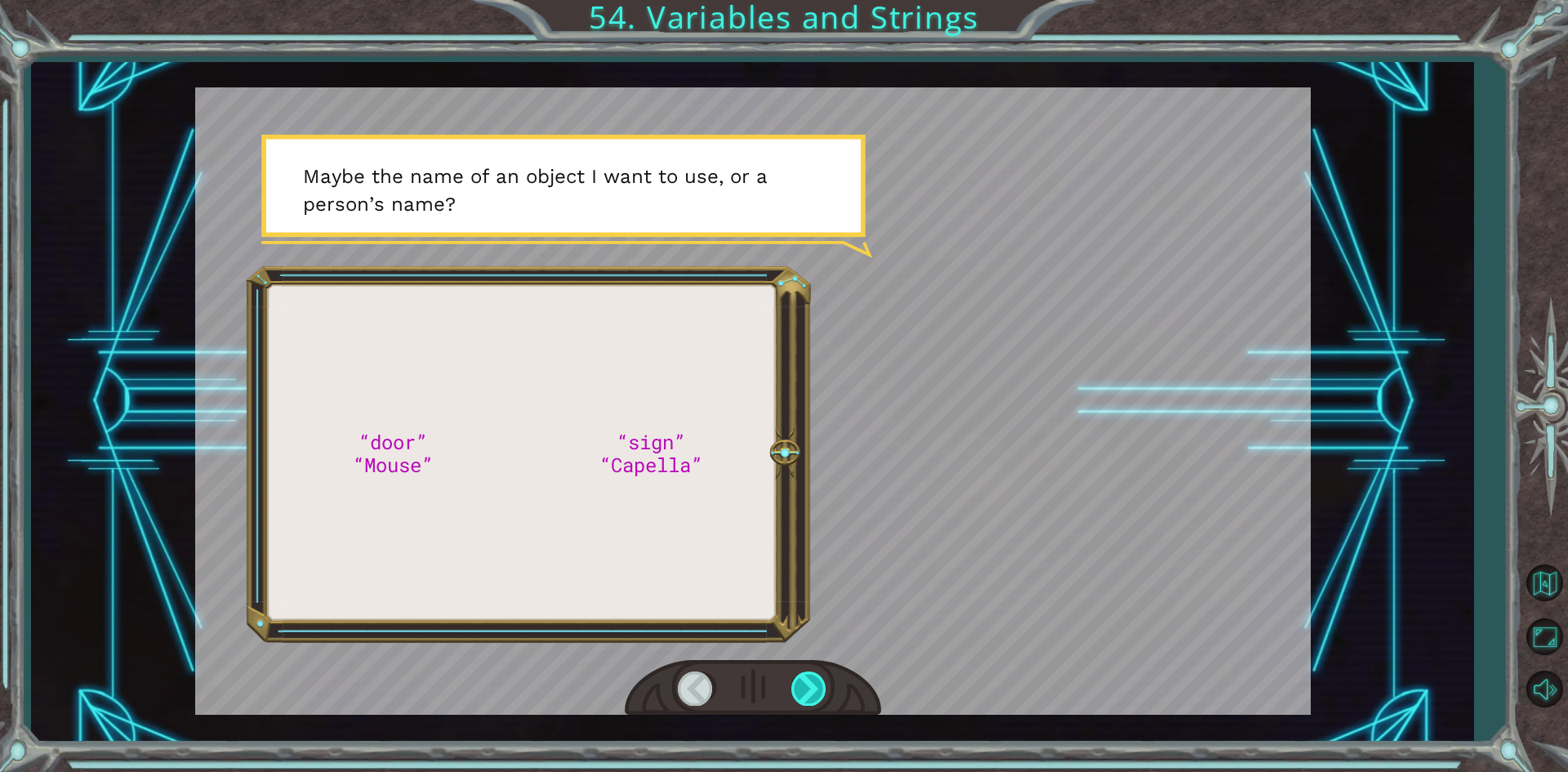
click at [814, 690] on div at bounding box center [810, 688] width 37 height 33
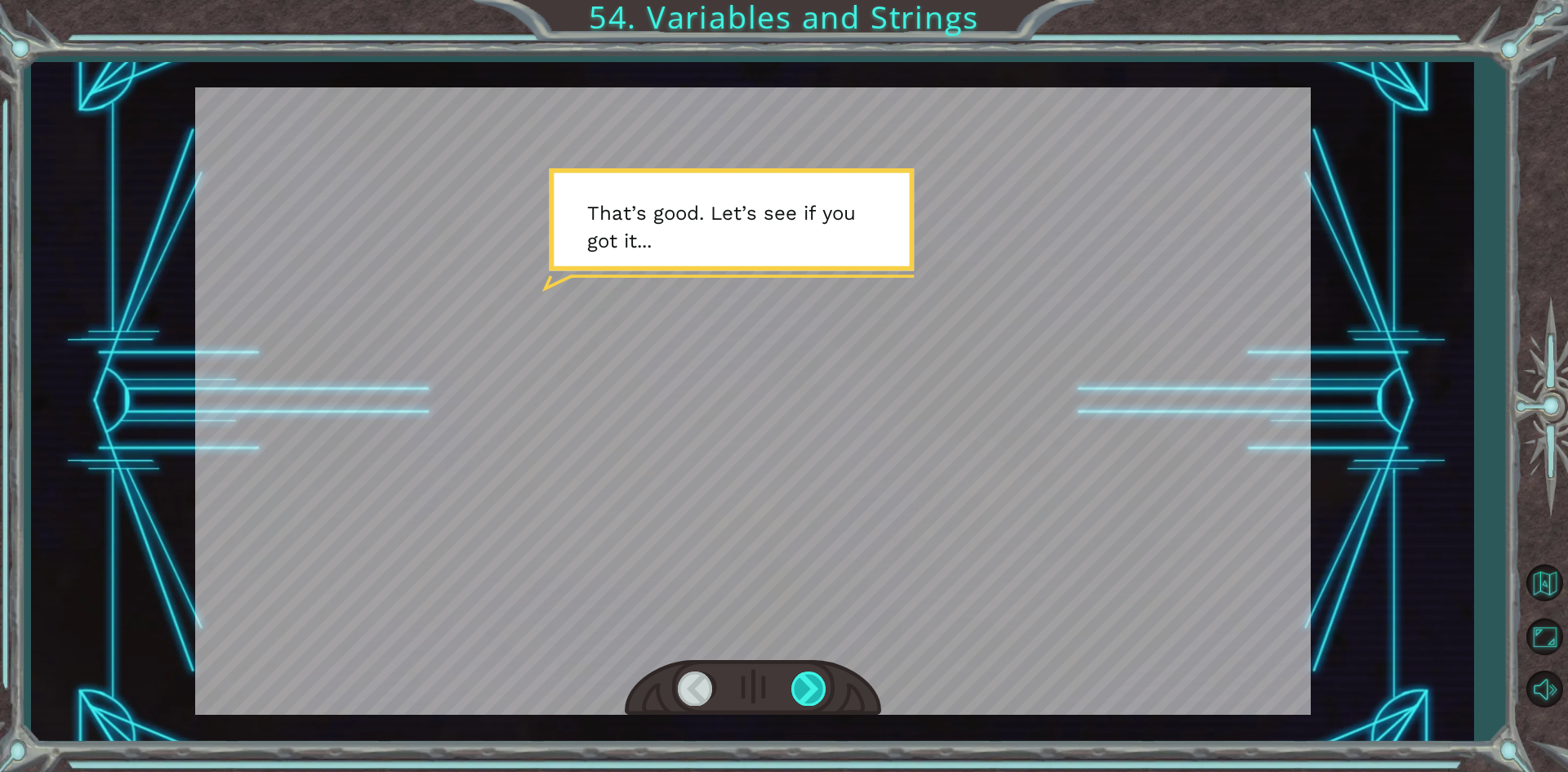
click at [814, 690] on div at bounding box center [810, 688] width 37 height 33
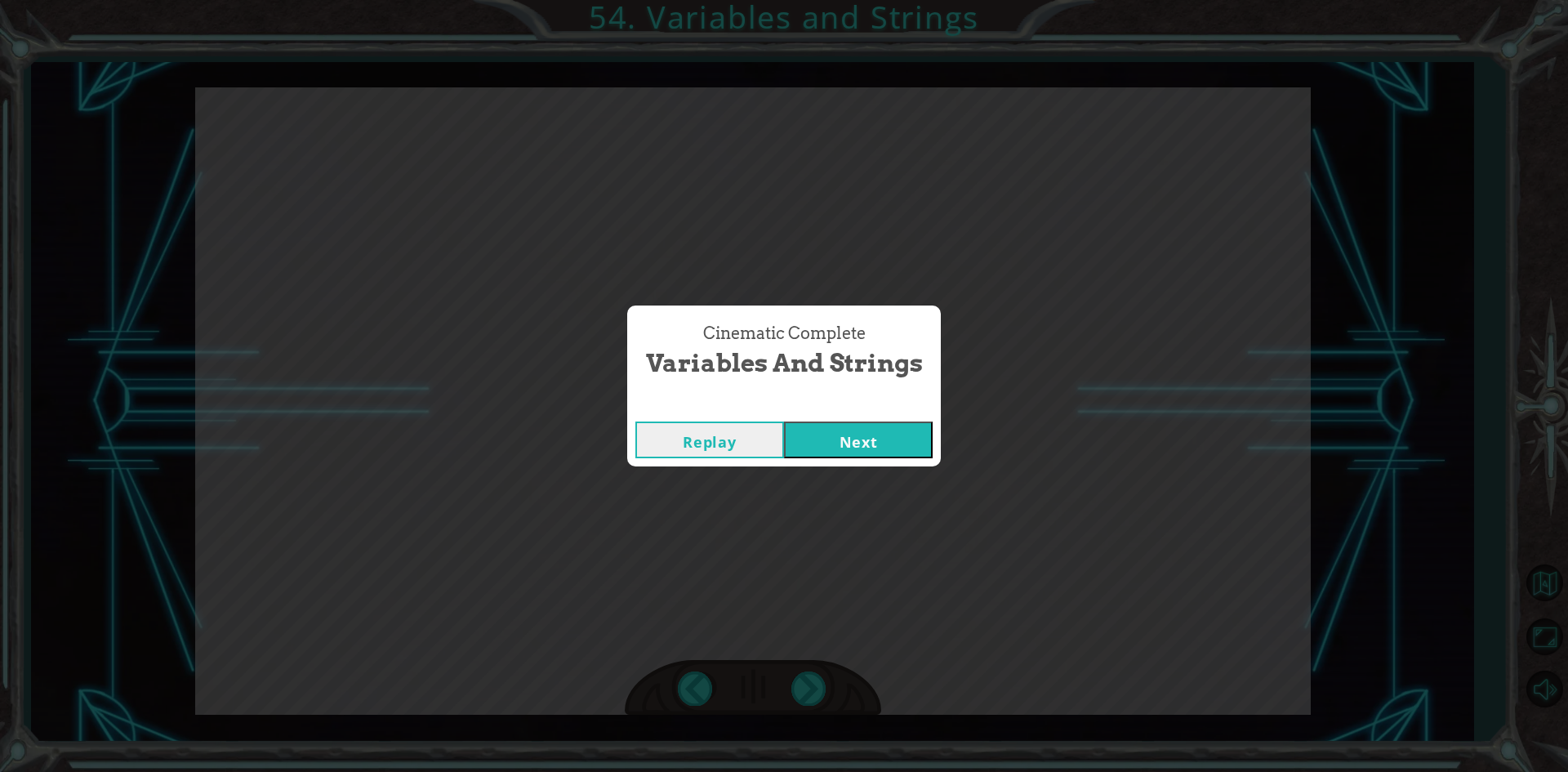
click at [833, 457] on button "Next" at bounding box center [858, 440] width 149 height 37
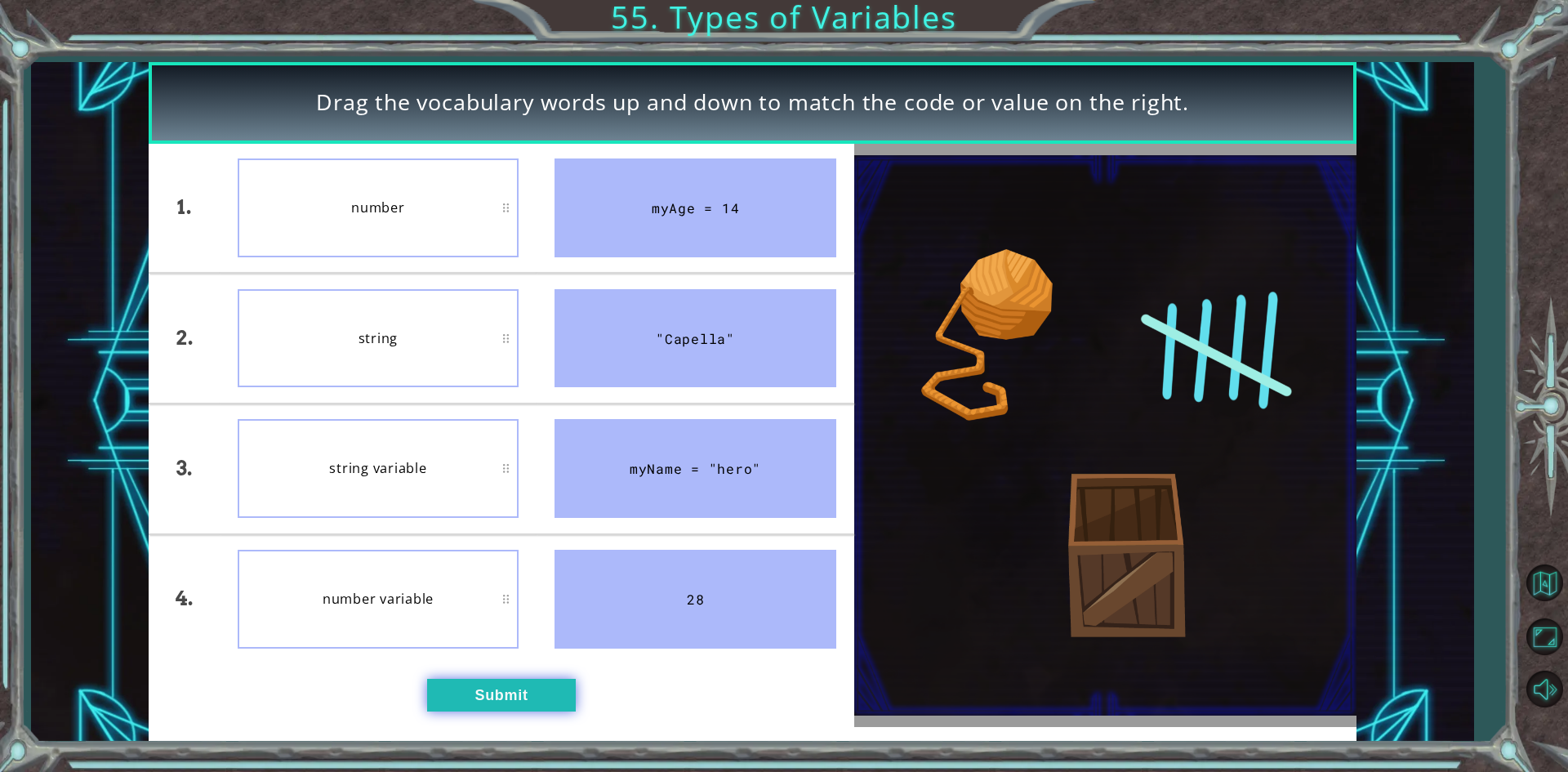
click at [538, 687] on button "Submit" at bounding box center [502, 694] width 149 height 33
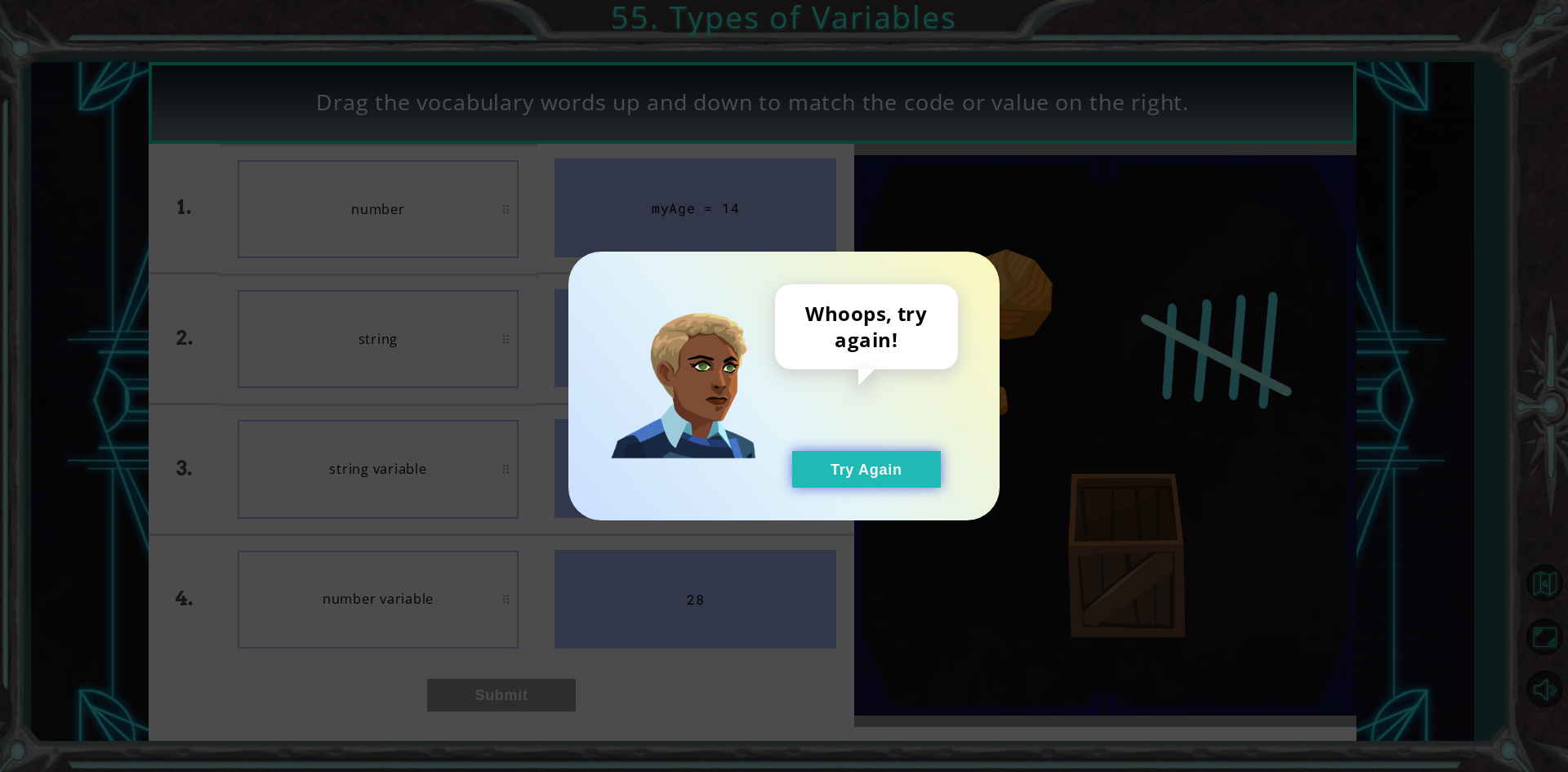
click at [813, 468] on button "Try Again" at bounding box center [867, 469] width 149 height 37
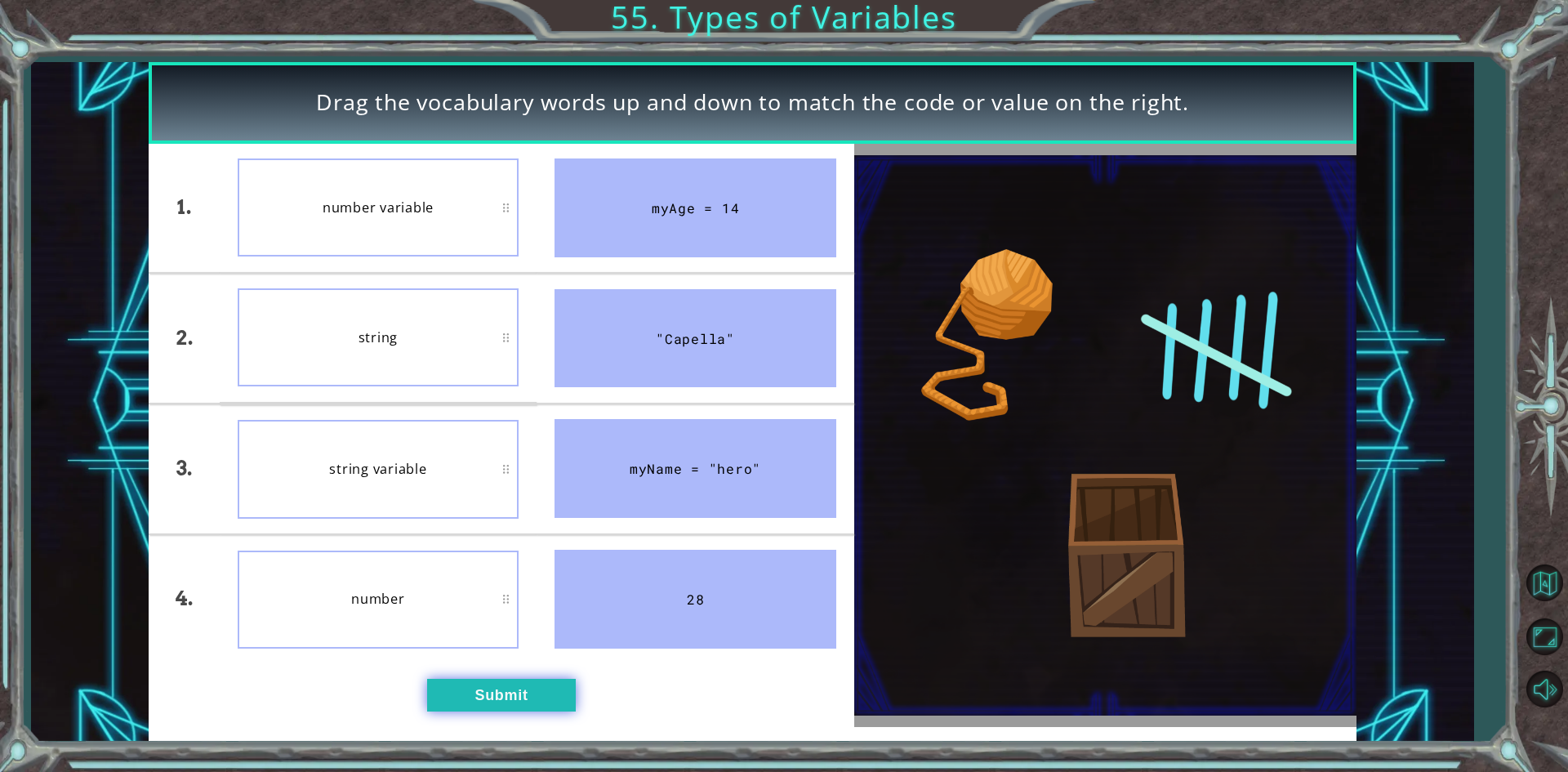
click at [512, 685] on button "Submit" at bounding box center [502, 694] width 149 height 33
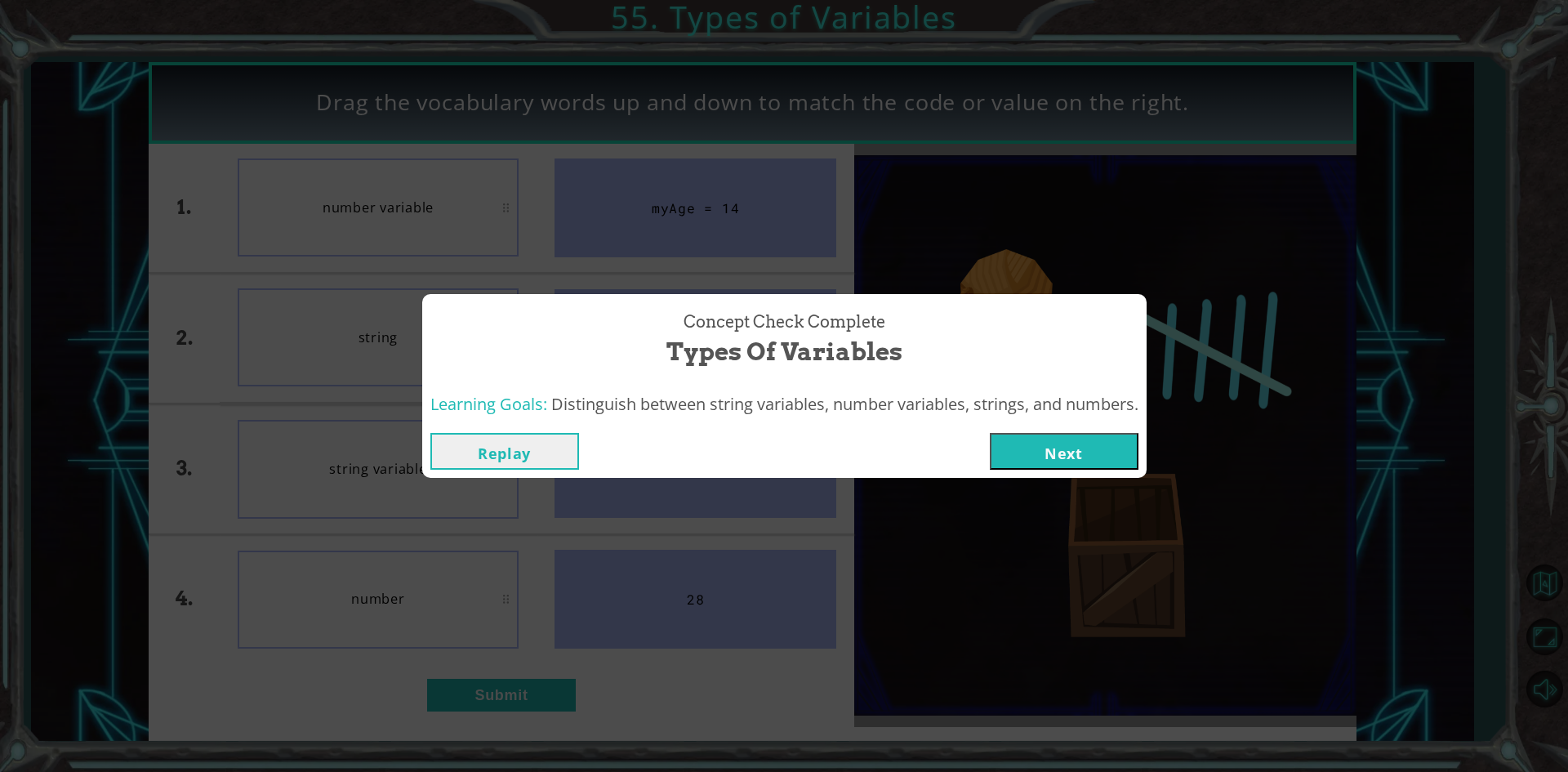
click at [516, 668] on div "Concept Check Complete Types of Variables Learning Goals: Distinguish between s…" at bounding box center [784, 386] width 1568 height 772
click at [1051, 442] on button "Next" at bounding box center [1064, 451] width 149 height 37
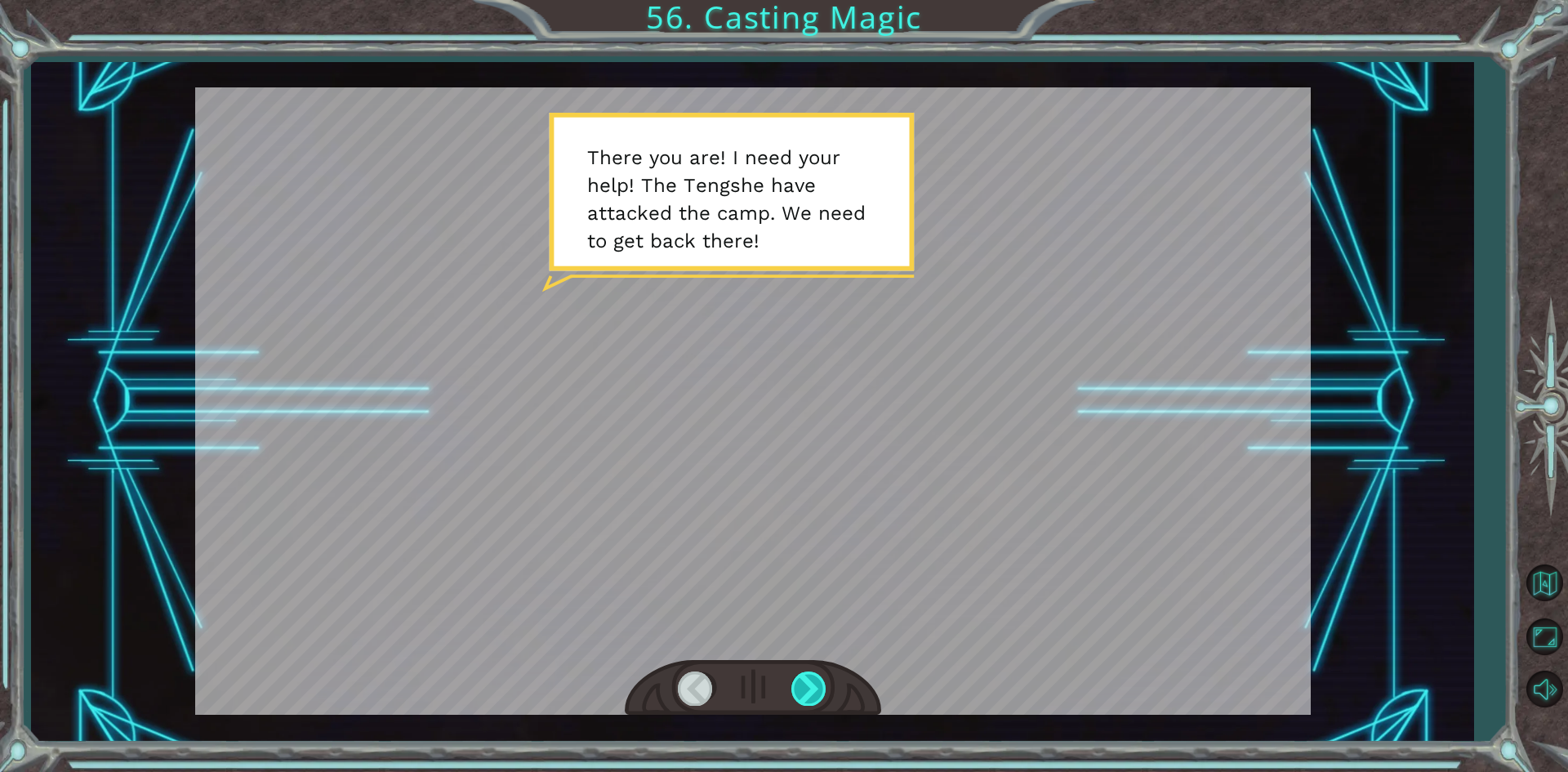
click at [804, 686] on div at bounding box center [810, 688] width 37 height 33
